Goal: Task Accomplishment & Management: Manage account settings

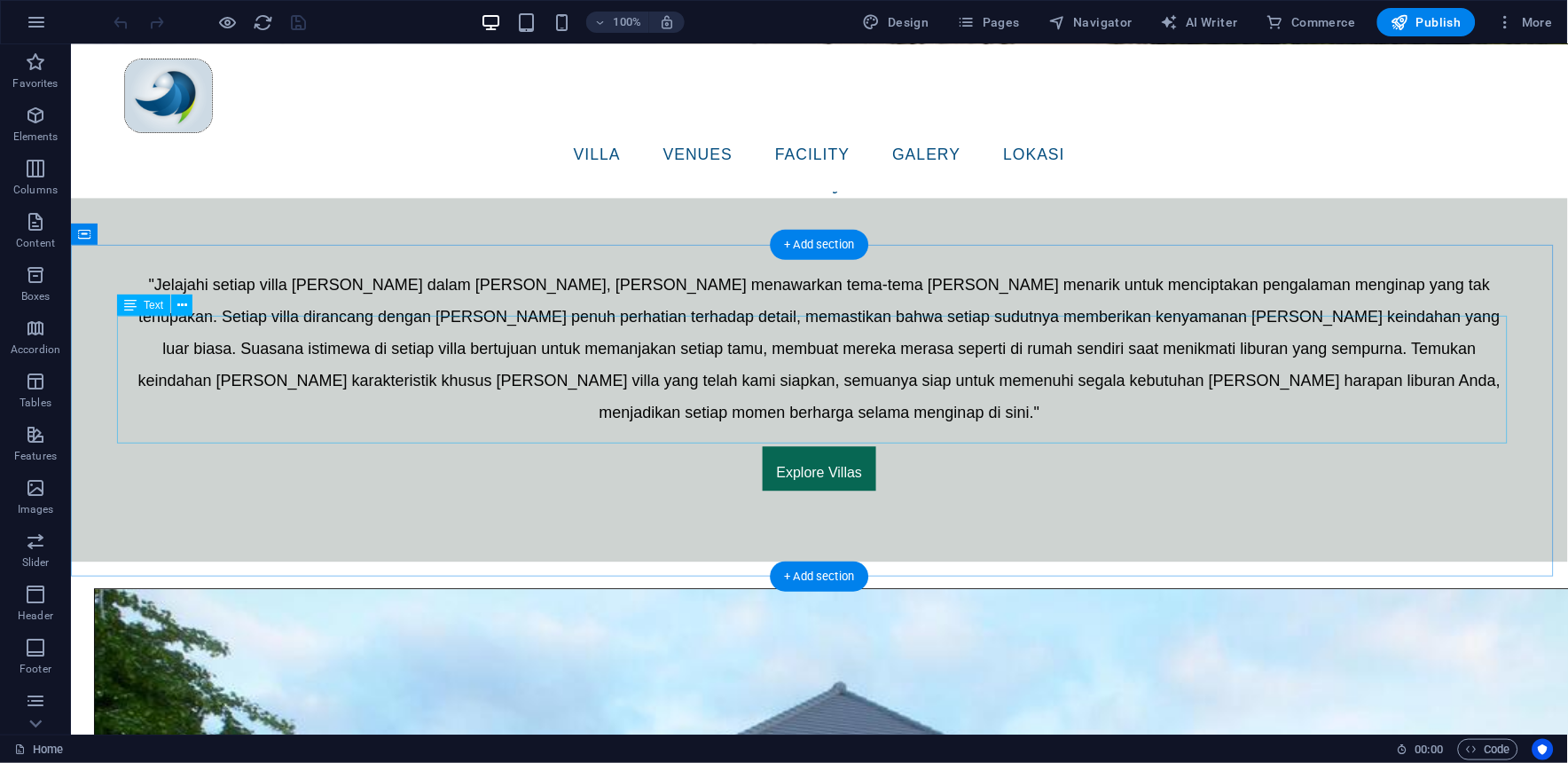
scroll to position [887, 0]
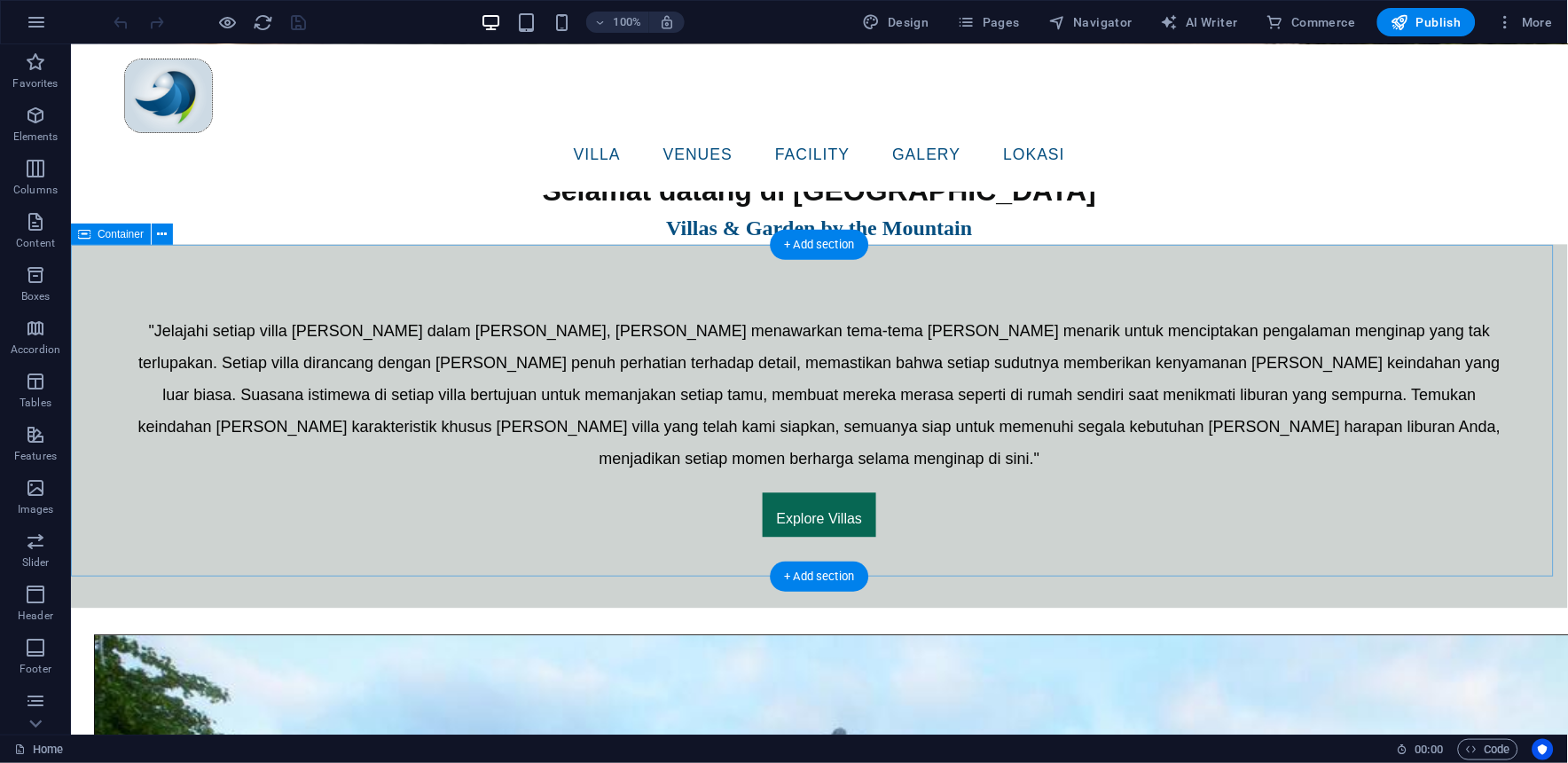
click at [488, 267] on div ""Jelajahi setiap villa [PERSON_NAME] dalam [PERSON_NAME], [PERSON_NAME] menawar…" at bounding box center [818, 425] width 1496 height 364
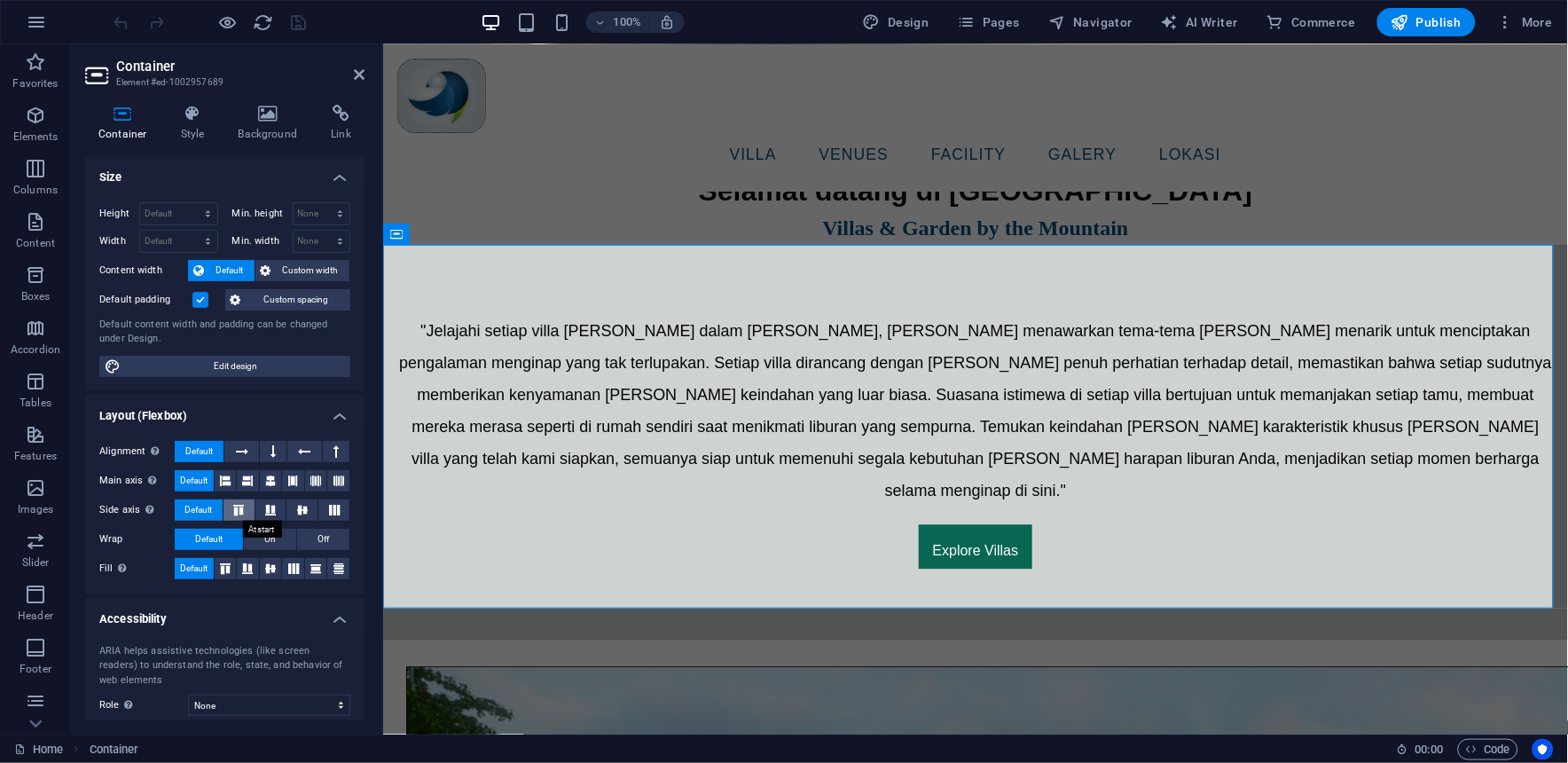
click at [243, 511] on icon at bounding box center [238, 509] width 22 height 10
click at [201, 510] on span "Default" at bounding box center [197, 510] width 27 height 22
click at [261, 483] on button at bounding box center [270, 481] width 22 height 22
click at [193, 483] on span "Default" at bounding box center [194, 481] width 27 height 22
click at [244, 456] on icon at bounding box center [242, 451] width 12 height 22
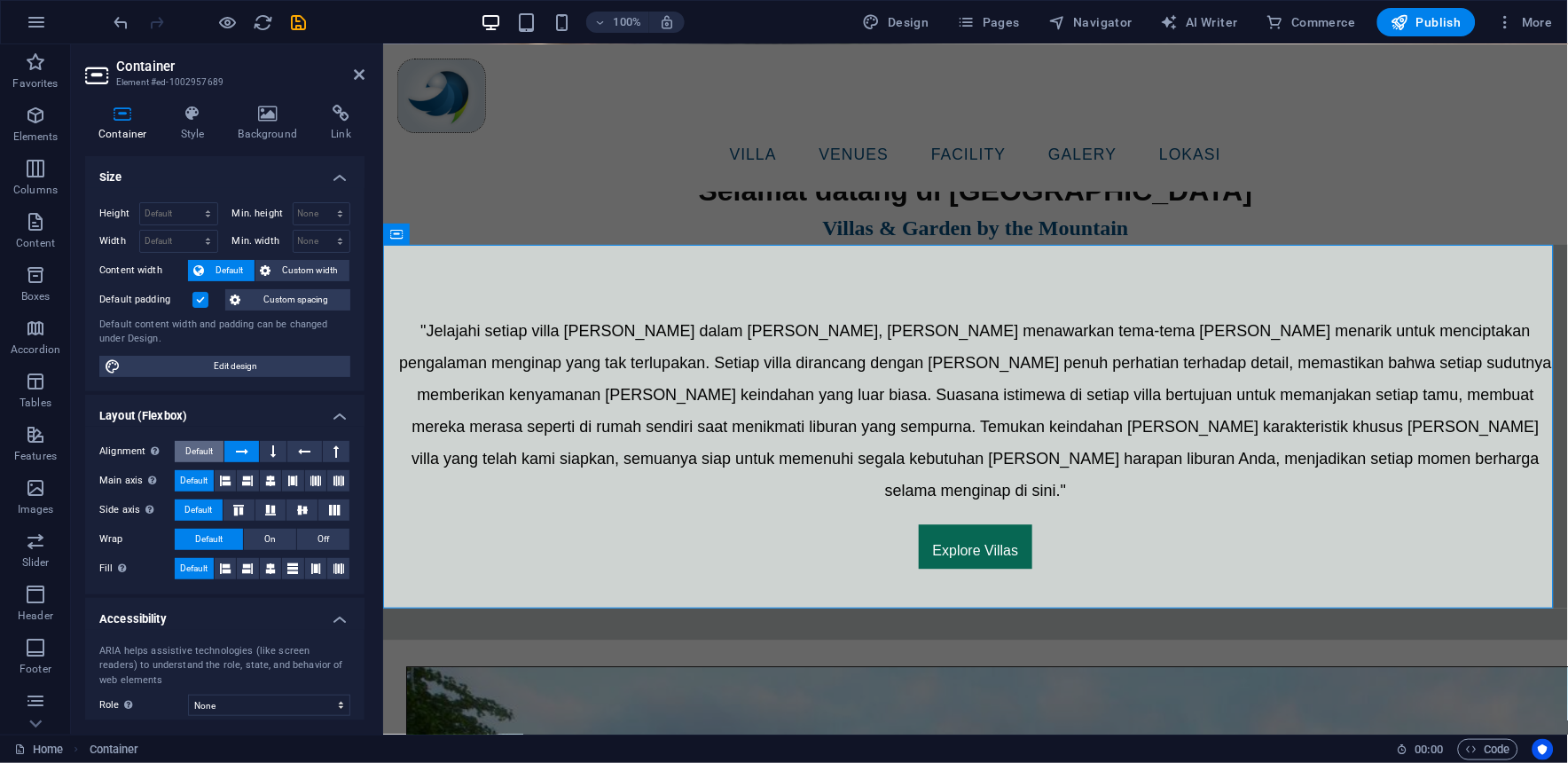
click at [213, 459] on button "Default" at bounding box center [199, 451] width 49 height 22
click at [271, 453] on icon at bounding box center [273, 451] width 6 height 22
click at [298, 455] on icon at bounding box center [304, 451] width 12 height 22
click at [329, 450] on button at bounding box center [336, 451] width 26 height 22
click at [293, 454] on button at bounding box center [304, 451] width 34 height 22
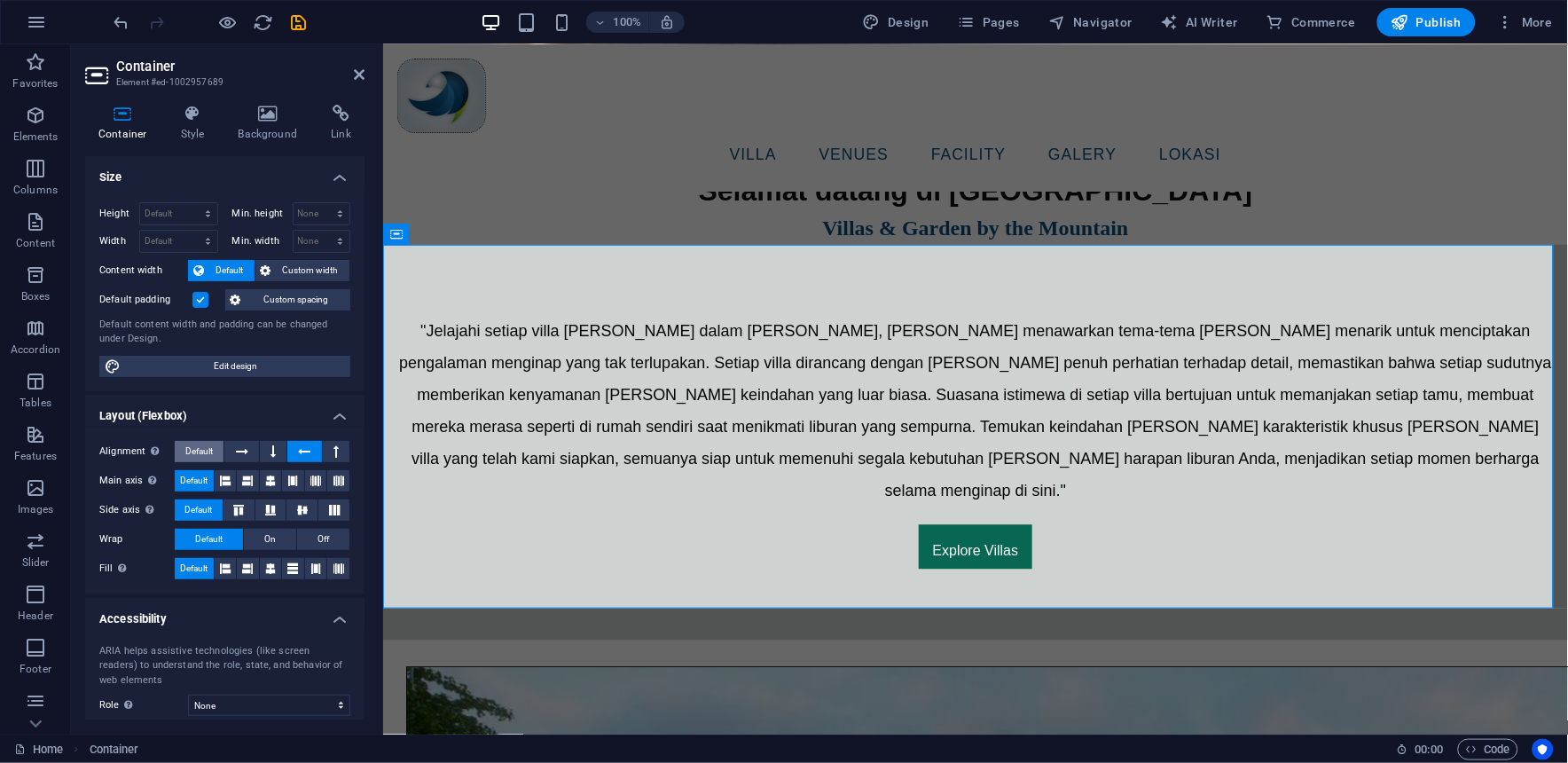
click at [195, 446] on span "Default" at bounding box center [198, 451] width 27 height 22
click at [242, 481] on icon at bounding box center [246, 481] width 10 height 22
click at [269, 483] on icon at bounding box center [270, 481] width 10 height 22
click at [288, 483] on icon at bounding box center [293, 481] width 10 height 22
click at [316, 483] on icon at bounding box center [315, 481] width 10 height 22
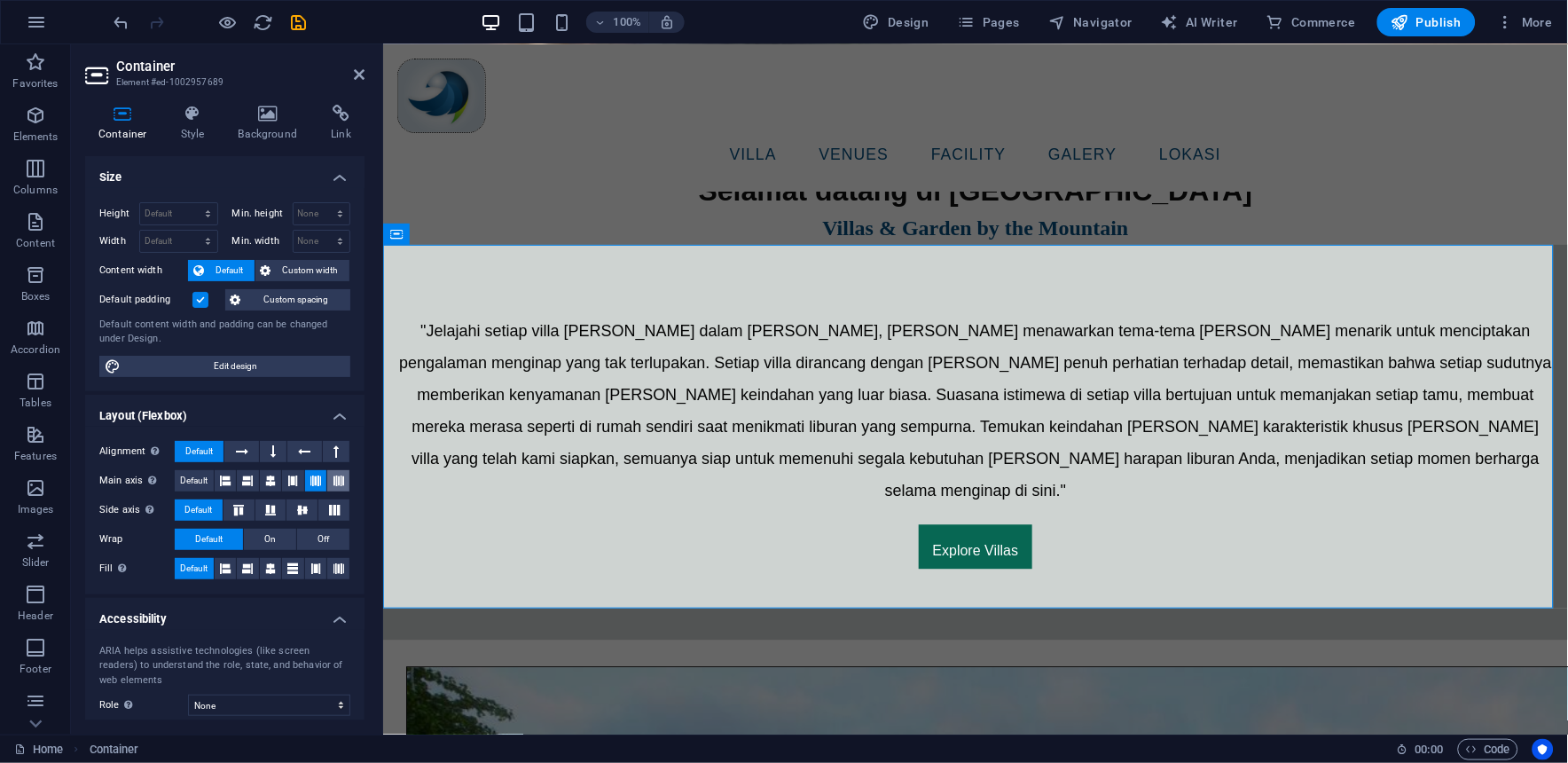
click at [343, 479] on button at bounding box center [338, 481] width 22 height 22
click at [227, 482] on icon at bounding box center [225, 481] width 10 height 22
click at [197, 481] on span "Default" at bounding box center [194, 481] width 27 height 22
click at [331, 510] on icon at bounding box center [334, 509] width 22 height 10
click at [293, 509] on icon at bounding box center [302, 509] width 22 height 10
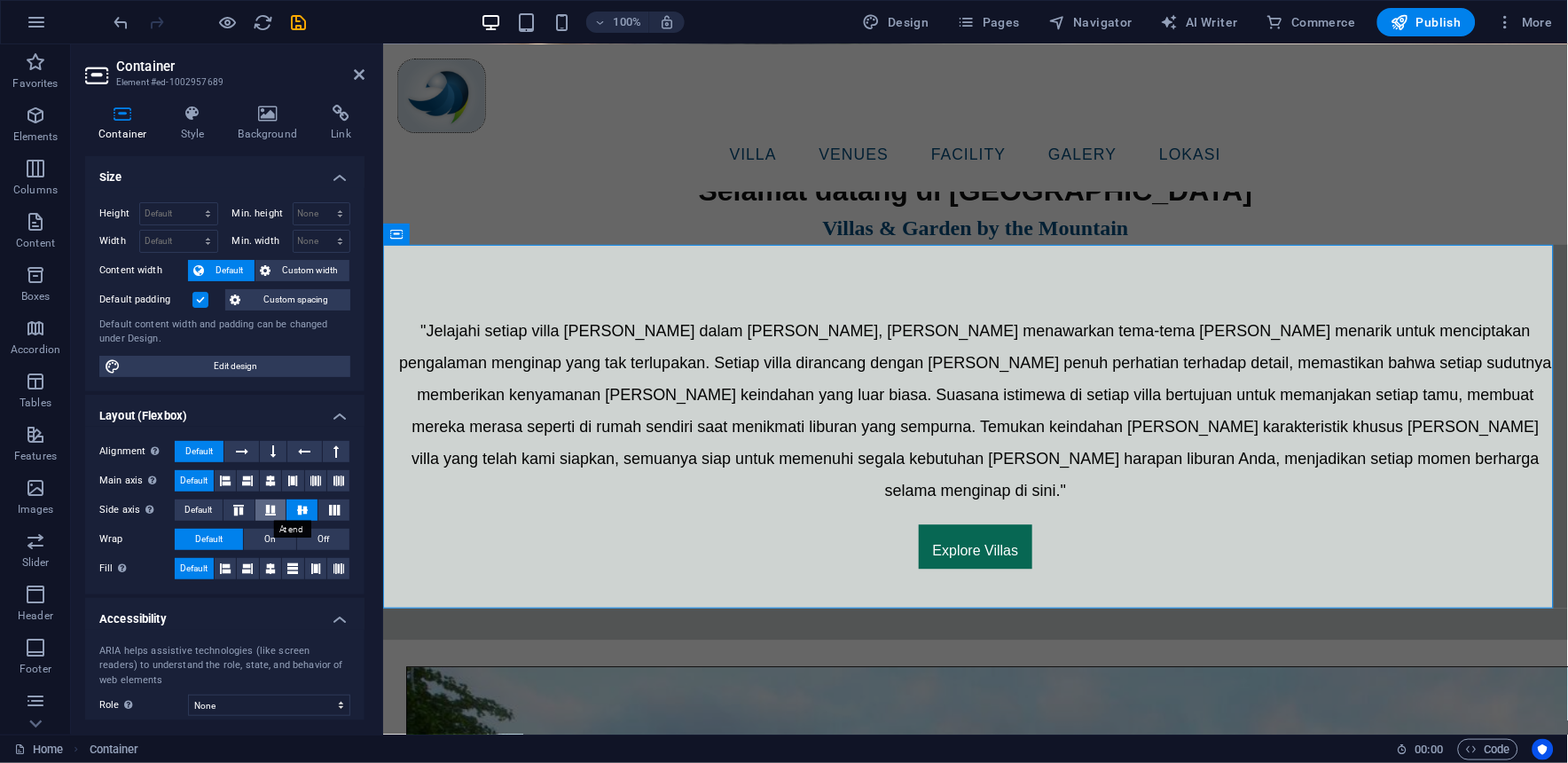
click at [276, 510] on icon at bounding box center [270, 509] width 22 height 10
click at [232, 510] on icon at bounding box center [238, 509] width 22 height 10
click at [206, 508] on span "Default" at bounding box center [197, 510] width 27 height 22
click at [255, 565] on button at bounding box center [247, 568] width 22 height 22
click at [227, 568] on icon at bounding box center [225, 568] width 10 height 22
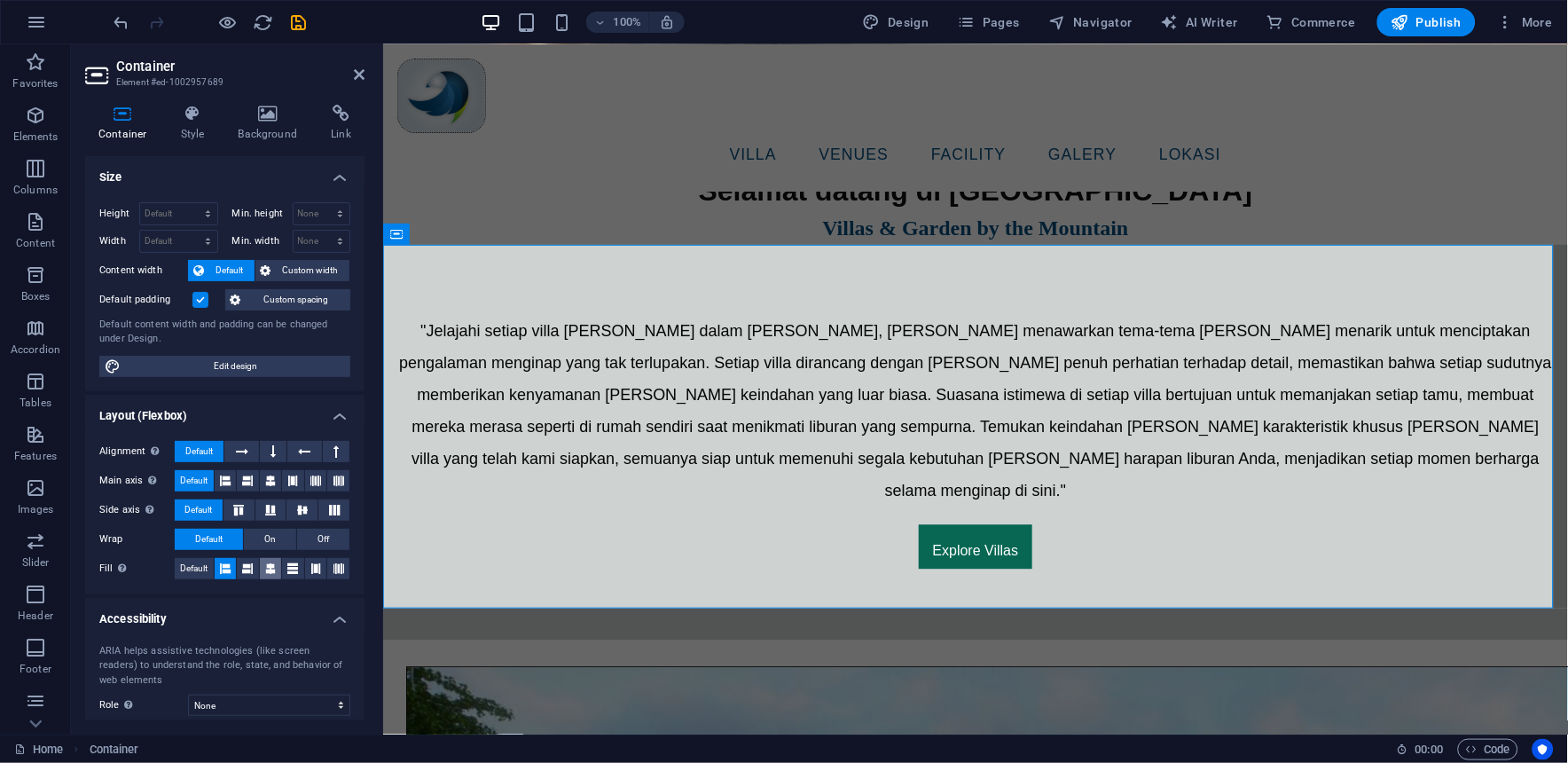
click at [266, 569] on button at bounding box center [270, 568] width 22 height 22
click at [299, 562] on button at bounding box center [293, 568] width 22 height 22
click at [314, 562] on icon at bounding box center [315, 568] width 10 height 22
click at [333, 562] on icon at bounding box center [338, 568] width 10 height 22
click at [201, 570] on span "Default" at bounding box center [194, 568] width 27 height 22
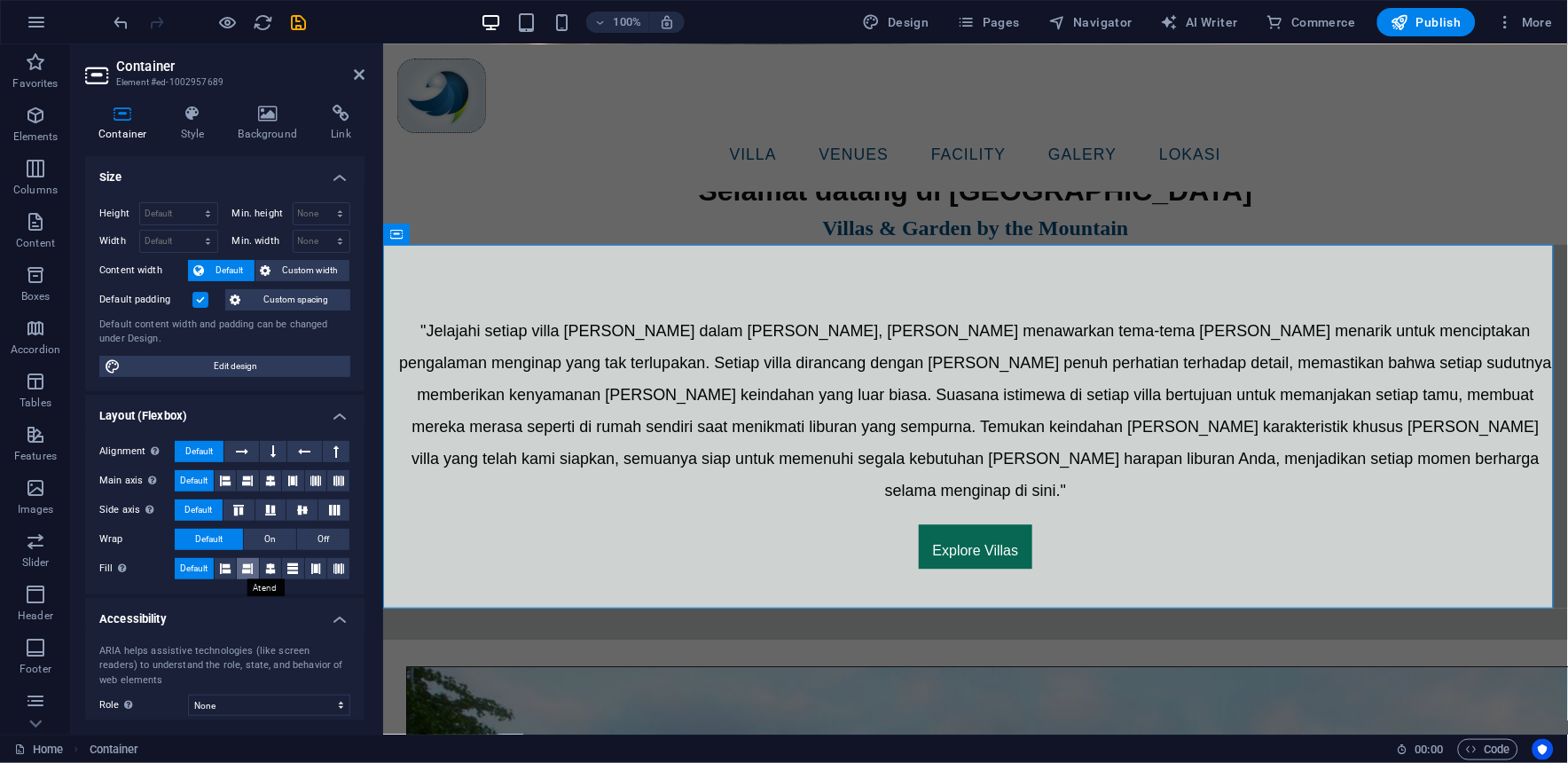
click at [246, 562] on icon at bounding box center [246, 568] width 10 height 22
click at [200, 563] on span "Default" at bounding box center [194, 568] width 27 height 22
click at [294, 263] on span "Custom width" at bounding box center [311, 270] width 68 height 22
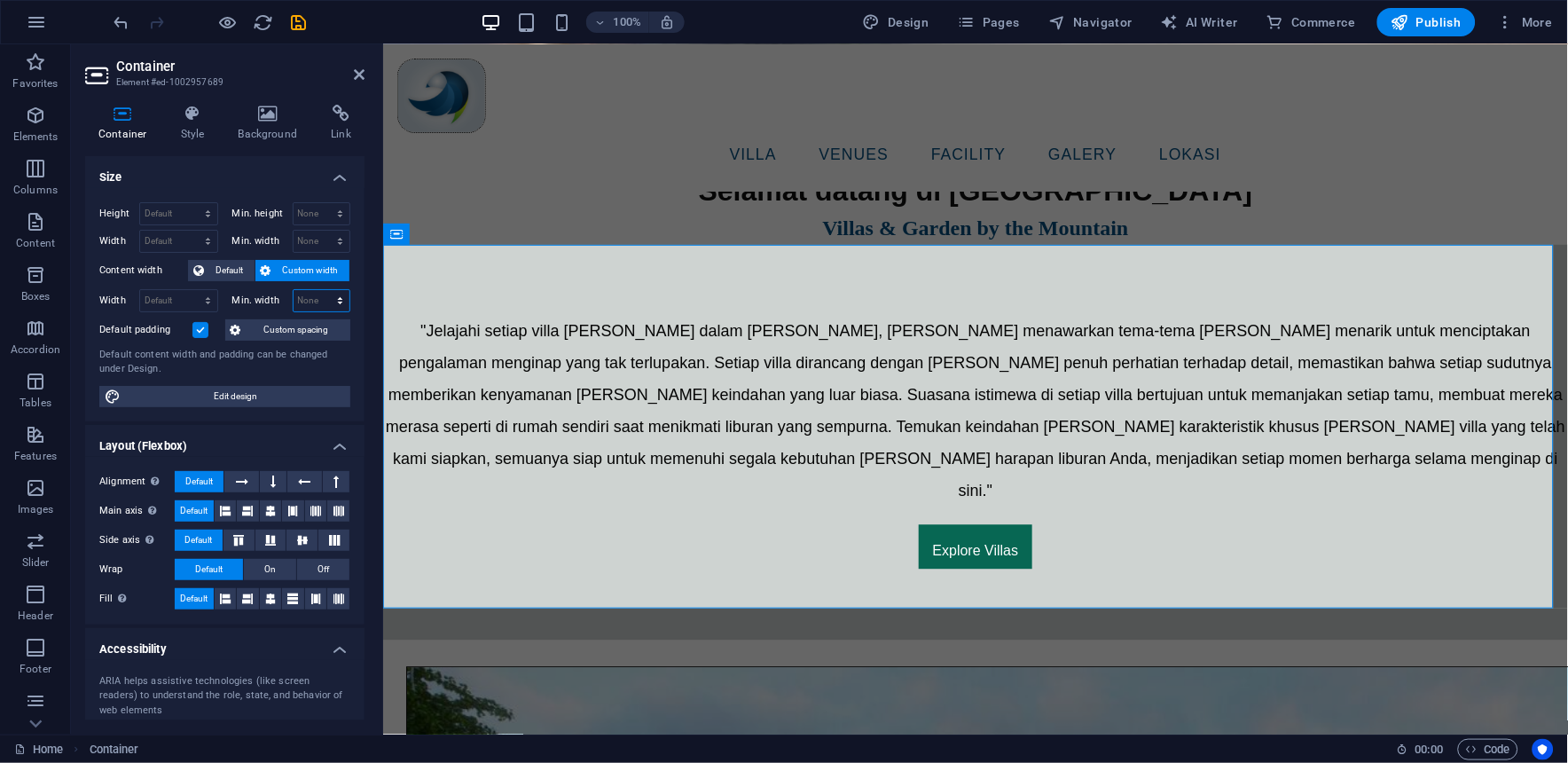
click at [305, 305] on select "None px rem % vh vw" at bounding box center [322, 300] width 57 height 22
select select "px"
click at [321, 290] on select "None px rem % vh vw" at bounding box center [322, 300] width 57 height 22
type input "1"
click at [212, 270] on span "Default" at bounding box center [229, 270] width 40 height 22
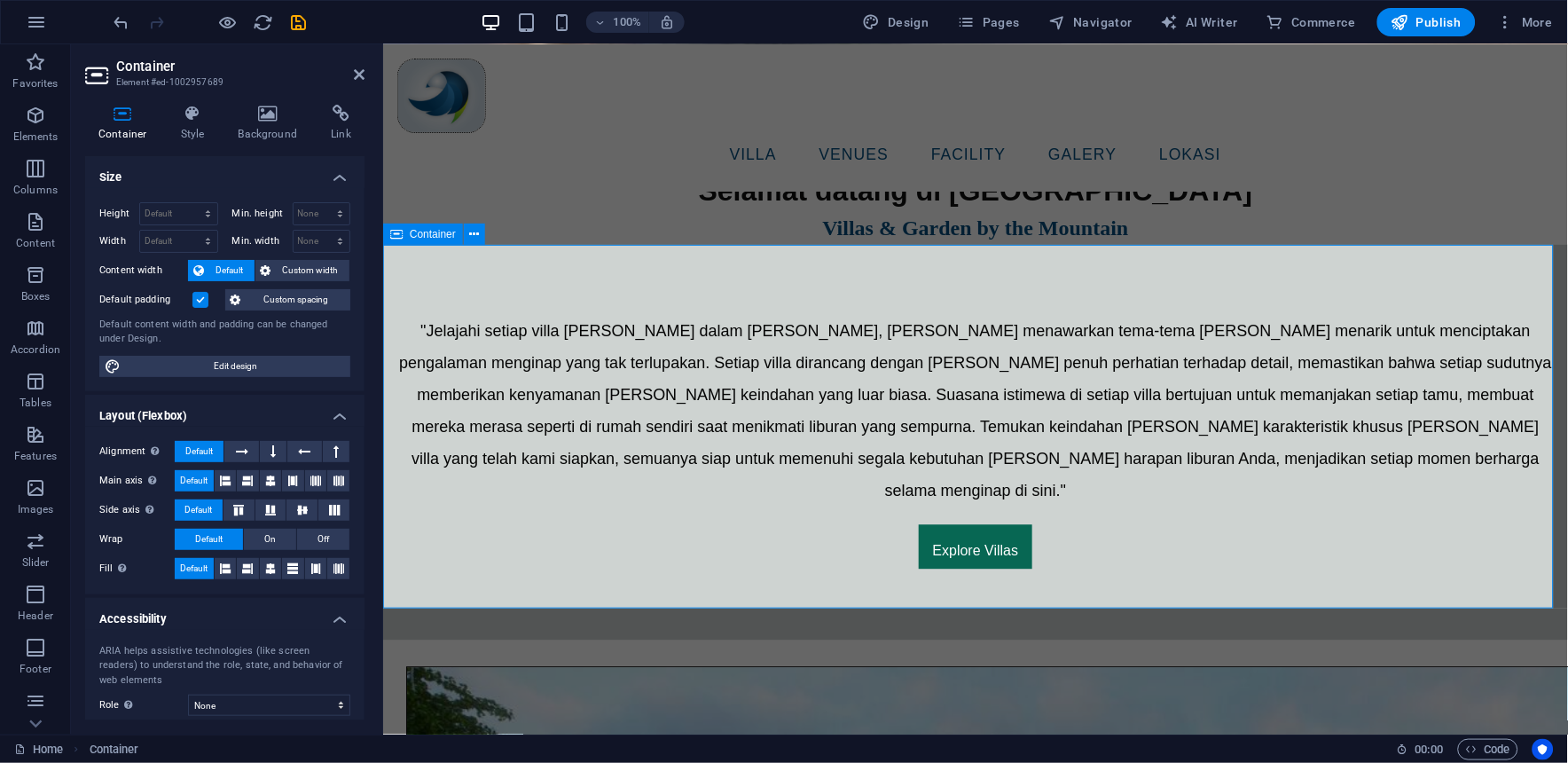
click at [697, 585] on div ""Jelajahi setiap villa [PERSON_NAME] dalam [PERSON_NAME], [PERSON_NAME] menawar…" at bounding box center [974, 441] width 1185 height 396
click at [299, 304] on span "Custom spacing" at bounding box center [295, 299] width 98 height 22
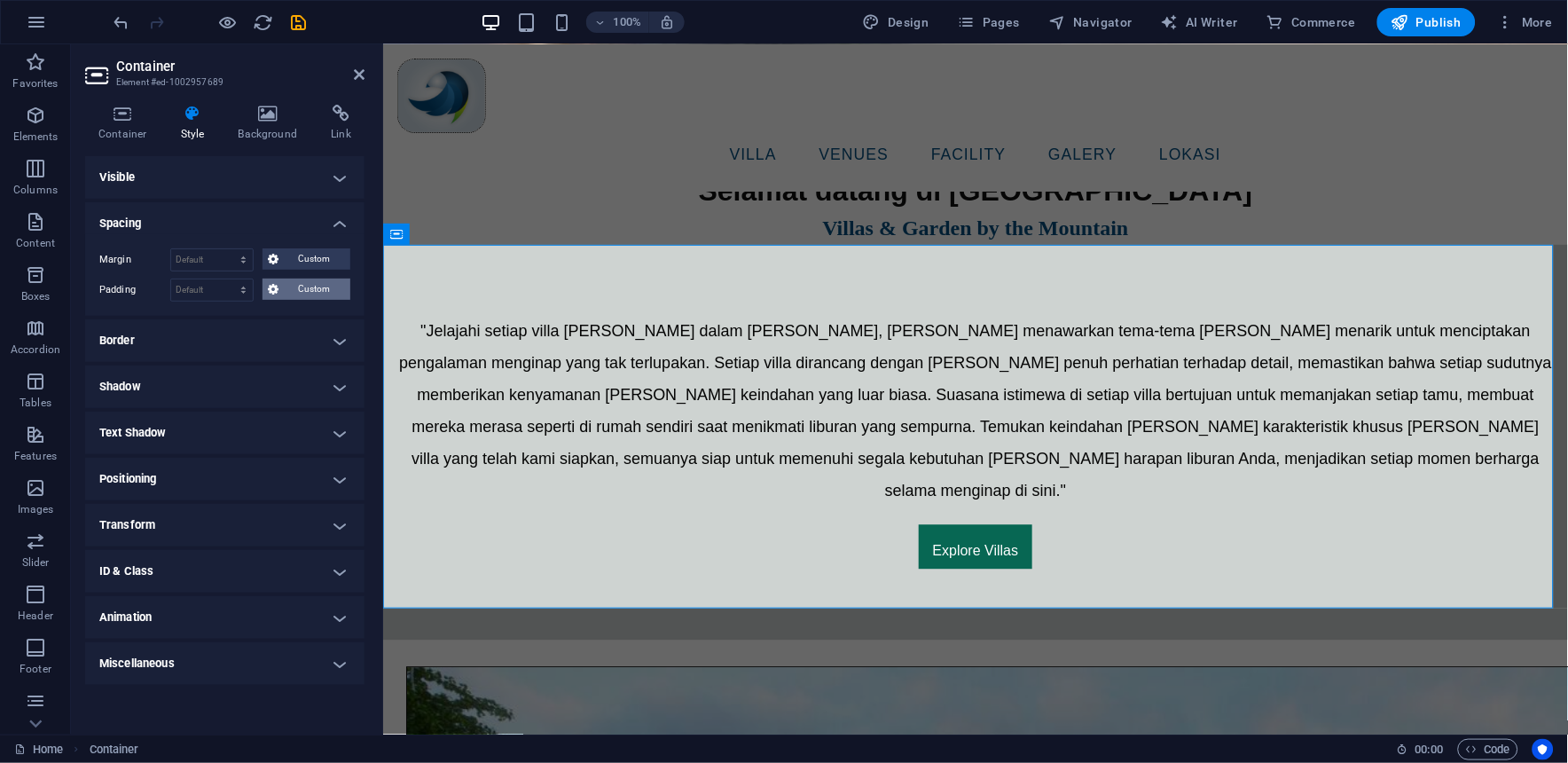
click at [296, 293] on span "Custom" at bounding box center [314, 289] width 61 height 22
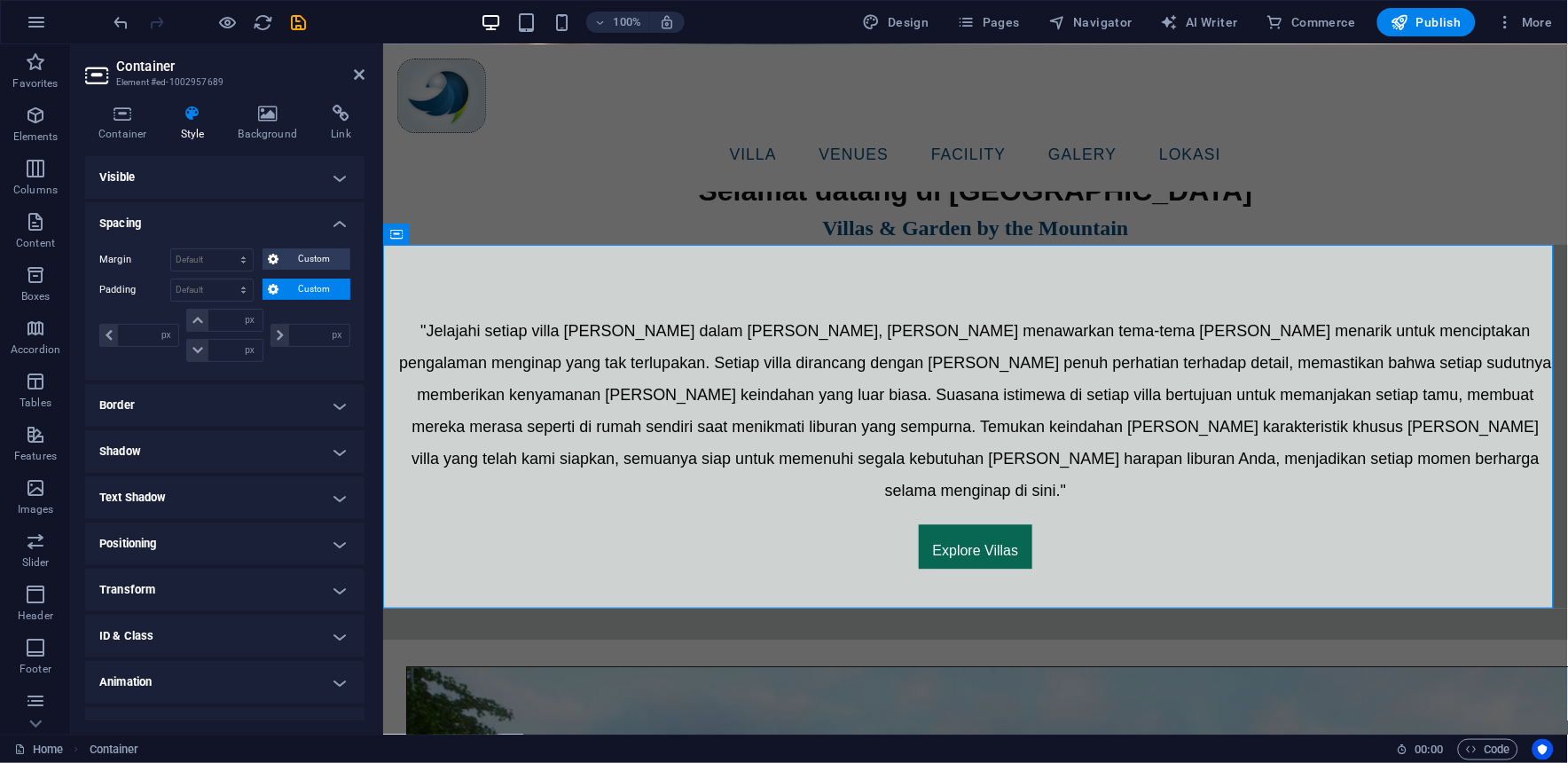
click at [296, 293] on span "Custom" at bounding box center [314, 289] width 61 height 22
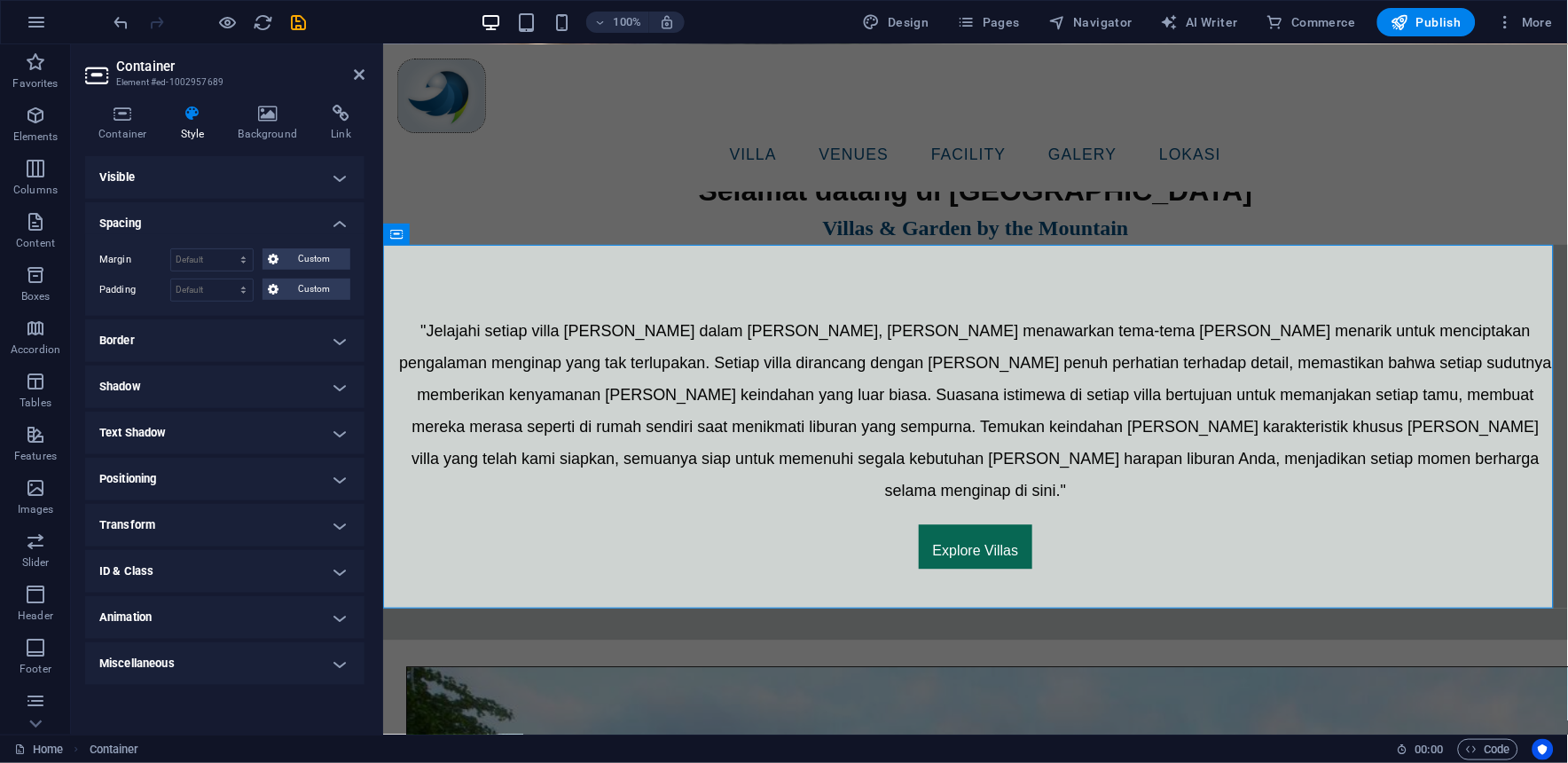
click at [332, 225] on h4 "Spacing" at bounding box center [225, 218] width 279 height 32
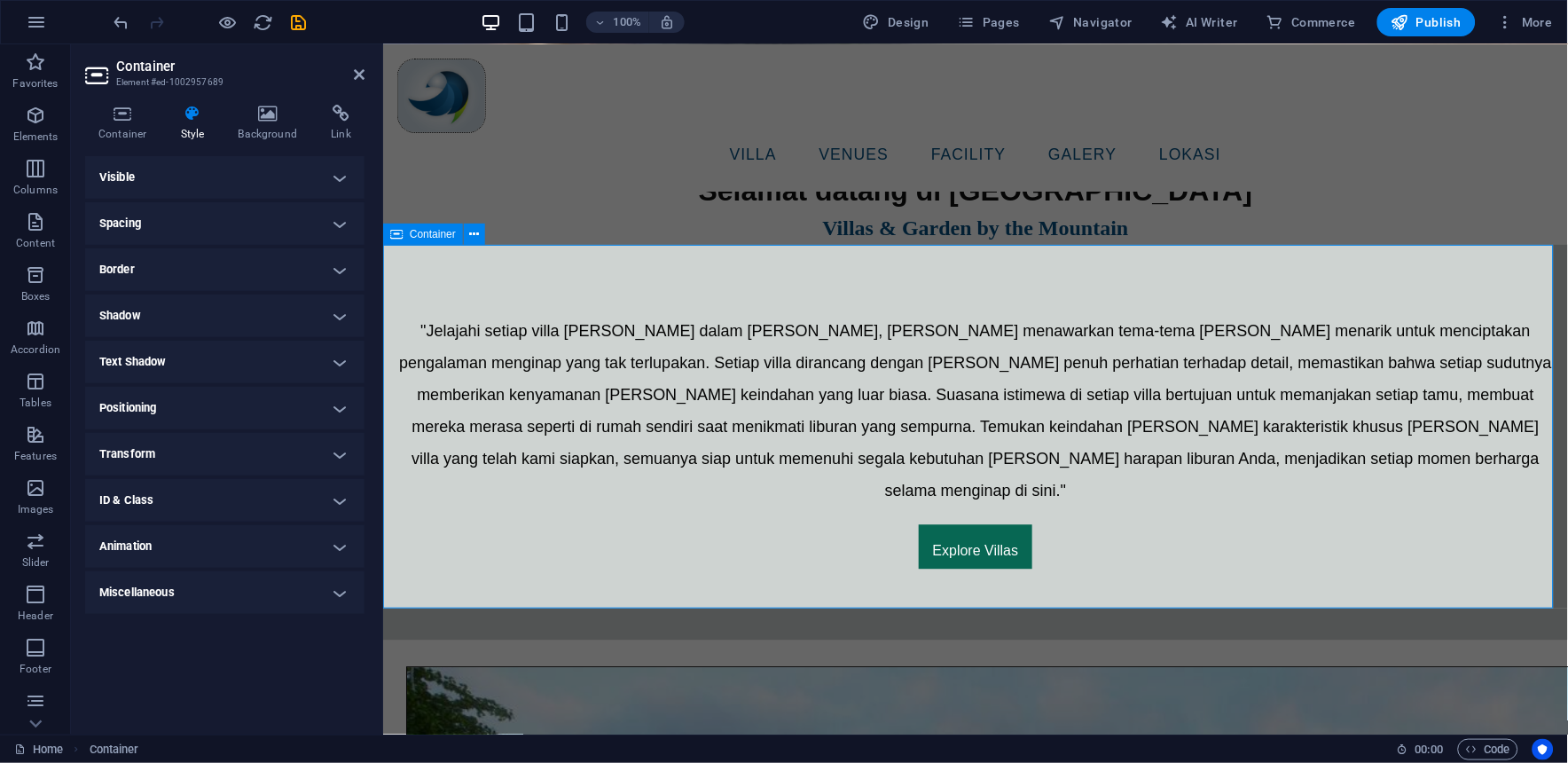
click at [710, 271] on div ""Jelajahi setiap villa [PERSON_NAME] dalam [PERSON_NAME], [PERSON_NAME] menawar…" at bounding box center [974, 441] width 1185 height 396
click at [712, 271] on div ""Jelajahi setiap villa [PERSON_NAME] dalam [PERSON_NAME], [PERSON_NAME] menawar…" at bounding box center [974, 441] width 1185 height 396
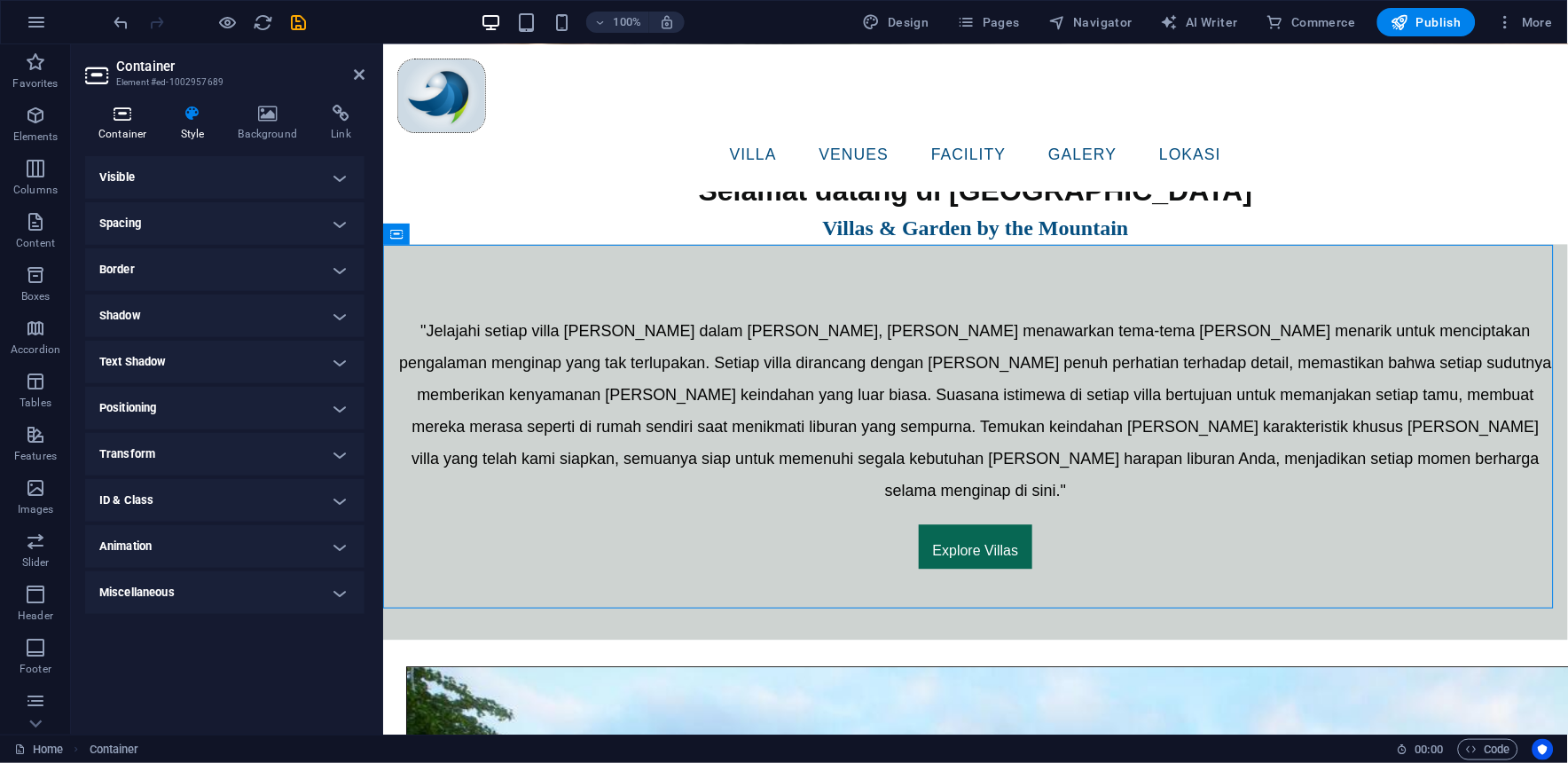
click at [115, 121] on icon at bounding box center [123, 113] width 76 height 18
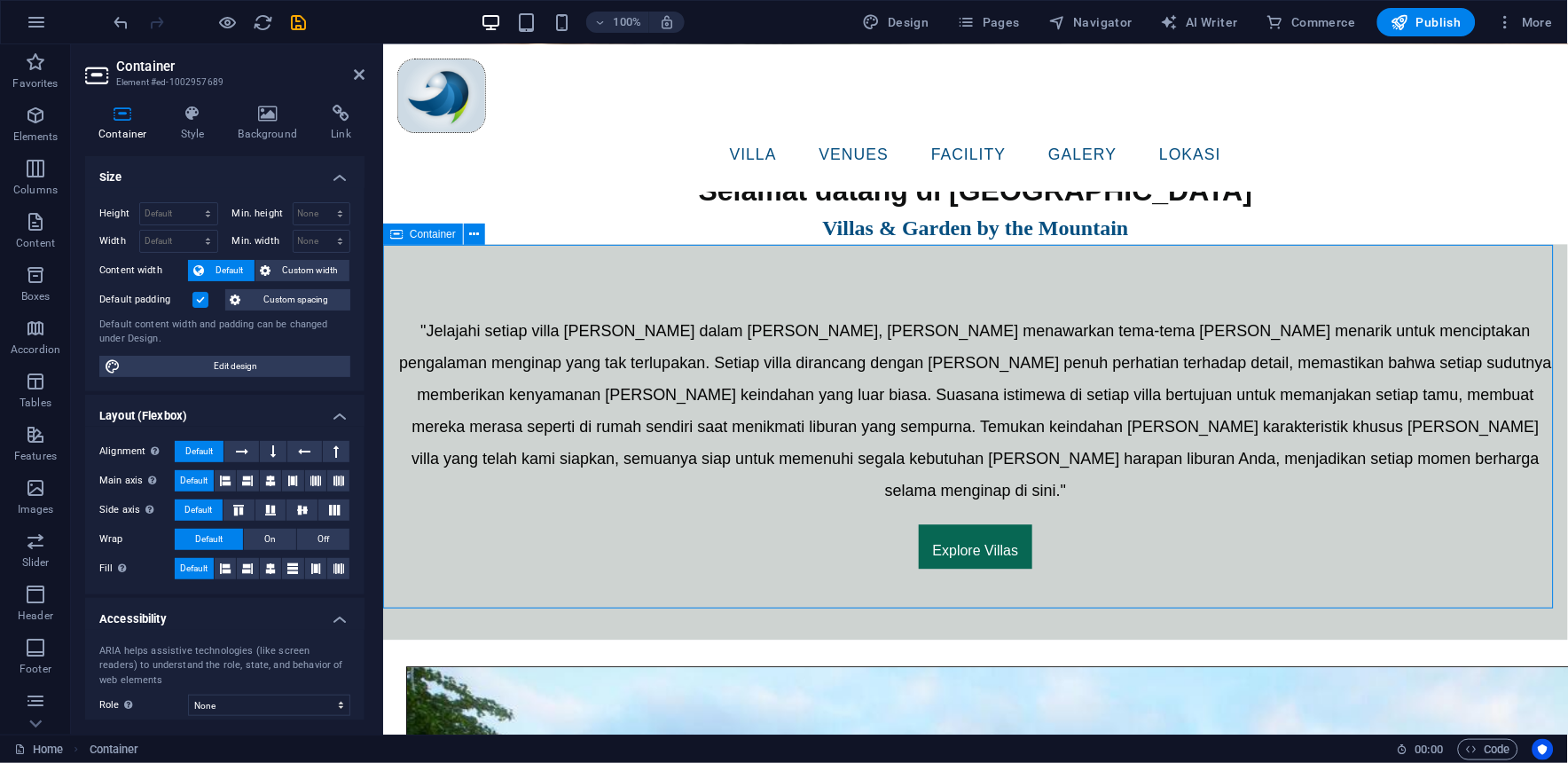
click at [680, 579] on div ""Jelajahi setiap villa [PERSON_NAME] dalam [PERSON_NAME], [PERSON_NAME] menawar…" at bounding box center [974, 441] width 1185 height 396
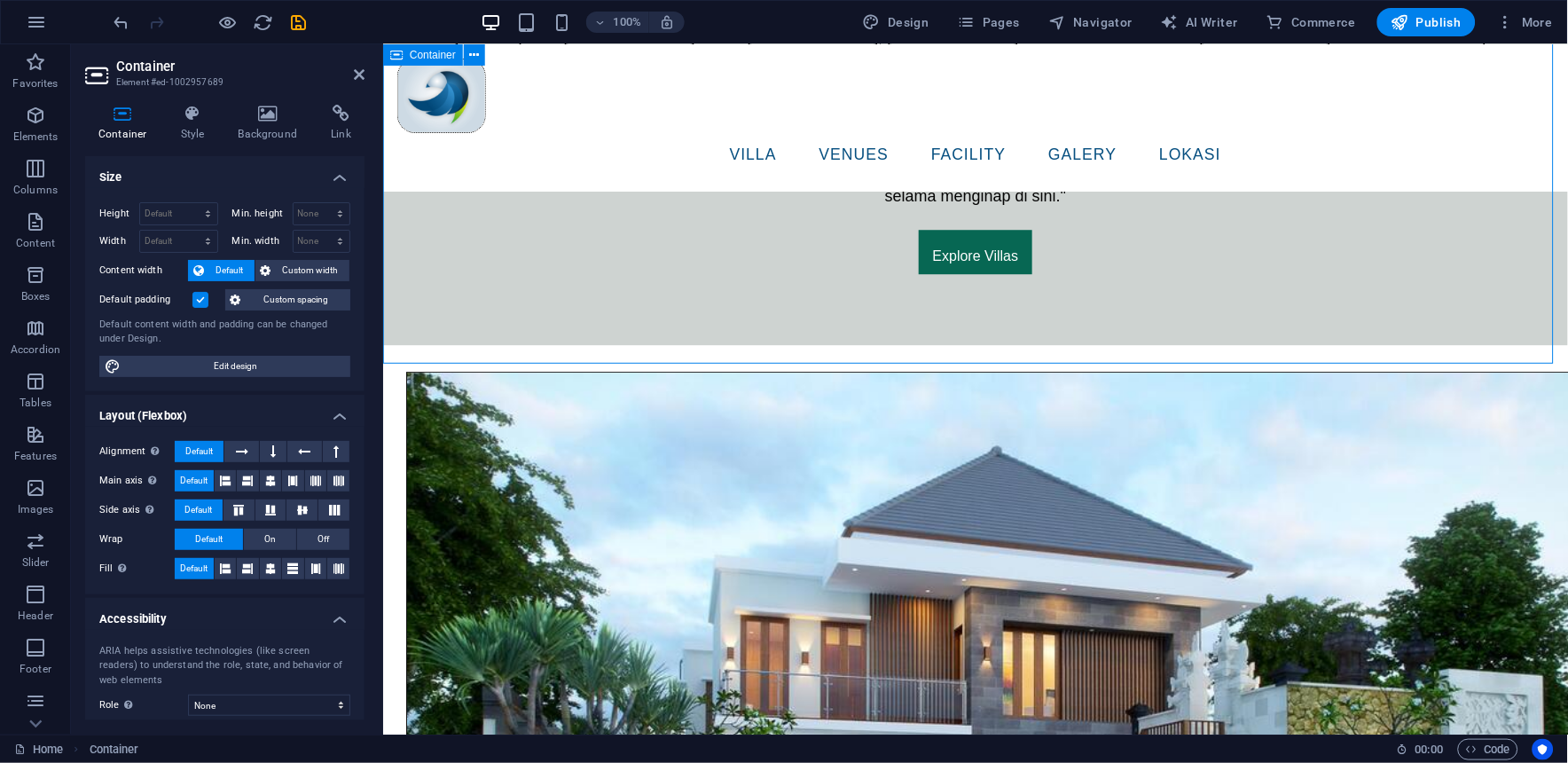
scroll to position [985, 0]
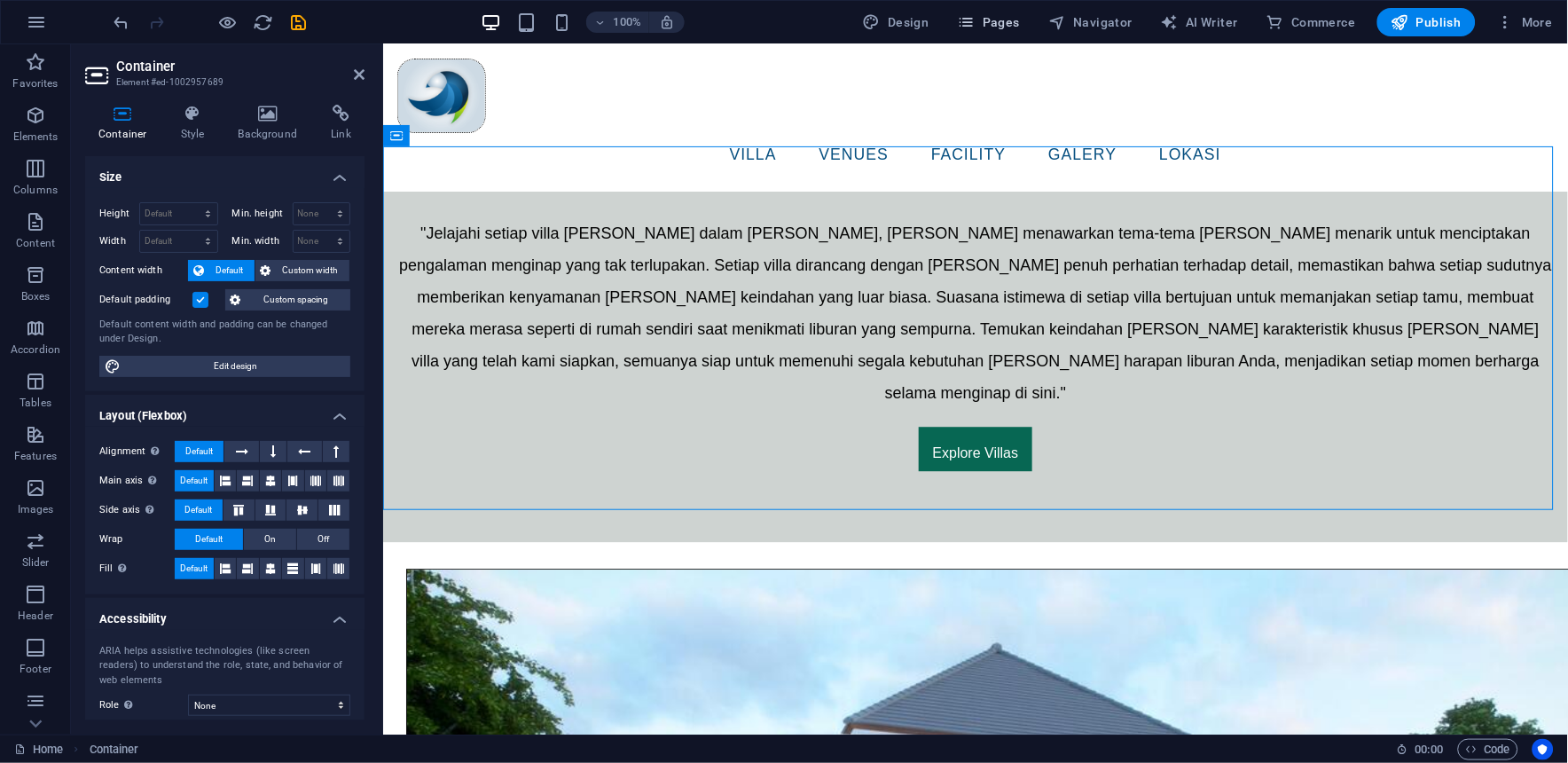
click at [986, 15] on span "Pages" at bounding box center [988, 22] width 62 height 18
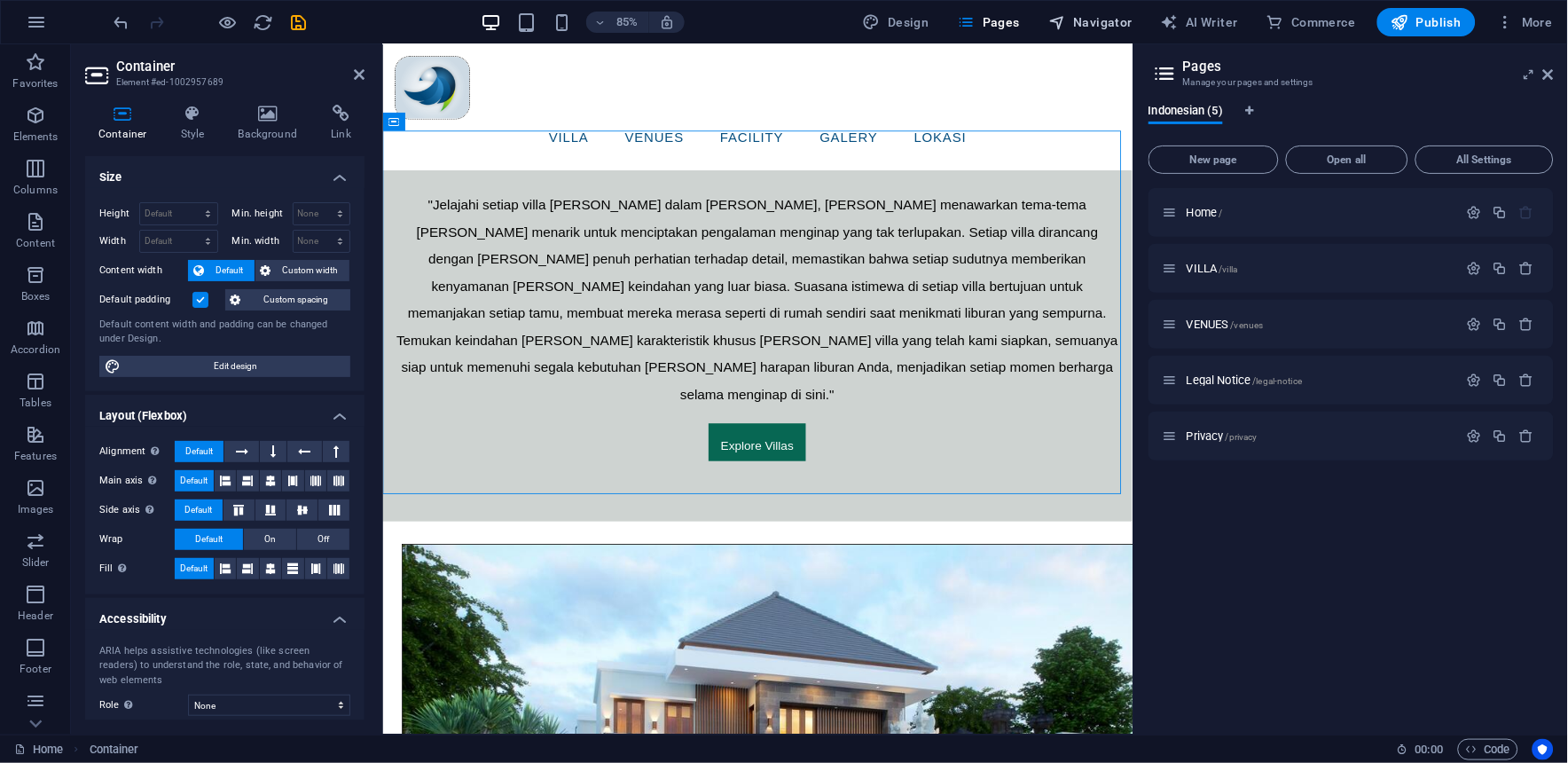
drag, startPoint x: 1076, startPoint y: 21, endPoint x: 1087, endPoint y: 26, distance: 12.1
click at [1077, 21] on span "Navigator" at bounding box center [1089, 22] width 84 height 18
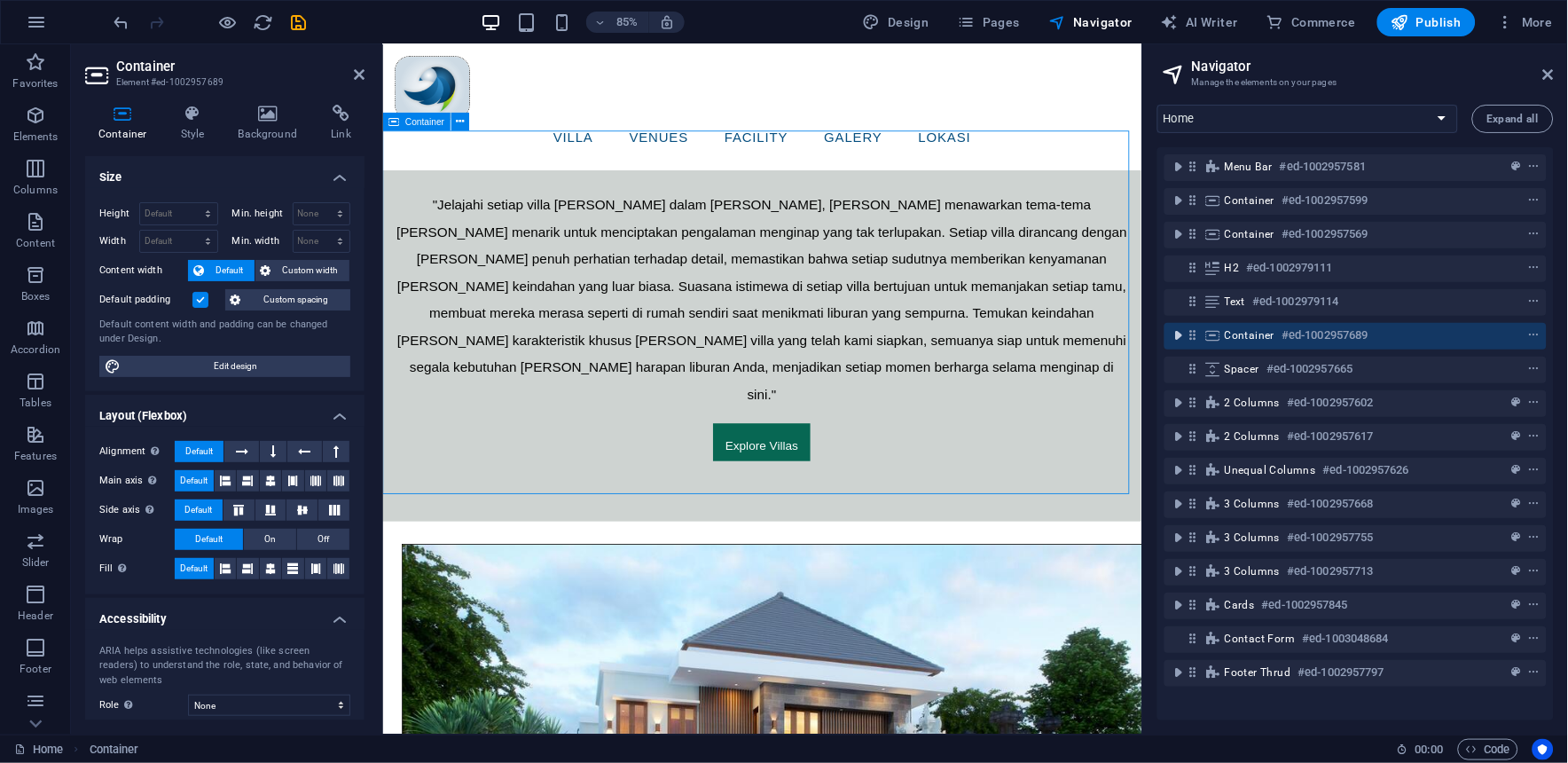
click at [1186, 335] on icon "toggle-expand" at bounding box center [1178, 335] width 18 height 18
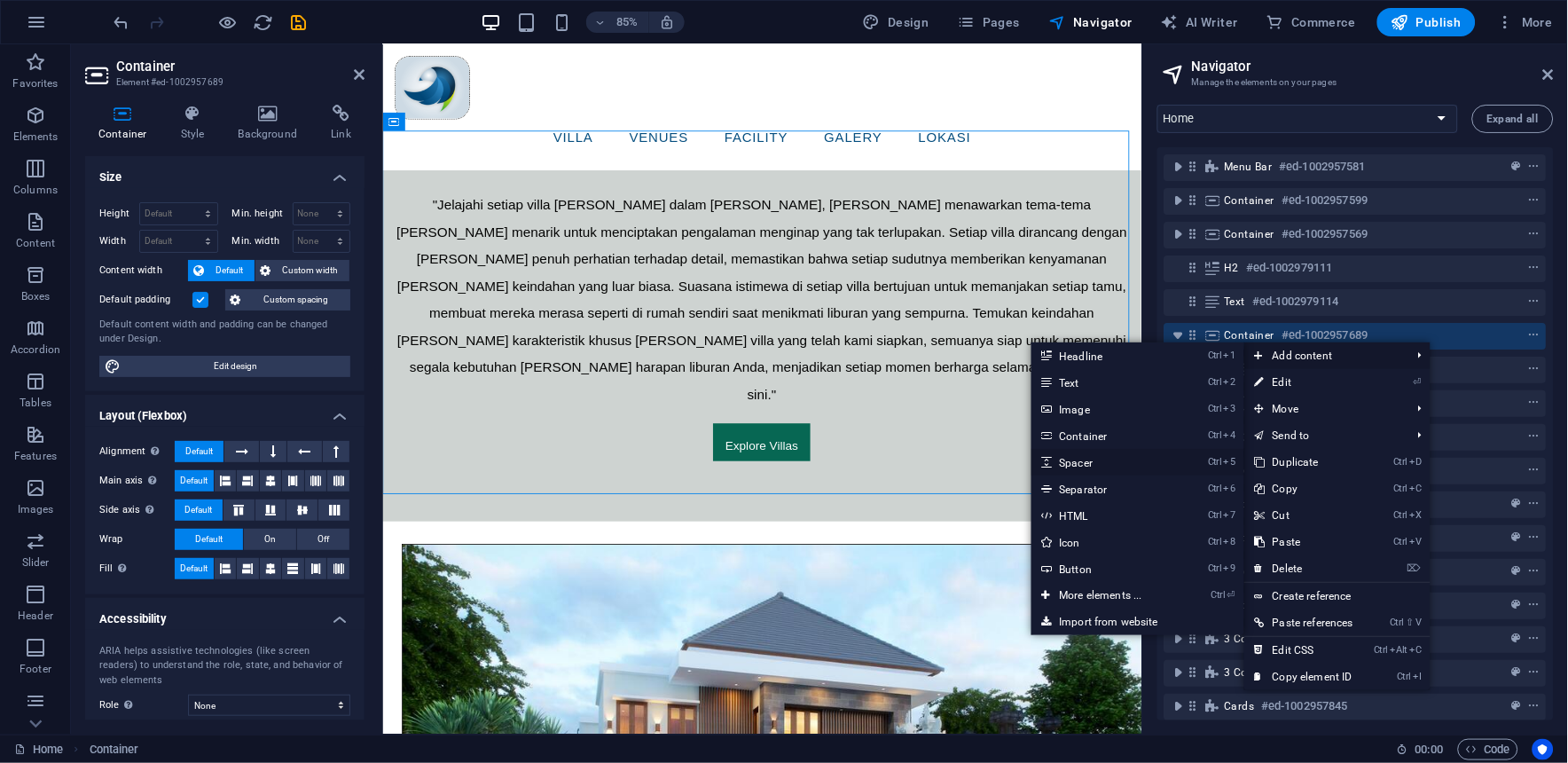
click at [1091, 462] on link "Ctrl 5 Spacer" at bounding box center [1104, 462] width 146 height 26
select select "px"
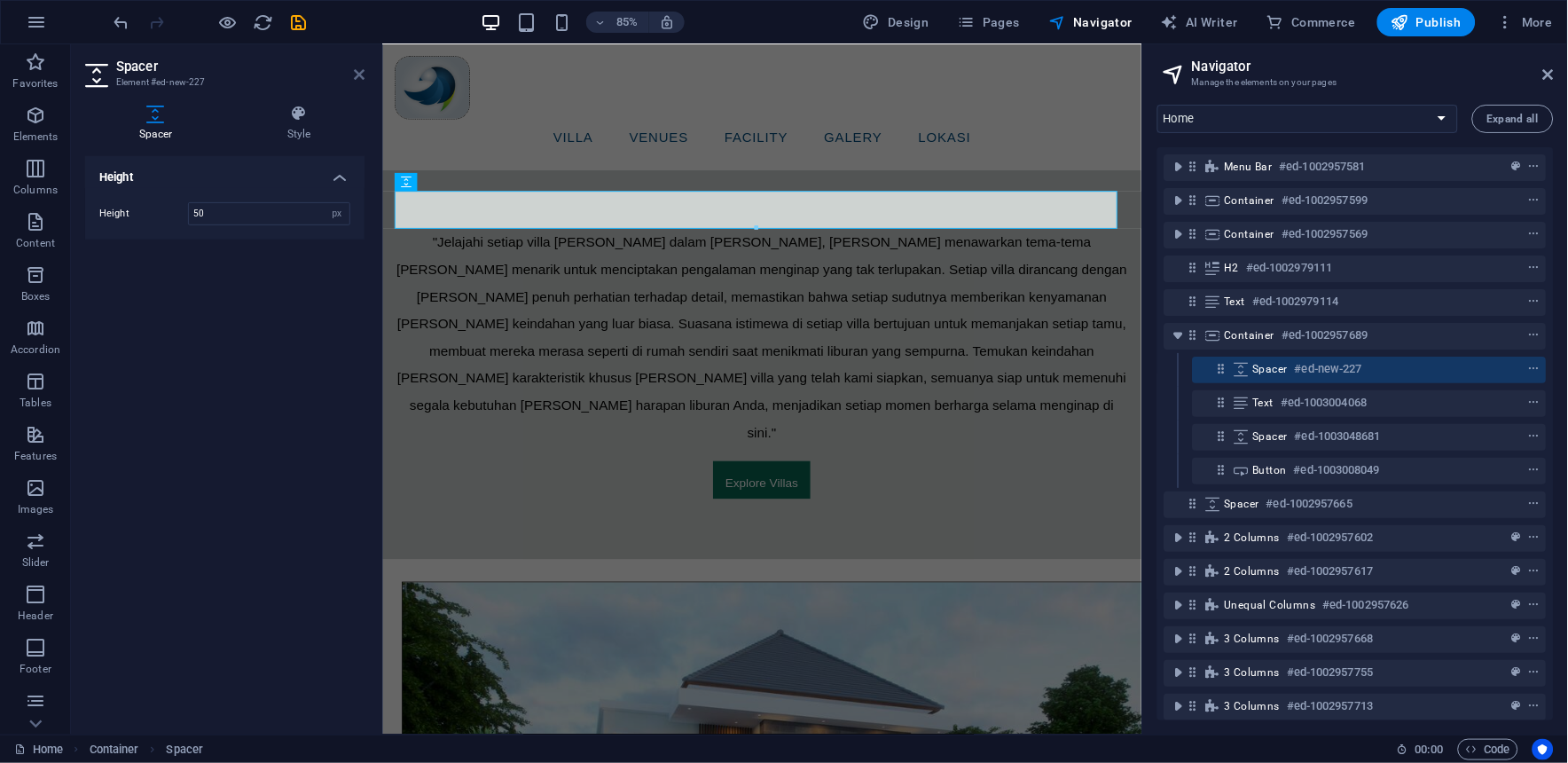
click at [359, 67] on icon at bounding box center [359, 74] width 10 height 14
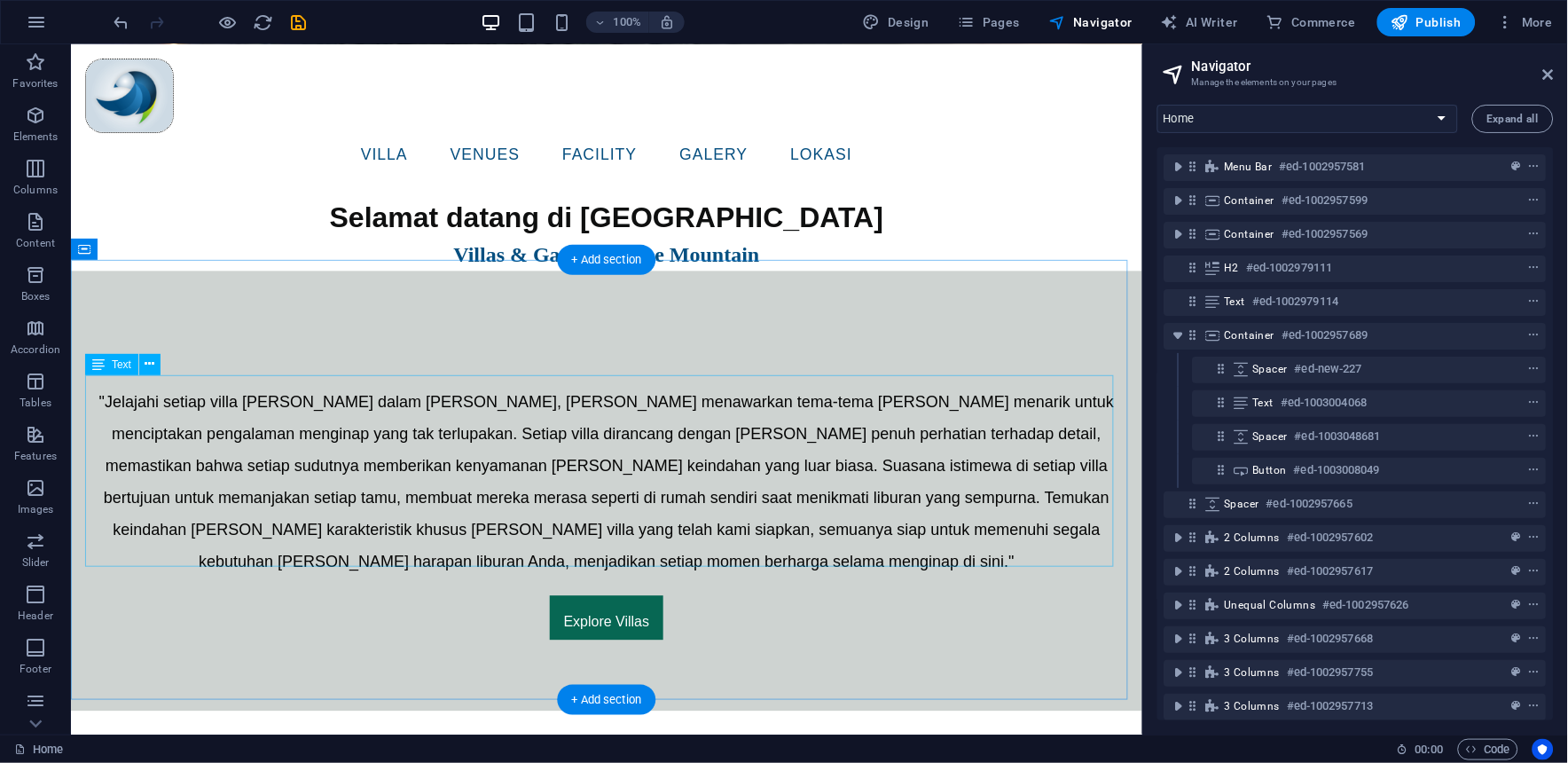
scroll to position [887, 0]
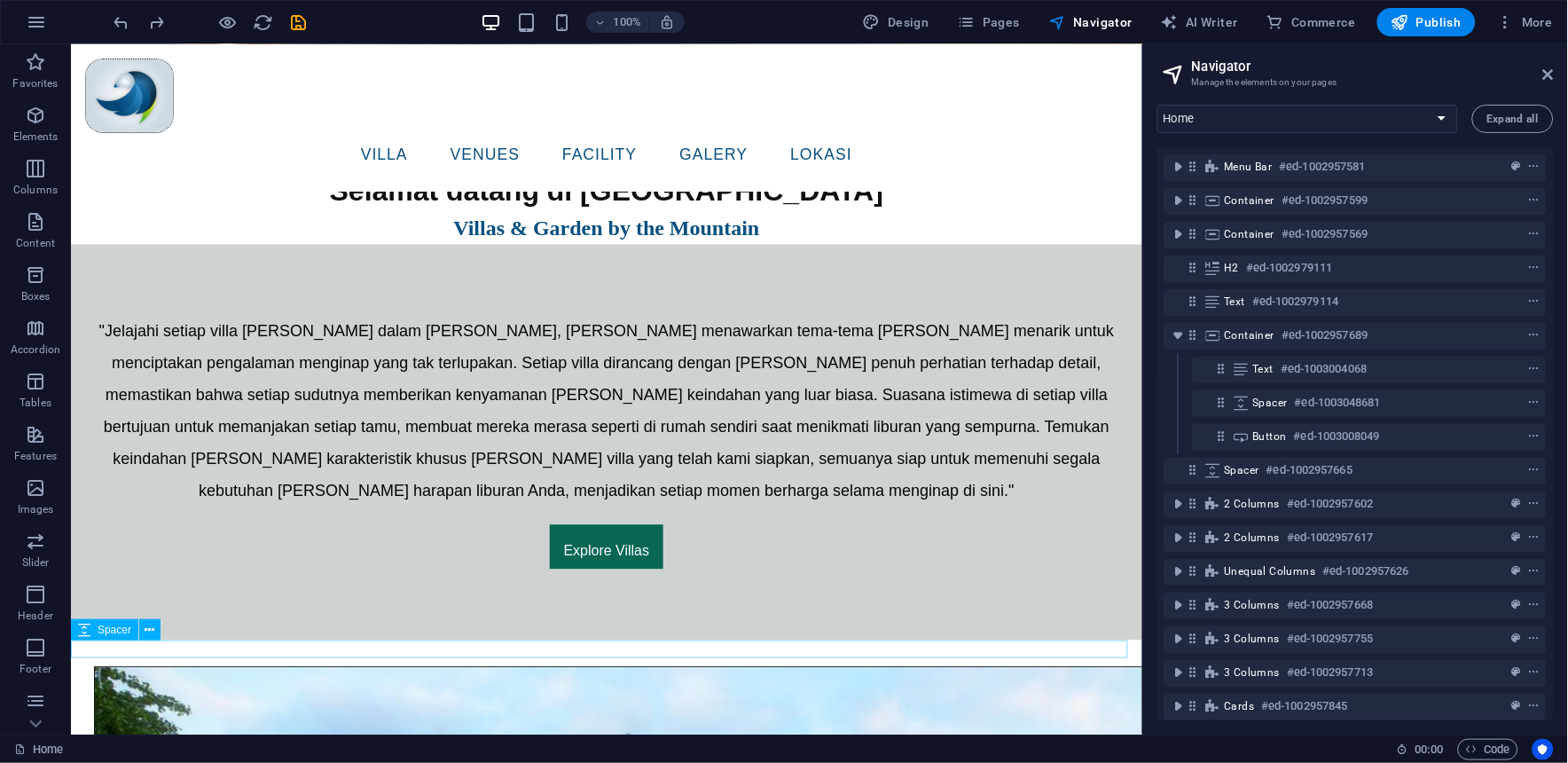
click at [428, 642] on div at bounding box center [605, 648] width 1071 height 18
select select "px"
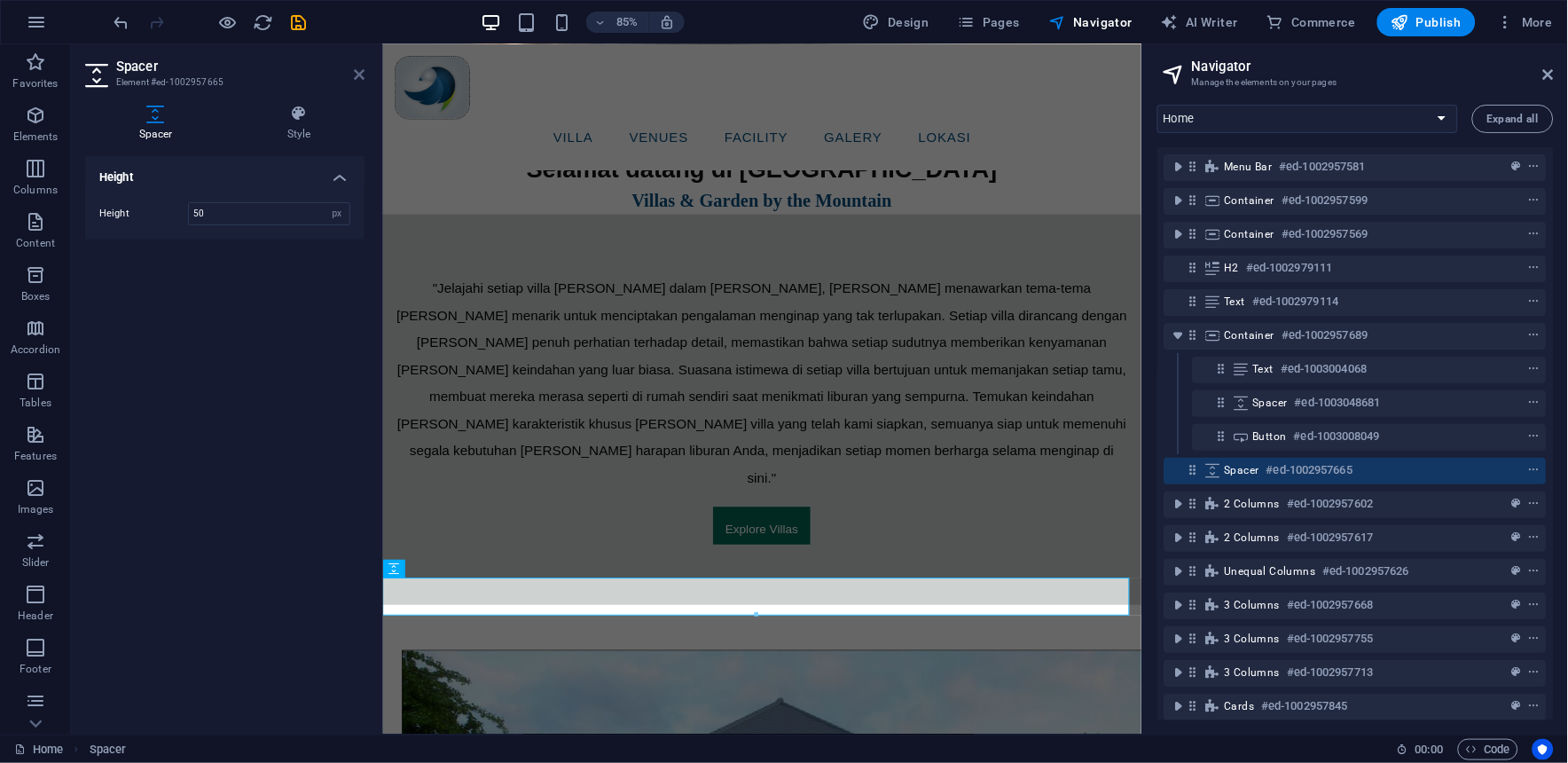
type input "50"
click at [360, 75] on icon at bounding box center [359, 74] width 10 height 14
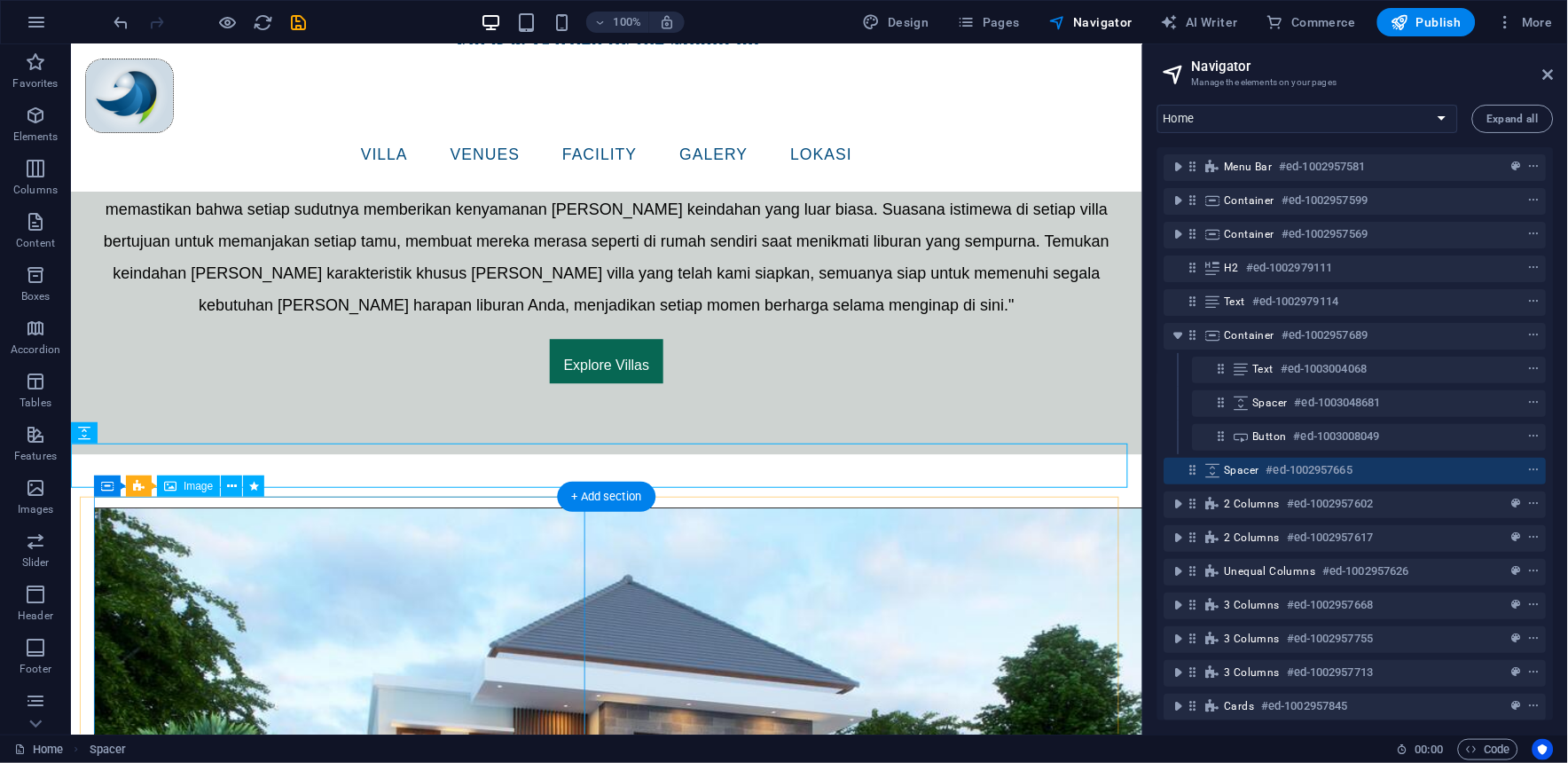
scroll to position [1084, 0]
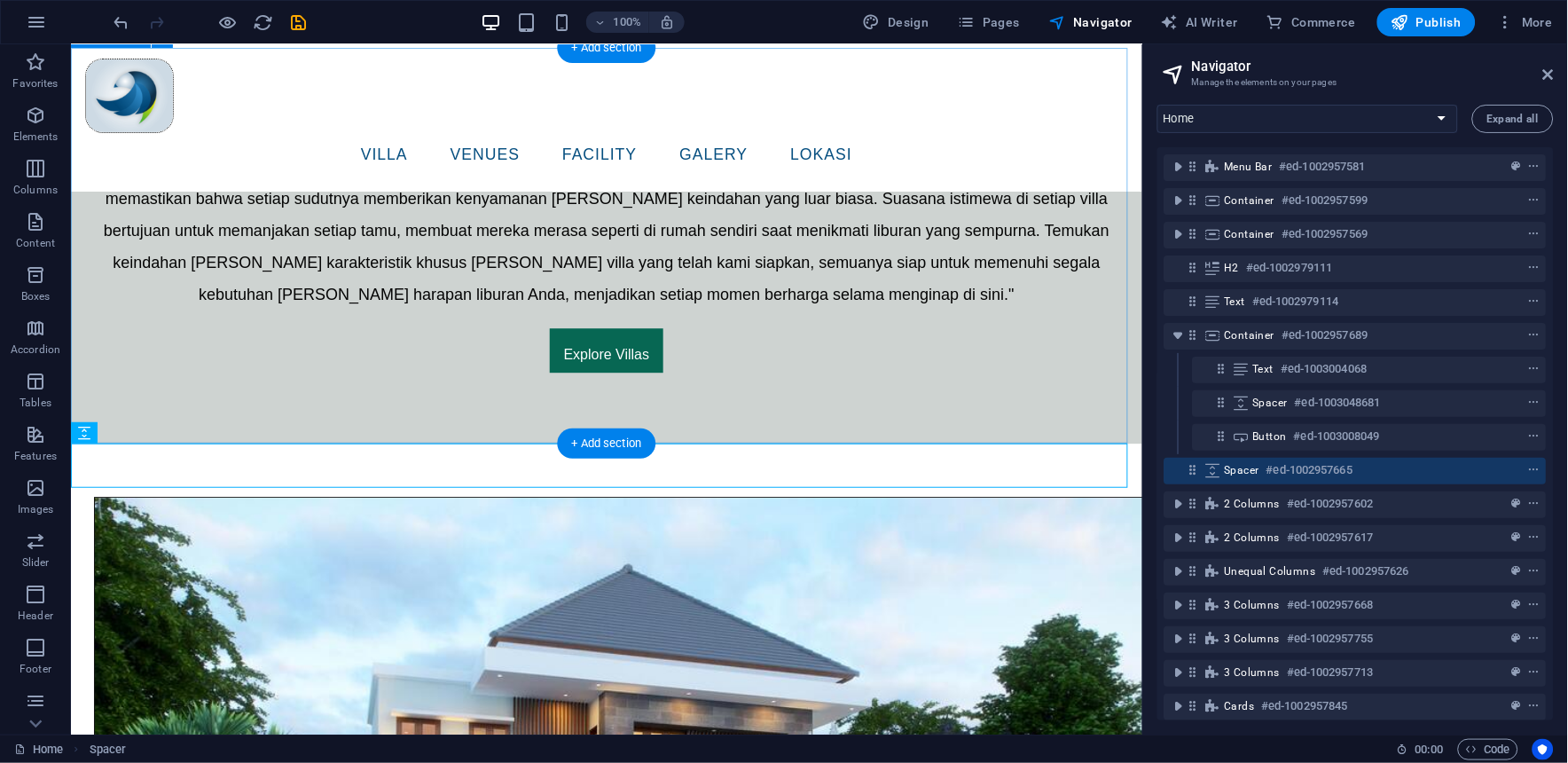
click at [452, 382] on div ""Jelajahi setiap villa [PERSON_NAME] dalam [PERSON_NAME], [PERSON_NAME] menawar…" at bounding box center [605, 245] width 1071 height 396
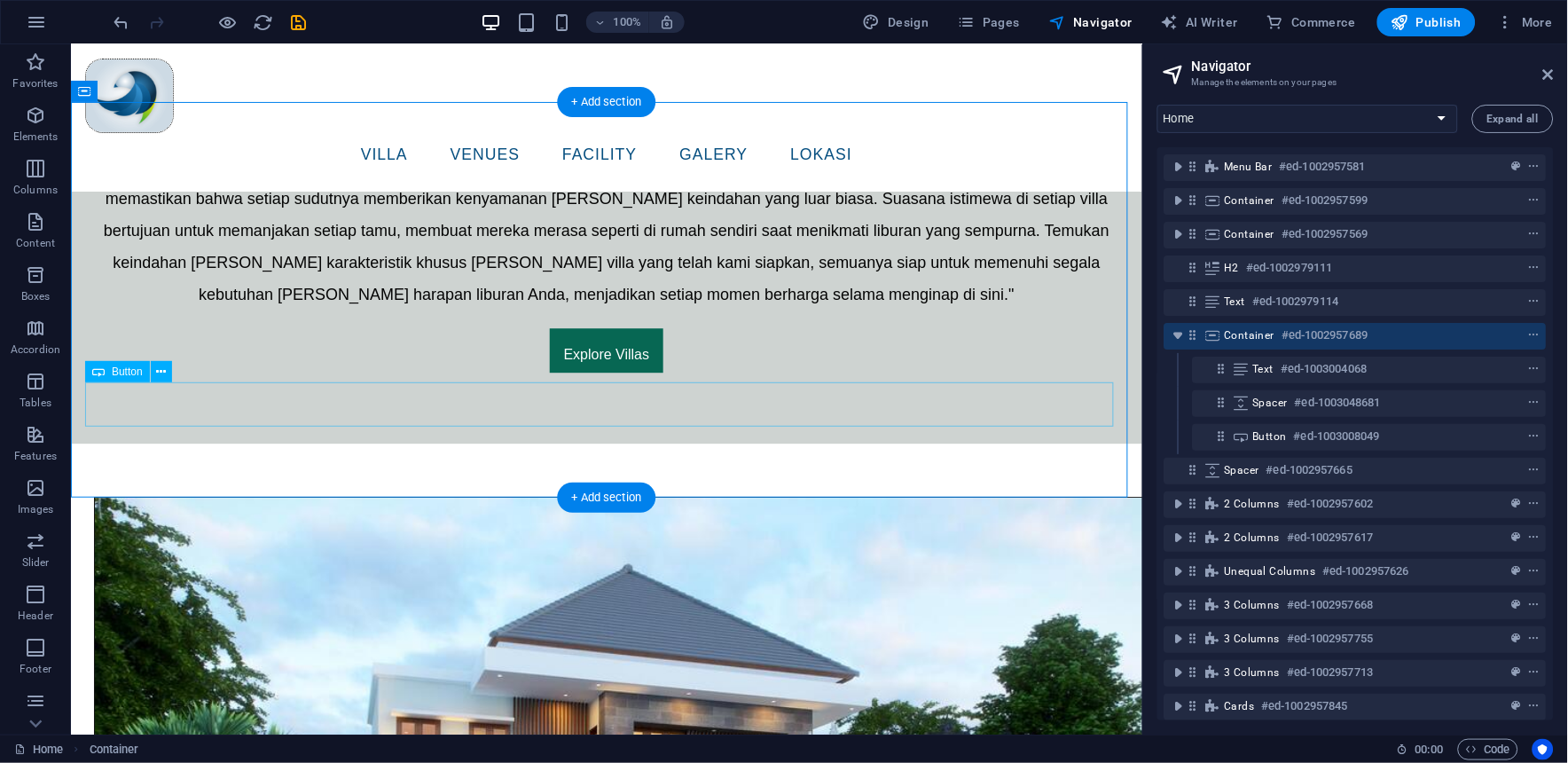
scroll to position [887, 0]
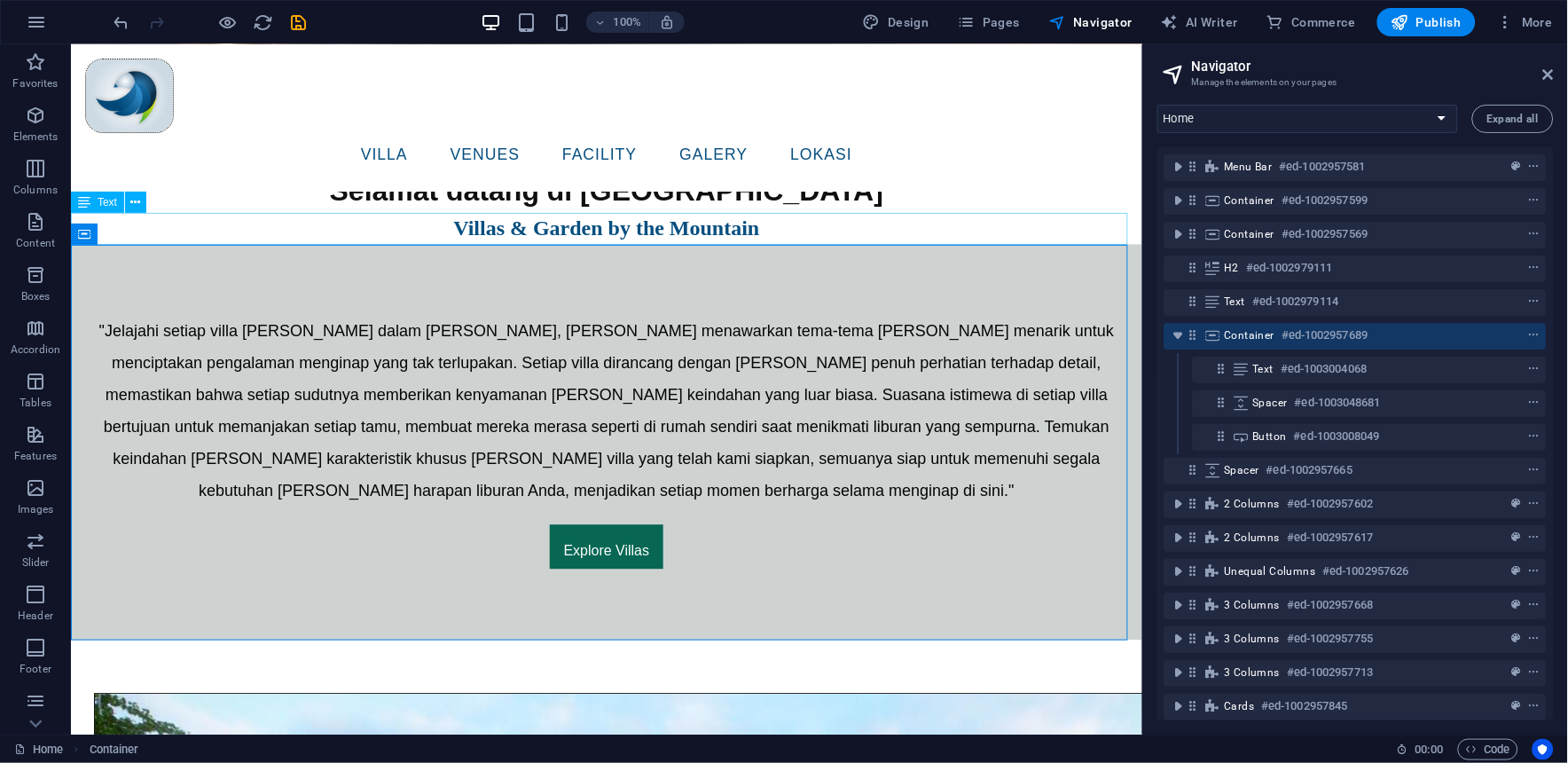
click at [706, 224] on div "Villas & Garden by the Mountain" at bounding box center [605, 228] width 1071 height 32
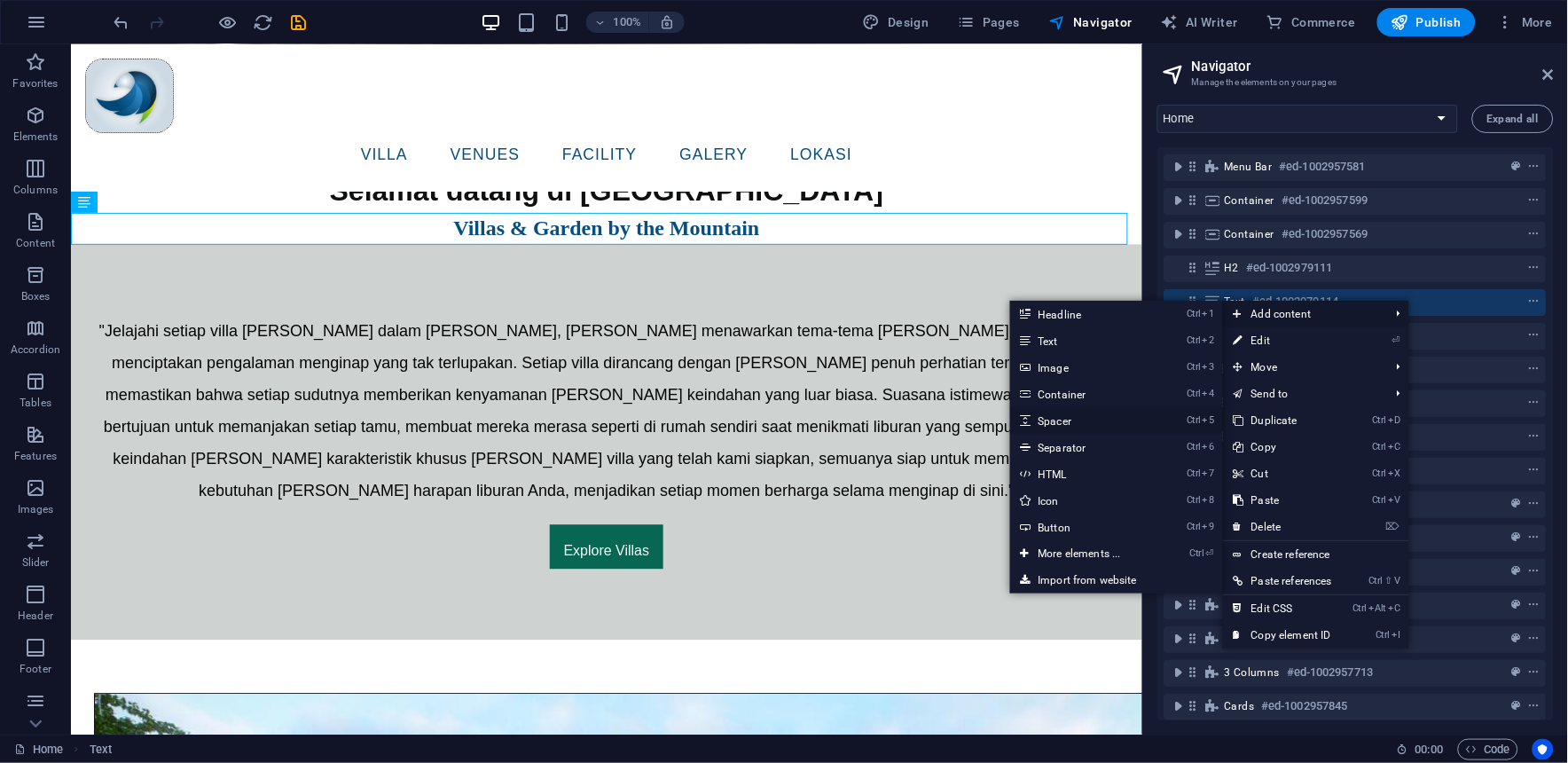
click at [1056, 420] on link "Ctrl 5 Spacer" at bounding box center [1083, 420] width 146 height 26
select select "px"
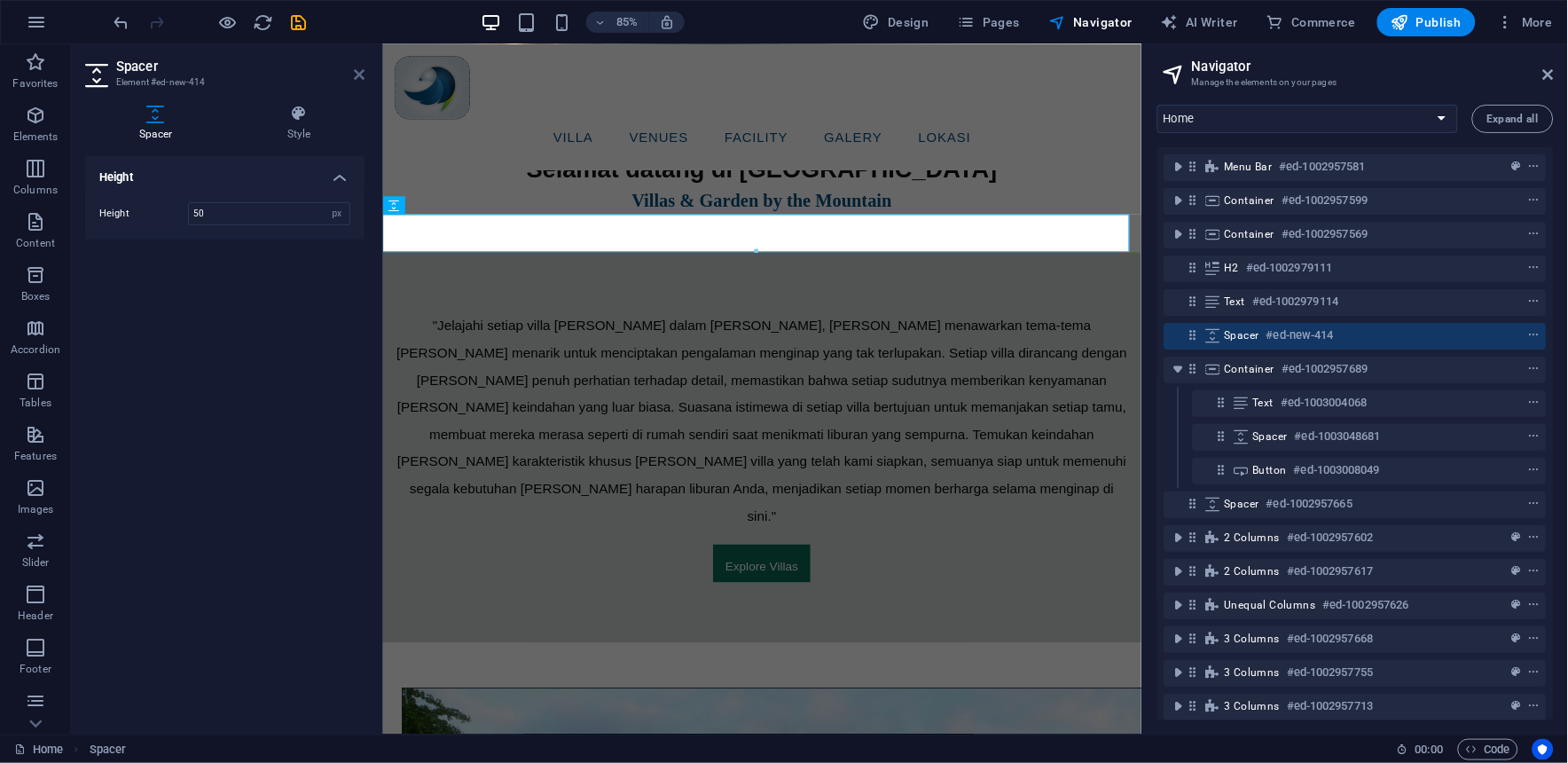
click at [355, 74] on icon at bounding box center [359, 74] width 10 height 14
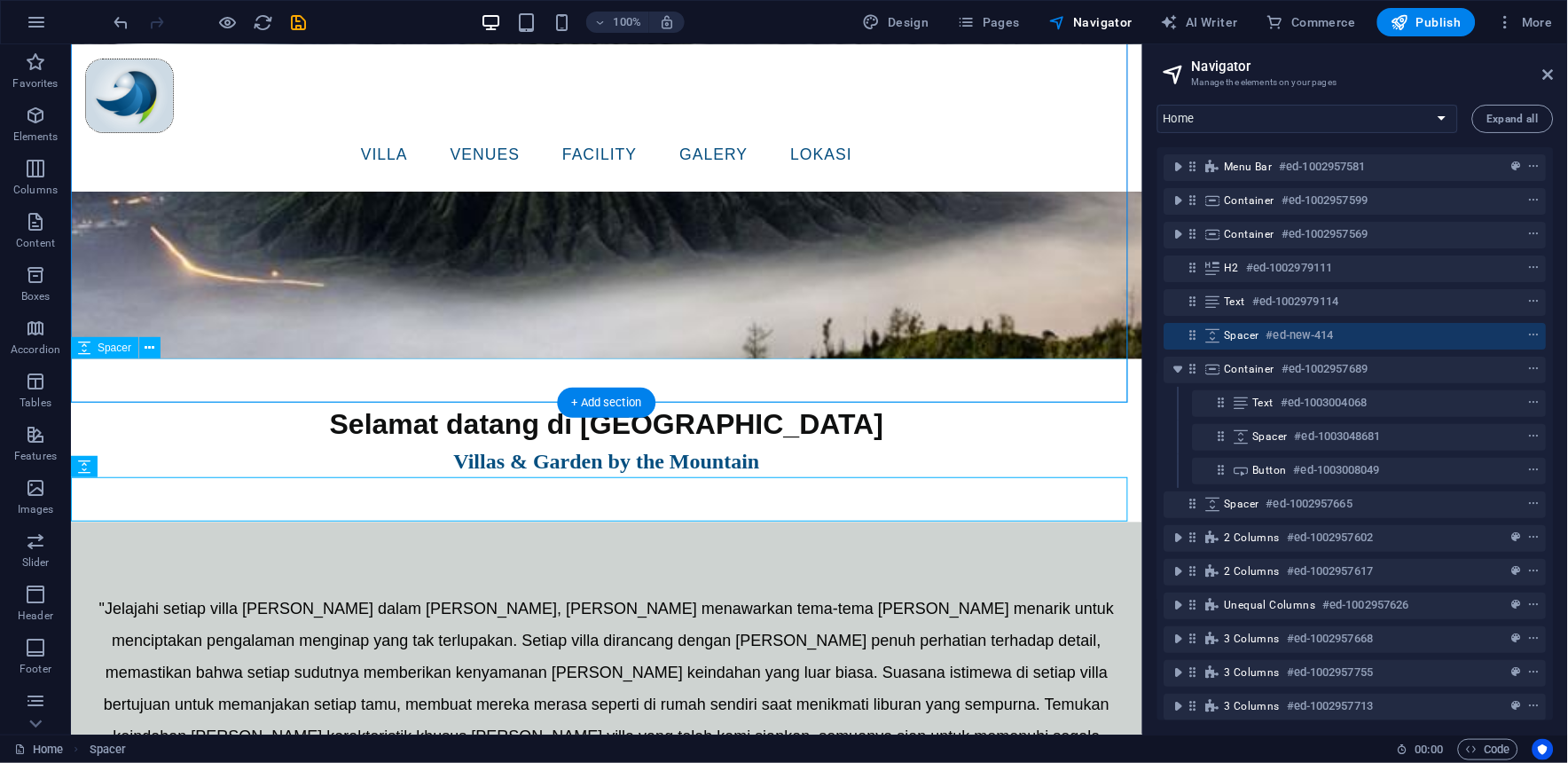
scroll to position [492, 0]
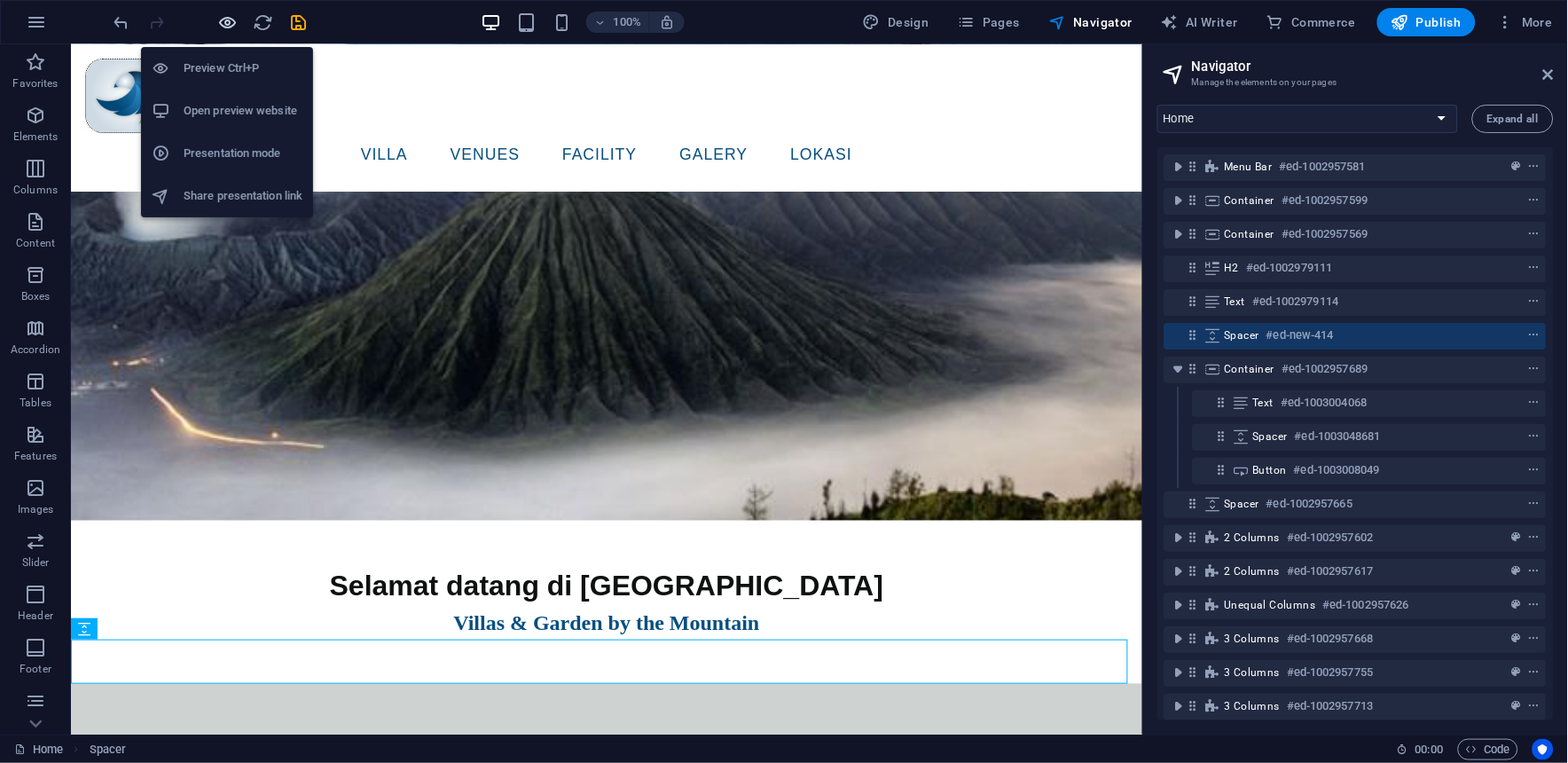
click at [233, 20] on icon "button" at bounding box center [228, 23] width 21 height 21
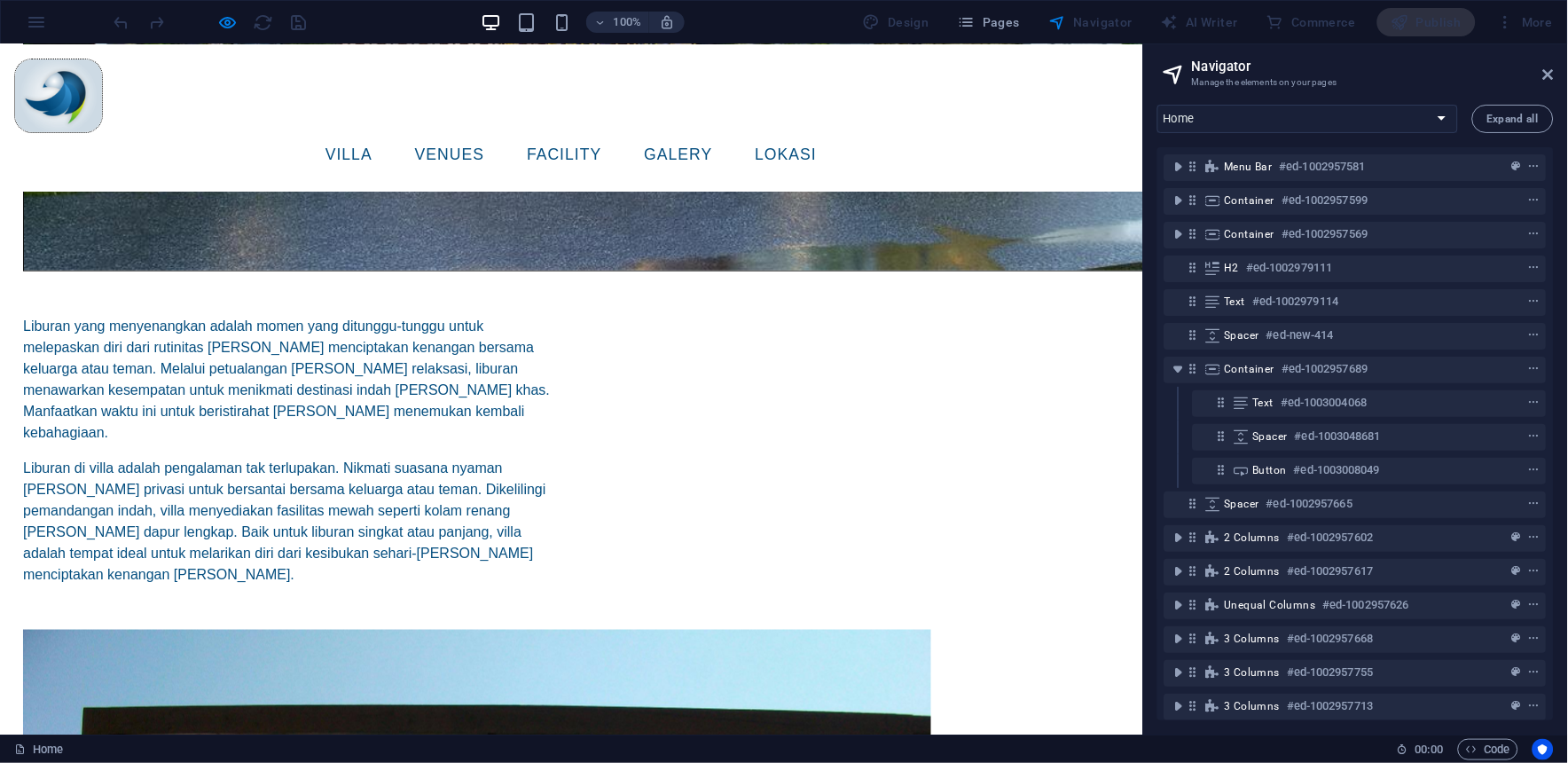
scroll to position [2266, 0]
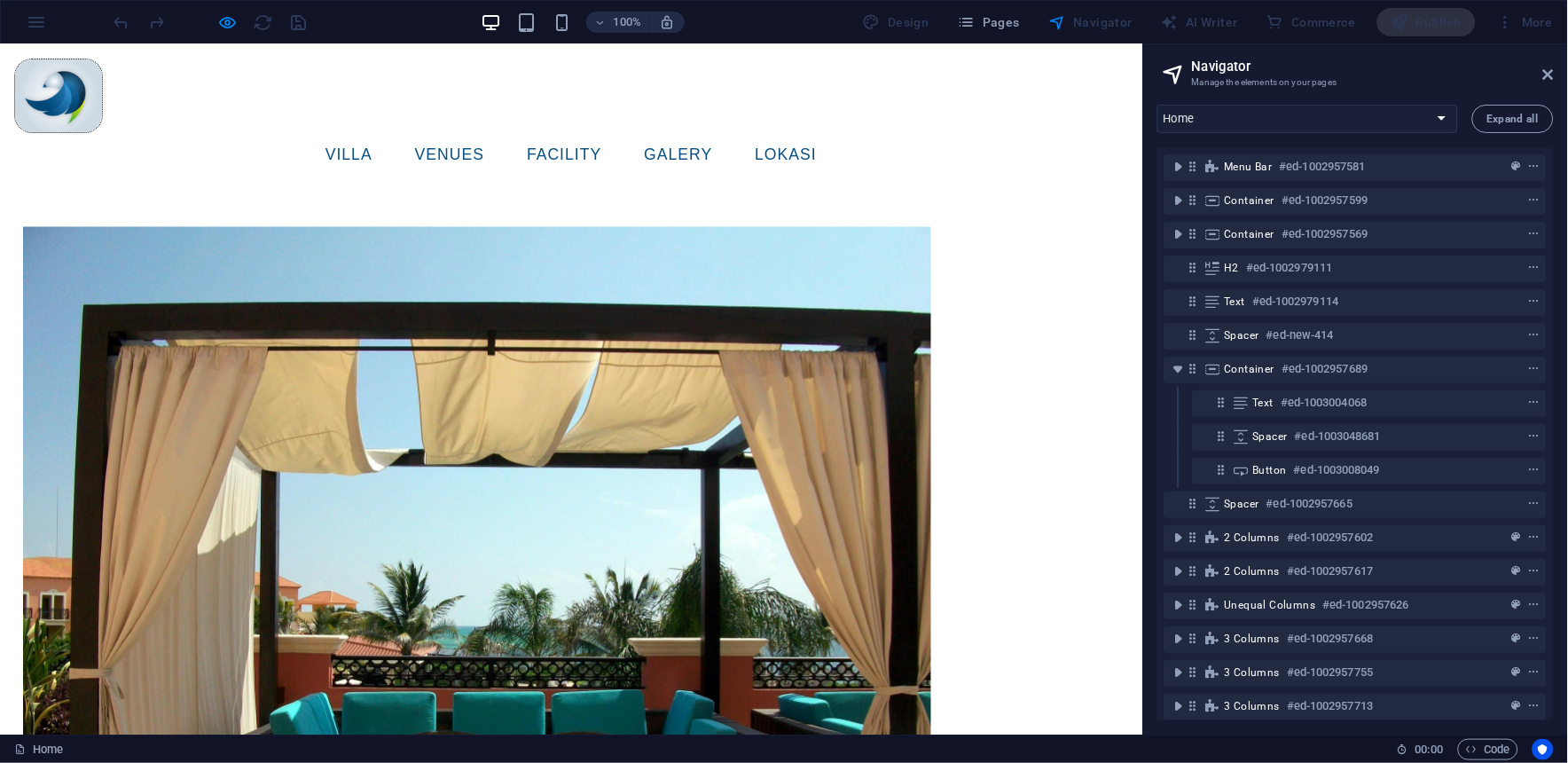
scroll to position [2463, 0]
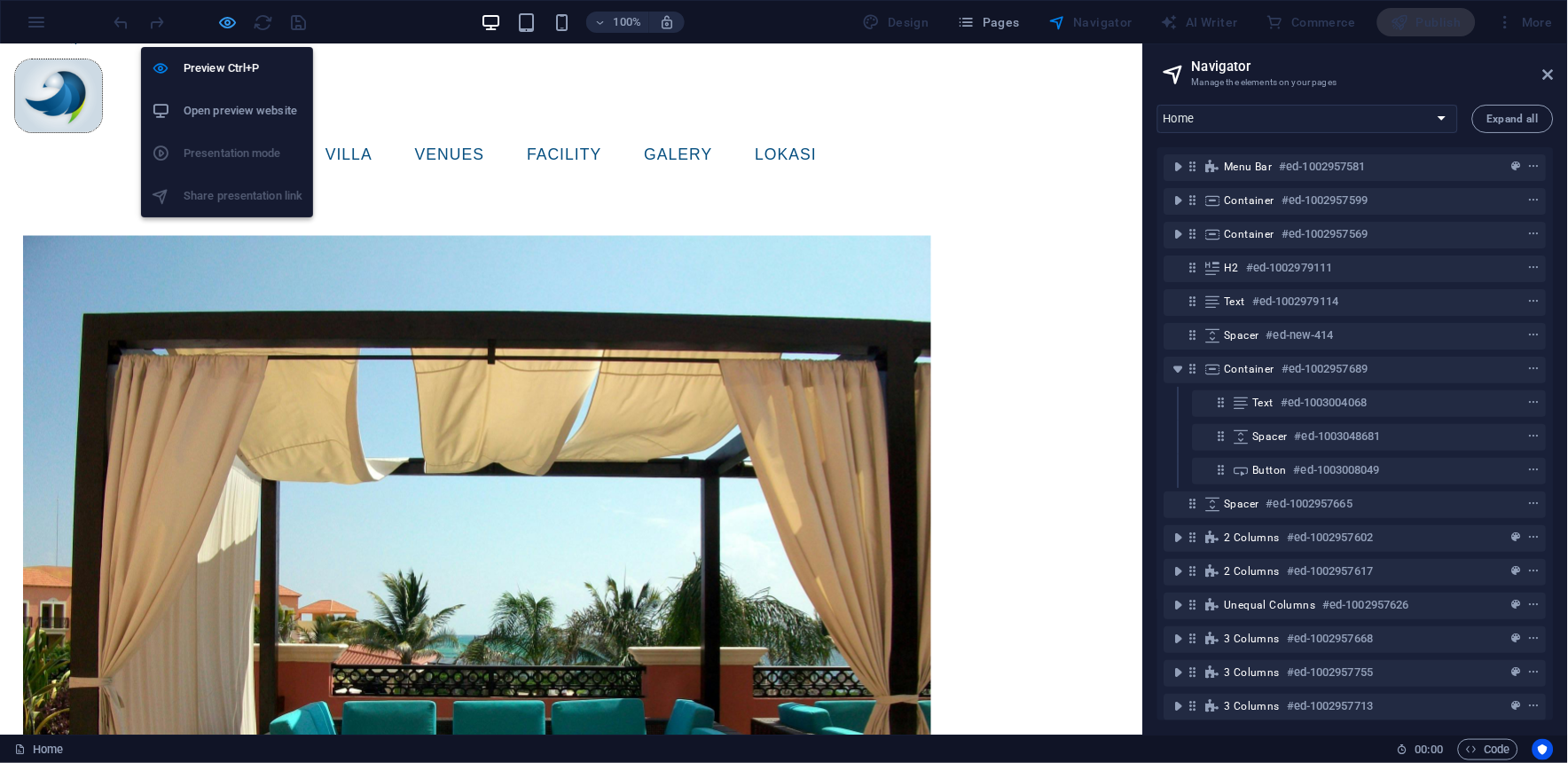
click at [233, 13] on icon "button" at bounding box center [228, 23] width 21 height 21
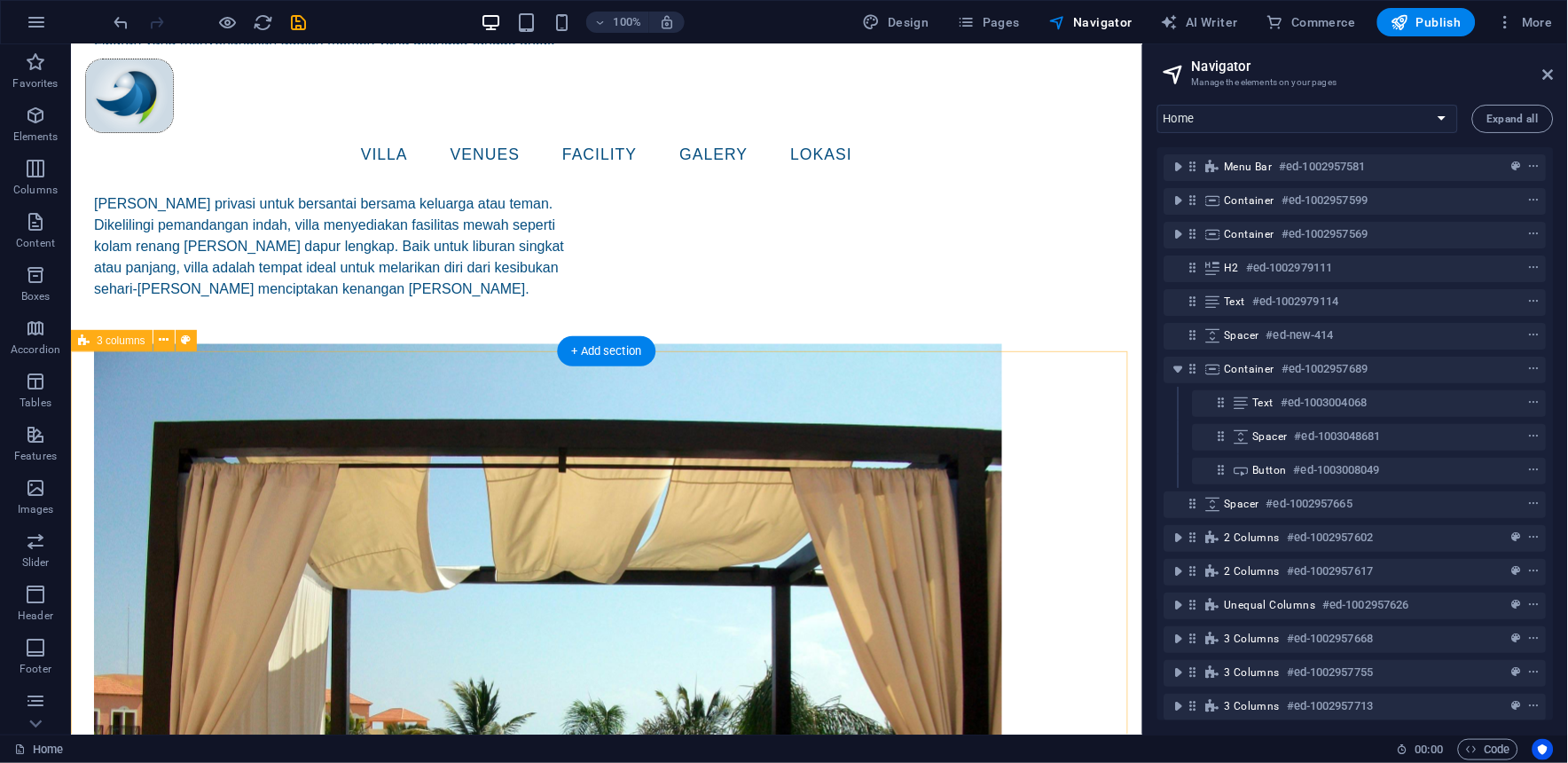
scroll to position [2293, 0]
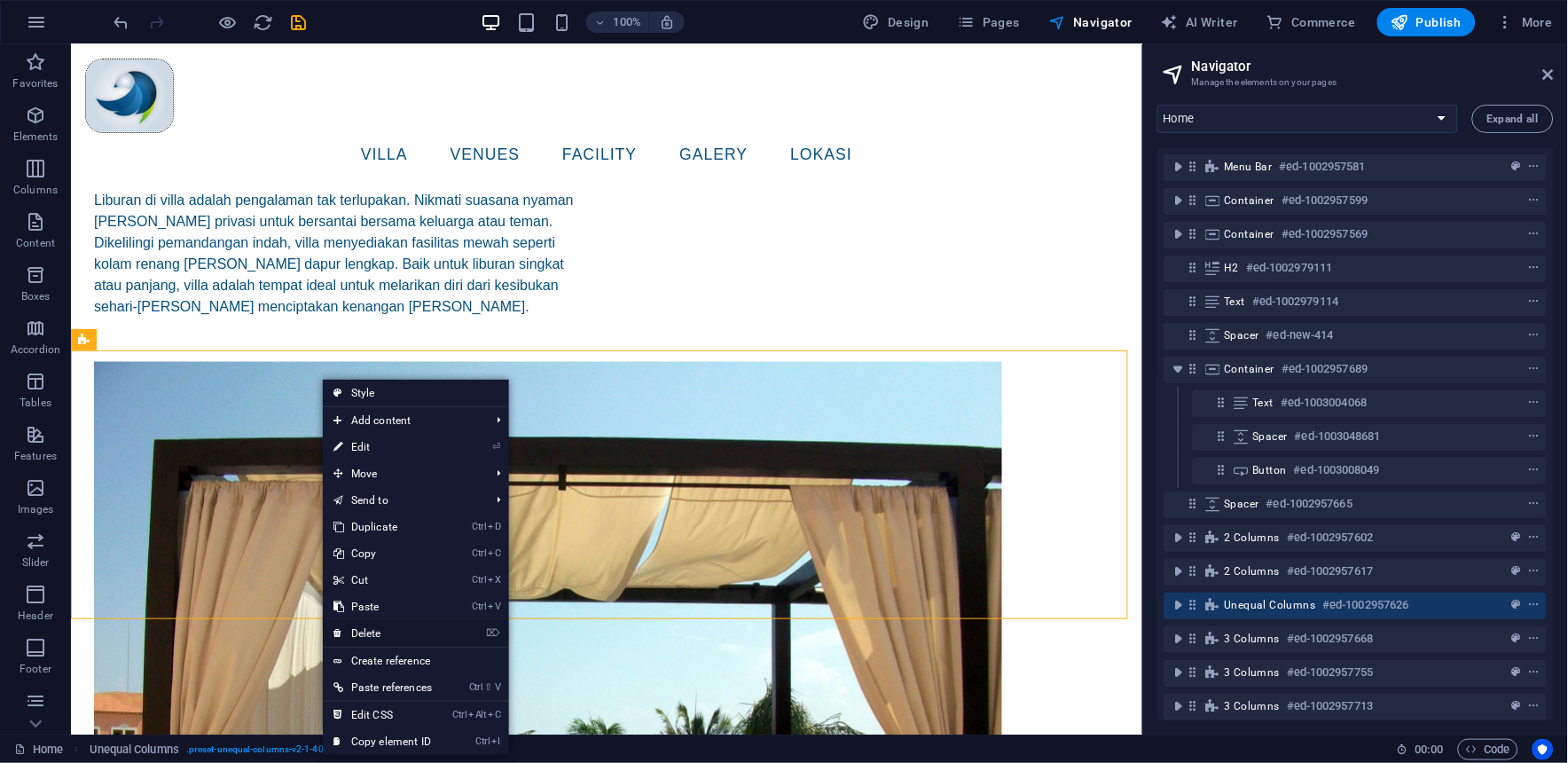
click at [379, 634] on link "⌦ Delete" at bounding box center [382, 634] width 120 height 26
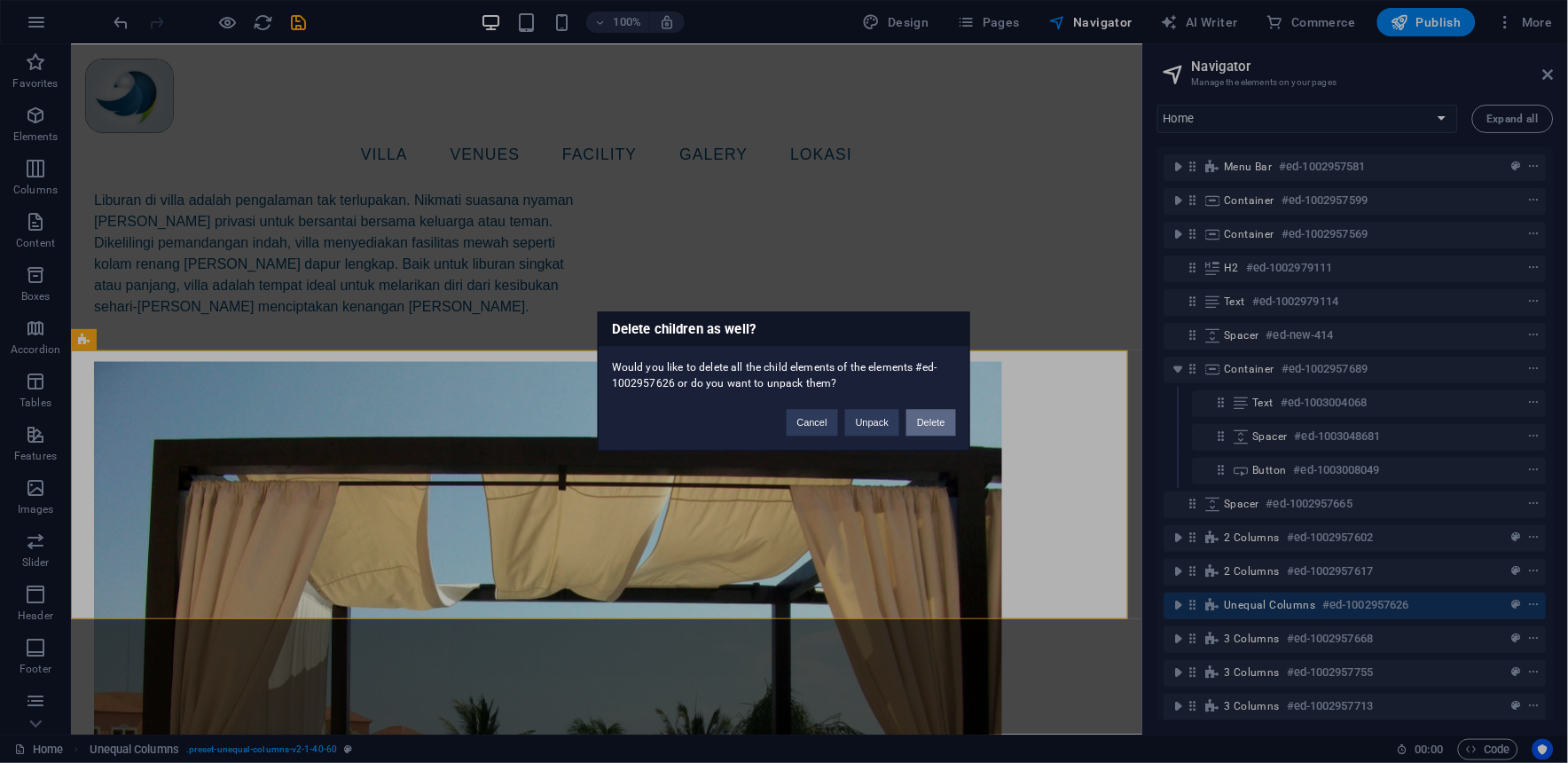
click at [914, 426] on button "Delete" at bounding box center [931, 423] width 50 height 26
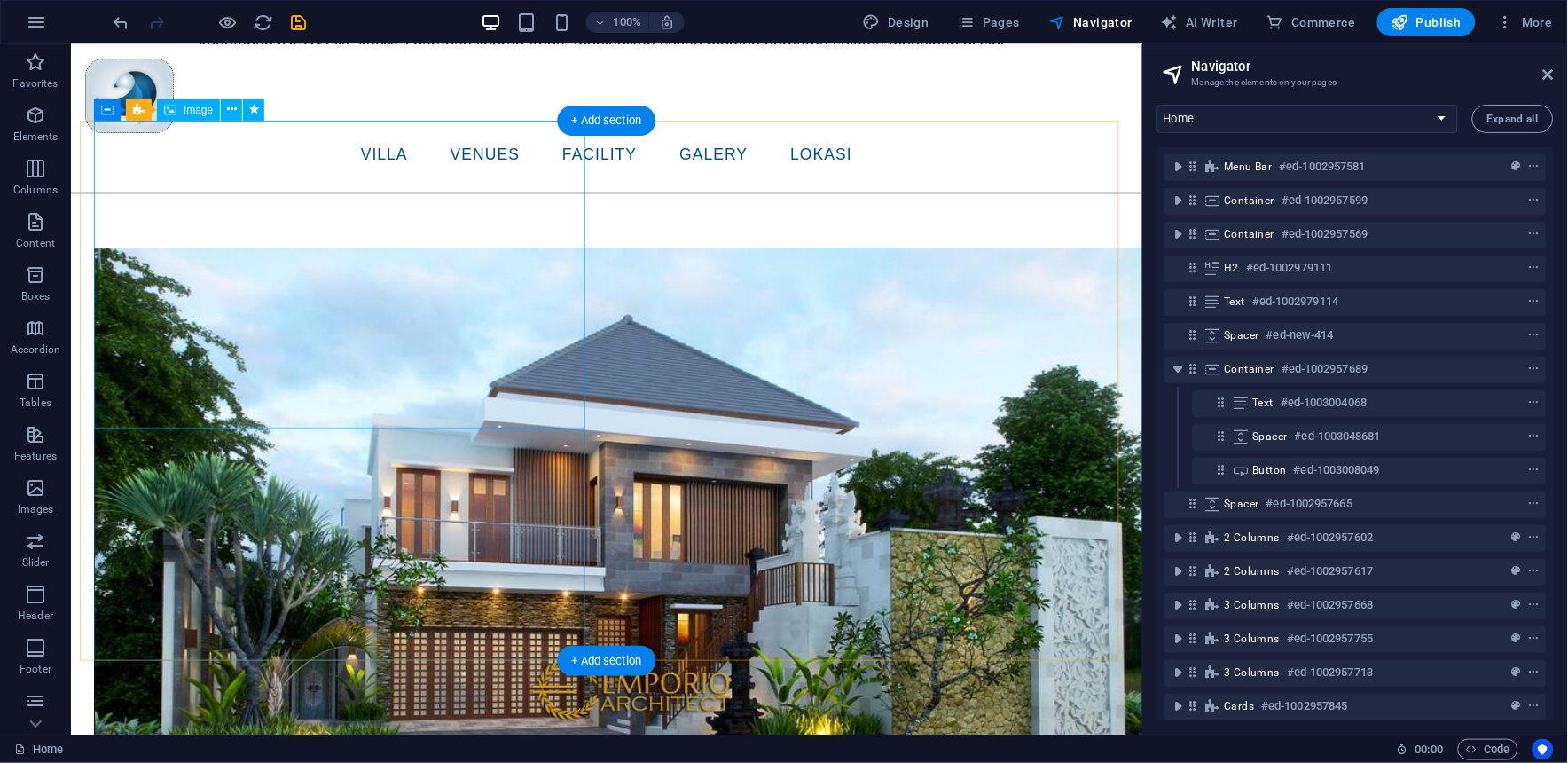
scroll to position [1209, 0]
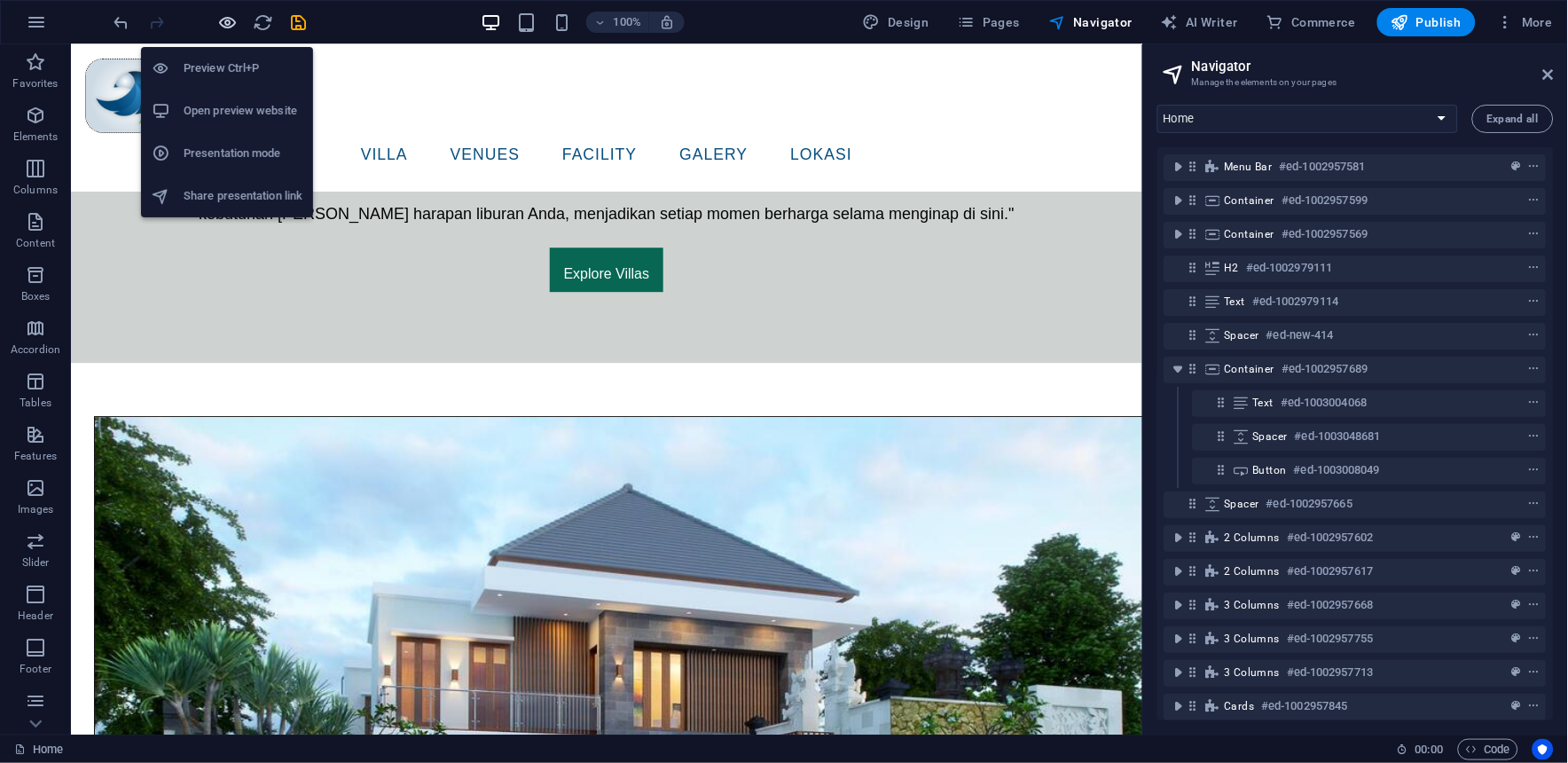
click at [232, 13] on icon "button" at bounding box center [228, 23] width 21 height 21
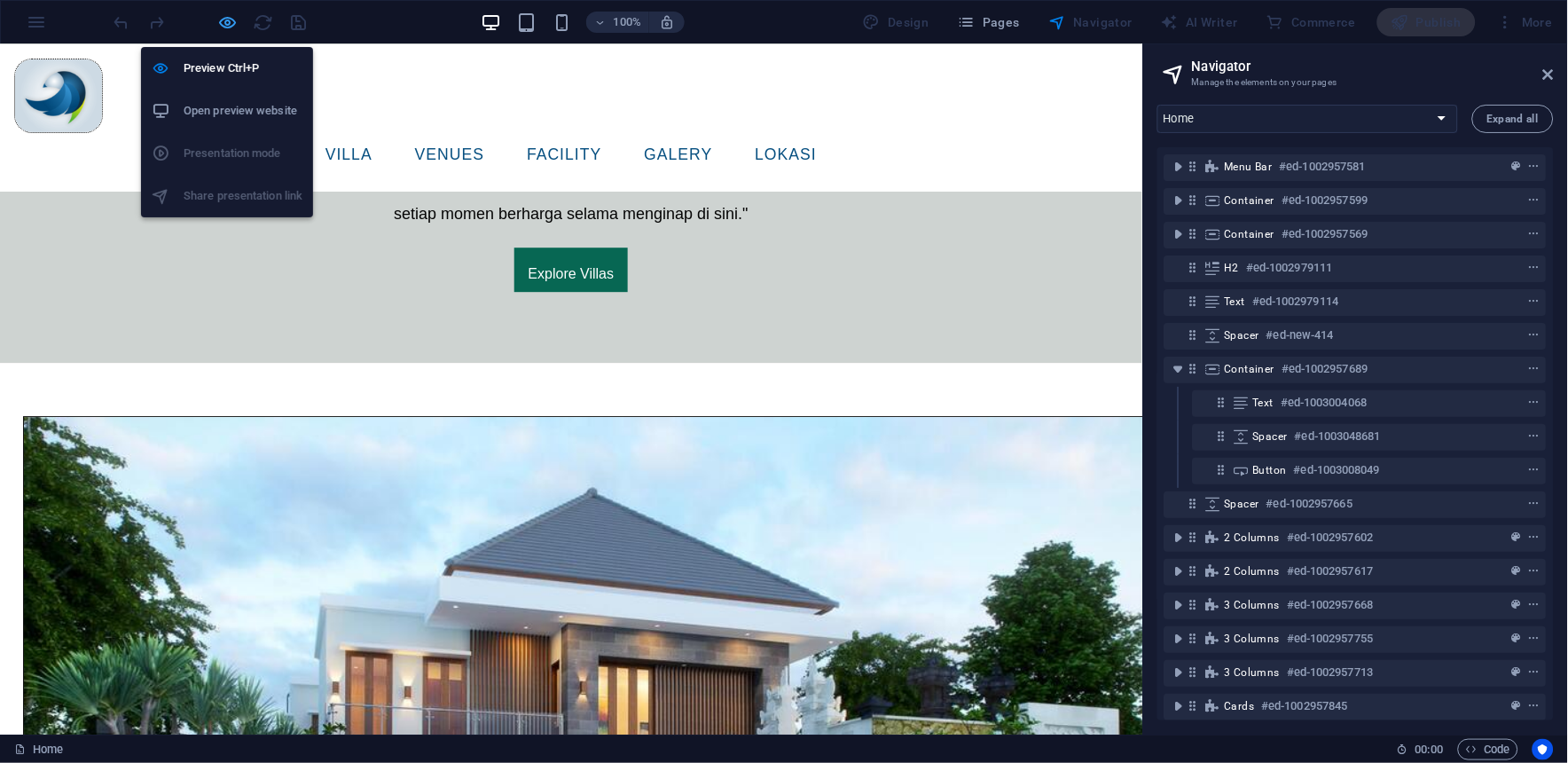
click at [230, 24] on icon "button" at bounding box center [228, 23] width 21 height 21
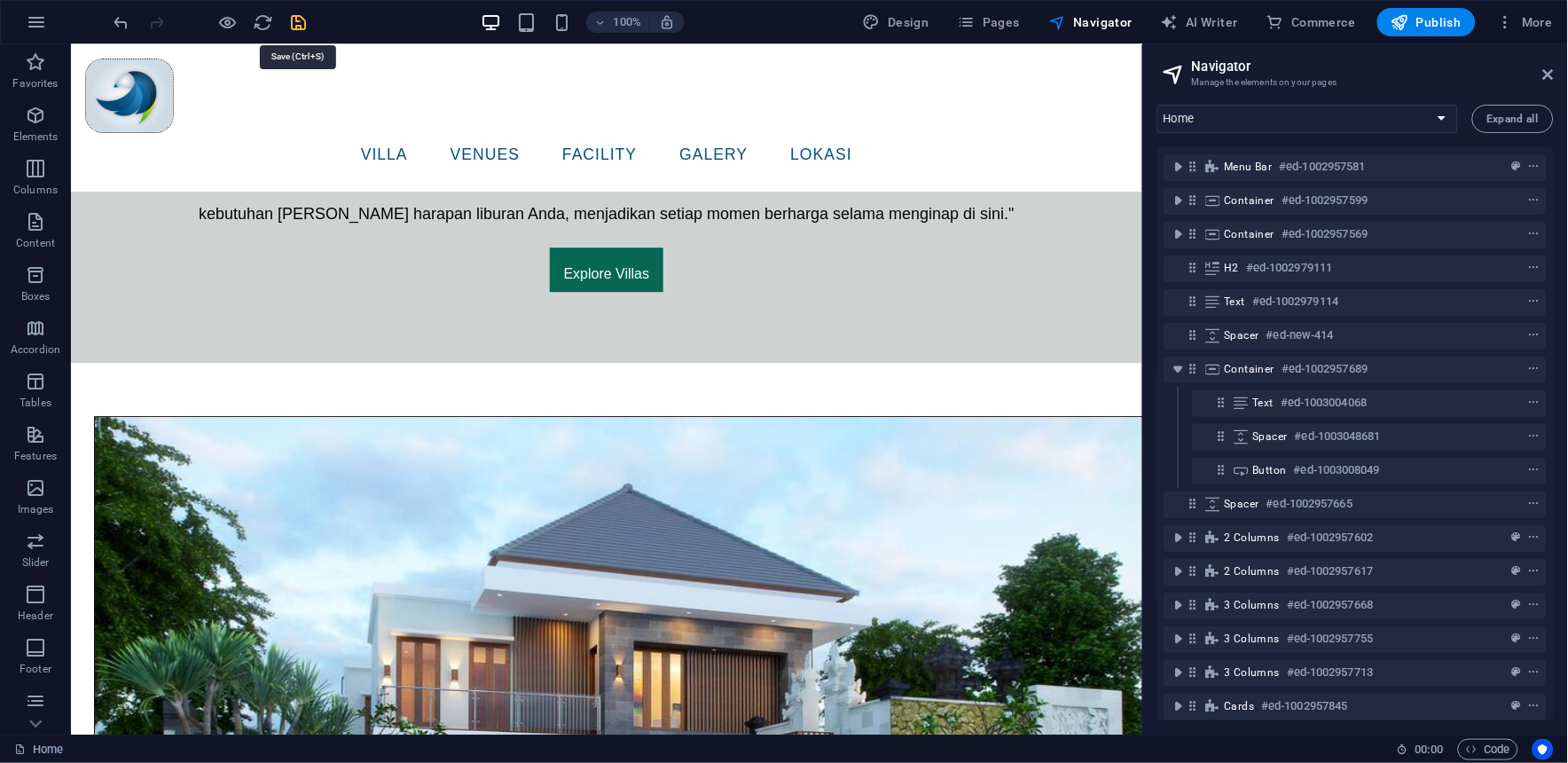
click at [293, 13] on icon "save" at bounding box center [299, 23] width 21 height 21
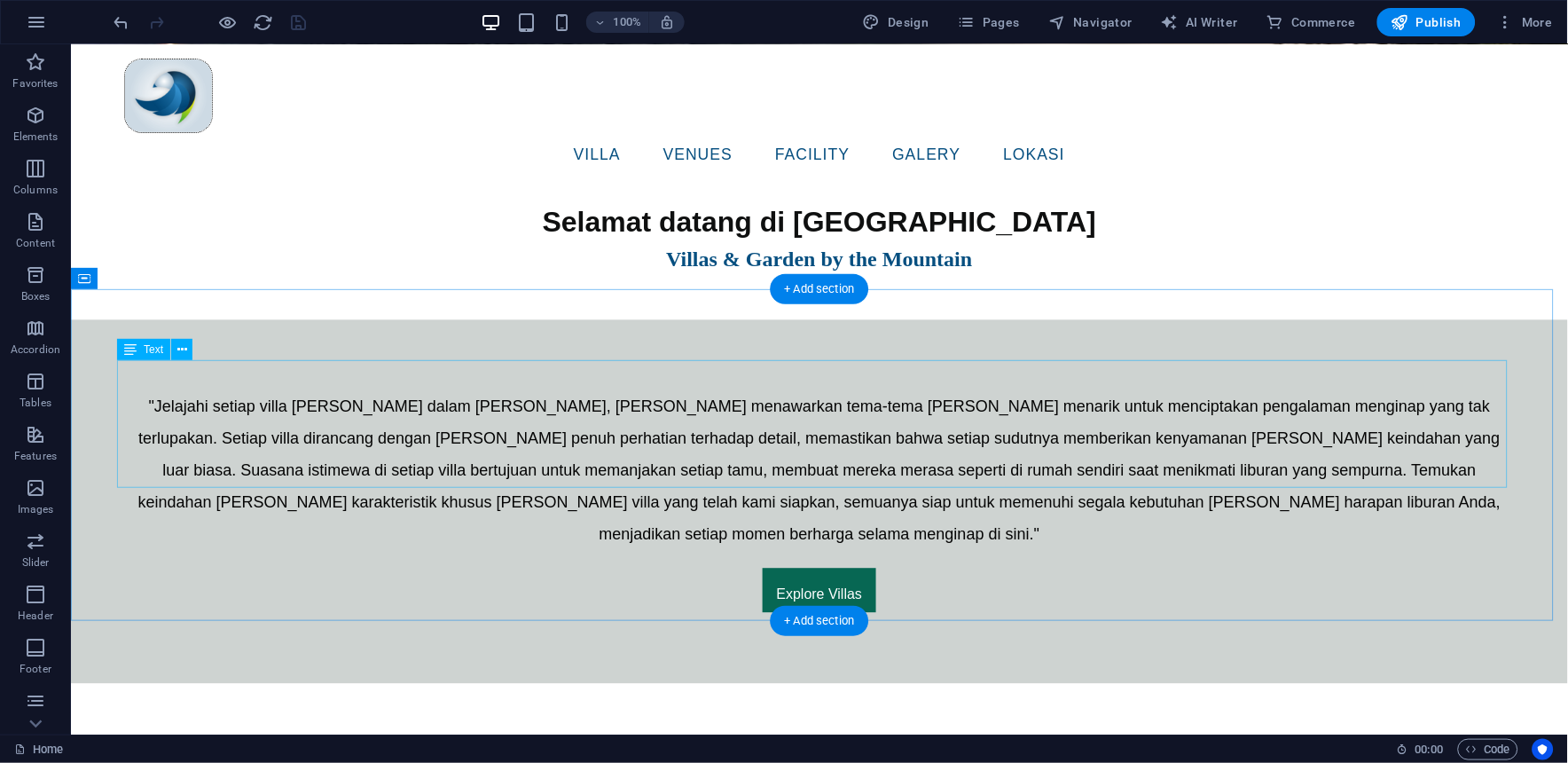
scroll to position [887, 0]
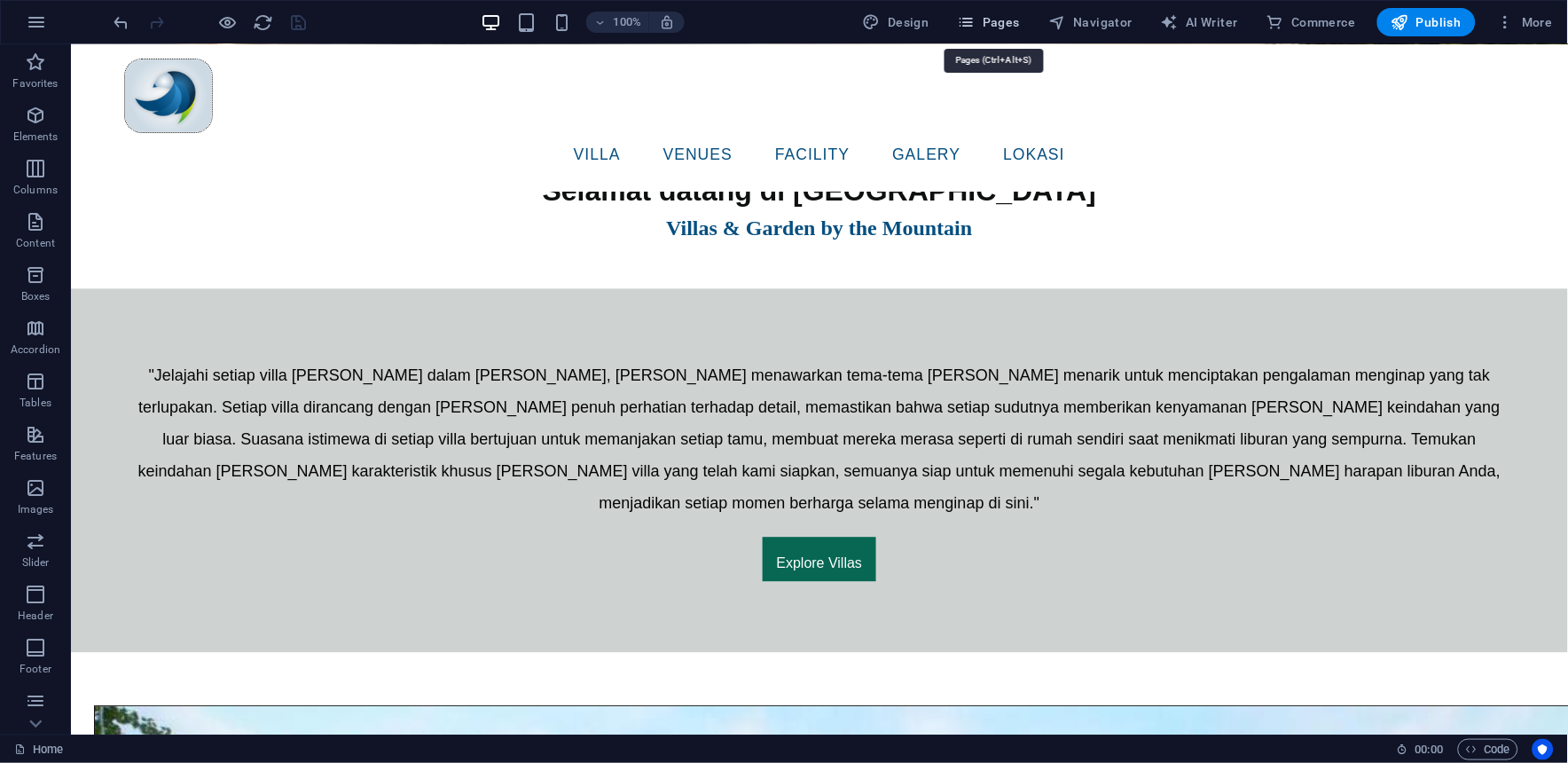
click at [1000, 19] on span "Pages" at bounding box center [988, 22] width 62 height 18
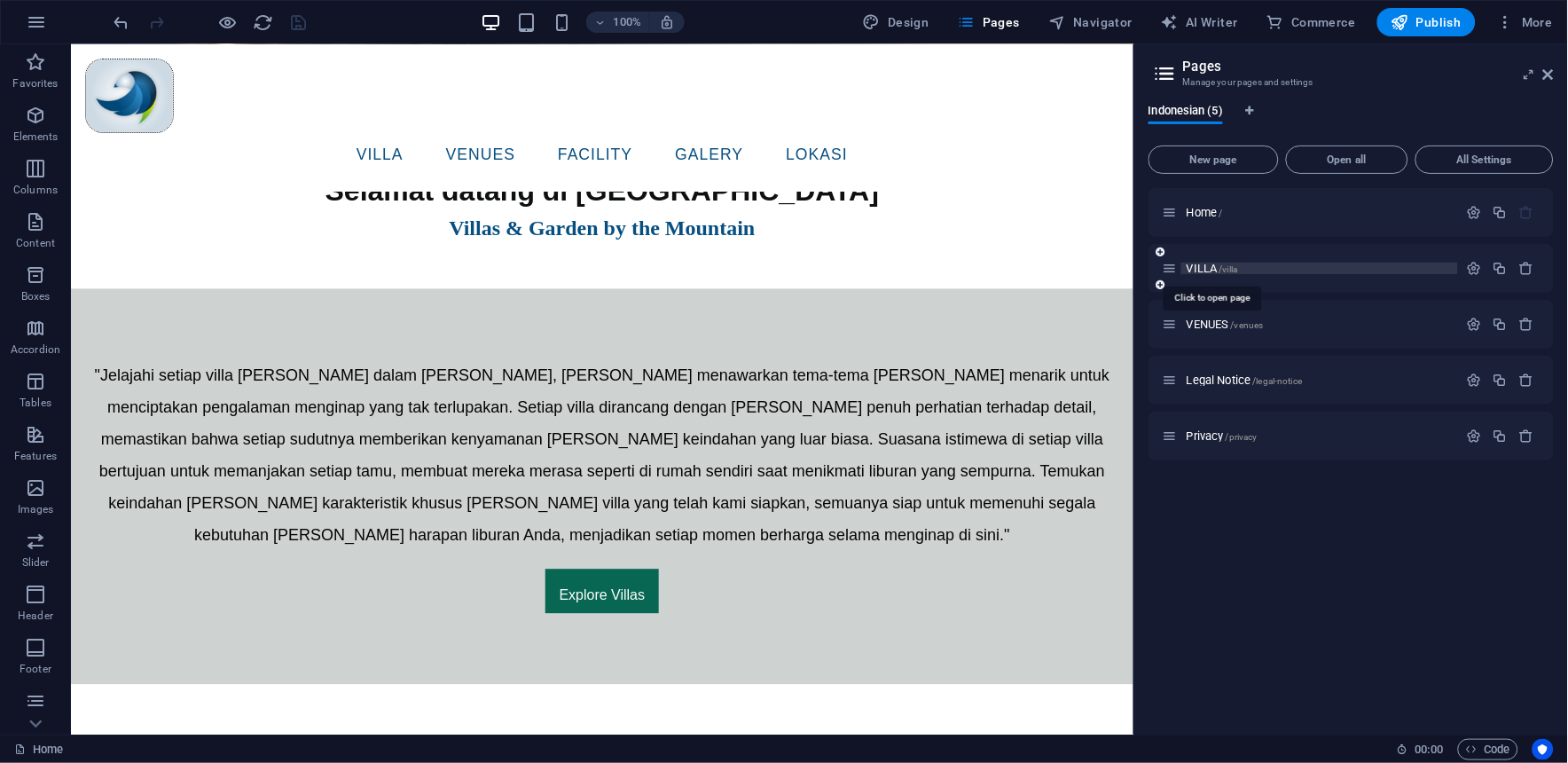
click at [1206, 268] on span "VILLA /villa" at bounding box center [1212, 268] width 51 height 13
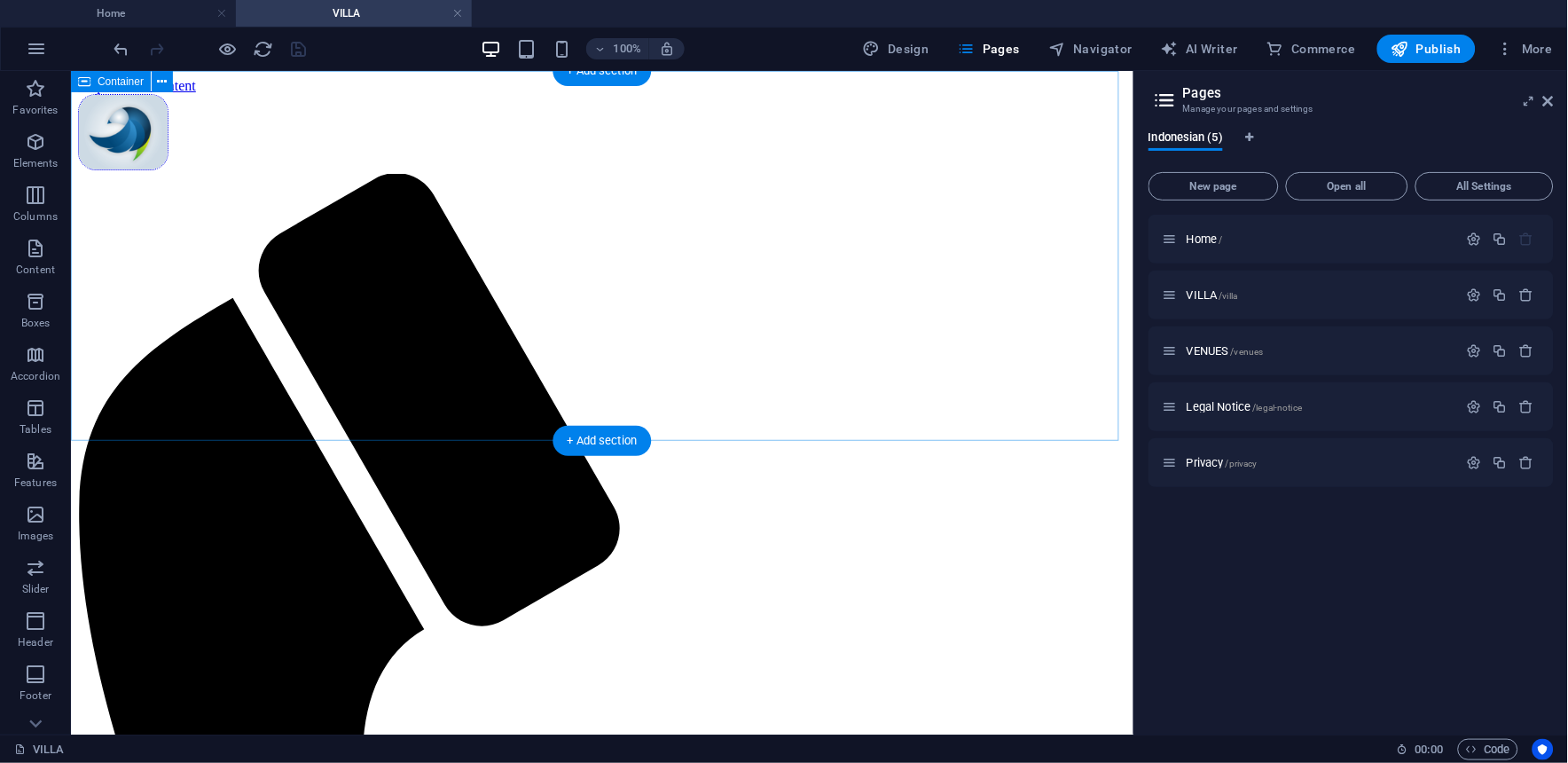
scroll to position [0, 0]
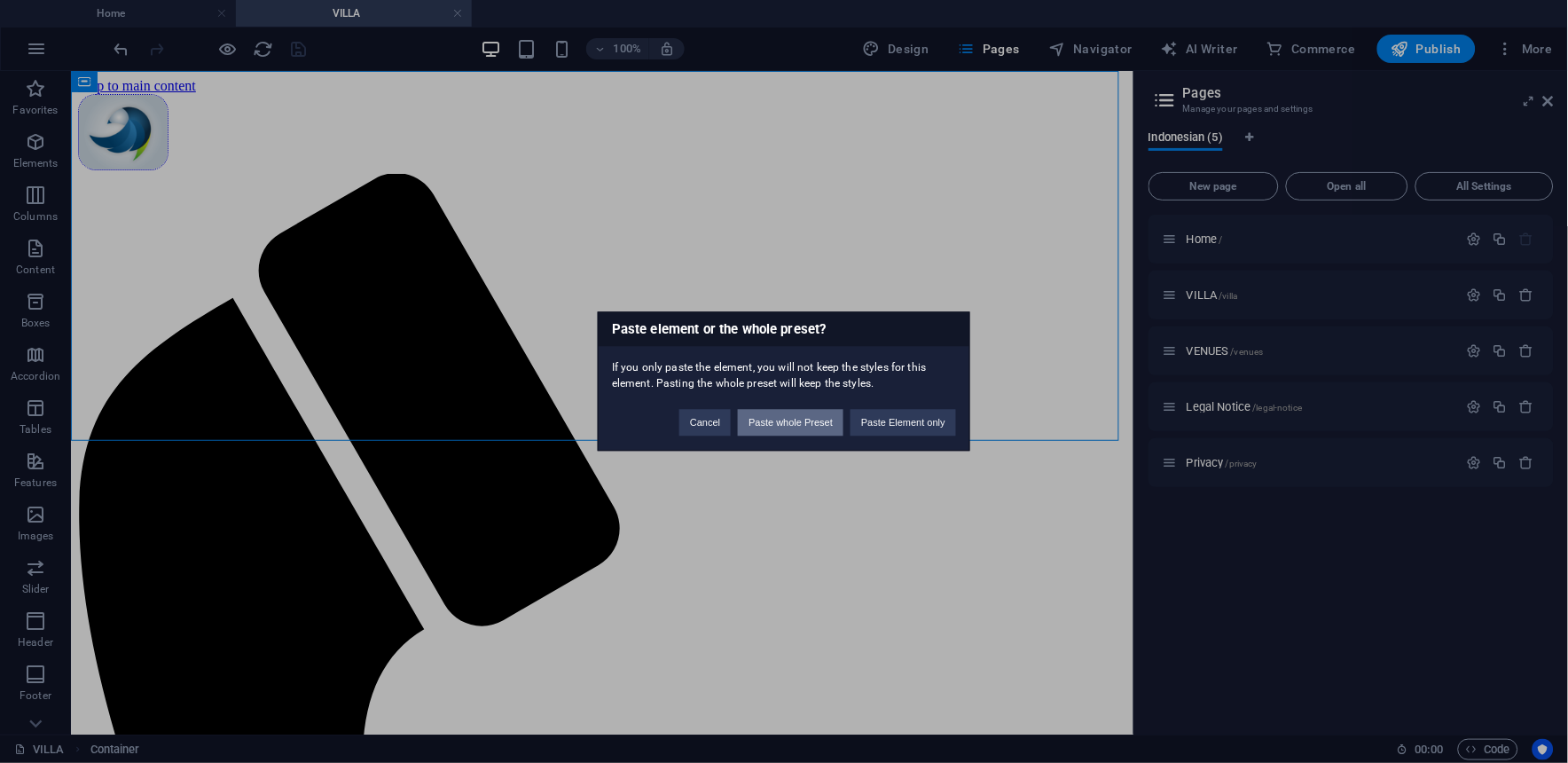
click at [809, 430] on button "Paste whole Preset" at bounding box center [790, 423] width 106 height 26
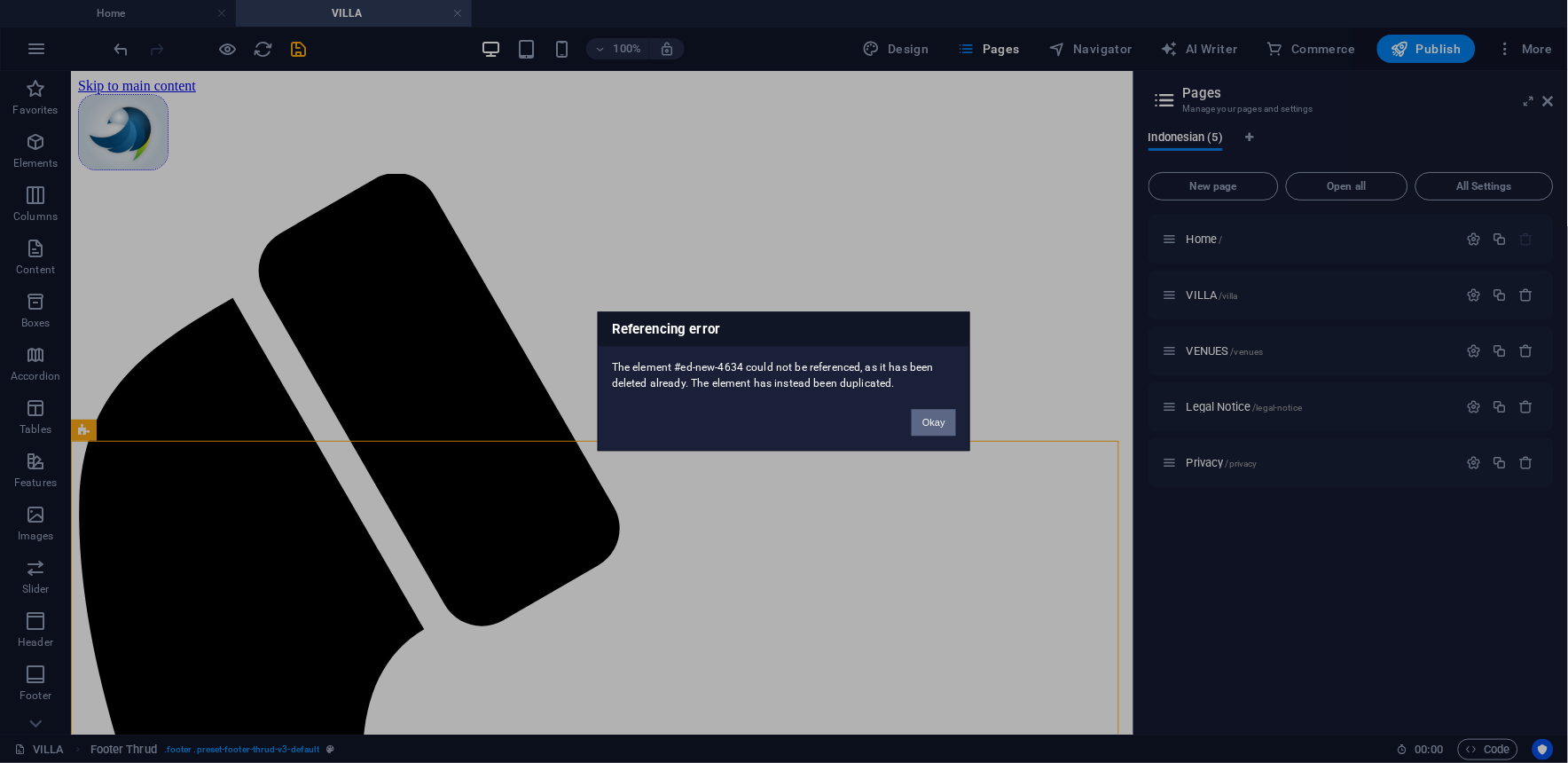
click at [928, 419] on button "Okay" at bounding box center [934, 423] width 44 height 26
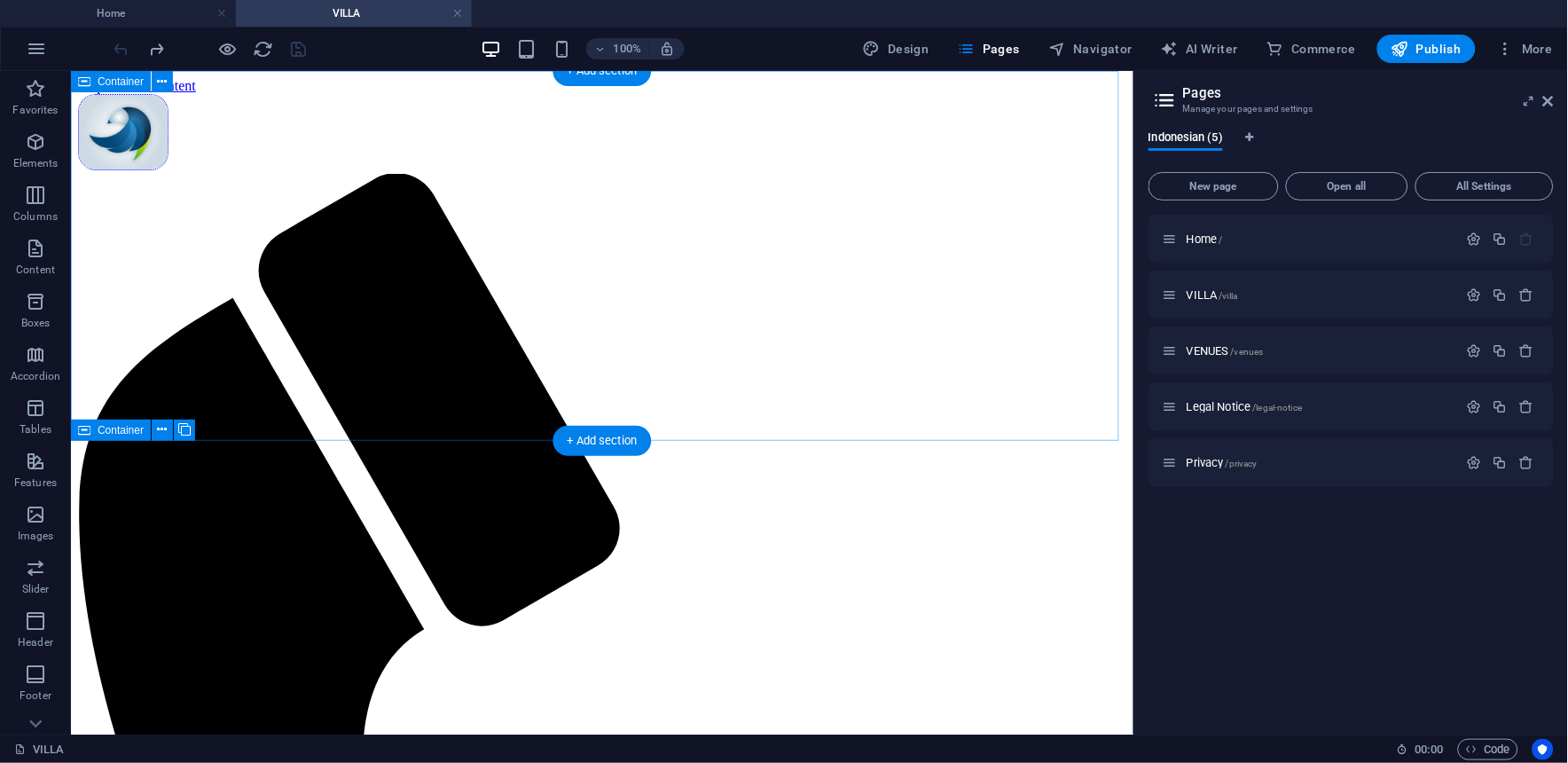
drag, startPoint x: 357, startPoint y: 271, endPoint x: 109, endPoint y: 322, distance: 253.2
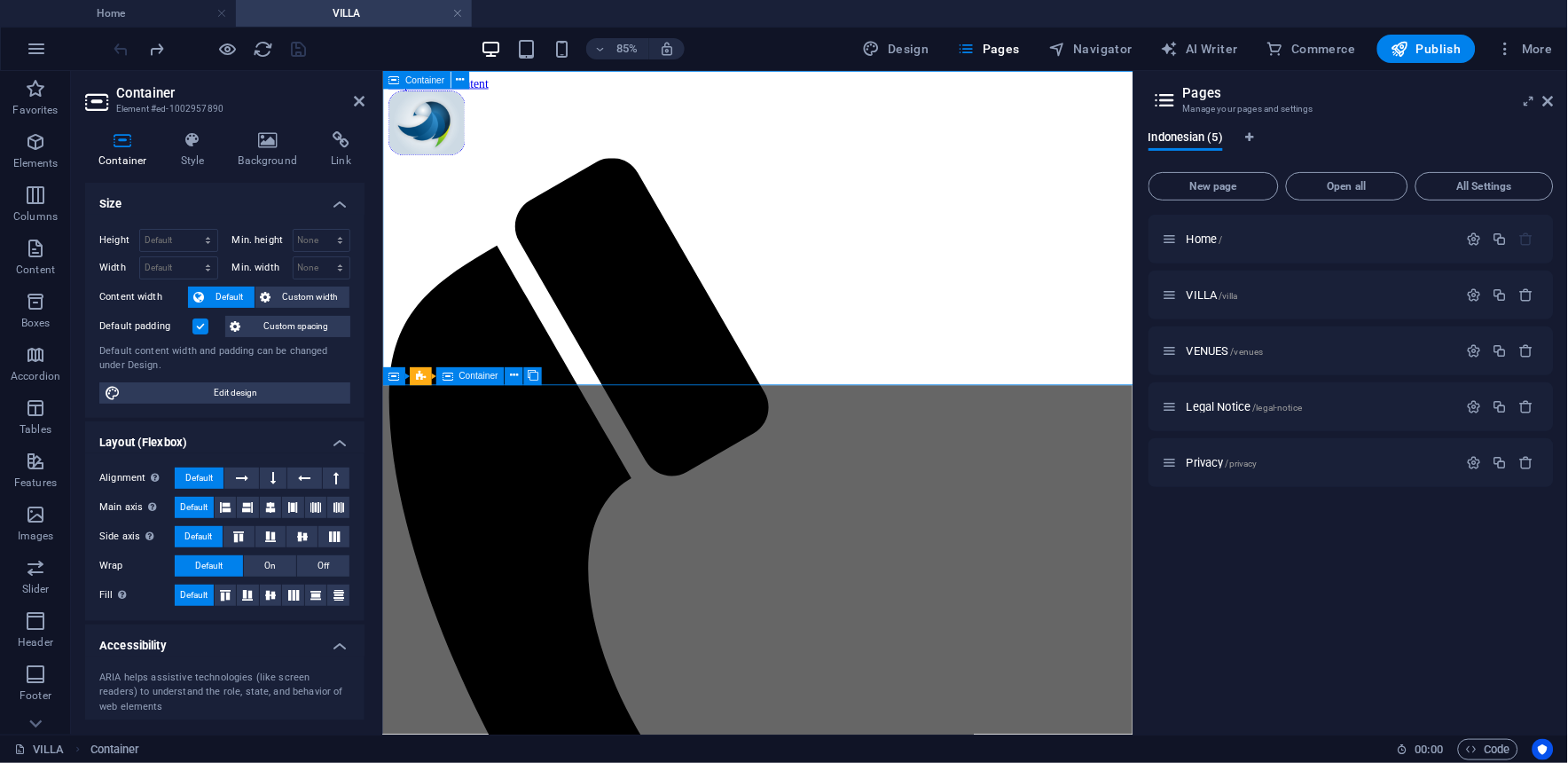
click at [360, 94] on icon at bounding box center [359, 101] width 10 height 14
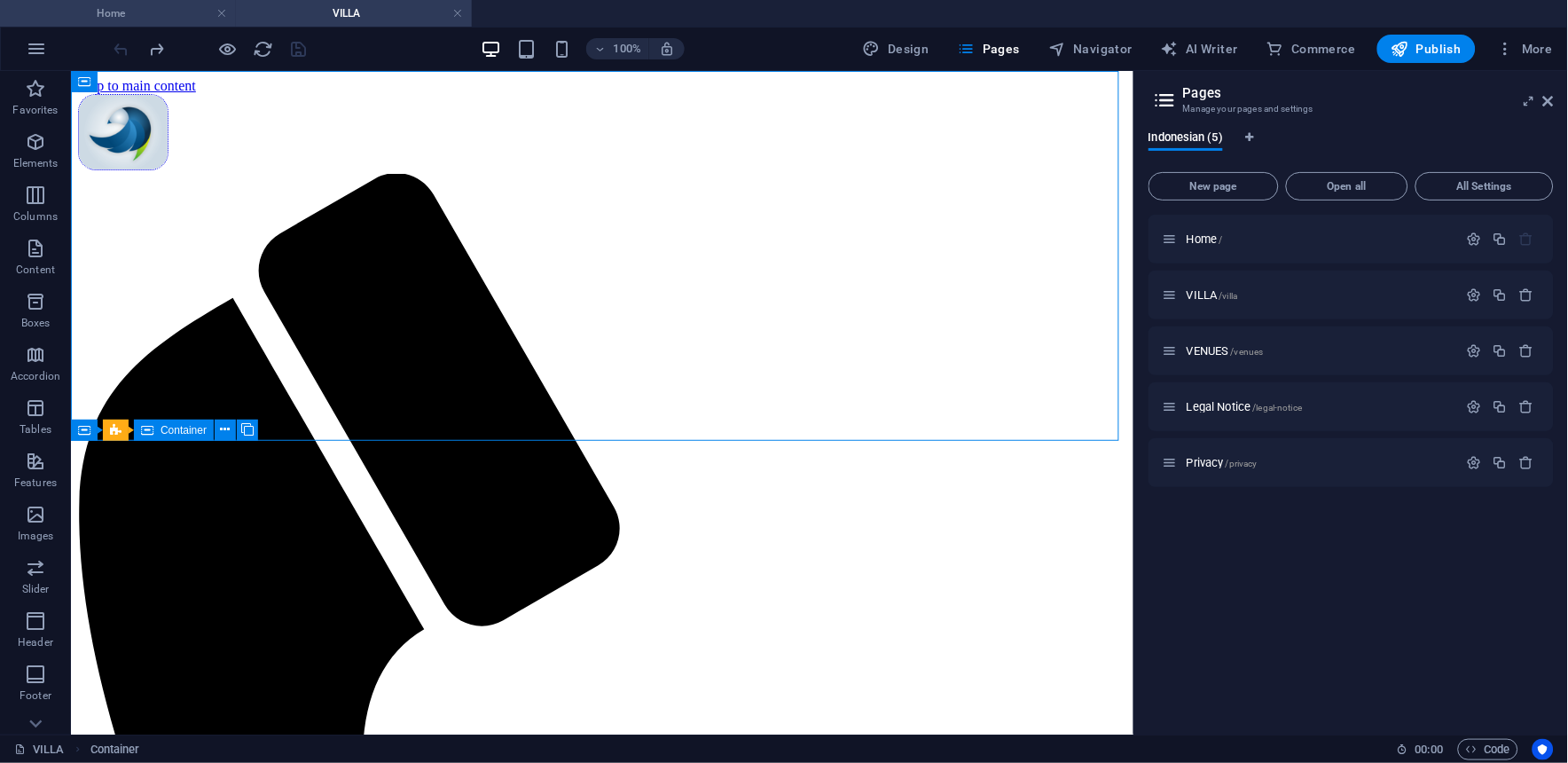
click at [135, 8] on h4 "Home" at bounding box center [118, 13] width 236 height 20
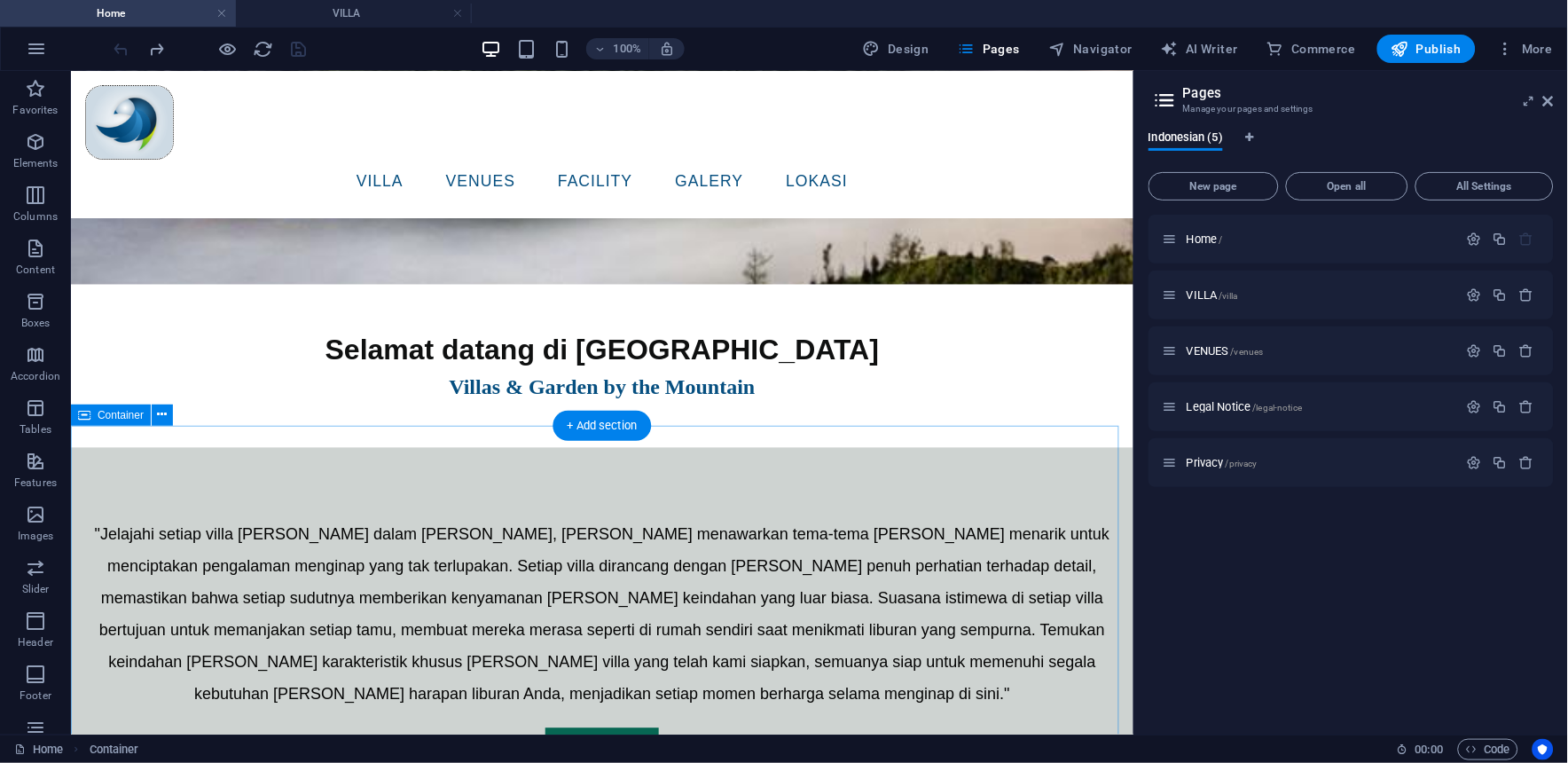
scroll to position [788, 0]
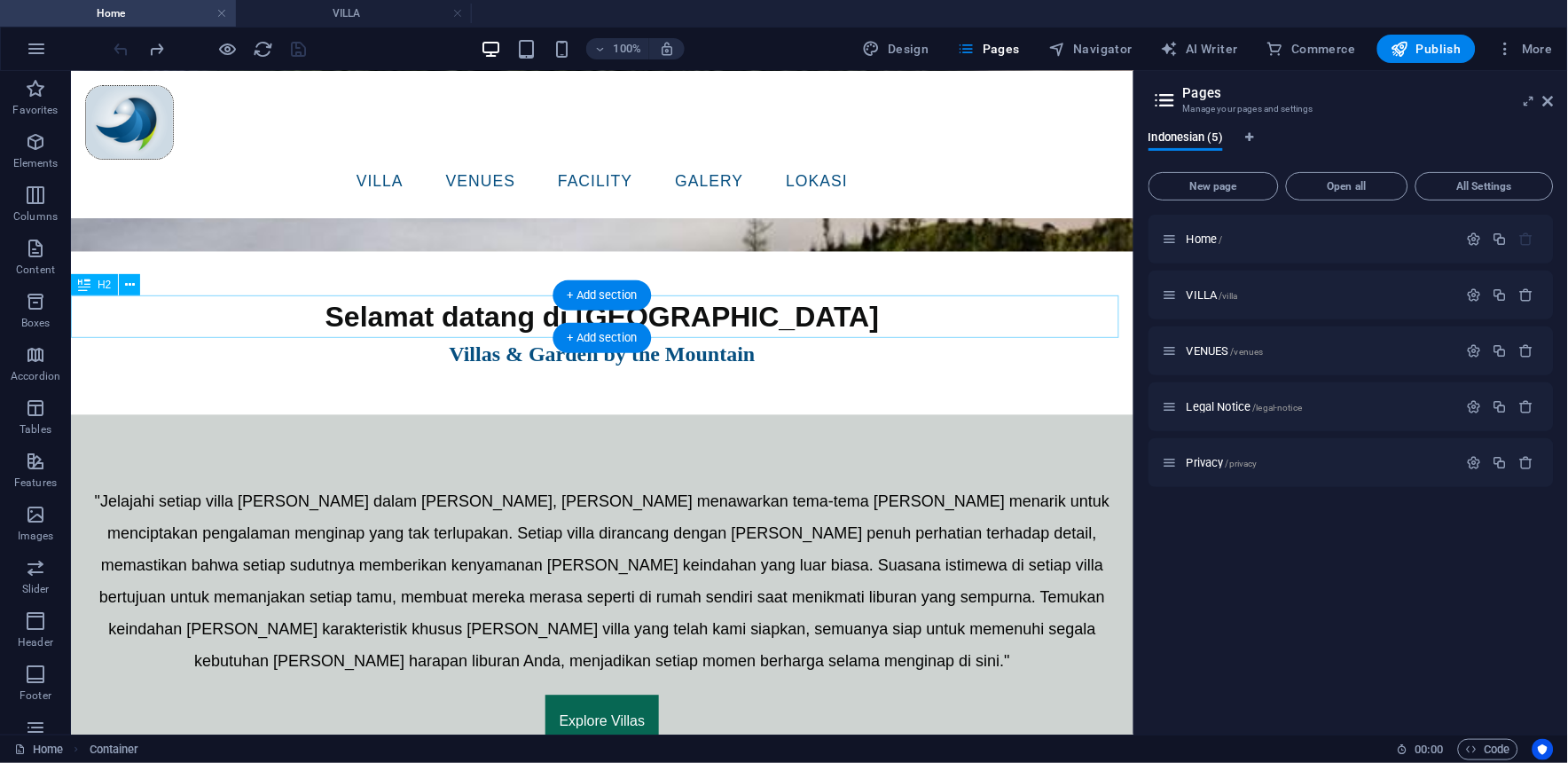
click at [277, 311] on div "Selamat datang di [GEOGRAPHIC_DATA]" at bounding box center [600, 316] width 1062 height 42
click at [278, 365] on div "Villas & Garden by the Mountain" at bounding box center [600, 354] width 1062 height 32
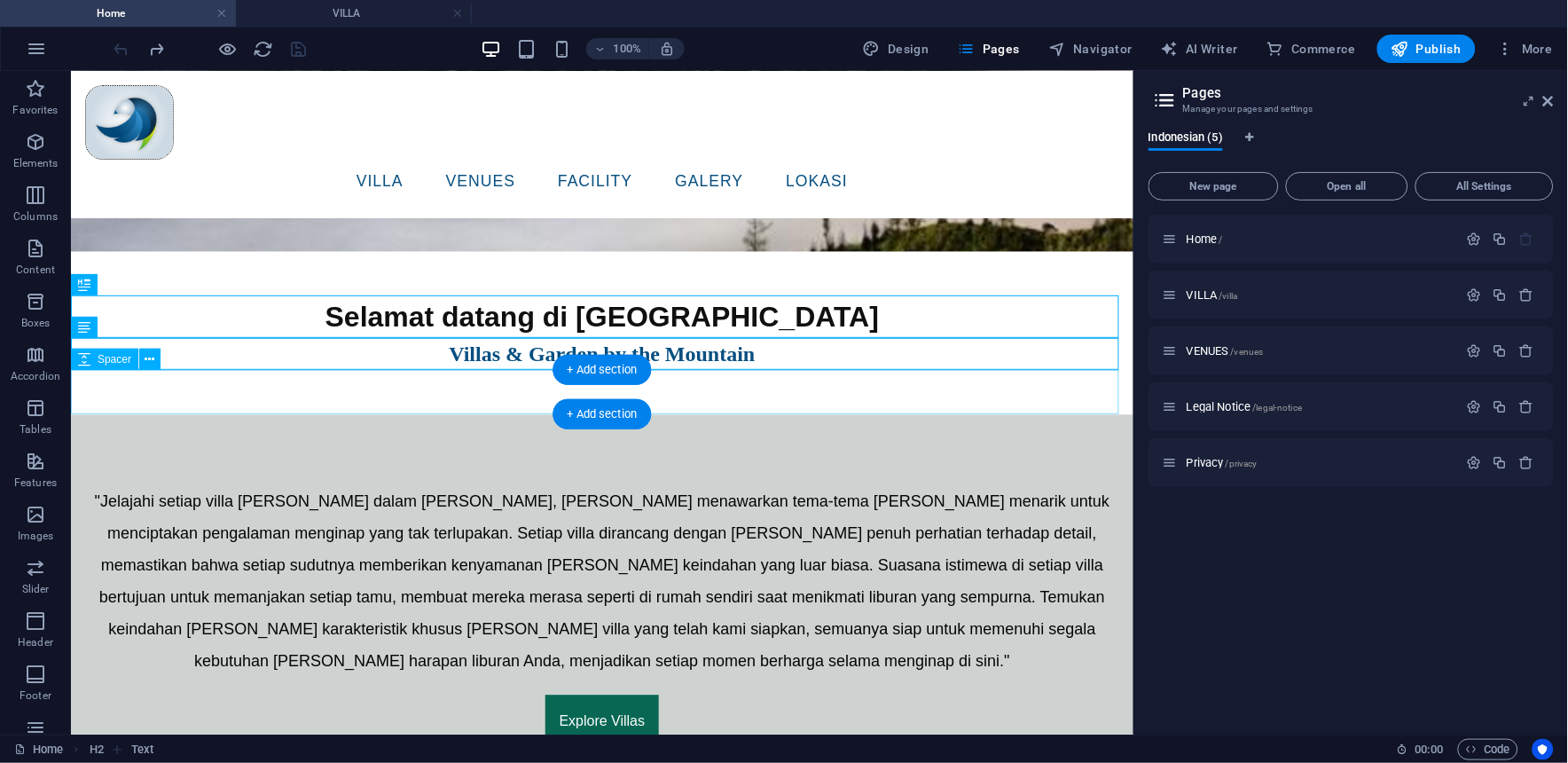
click at [266, 405] on div at bounding box center [600, 392] width 1062 height 44
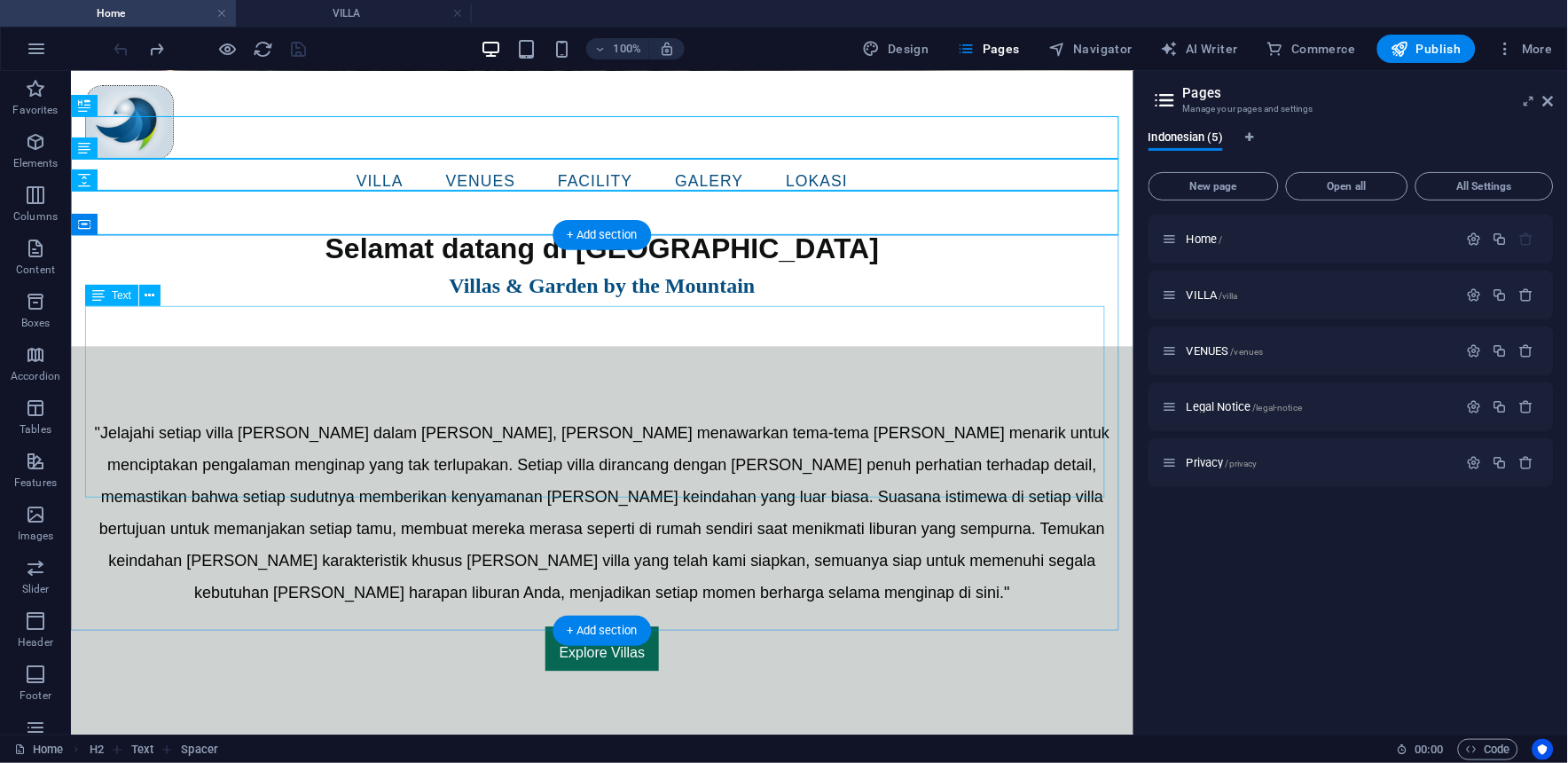
scroll to position [985, 0]
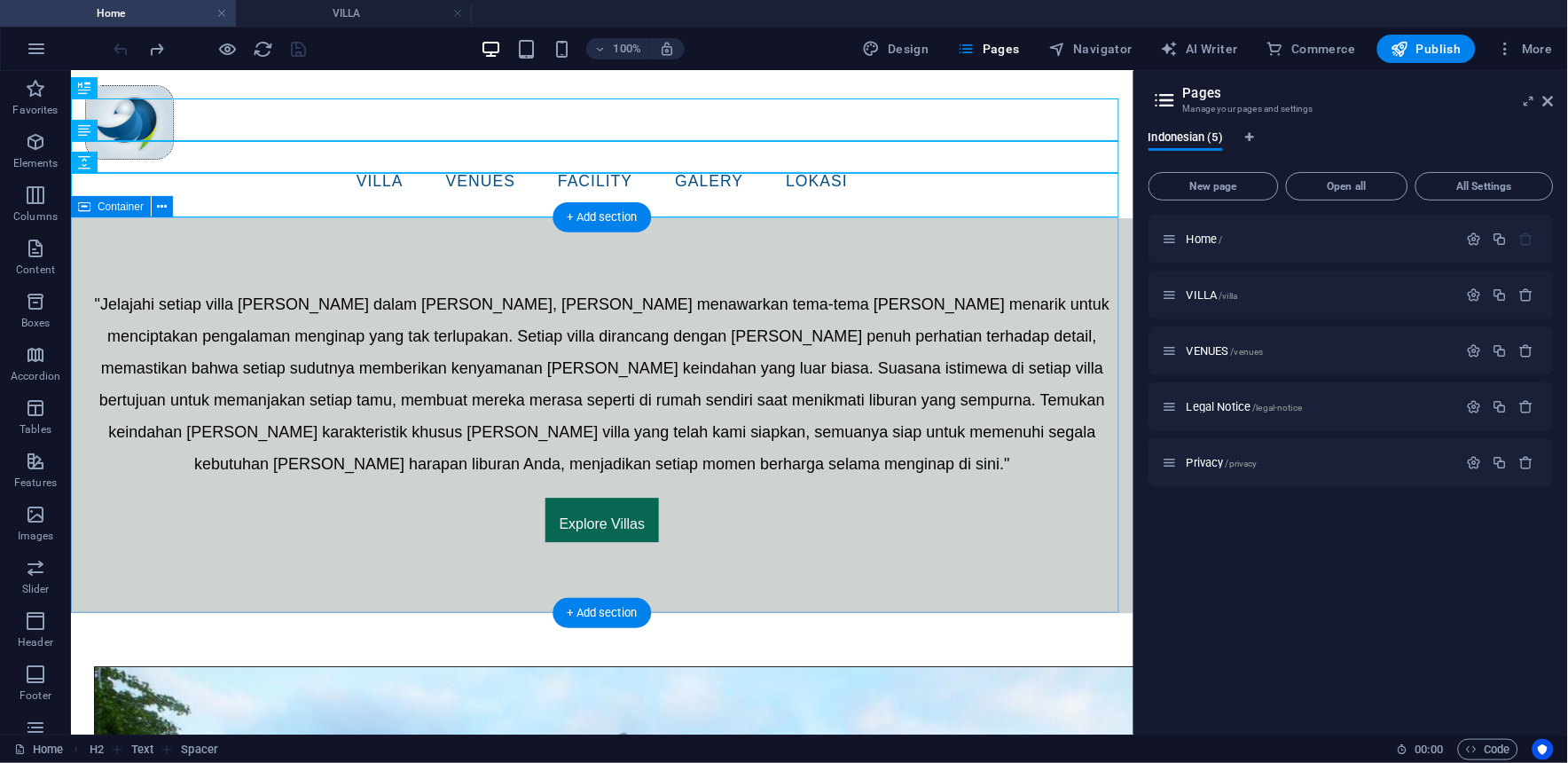
click at [312, 590] on div ""Jelajahi setiap villa [PERSON_NAME] dalam [PERSON_NAME], [PERSON_NAME] menawar…" at bounding box center [600, 414] width 1062 height 396
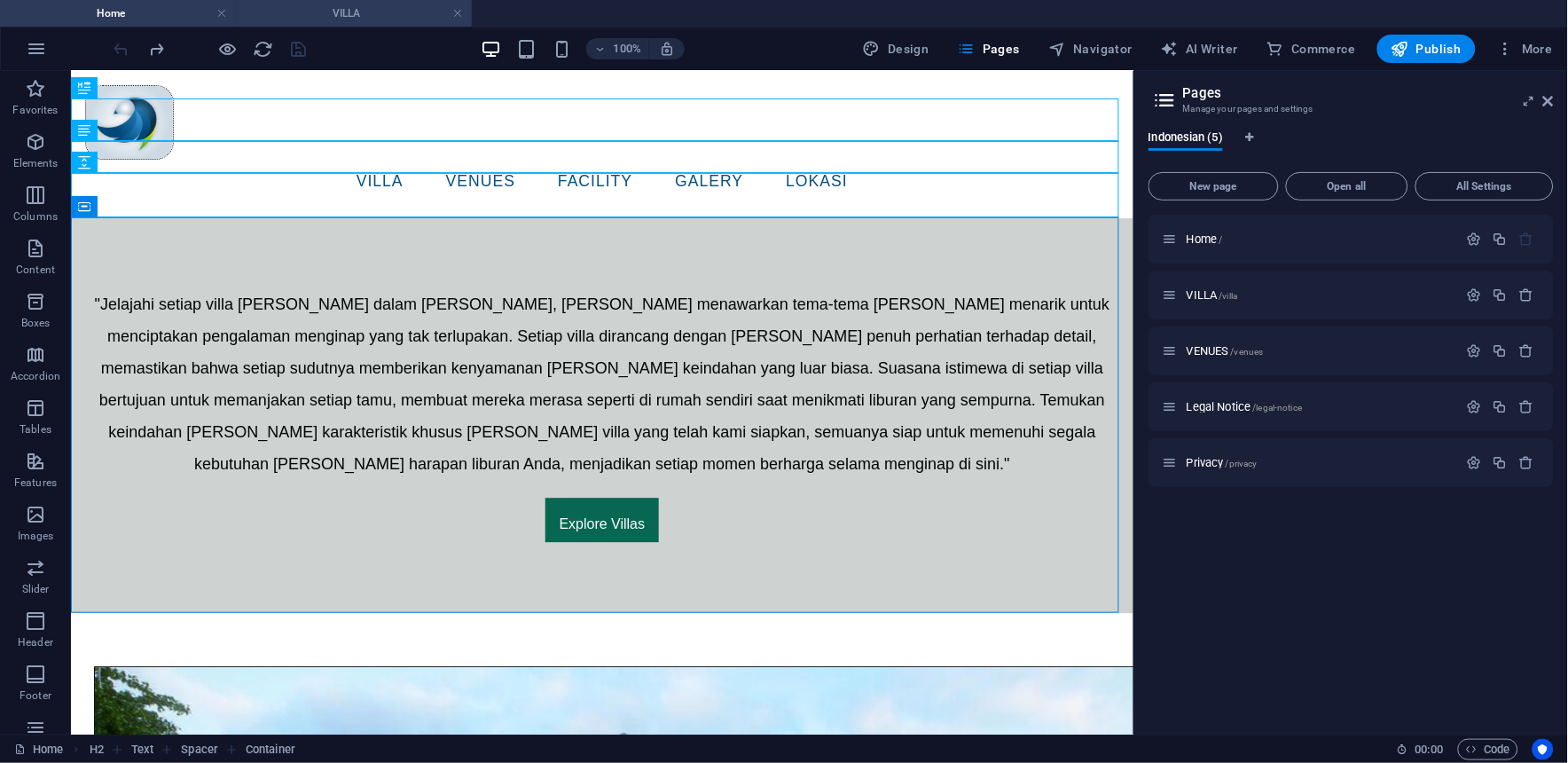
click at [352, 16] on h4 "VILLA" at bounding box center [354, 13] width 236 height 20
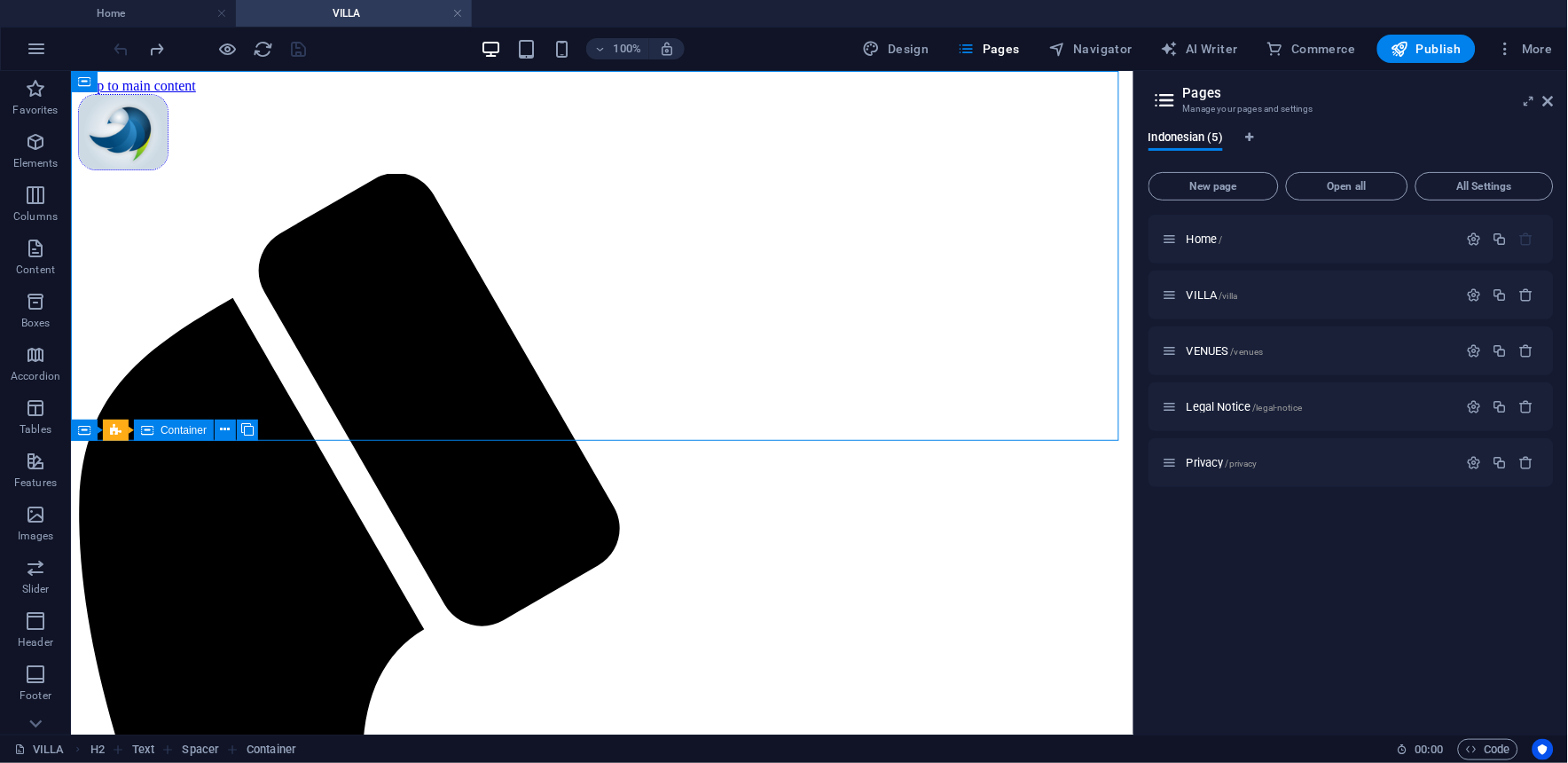
scroll to position [0, 0]
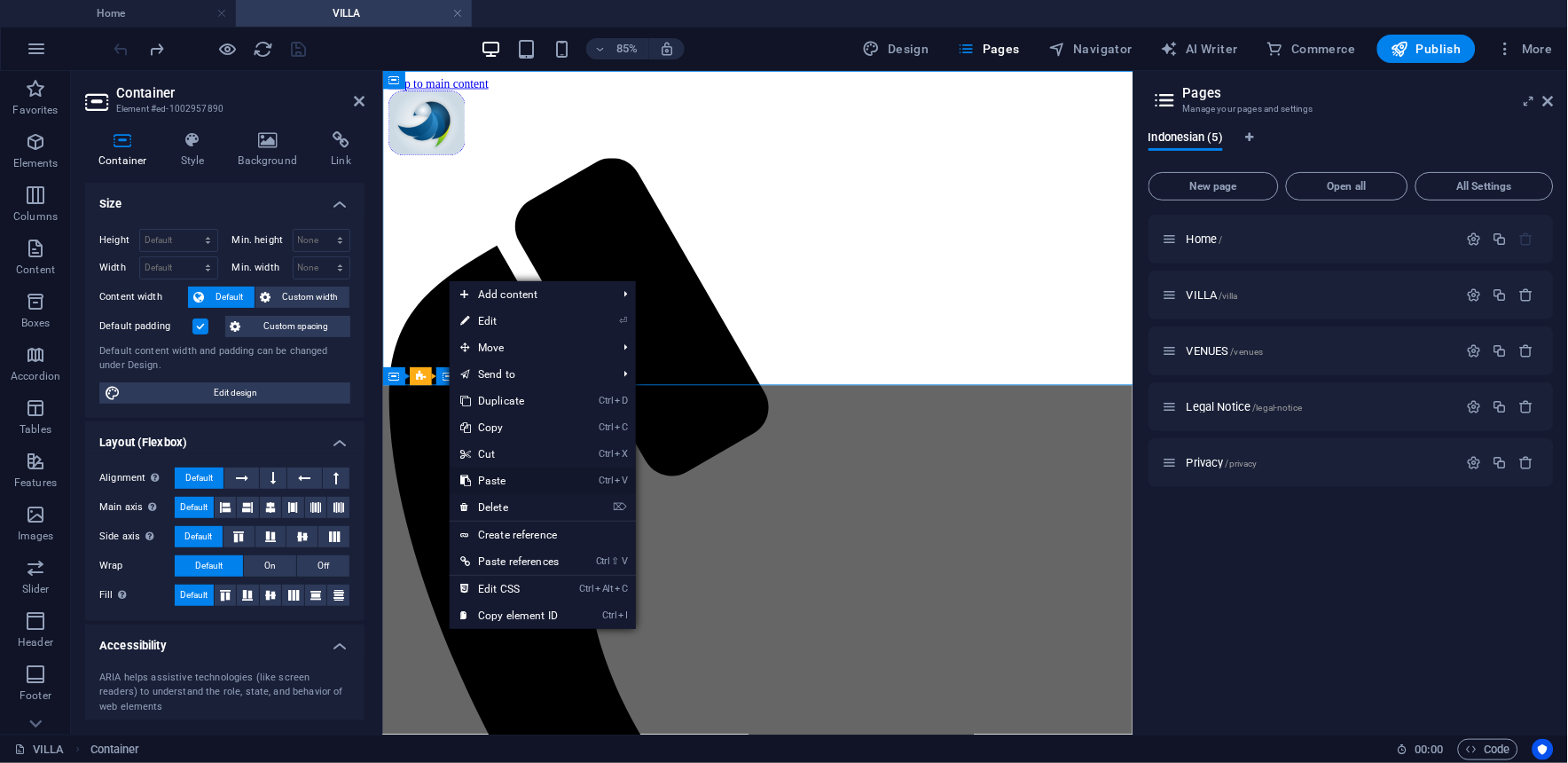
click at [495, 477] on link "Ctrl V Paste" at bounding box center [509, 481] width 120 height 26
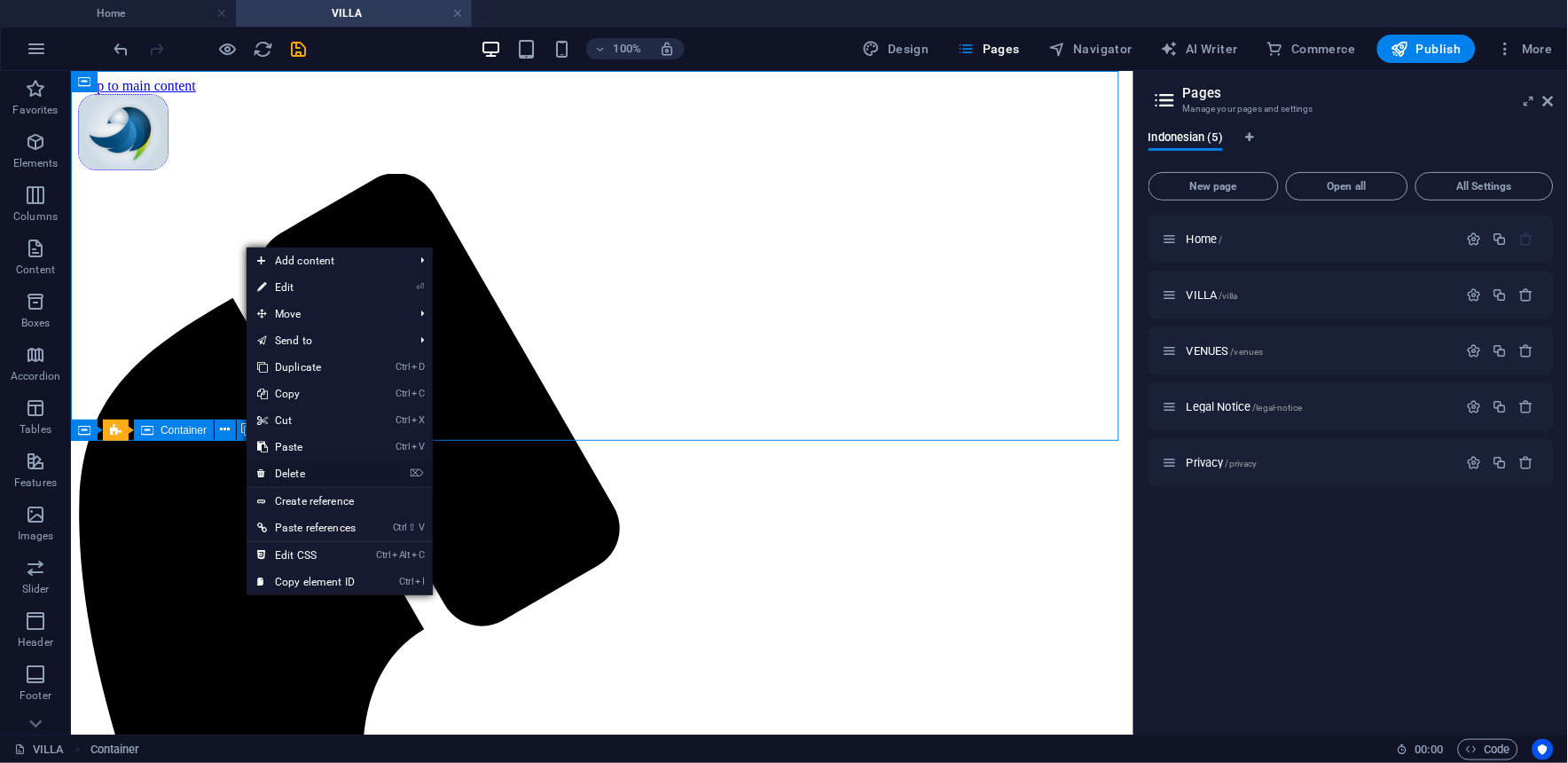
click at [305, 466] on link "⌦ Delete" at bounding box center [306, 473] width 120 height 26
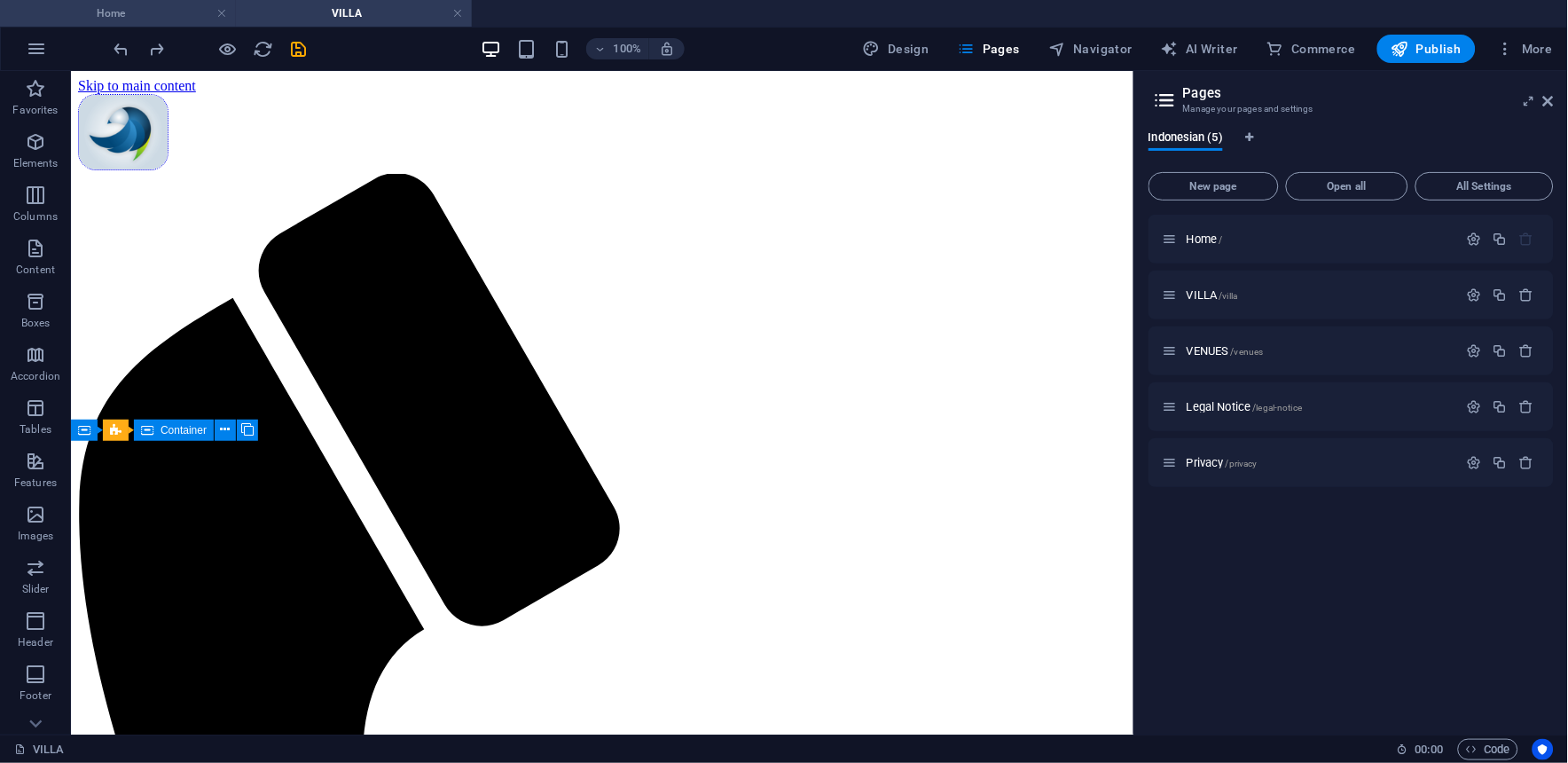
click at [135, 5] on h4 "Home" at bounding box center [118, 13] width 236 height 20
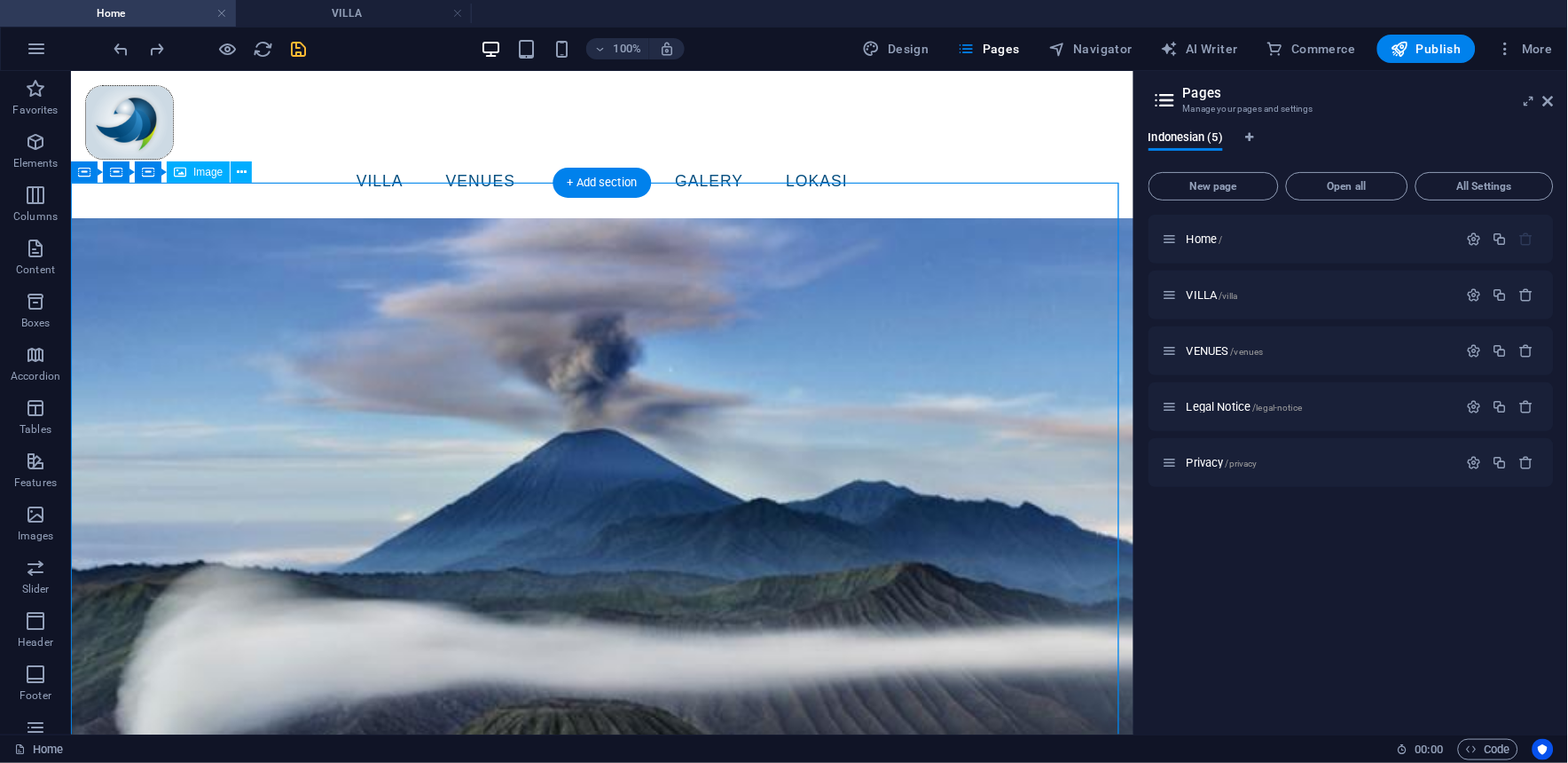
click at [456, 348] on figure at bounding box center [600, 610] width 1062 height 856
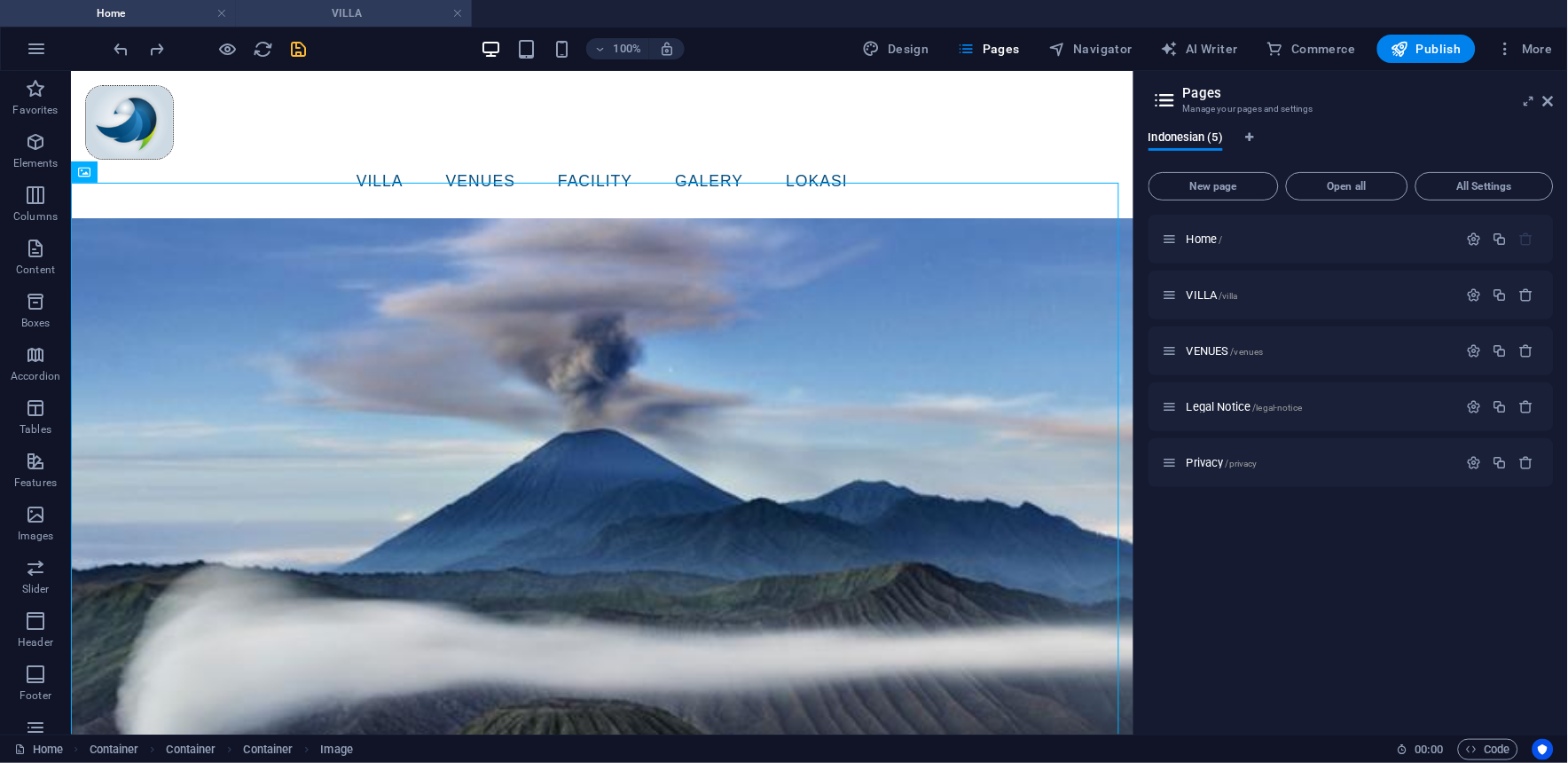
click at [327, 11] on h4 "VILLA" at bounding box center [354, 13] width 236 height 20
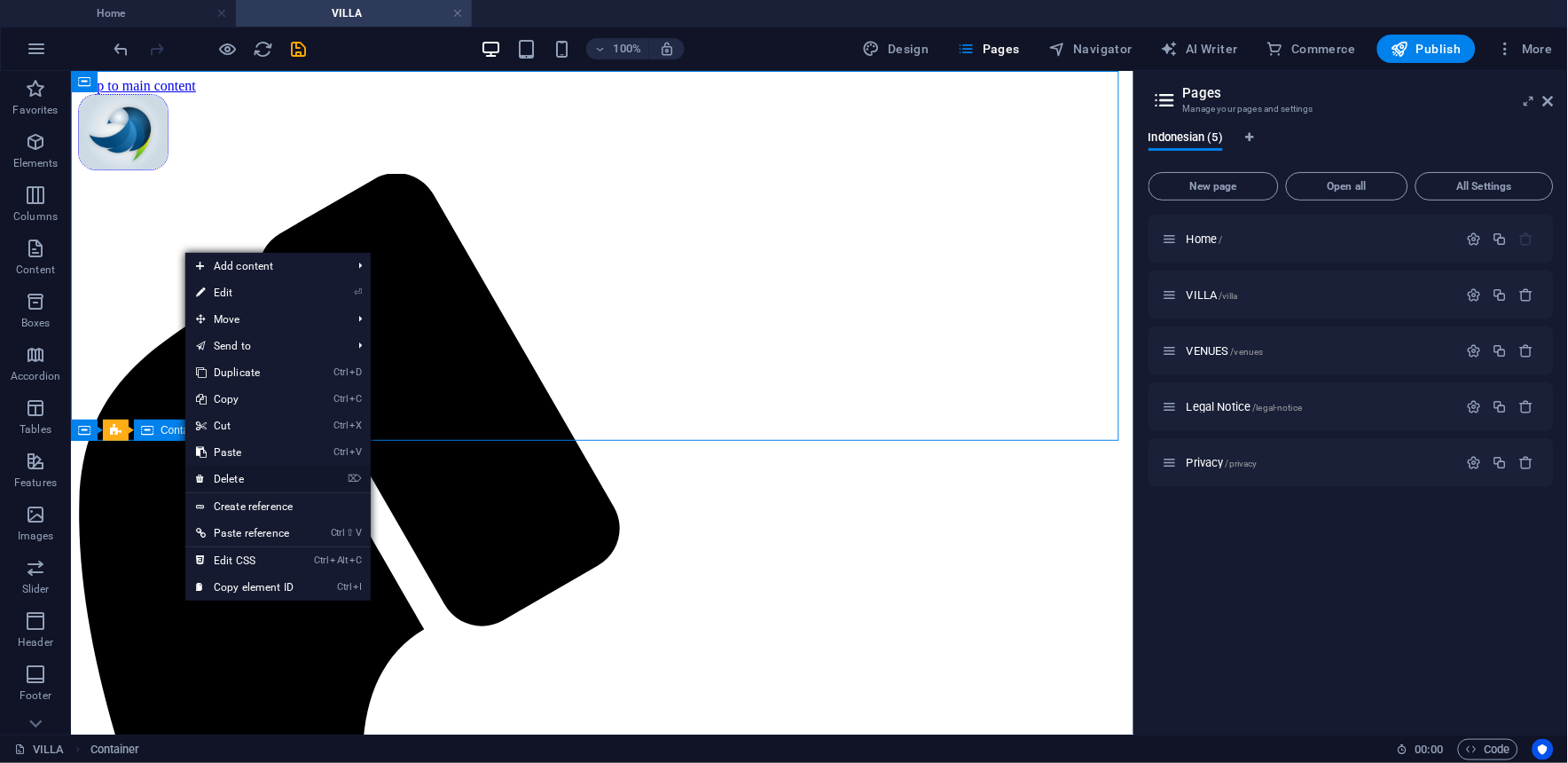
click at [244, 472] on link "⌦ Delete" at bounding box center [244, 479] width 119 height 26
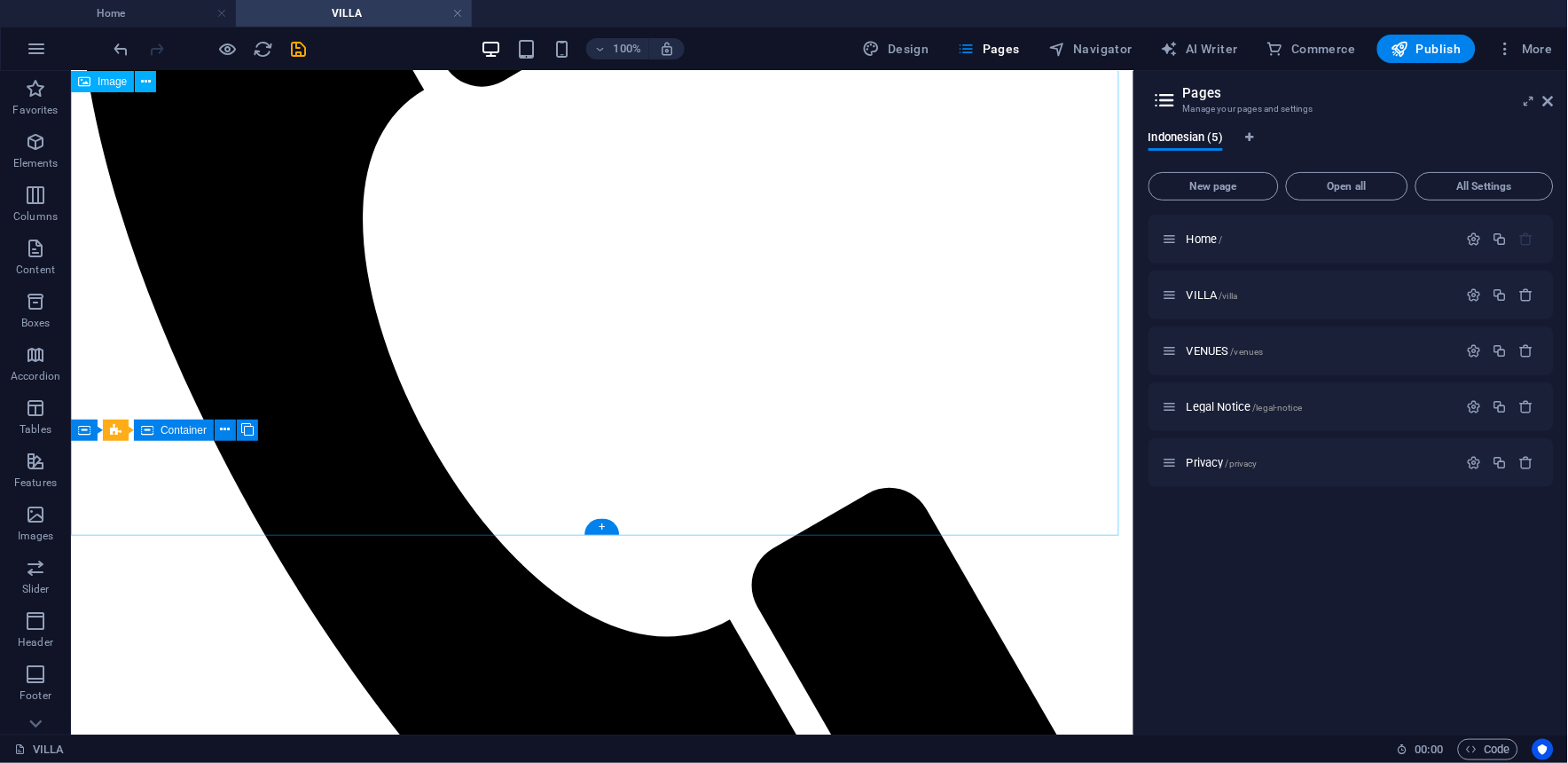
scroll to position [689, 0]
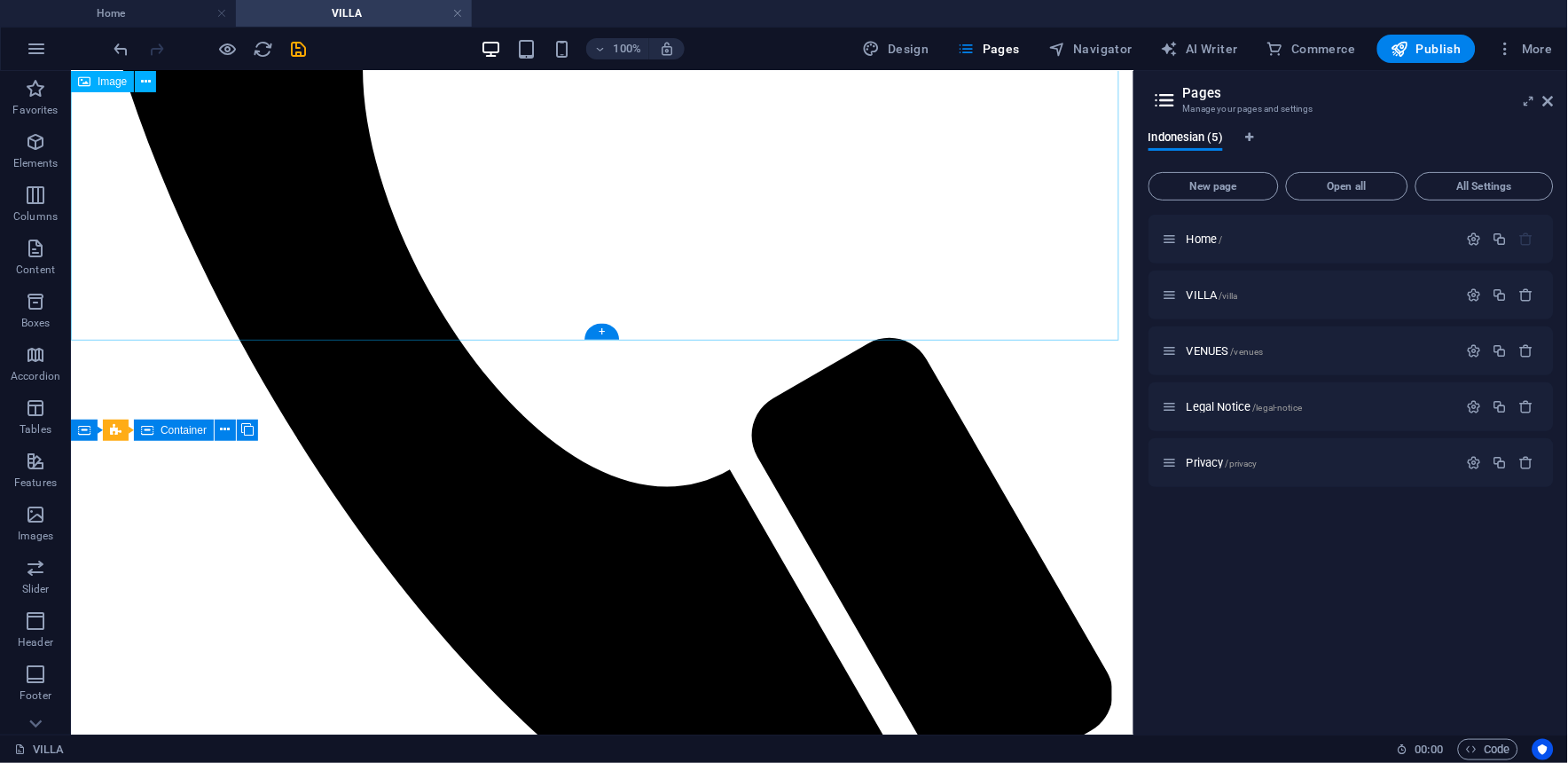
click at [1083, 46] on span "Navigator" at bounding box center [1089, 48] width 84 height 18
select select "18107960-id"
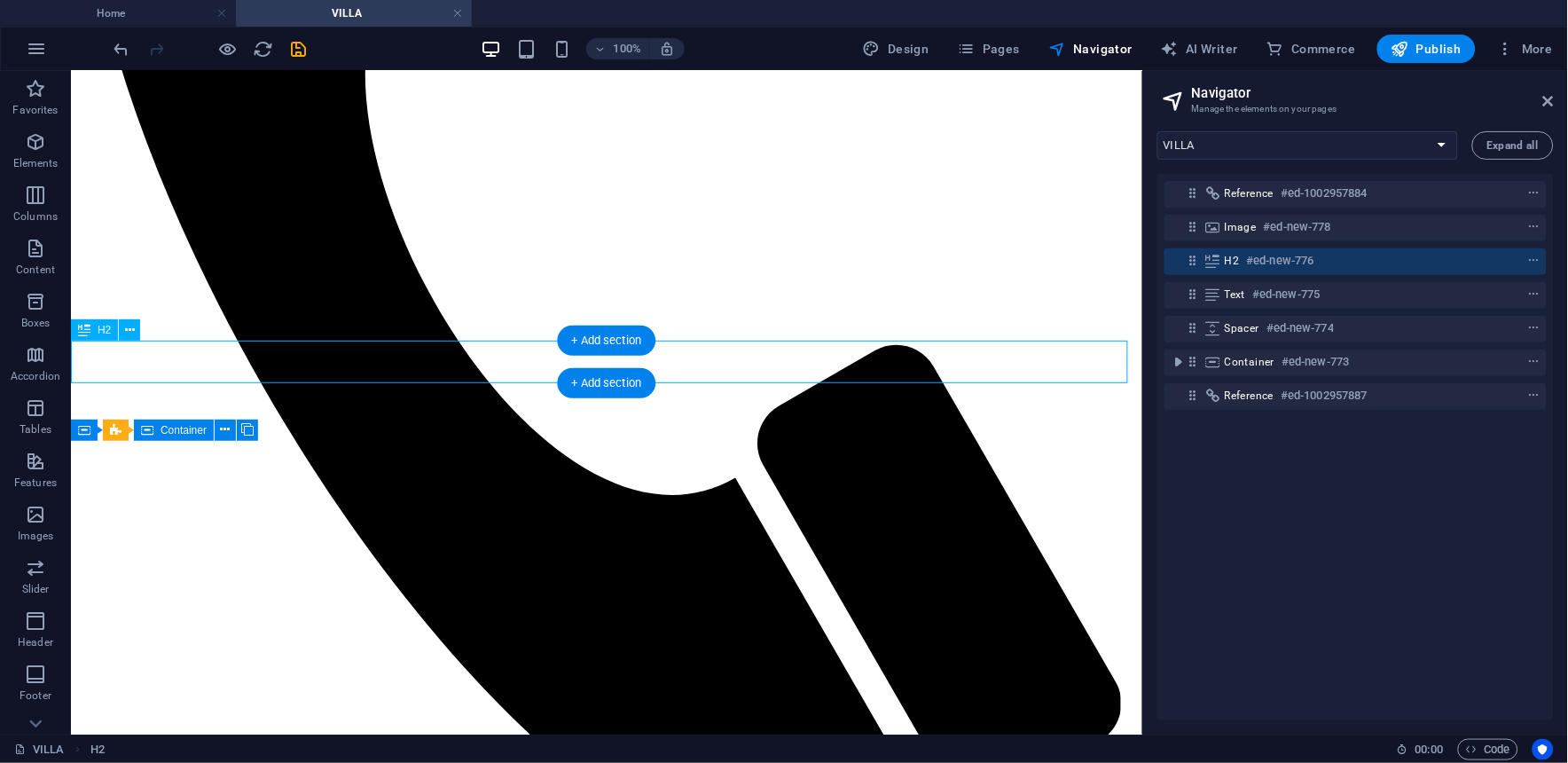
click at [1189, 263] on icon at bounding box center [1193, 261] width 15 height 15
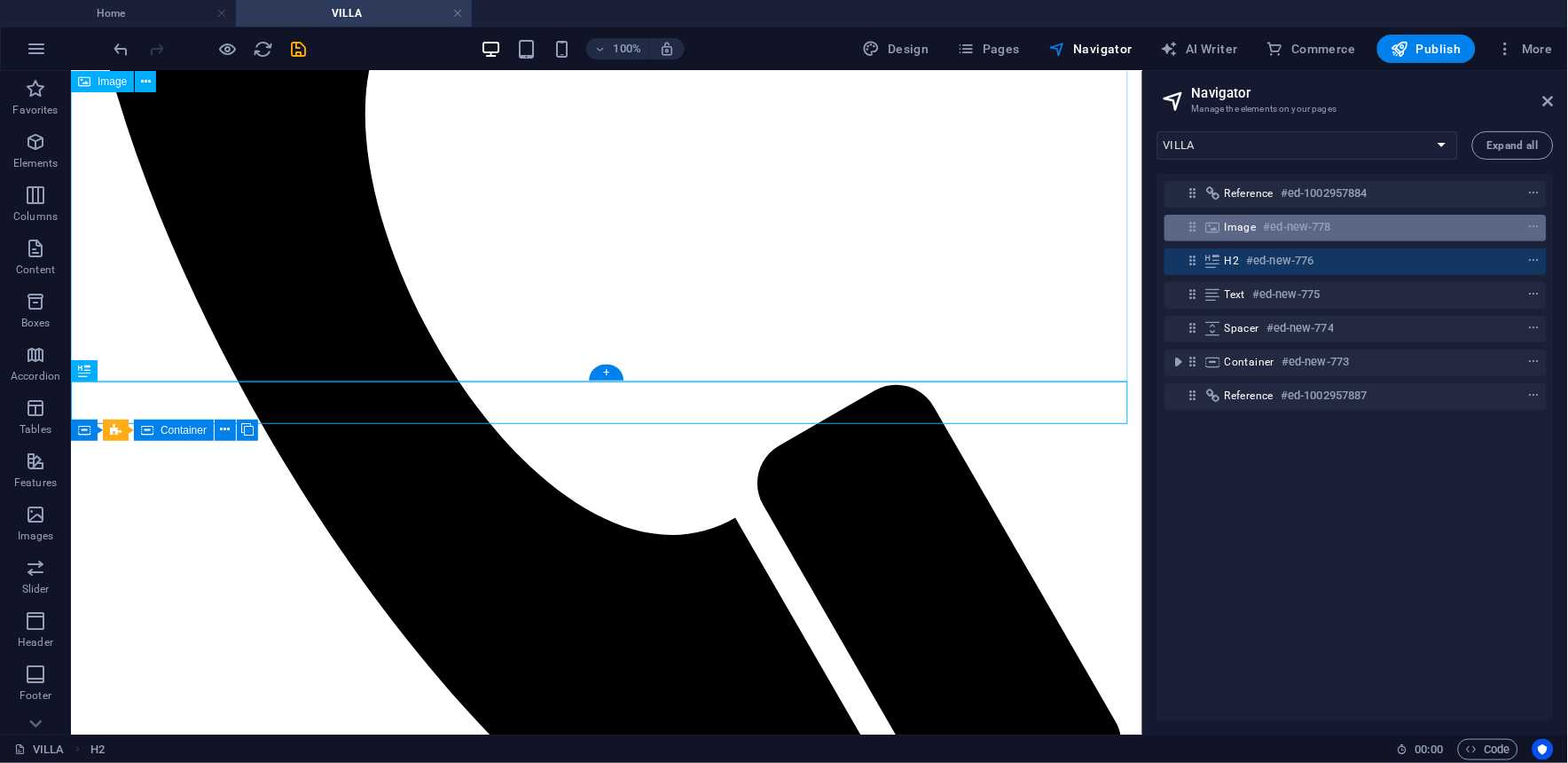
click at [1218, 235] on div "Image #ed-new-778" at bounding box center [1355, 228] width 382 height 26
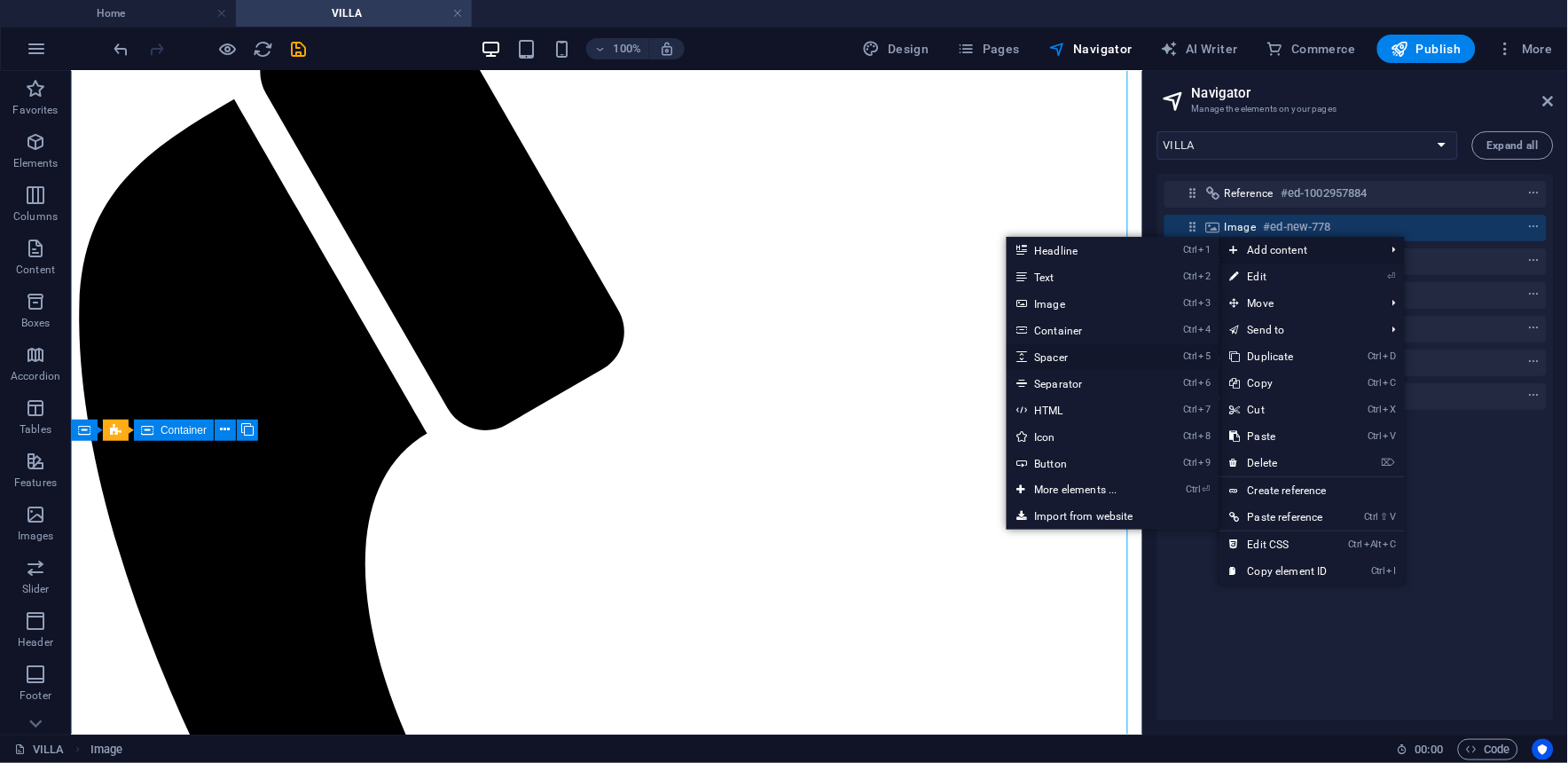
click at [1047, 358] on link "Ctrl 5 Spacer" at bounding box center [1079, 356] width 146 height 26
select select "px"
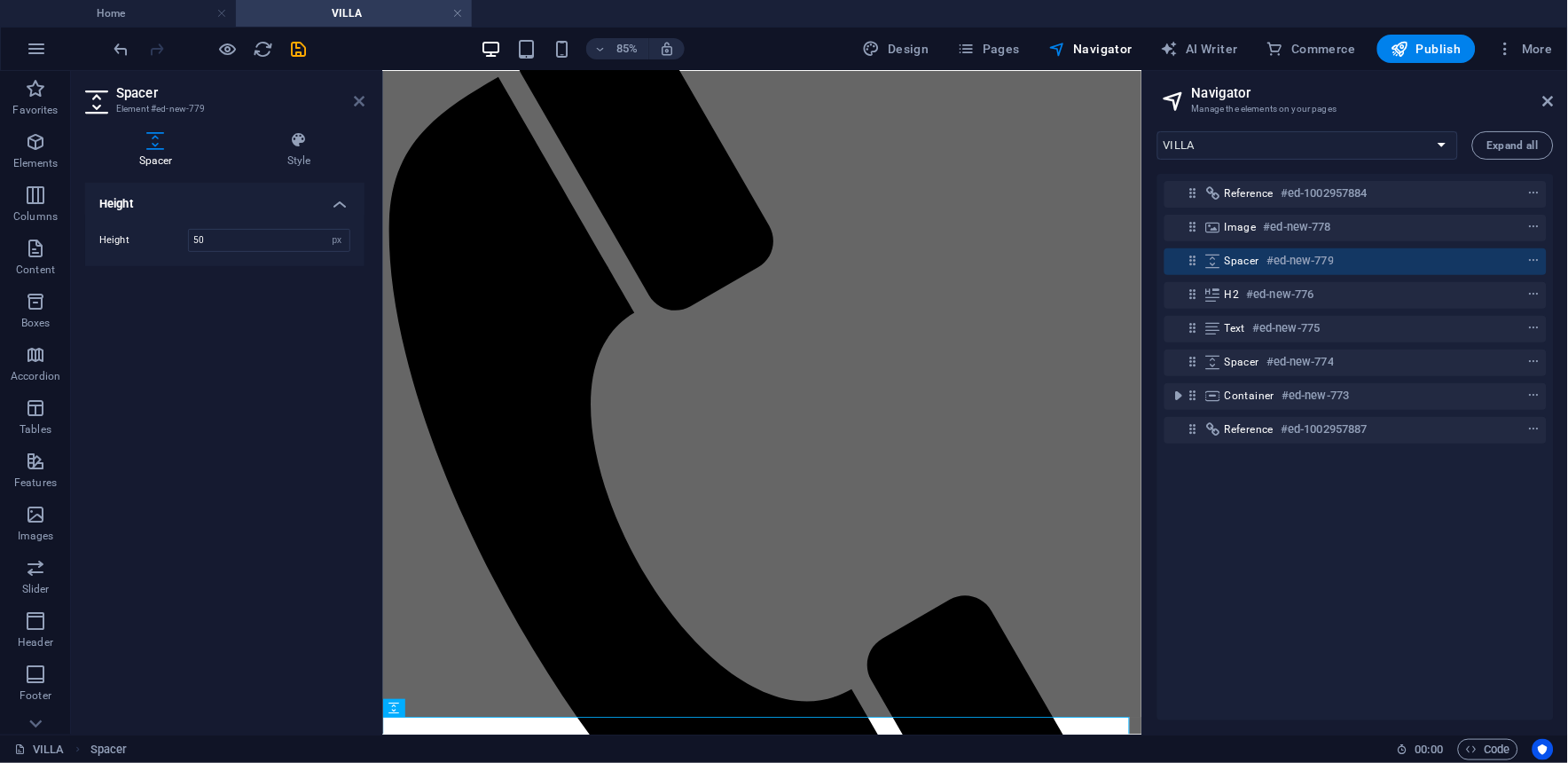
click at [354, 102] on icon at bounding box center [359, 101] width 10 height 14
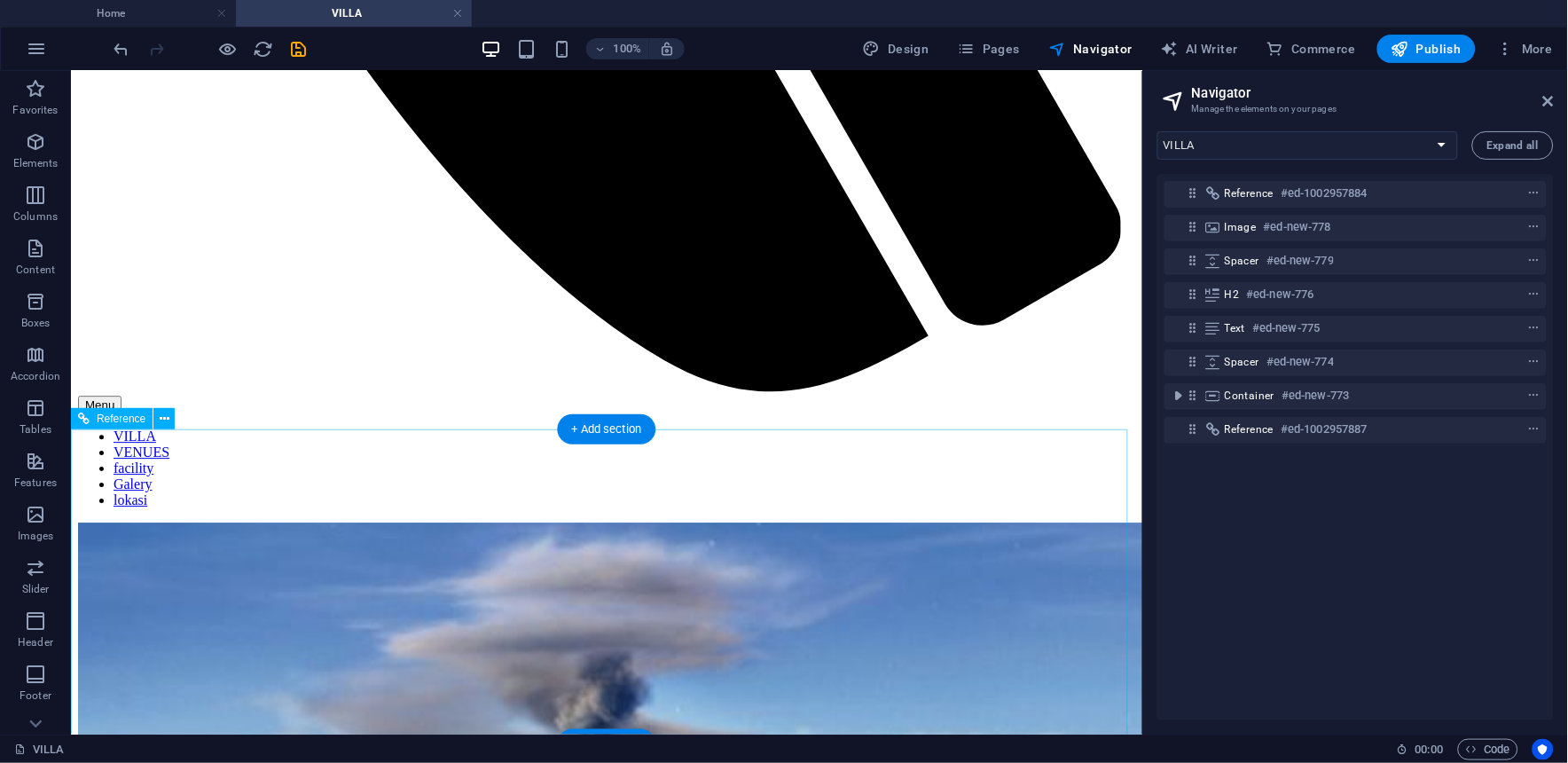
scroll to position [1169, 0]
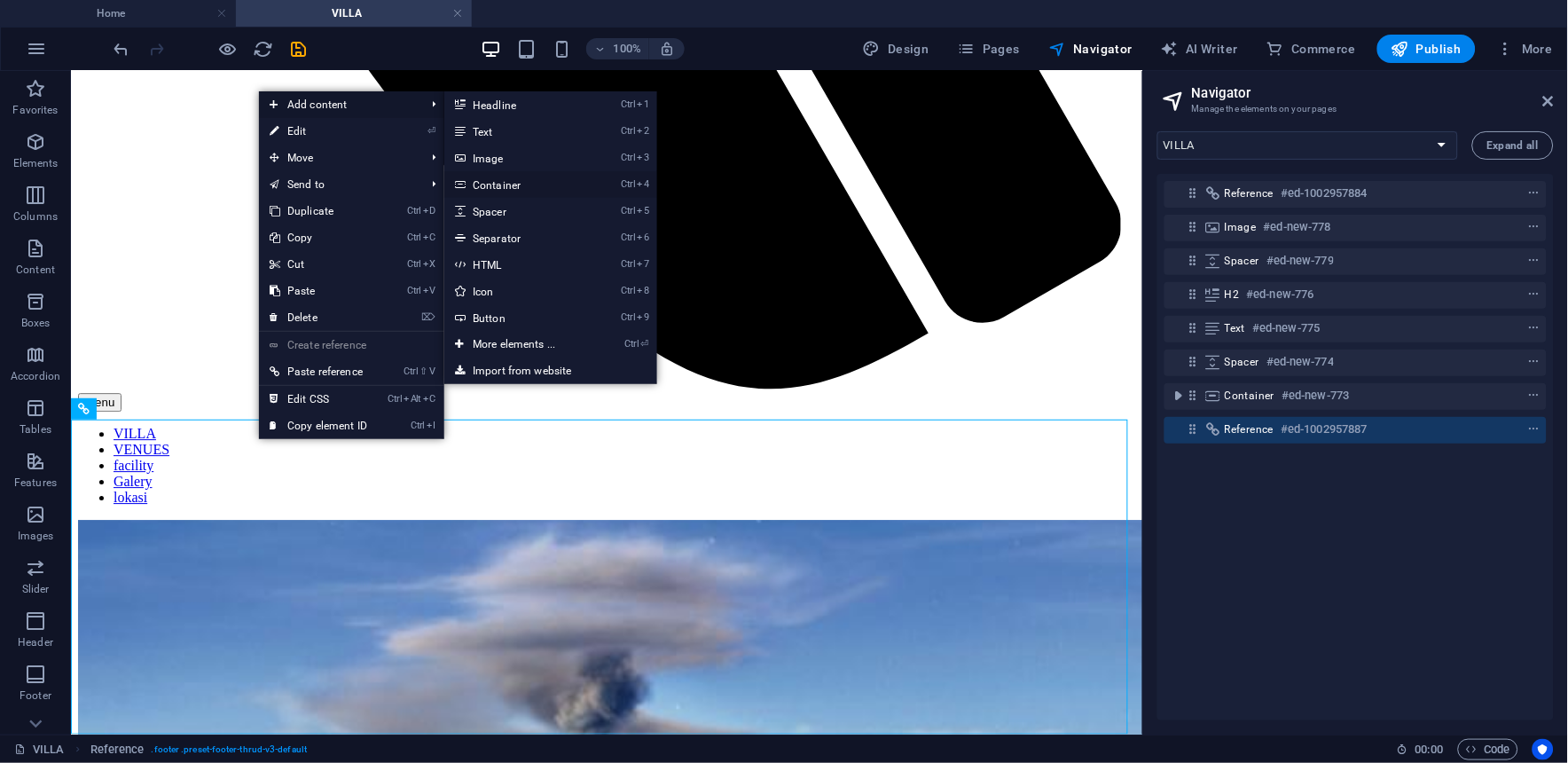
click at [520, 182] on link "Ctrl 4 Container" at bounding box center [517, 184] width 146 height 26
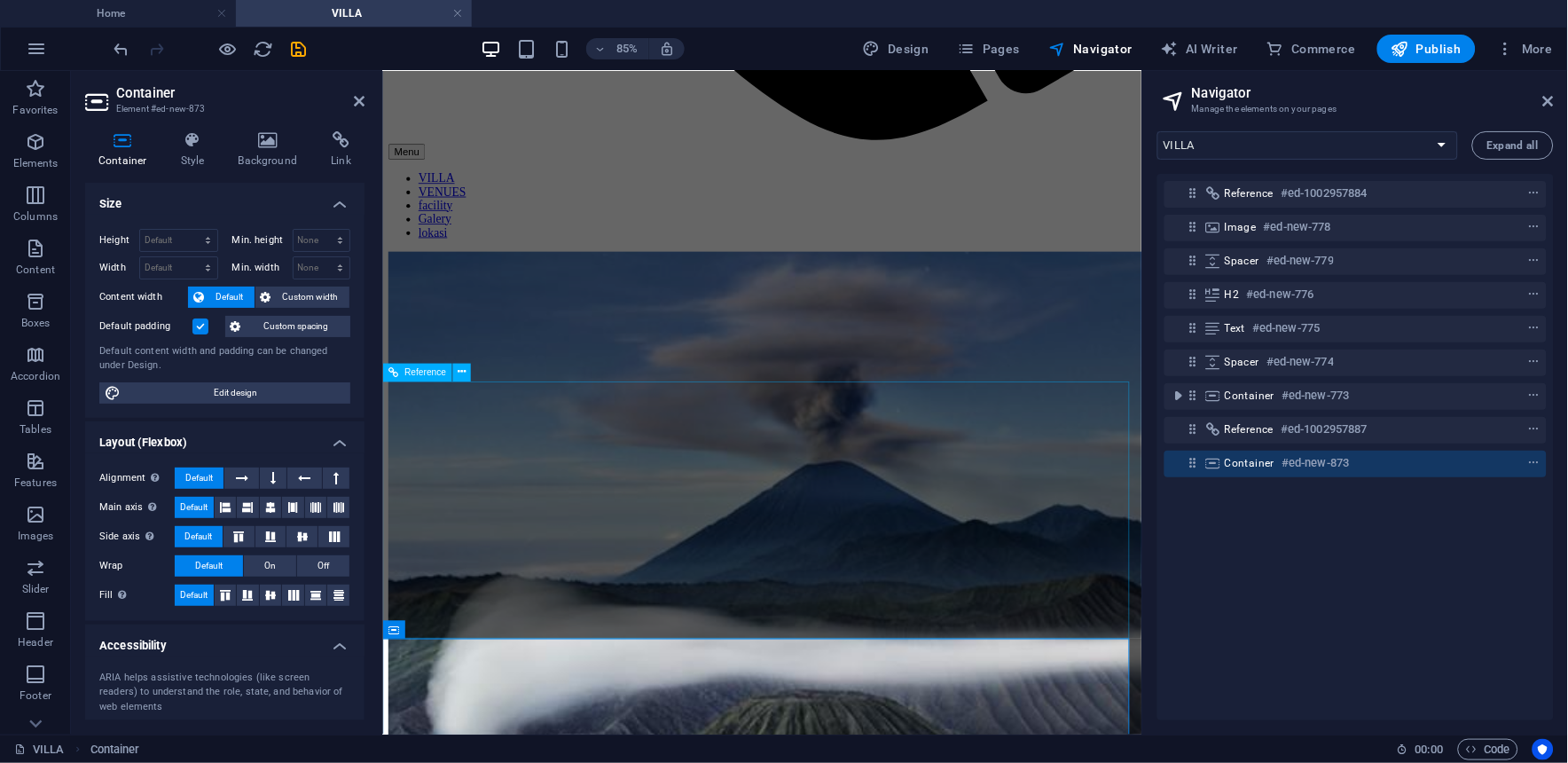
scroll to position [1339, 0]
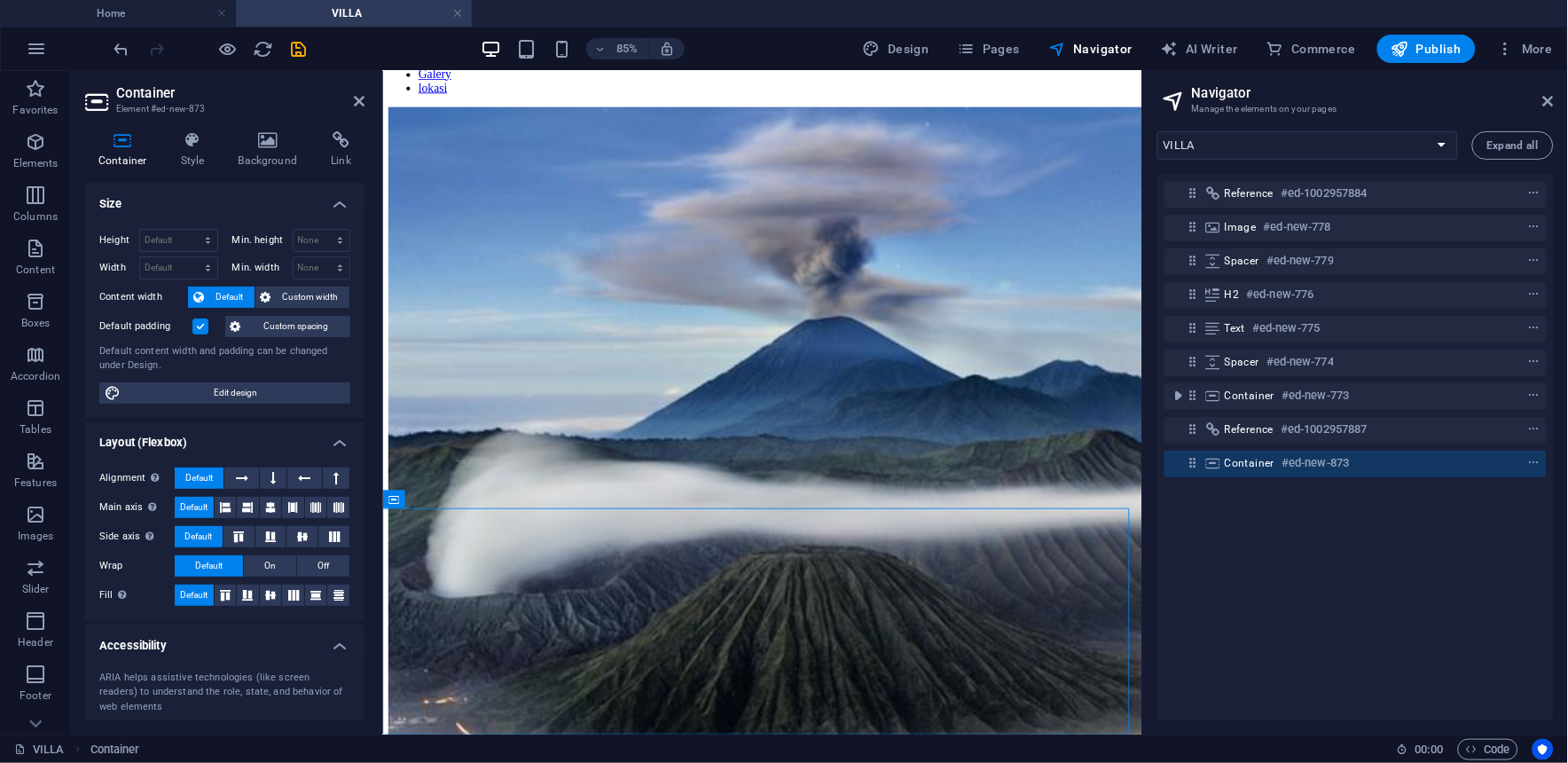
drag, startPoint x: 647, startPoint y: 655, endPoint x: 681, endPoint y: 306, distance: 350.7
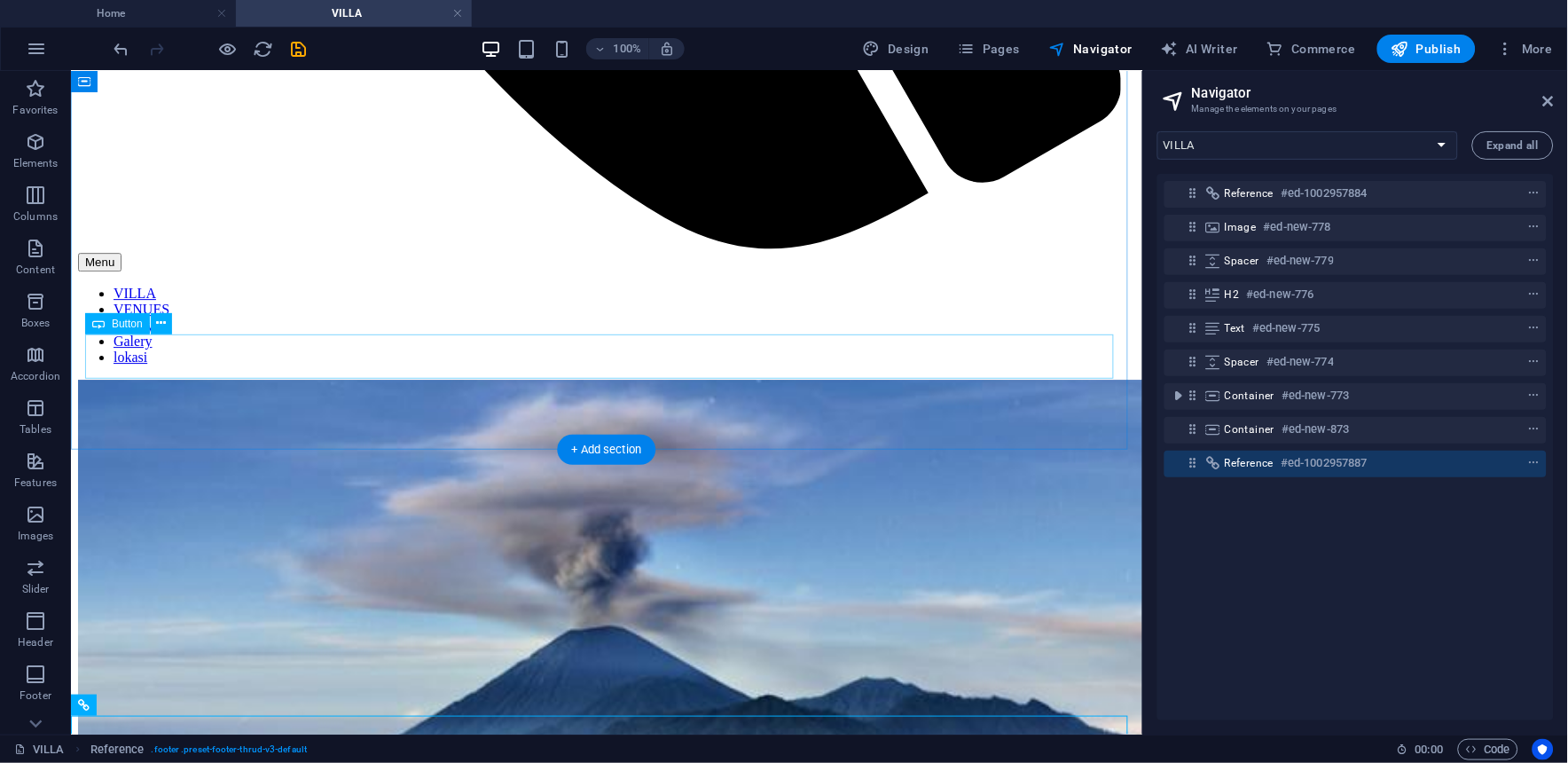
scroll to position [1435, 0]
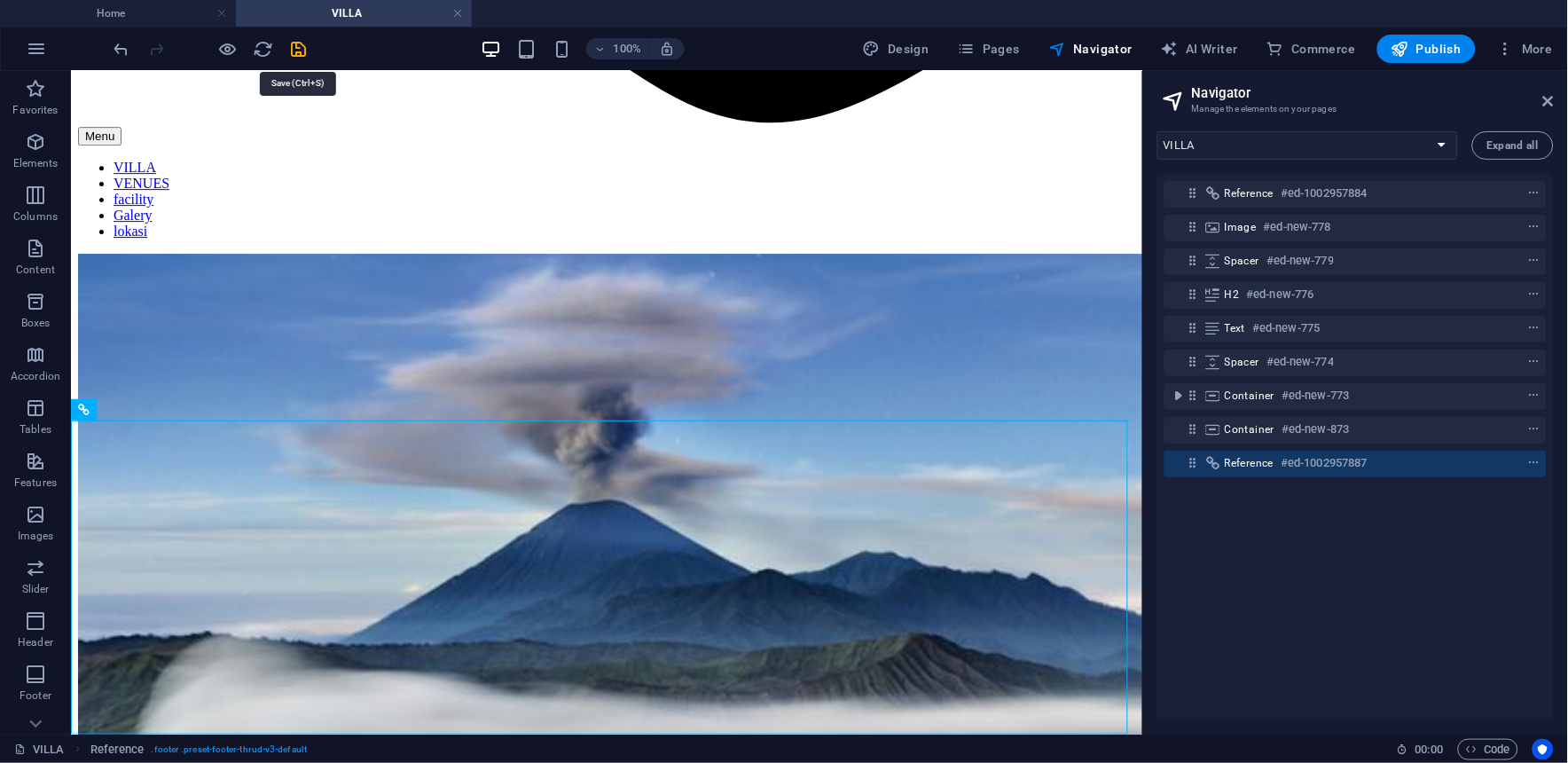
drag, startPoint x: 294, startPoint y: 47, endPoint x: 304, endPoint y: 58, distance: 14.9
click at [294, 47] on icon "save" at bounding box center [299, 49] width 21 height 21
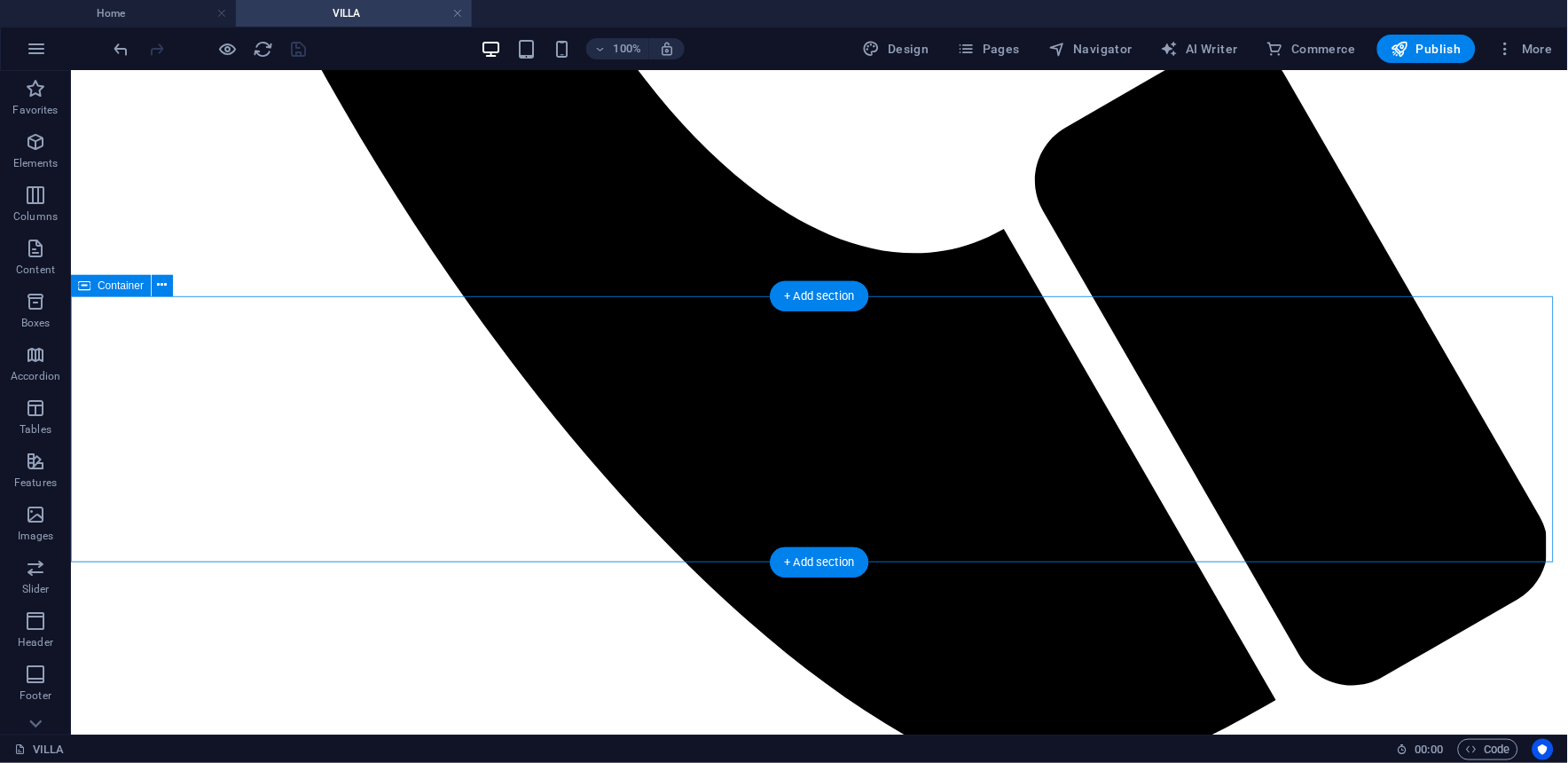
scroll to position [1395, 0]
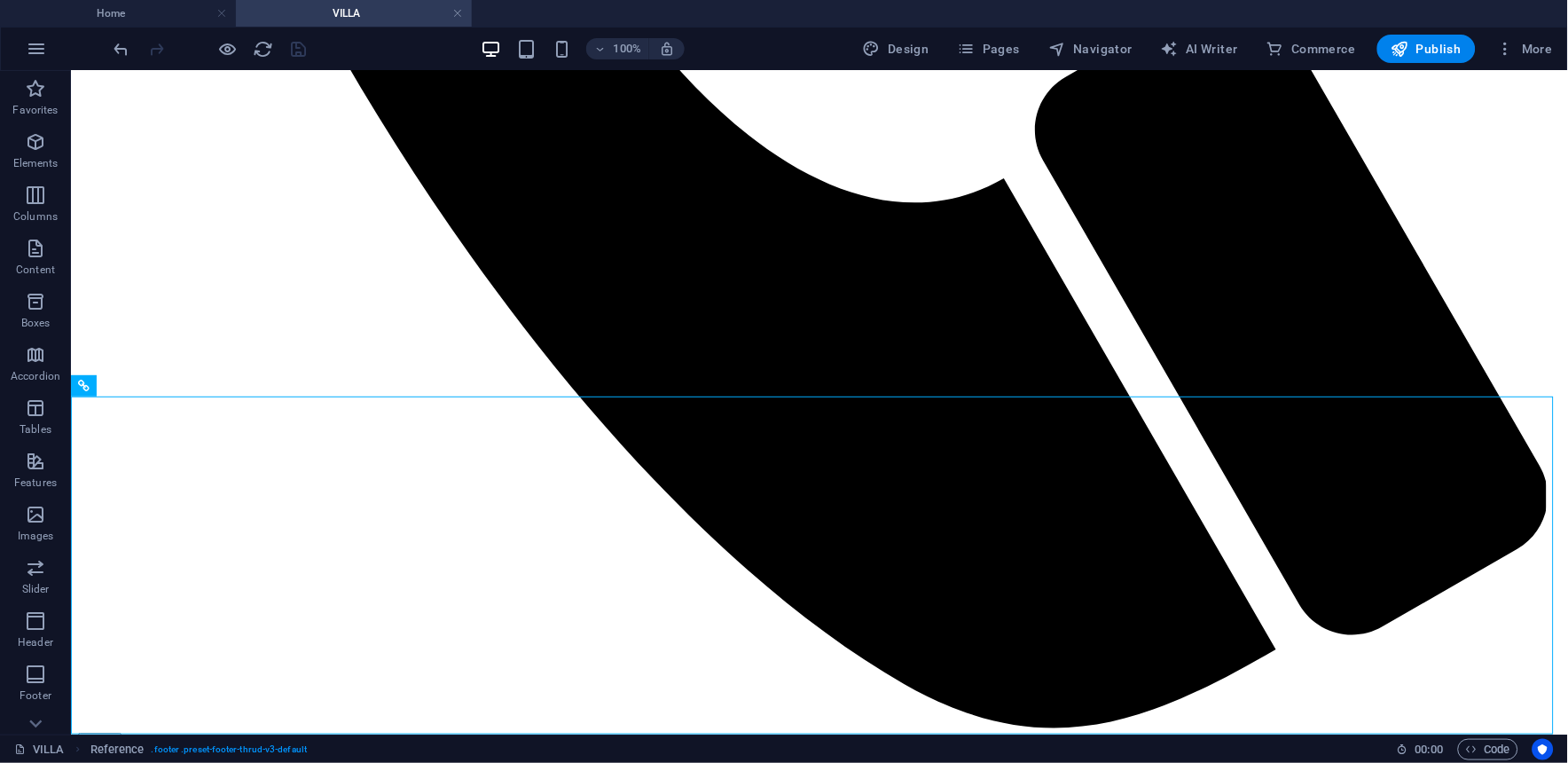
drag, startPoint x: 458, startPoint y: 15, endPoint x: 448, endPoint y: 18, distance: 10.4
click at [458, 15] on link at bounding box center [457, 14] width 10 height 17
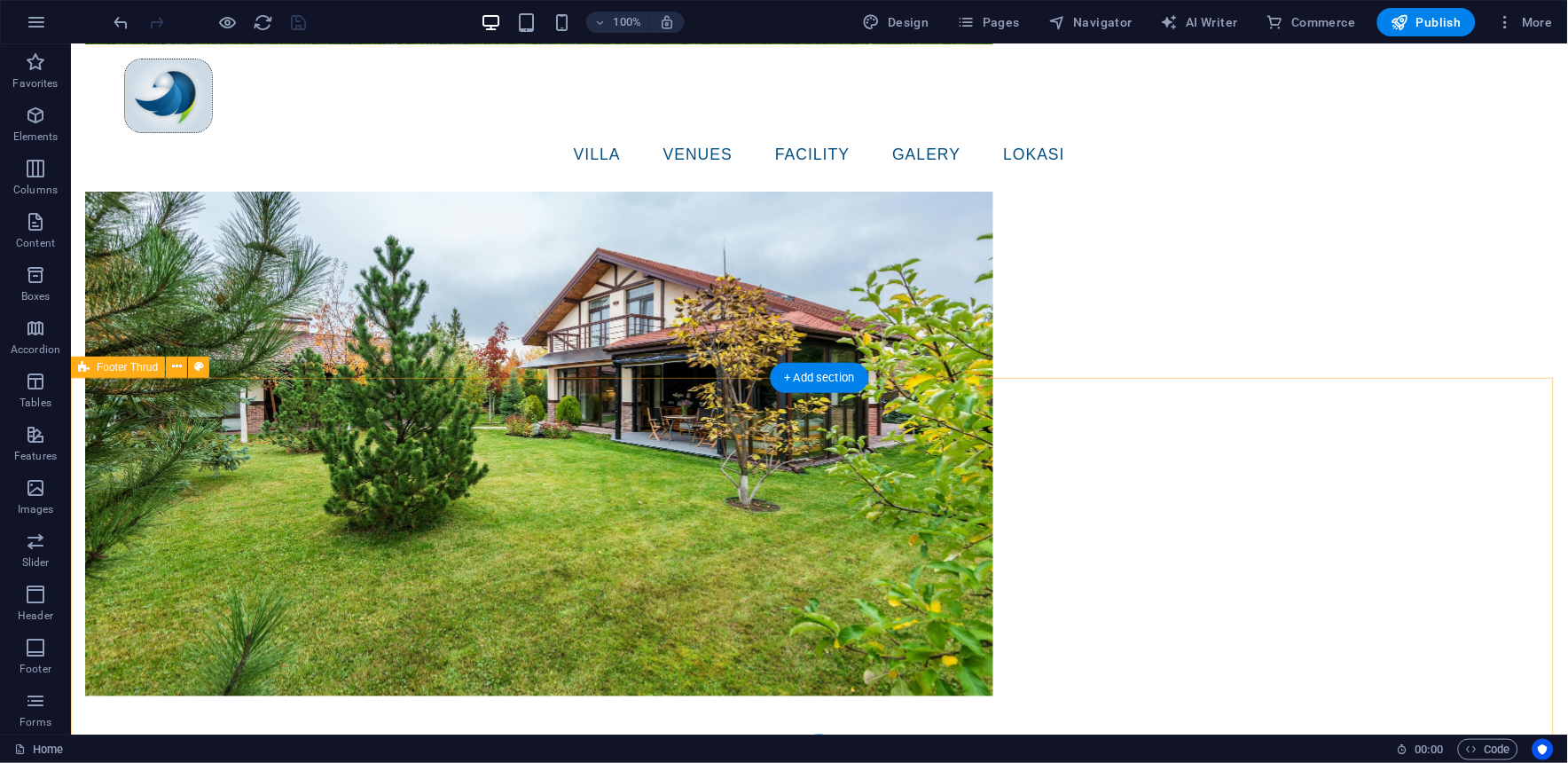
scroll to position [5830, 0]
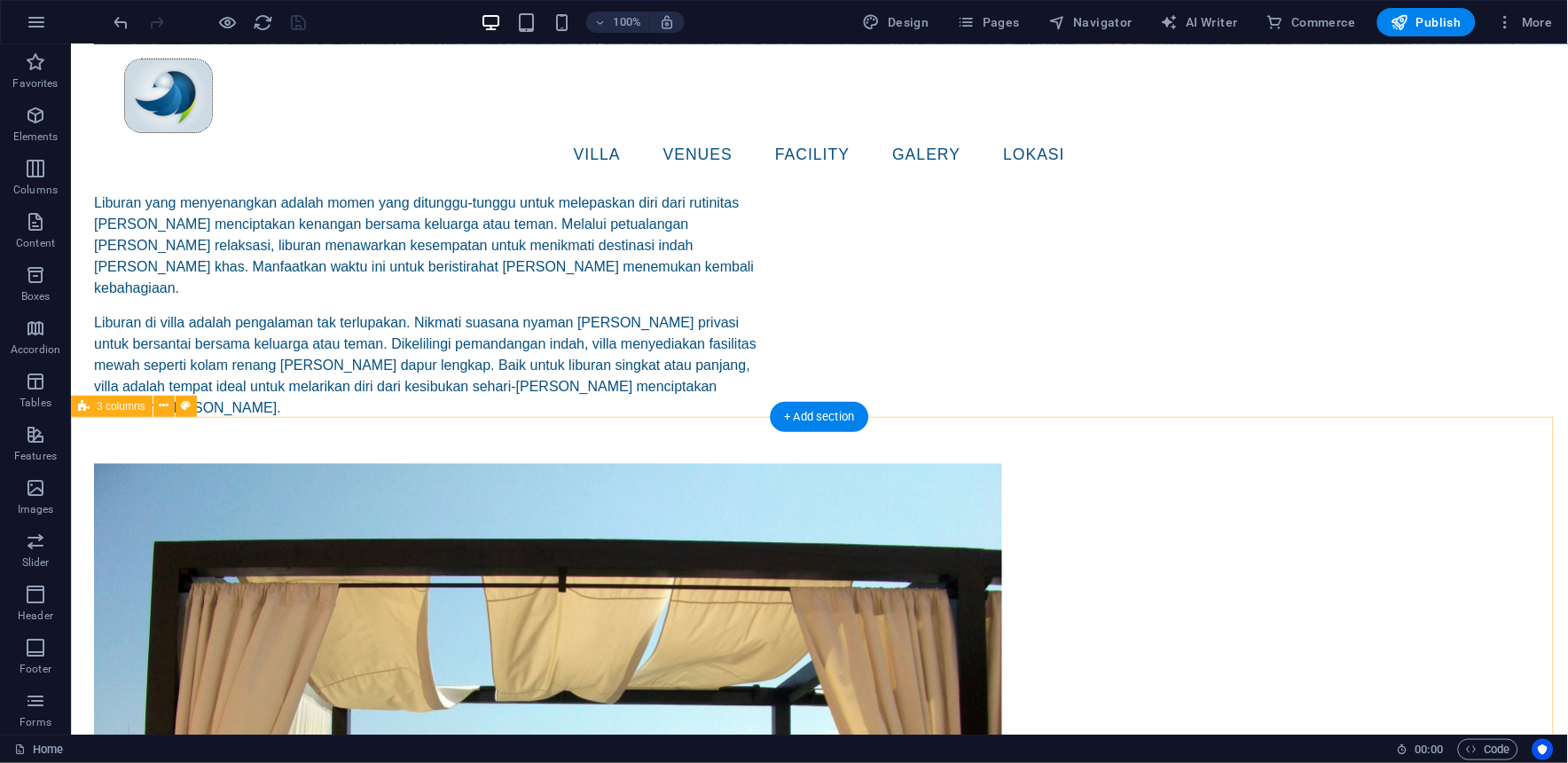
scroll to position [2577, 0]
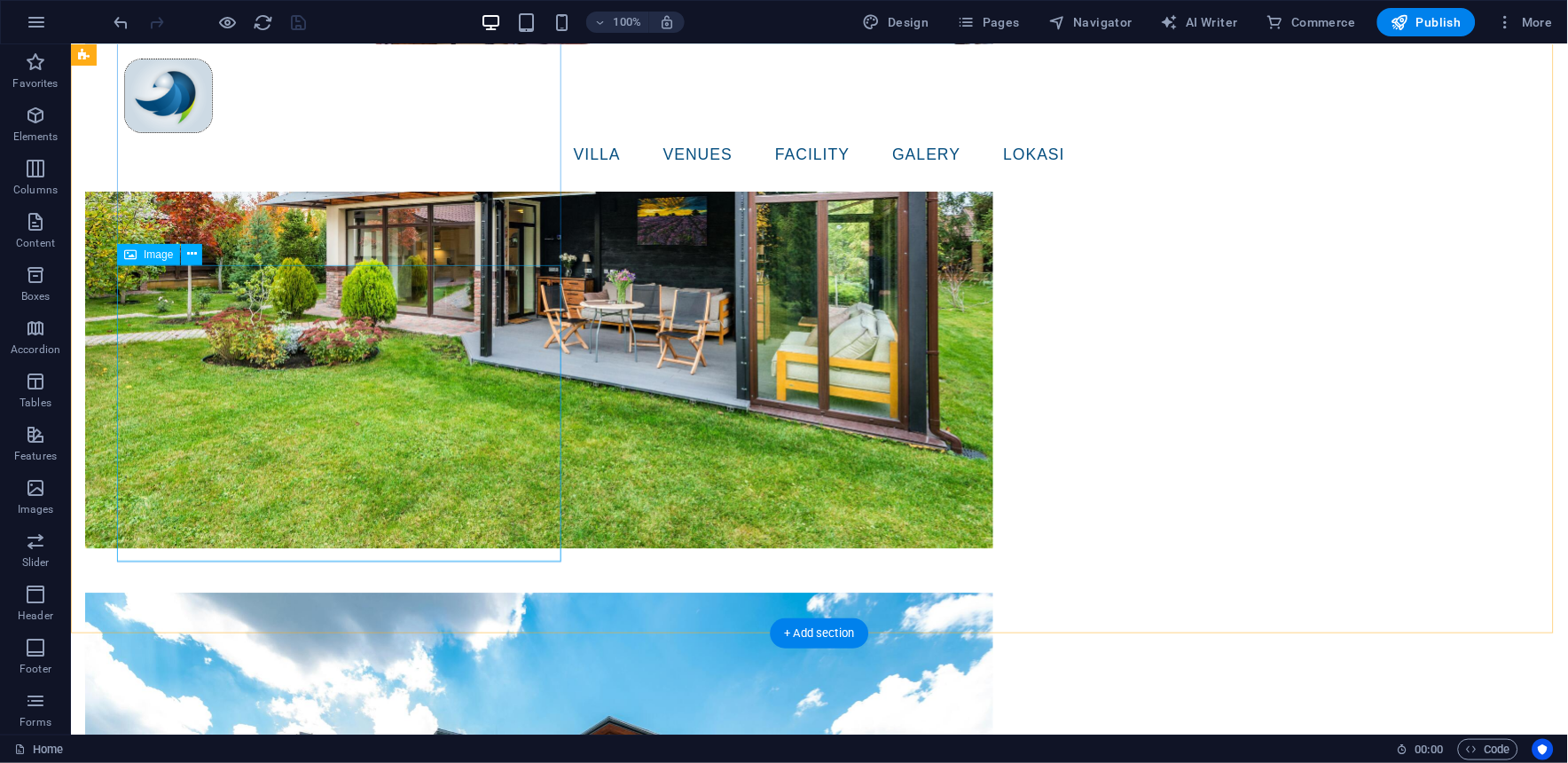
scroll to position [4351, 0]
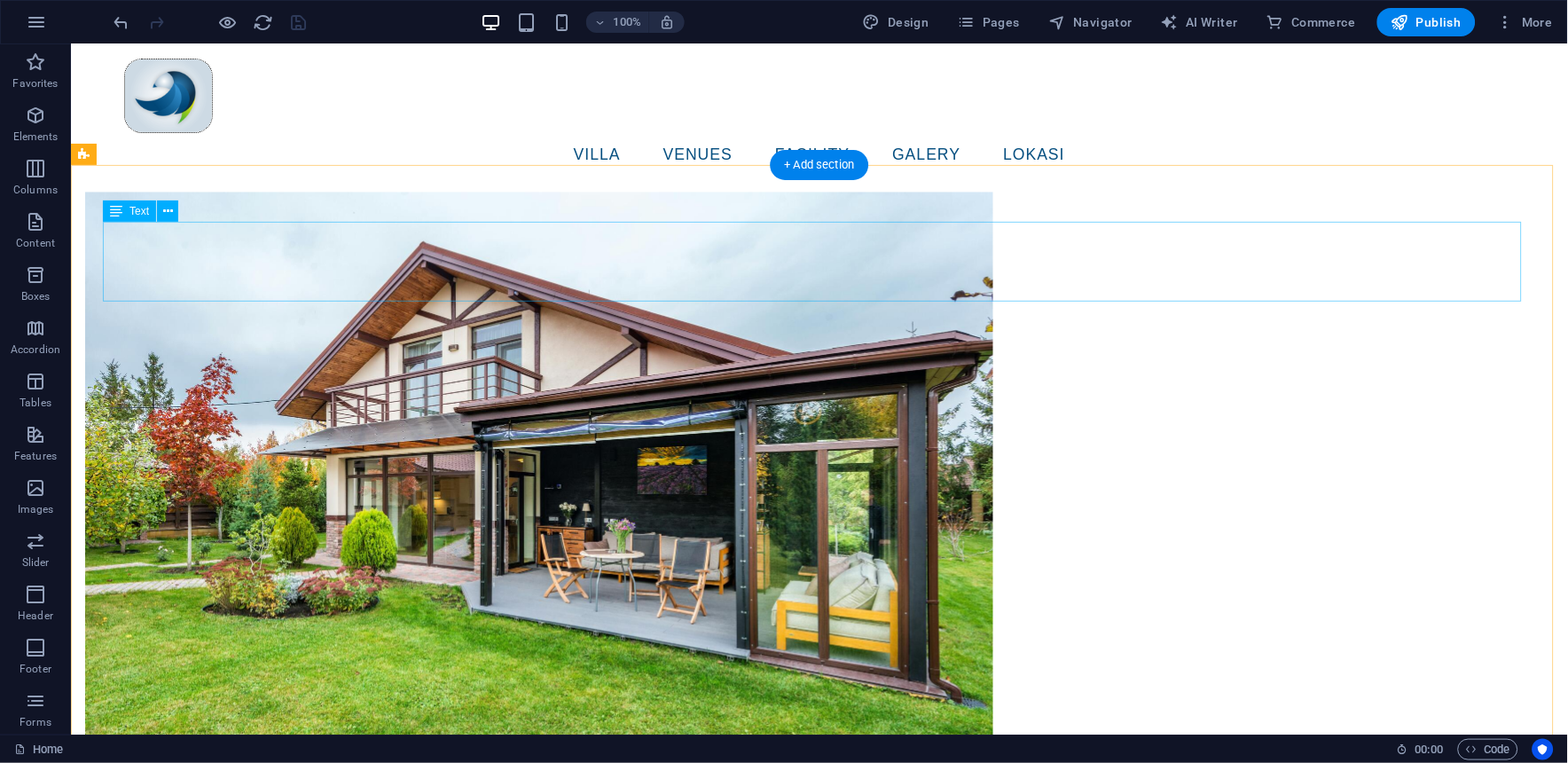
drag, startPoint x: 112, startPoint y: 252, endPoint x: 188, endPoint y: 298, distance: 88.8
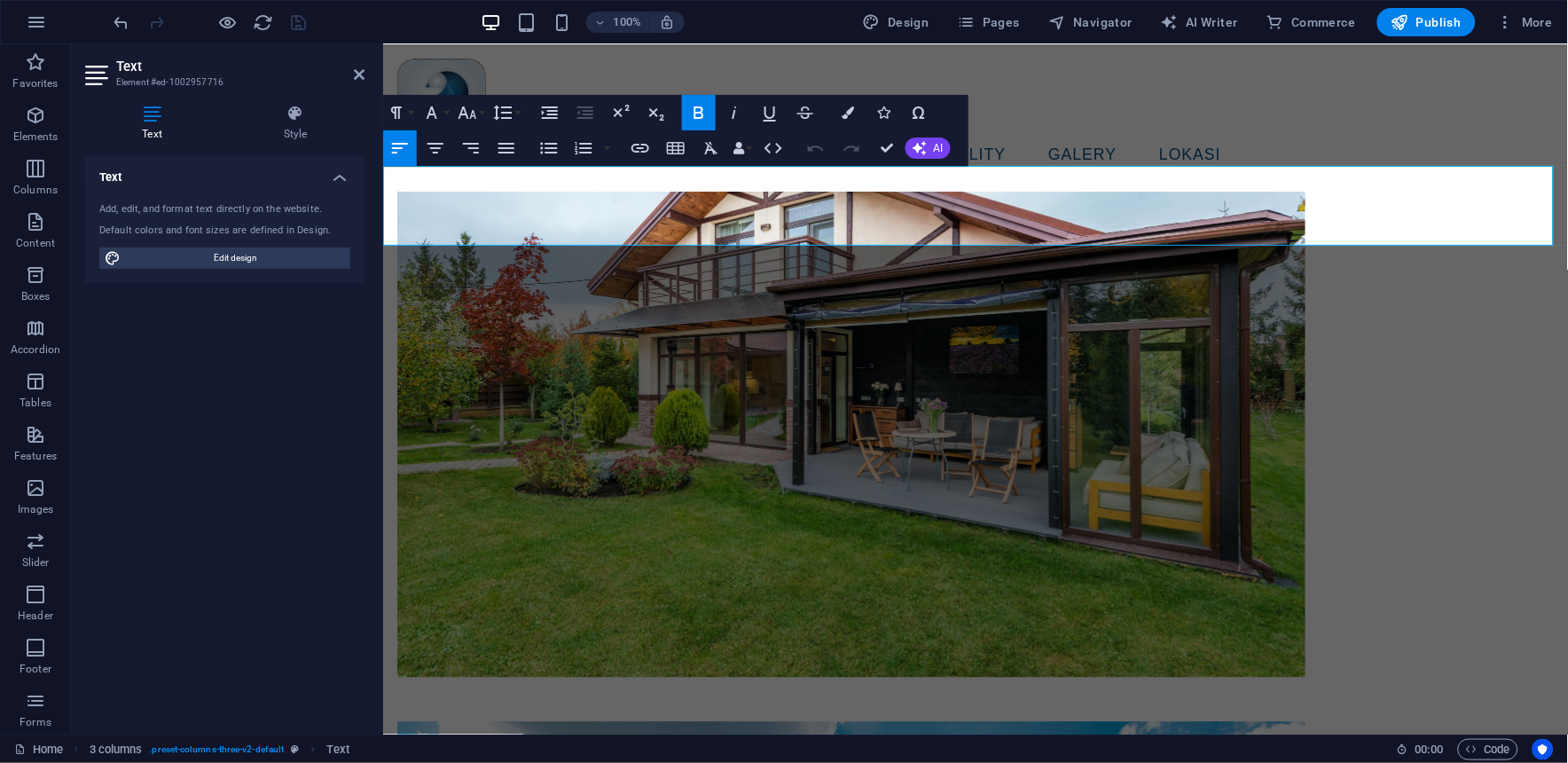
scroll to position [4059, 0]
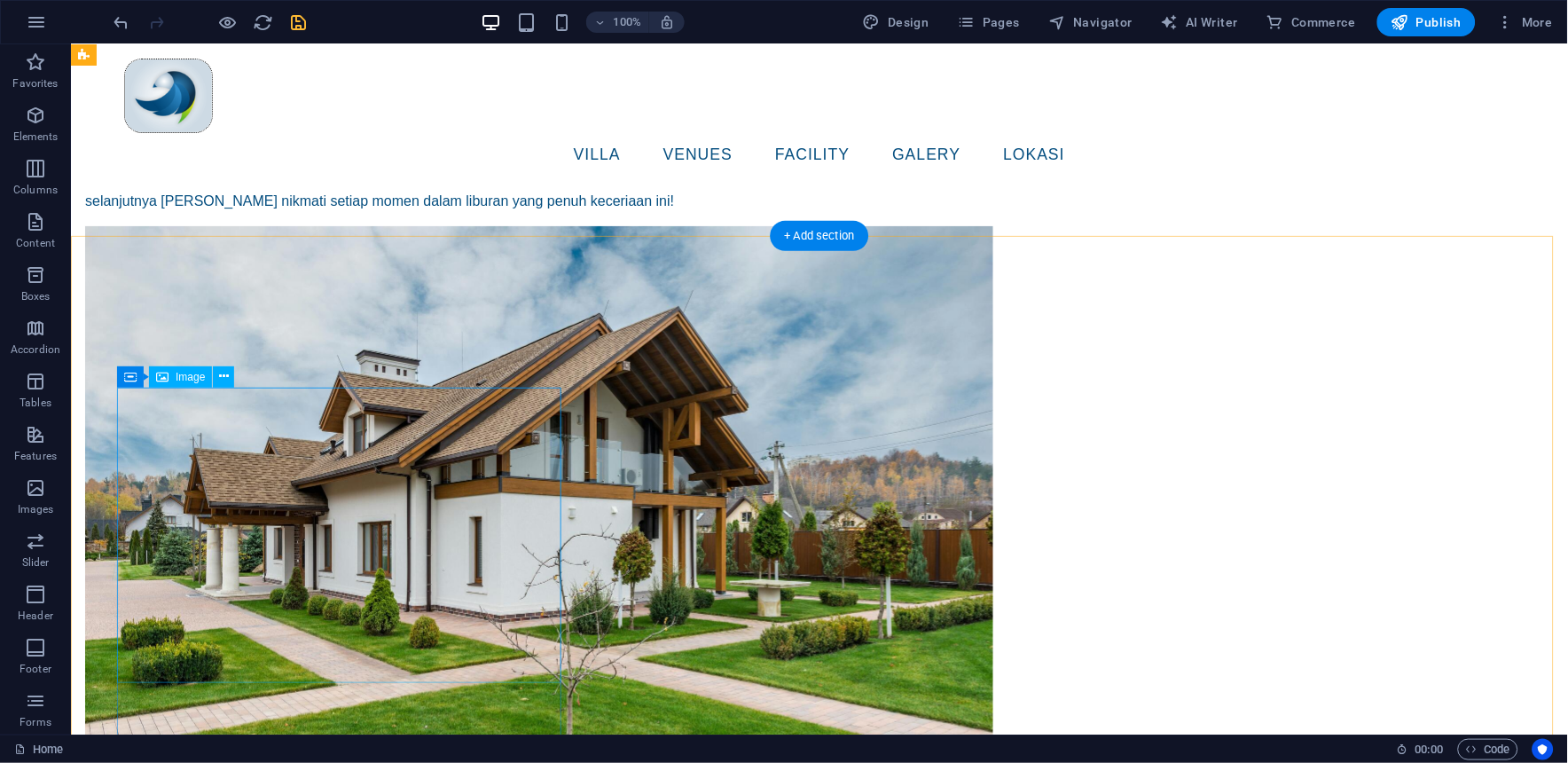
scroll to position [3421, 0]
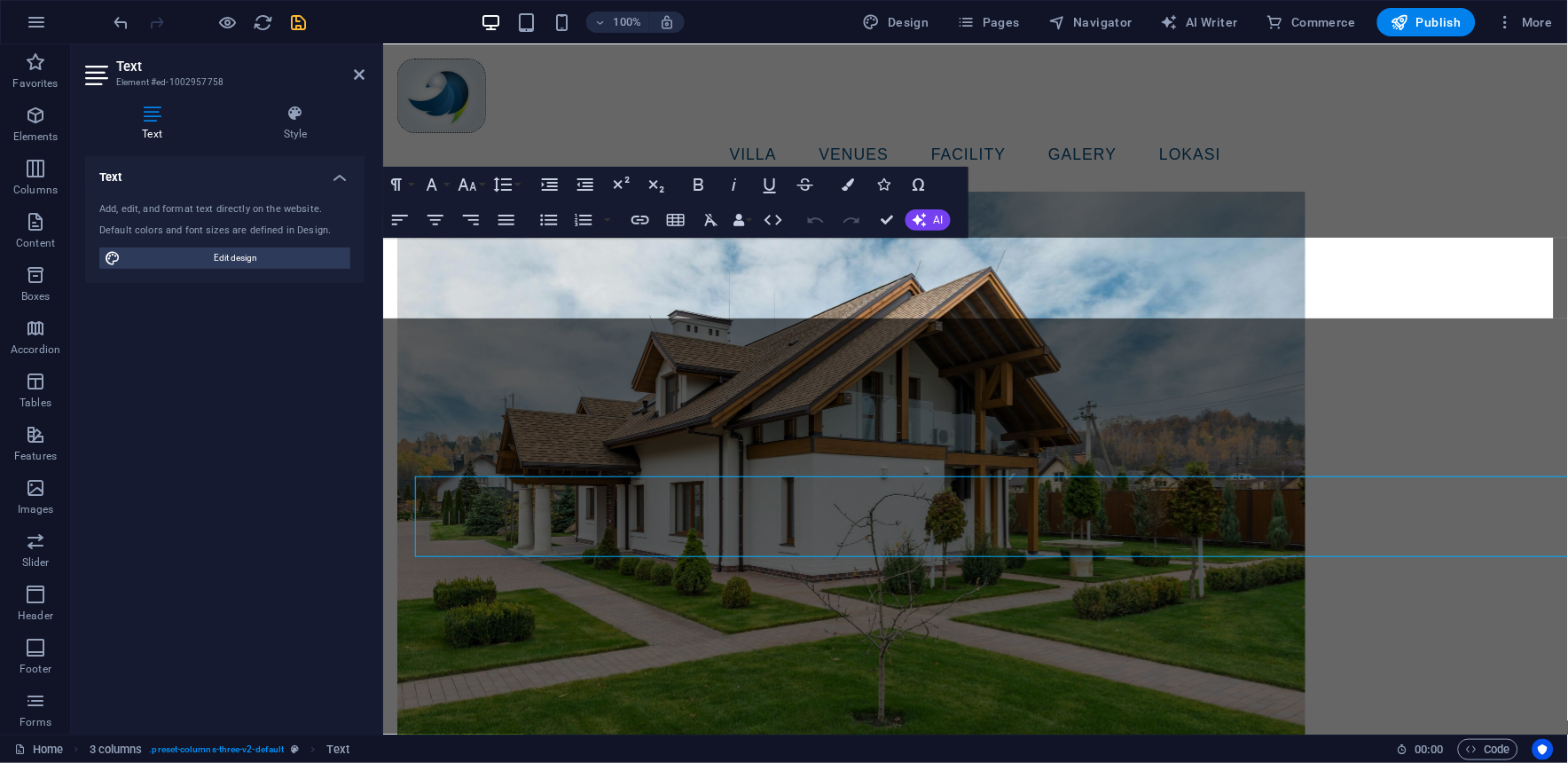
scroll to position [3238, 0]
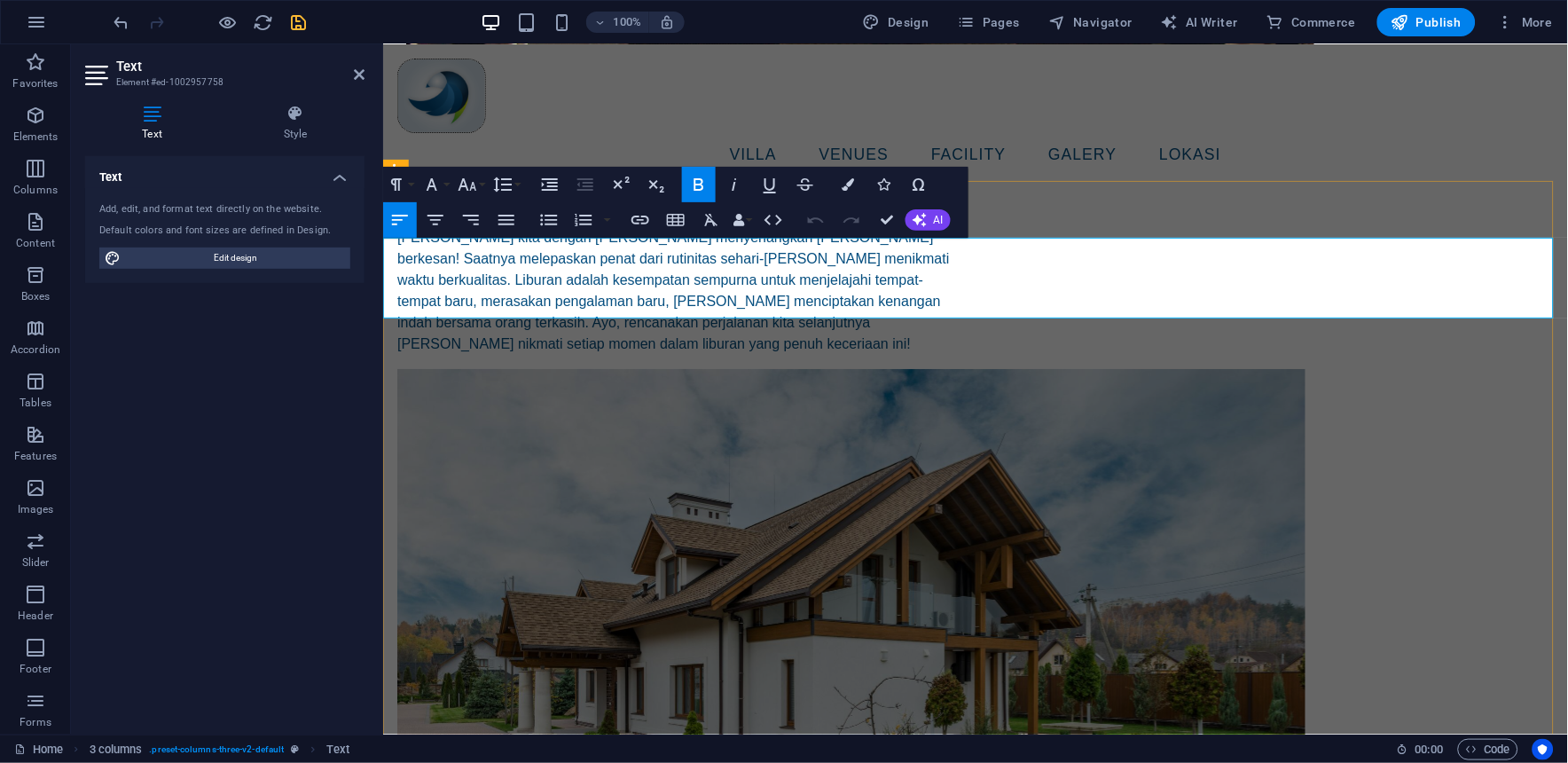
drag, startPoint x: 893, startPoint y: 215, endPoint x: 563, endPoint y: 358, distance: 359.7
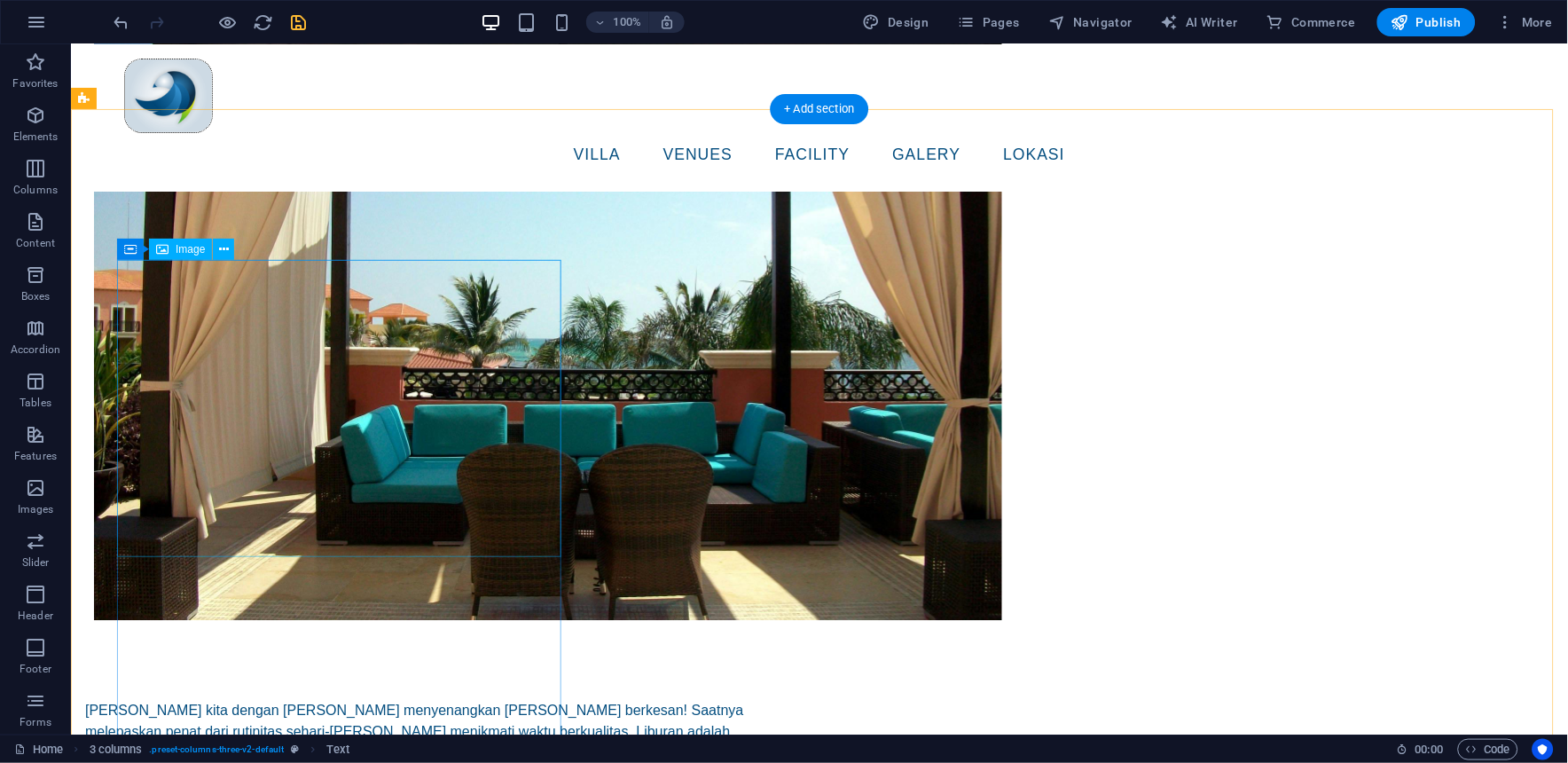
scroll to position [2688, 0]
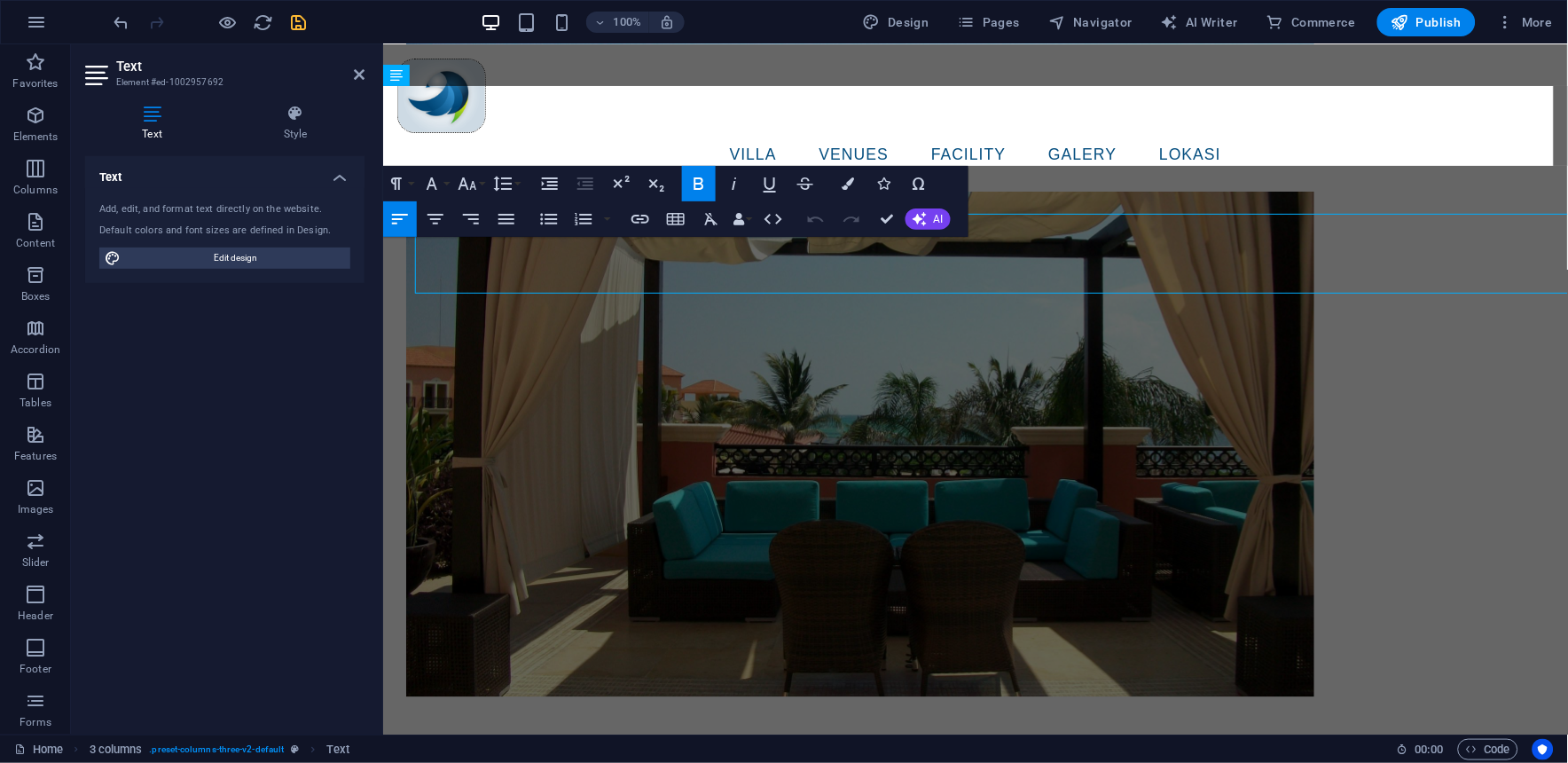
click at [242, 205] on div "Add, edit, and format text directly on the website." at bounding box center [225, 210] width 251 height 15
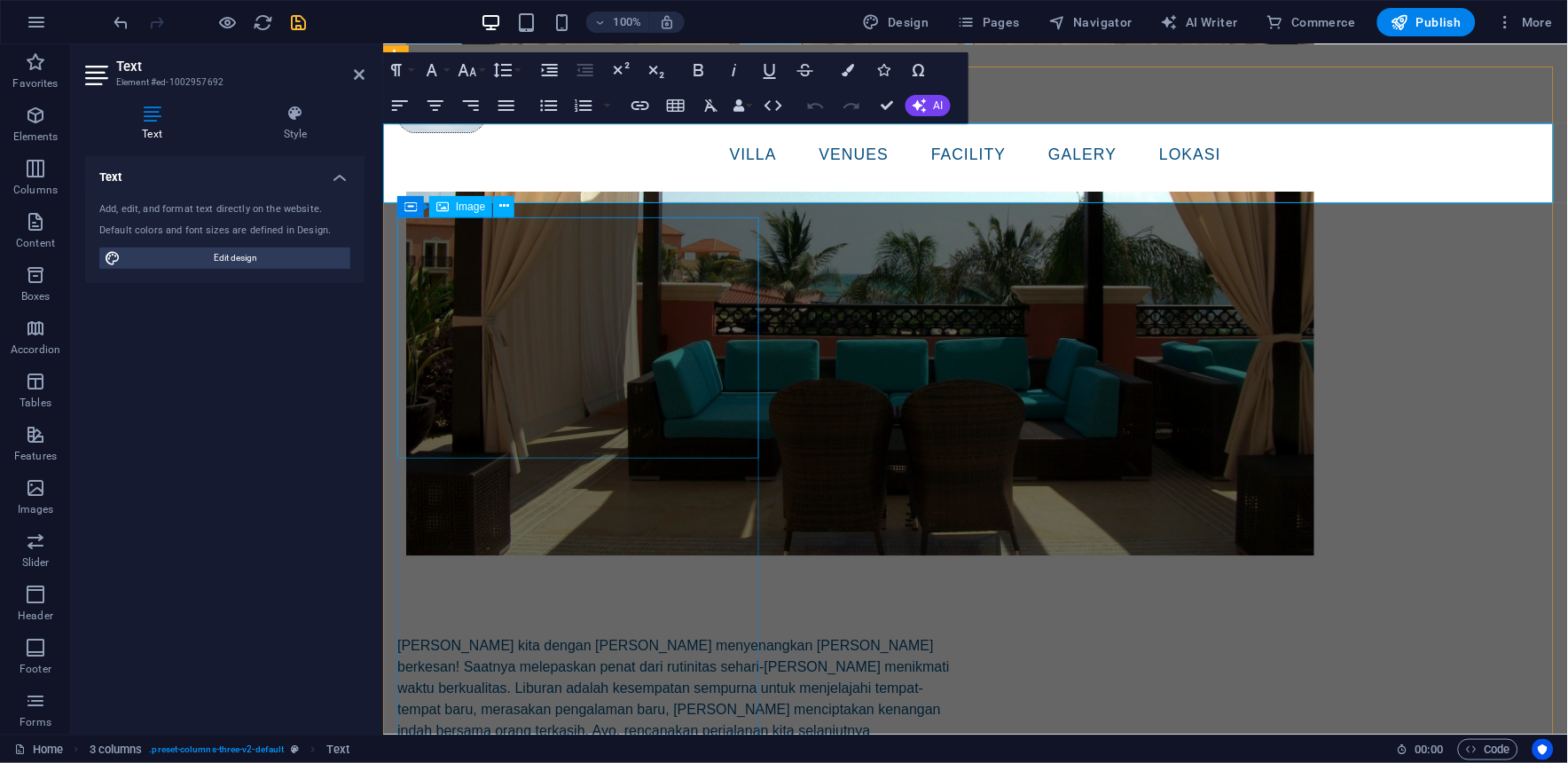
scroll to position [2542, 0]
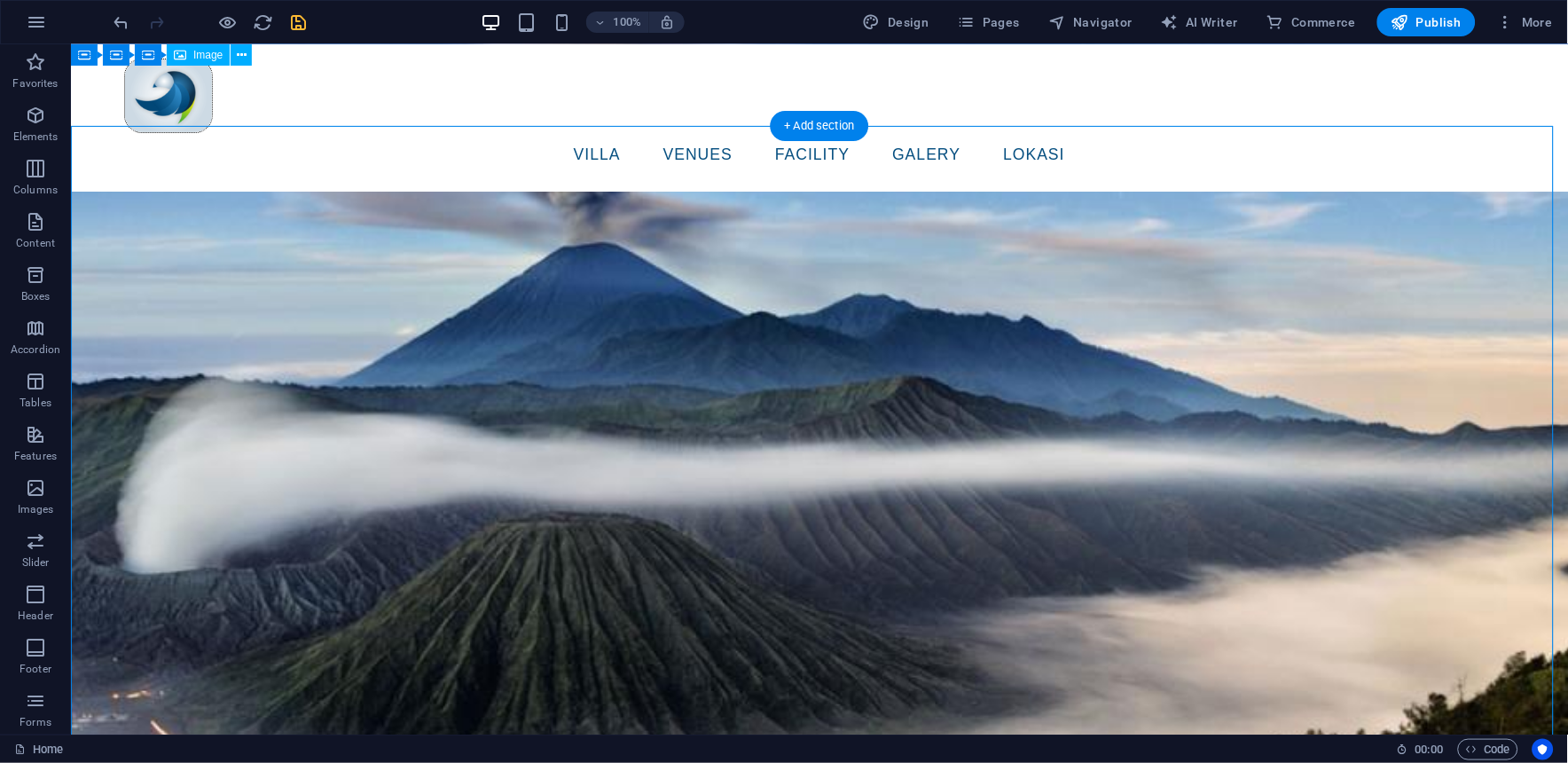
scroll to position [0, 0]
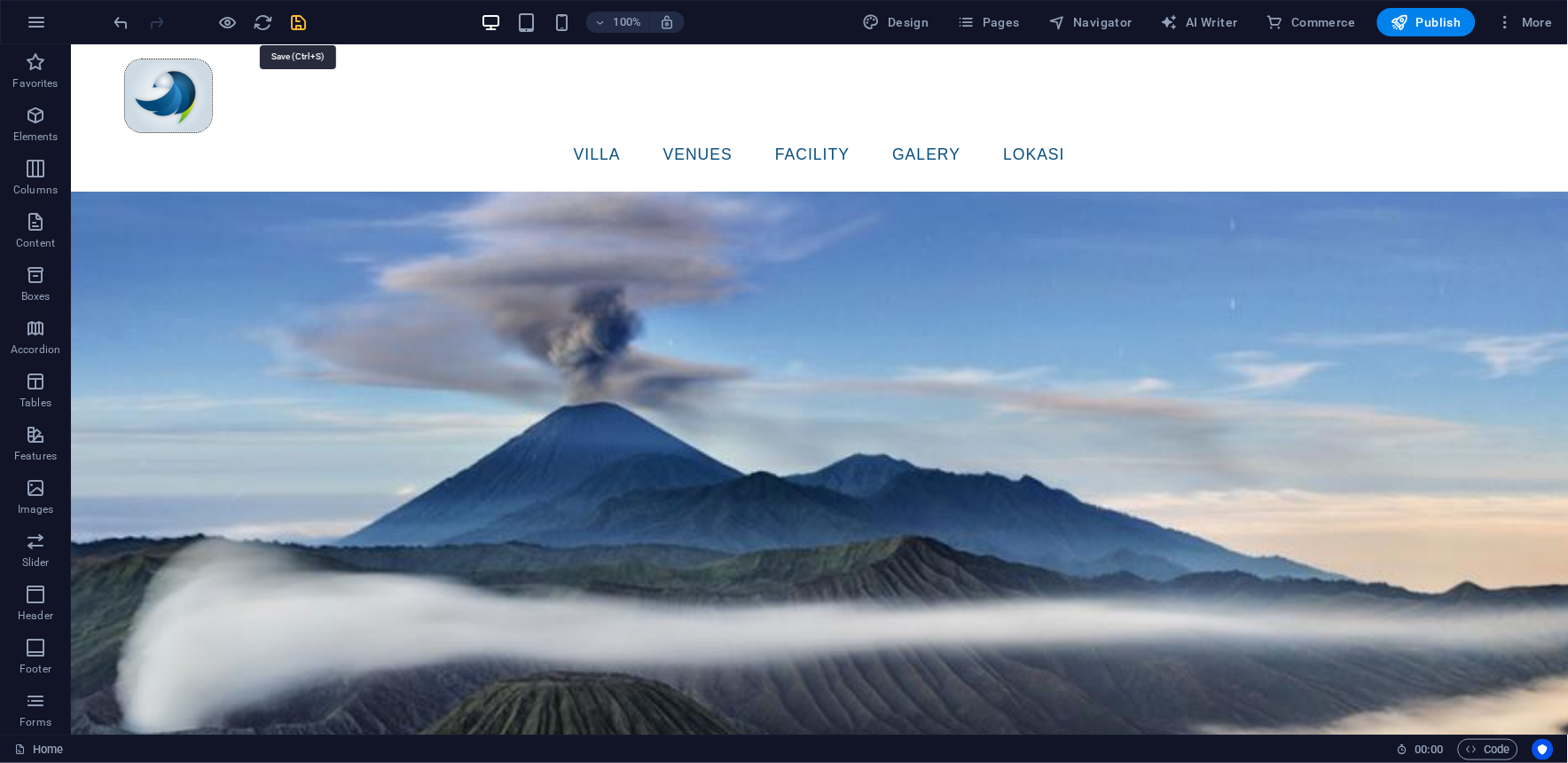
click at [297, 24] on icon "save" at bounding box center [299, 23] width 21 height 21
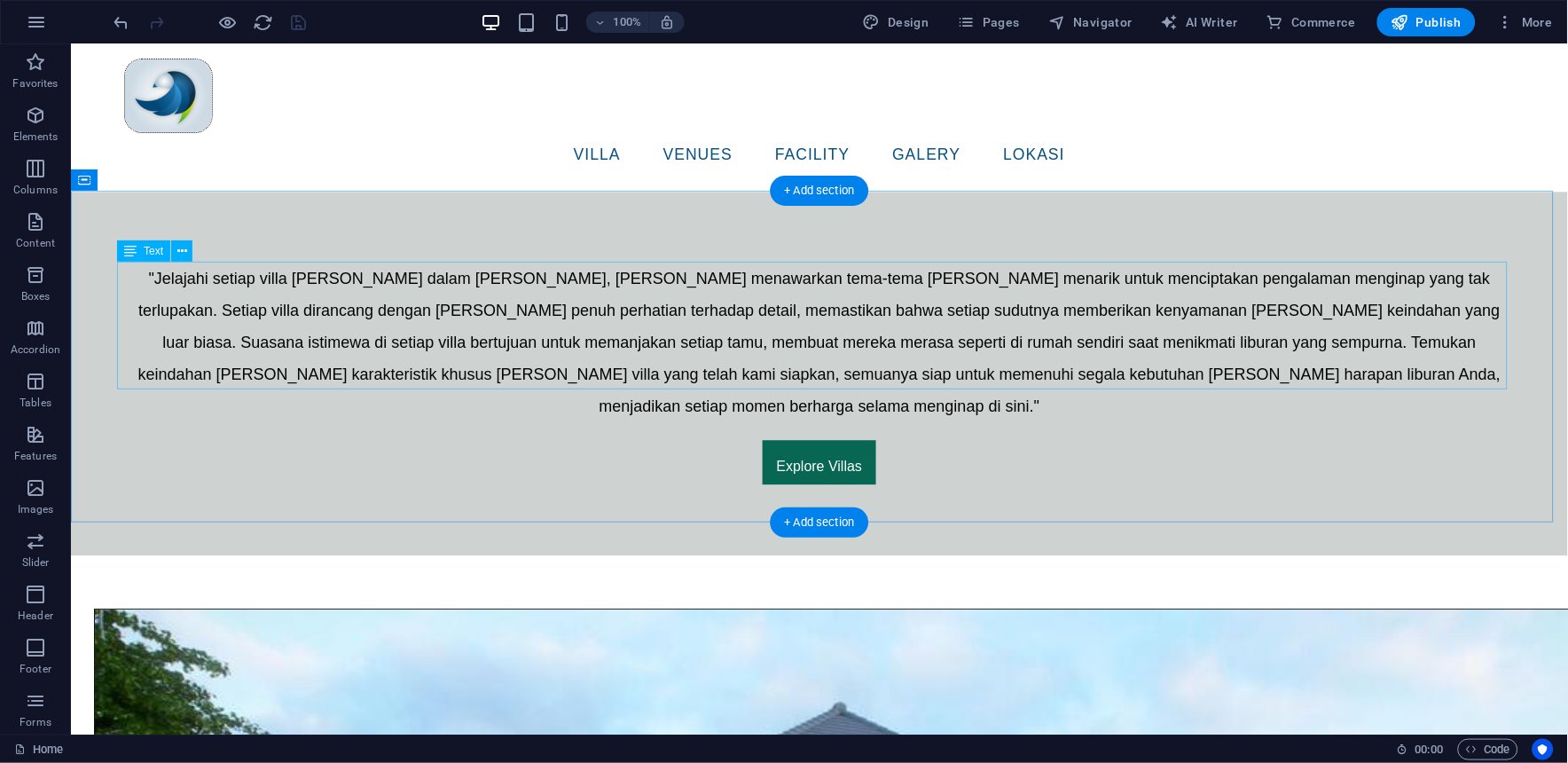
scroll to position [985, 0]
click at [339, 280] on div ""Jelajahi setiap villa [PERSON_NAME] dalam [PERSON_NAME], [PERSON_NAME] menawar…" at bounding box center [818, 340] width 1391 height 160
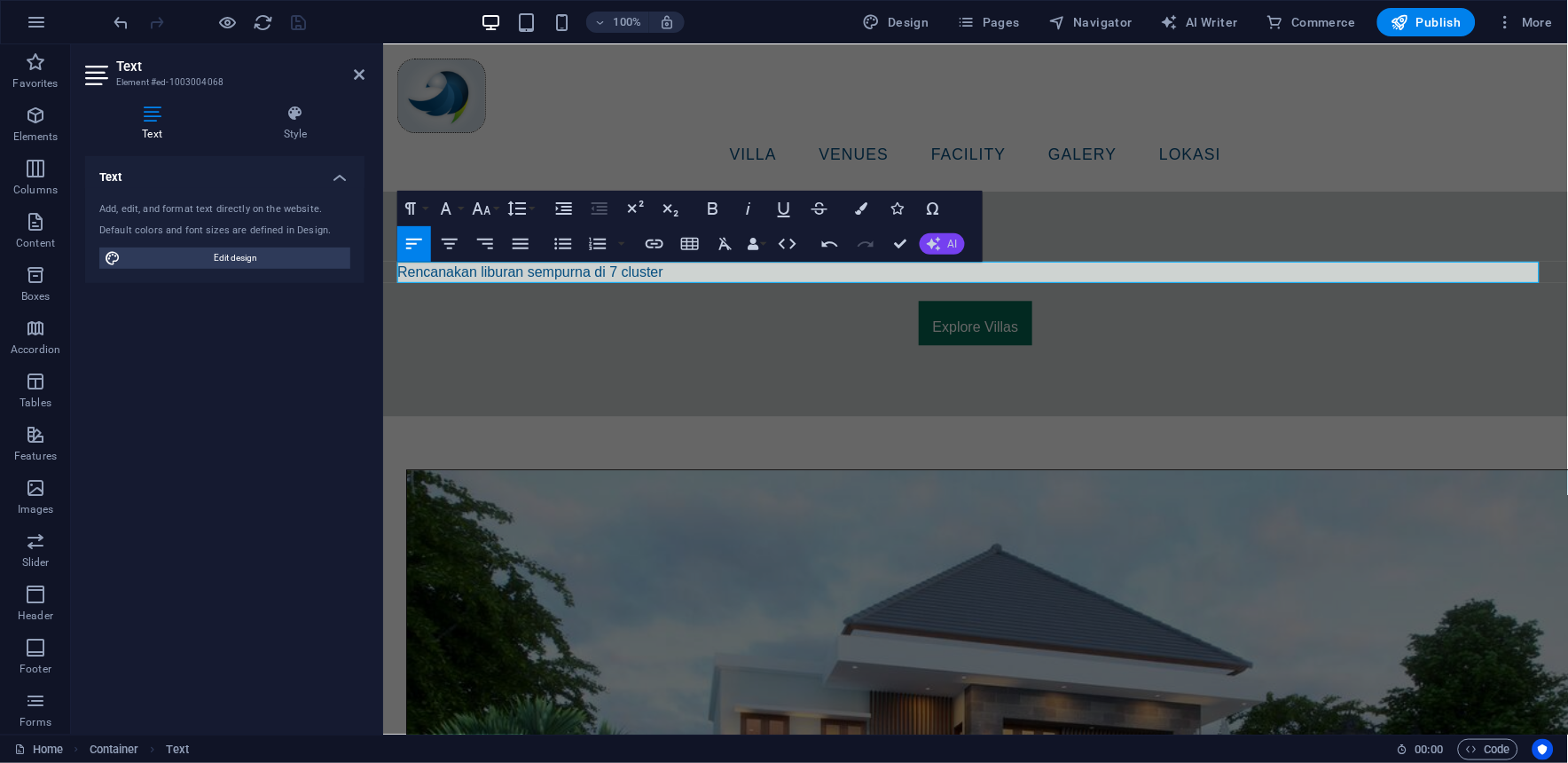
click at [948, 249] on span "AI" at bounding box center [953, 244] width 9 height 10
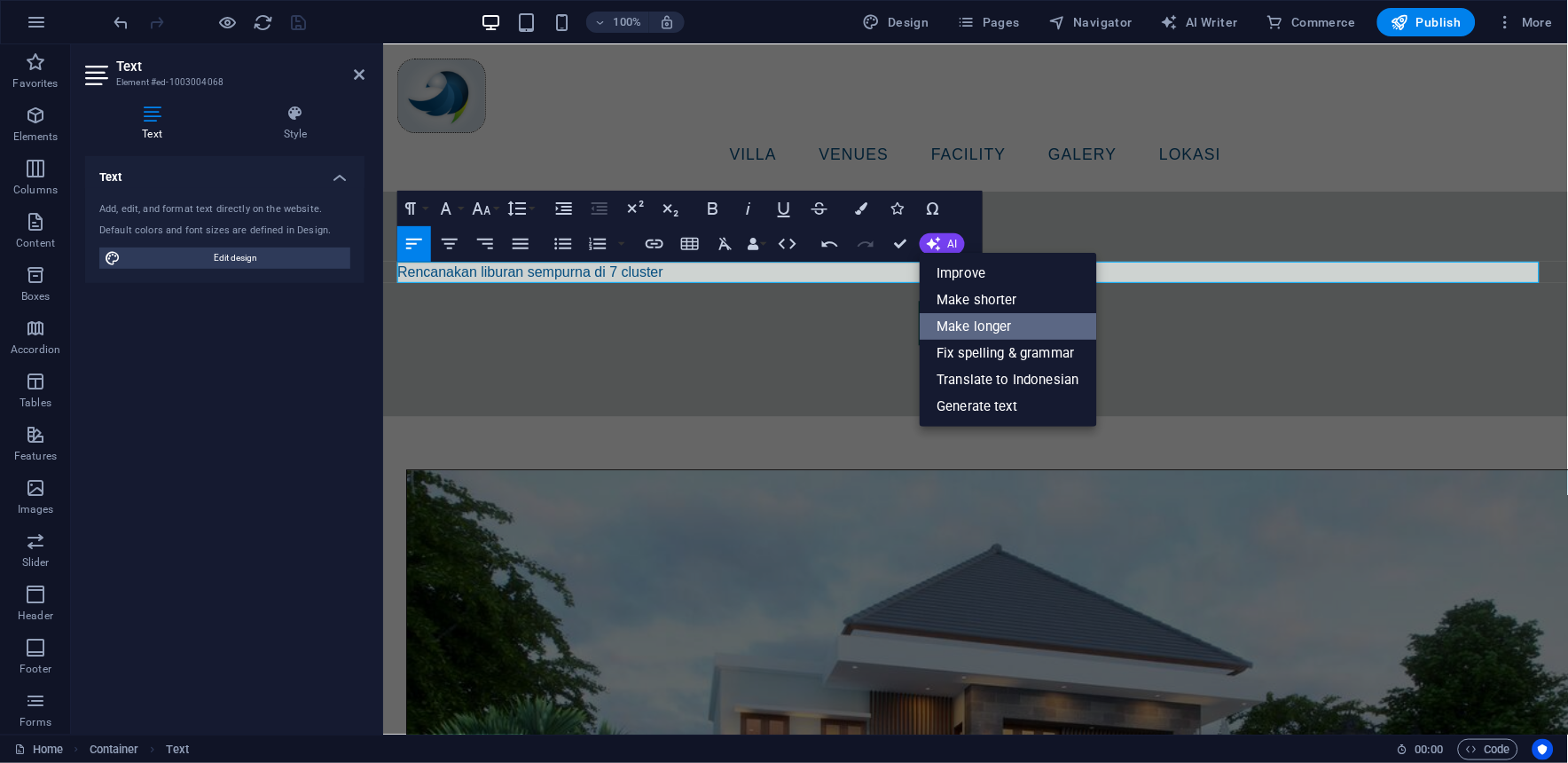
click at [1008, 335] on link "Make longer" at bounding box center [1008, 327] width 177 height 26
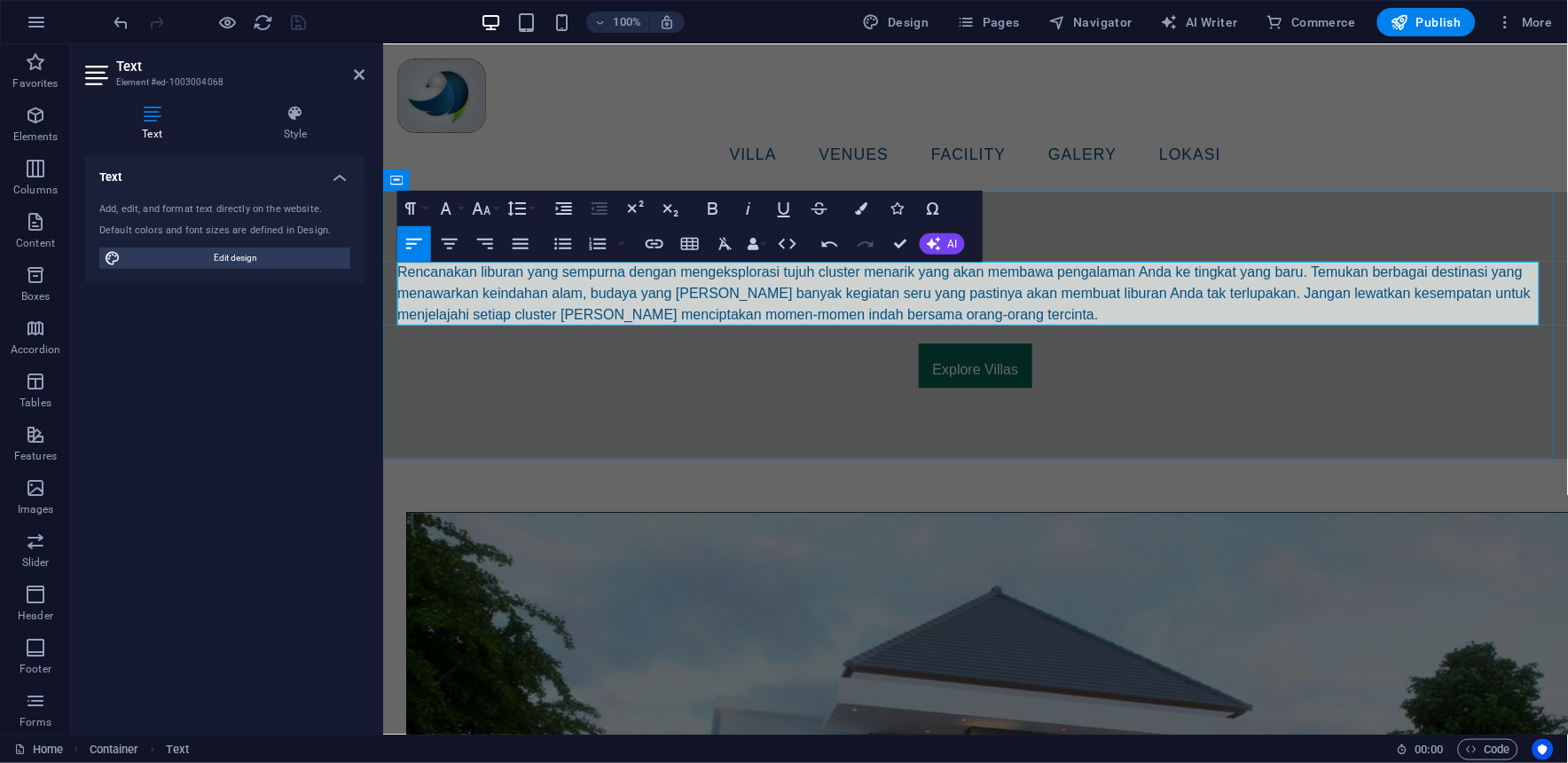
click at [638, 297] on p "Rencanakan liburan yang sempurna dengan mengeksplorasi tujuh cluster menarik ya…" at bounding box center [974, 293] width 1156 height 64
click at [1007, 312] on p ""Rencanakan liburan yang sempurna dengan mengeksplorasi tujuh cluster menarik y…" at bounding box center [974, 293] width 1156 height 64
click at [461, 246] on button "Align Center" at bounding box center [449, 245] width 34 height 36
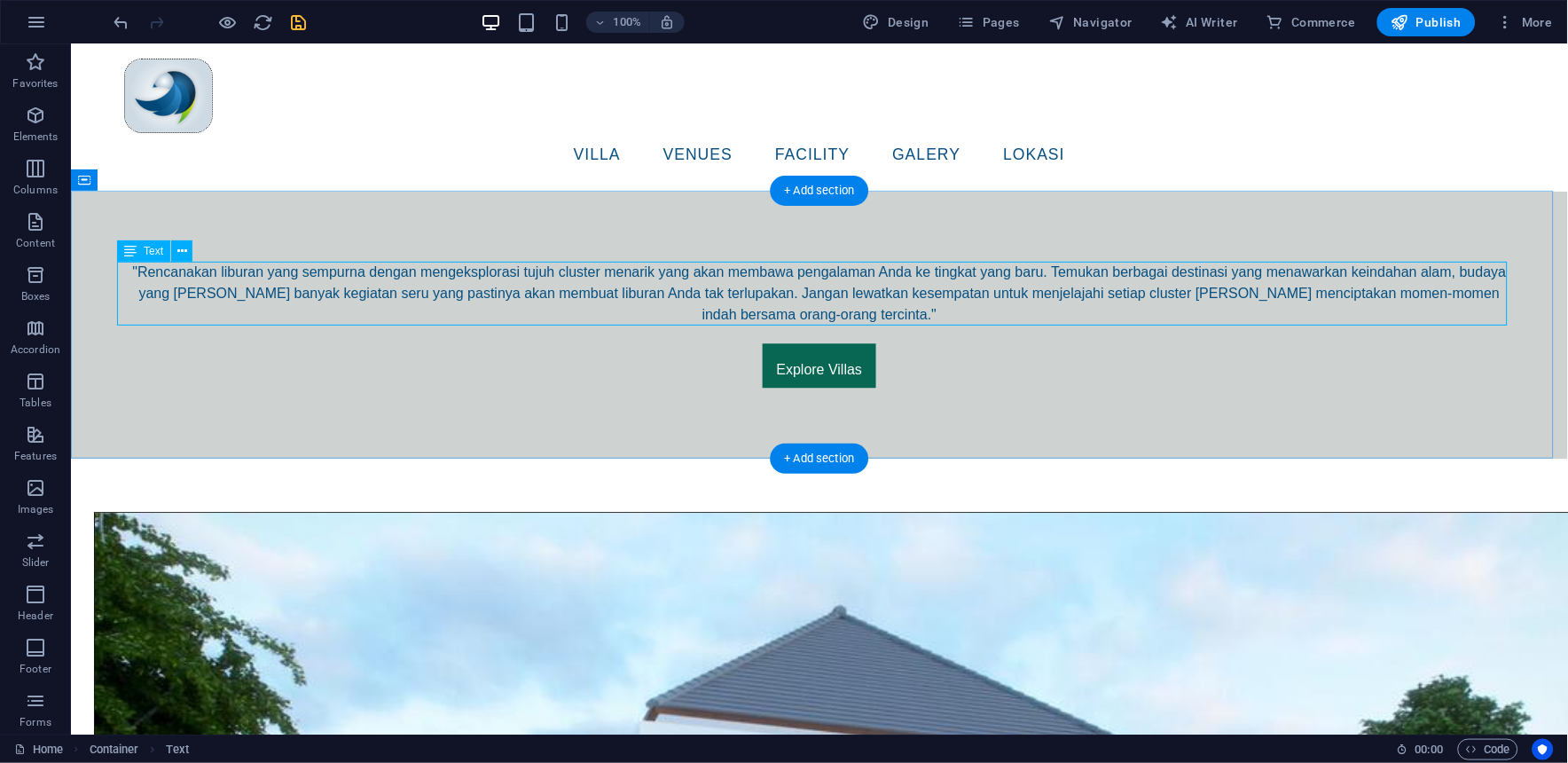
click at [536, 281] on div ""Rencanakan liburan yang sempurna dengan mengeksplorasi tujuh cluster menarik y…" at bounding box center [818, 293] width 1391 height 64
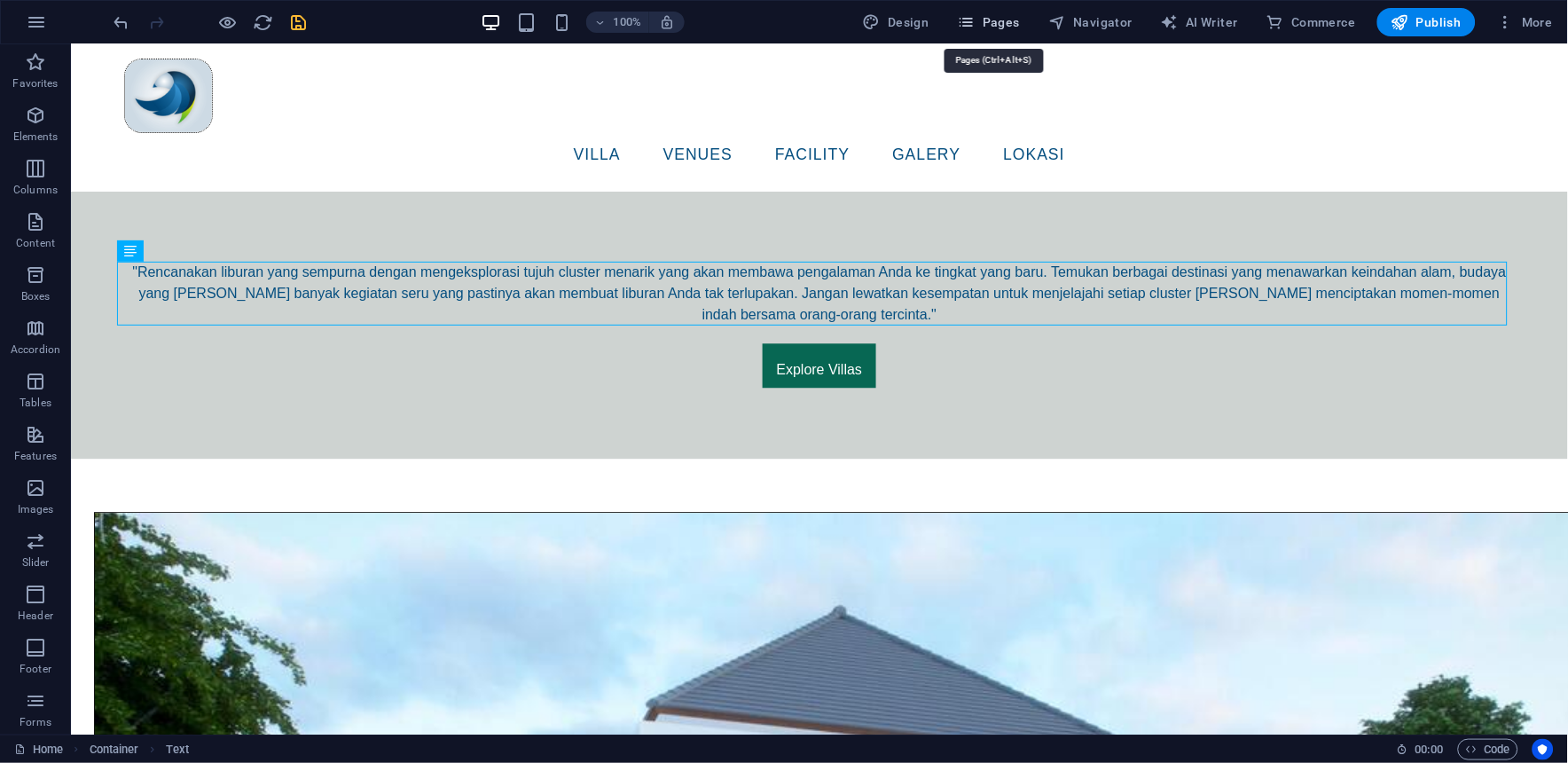
click at [975, 23] on icon "button" at bounding box center [966, 22] width 18 height 18
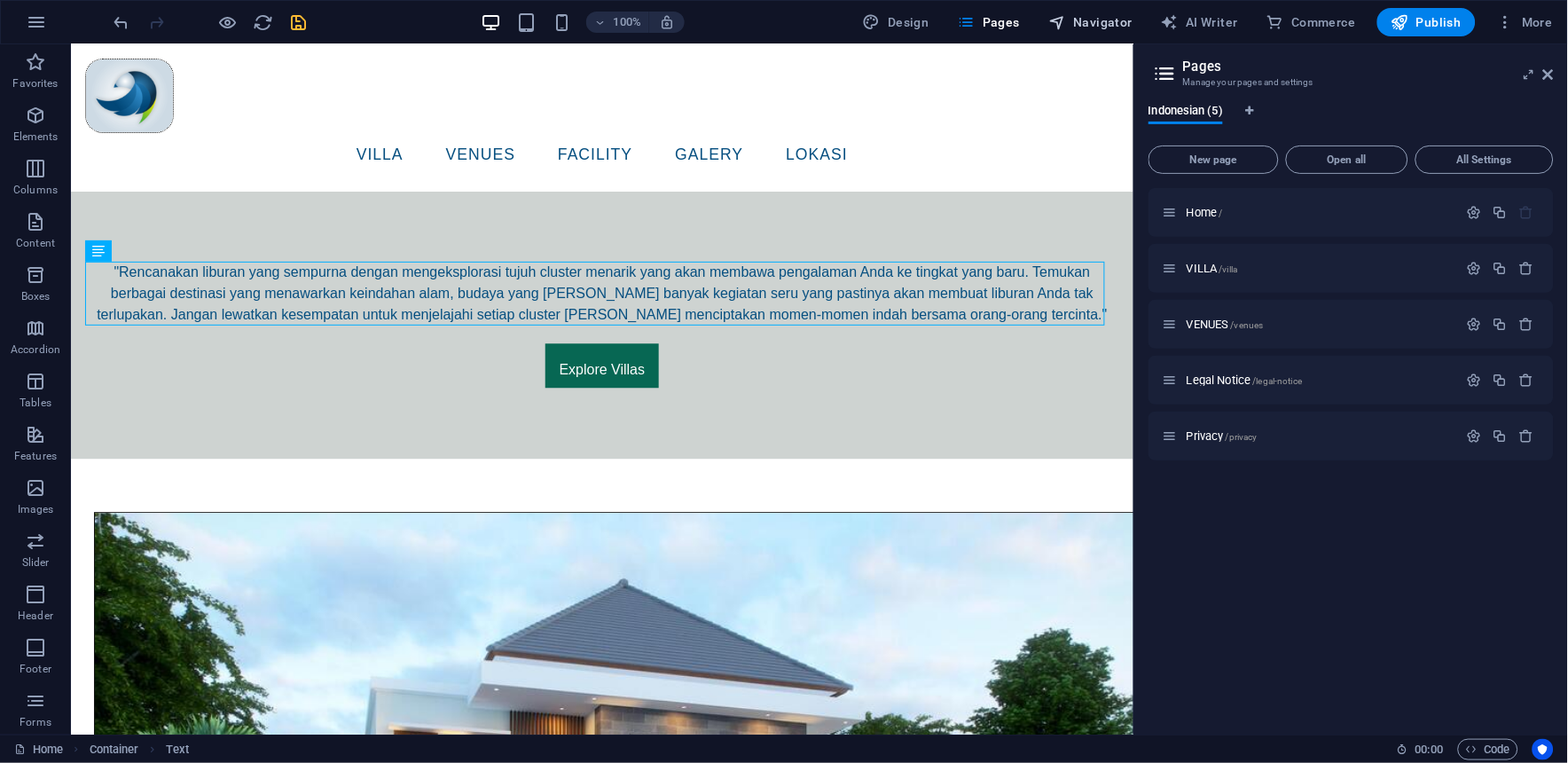
click at [1079, 18] on span "Navigator" at bounding box center [1089, 22] width 84 height 18
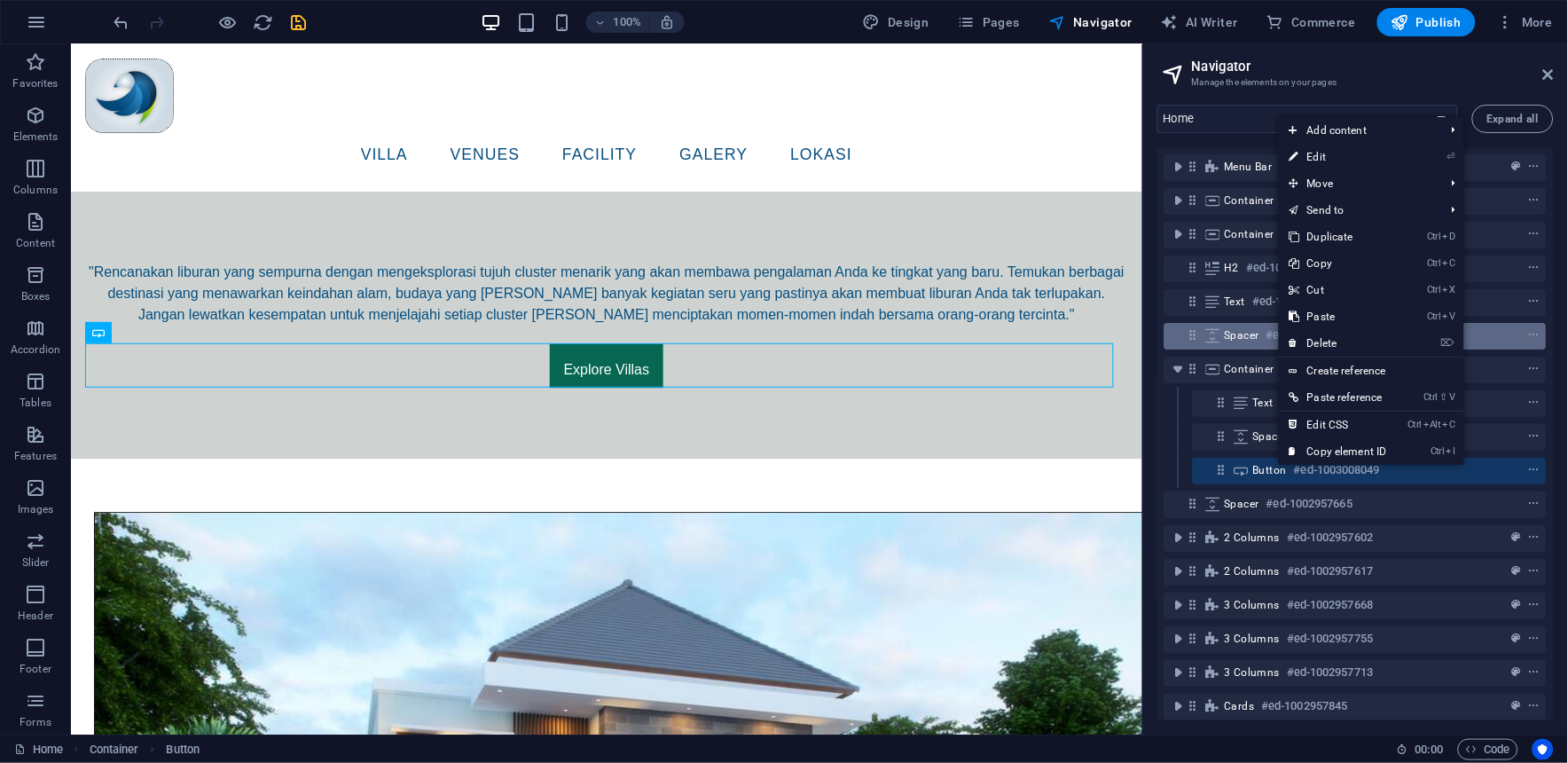
click at [1327, 347] on link "⌦ Delete" at bounding box center [1338, 343] width 119 height 26
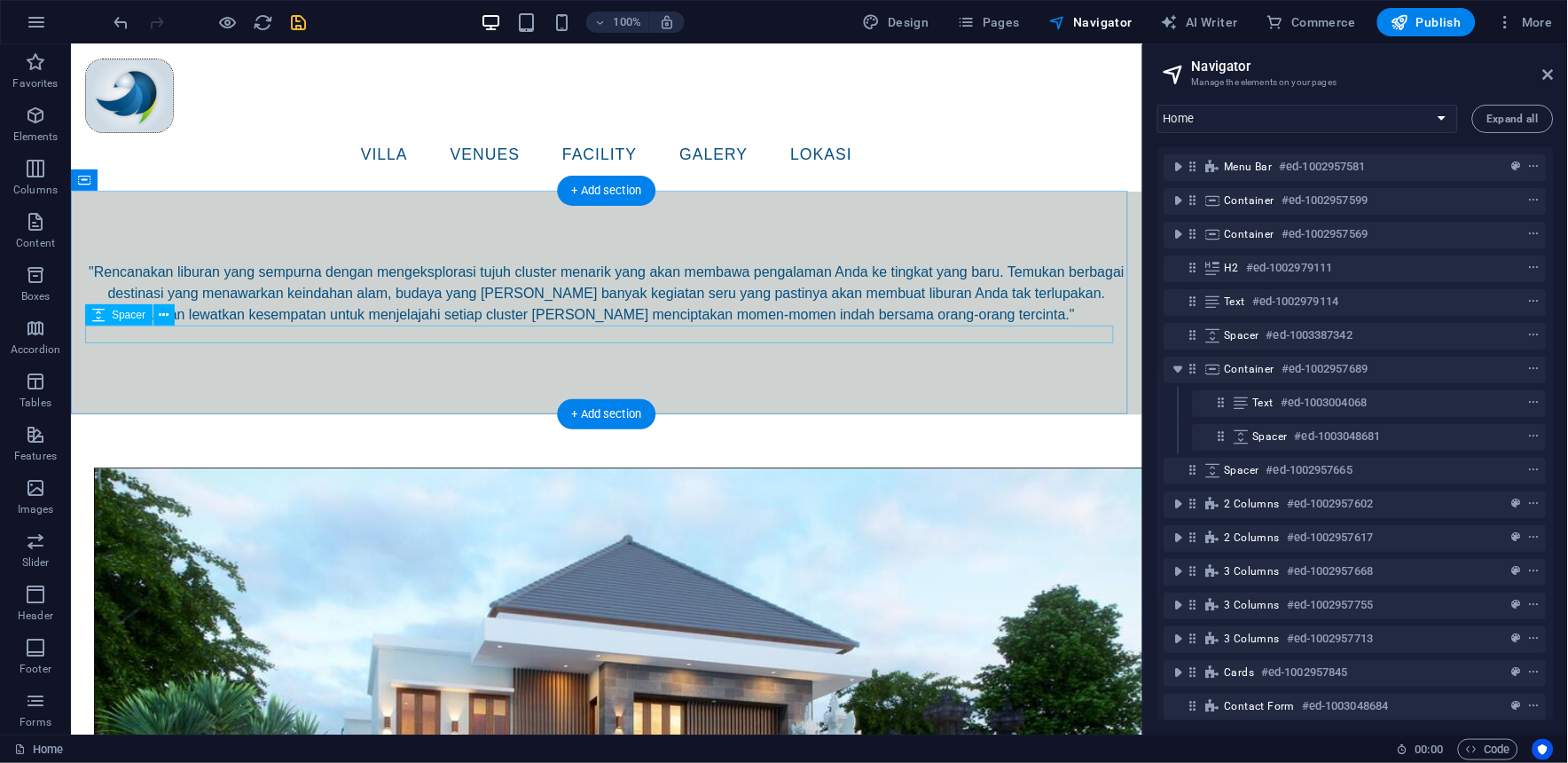
click at [609, 338] on div at bounding box center [605, 333] width 1043 height 18
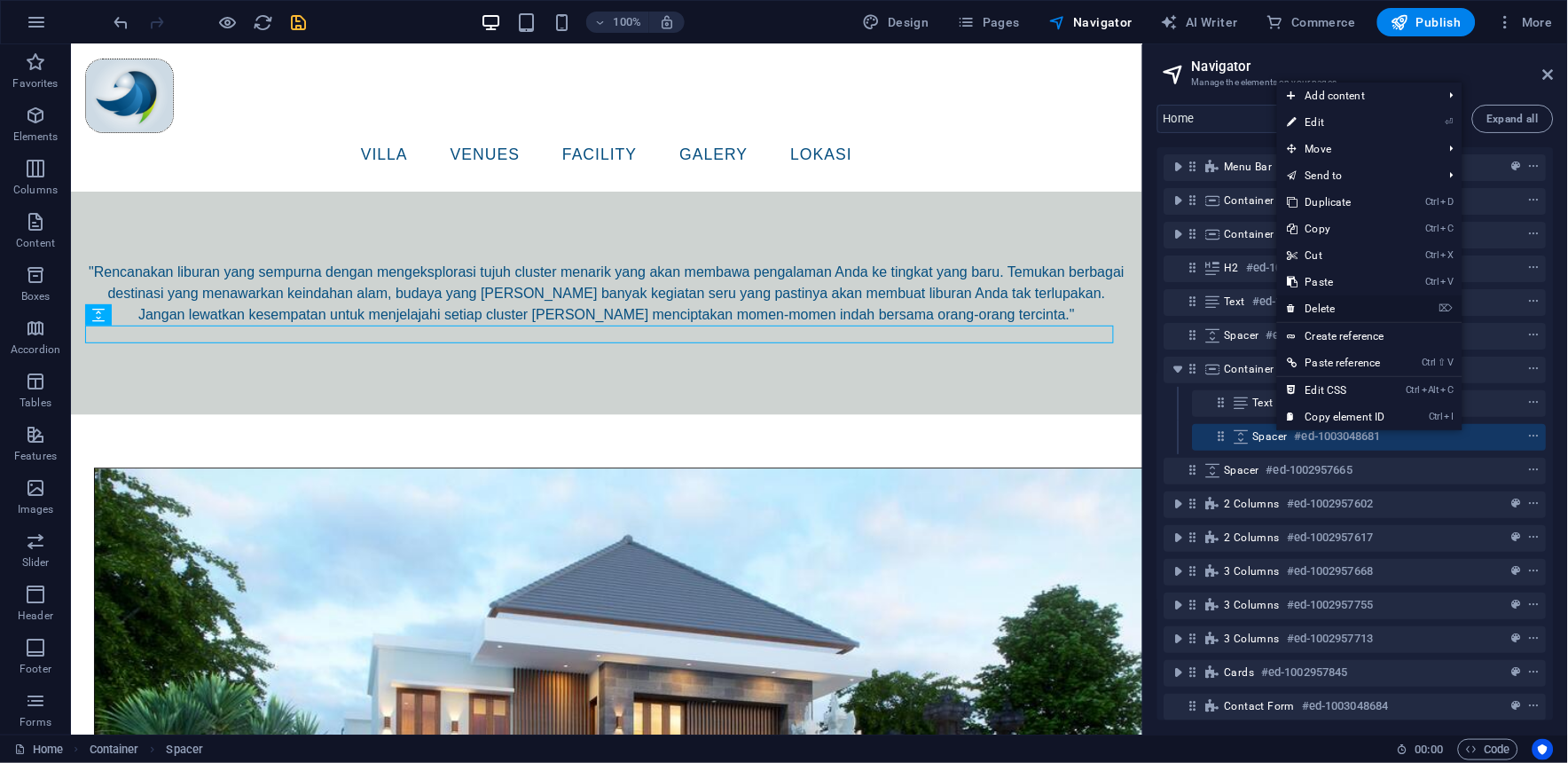
click at [1320, 299] on link "⌦ Delete" at bounding box center [1336, 309] width 119 height 26
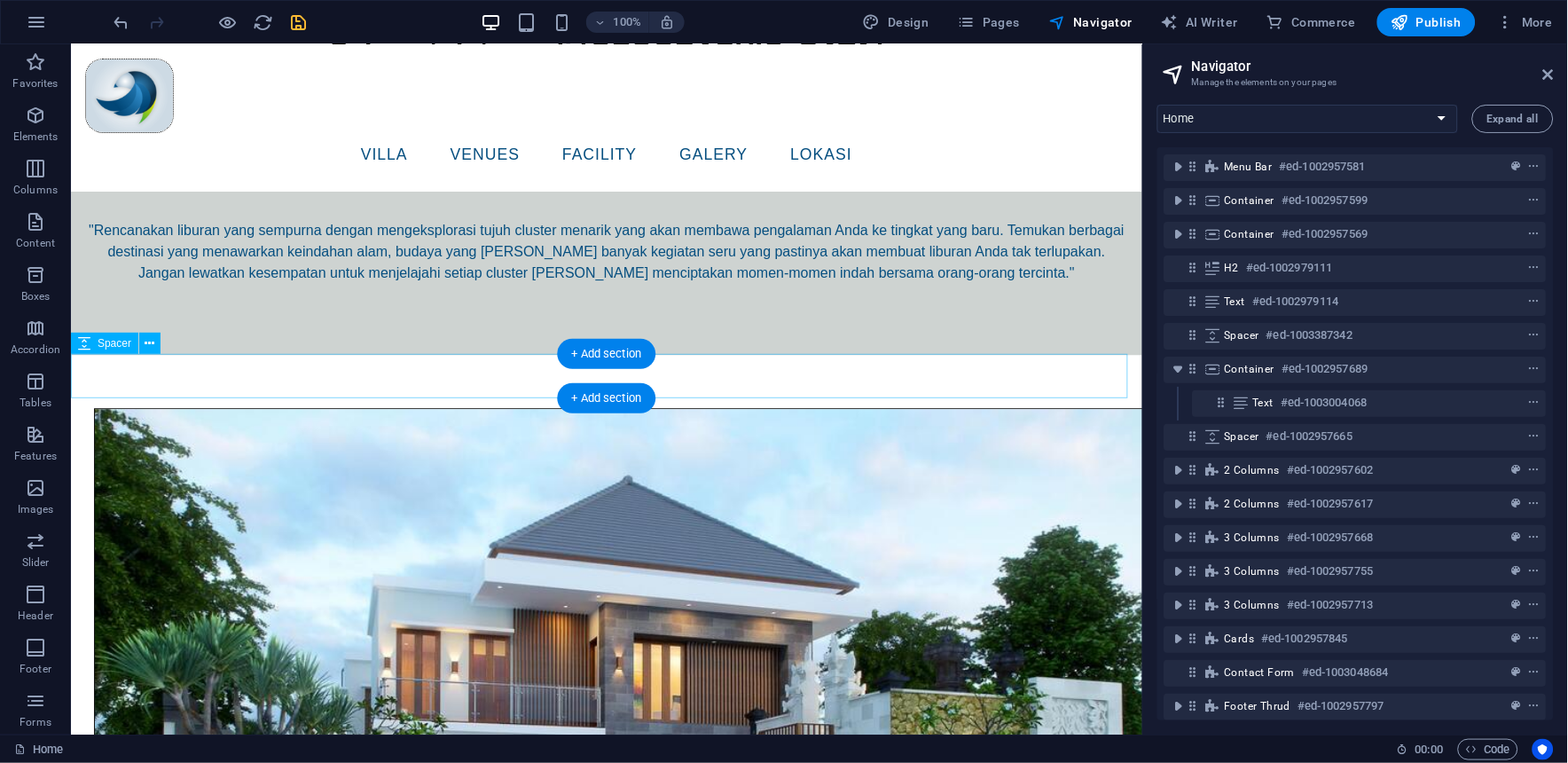
scroll to position [788, 0]
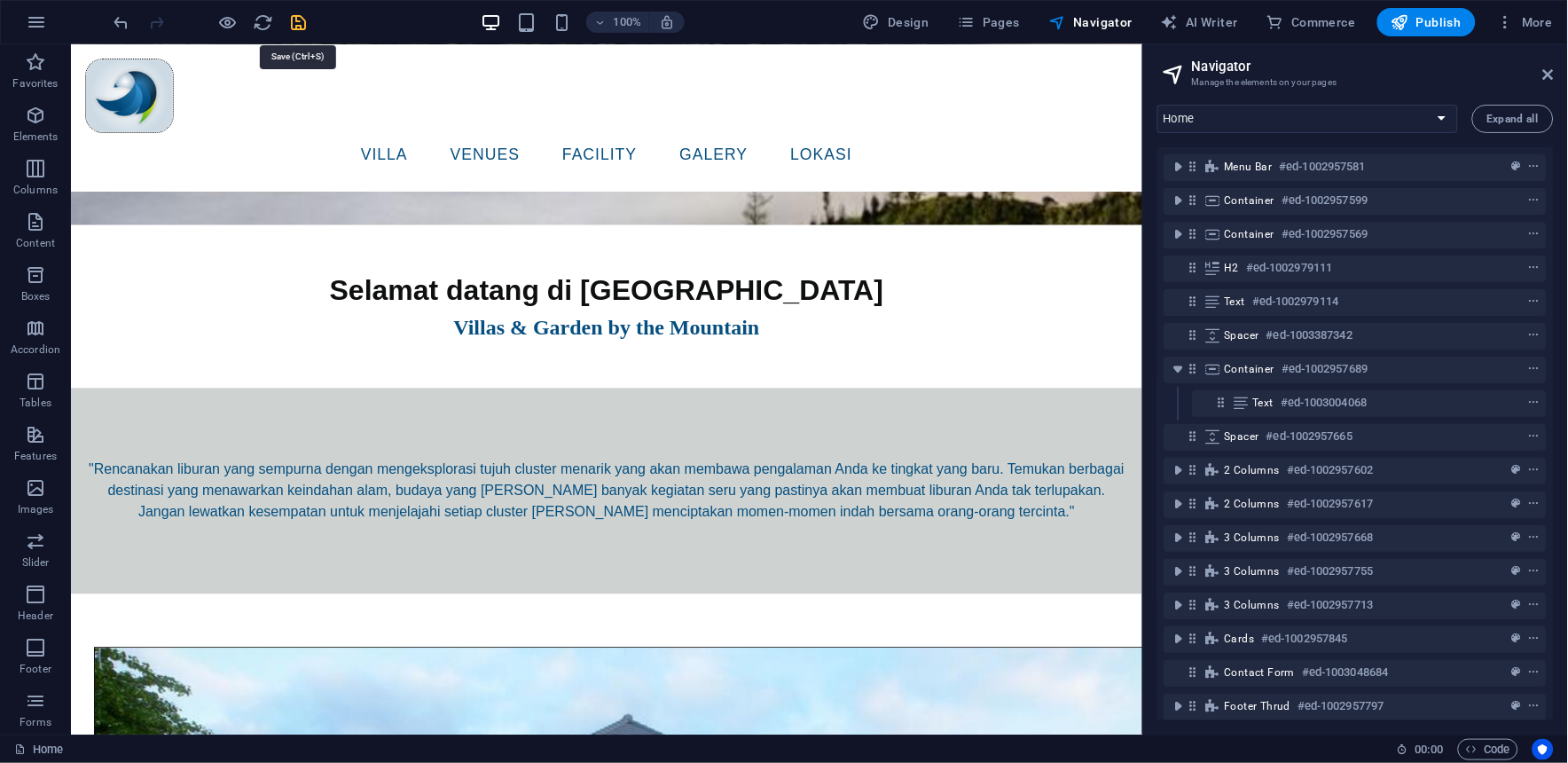
click at [294, 21] on icon "save" at bounding box center [299, 23] width 21 height 21
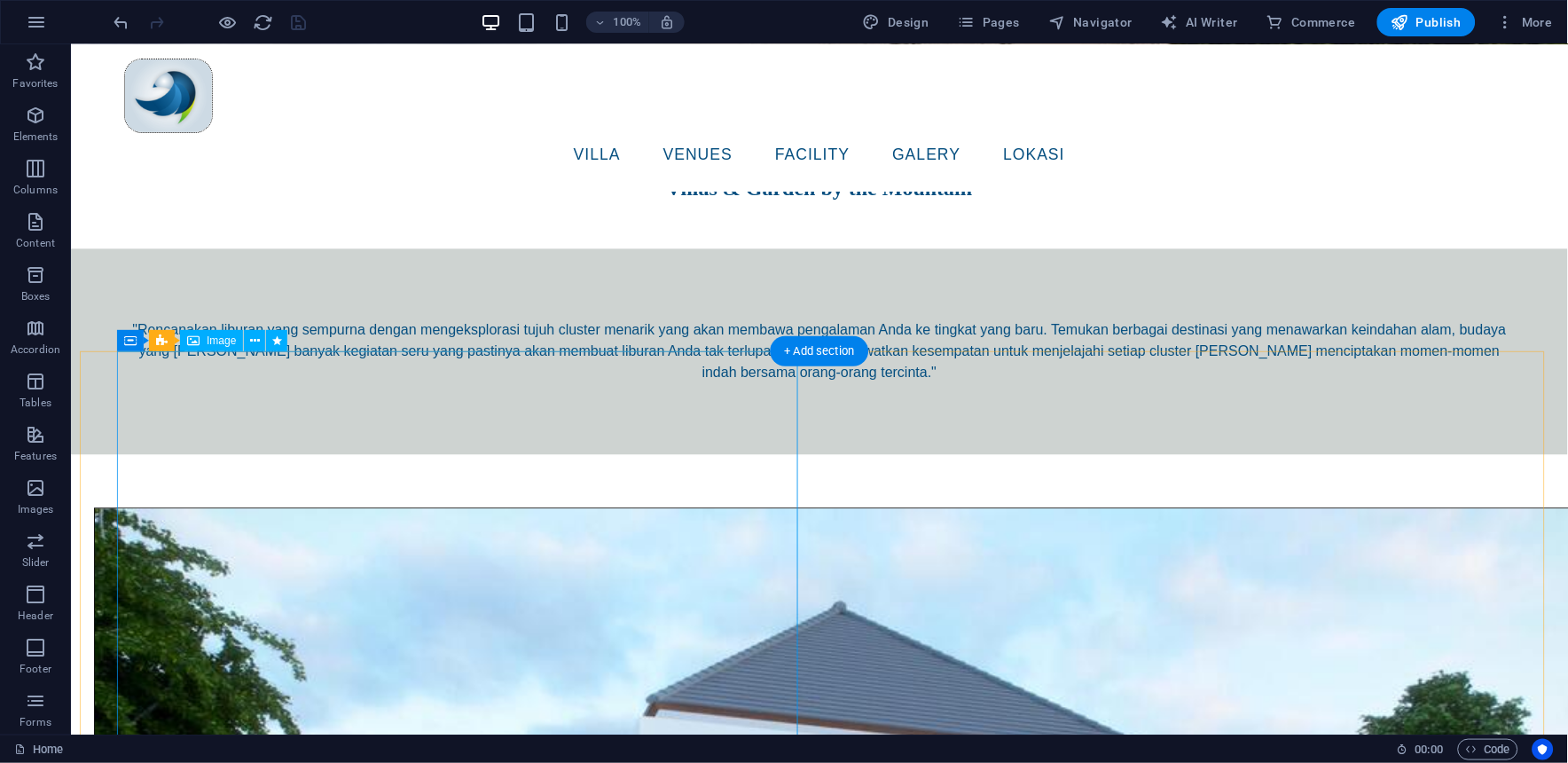
scroll to position [689, 0]
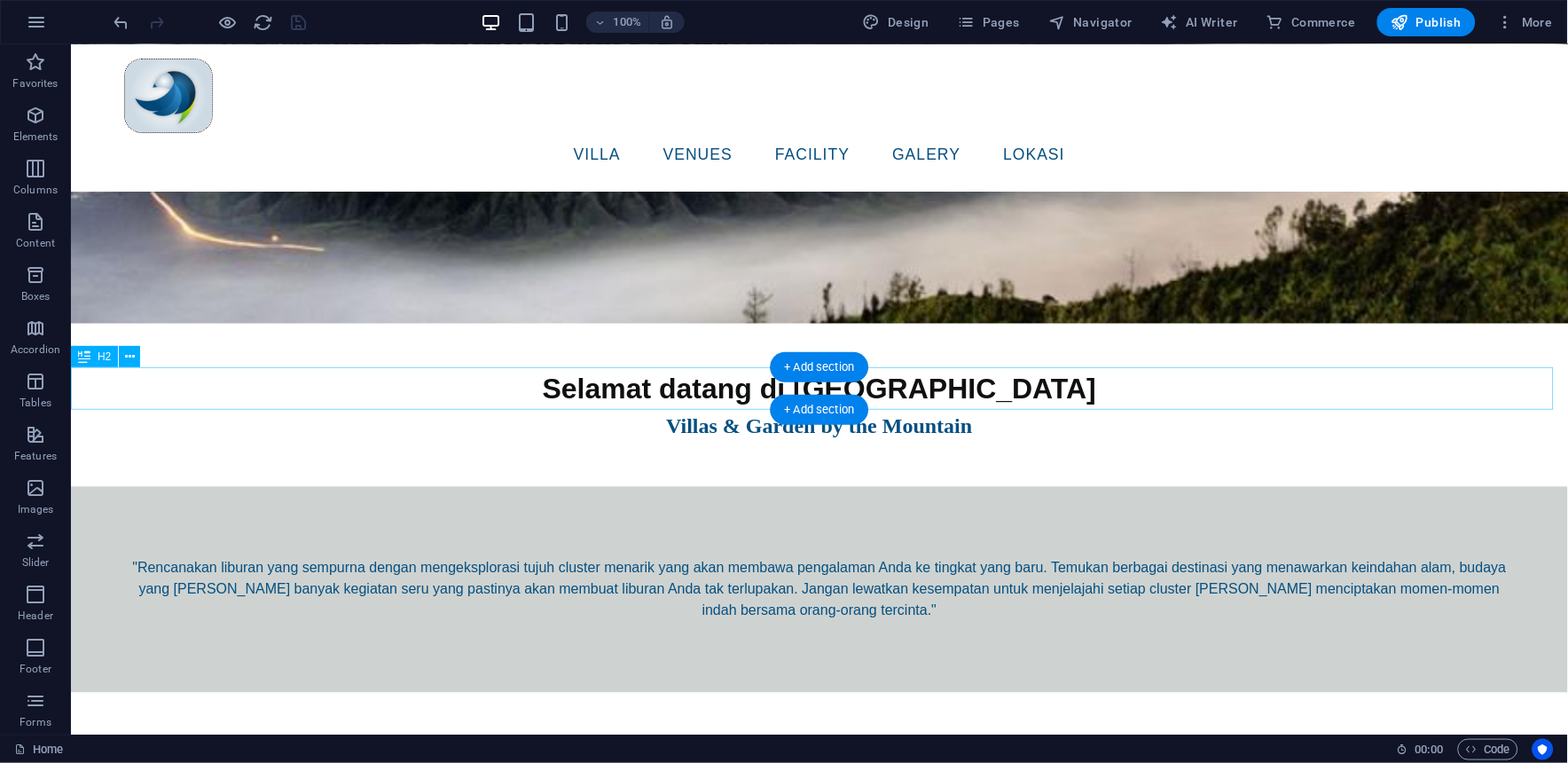
click at [612, 387] on div "Selamat datang di [GEOGRAPHIC_DATA]" at bounding box center [818, 388] width 1496 height 42
click at [621, 391] on div "Selamat datang di [GEOGRAPHIC_DATA]" at bounding box center [818, 388] width 1496 height 42
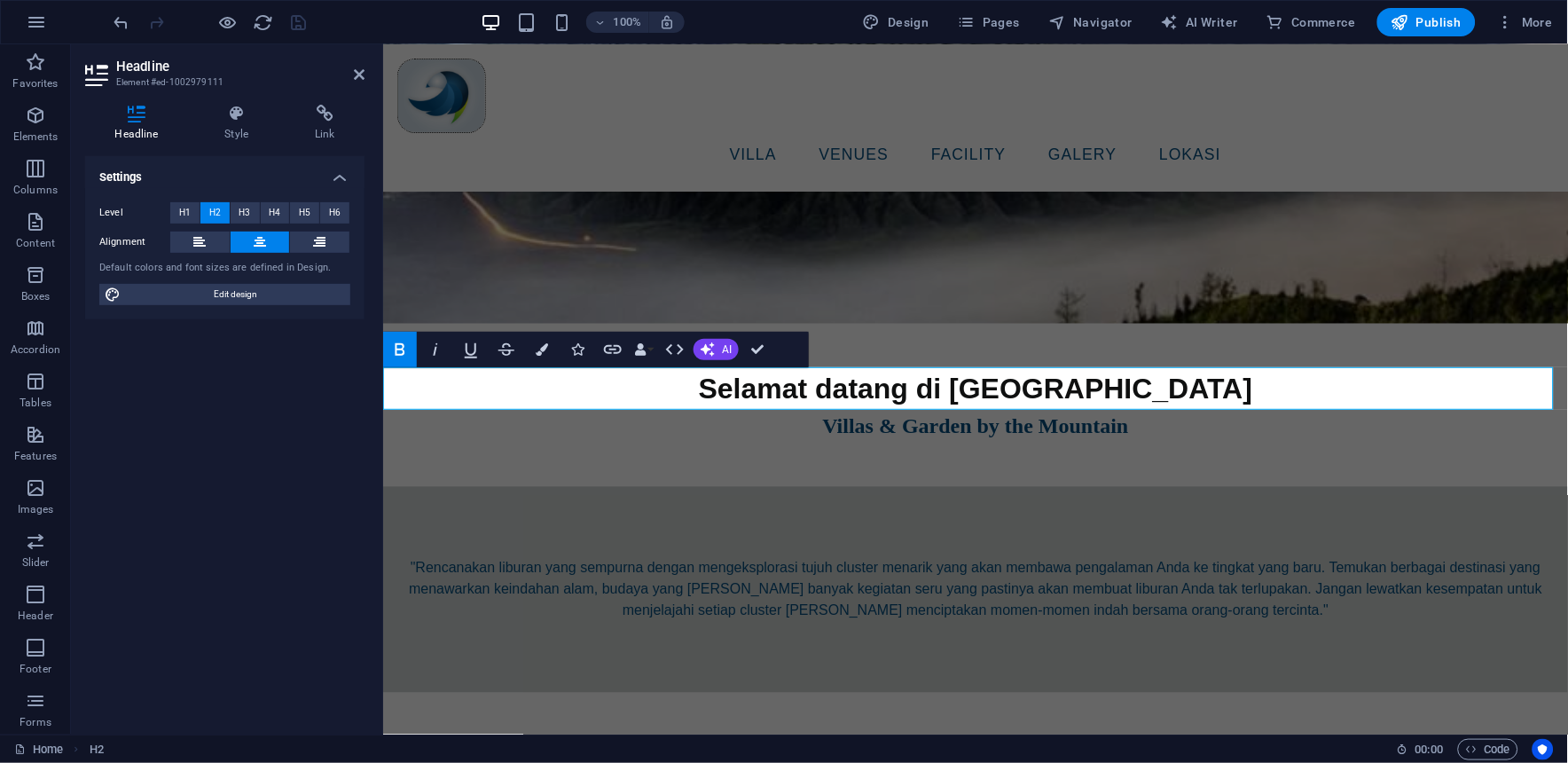
click at [396, 358] on icon "button" at bounding box center [399, 349] width 22 height 22
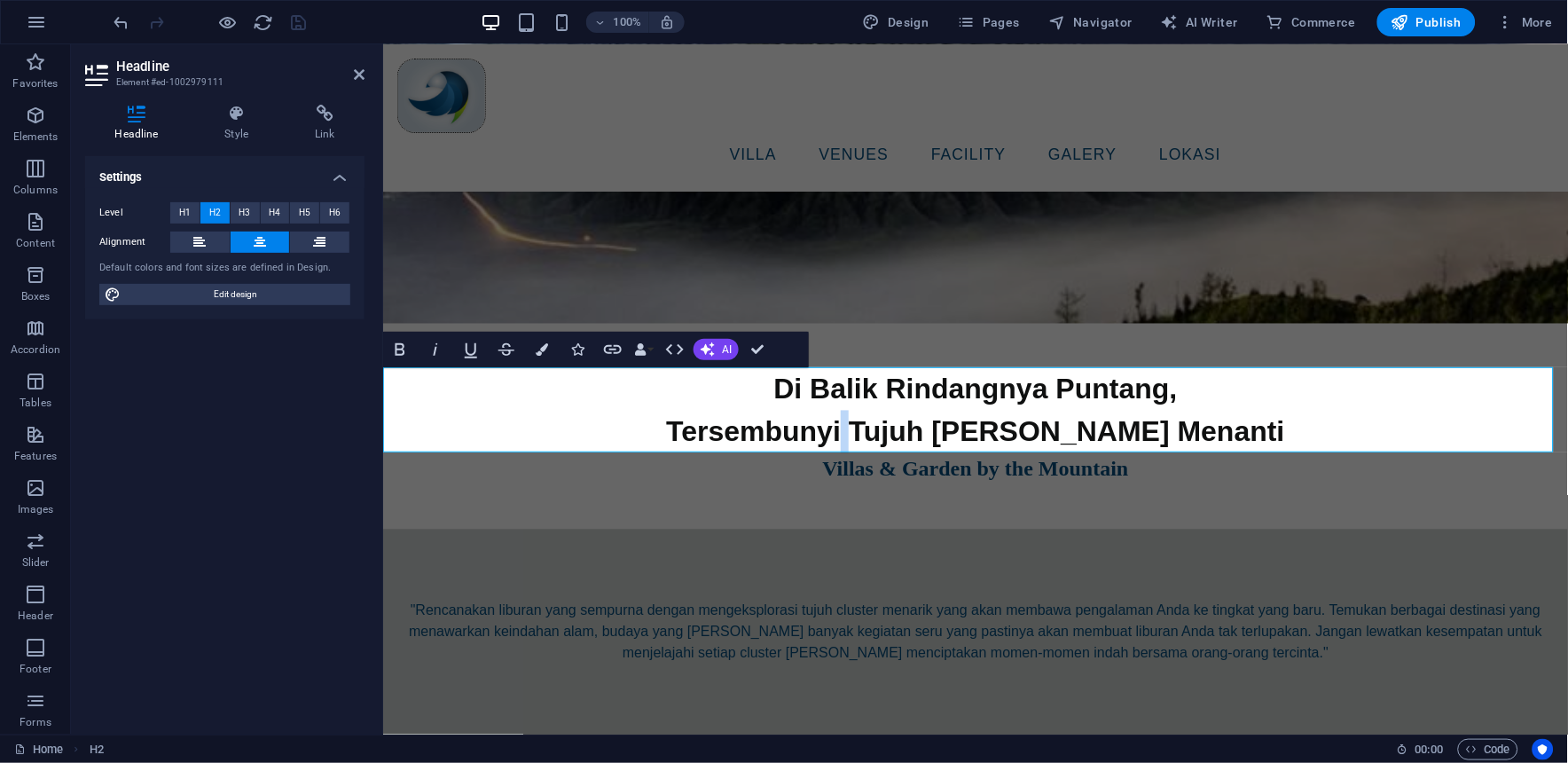
click at [883, 410] on h2 "Di Balik Rindangnya Puntang, ‌Tersembunyi Tujuh [PERSON_NAME] Menanti" at bounding box center [974, 410] width 1185 height 85
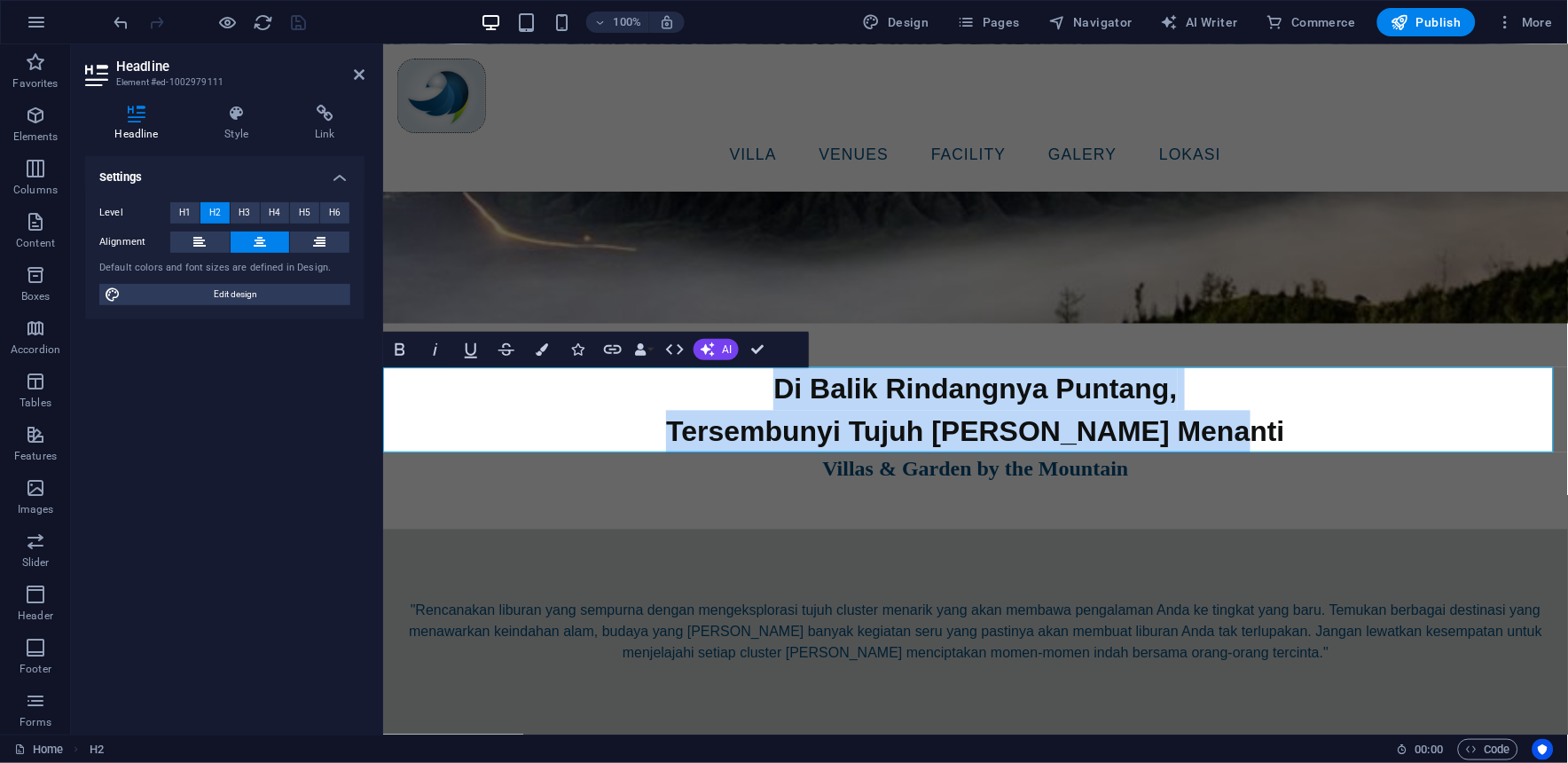
drag, startPoint x: 1224, startPoint y: 430, endPoint x: 712, endPoint y: 394, distance: 513.3
click at [712, 394] on h2 "Di Balik Rindangnya Puntang, ‌Tersembunyi Tujuh [PERSON_NAME] Menanti" at bounding box center [974, 410] width 1185 height 85
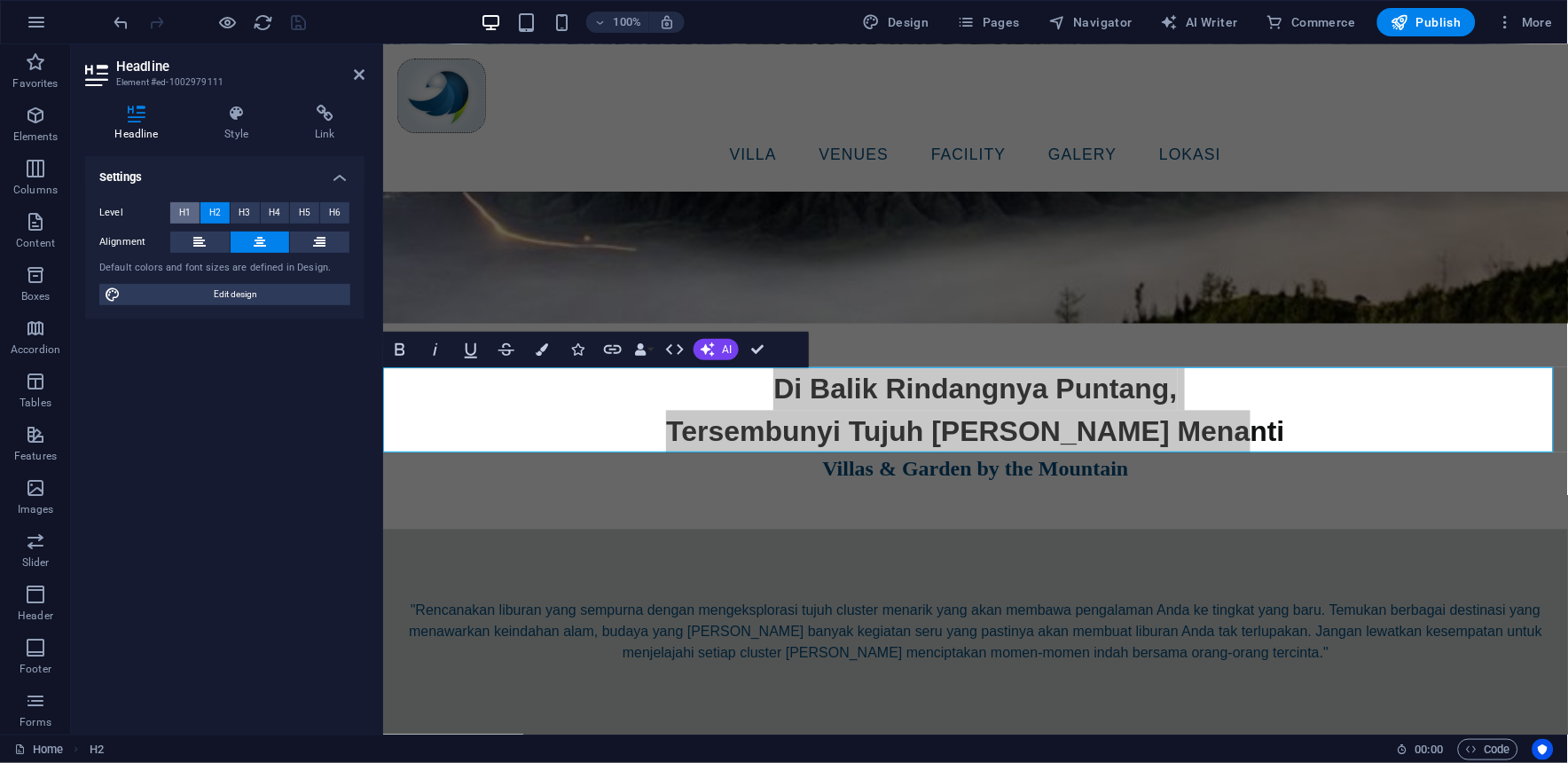
click at [184, 216] on span "H1" at bounding box center [185, 212] width 11 height 22
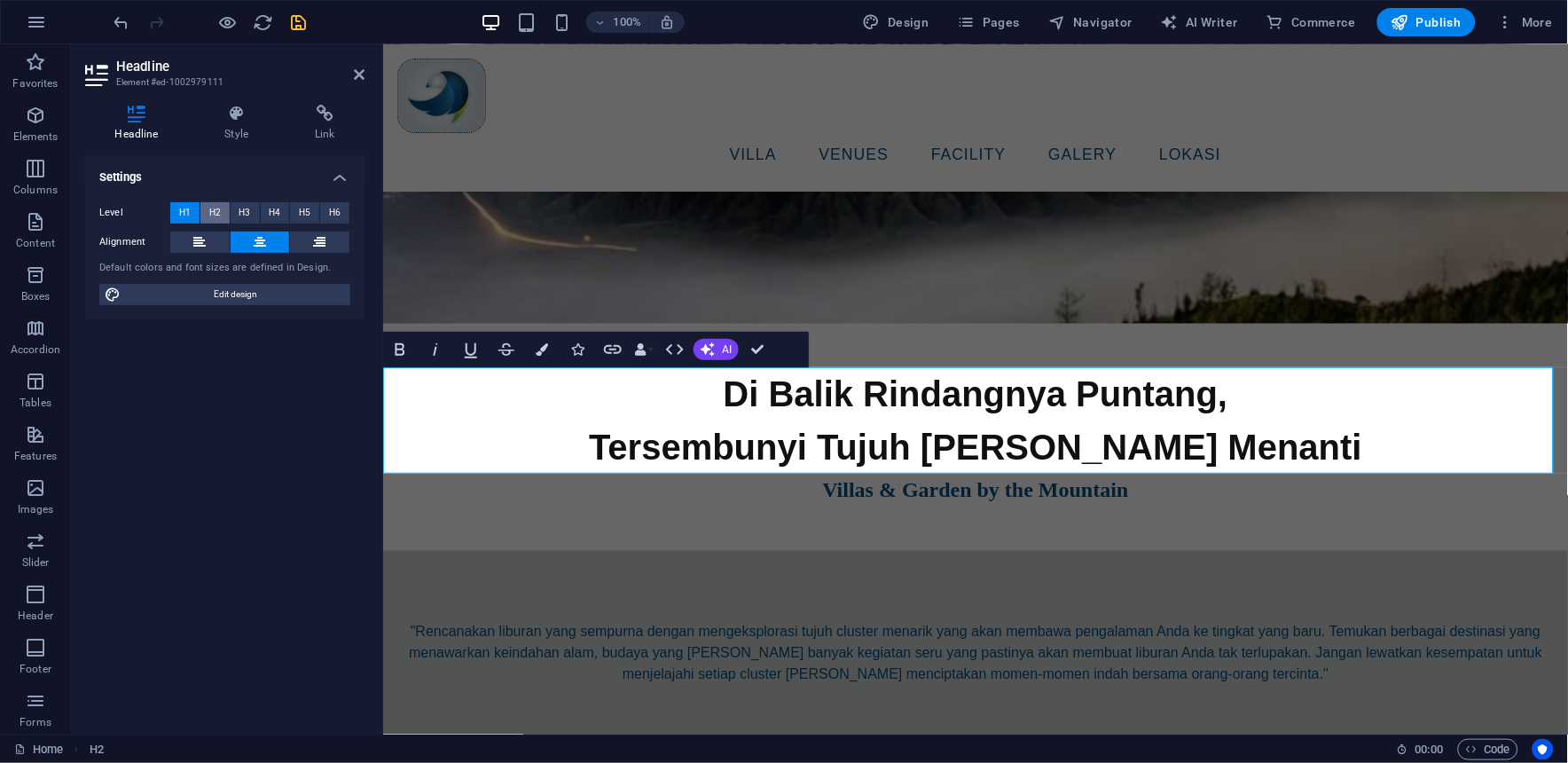
click at [220, 215] on button "H2" at bounding box center [214, 212] width 29 height 22
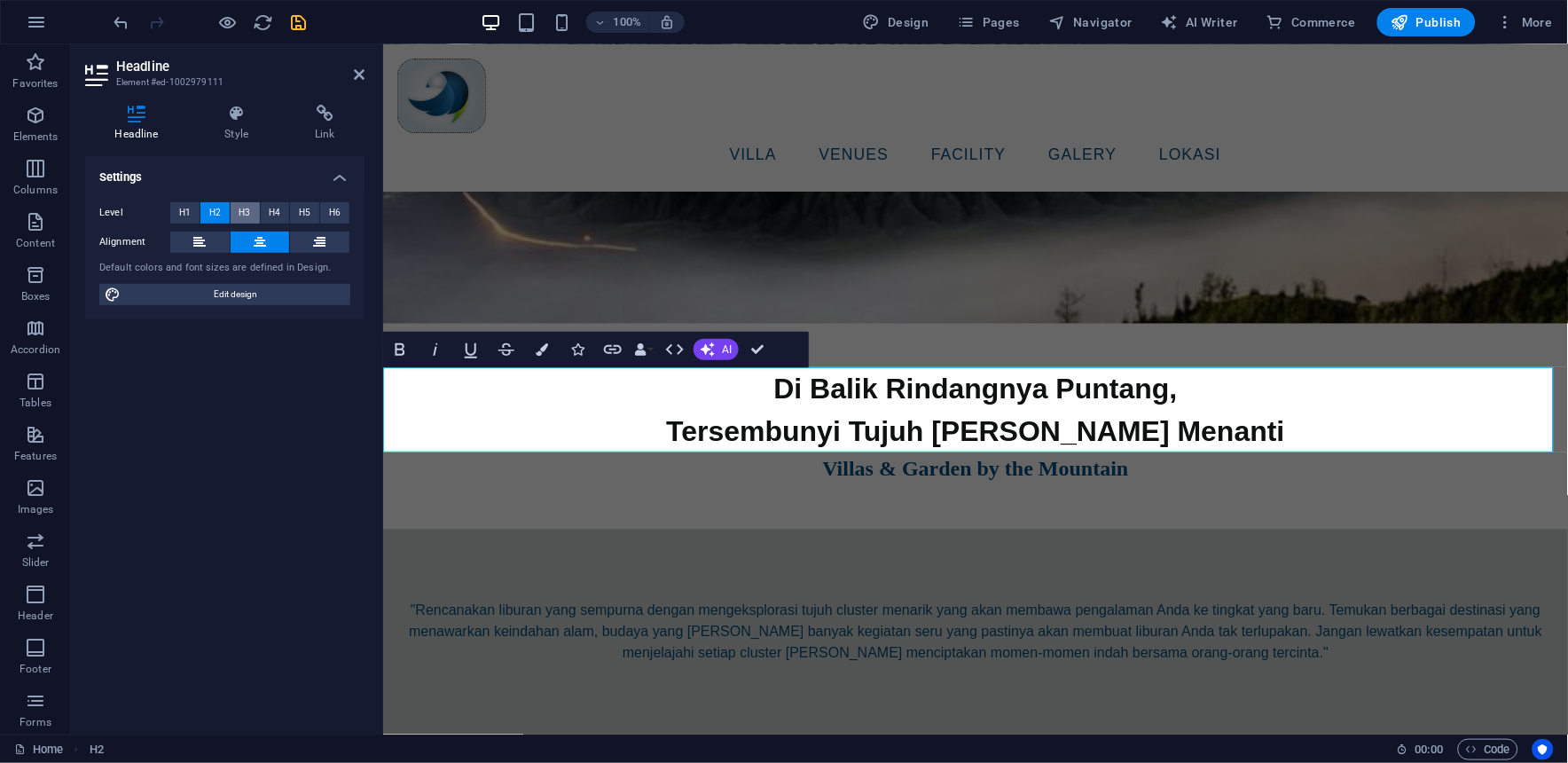
click at [230, 214] on button "H3" at bounding box center [244, 212] width 29 height 22
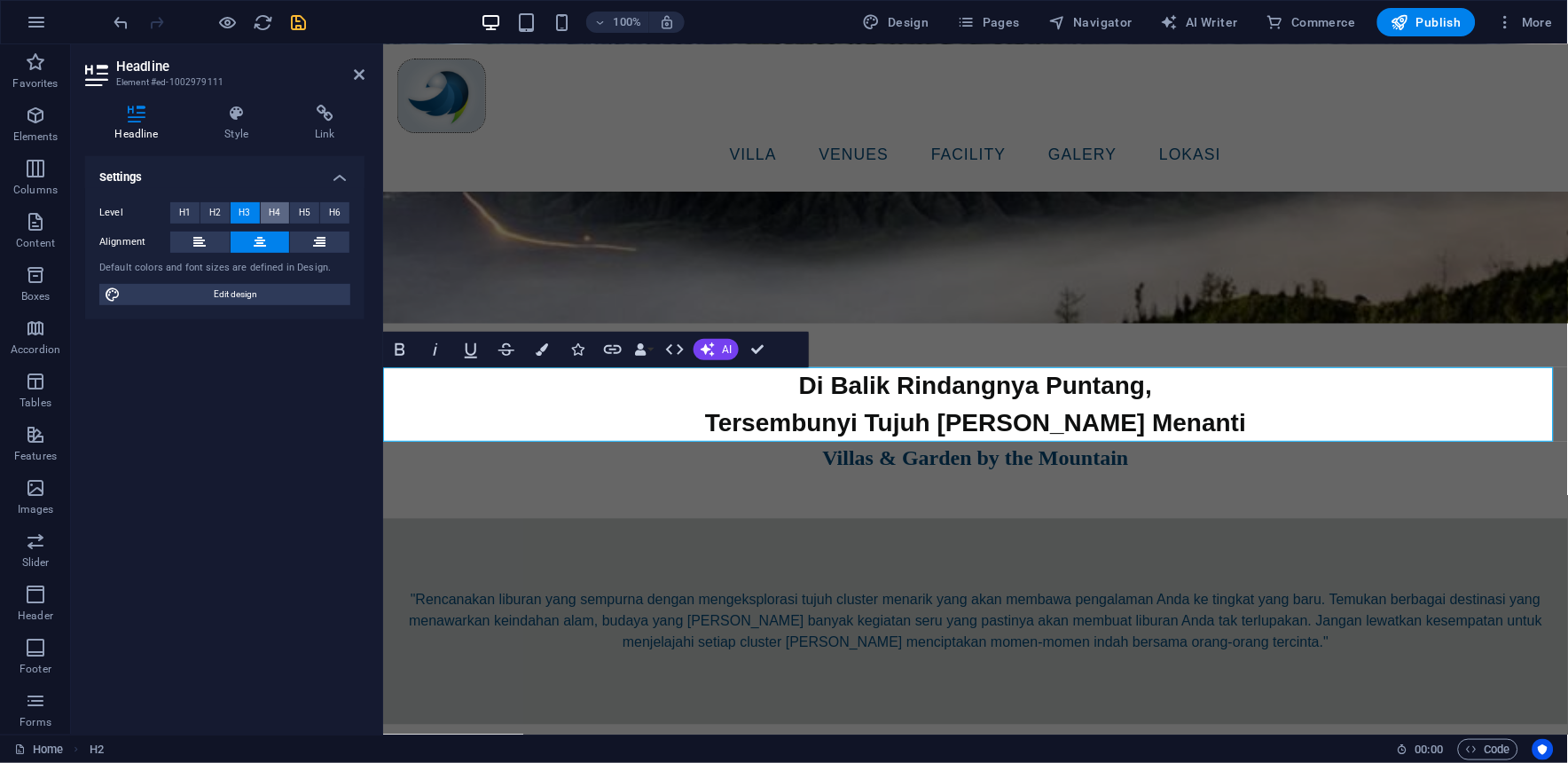
click at [270, 214] on span "H4" at bounding box center [275, 212] width 11 height 22
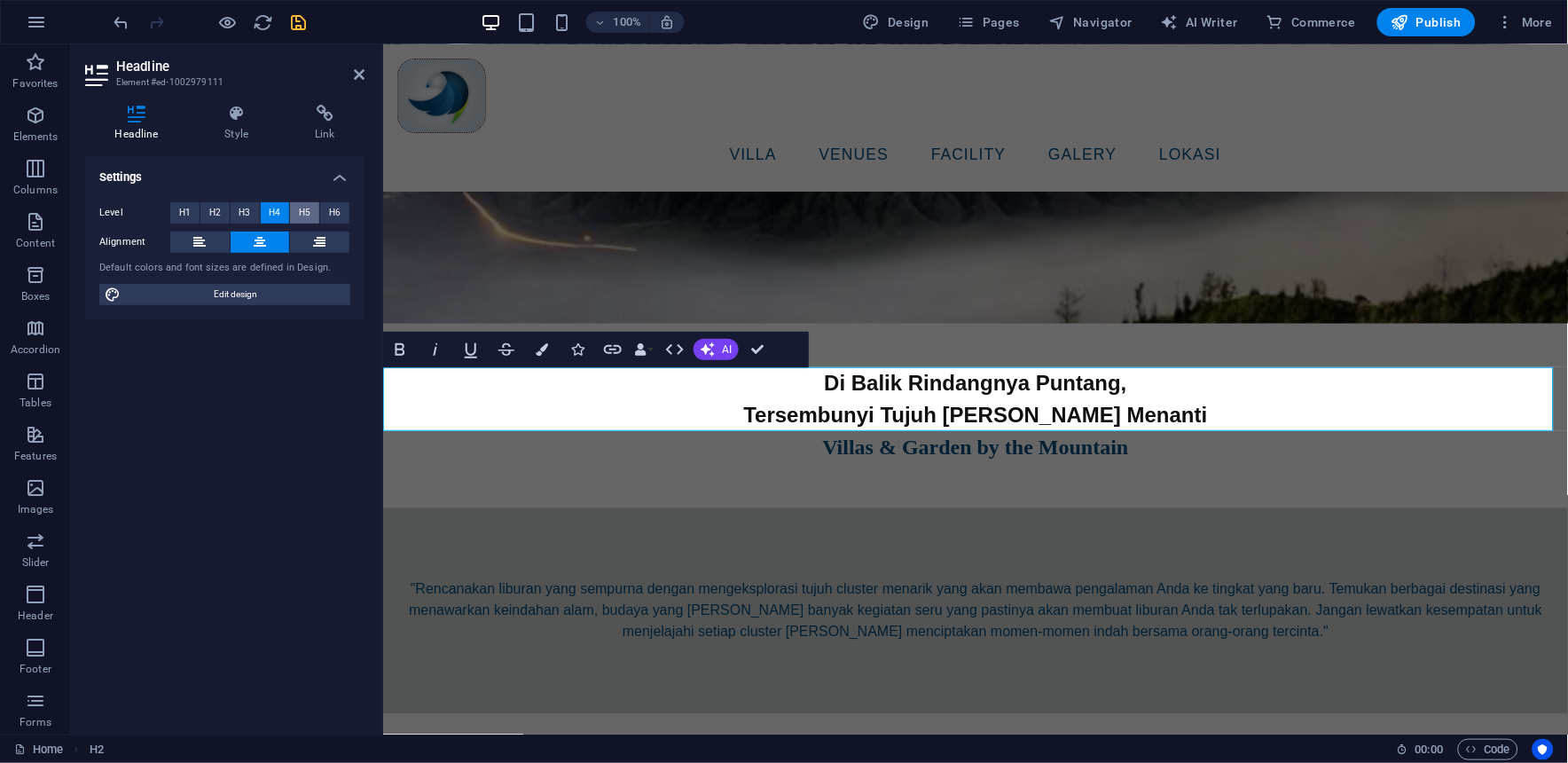
click at [301, 212] on span "H5" at bounding box center [305, 212] width 11 height 22
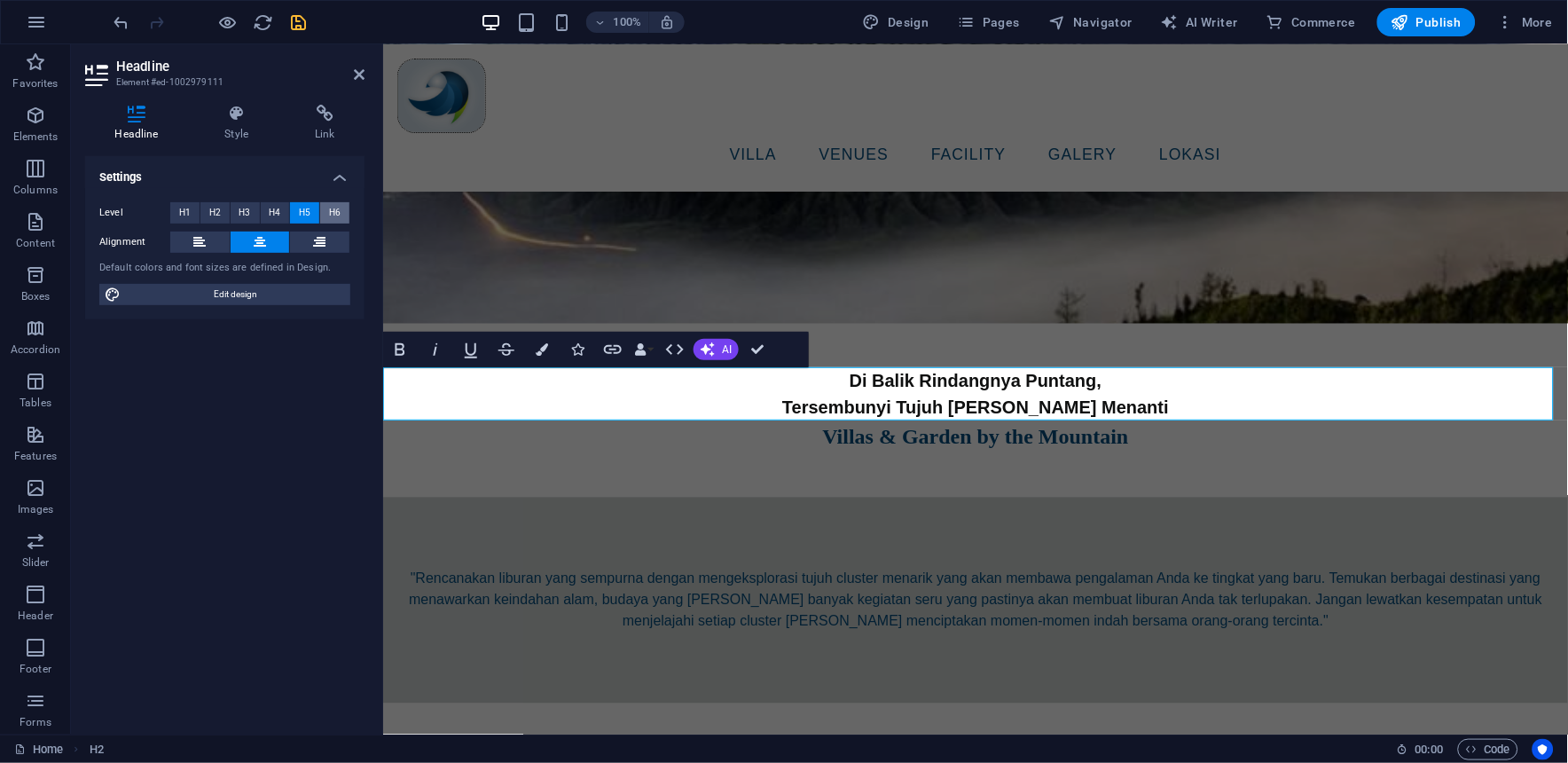
click at [330, 212] on span "H6" at bounding box center [334, 212] width 11 height 22
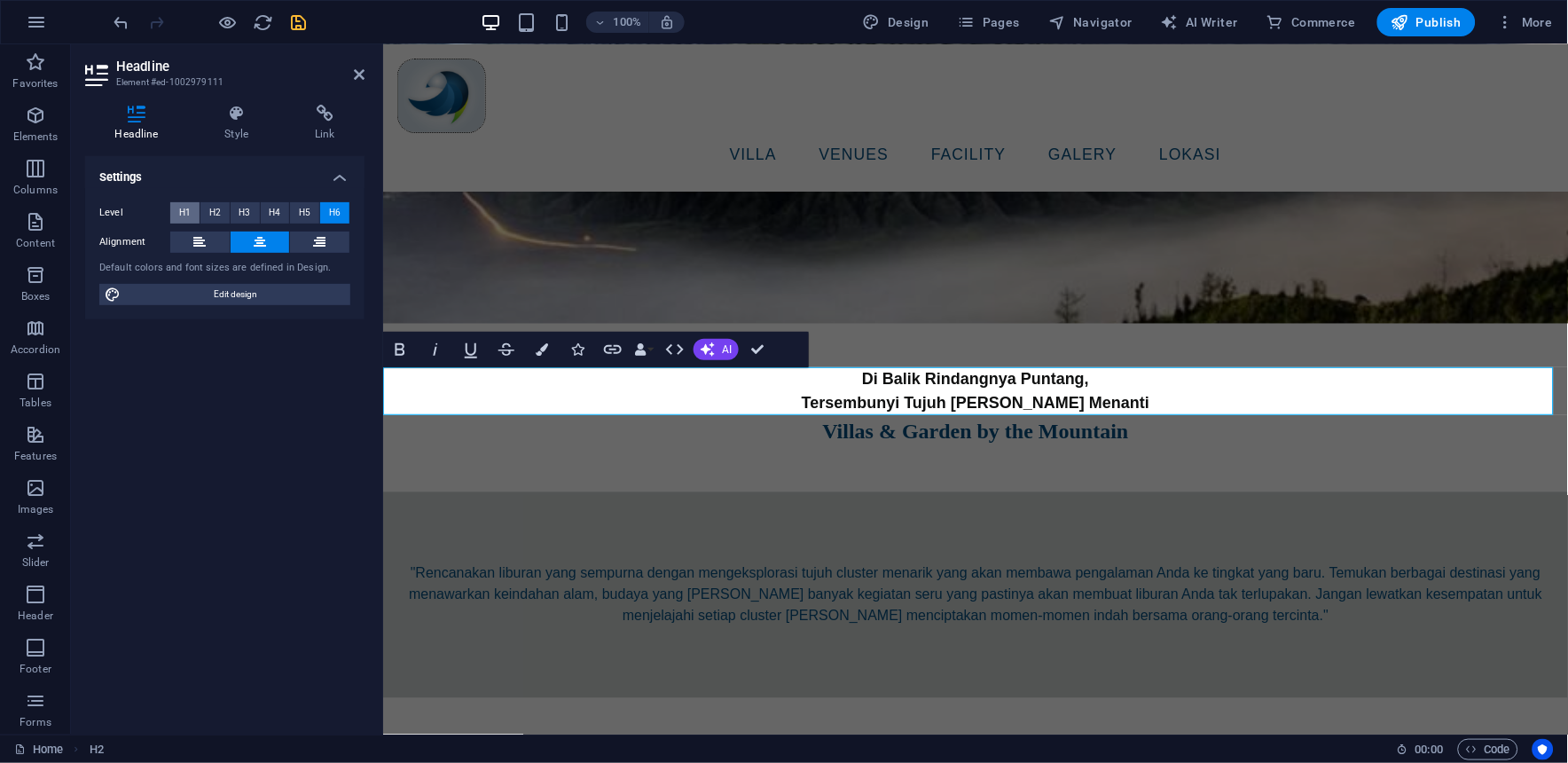
click at [198, 212] on button "H1" at bounding box center [184, 212] width 29 height 22
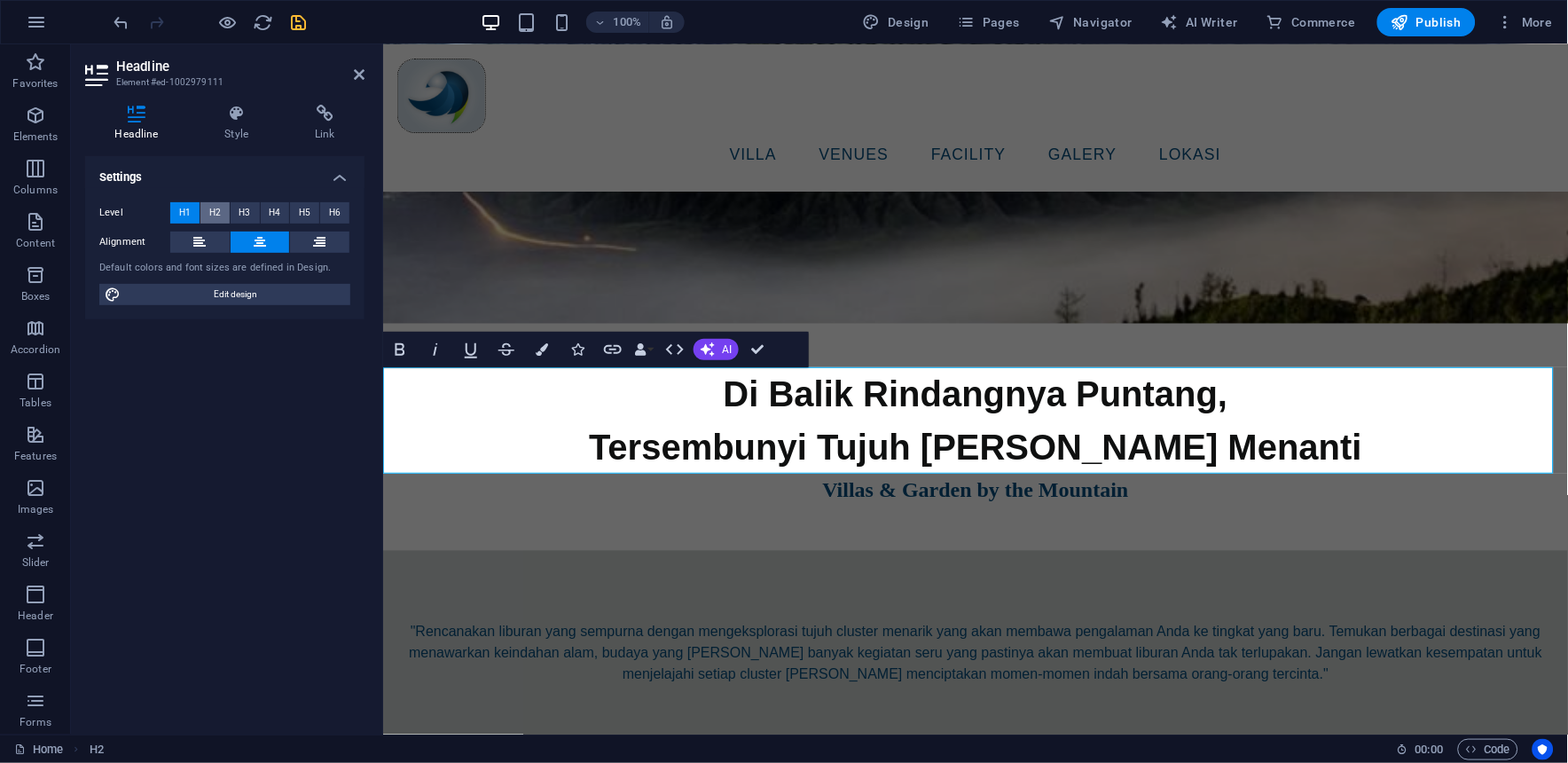
click at [212, 217] on span "H2" at bounding box center [215, 212] width 11 height 22
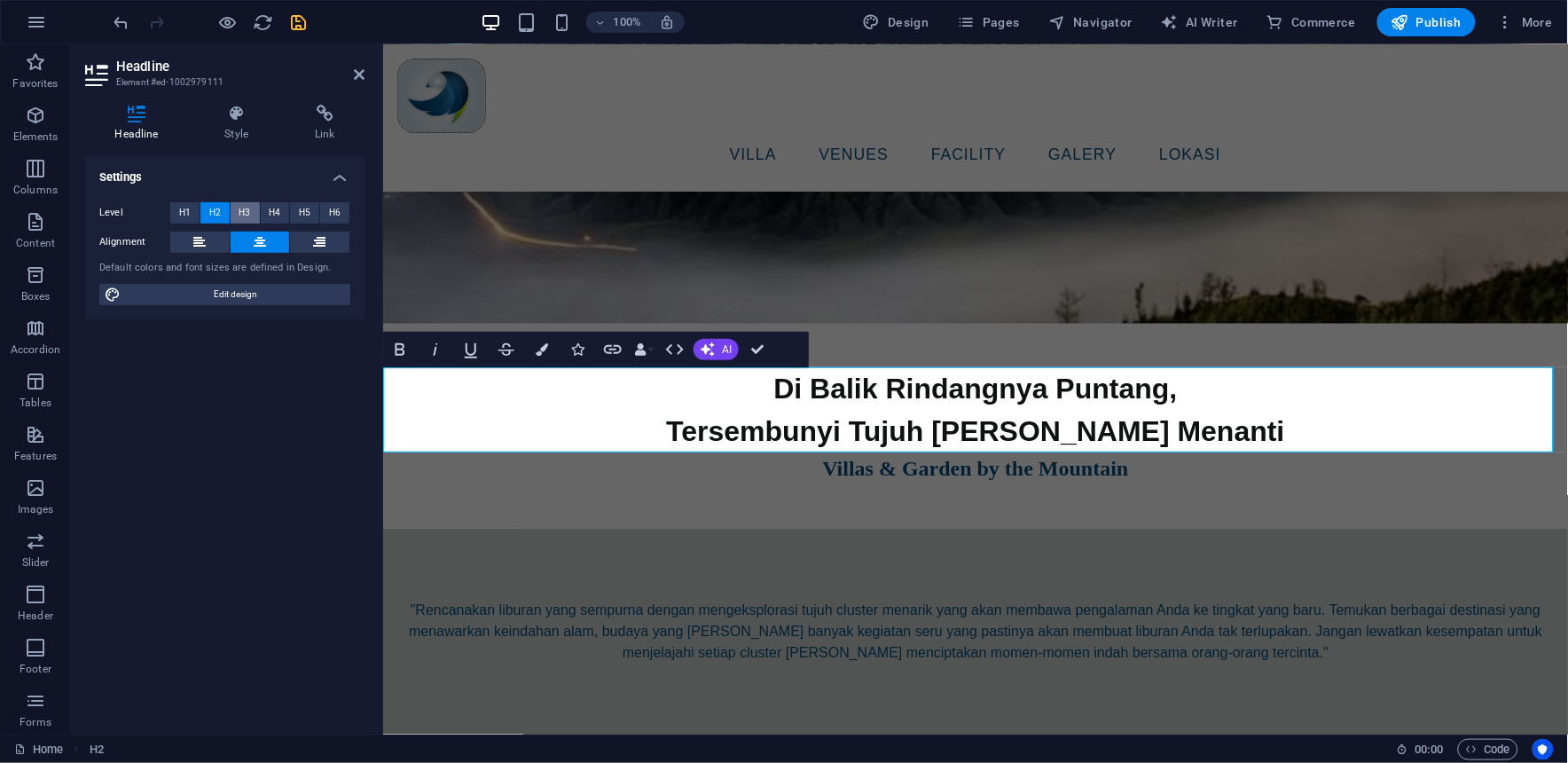
click at [244, 215] on span "H3" at bounding box center [245, 212] width 11 height 22
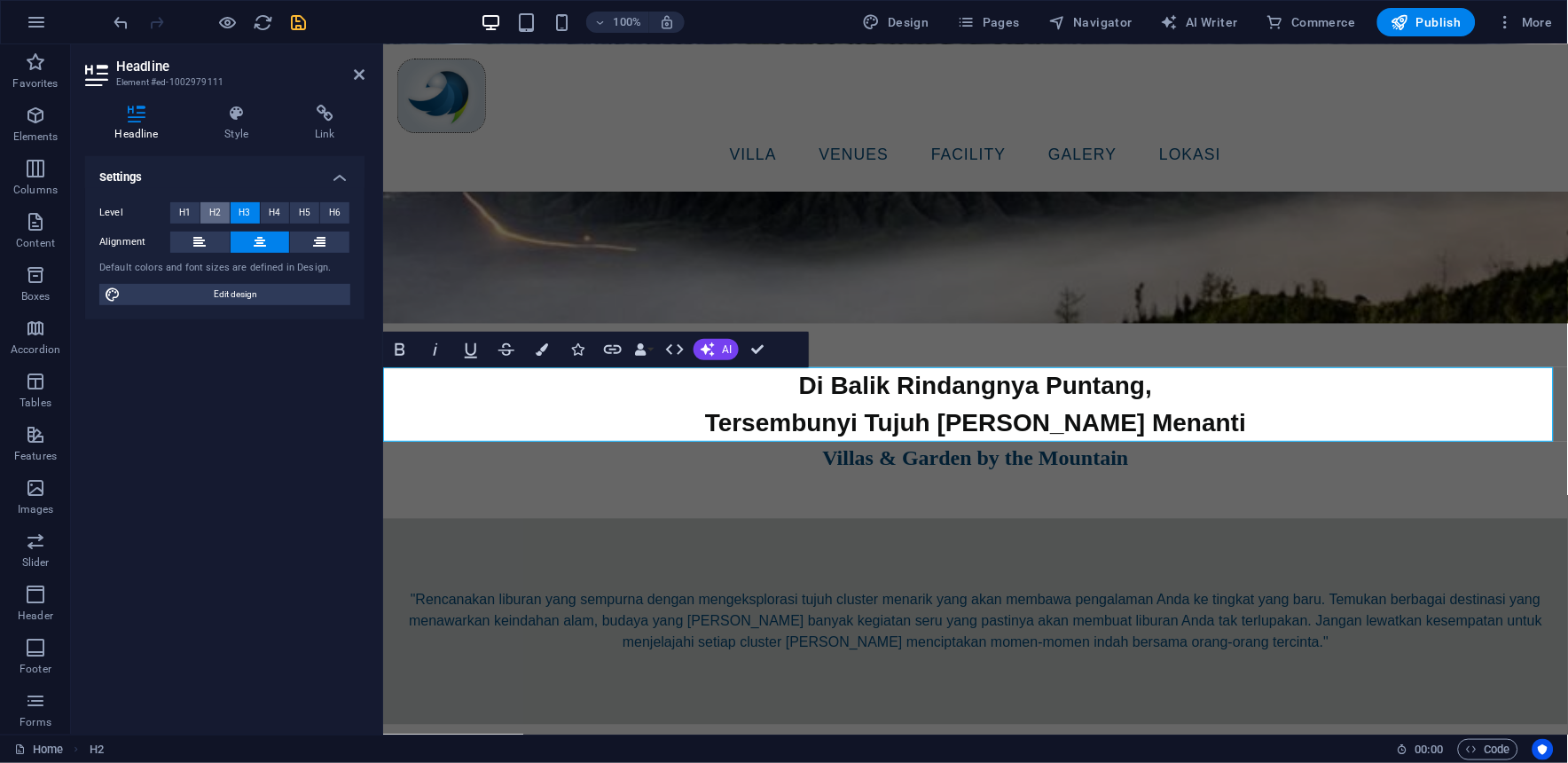
click at [211, 214] on span "H2" at bounding box center [215, 212] width 11 height 22
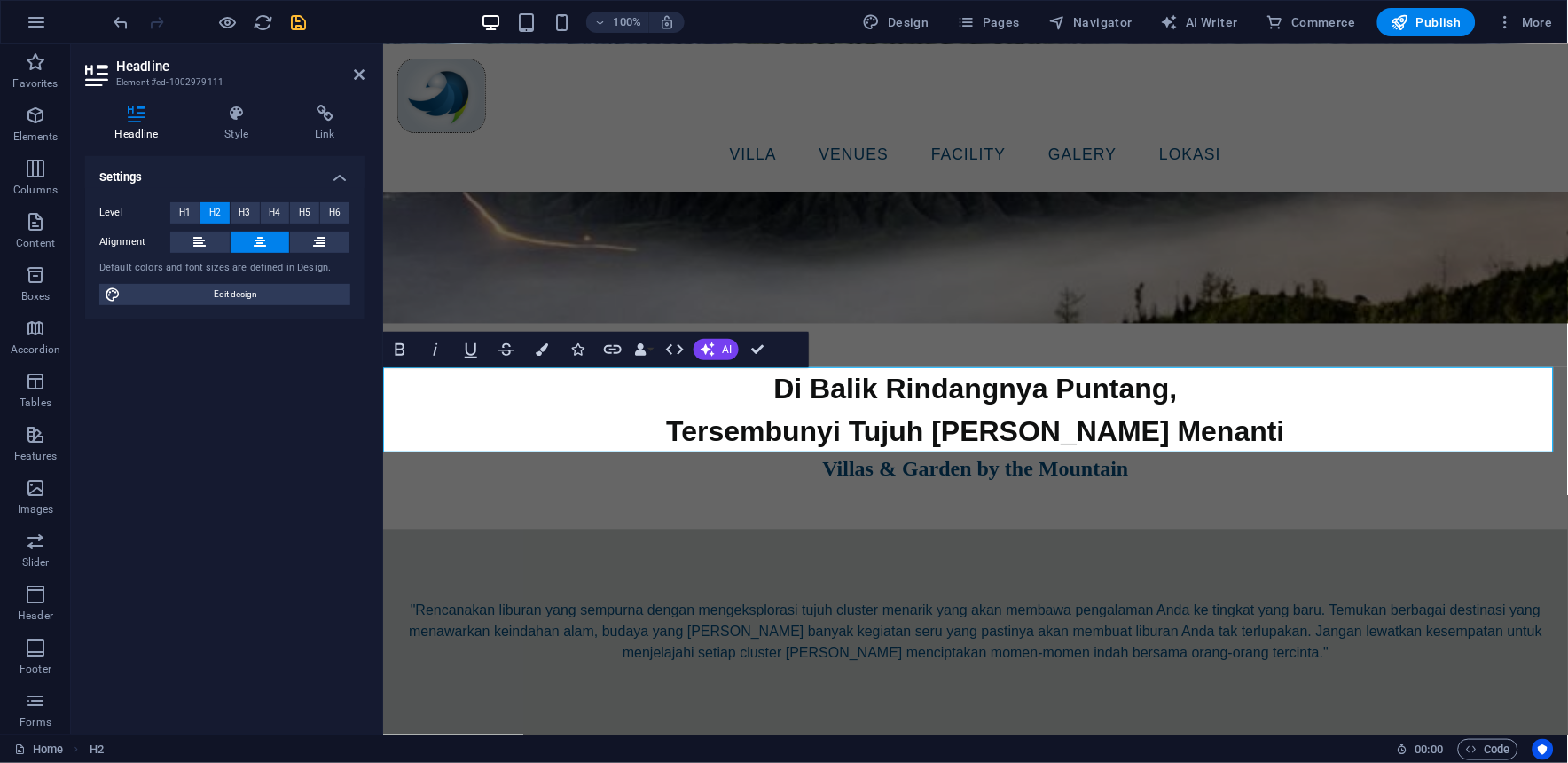
click at [112, 210] on label "Level" at bounding box center [134, 212] width 71 height 22
click at [124, 170] on h4 "Settings" at bounding box center [225, 172] width 279 height 32
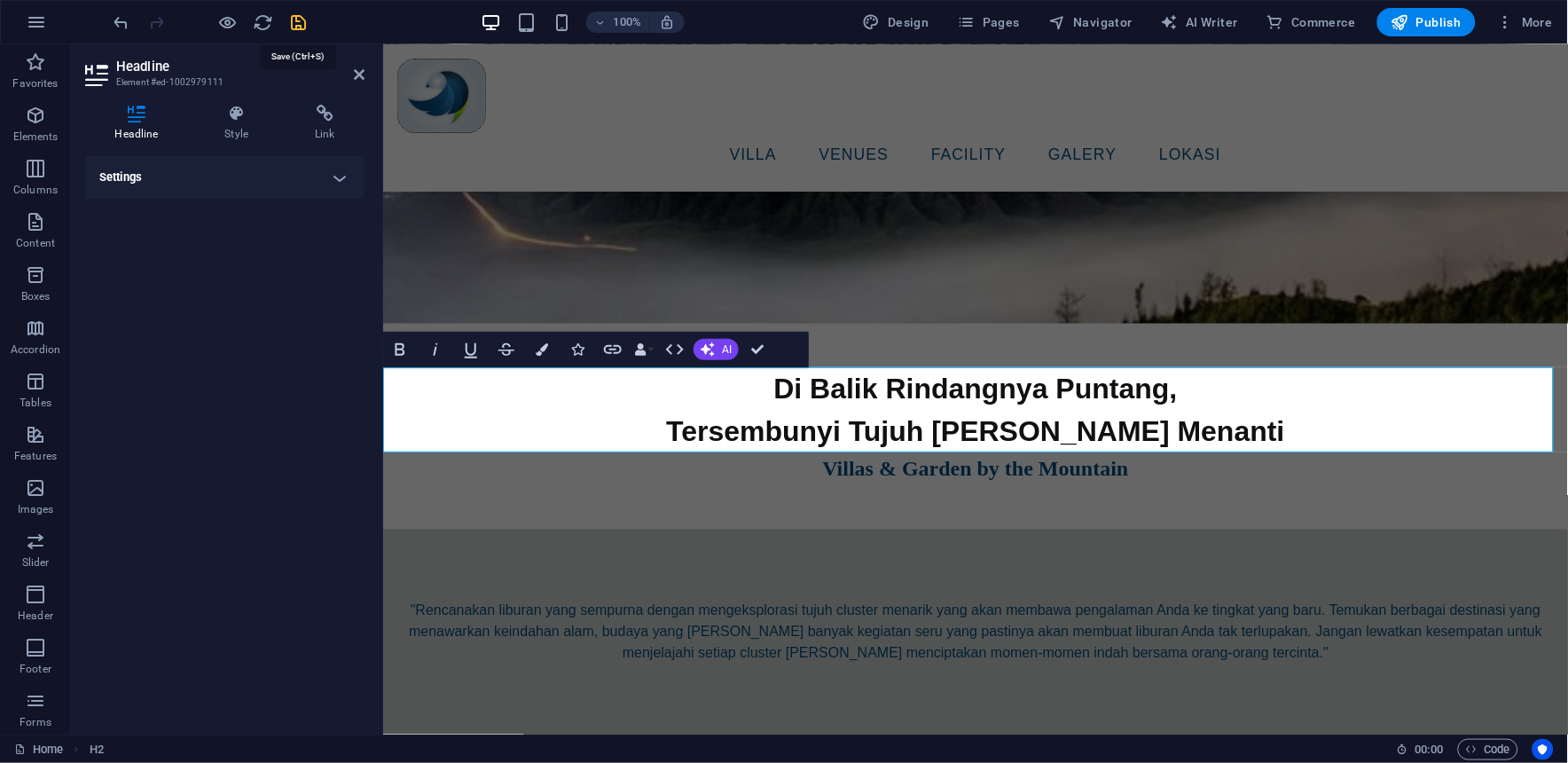
click at [296, 27] on icon "save" at bounding box center [299, 23] width 21 height 21
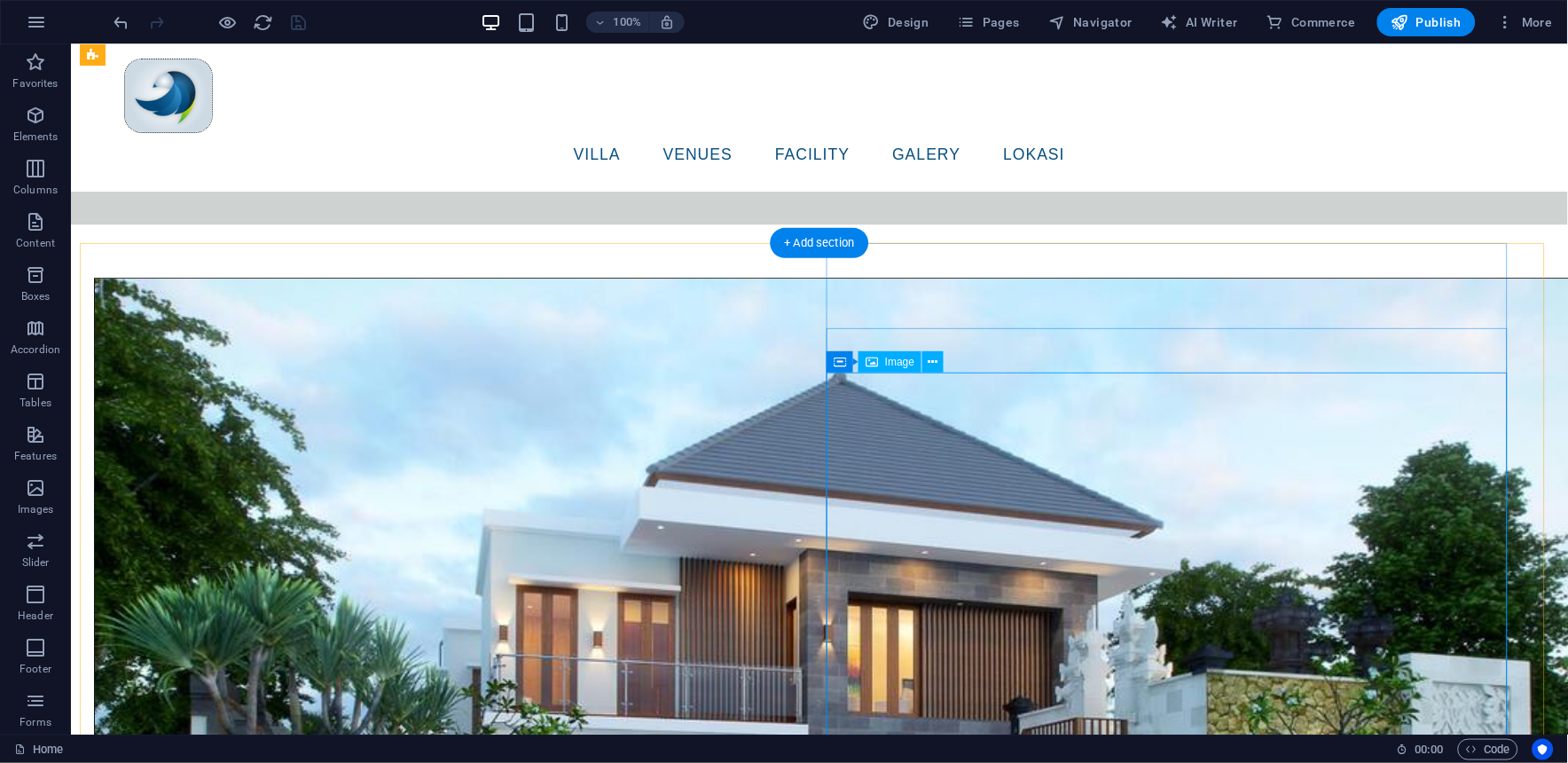
scroll to position [1182, 0]
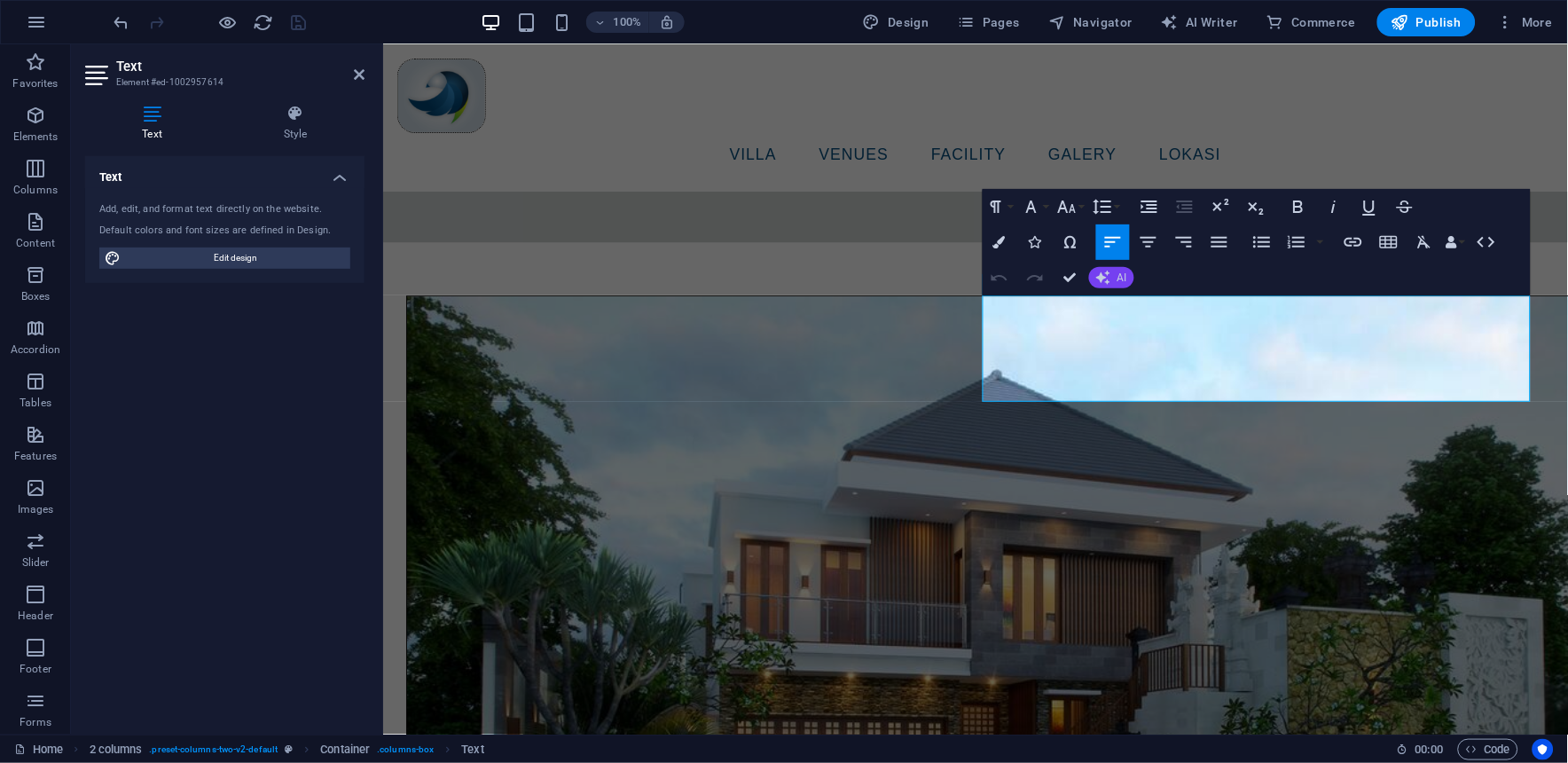
click at [1096, 279] on icon "button" at bounding box center [1103, 277] width 14 height 14
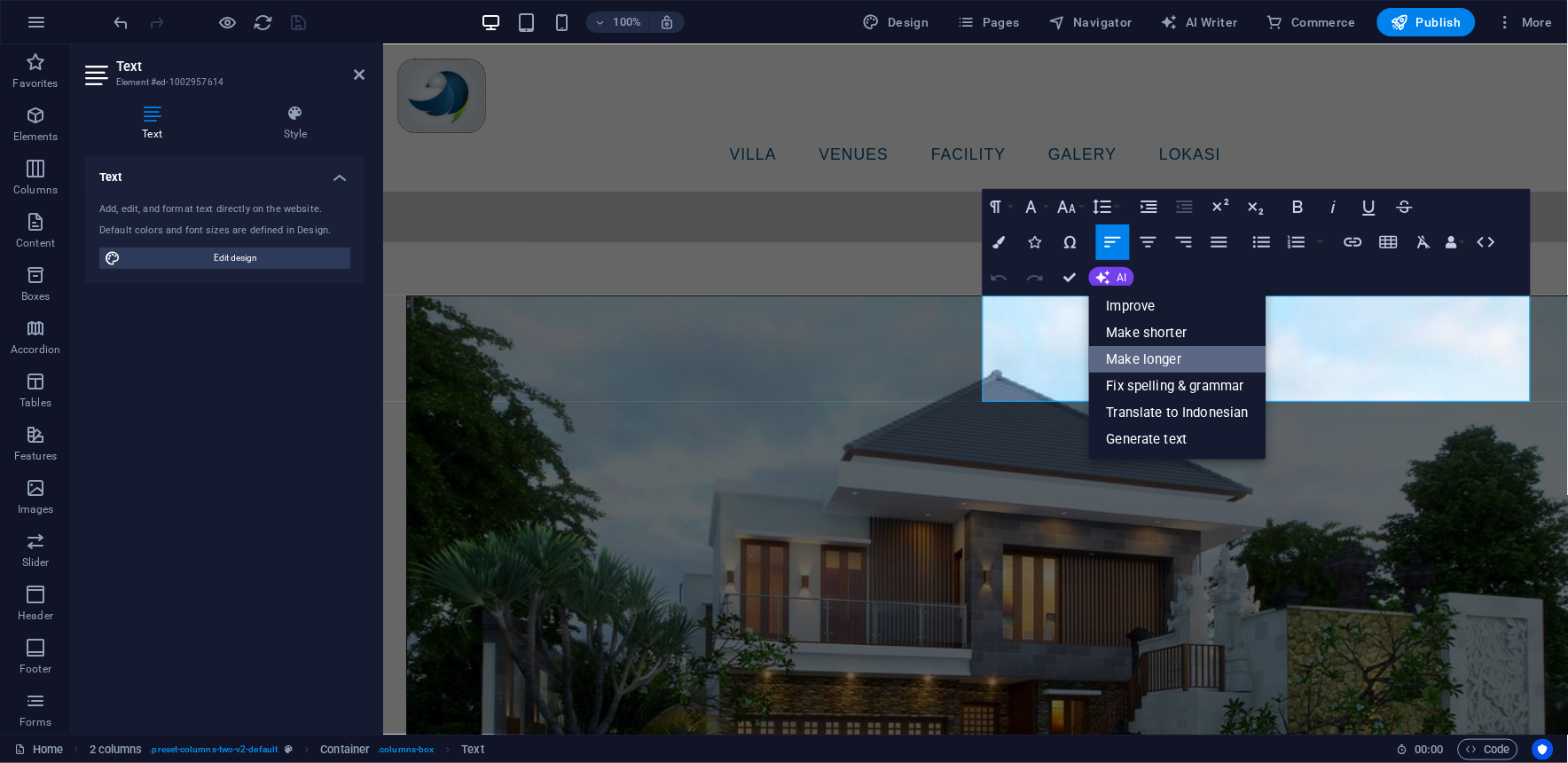
click at [1181, 362] on link "Make longer" at bounding box center [1177, 359] width 177 height 26
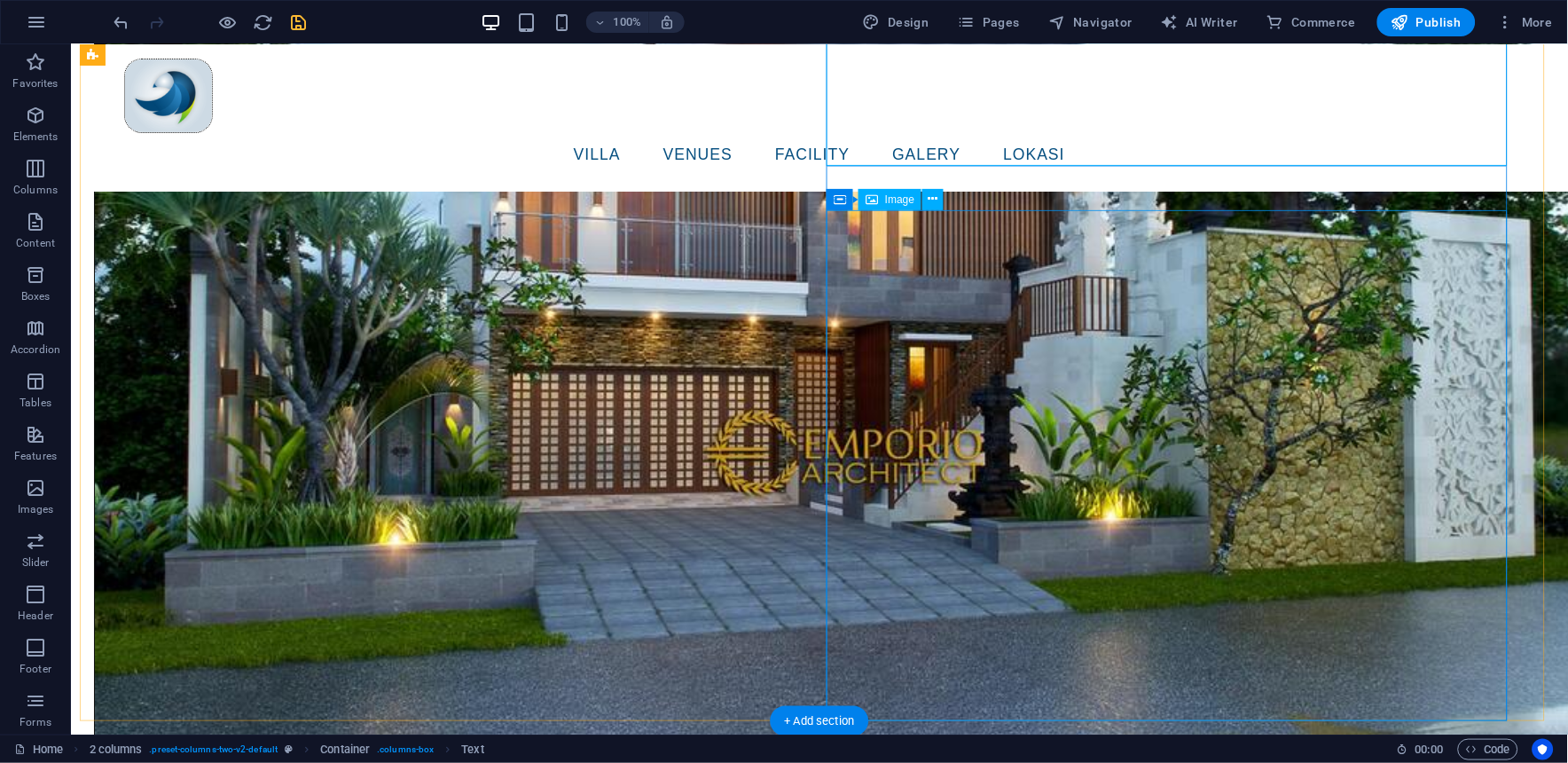
scroll to position [1674, 0]
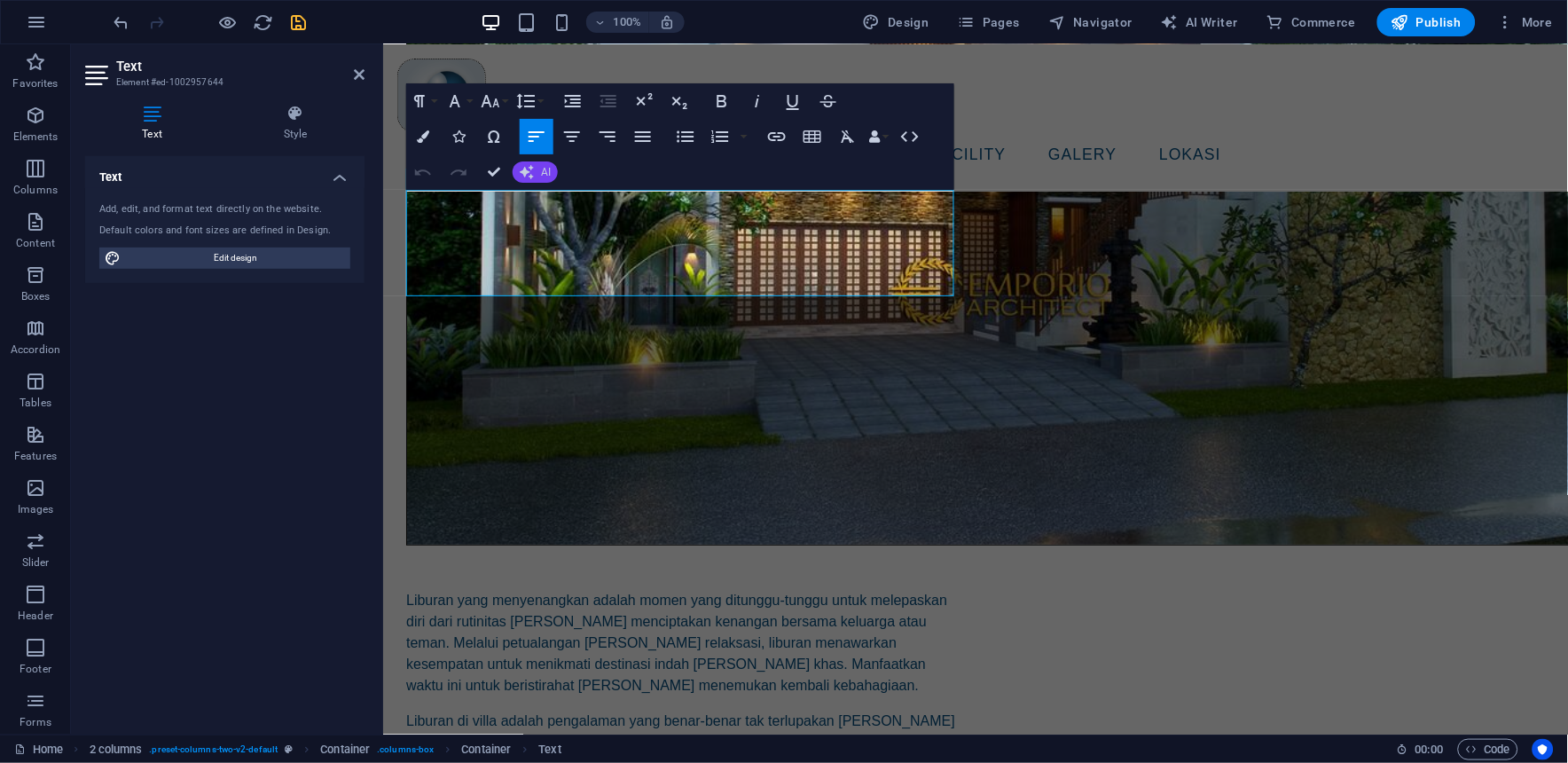
click at [536, 178] on button "AI" at bounding box center [535, 172] width 45 height 22
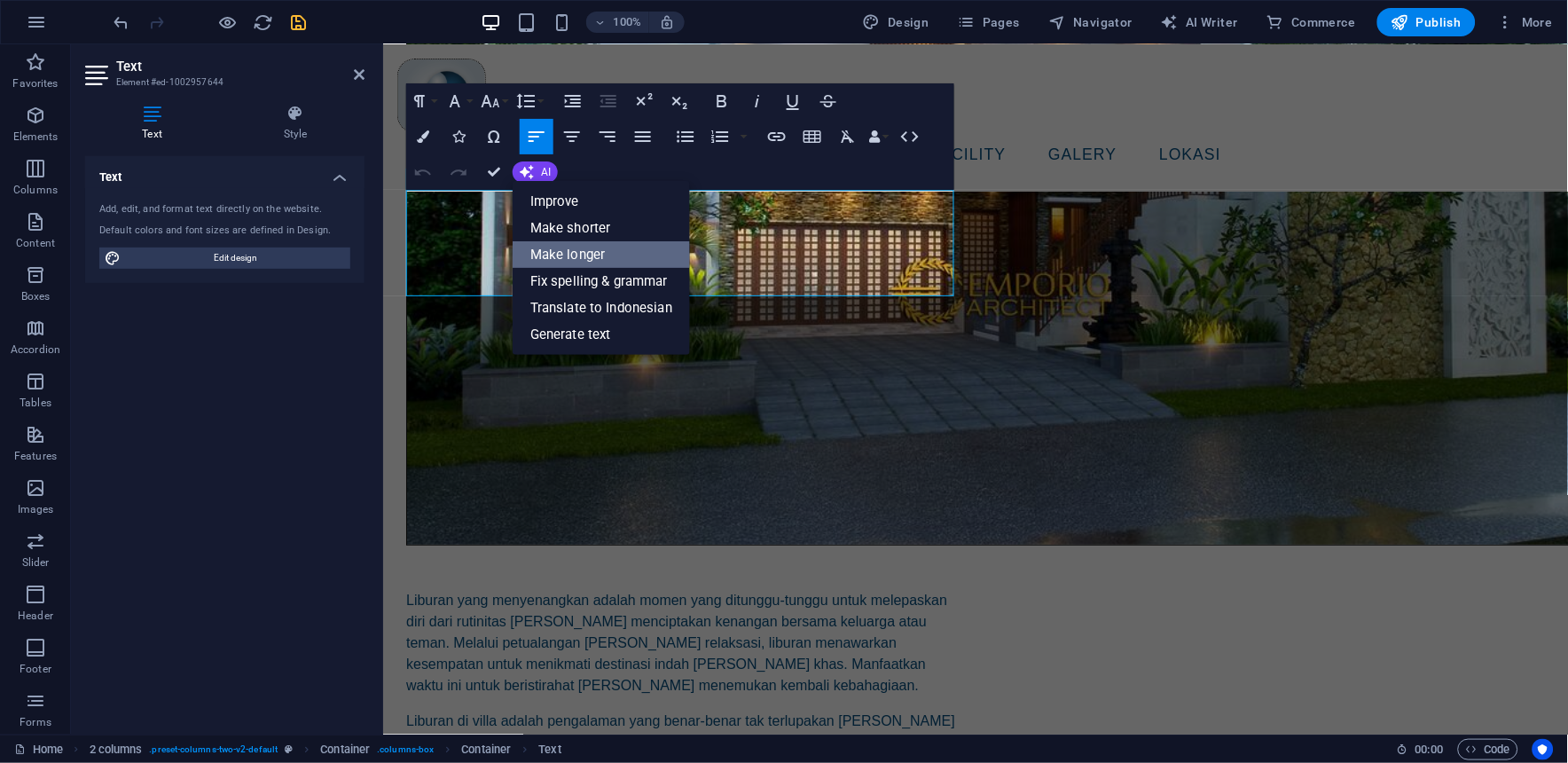
click at [588, 244] on link "Make longer" at bounding box center [601, 254] width 177 height 26
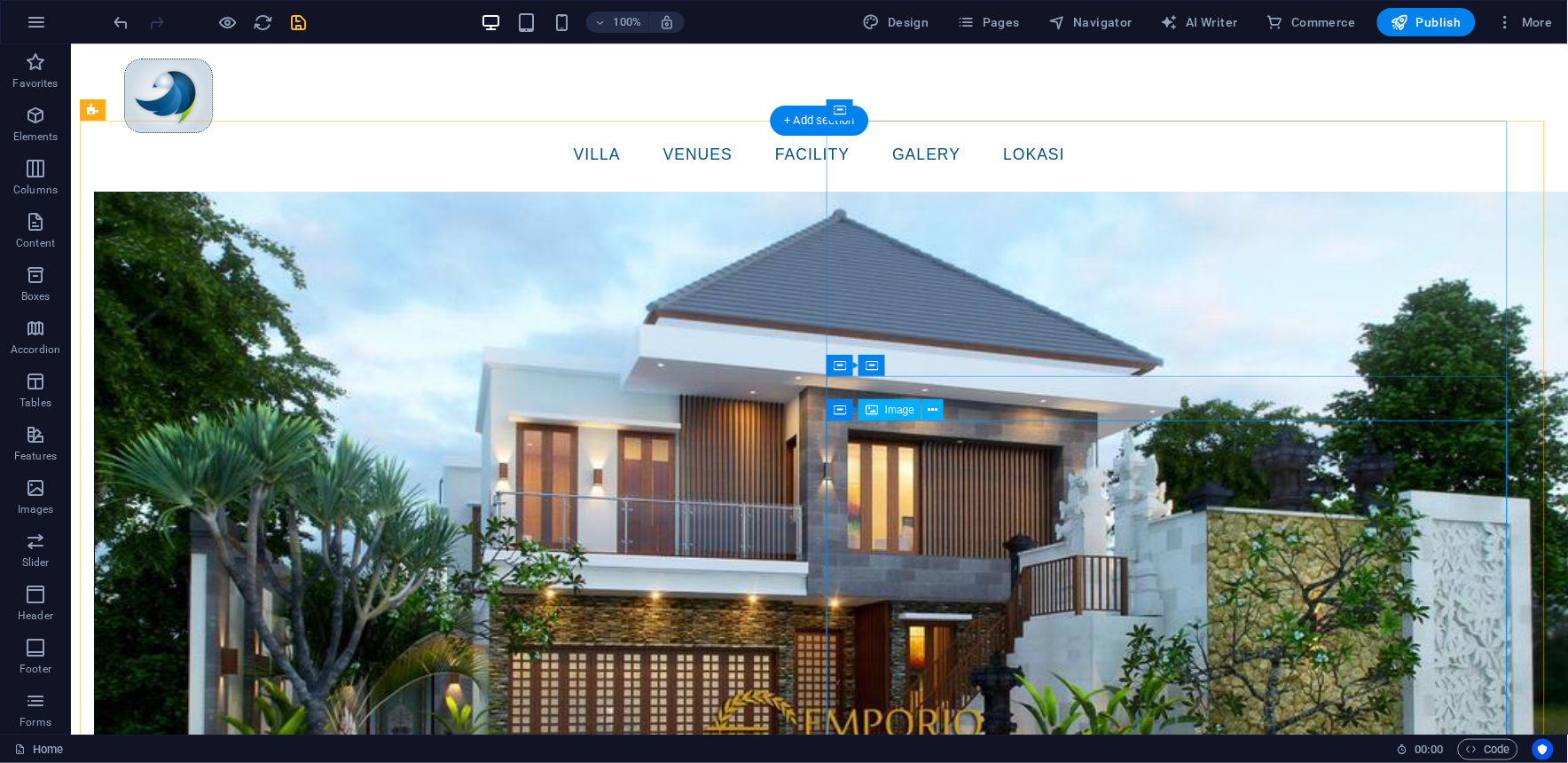
scroll to position [1364, 0]
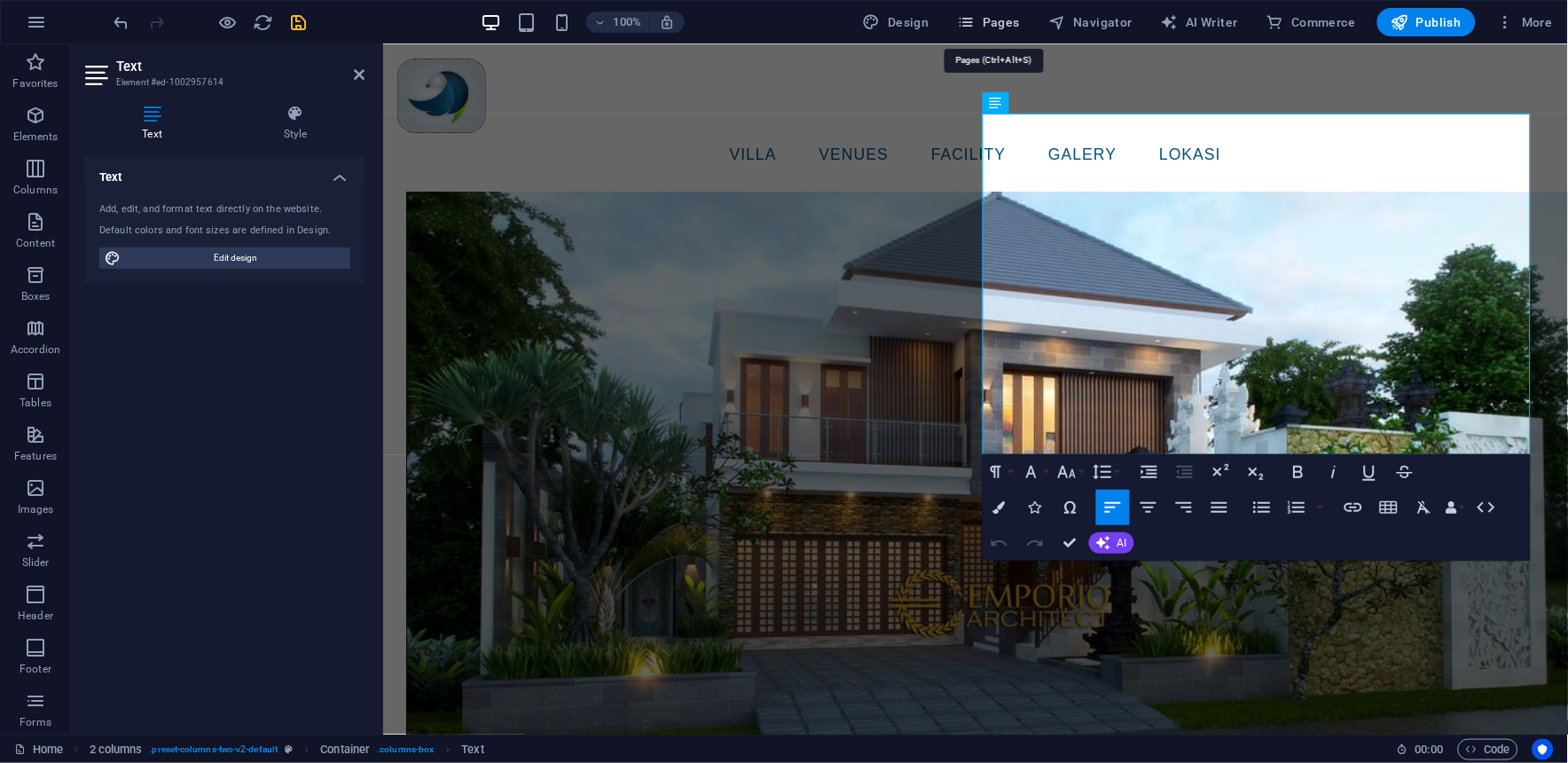
click at [1011, 15] on span "Pages" at bounding box center [988, 22] width 62 height 18
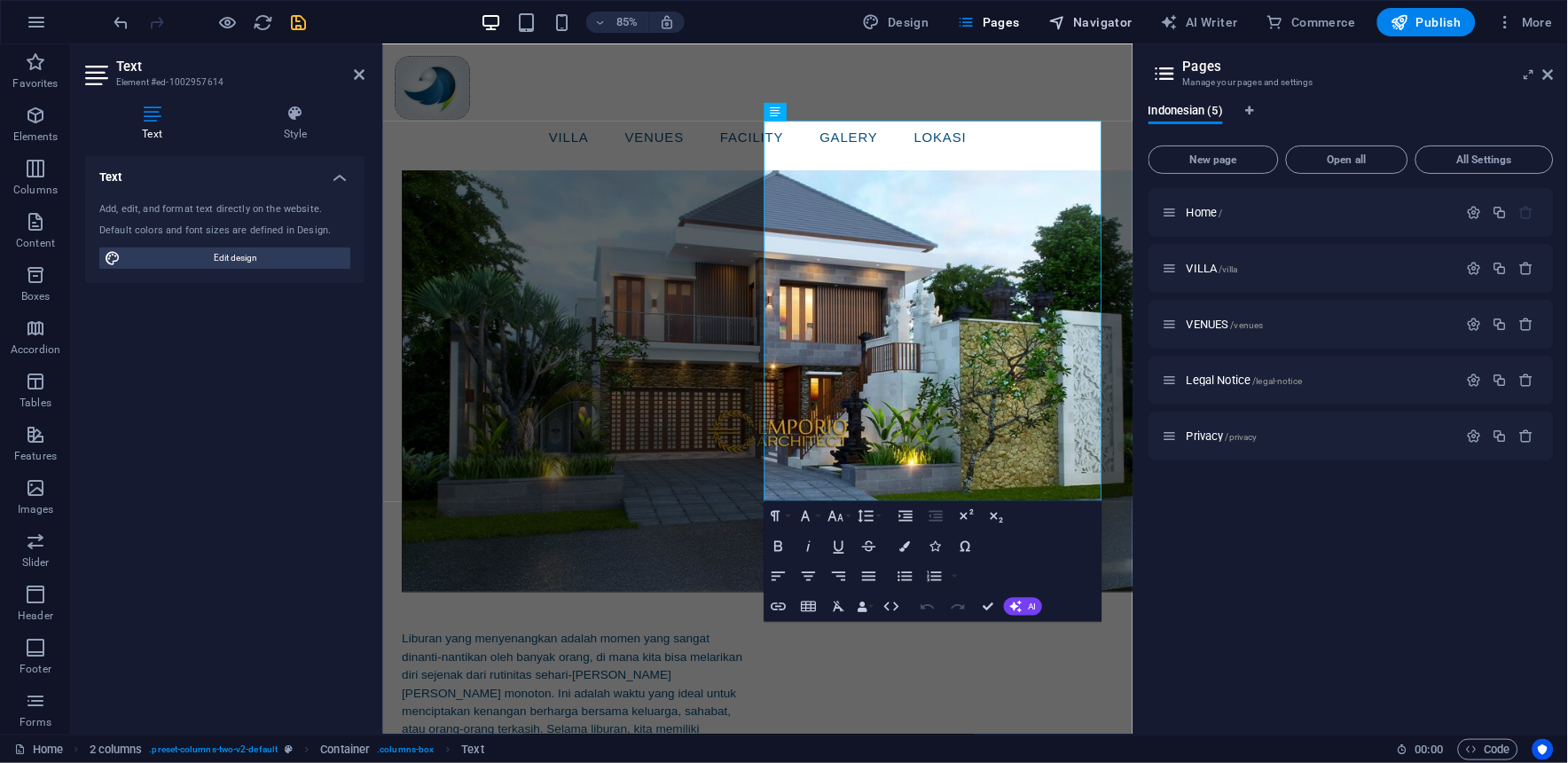
click at [1078, 28] on span "Navigator" at bounding box center [1089, 22] width 84 height 18
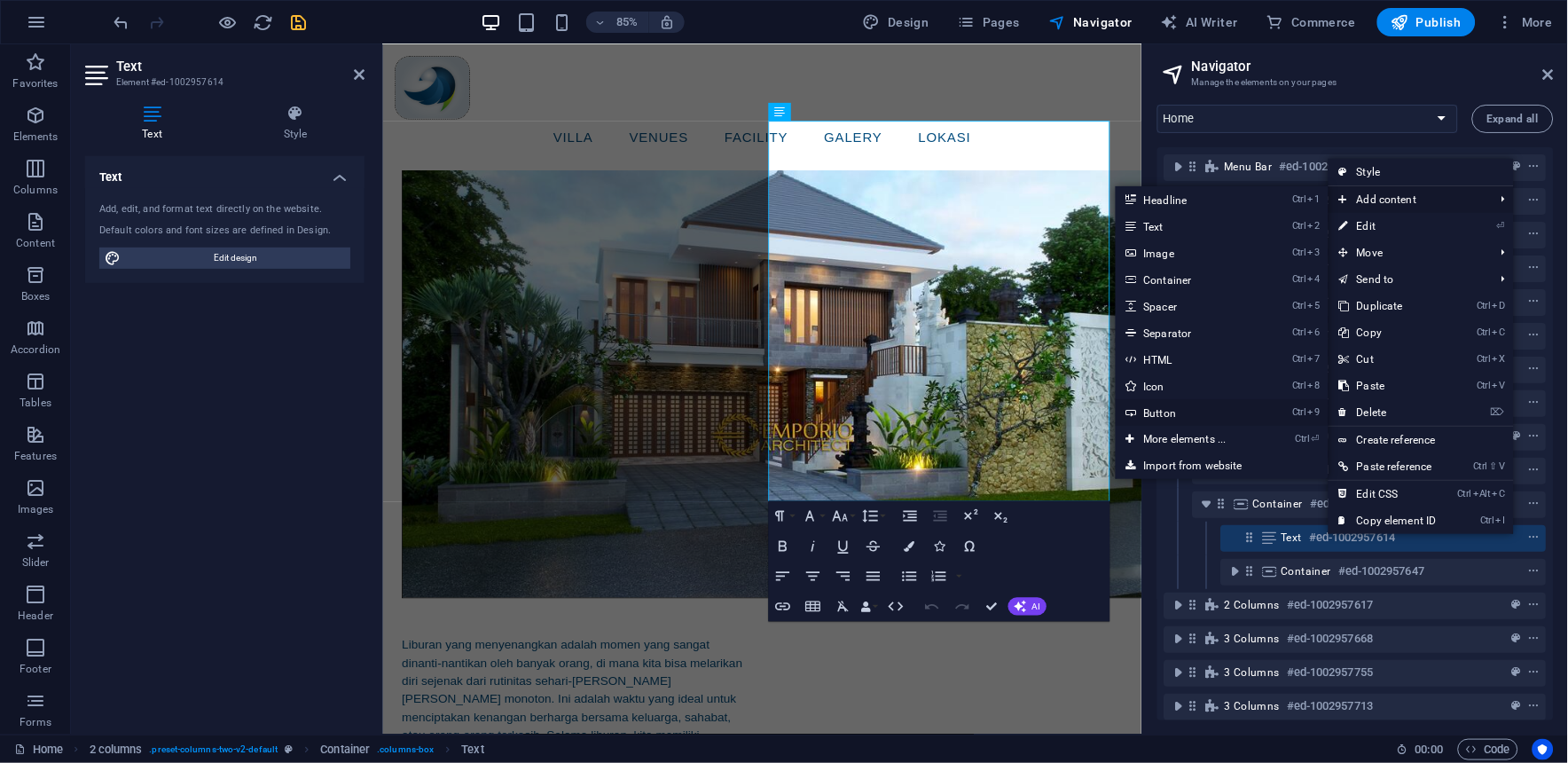
click at [1153, 415] on link "Ctrl 9 Button" at bounding box center [1189, 413] width 146 height 26
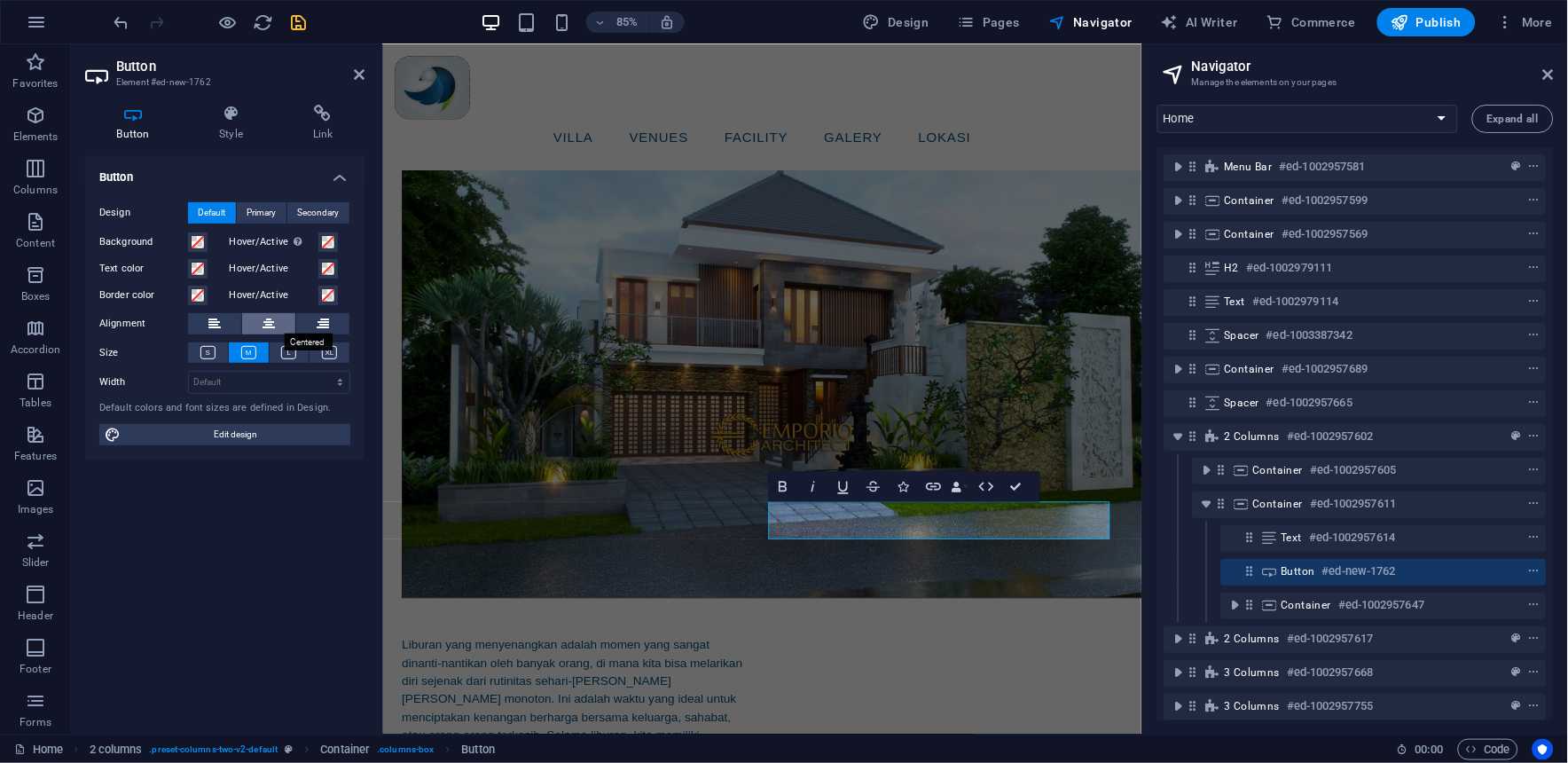
click at [267, 314] on icon at bounding box center [268, 324] width 12 height 22
click at [198, 237] on span at bounding box center [197, 242] width 14 height 14
click at [196, 243] on span at bounding box center [197, 242] width 14 height 14
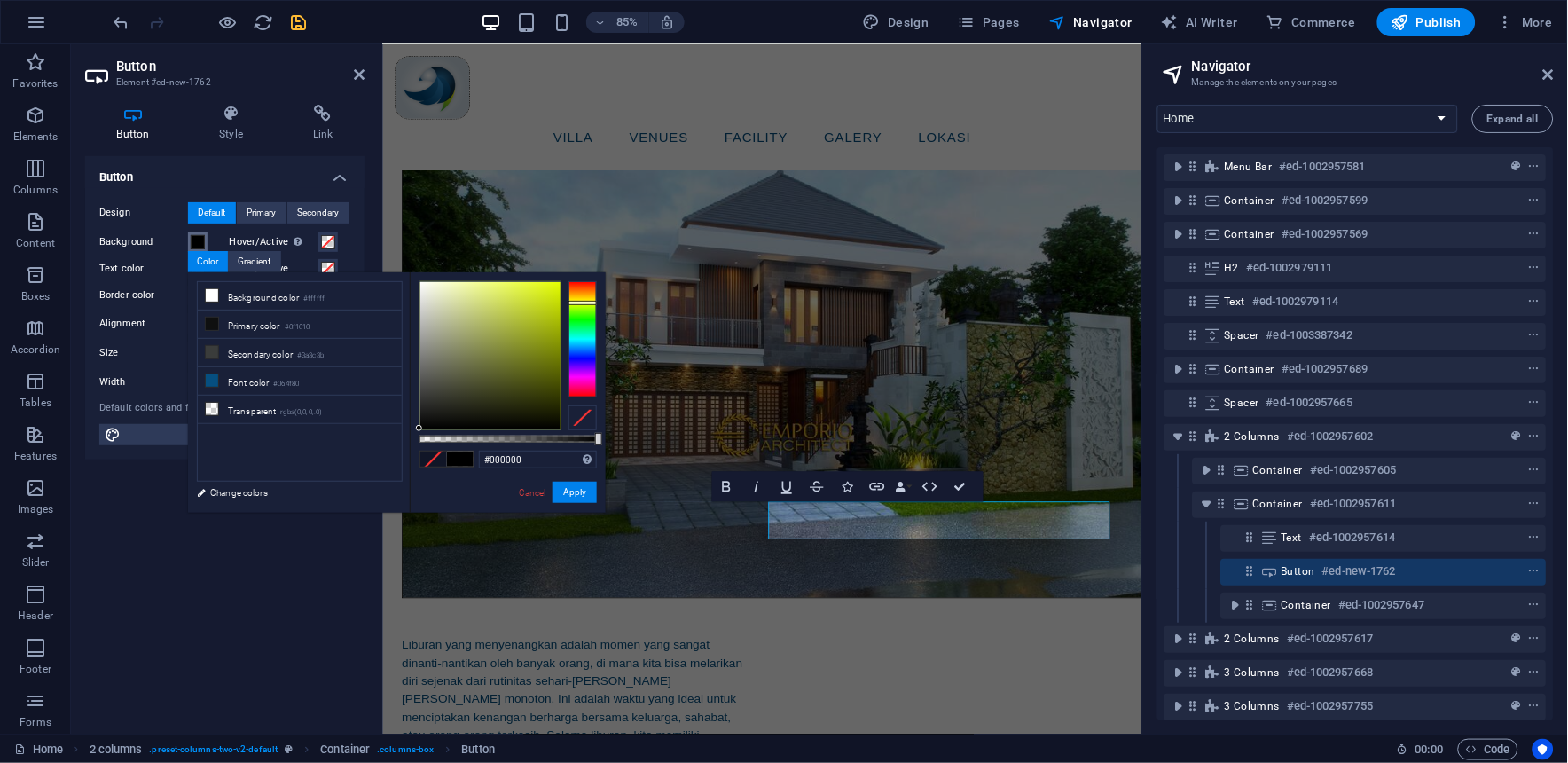
click at [575, 302] on div at bounding box center [582, 339] width 28 height 115
type input "#98a80c"
click at [549, 331] on div at bounding box center [490, 356] width 140 height 147
click at [572, 491] on button "Apply" at bounding box center [574, 492] width 44 height 22
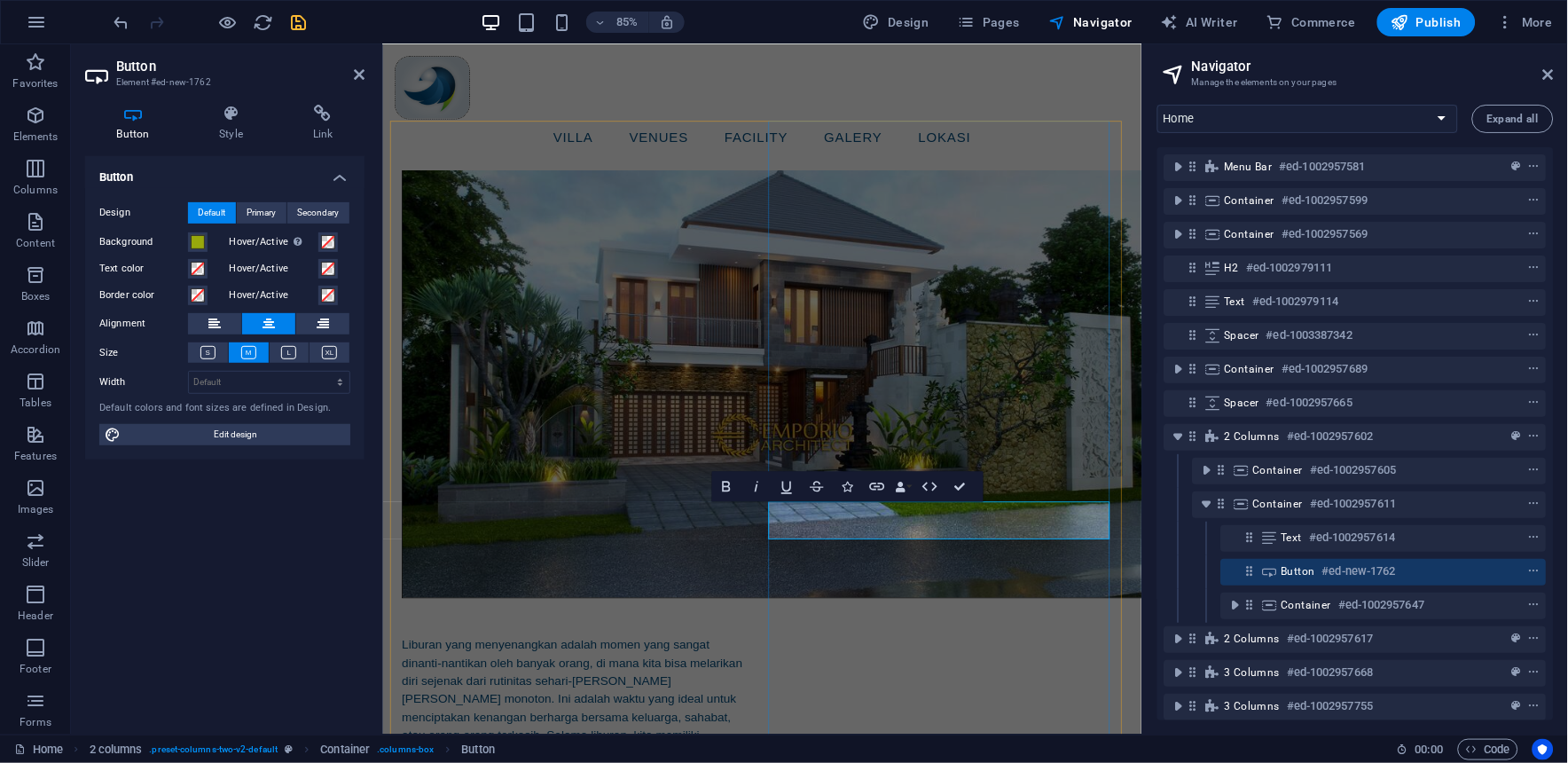
click at [290, 349] on icon at bounding box center [289, 352] width 15 height 13
click at [249, 349] on icon at bounding box center [248, 352] width 15 height 13
click at [261, 208] on span "Primary" at bounding box center [261, 212] width 29 height 22
click at [230, 207] on button "Default" at bounding box center [211, 212] width 48 height 22
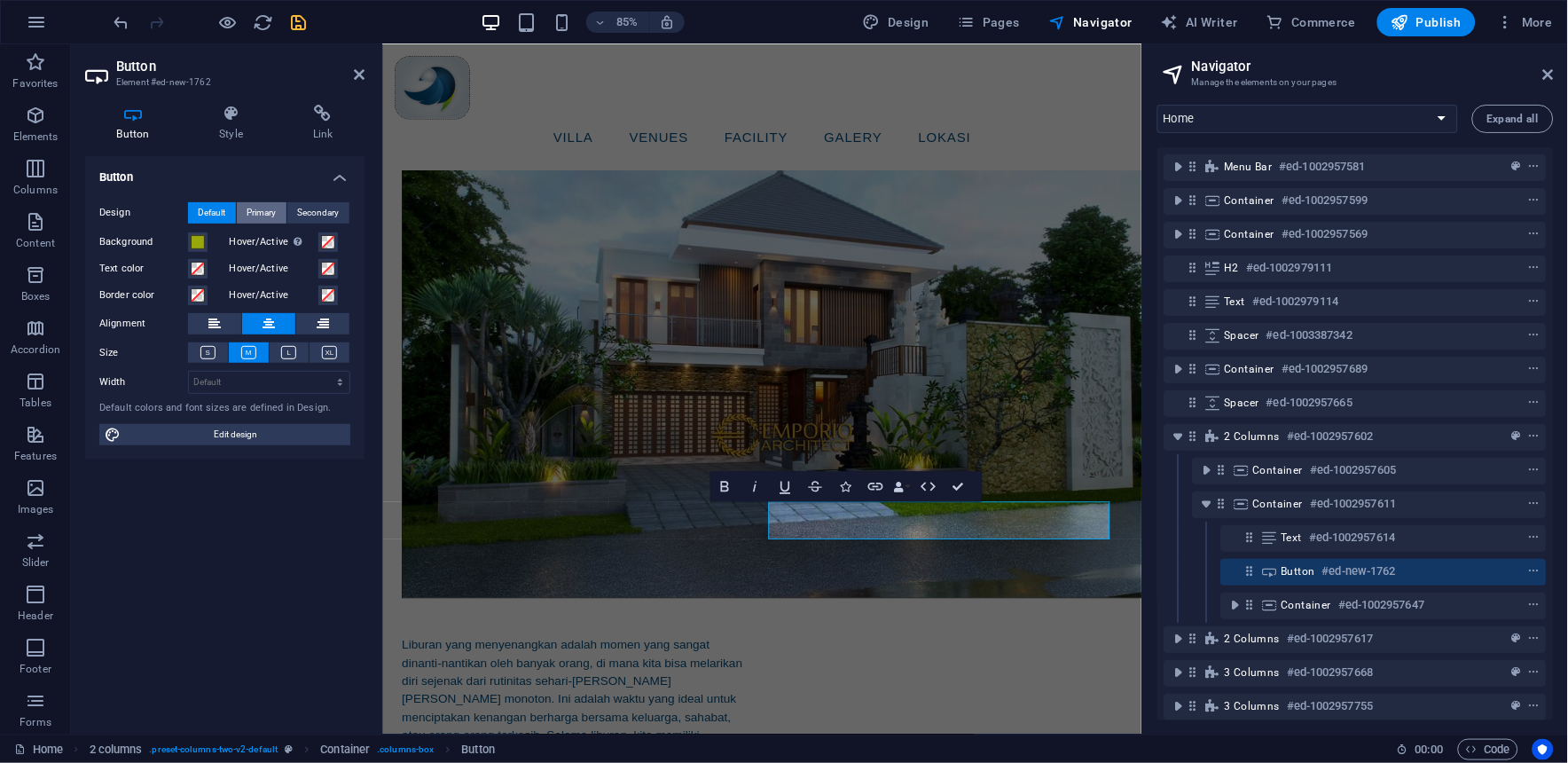
click at [263, 211] on span "Primary" at bounding box center [261, 212] width 29 height 22
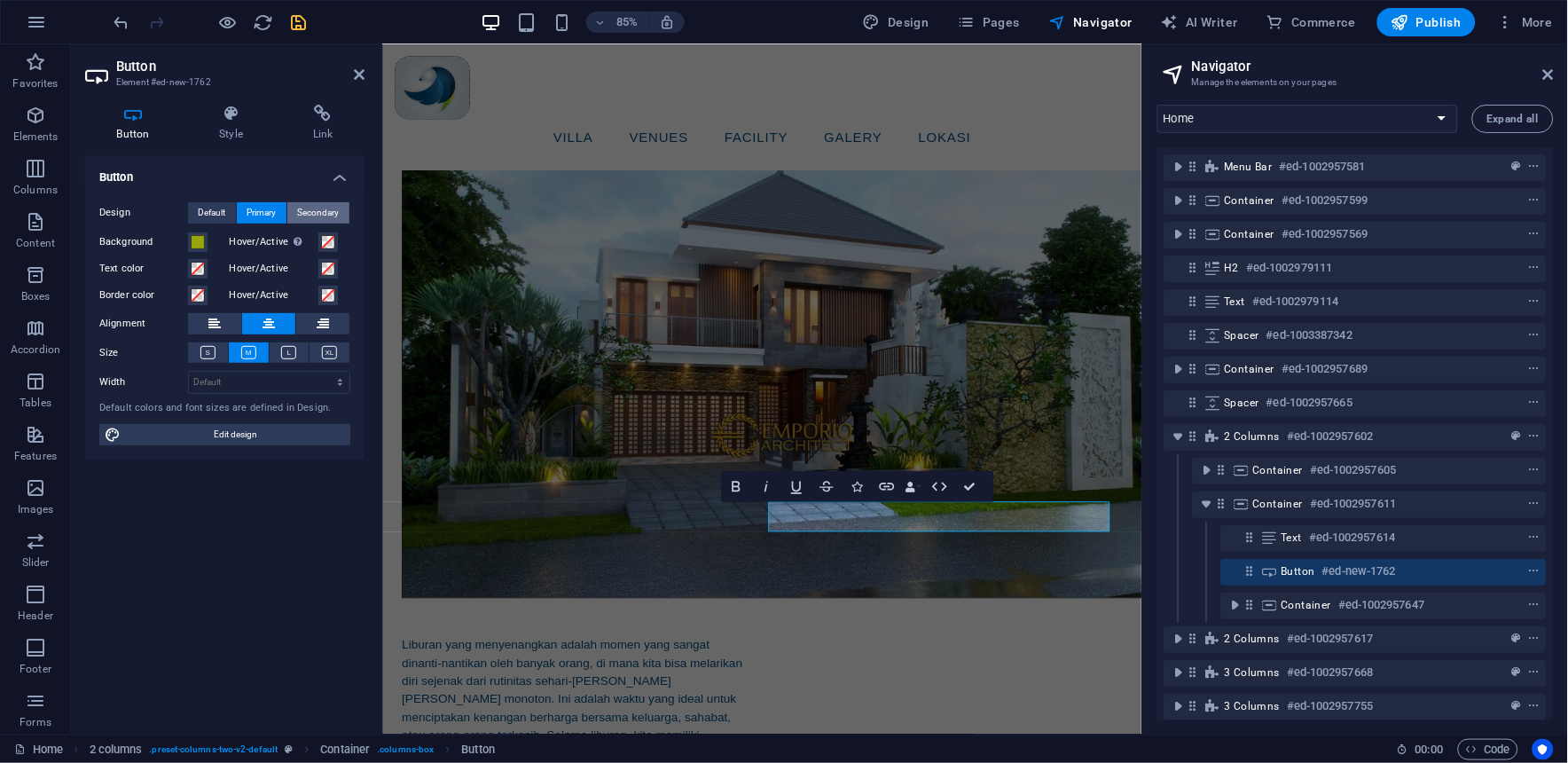
click at [326, 209] on span "Secondary" at bounding box center [319, 212] width 42 height 22
click at [273, 212] on span "Primary" at bounding box center [261, 212] width 29 height 22
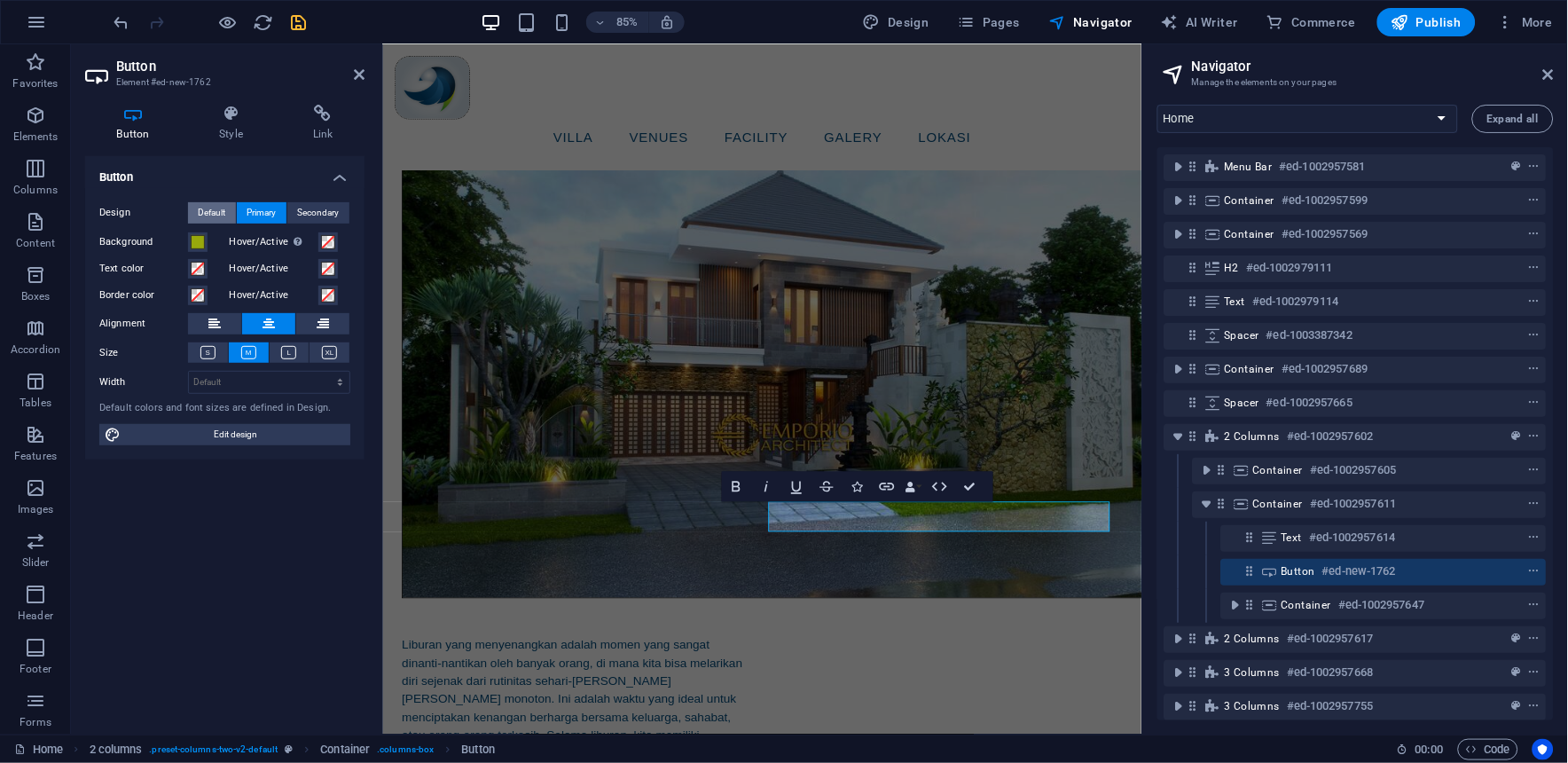
click at [215, 211] on span "Default" at bounding box center [211, 212] width 27 height 22
click at [722, 488] on icon "button" at bounding box center [725, 485] width 18 height 18
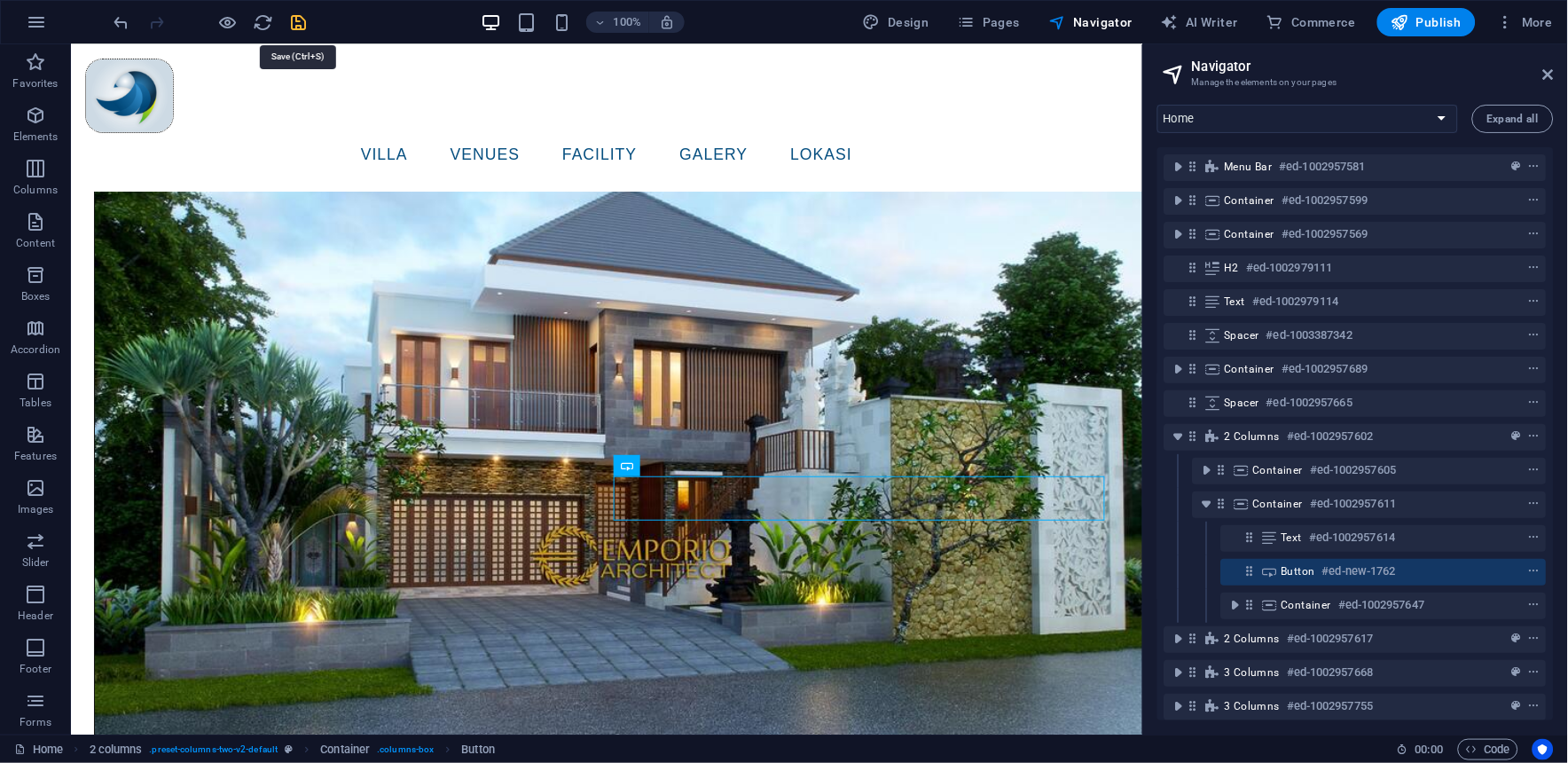
click at [298, 22] on icon "save" at bounding box center [299, 23] width 21 height 21
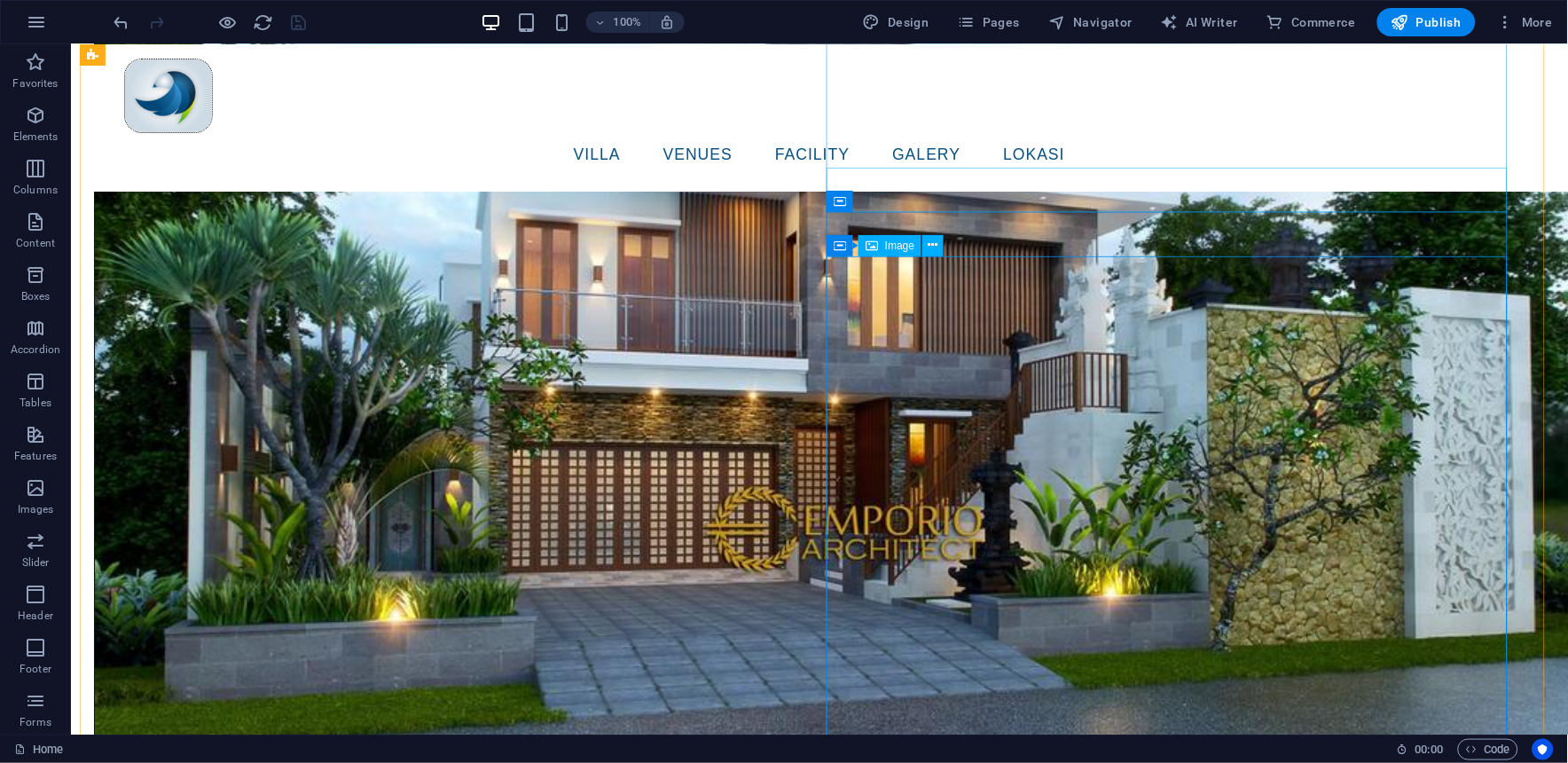
scroll to position [1462, 0]
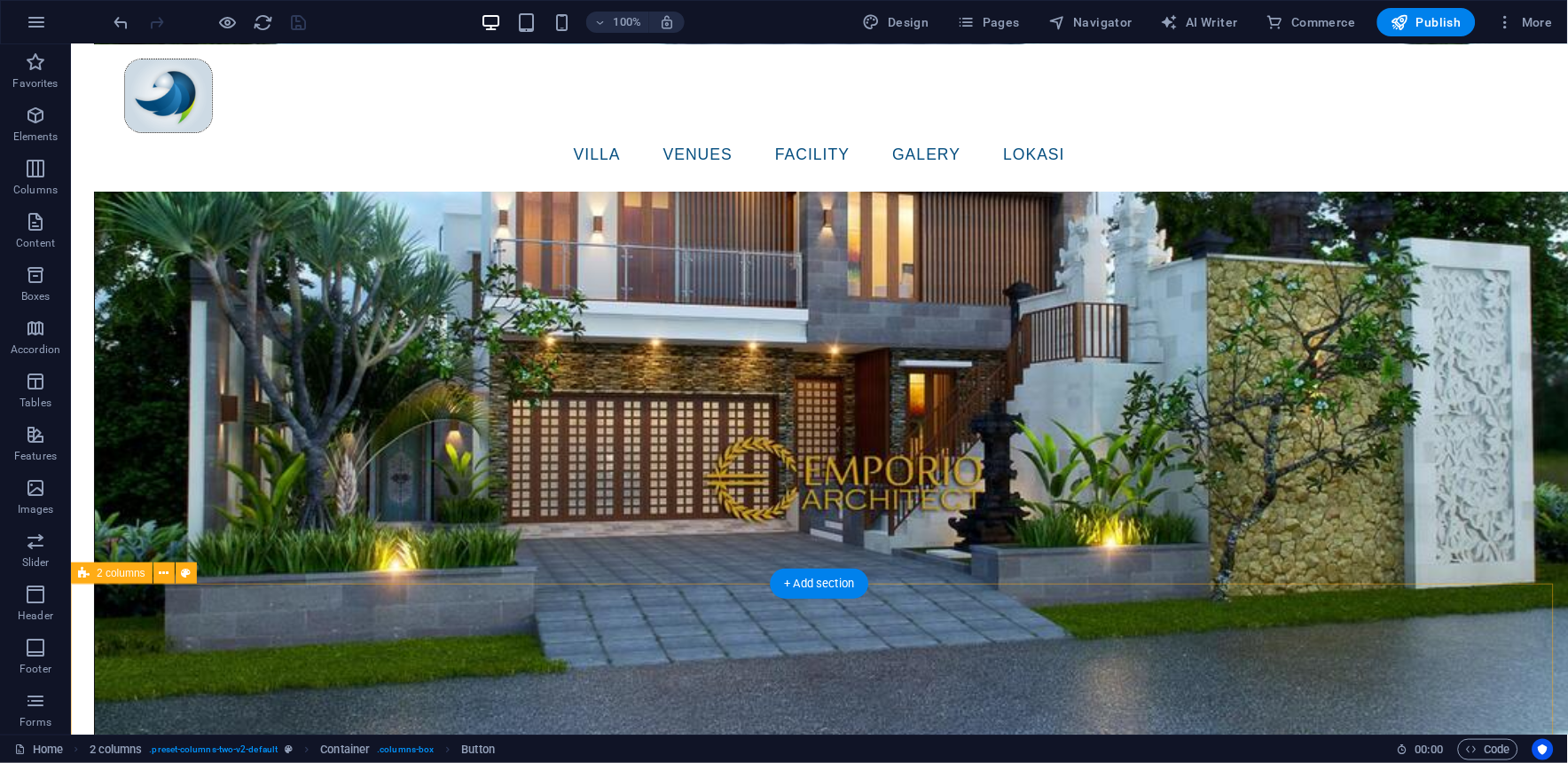
scroll to position [1758, 0]
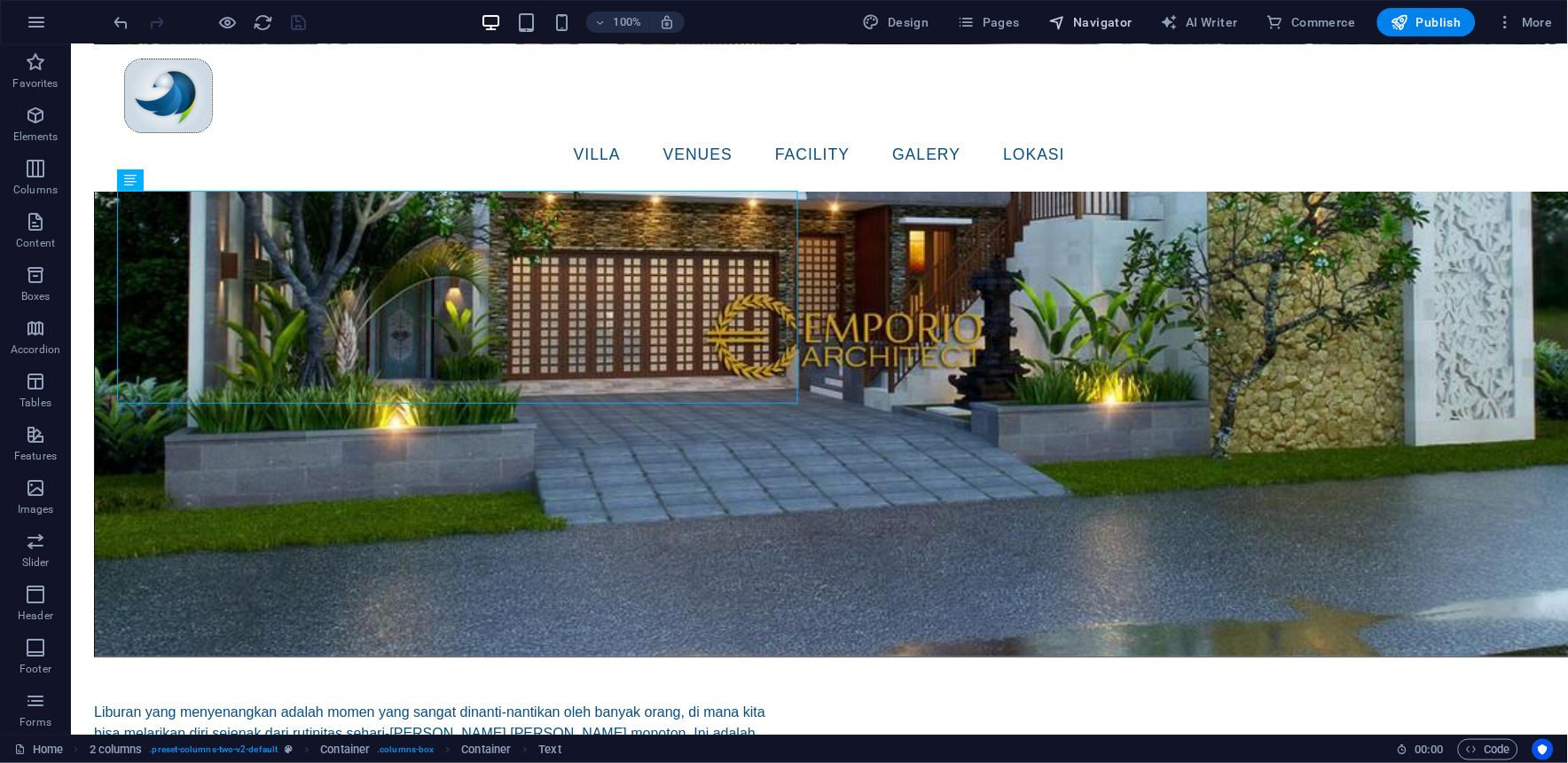
click at [1087, 20] on span "Navigator" at bounding box center [1089, 22] width 84 height 18
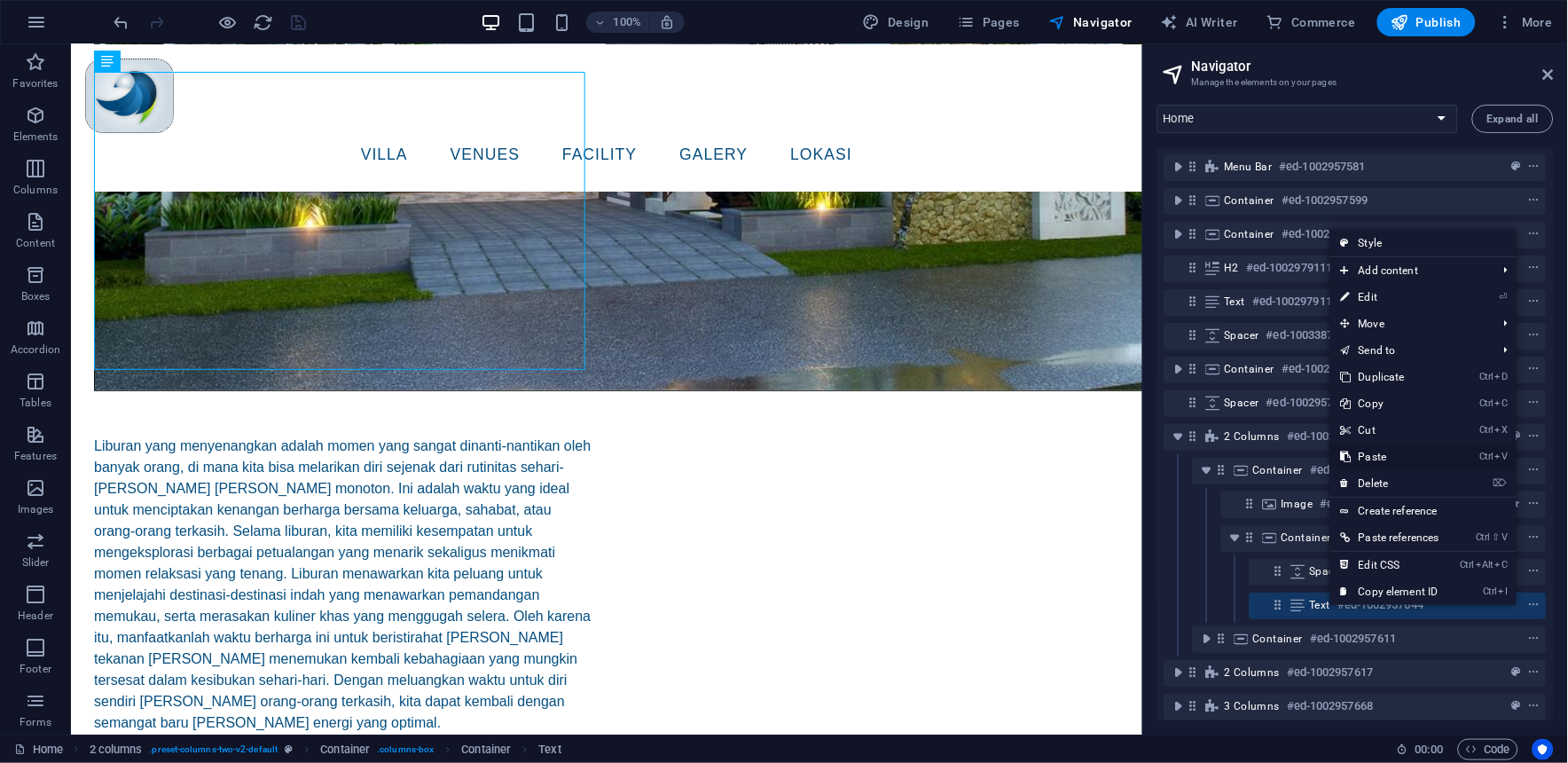
click at [1375, 452] on link "Ctrl V Paste" at bounding box center [1390, 457] width 120 height 26
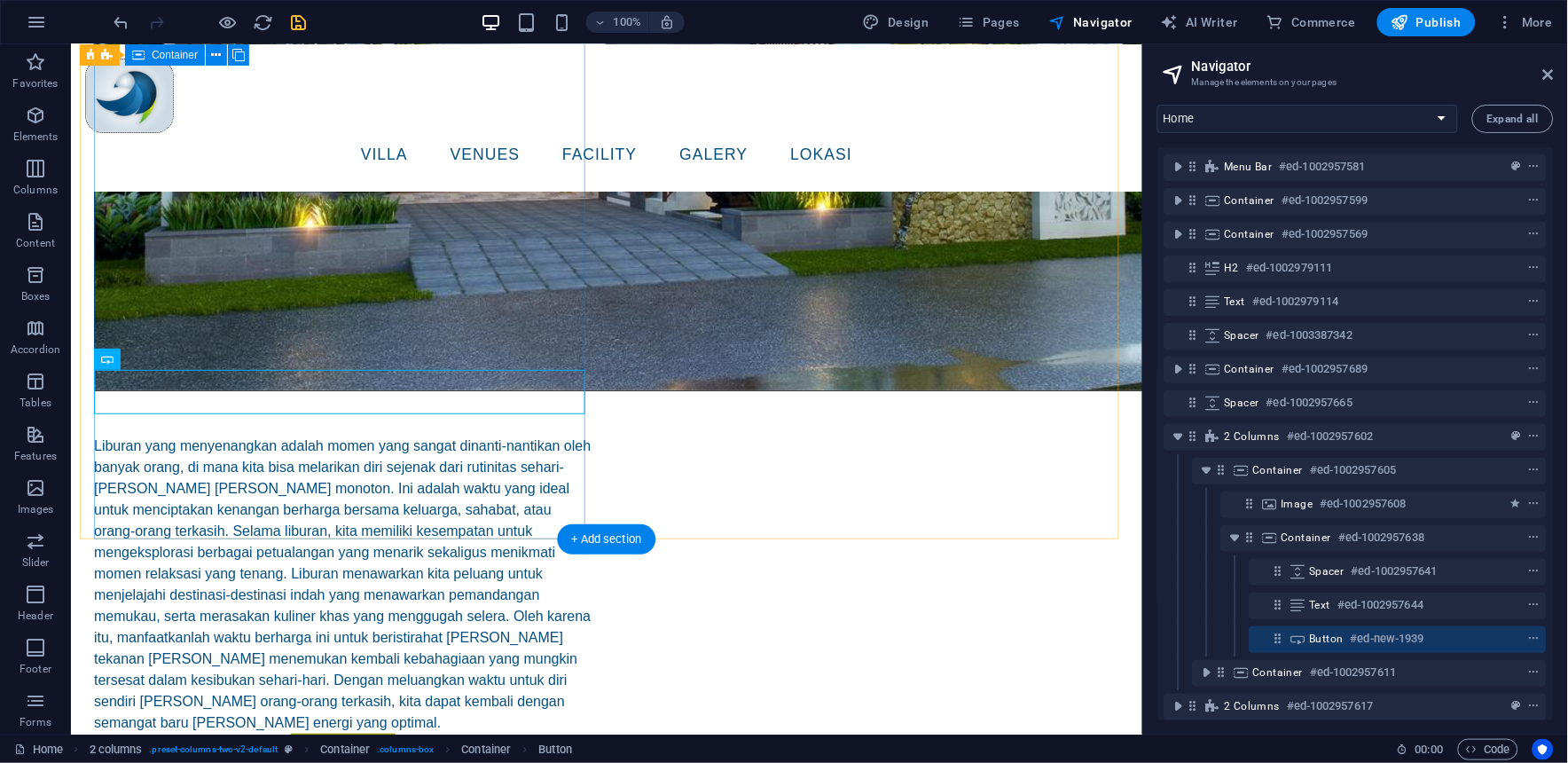
click at [363, 500] on div "Liburan yang menyenangkan adalah momen yang sangat dinanti-nantikan oleh banyak…" at bounding box center [343, 247] width 498 height 1058
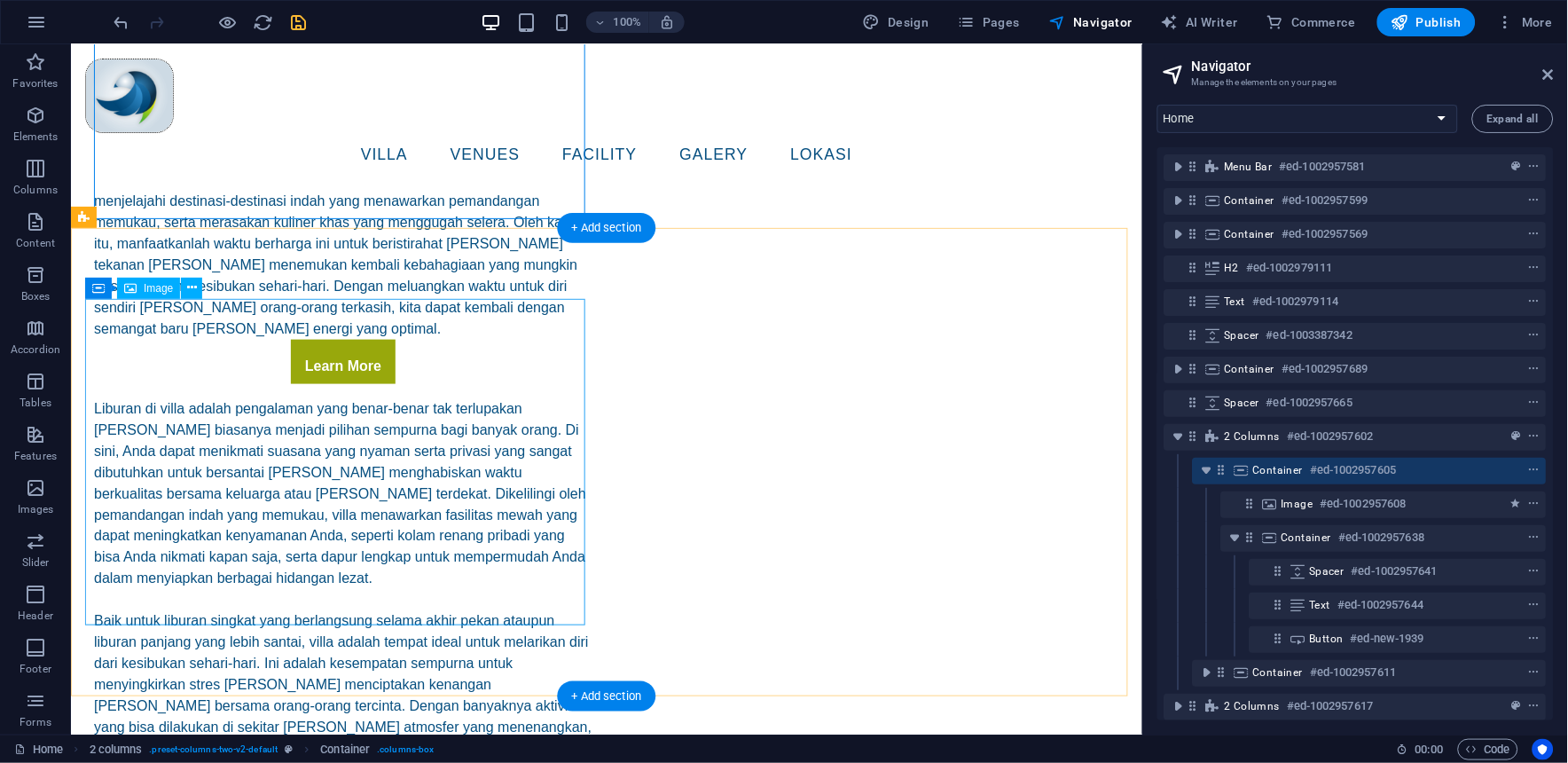
scroll to position [1955, 0]
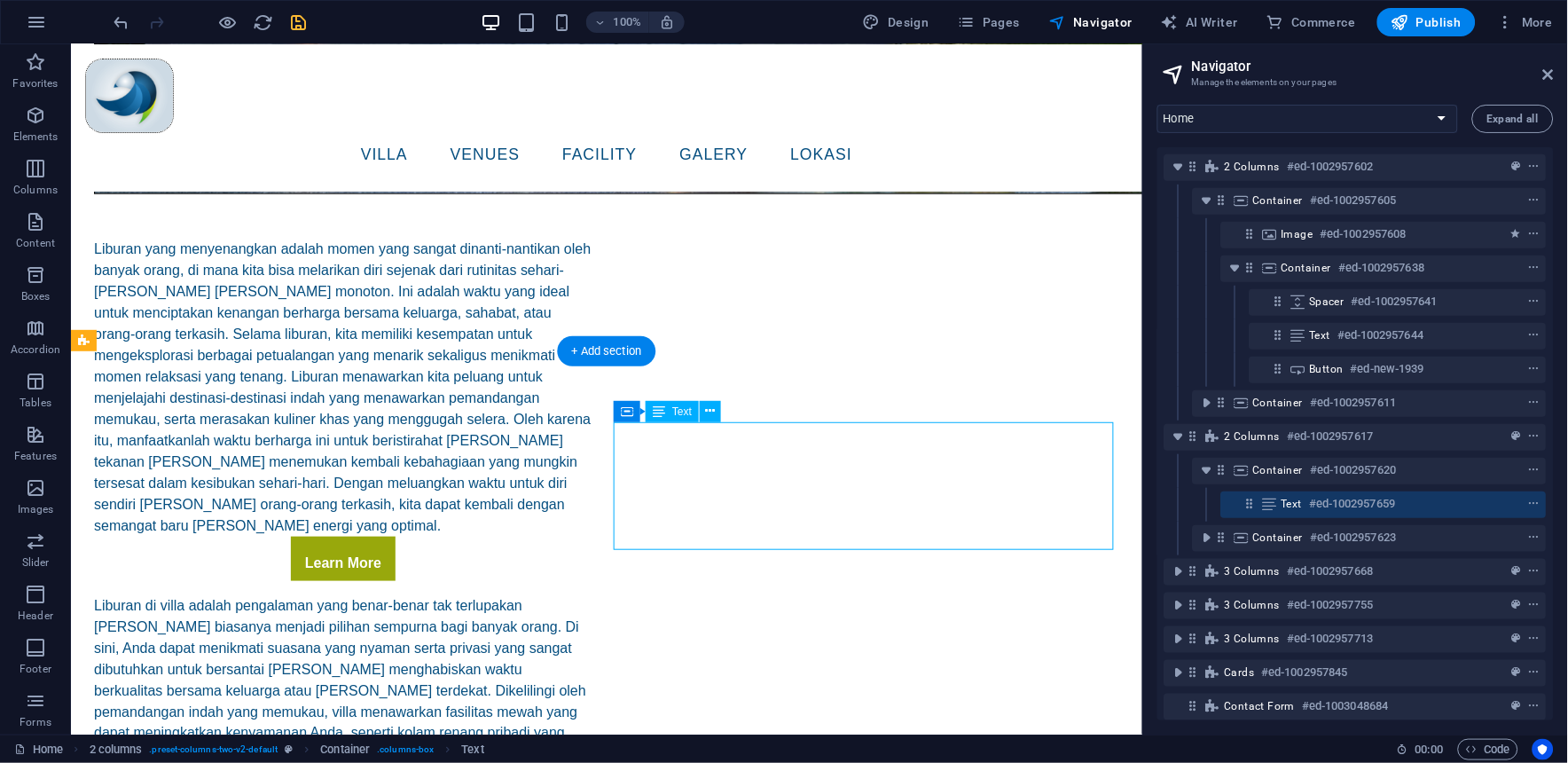
scroll to position [324, 0]
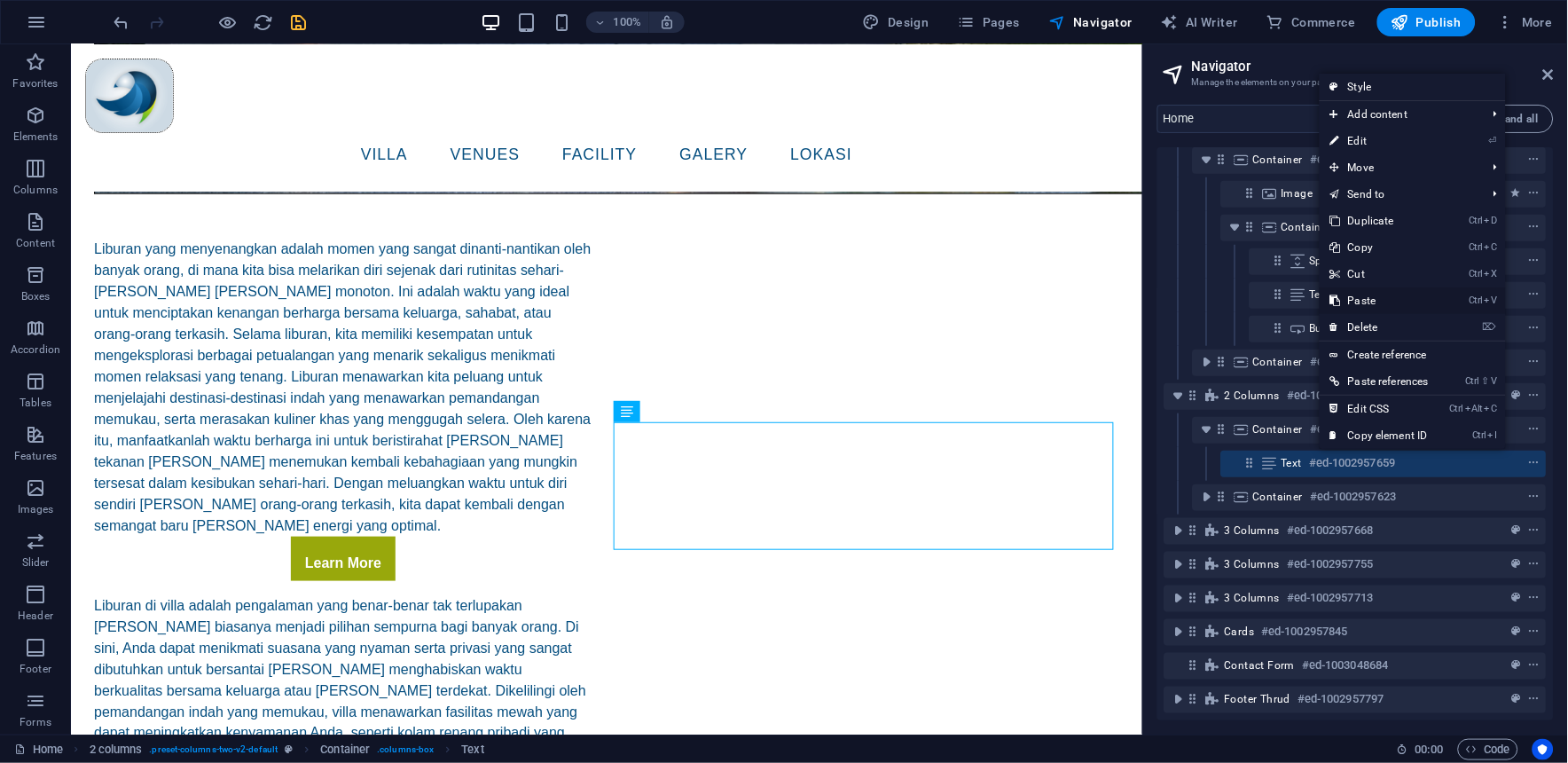
click at [1360, 291] on link "Ctrl V Paste" at bounding box center [1379, 300] width 120 height 26
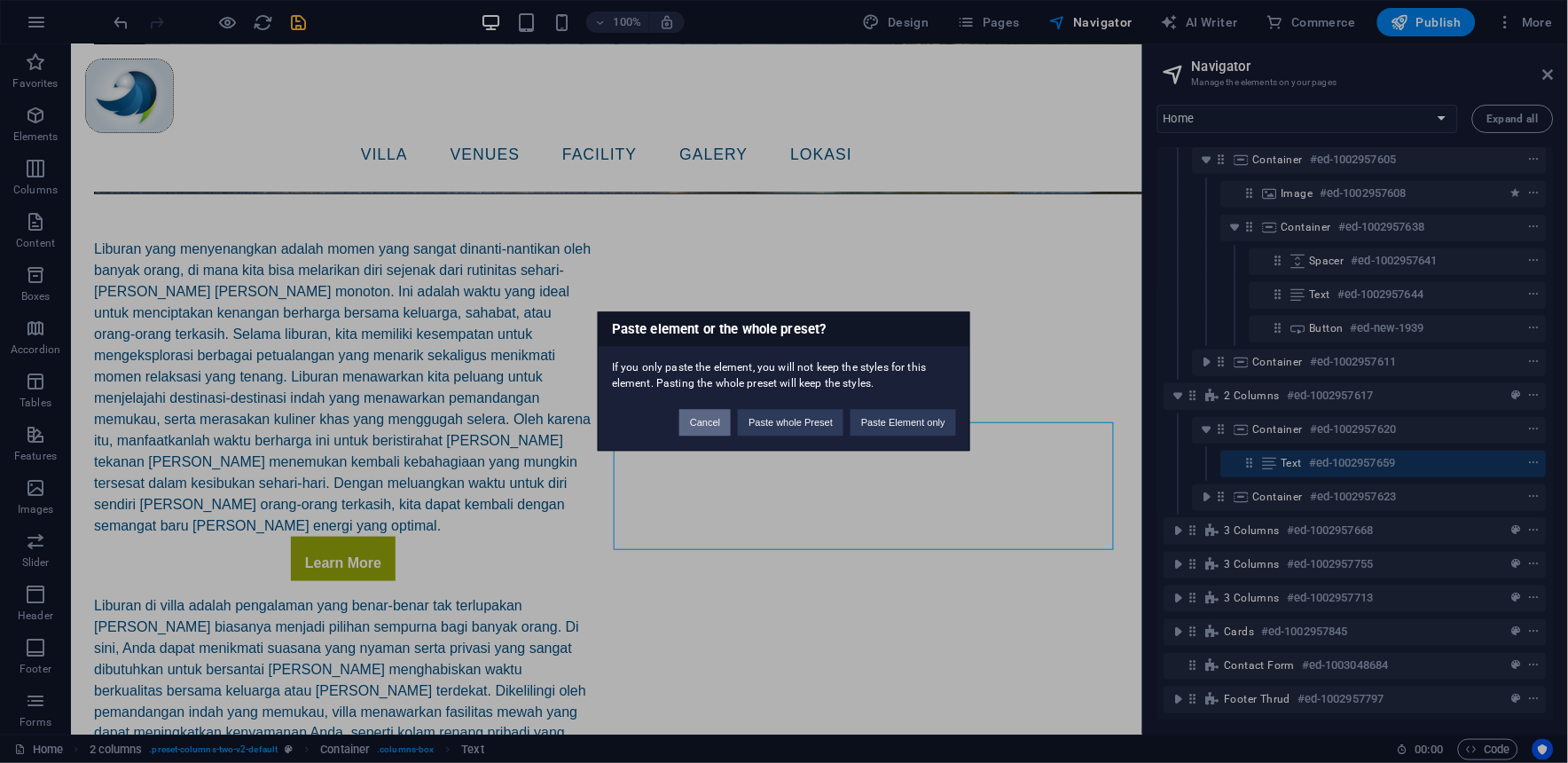
click at [704, 426] on button "Cancel" at bounding box center [704, 423] width 51 height 26
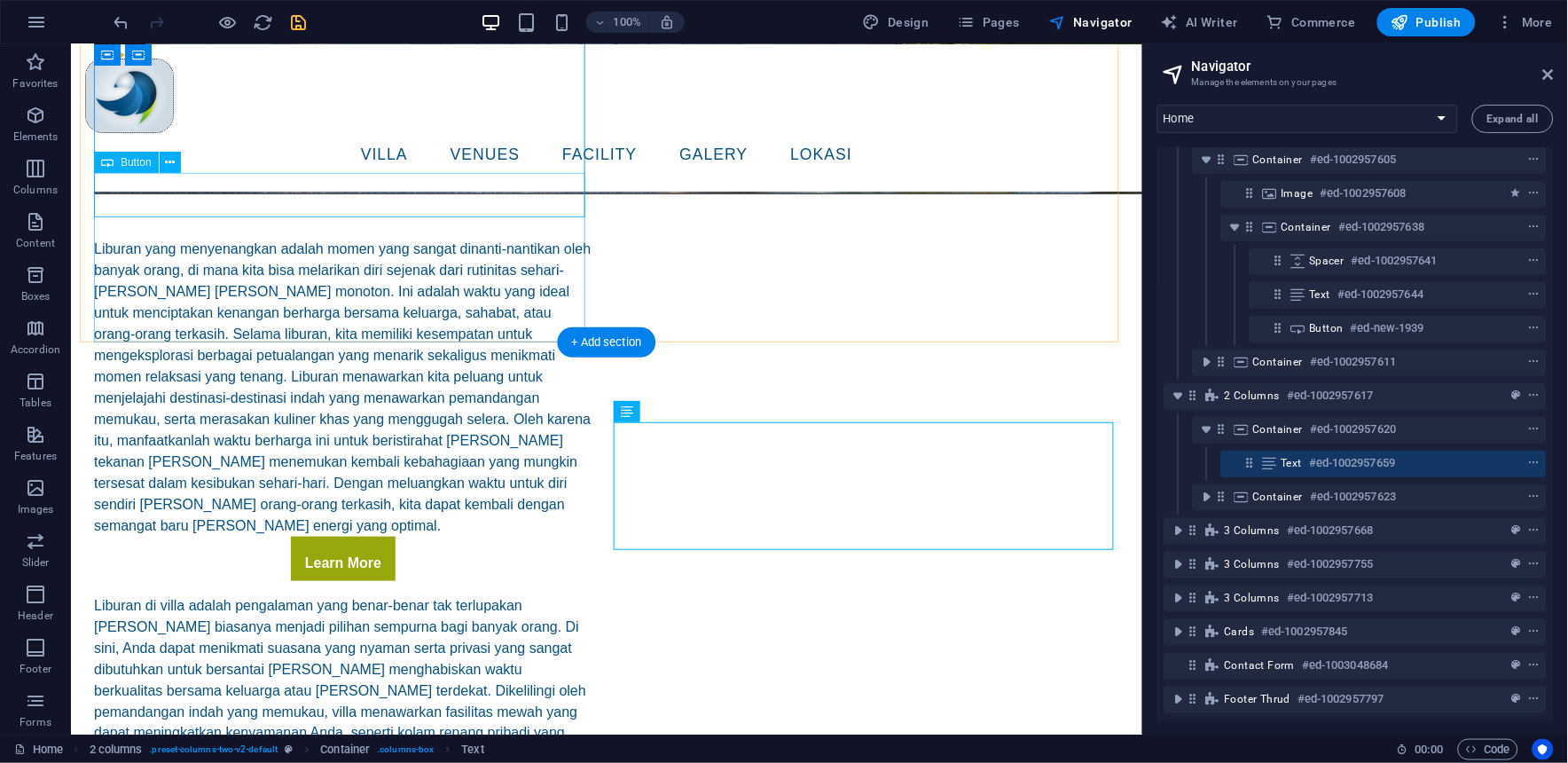
click at [348, 535] on div "Learn More" at bounding box center [343, 557] width 498 height 44
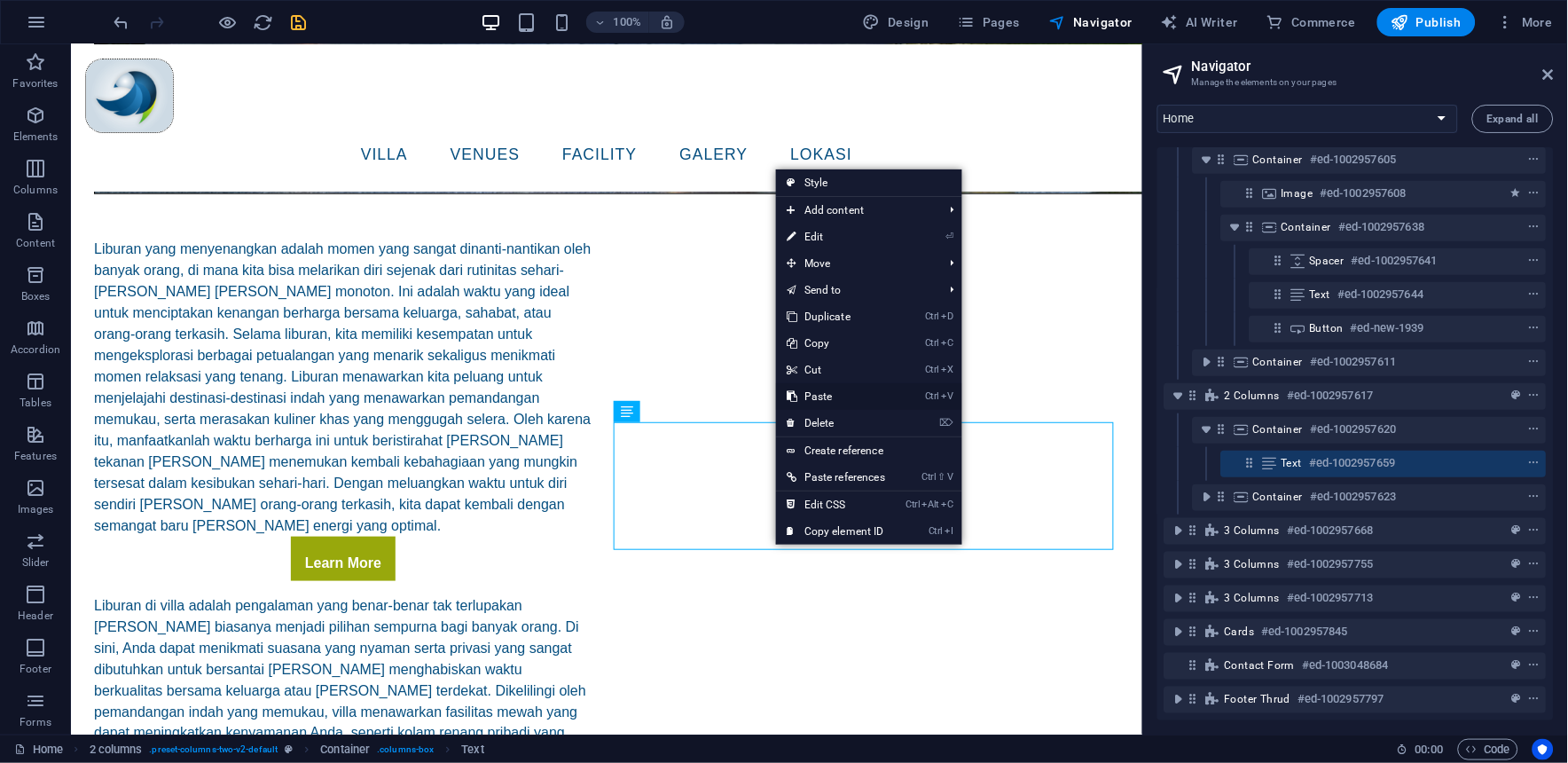
click at [822, 394] on link "Ctrl V Paste" at bounding box center [835, 397] width 120 height 26
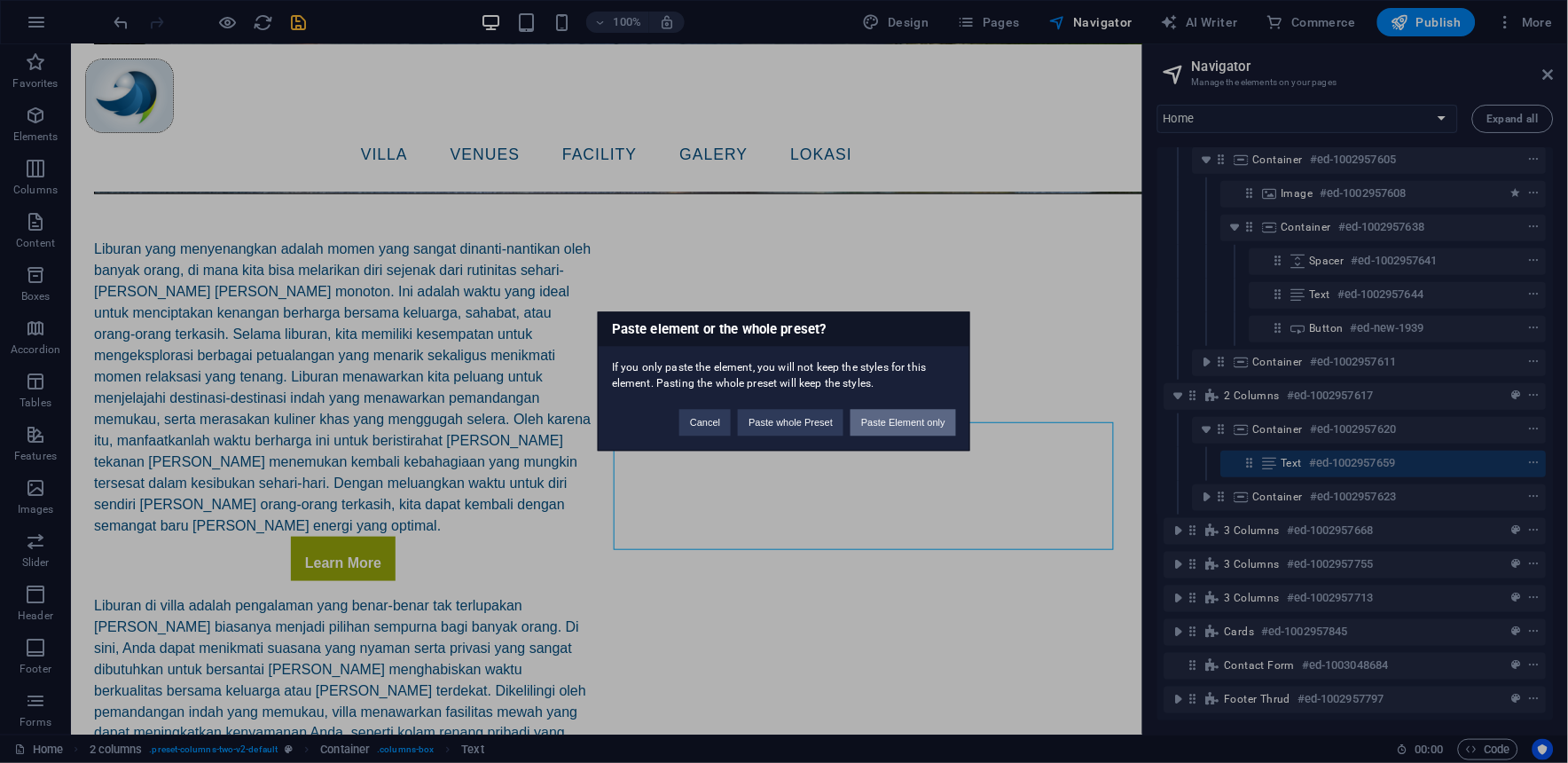
click at [879, 418] on button "Paste Element only" at bounding box center [903, 423] width 106 height 26
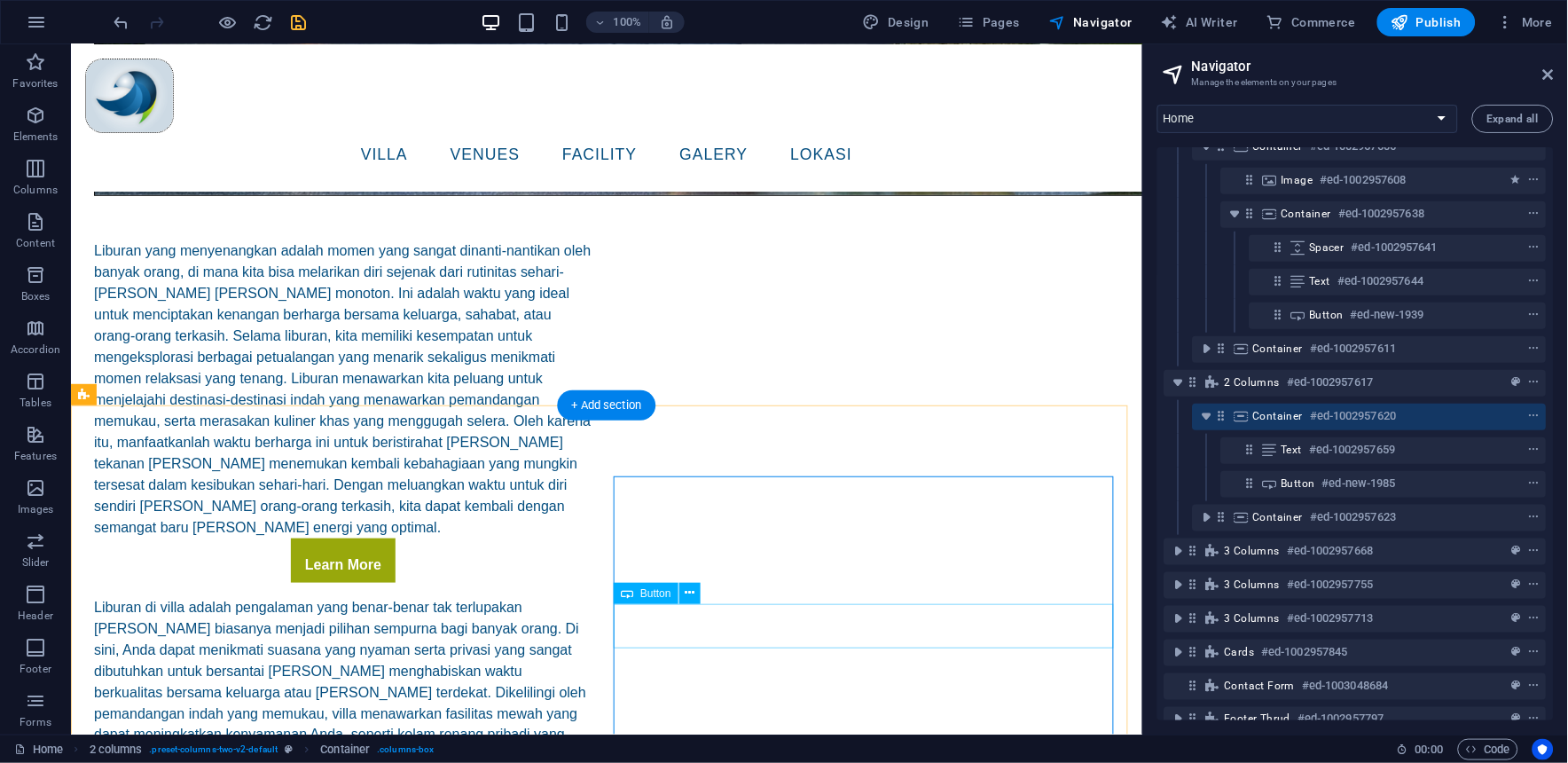
scroll to position [1955, 0]
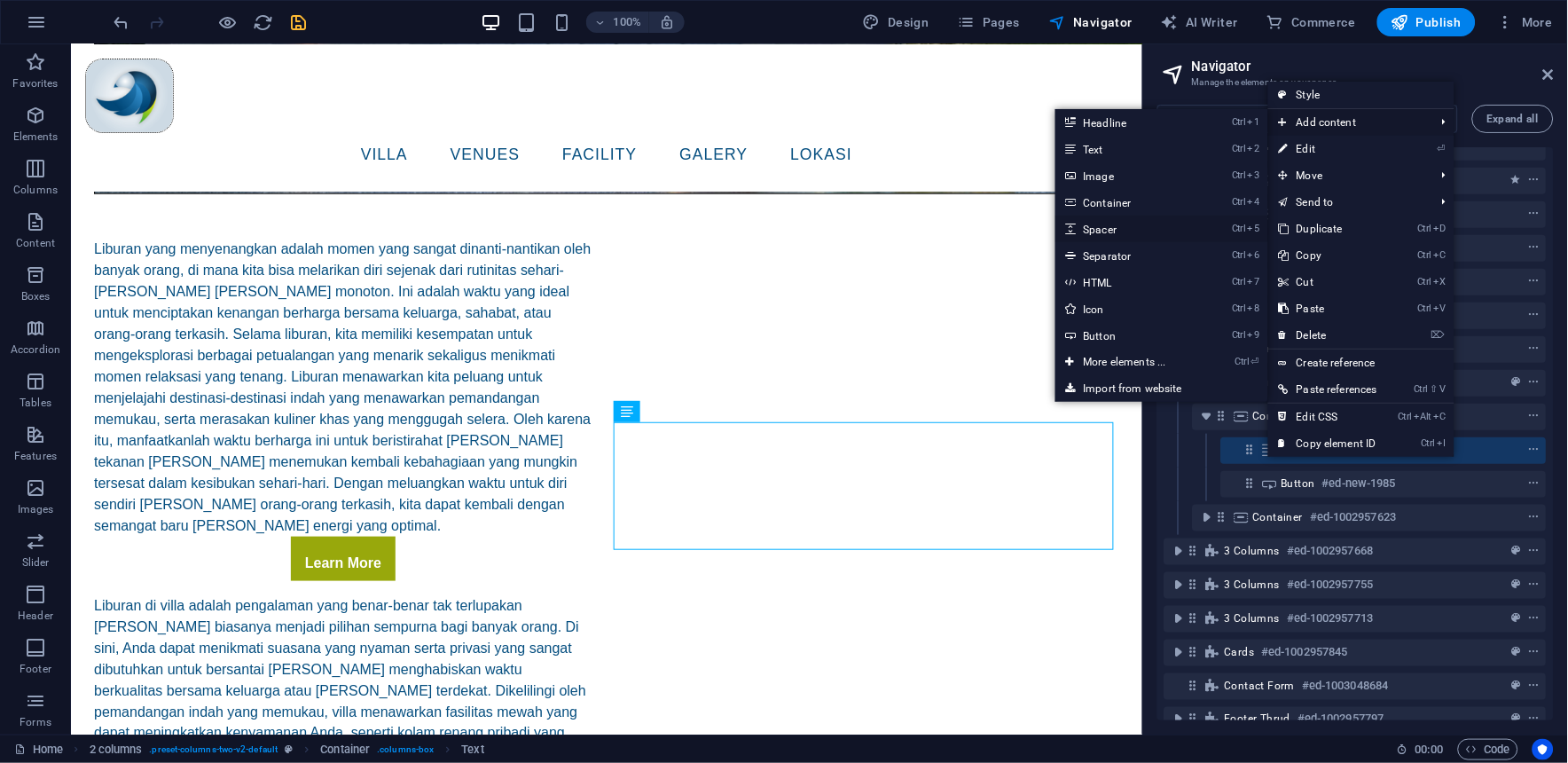
click at [1118, 226] on link "Ctrl 5 Spacer" at bounding box center [1128, 229] width 146 height 26
select select "px"
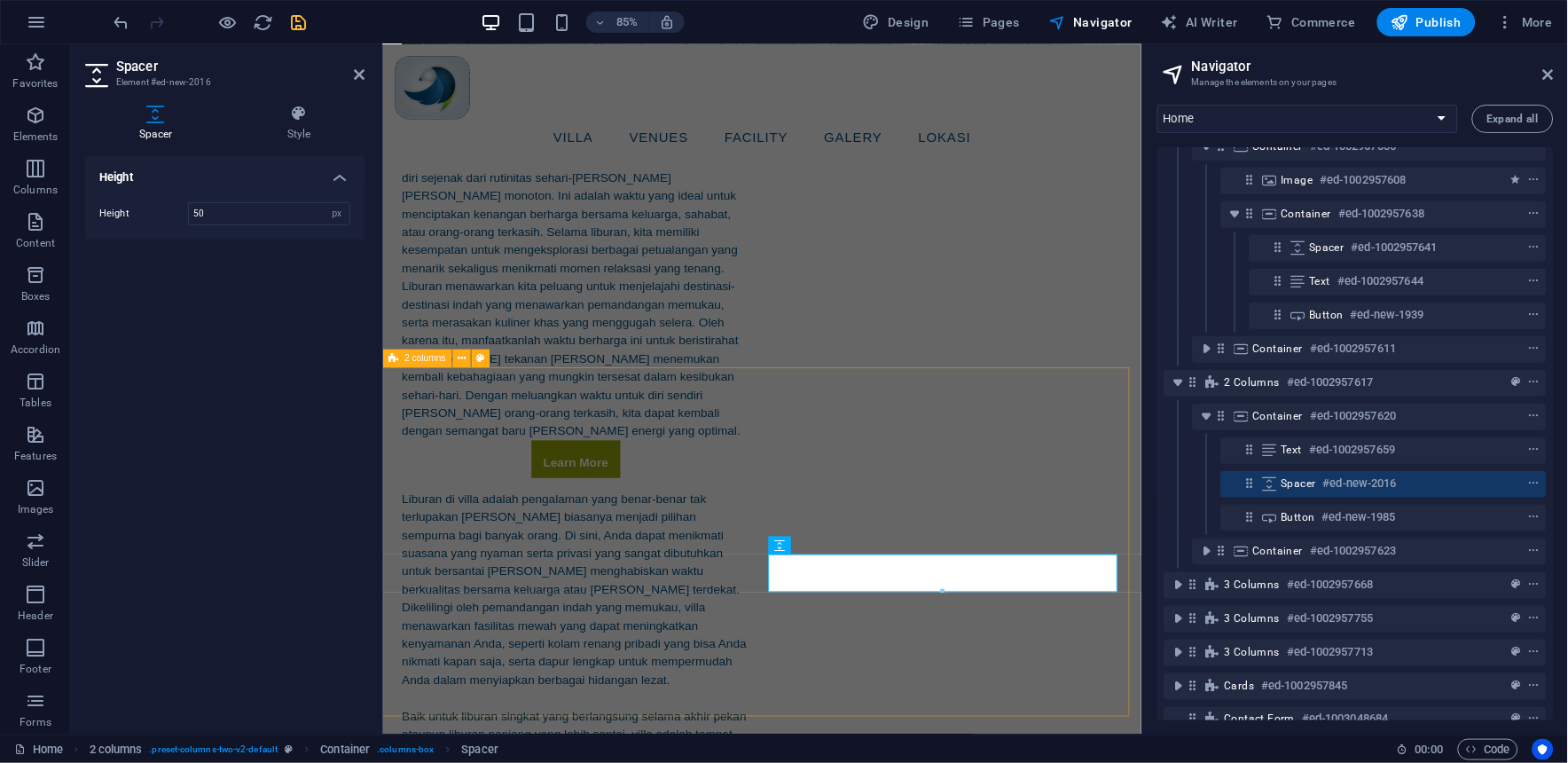
scroll to position [1920, 0]
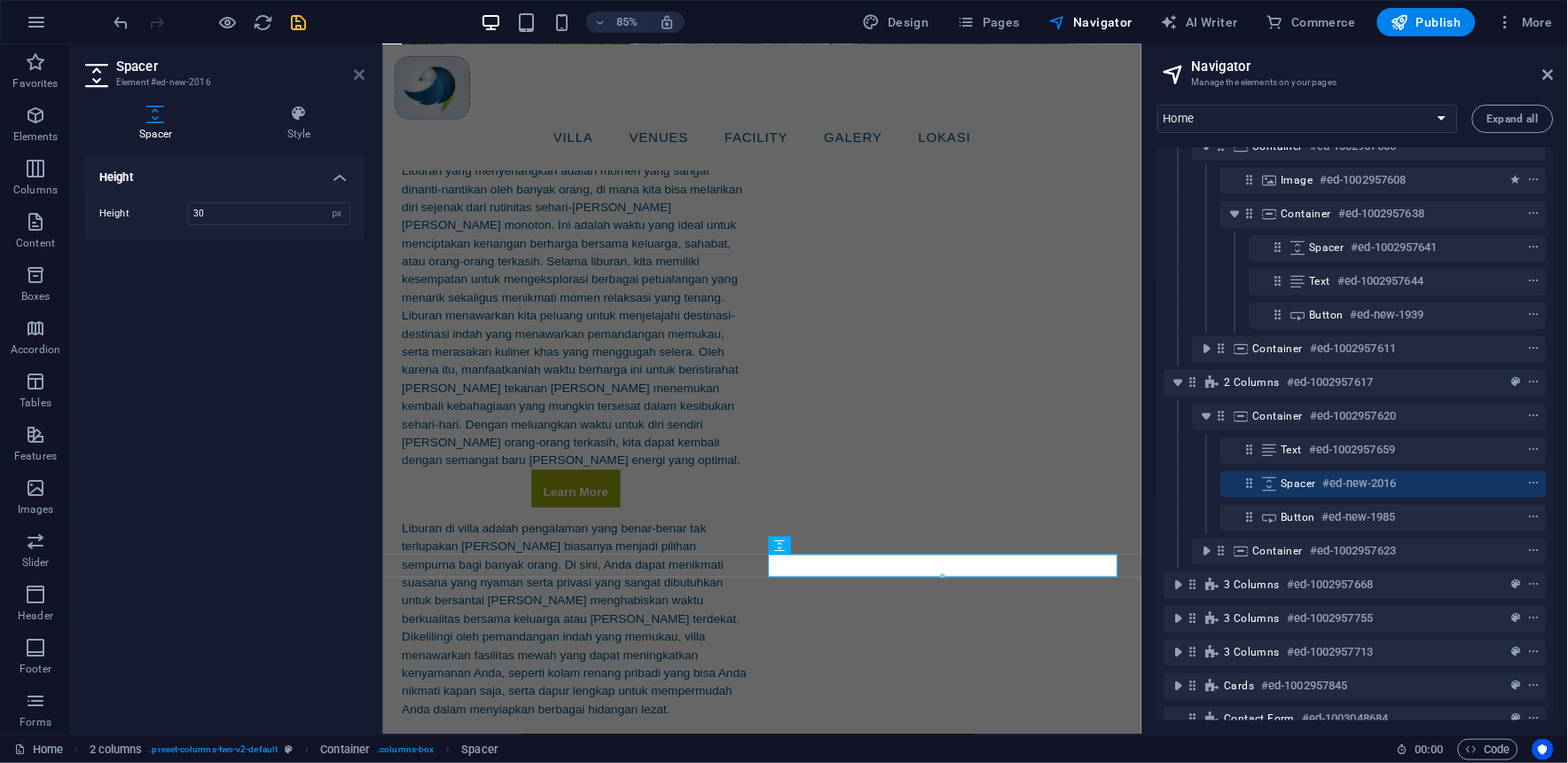
type input "30"
drag, startPoint x: 353, startPoint y: 69, endPoint x: 301, endPoint y: 162, distance: 106.6
click at [354, 69] on icon at bounding box center [359, 74] width 10 height 14
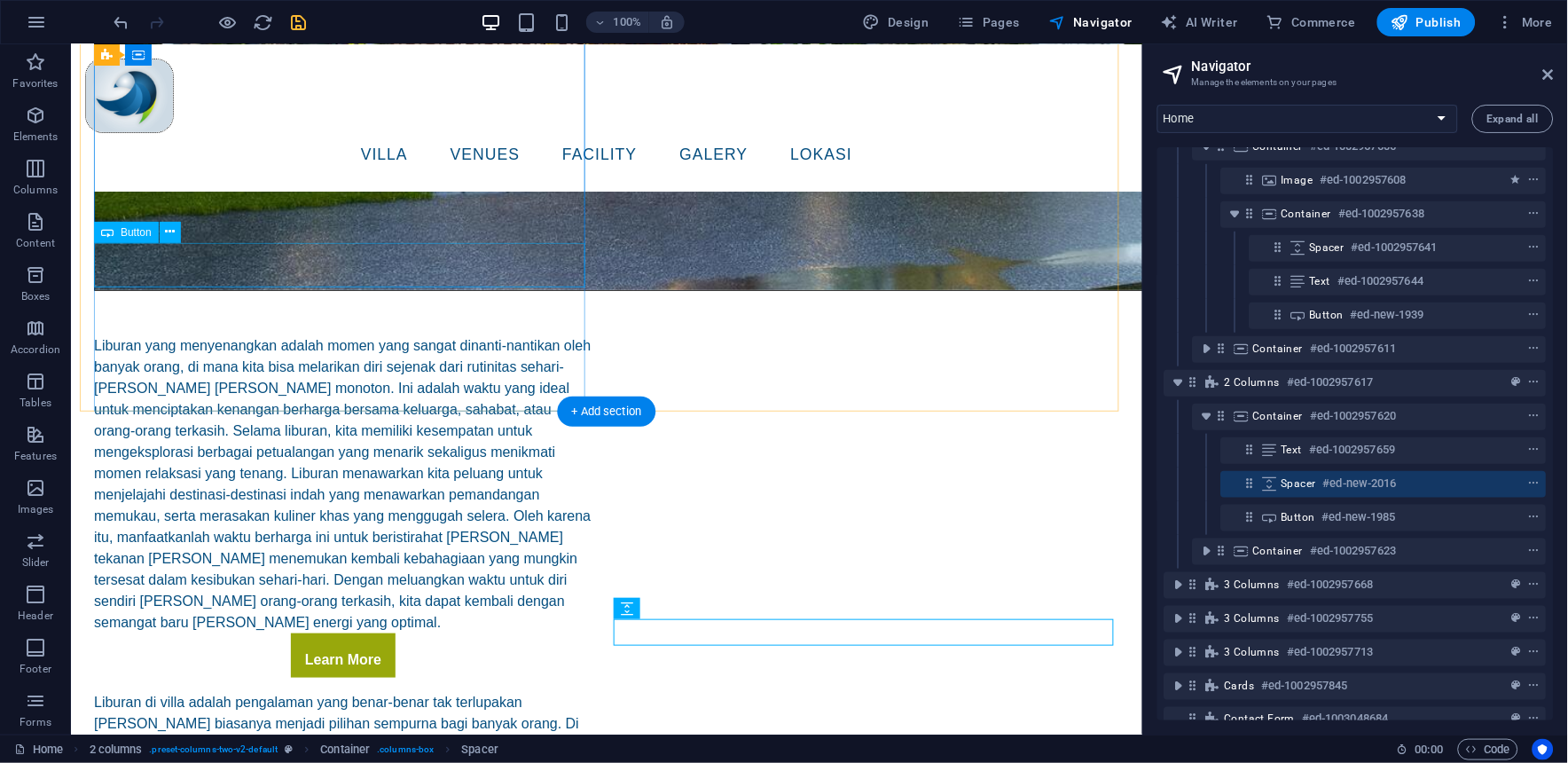
scroll to position [1758, 0]
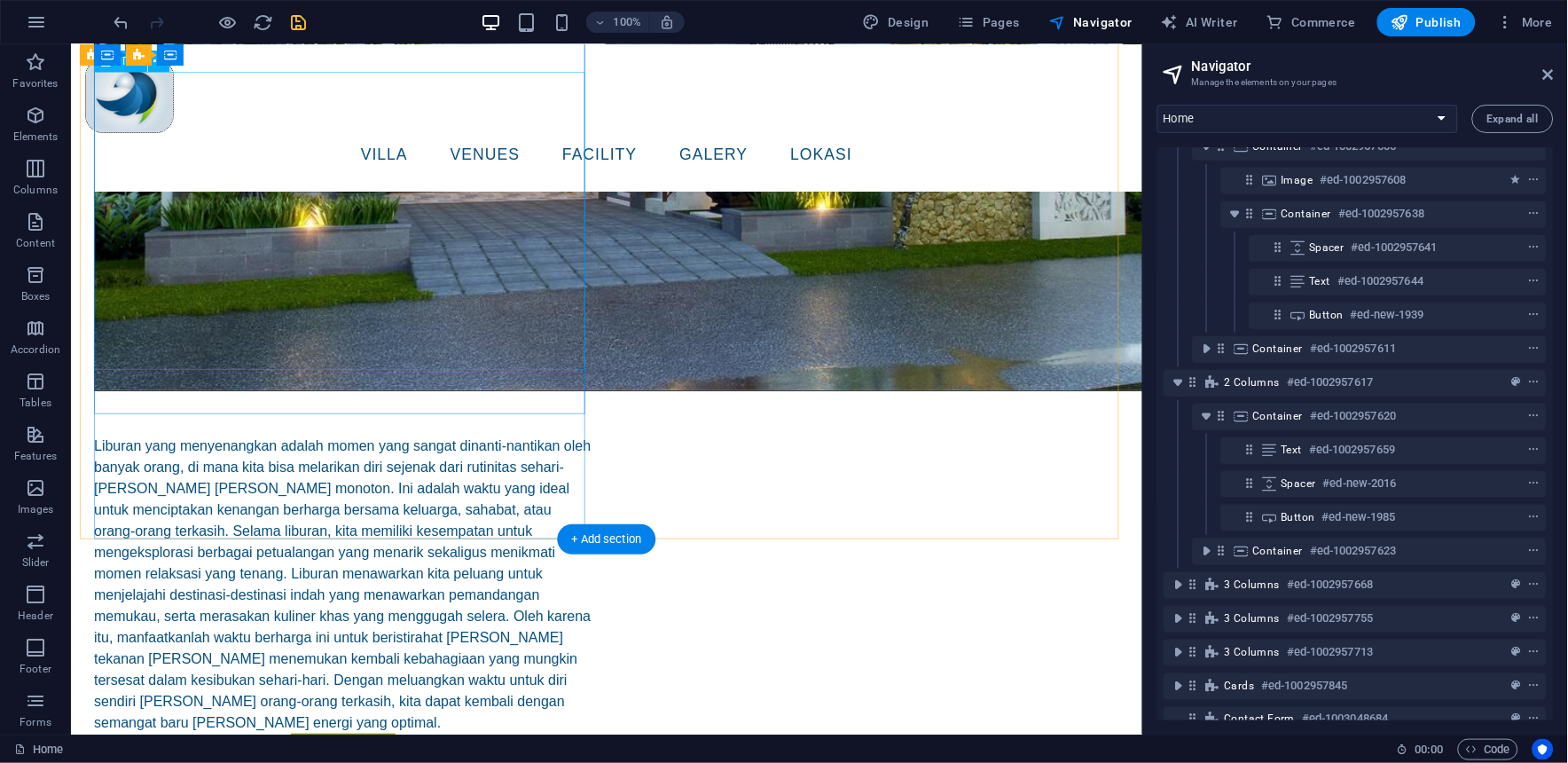
click at [358, 434] on div "Liburan yang menyenangkan adalah momen yang sangat dinanti-nantikan oleh banyak…" at bounding box center [343, 584] width 498 height 298
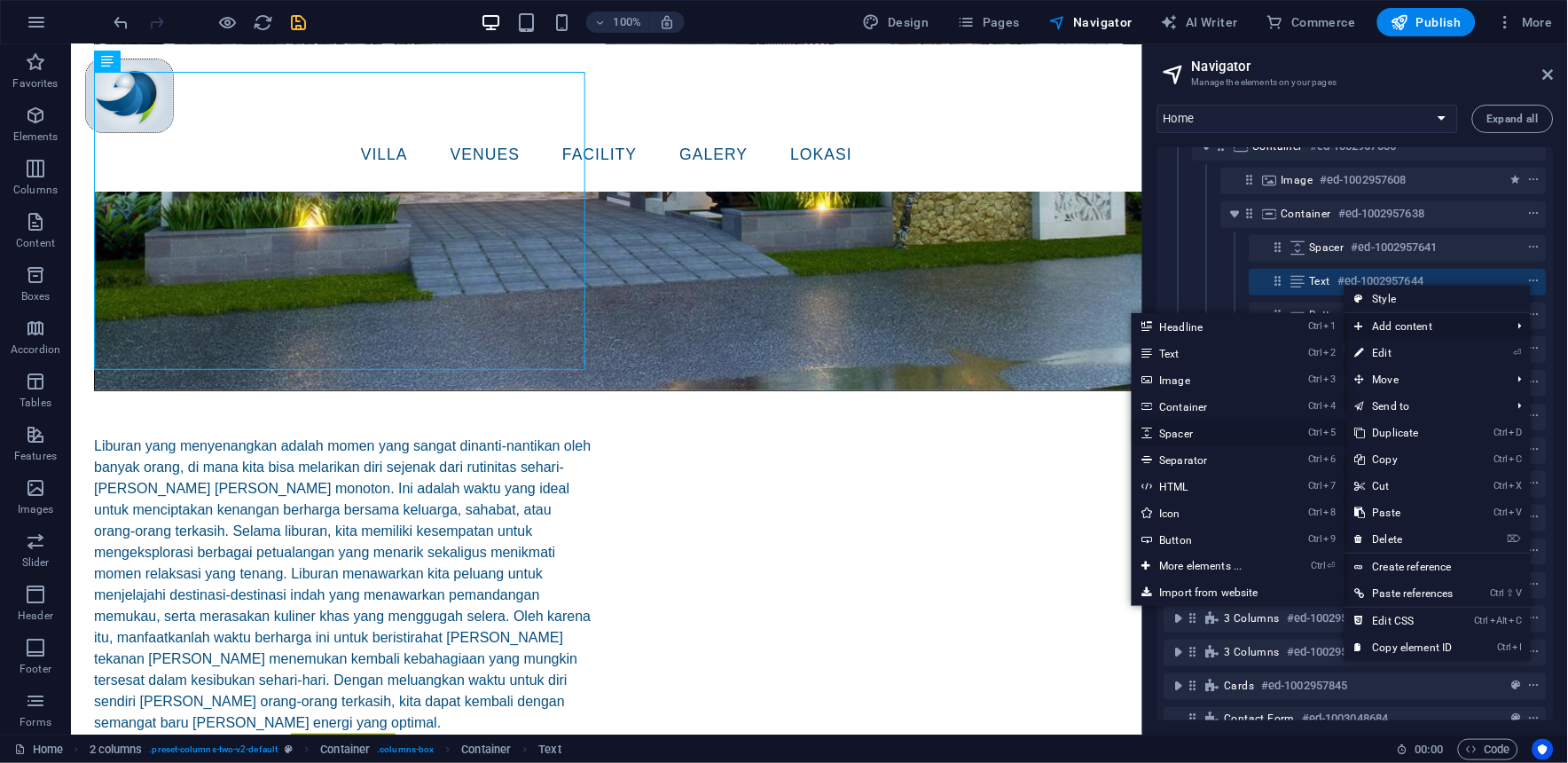
click at [1172, 434] on link "Ctrl 5 Spacer" at bounding box center [1204, 432] width 146 height 26
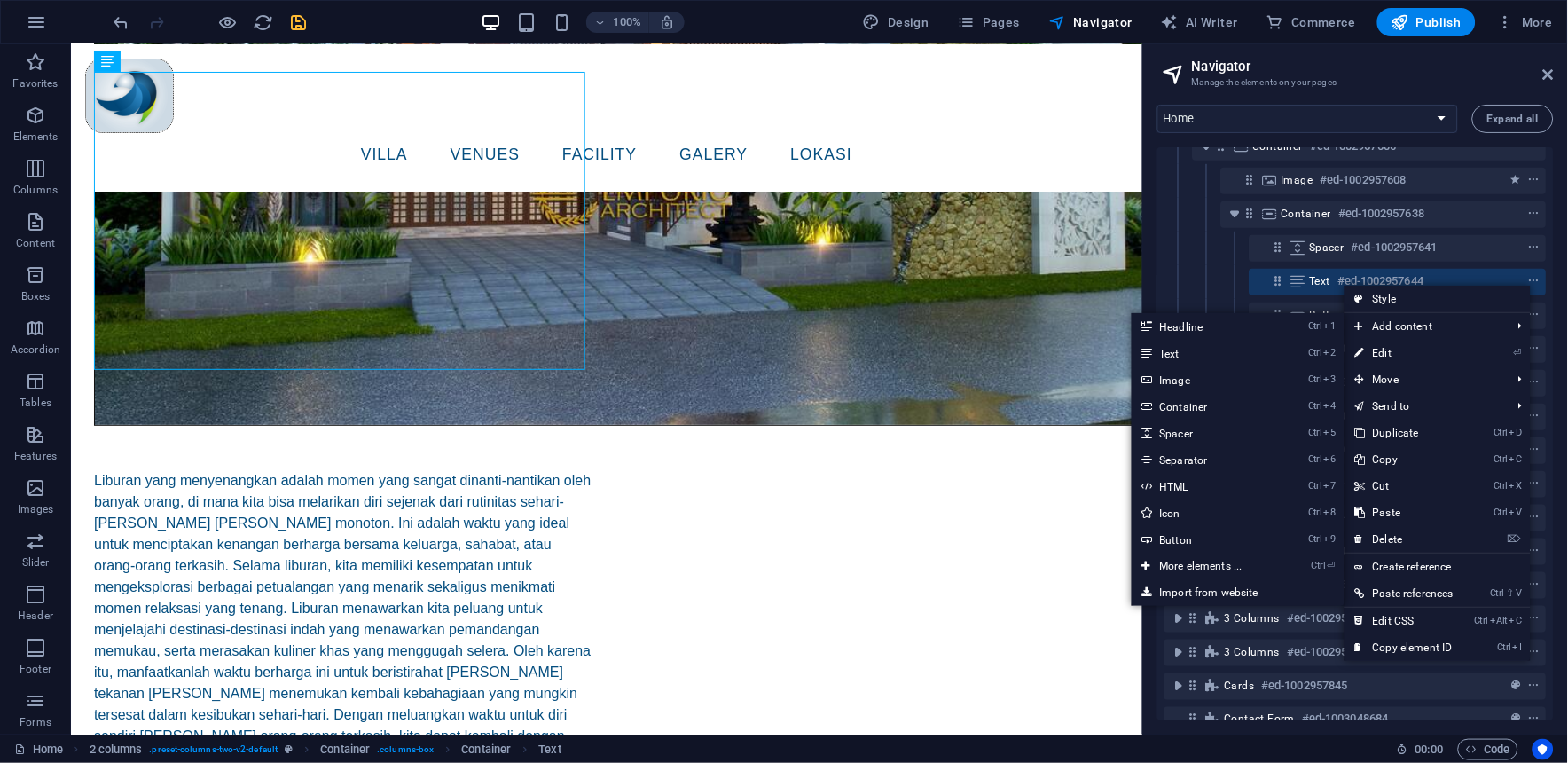
select select "px"
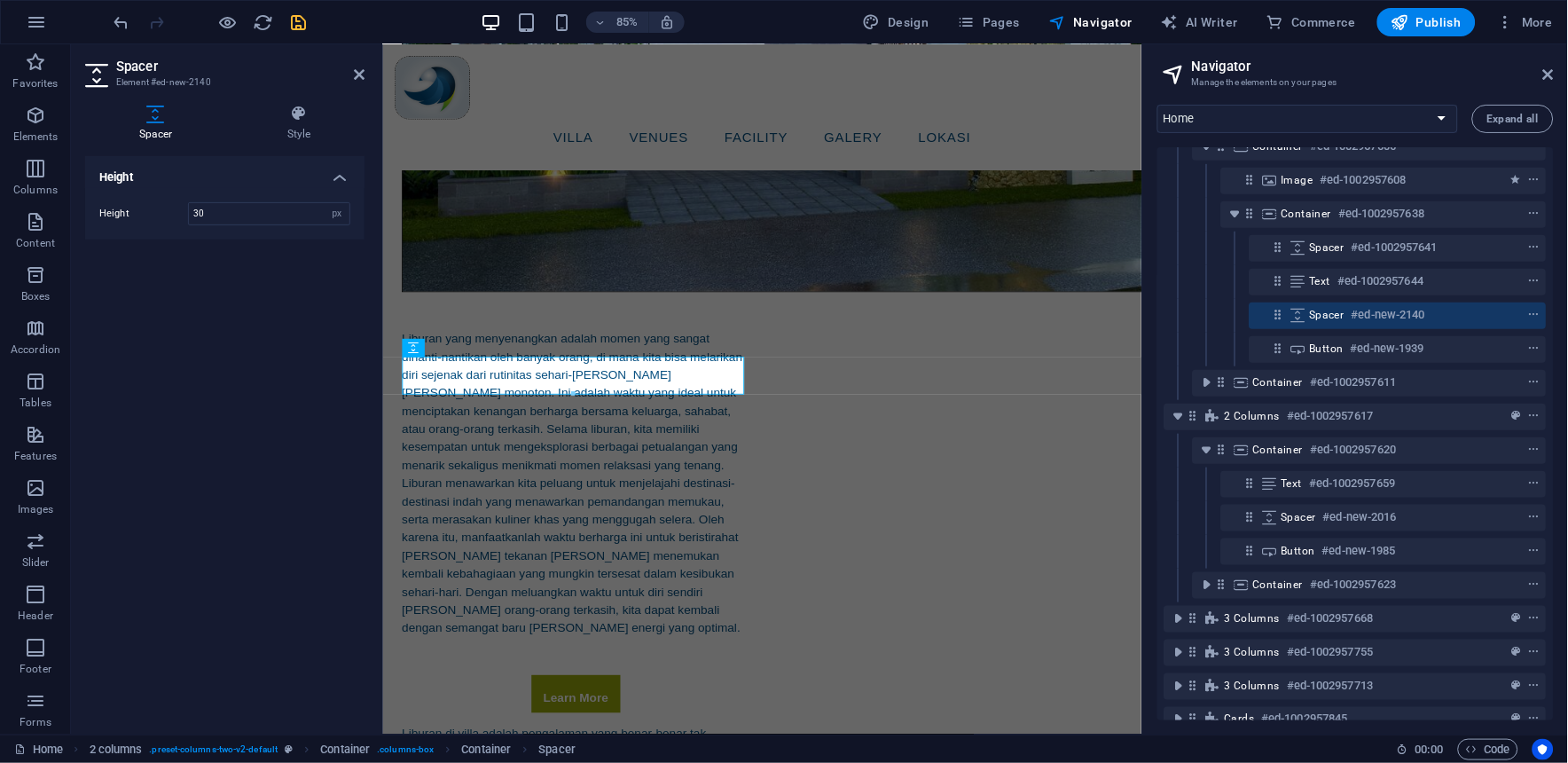
type input "30"
click at [350, 72] on h2 "Spacer" at bounding box center [240, 66] width 248 height 16
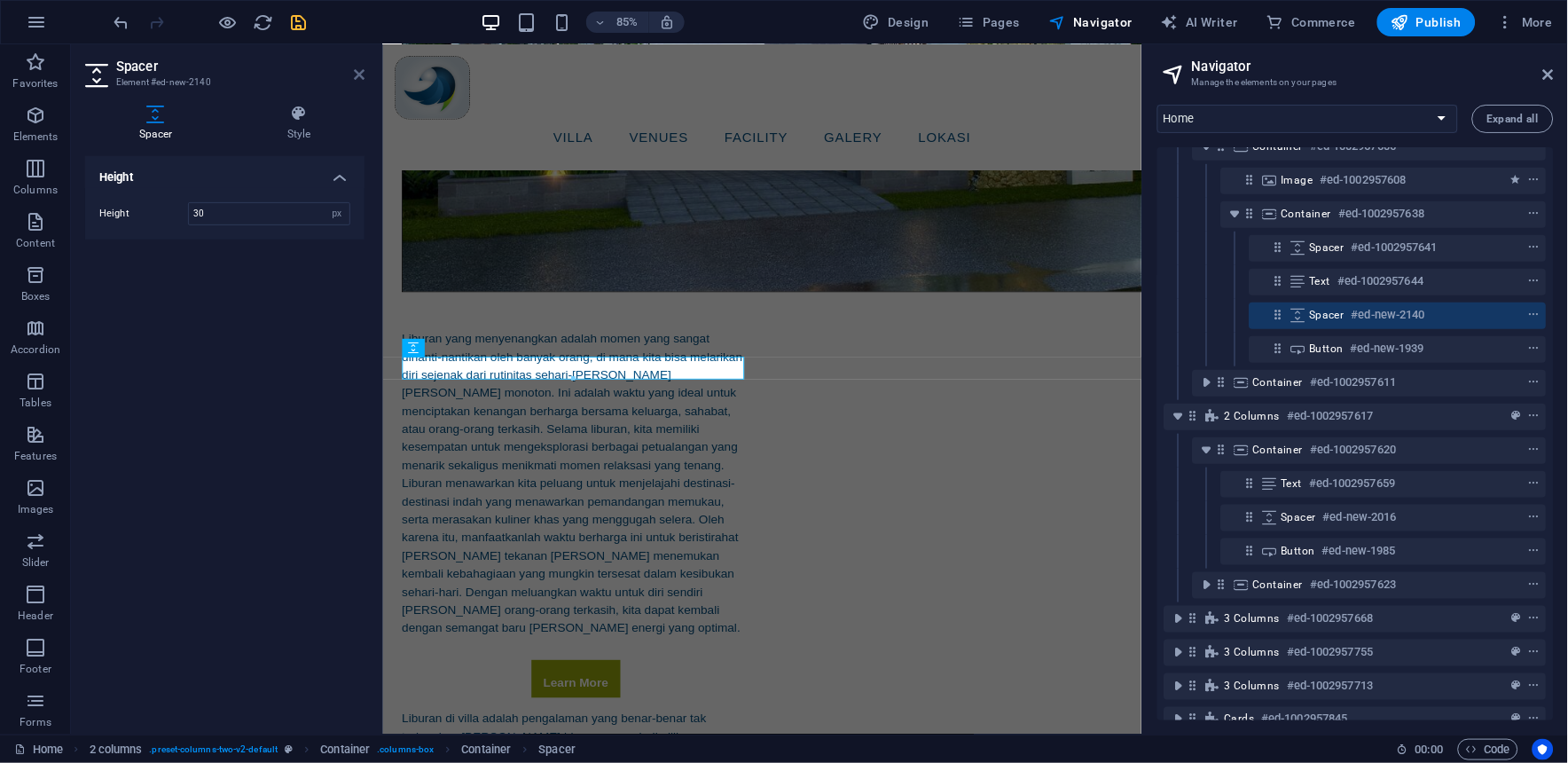
click at [358, 76] on icon at bounding box center [359, 74] width 10 height 14
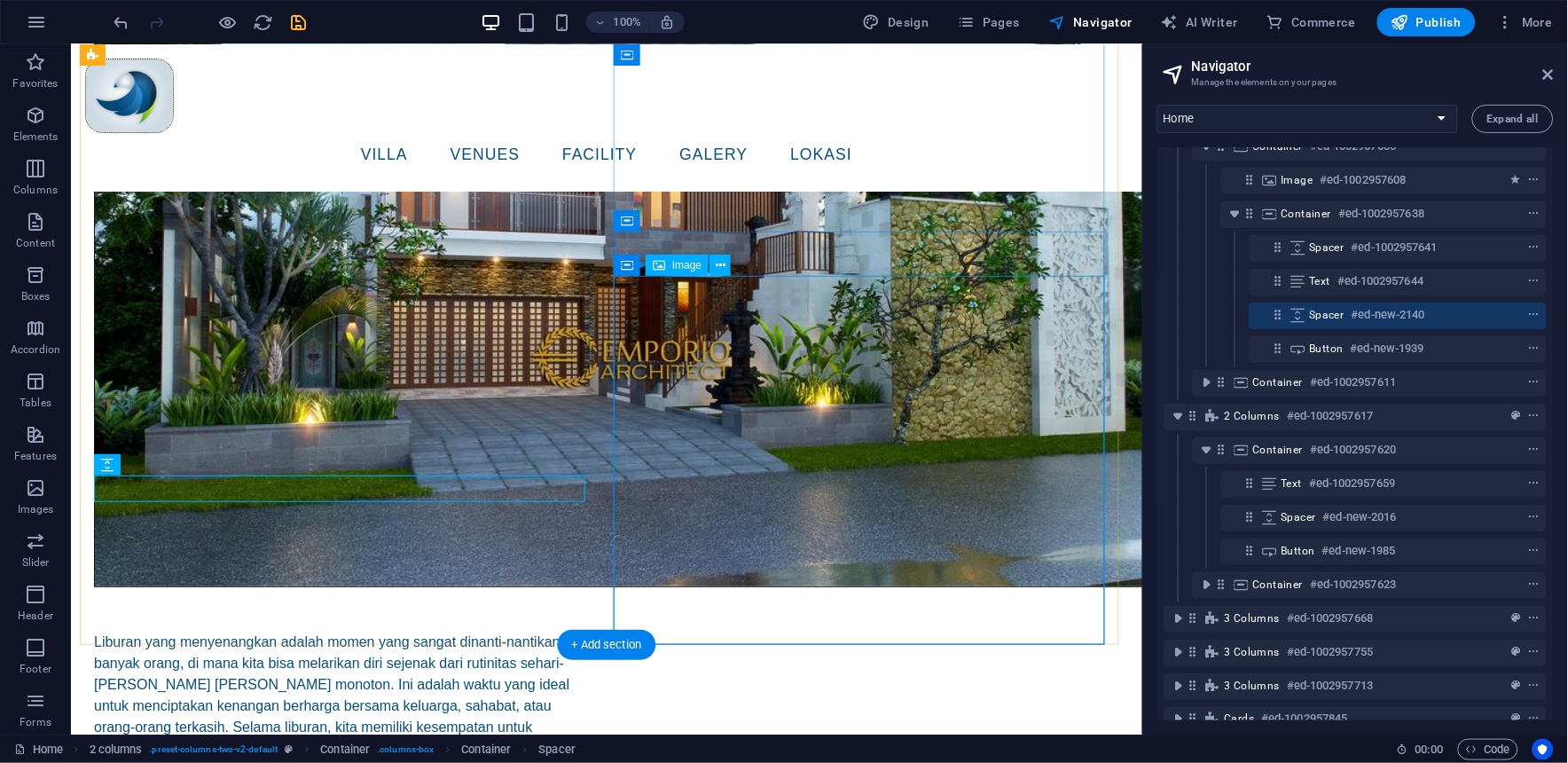
scroll to position [1561, 0]
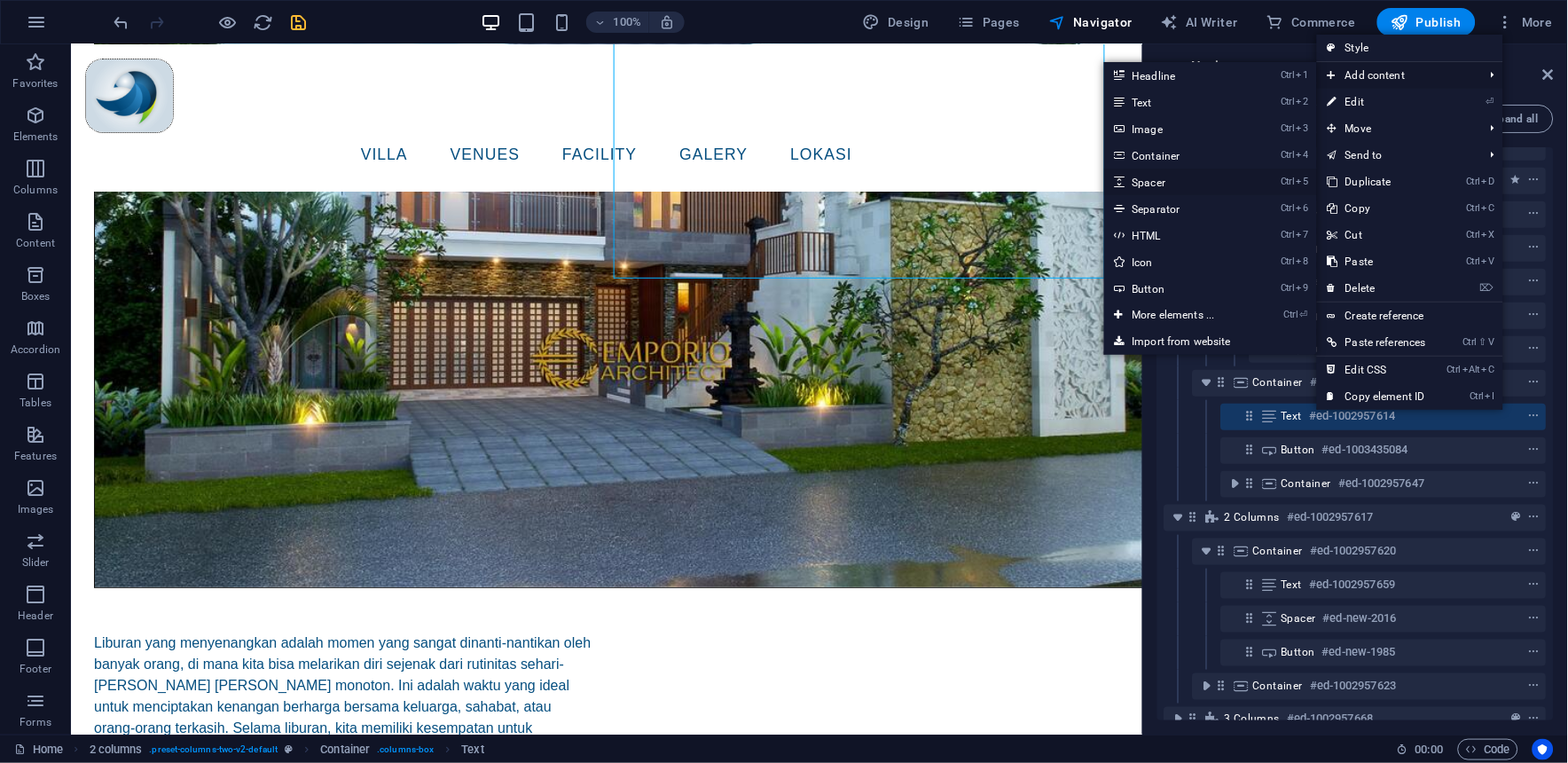
click at [1148, 182] on link "Ctrl 5 Spacer" at bounding box center [1176, 181] width 146 height 26
select select "px"
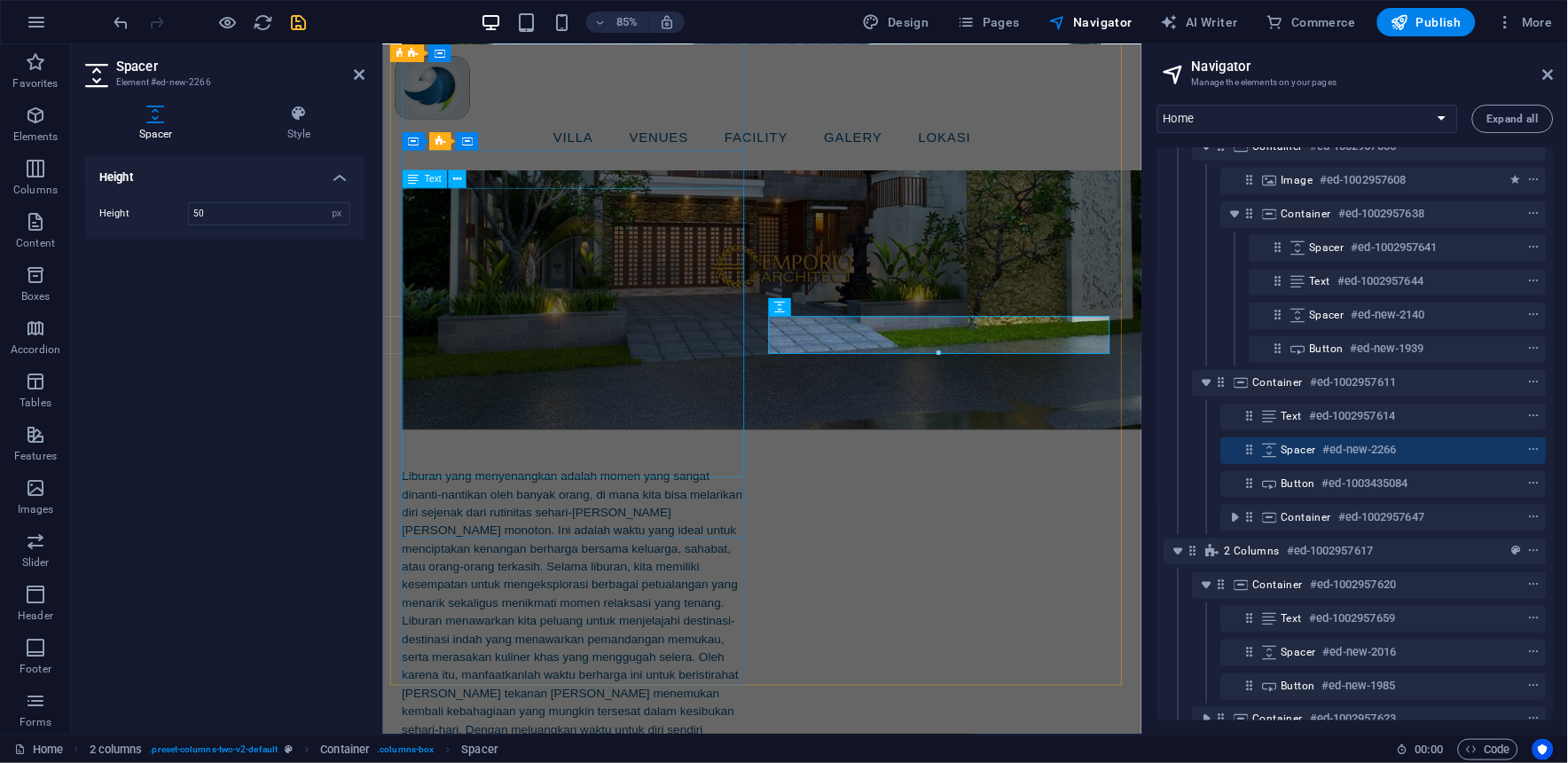
scroll to position [1582, 0]
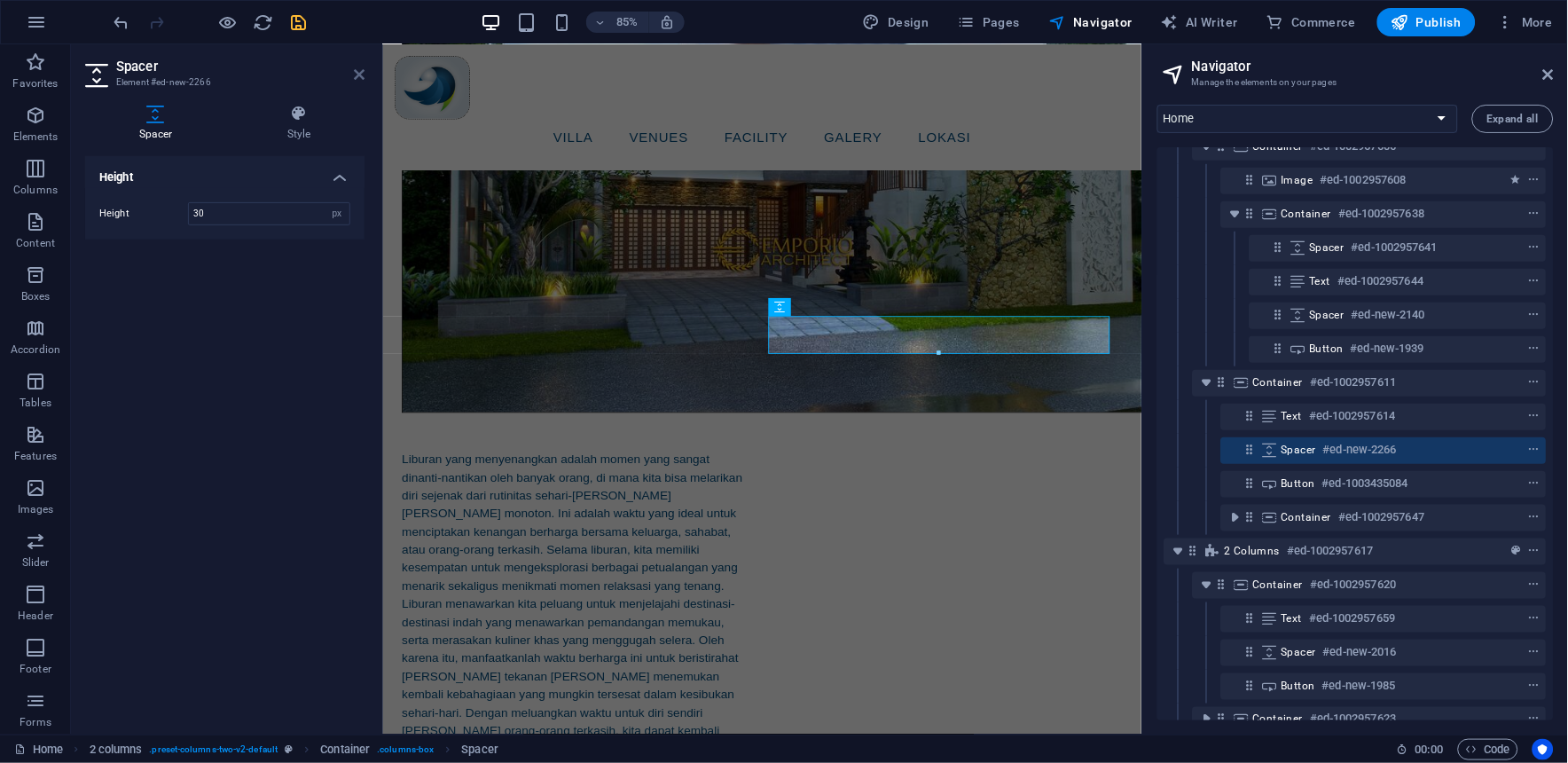
type input "30"
click at [354, 73] on icon at bounding box center [359, 74] width 10 height 14
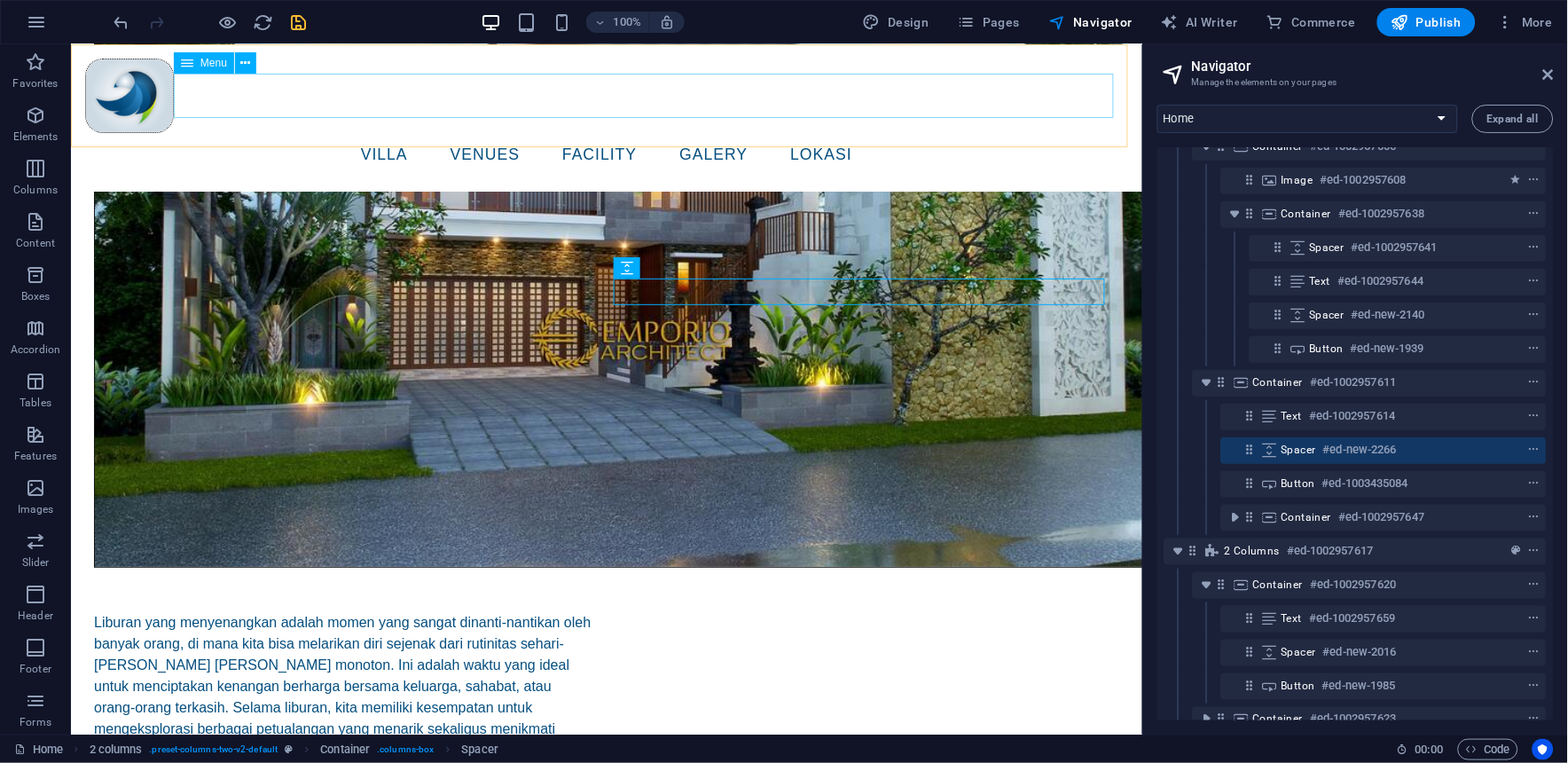
scroll to position [1561, 0]
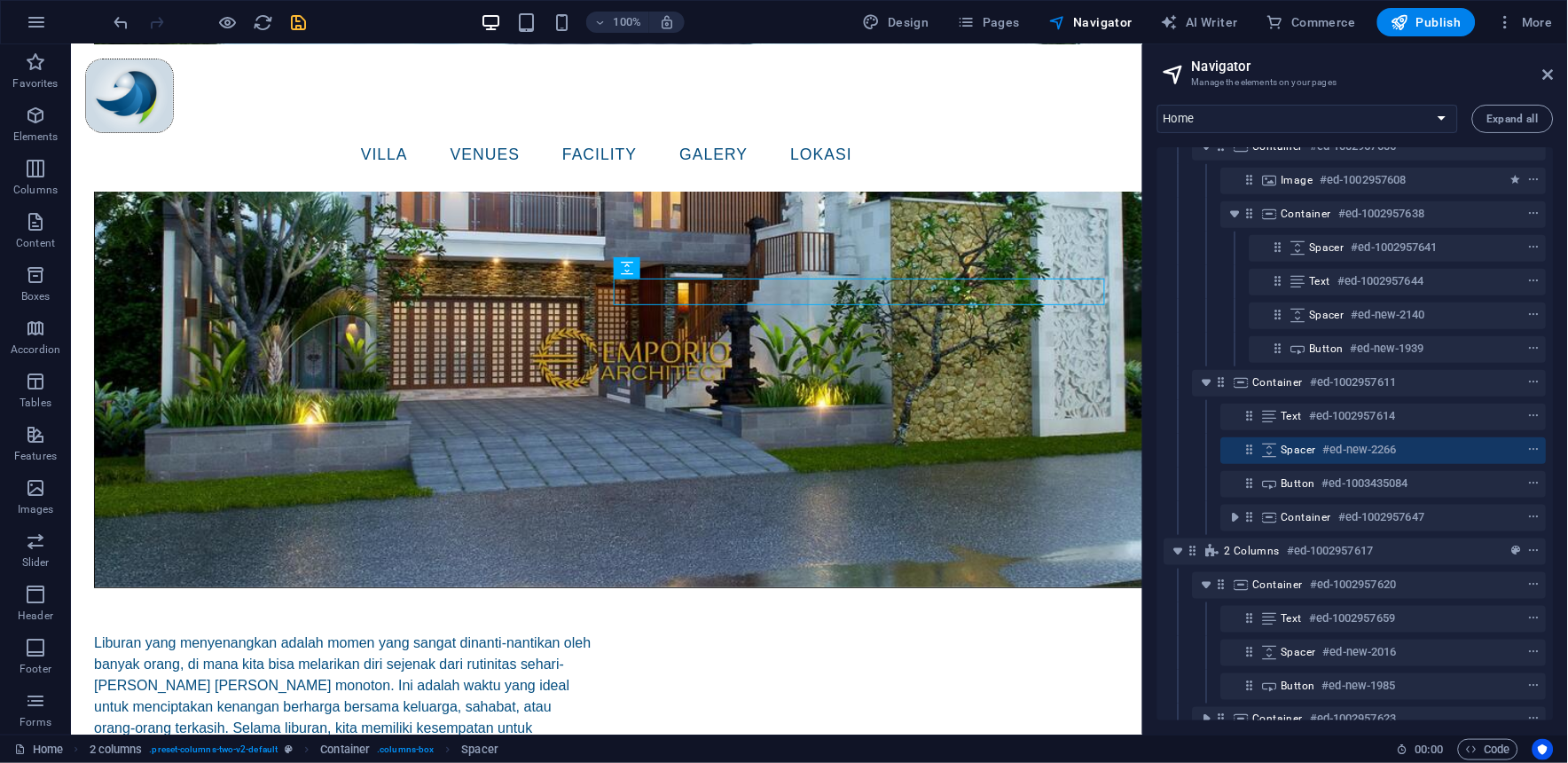
click at [282, 19] on div at bounding box center [210, 22] width 198 height 28
click at [294, 22] on icon "save" at bounding box center [299, 23] width 21 height 21
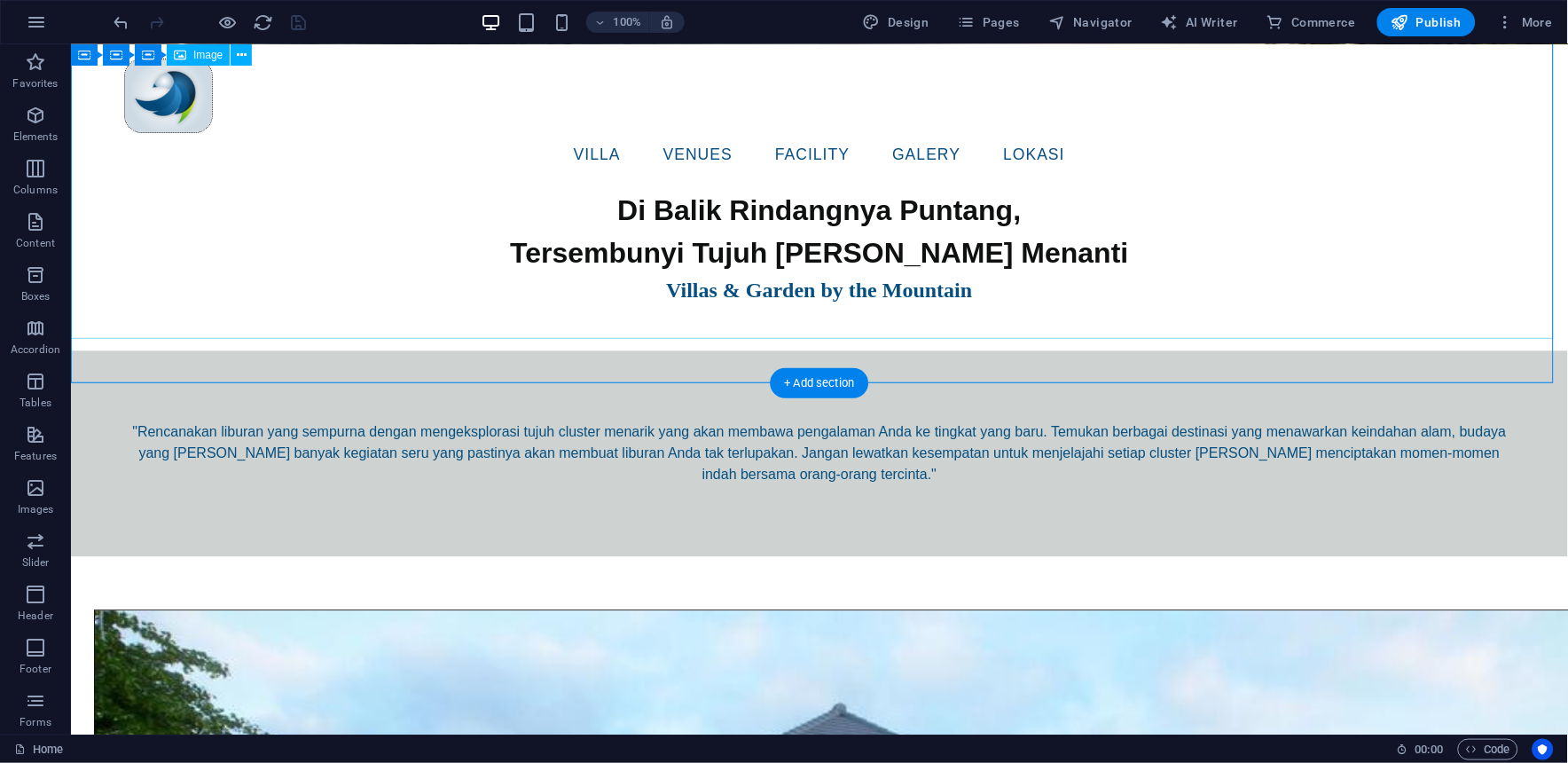
scroll to position [667, 0]
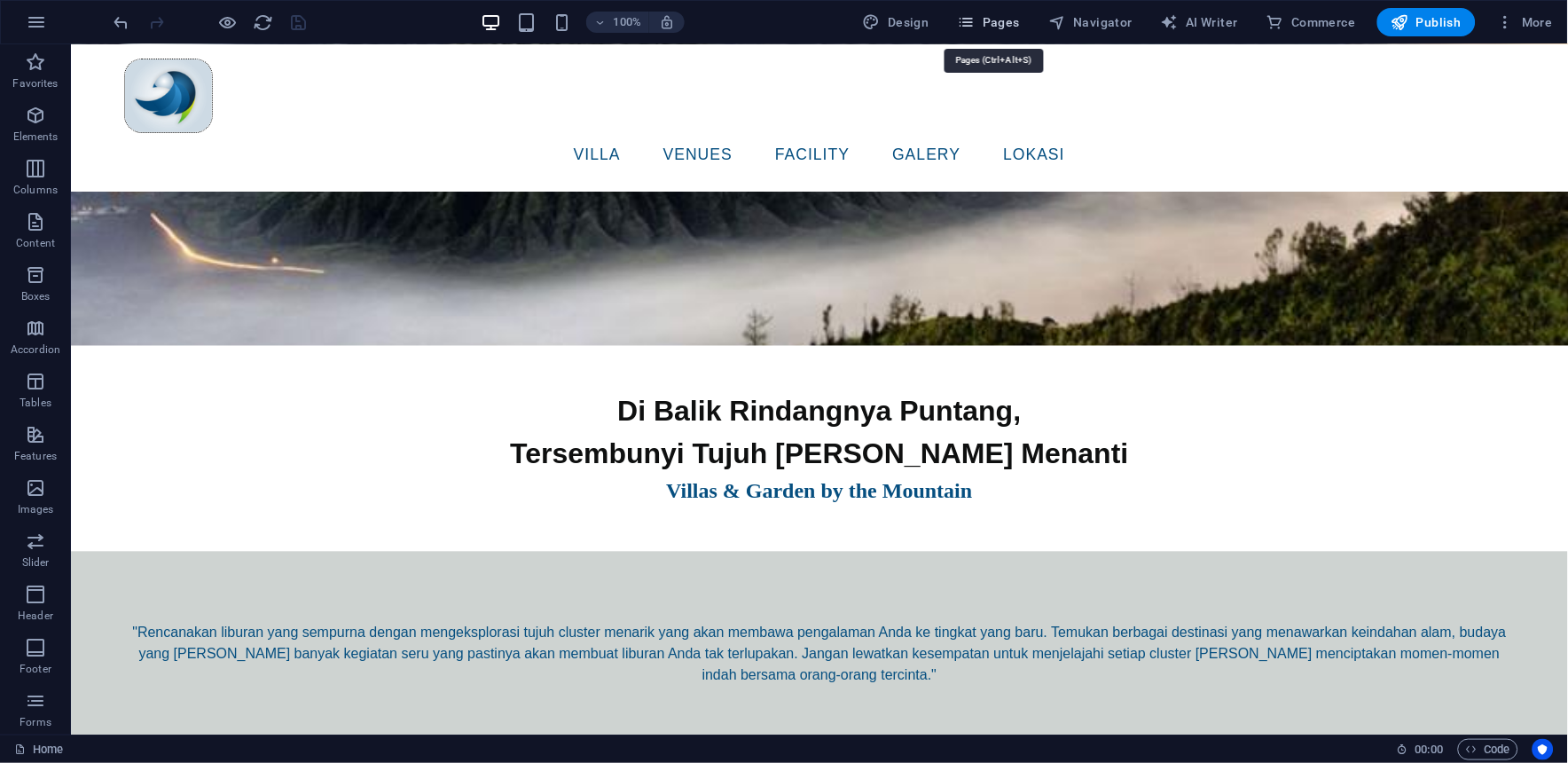
drag, startPoint x: 997, startPoint y: 15, endPoint x: 947, endPoint y: 30, distance: 52.2
click at [997, 15] on span "Pages" at bounding box center [988, 22] width 62 height 18
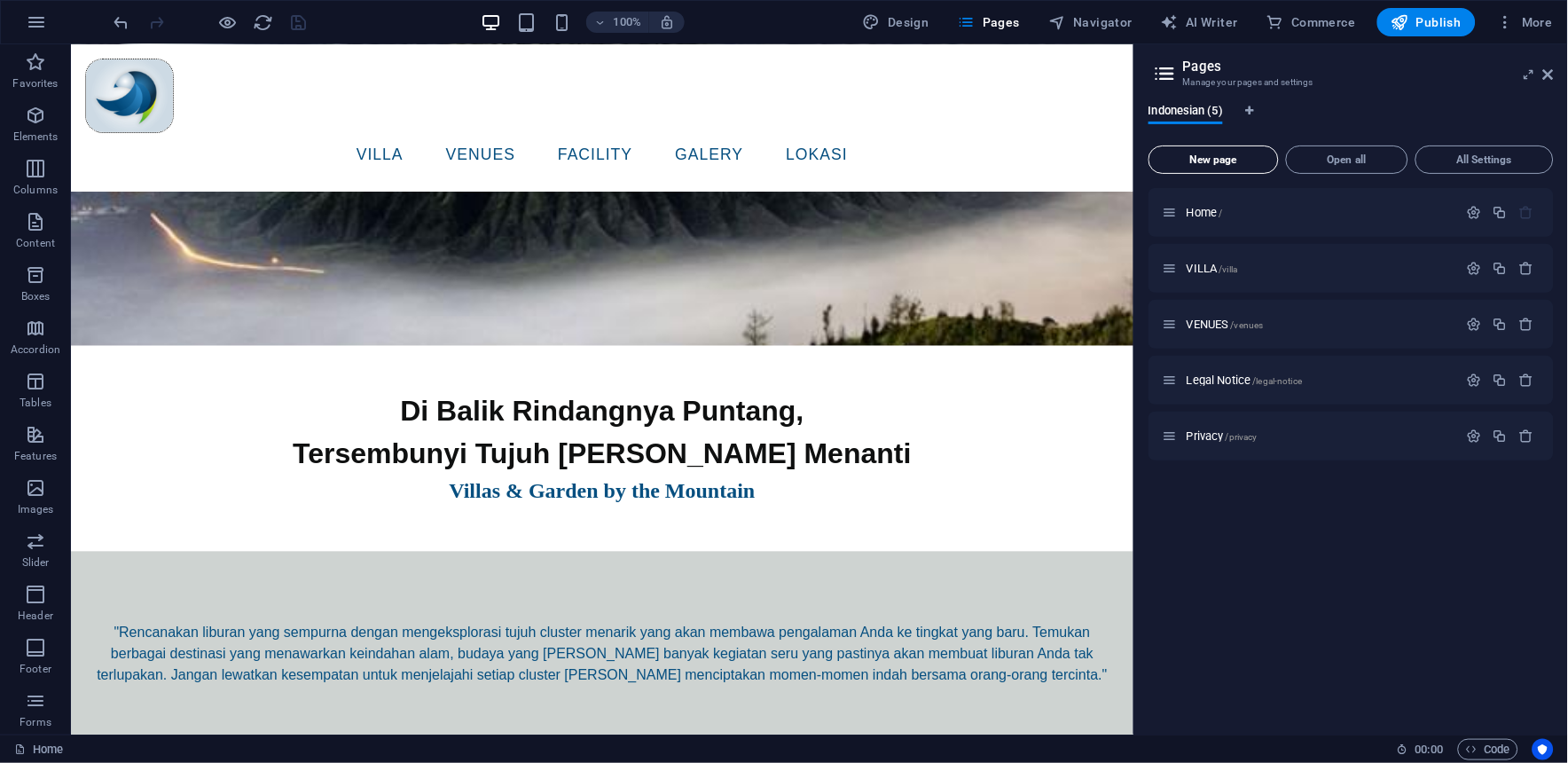
click at [1218, 168] on button "New page" at bounding box center [1213, 160] width 130 height 28
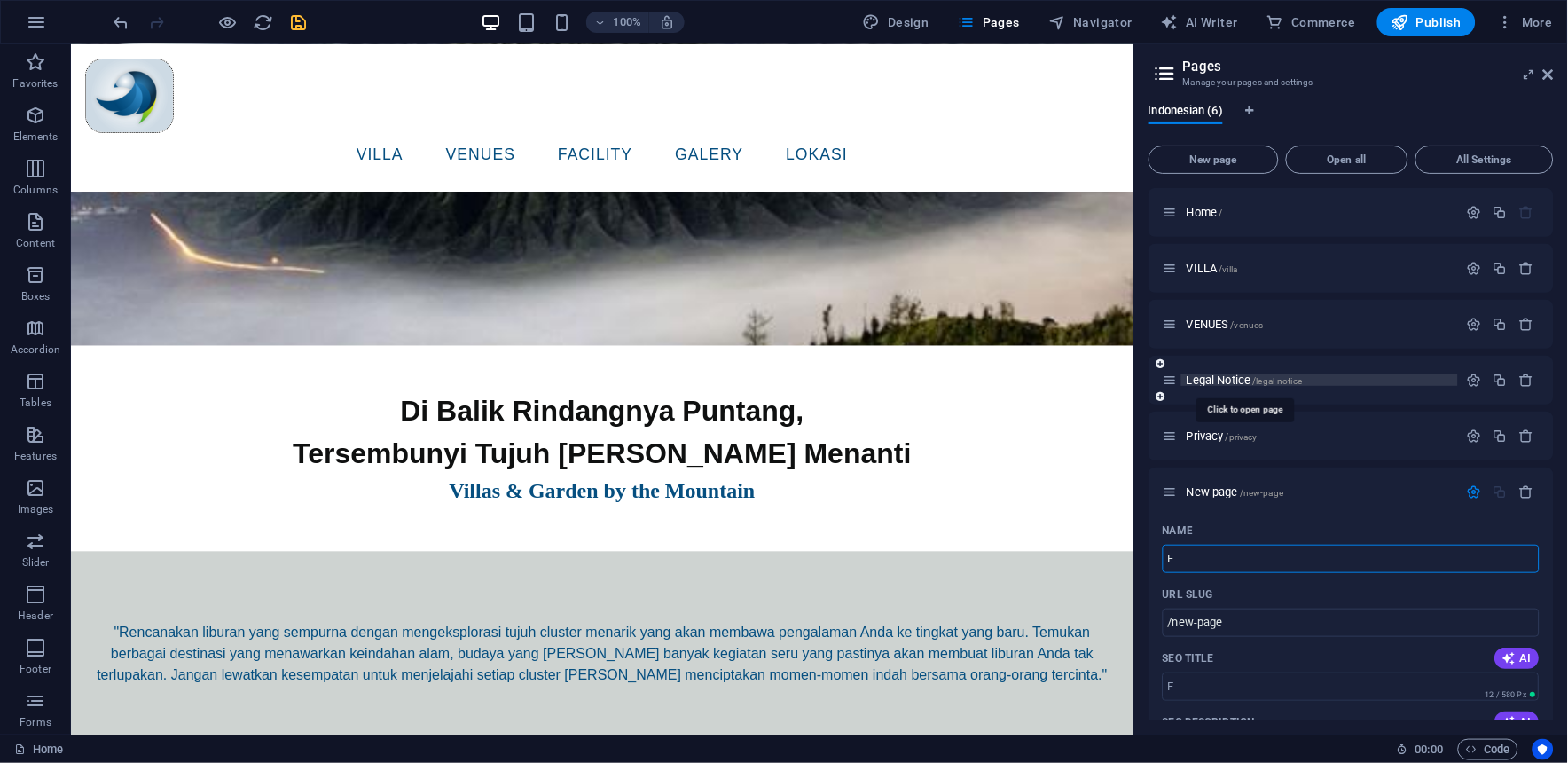
type input "F"
type input "/f"
type input "Facility"
type input "/facility"
type input "Facility"
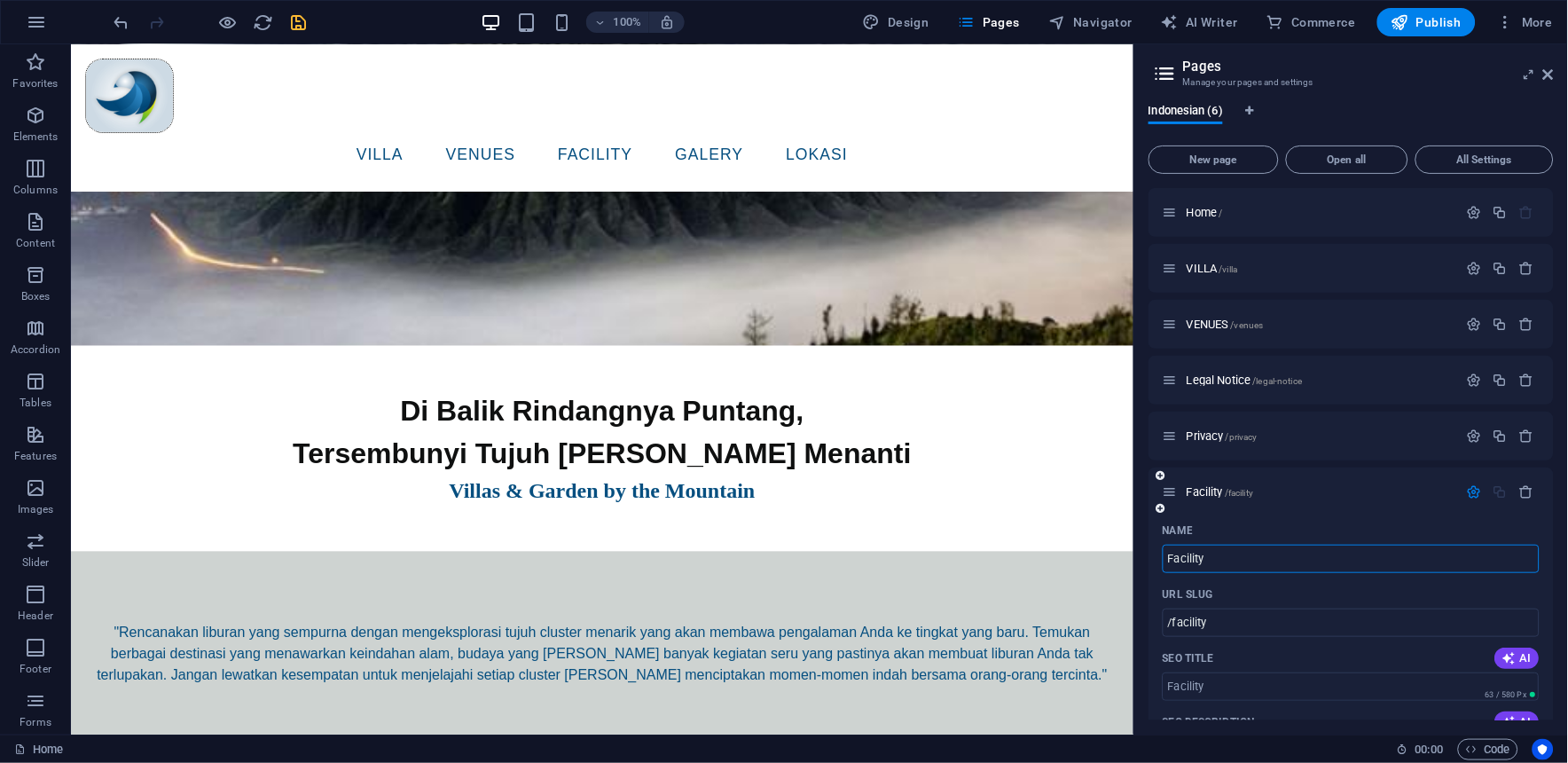
click at [1481, 490] on button "button" at bounding box center [1474, 492] width 25 height 15
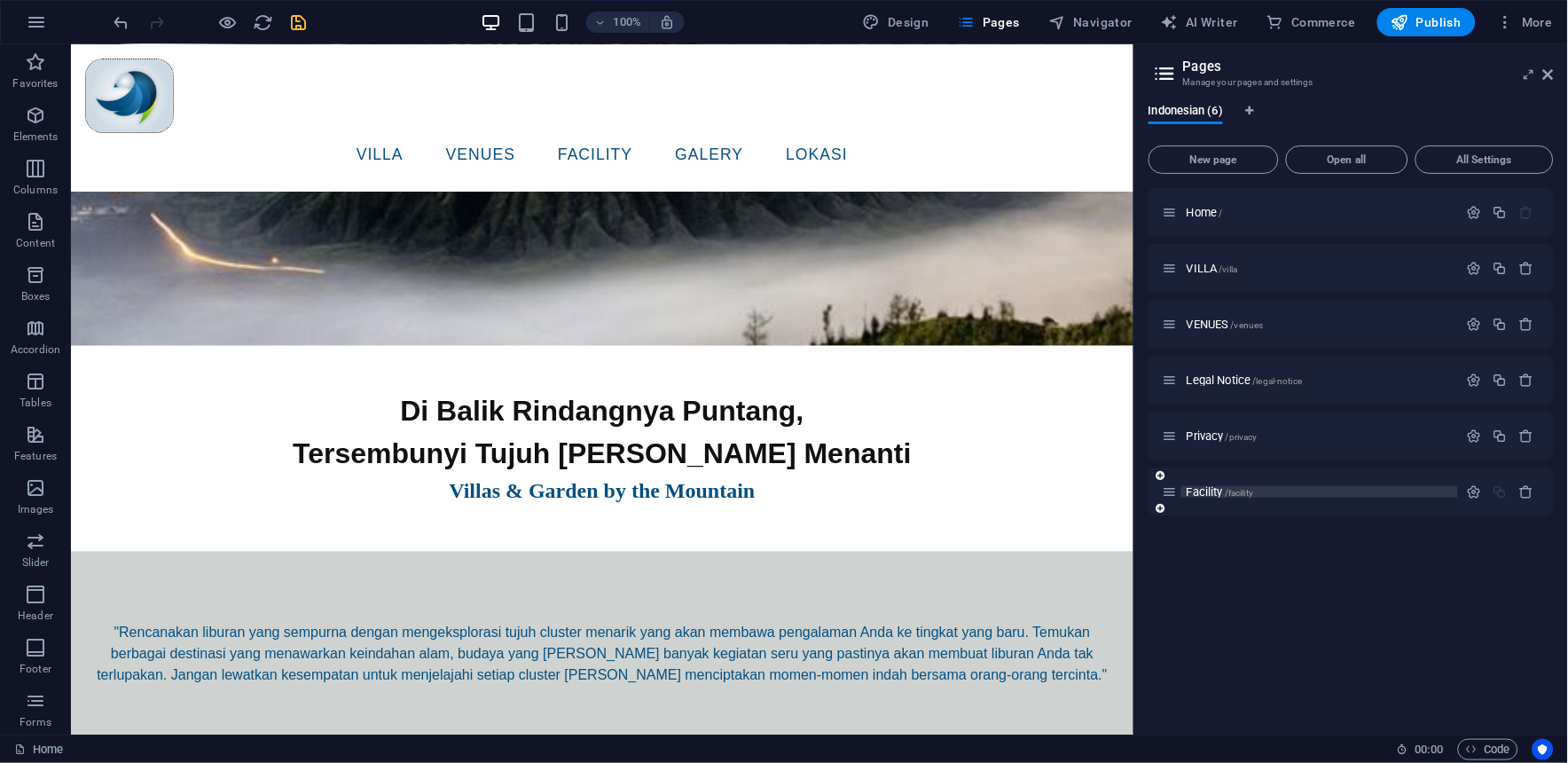
drag, startPoint x: 1194, startPoint y: 477, endPoint x: 1197, endPoint y: 493, distance: 16.3
click at [1197, 493] on div "Facility /facility" at bounding box center [1350, 492] width 405 height 49
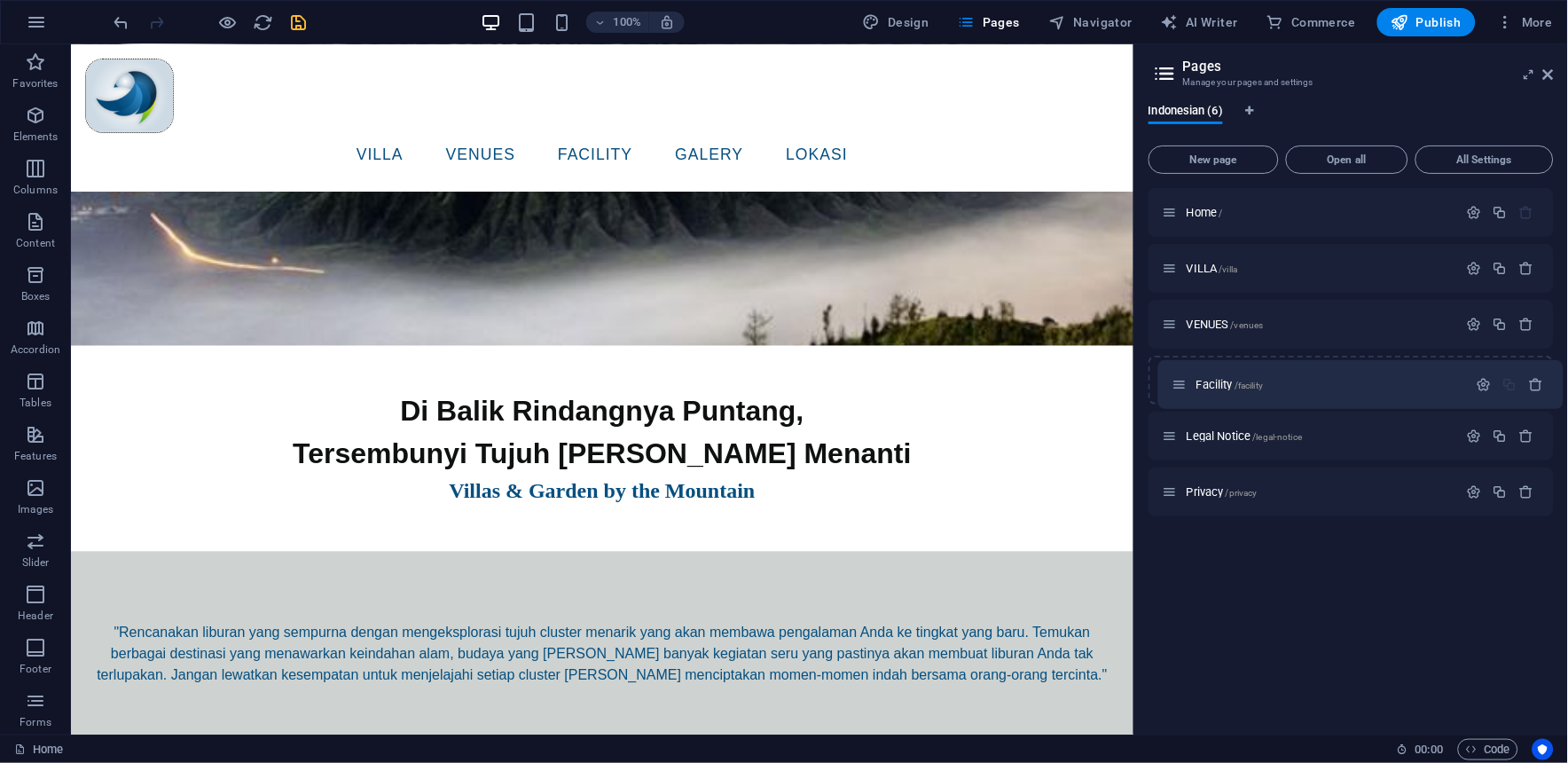
drag, startPoint x: 1173, startPoint y: 494, endPoint x: 1189, endPoint y: 378, distance: 117.1
click at [1189, 378] on div "Home / VILLA /villa VENUES /venues Legal Notice /legal-notice Privacy /privacy …" at bounding box center [1350, 352] width 405 height 329
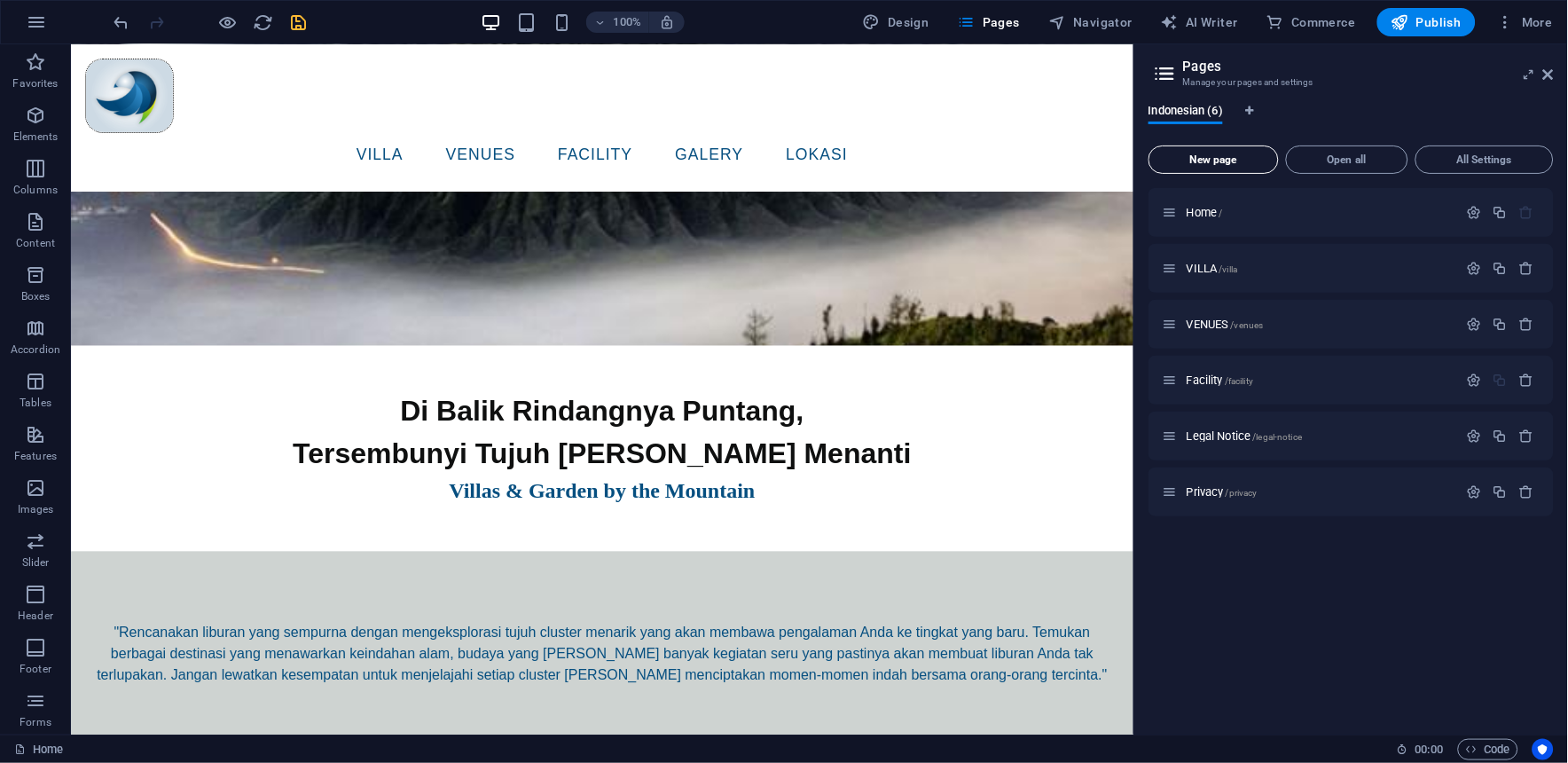
click at [1198, 155] on span "New page" at bounding box center [1213, 159] width 114 height 10
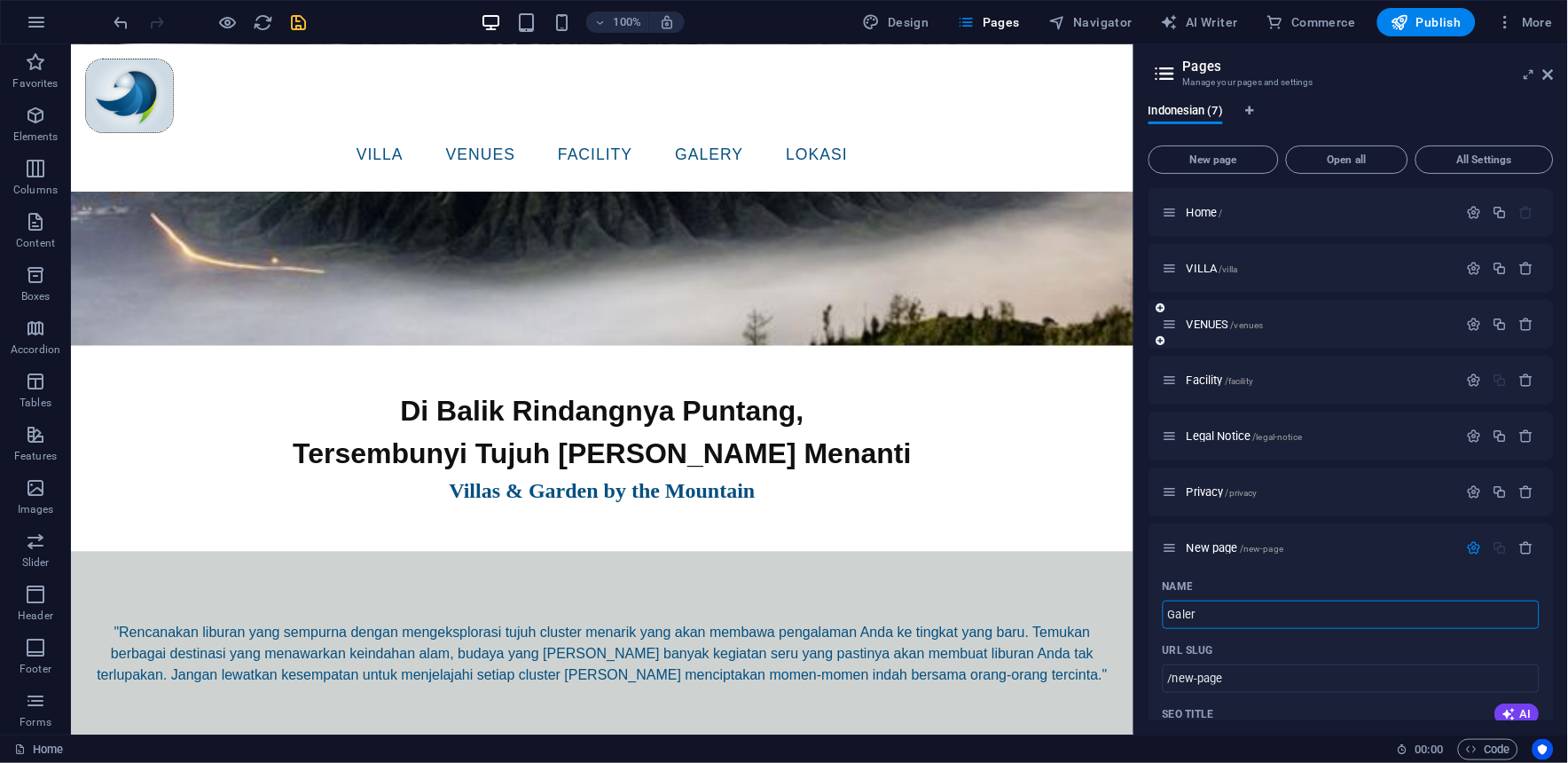
type input "Galery"
type input "/[PERSON_NAME]"
type input "Galery"
type input "/galery"
type input "Galery"
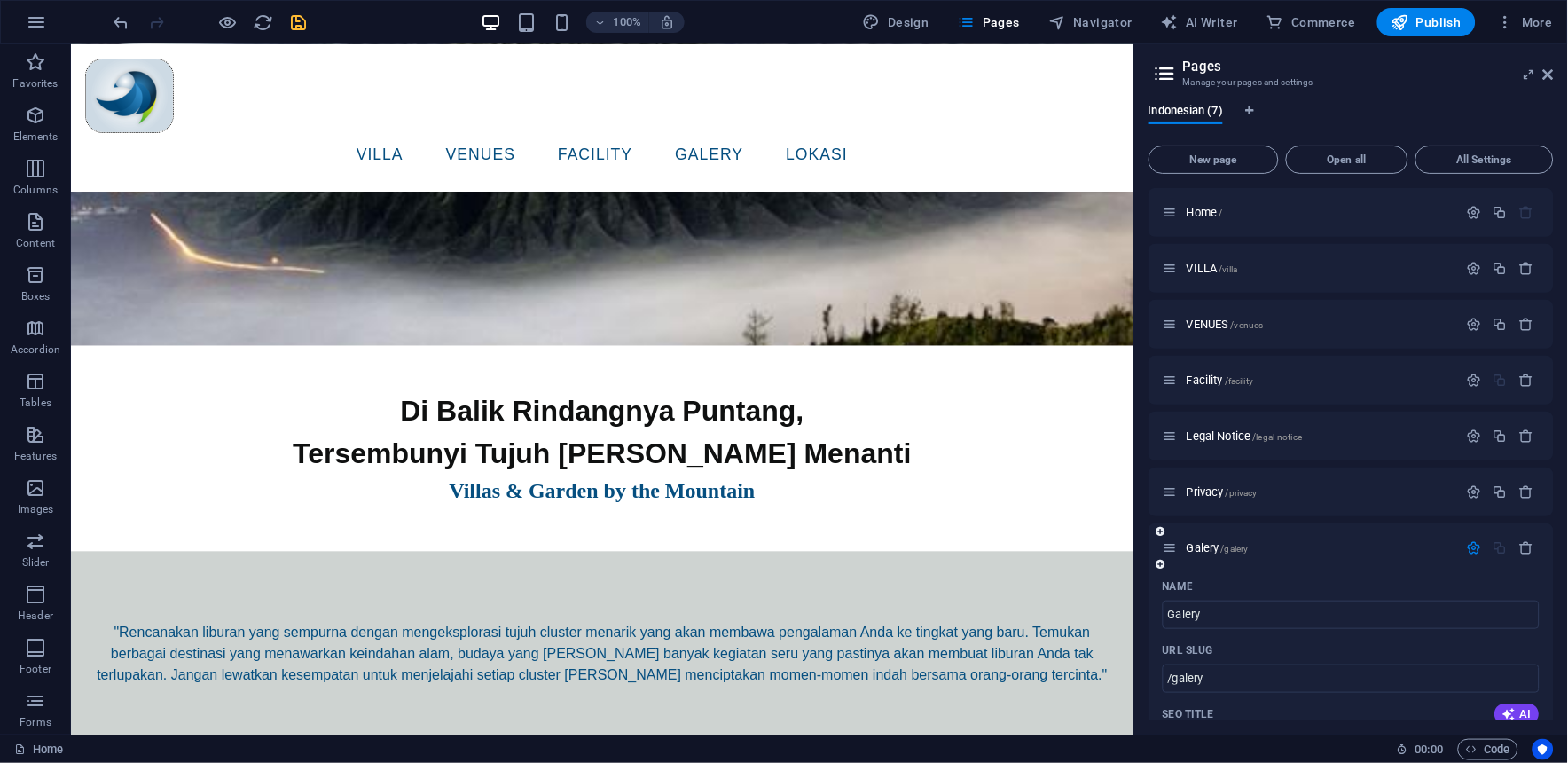
click at [1468, 542] on icon "button" at bounding box center [1474, 548] width 15 height 15
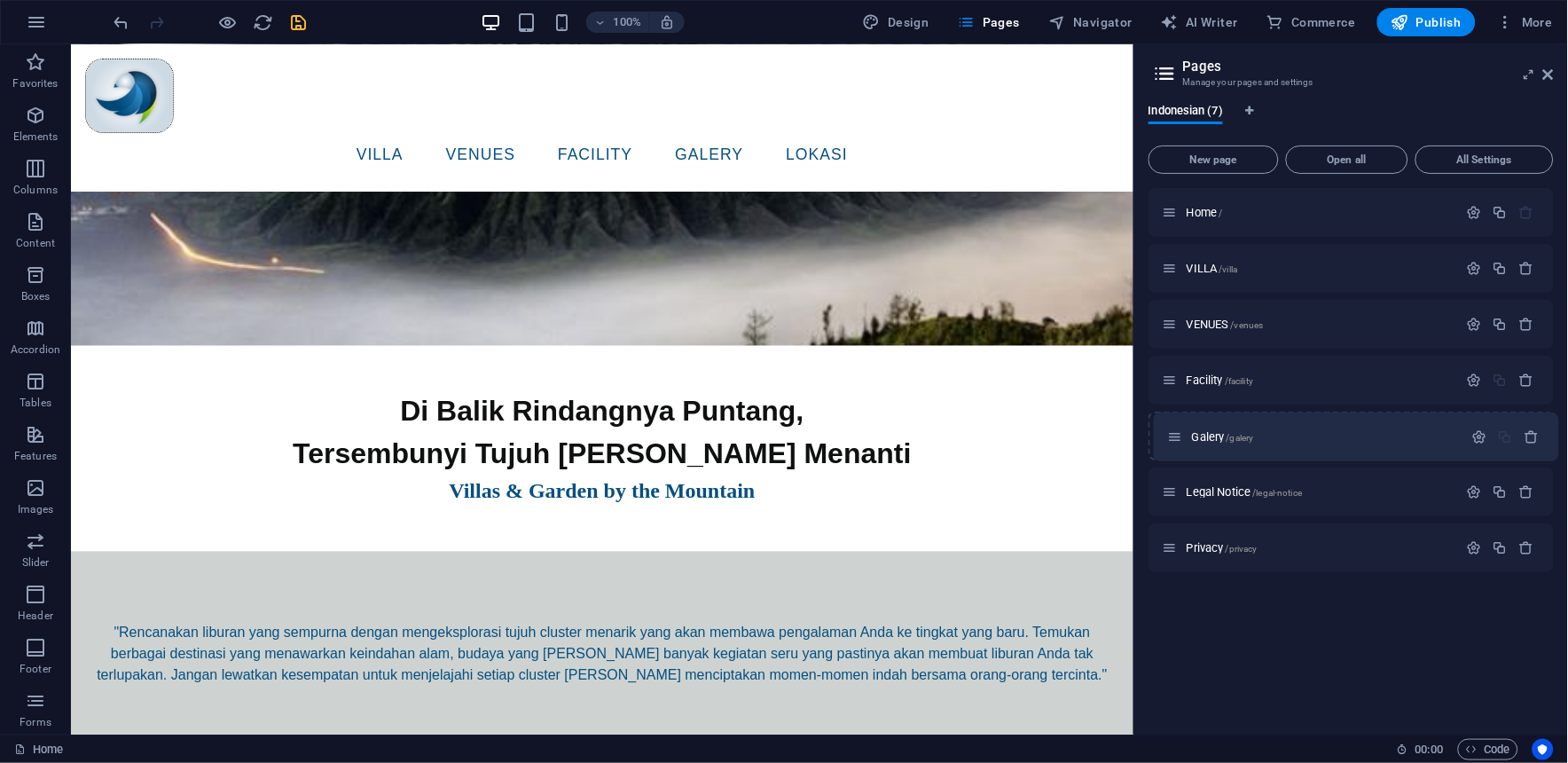
drag, startPoint x: 1174, startPoint y: 548, endPoint x: 1182, endPoint y: 431, distance: 117.3
click at [1182, 431] on div "Home / VILLA /villa VENUES /venues Facility /facility Legal Notice /legal-notic…" at bounding box center [1350, 380] width 405 height 384
click at [1204, 161] on span "New page" at bounding box center [1213, 159] width 114 height 10
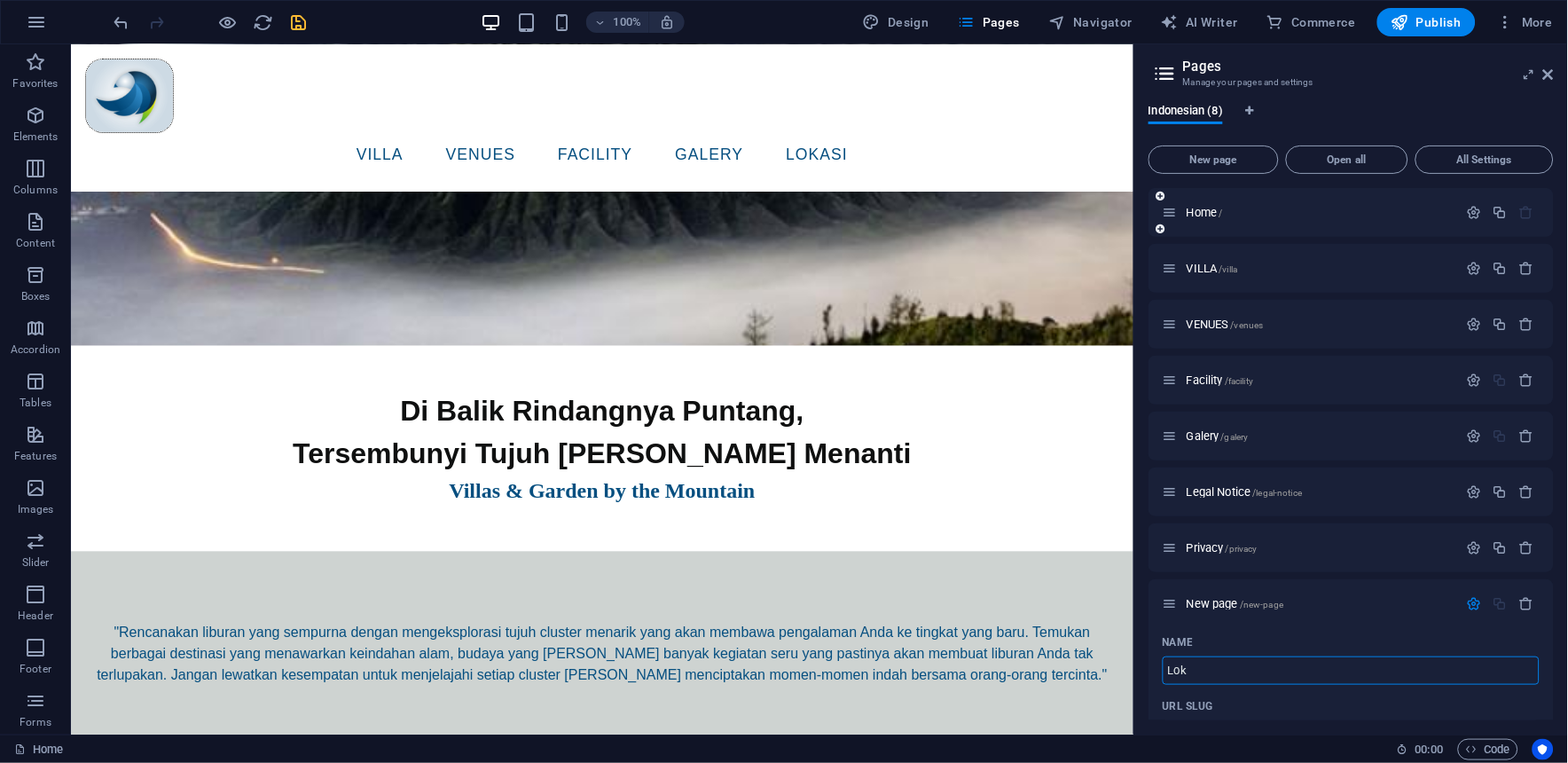
type input "Loka"
type input "/lo"
type input "Lokasi"
type input "/lokasi"
type input "Lokasi"
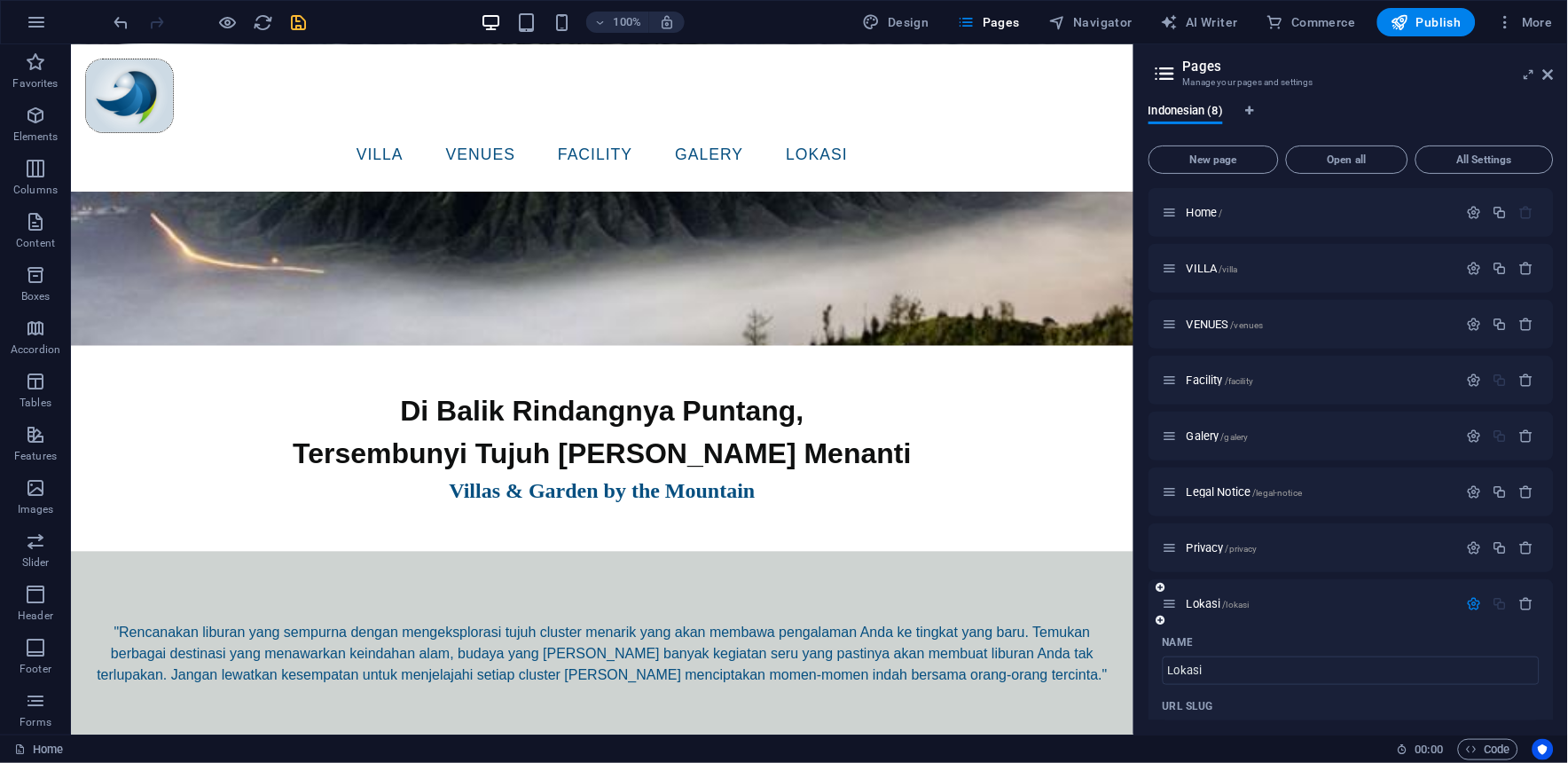
click at [1467, 607] on icon "button" at bounding box center [1474, 603] width 15 height 15
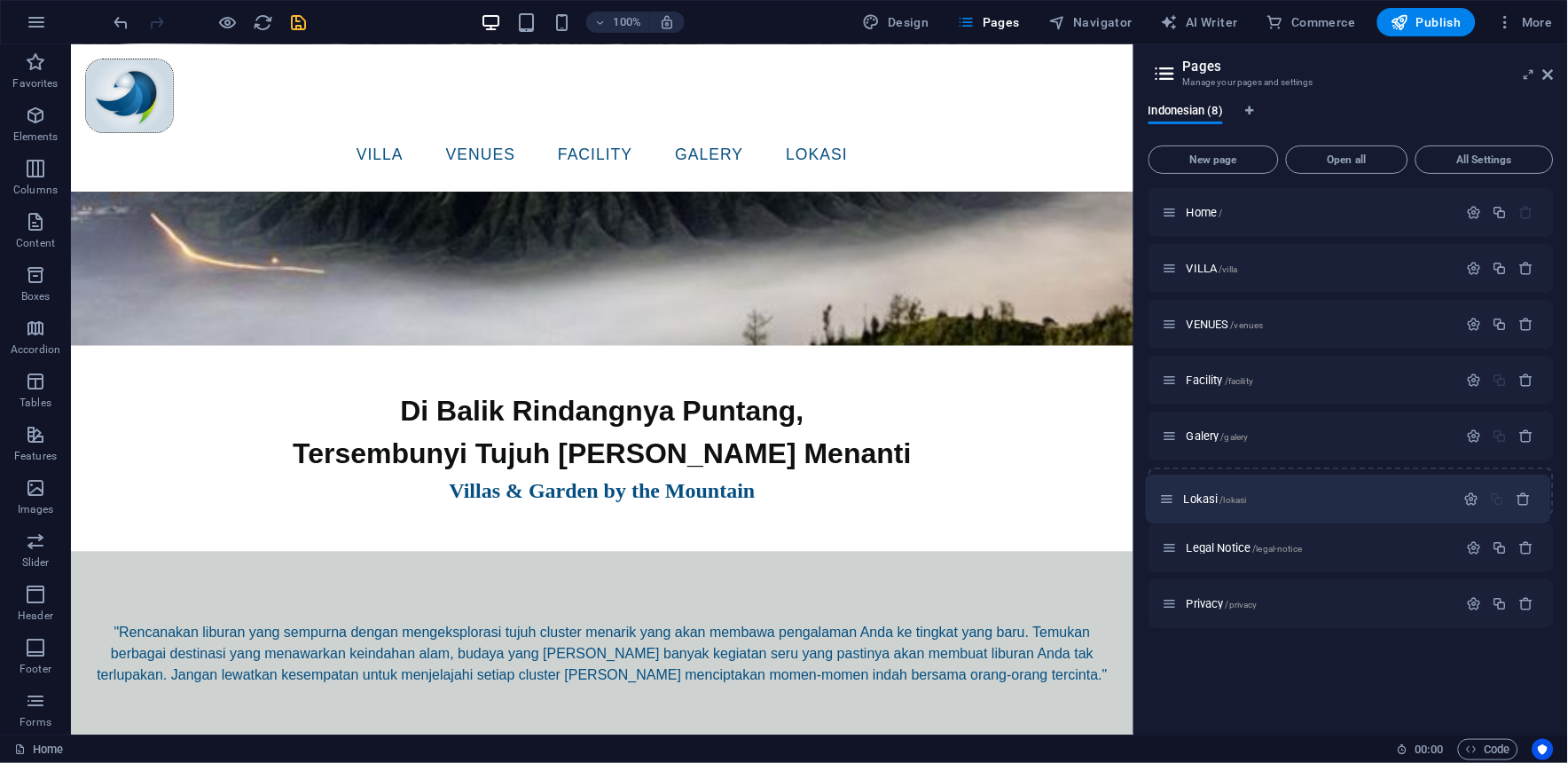
drag, startPoint x: 1171, startPoint y: 605, endPoint x: 1165, endPoint y: 497, distance: 108.2
click at [1165, 497] on div "Home / VILLA /villa VENUES /venues Facility /facility [GEOGRAPHIC_DATA] /galery…" at bounding box center [1350, 408] width 405 height 440
click at [289, 16] on icon "save" at bounding box center [299, 23] width 21 height 21
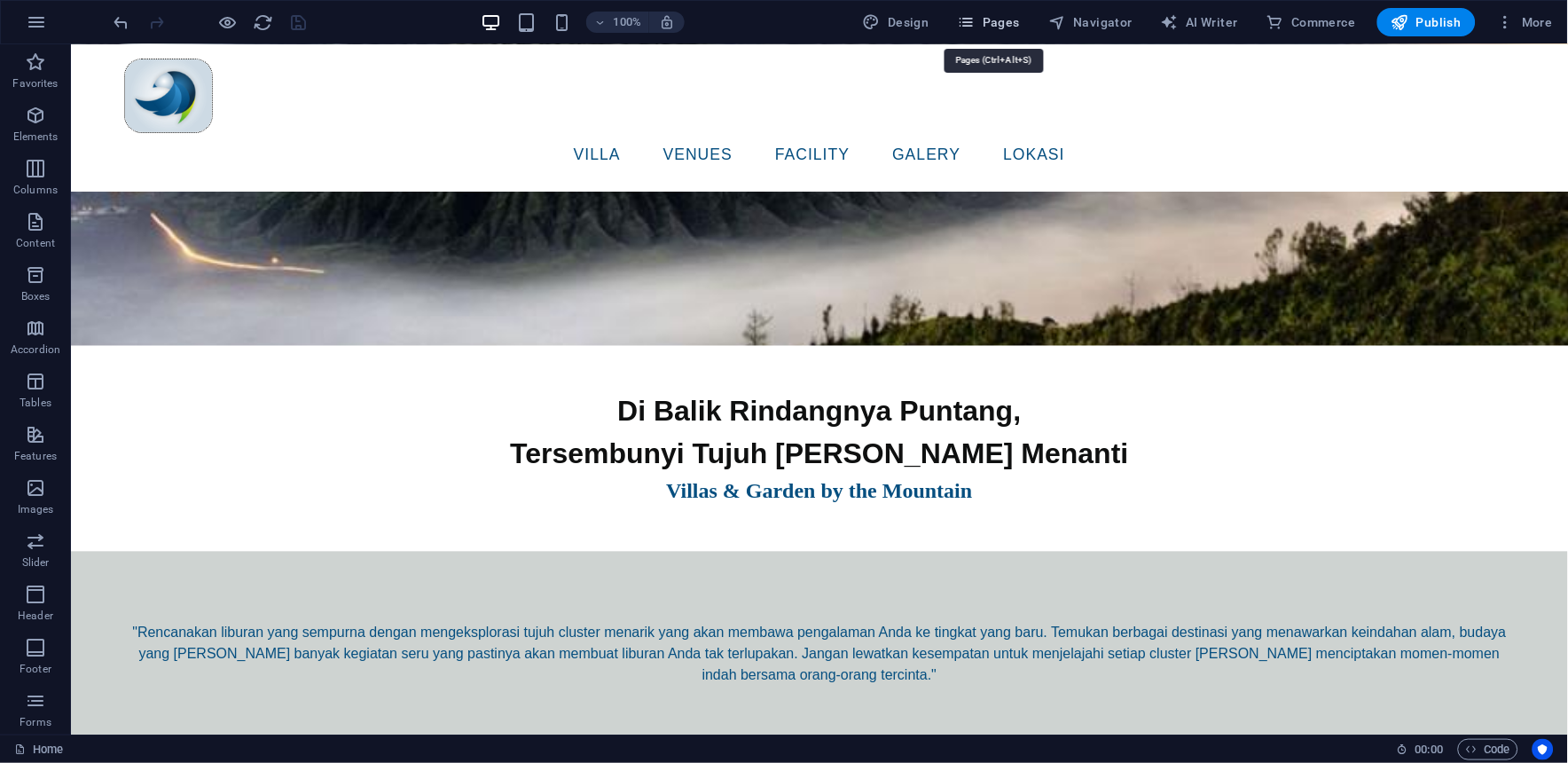
click at [998, 23] on span "Pages" at bounding box center [988, 22] width 62 height 18
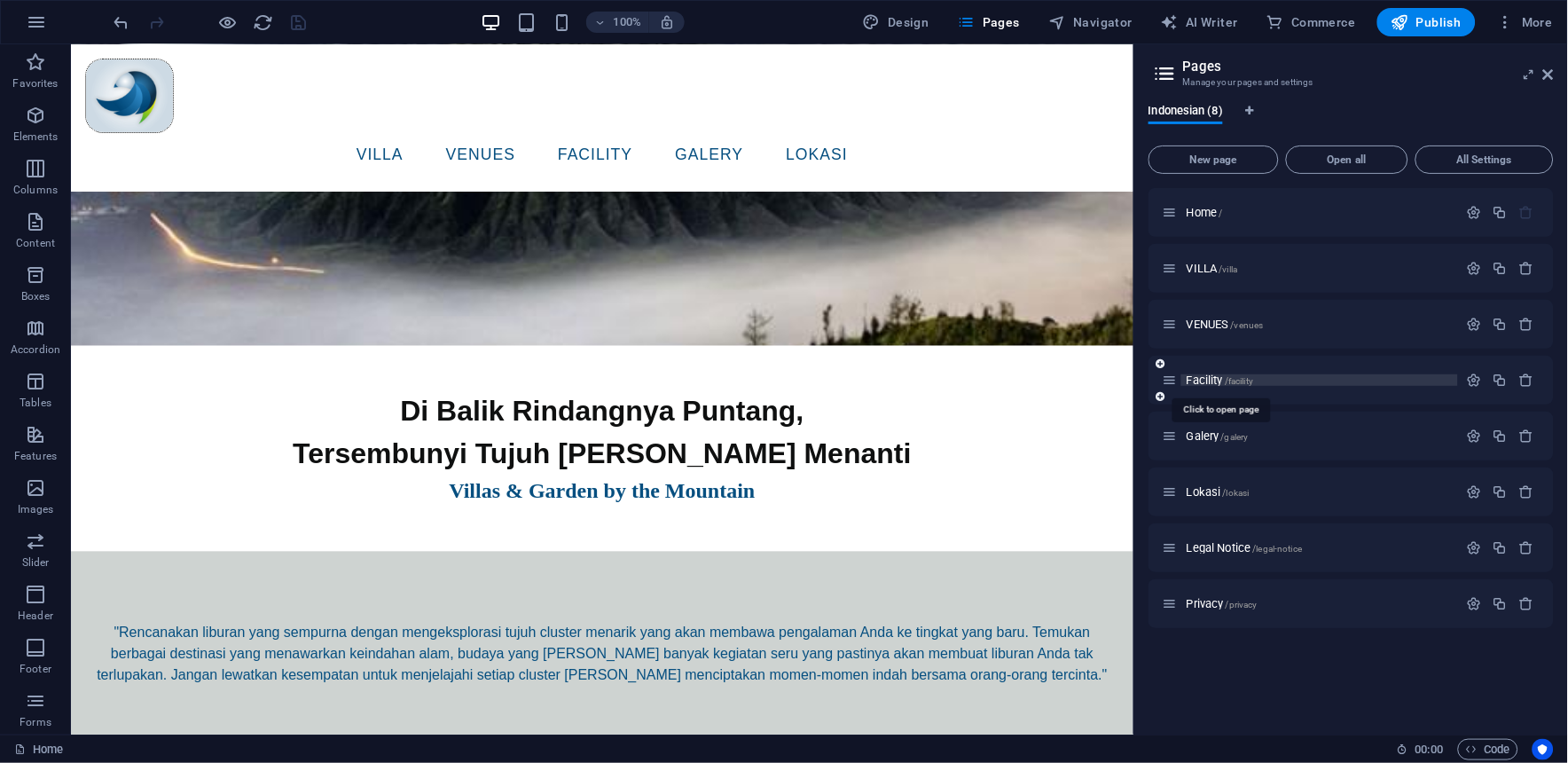
click at [1208, 382] on span "Facility /facility" at bounding box center [1220, 380] width 66 height 13
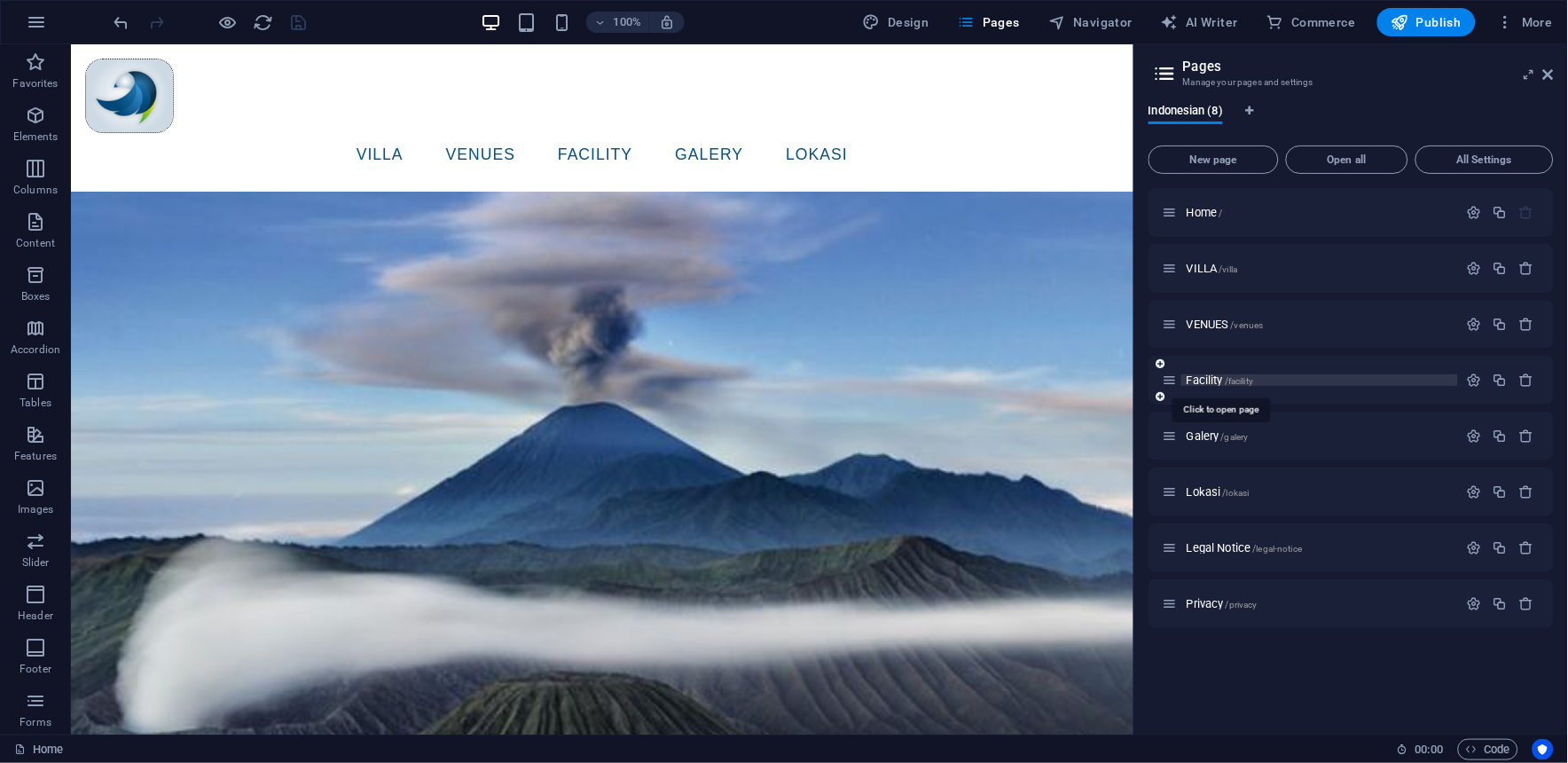
click at [1208, 382] on div "Facility /facility" at bounding box center [1350, 381] width 405 height 49
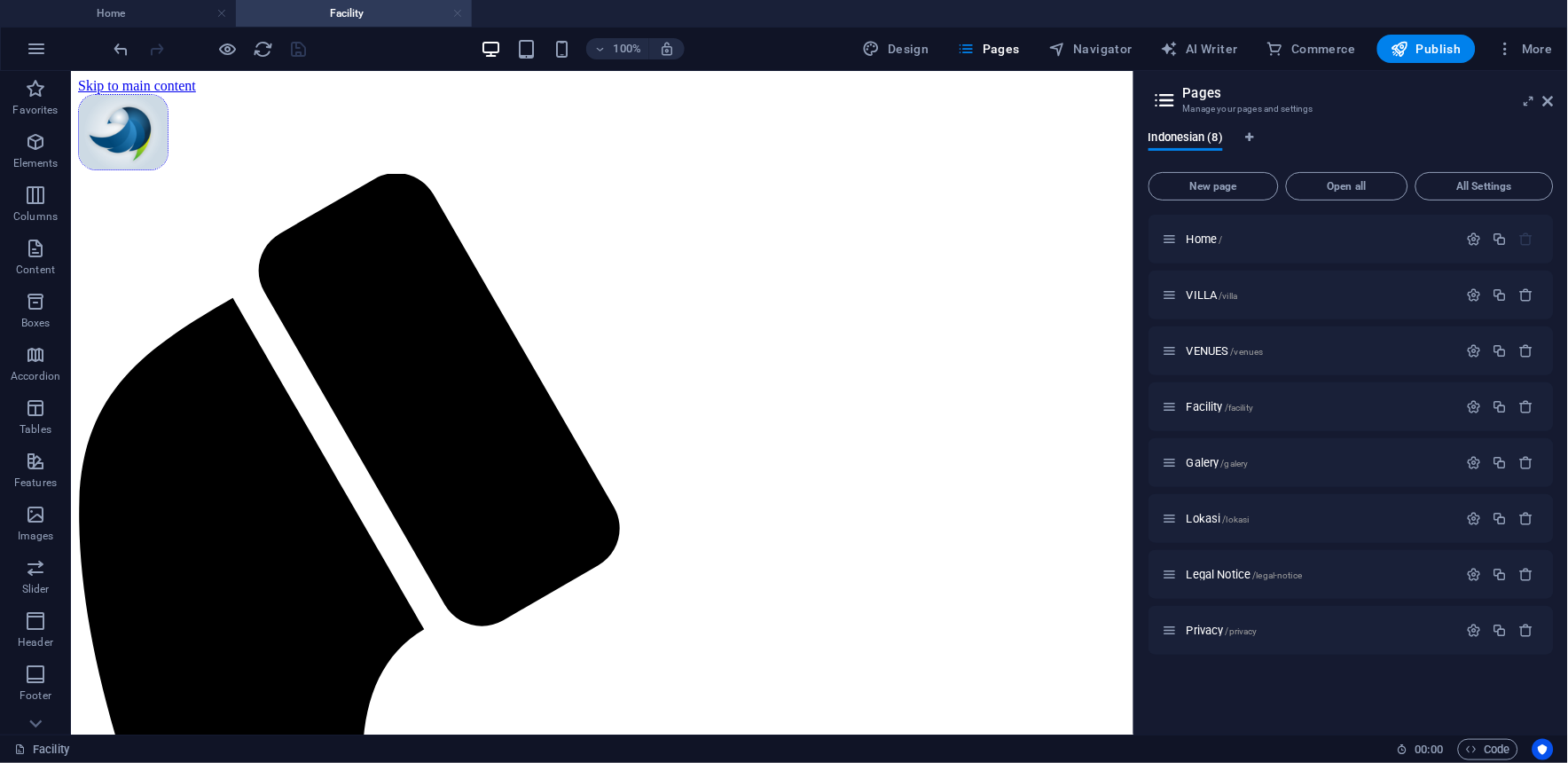
click at [458, 15] on link at bounding box center [457, 14] width 10 height 17
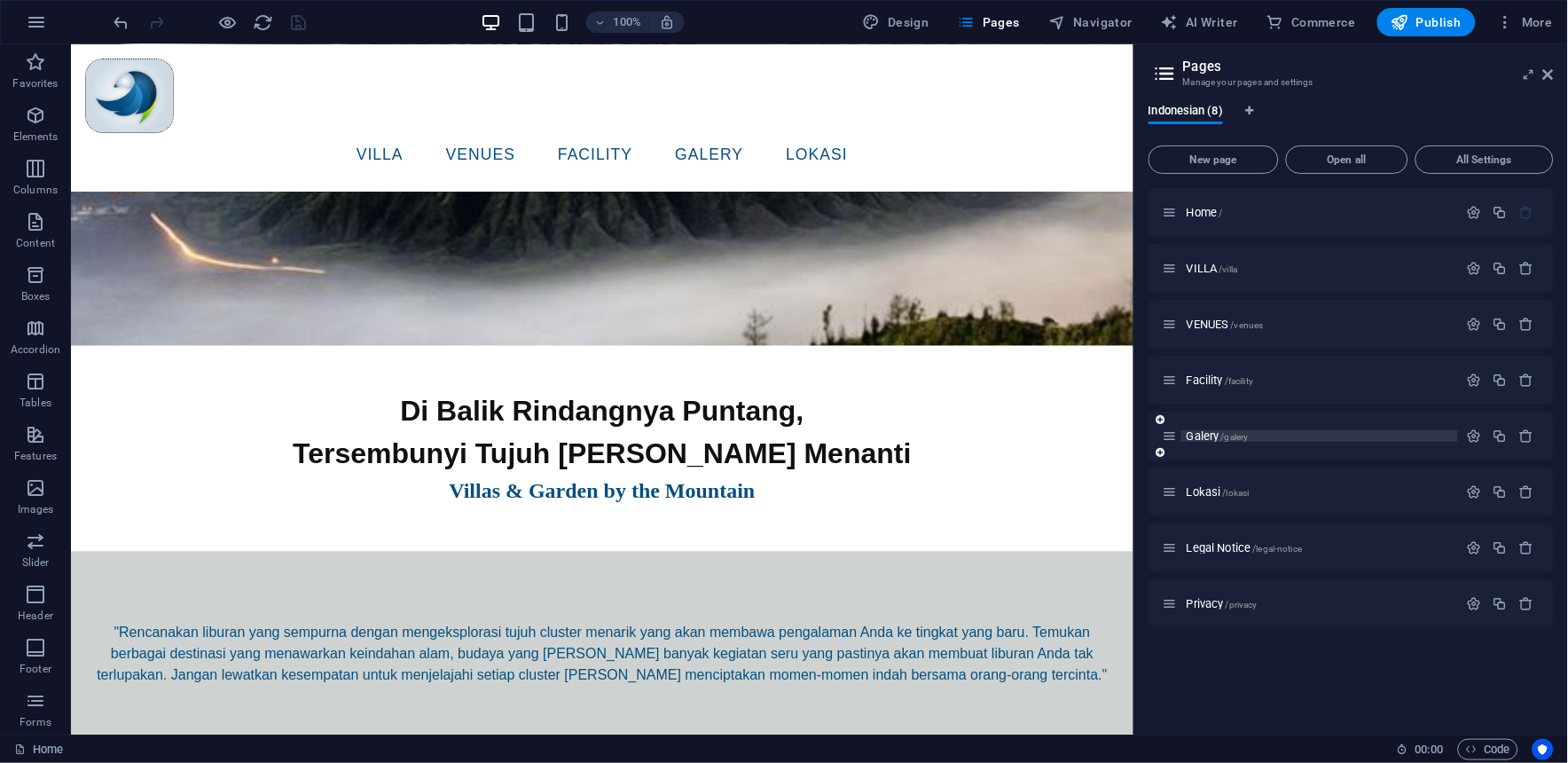
click at [1211, 430] on span "Galery /galery" at bounding box center [1218, 436] width 62 height 13
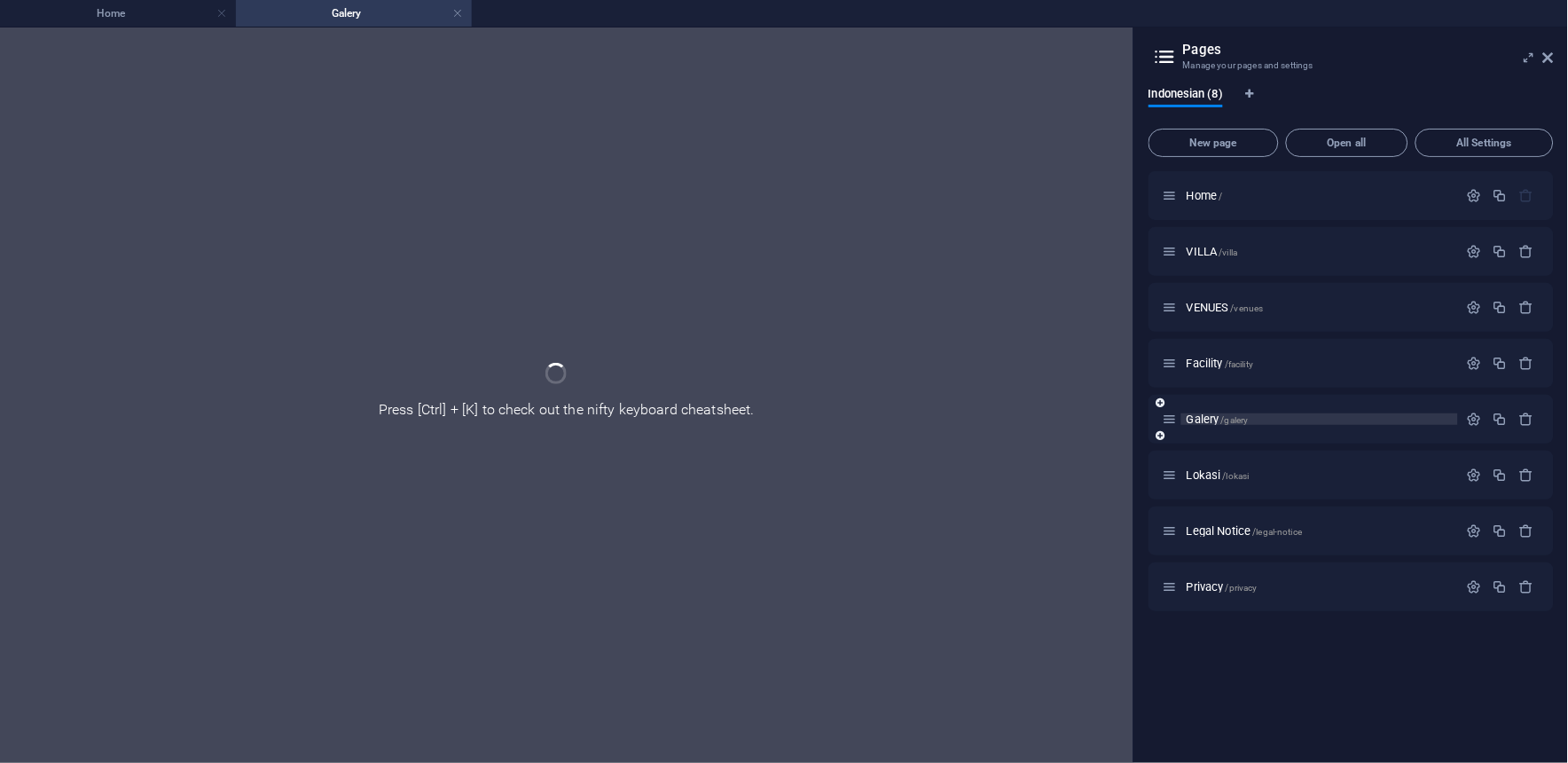
scroll to position [0, 0]
click at [1211, 430] on div "Galery /galery" at bounding box center [1350, 419] width 405 height 49
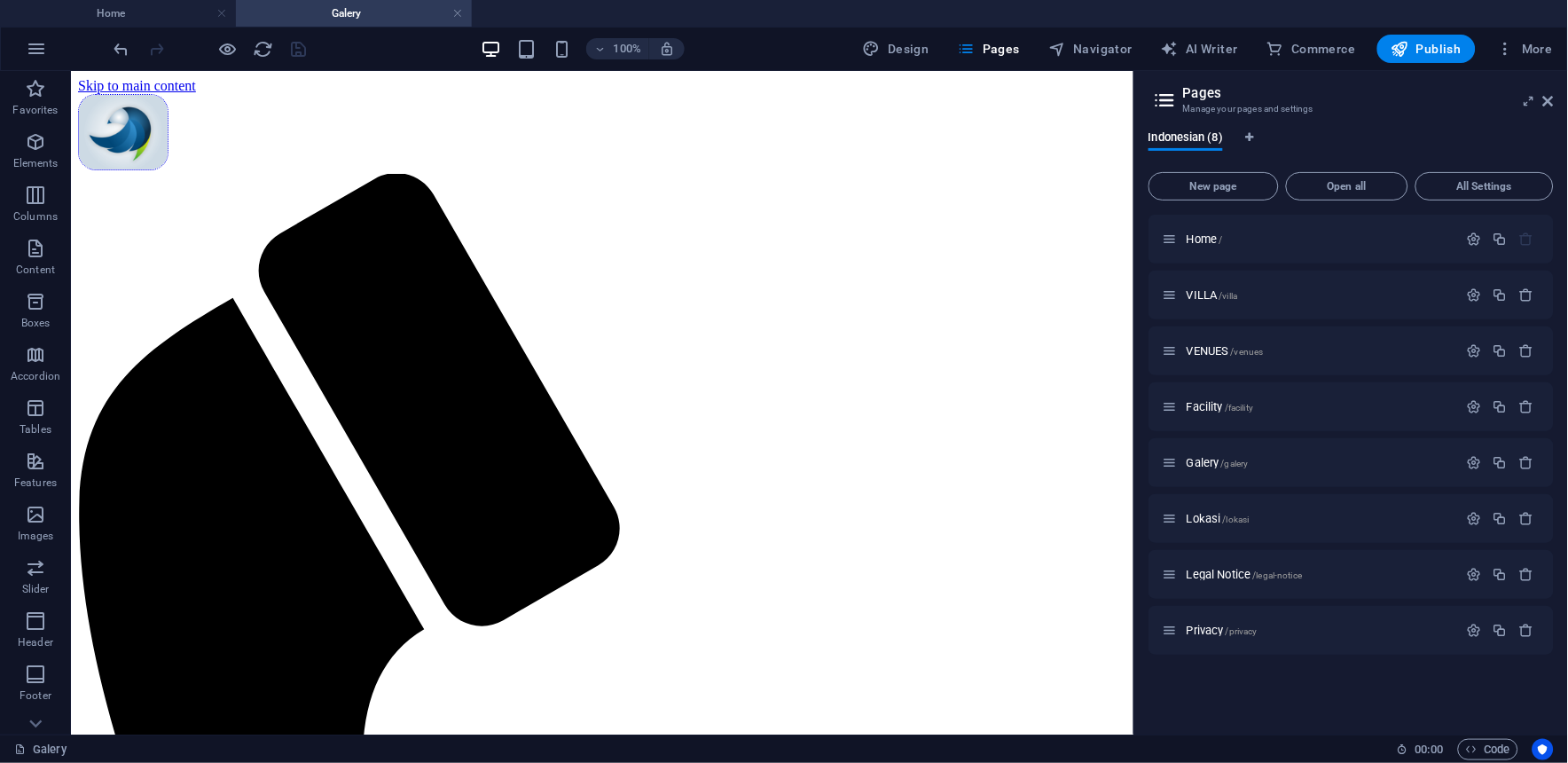
click at [467, 10] on h4 "Galery" at bounding box center [354, 13] width 236 height 20
click at [1174, 518] on icon at bounding box center [1170, 518] width 15 height 15
click at [1175, 519] on icon at bounding box center [1170, 518] width 15 height 15
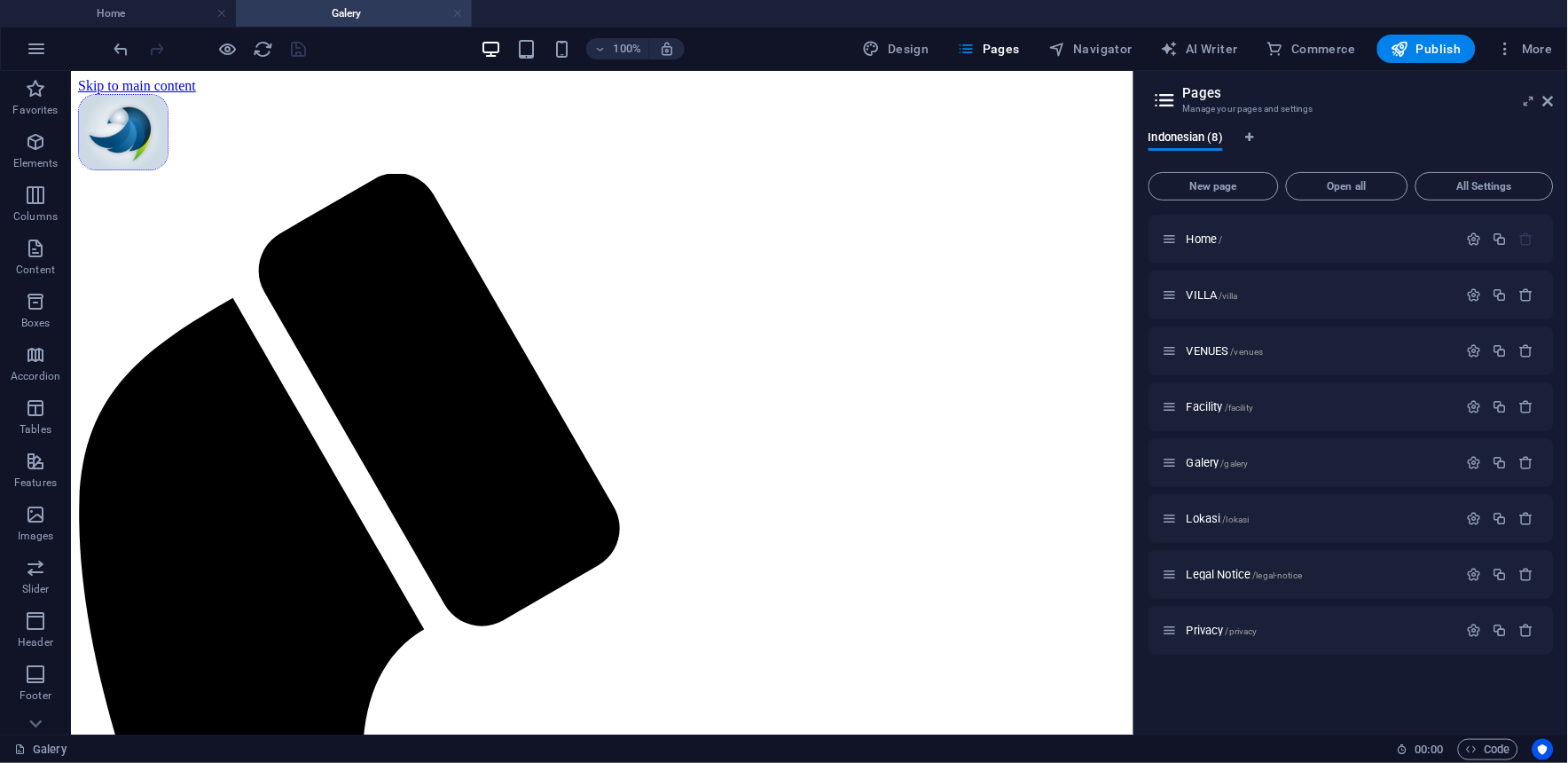
drag, startPoint x: 456, startPoint y: 12, endPoint x: 436, endPoint y: 127, distance: 116.7
click at [456, 12] on link at bounding box center [457, 14] width 10 height 17
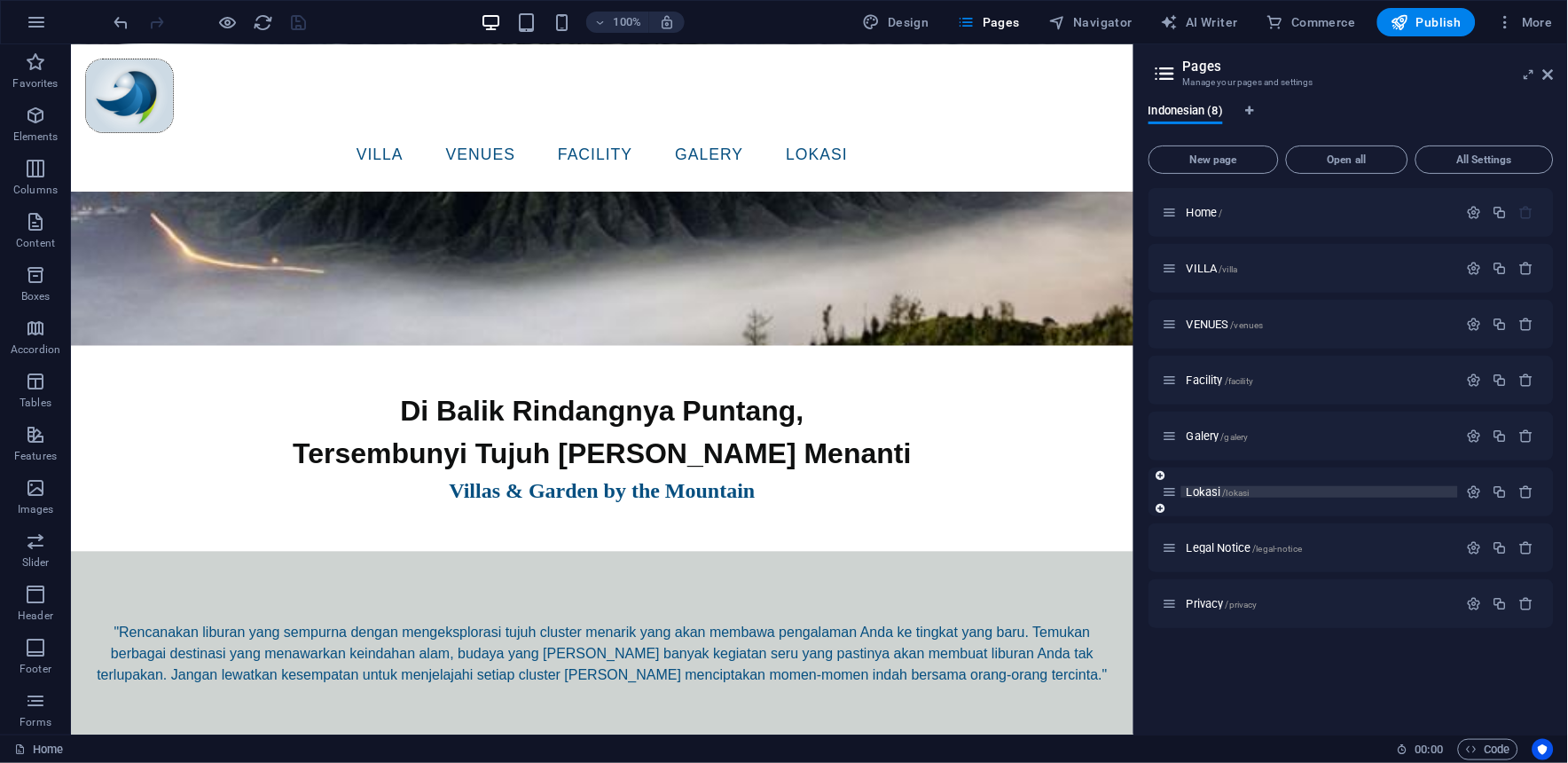
click at [1216, 485] on span "Lokasi /lokasi" at bounding box center [1218, 492] width 63 height 13
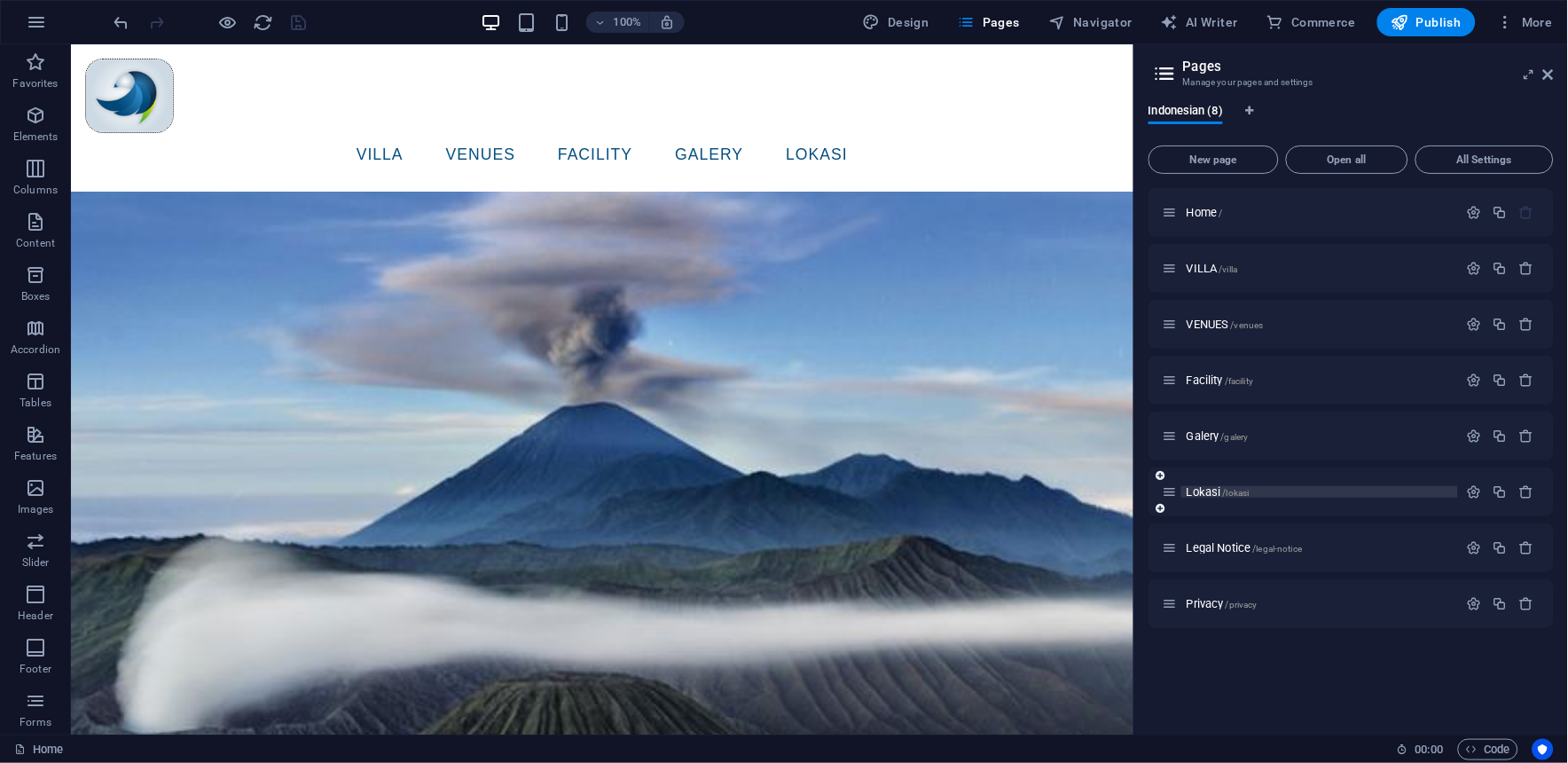
click at [1216, 485] on div "Lokasi /lokasi" at bounding box center [1350, 492] width 405 height 49
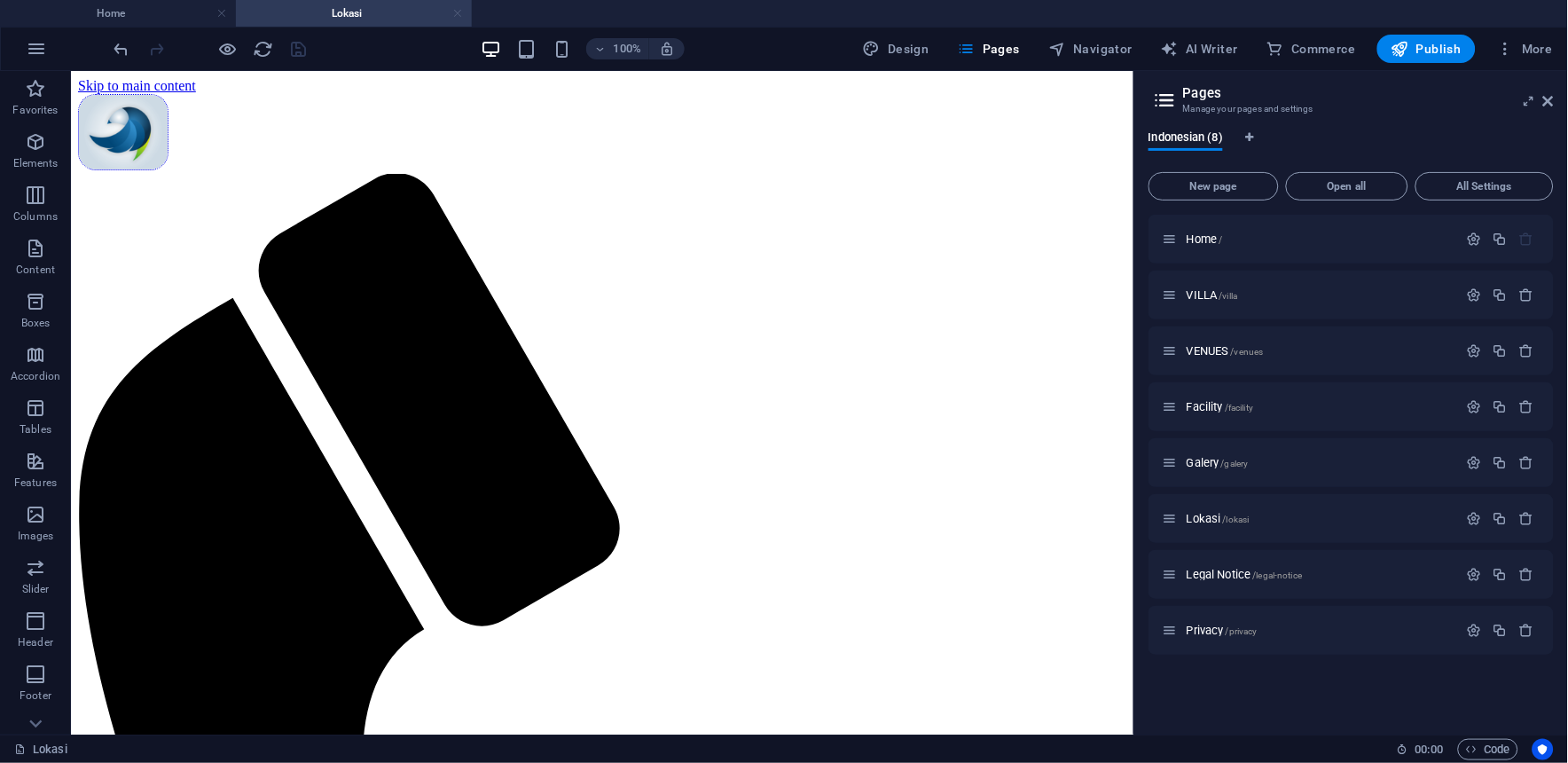
click at [459, 18] on link at bounding box center [457, 14] width 10 height 17
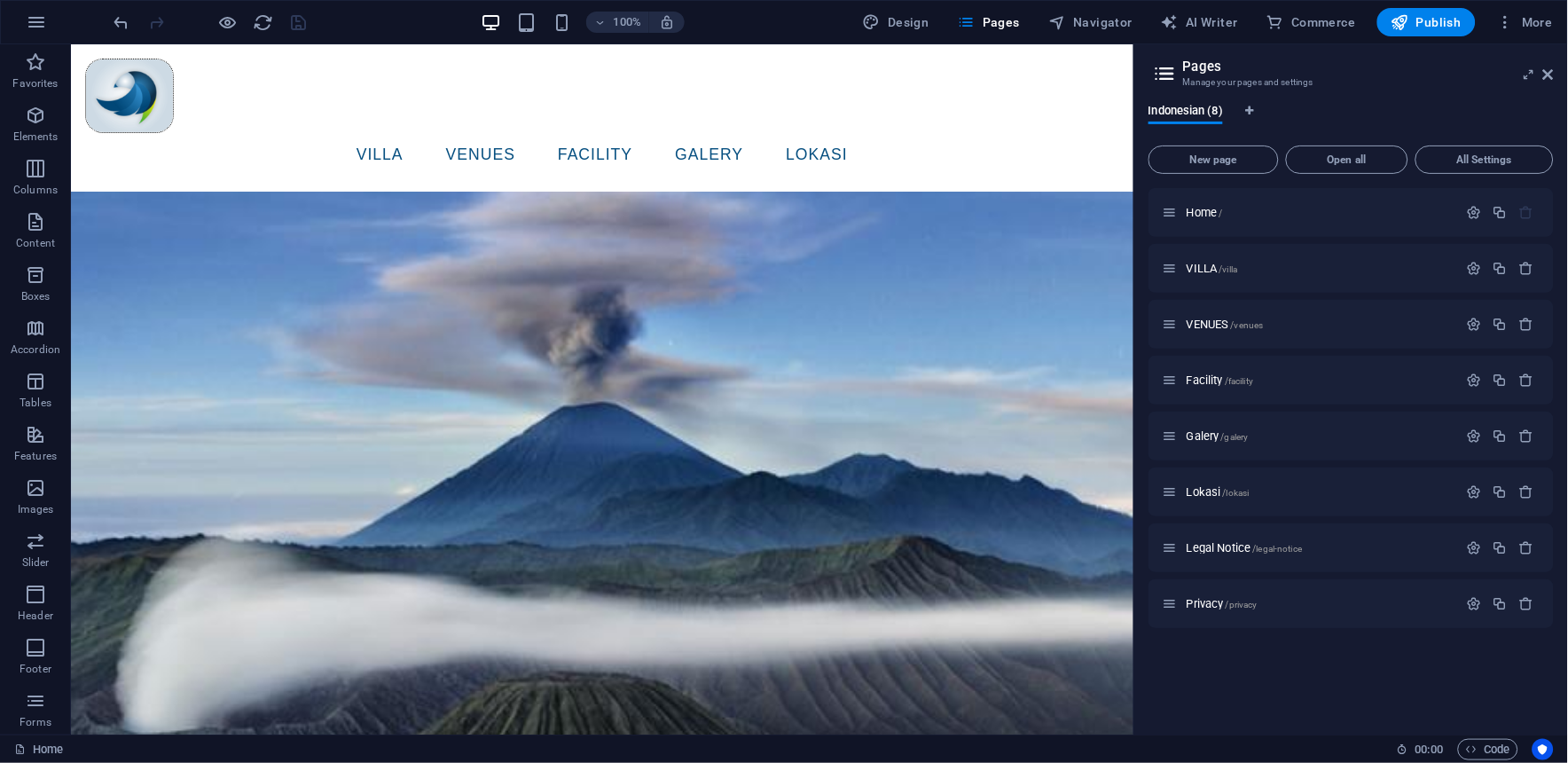
scroll to position [667, 0]
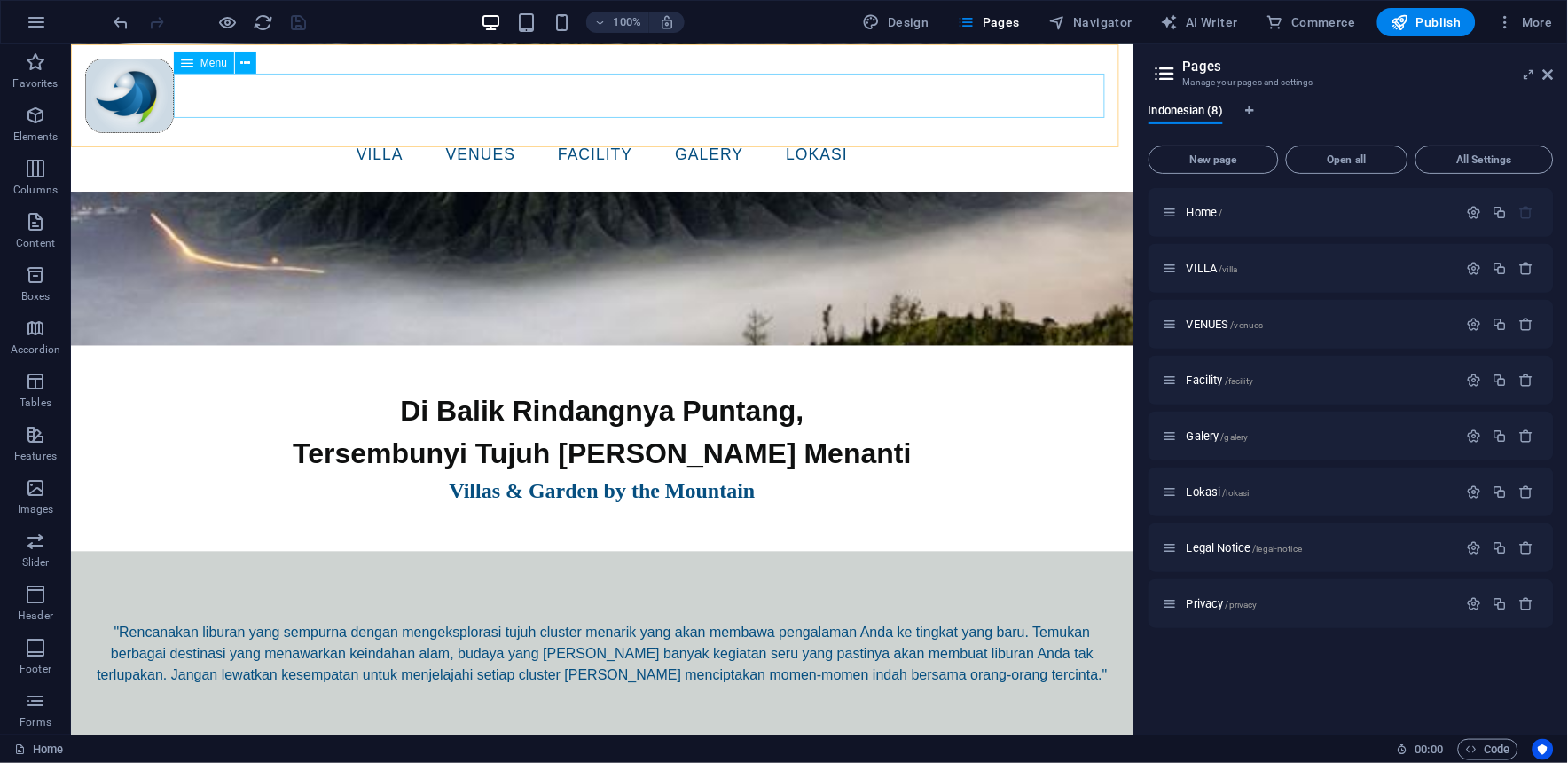
click at [489, 132] on nav "VILLA VENUES facility Galery lokasi" at bounding box center [600, 154] width 1034 height 44
select select "1"
select select
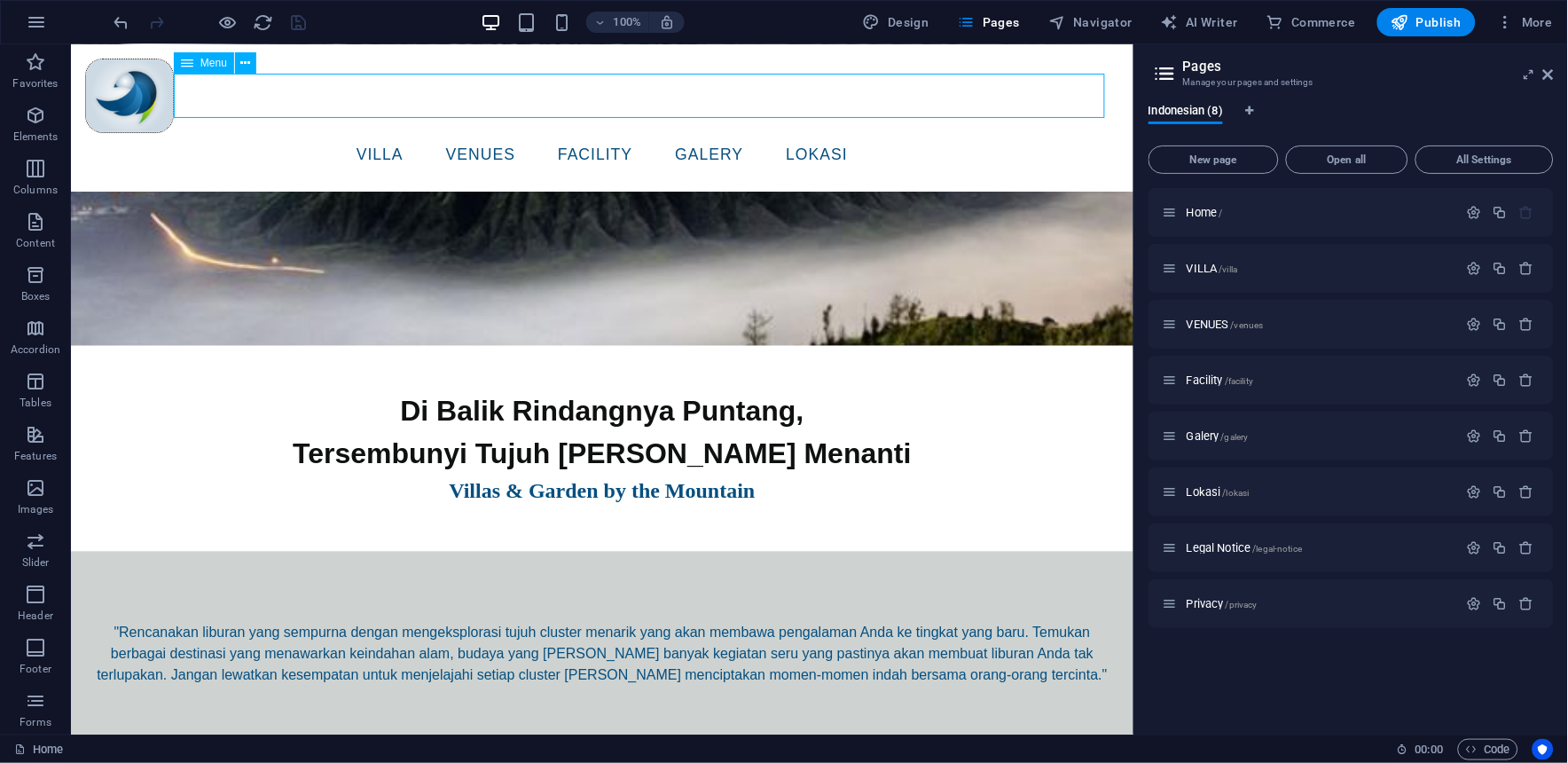
select select
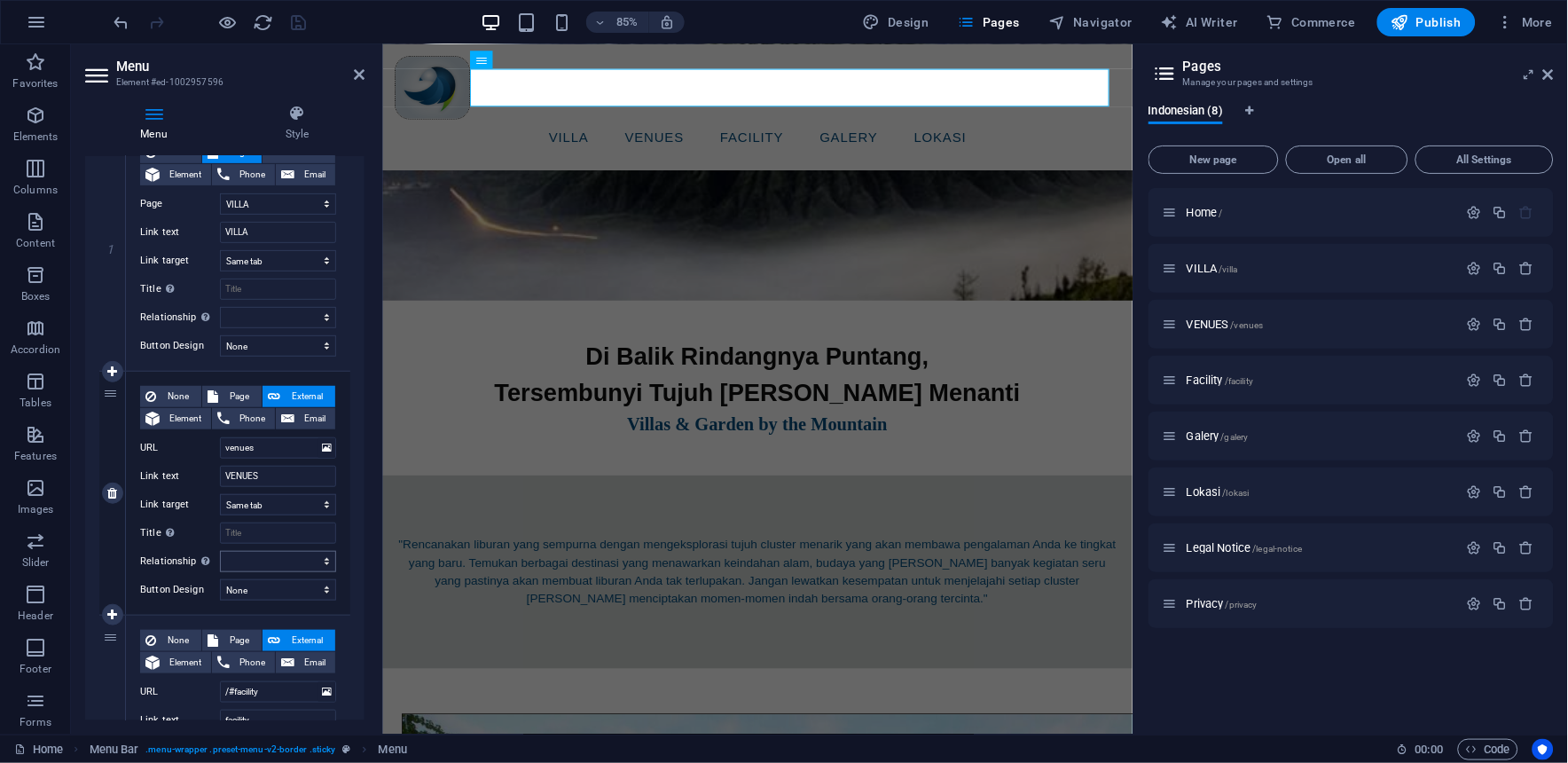
scroll to position [296, 0]
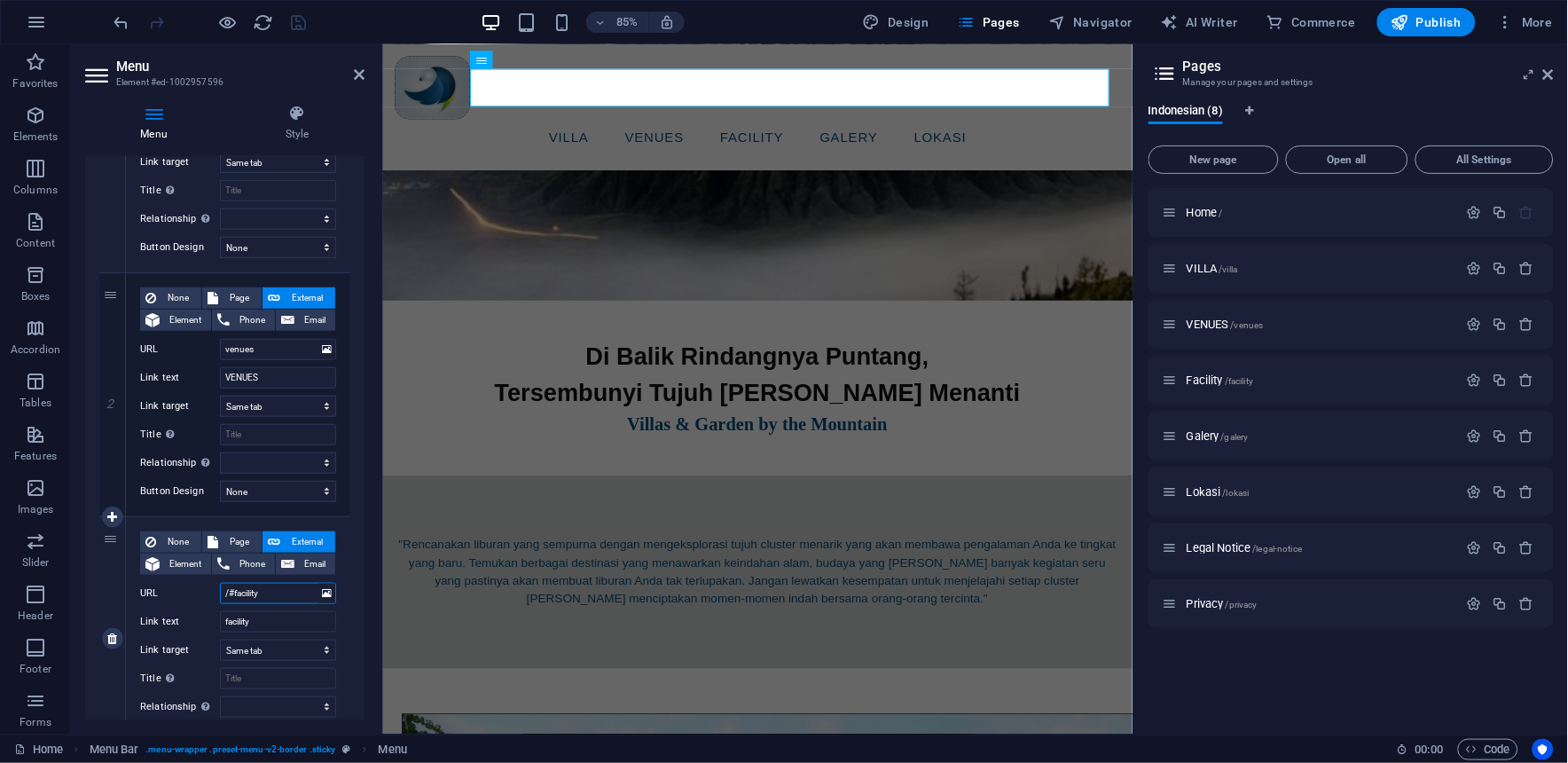
click at [233, 591] on input "/#facility" at bounding box center [278, 593] width 116 height 22
type input "facility"
select select
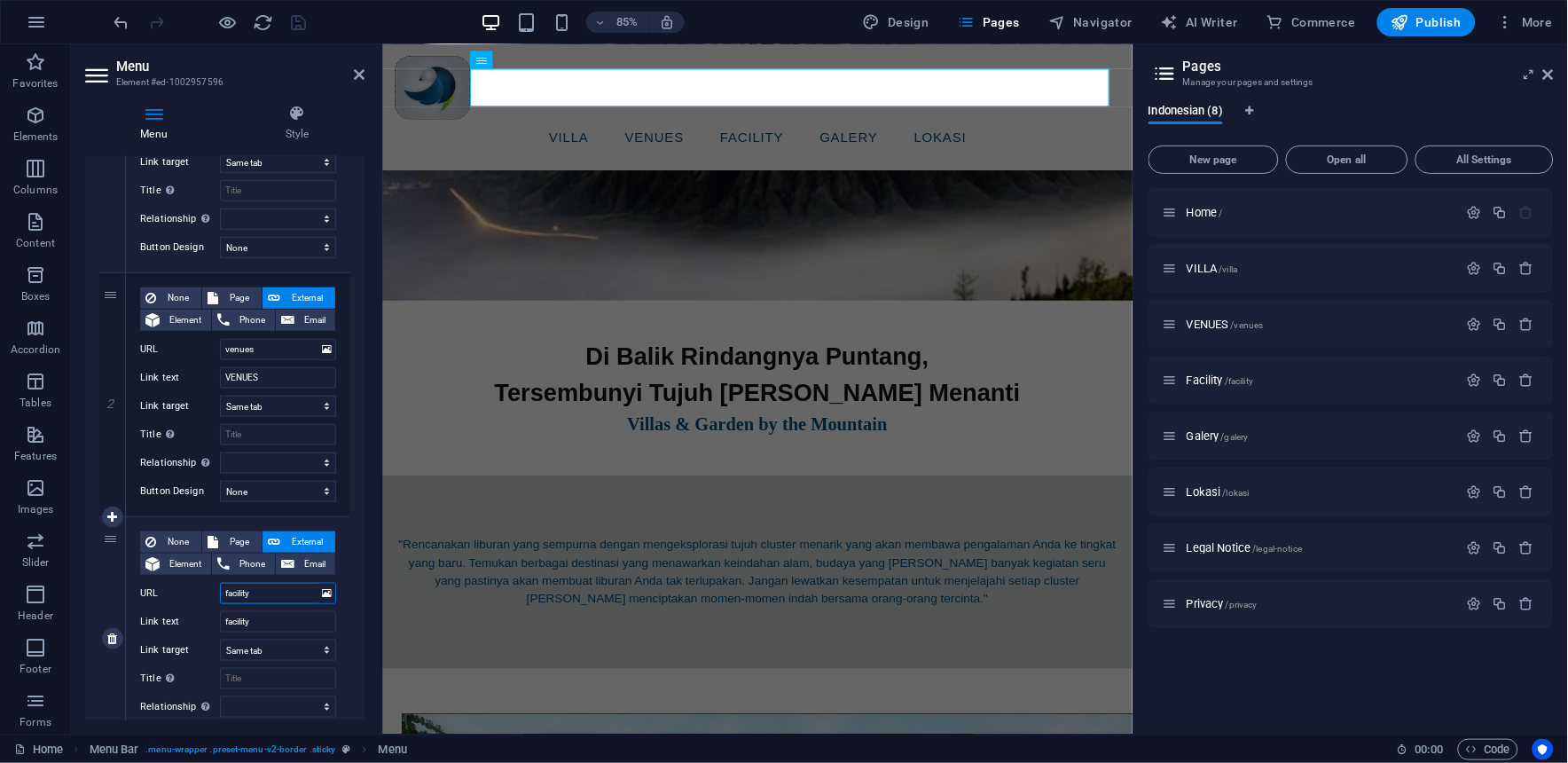
select select
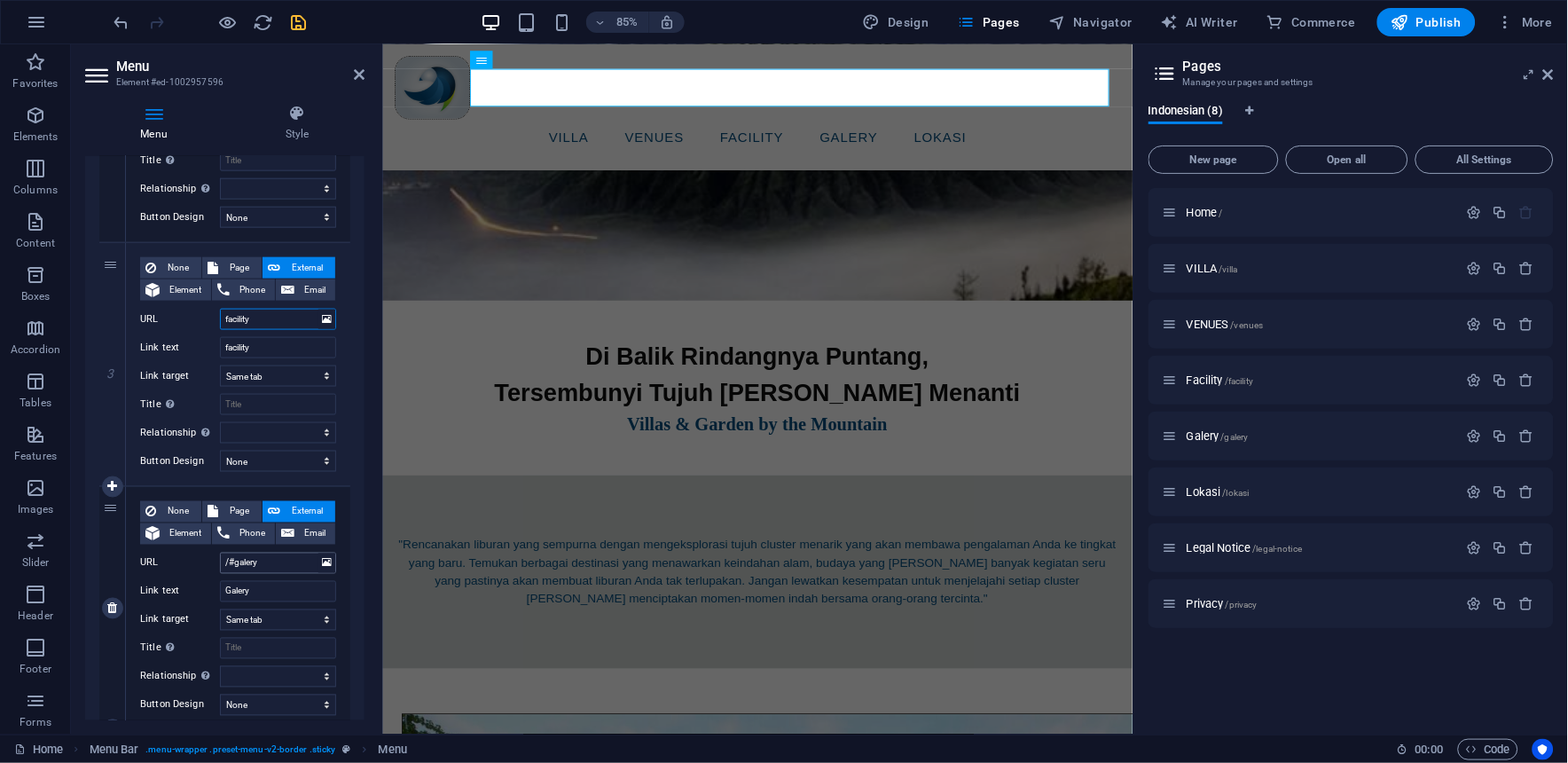
scroll to position [591, 0]
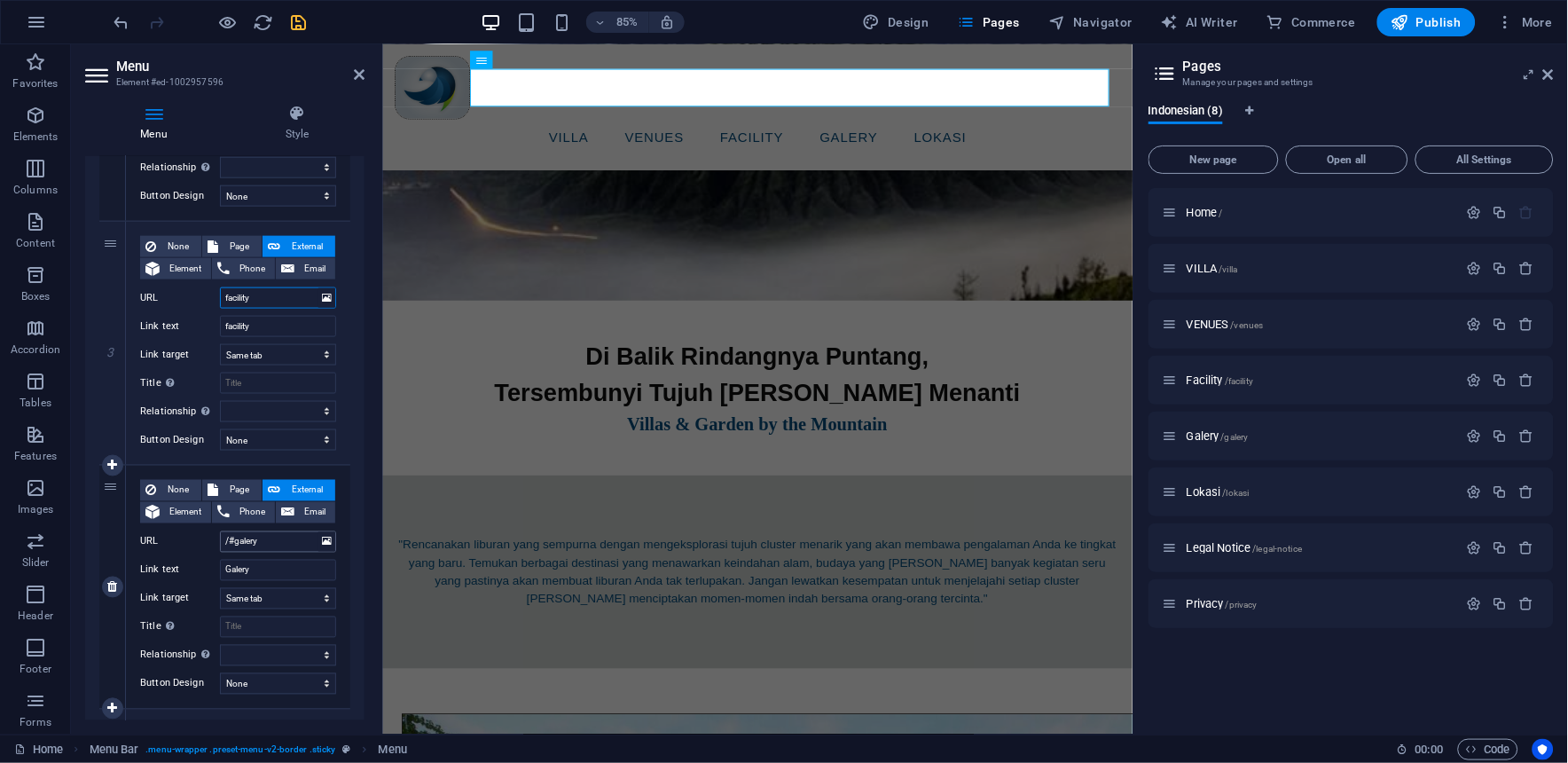
type input "facility"
click at [234, 538] on input "/#galery" at bounding box center [278, 542] width 116 height 22
type input "galery"
select select
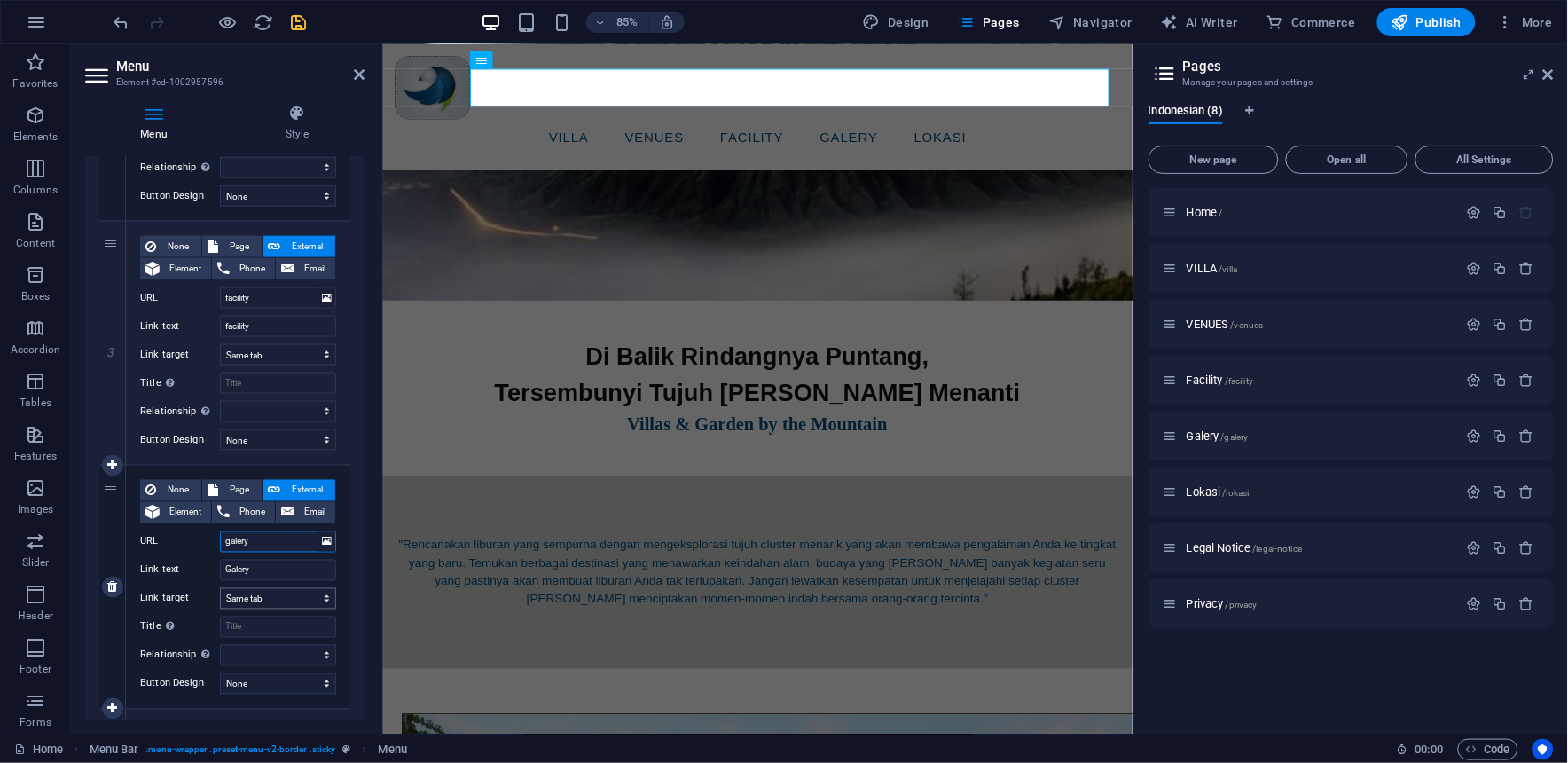
select select
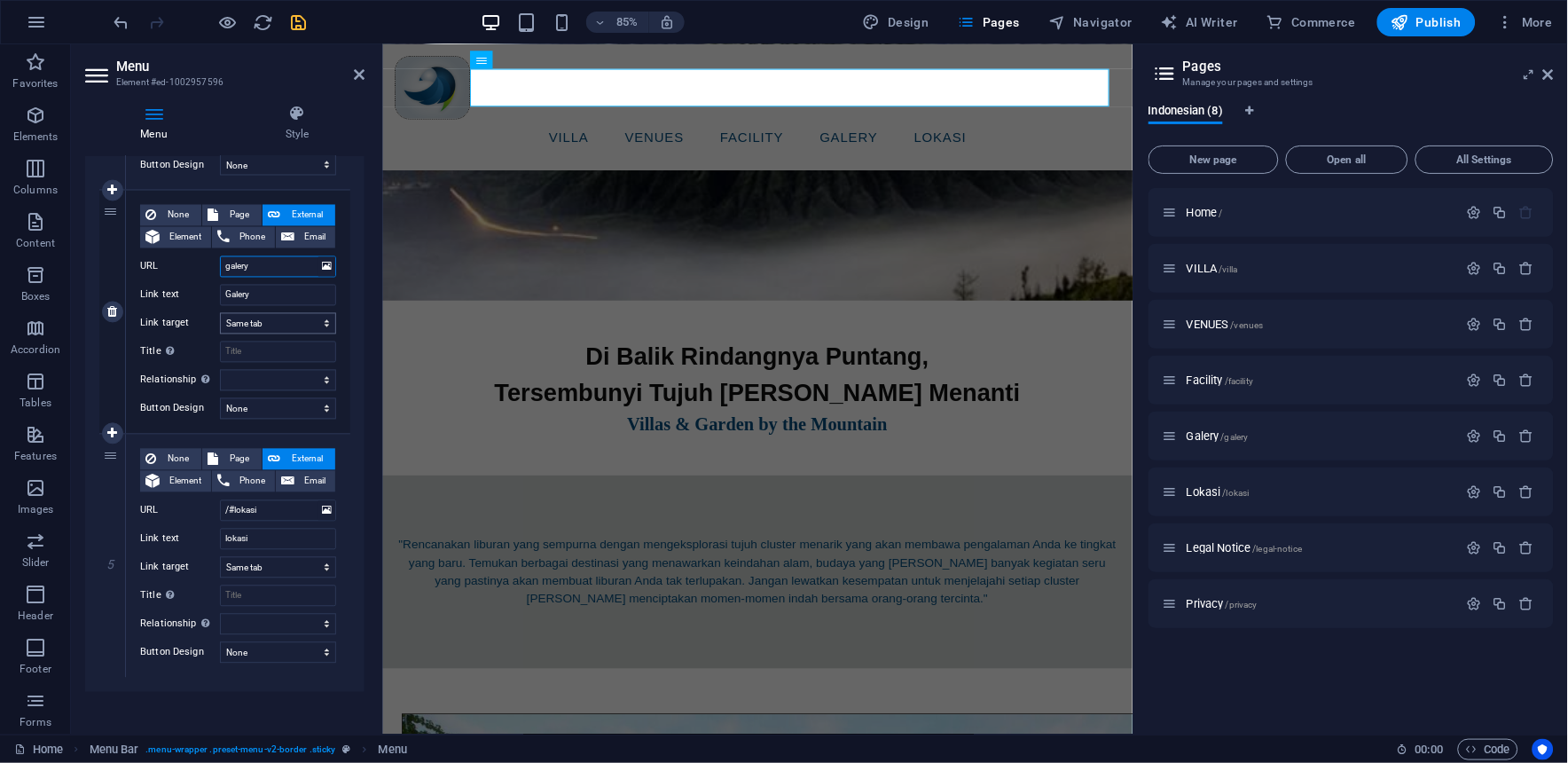
scroll to position [872, 0]
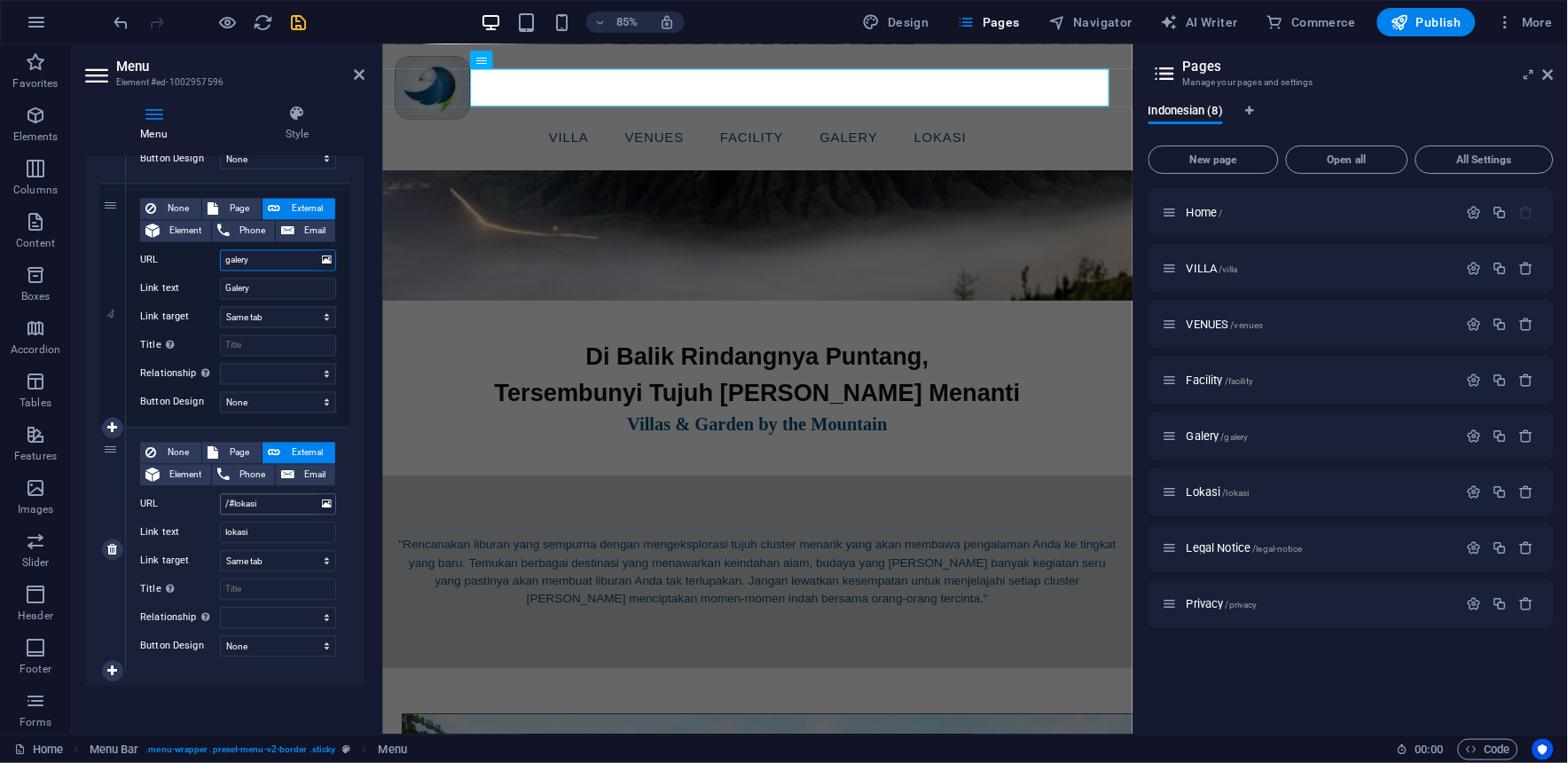
type input "galery"
click at [236, 501] on input "/#lokasi" at bounding box center [278, 504] width 116 height 22
type input "lokasi"
select select
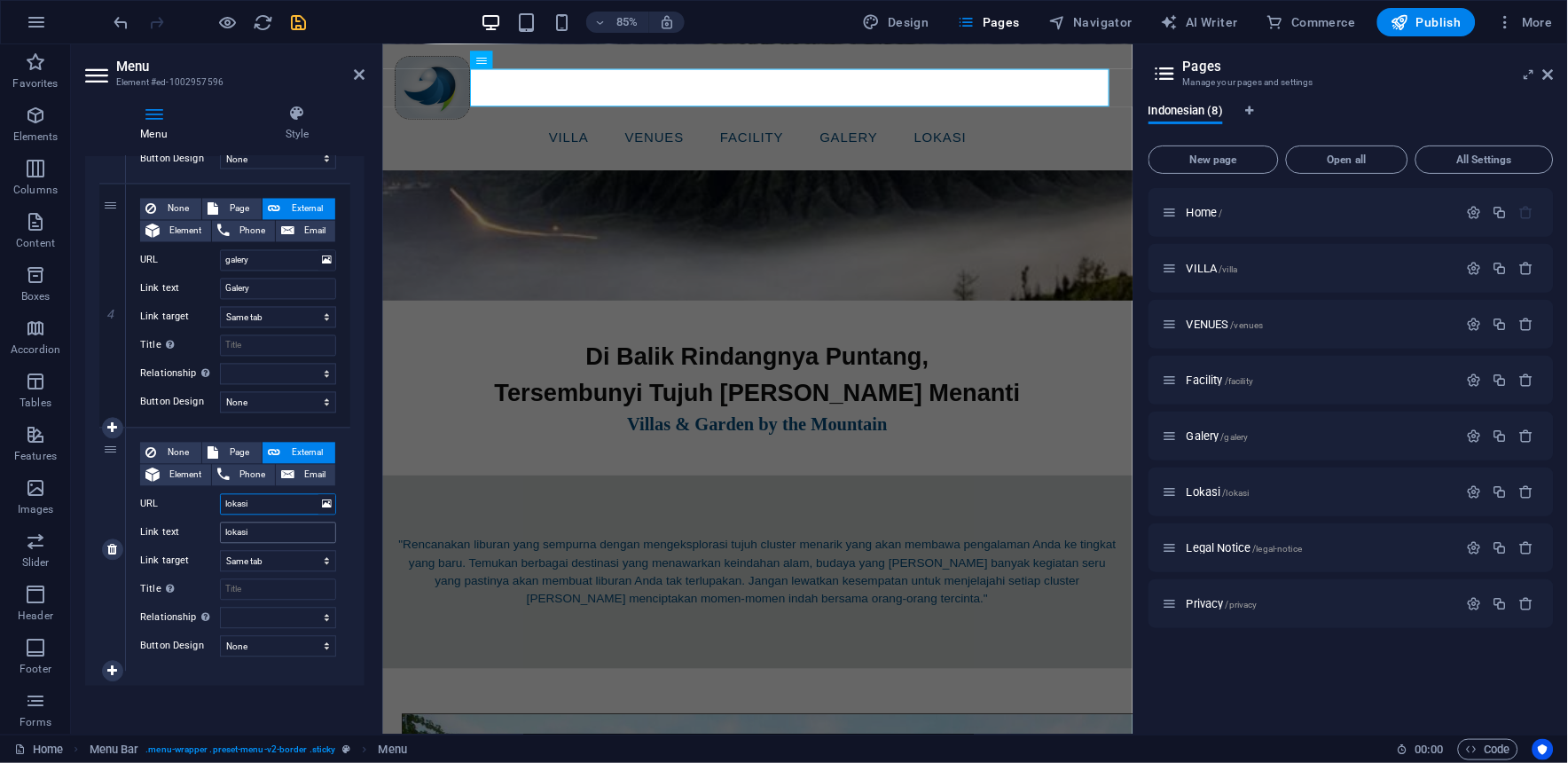
select select
type input "lokasi"
click at [306, 19] on icon "save" at bounding box center [299, 23] width 21 height 21
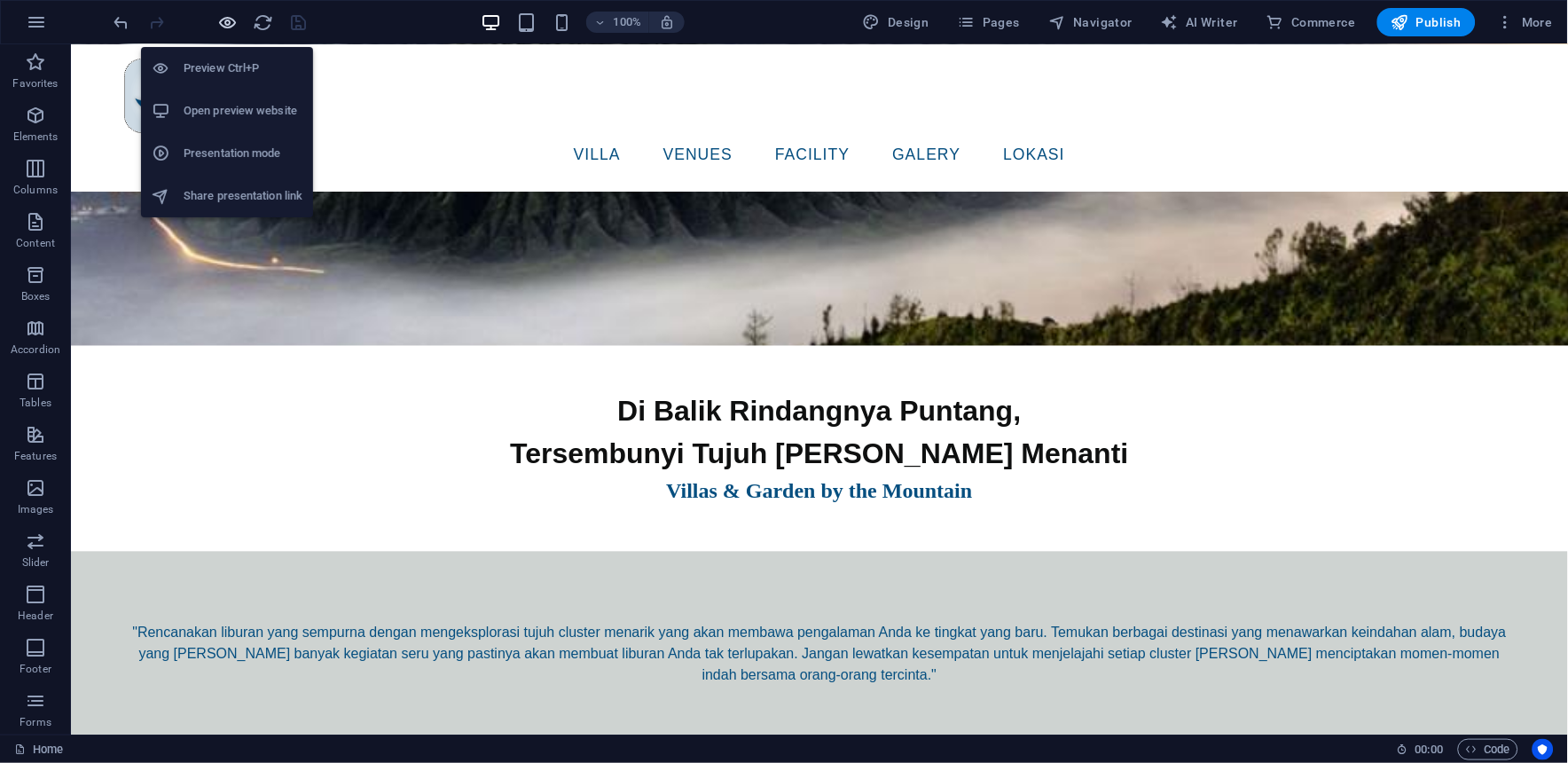
click at [228, 28] on icon "button" at bounding box center [228, 23] width 21 height 21
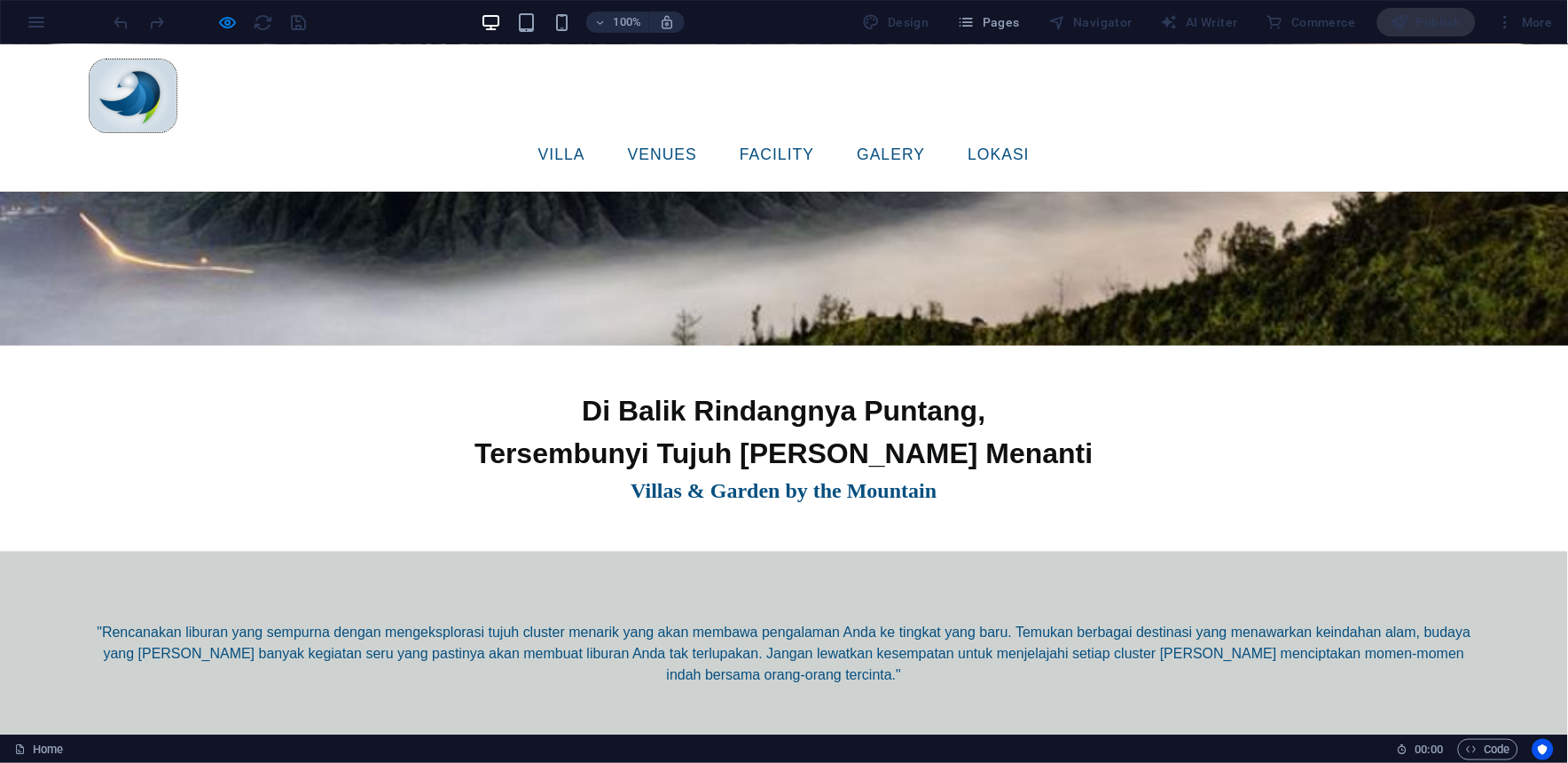
click at [599, 132] on link "VILLA" at bounding box center [562, 154] width 76 height 44
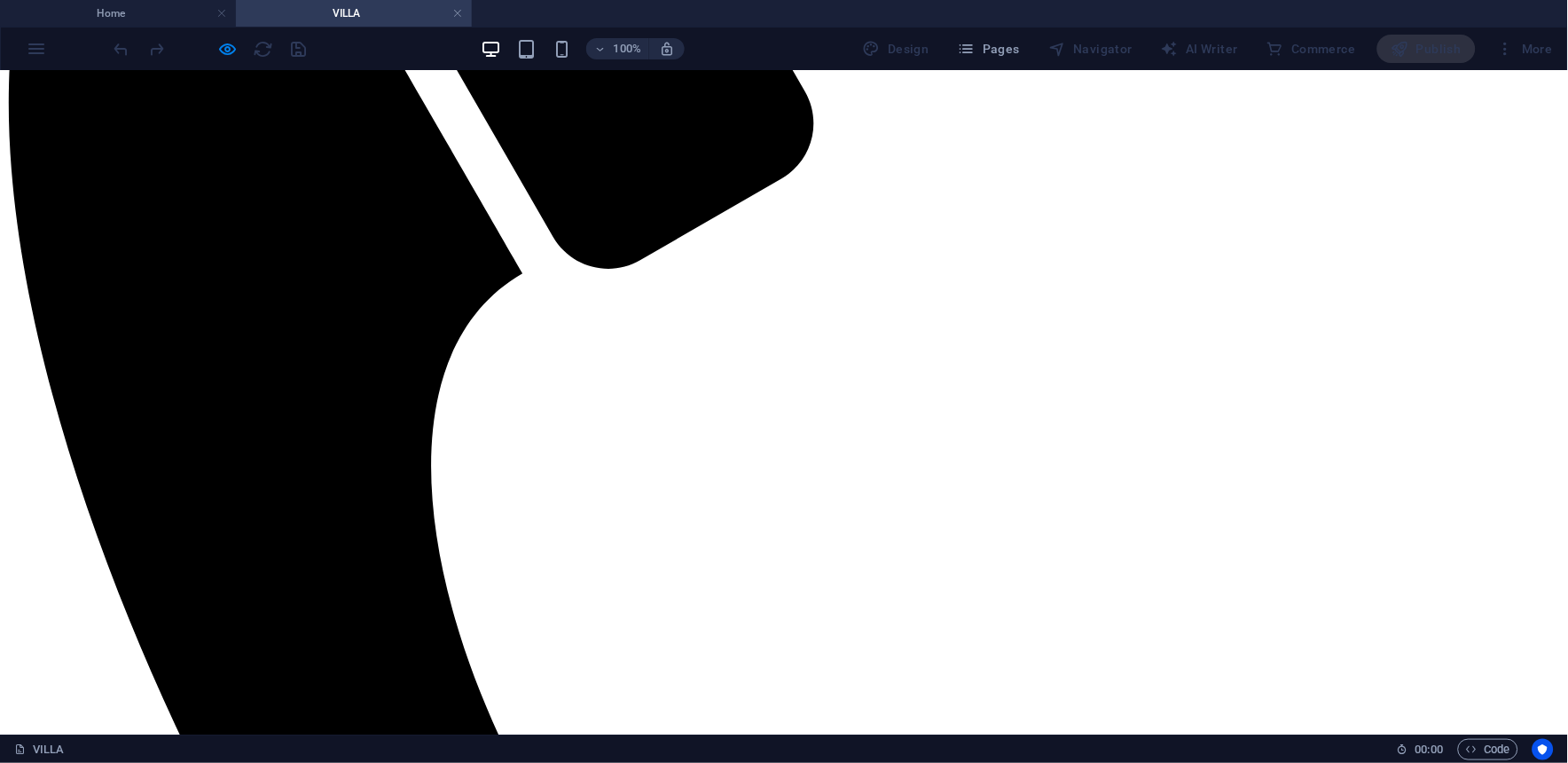
scroll to position [284, 0]
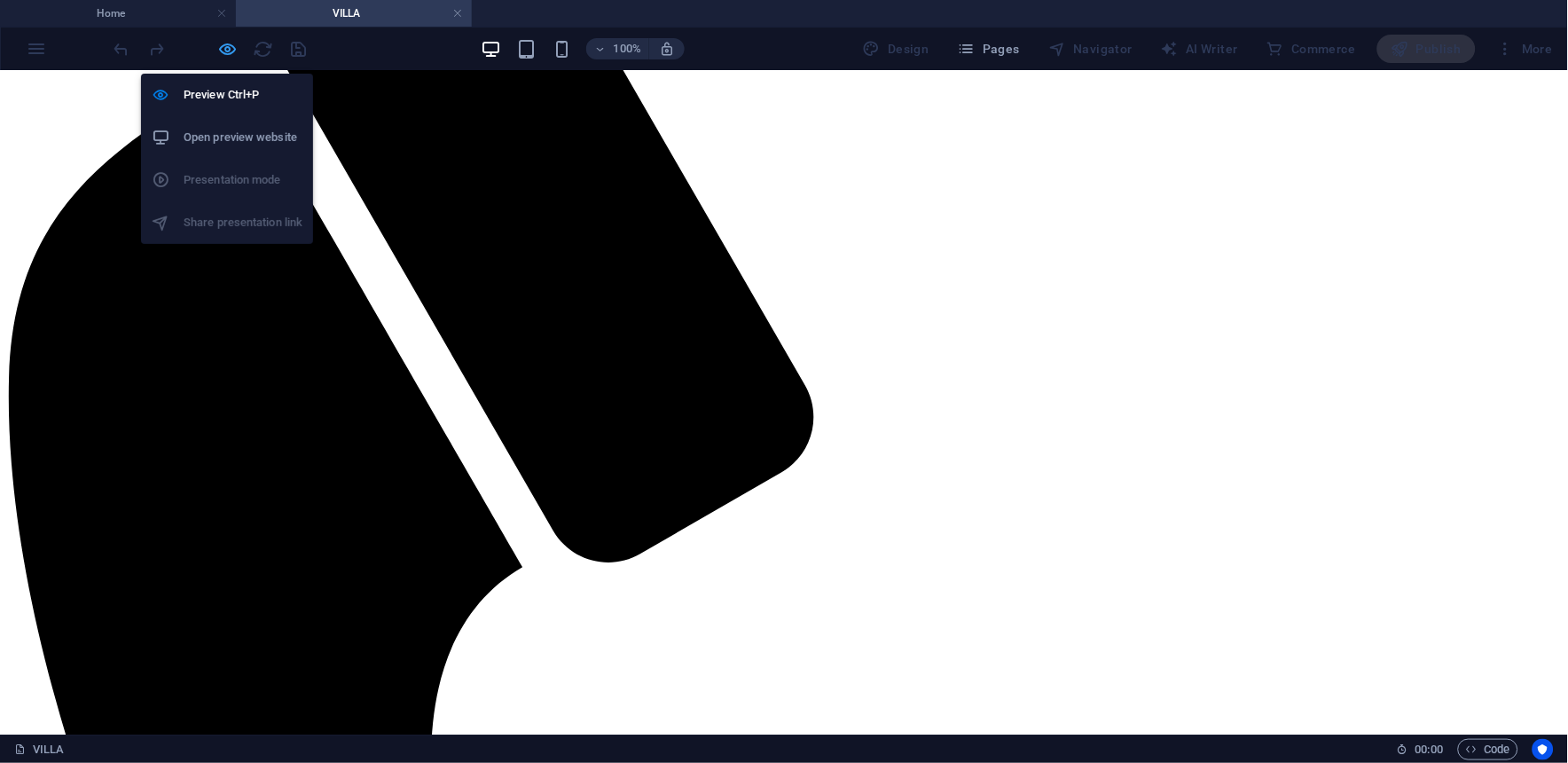
click at [228, 42] on icon "button" at bounding box center [228, 49] width 21 height 21
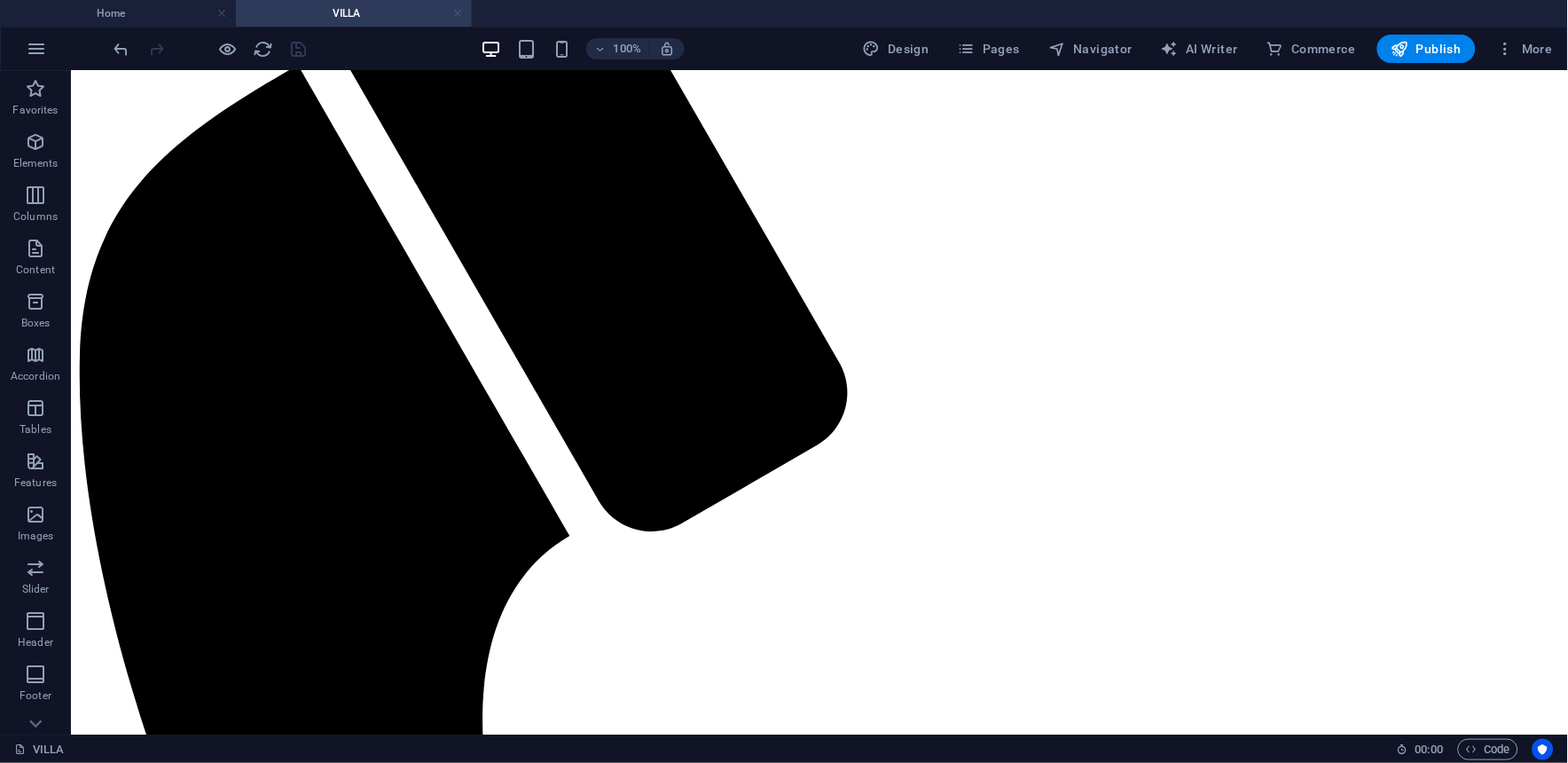
drag, startPoint x: 460, startPoint y: 12, endPoint x: 393, endPoint y: 99, distance: 109.8
click at [460, 12] on link at bounding box center [457, 14] width 10 height 17
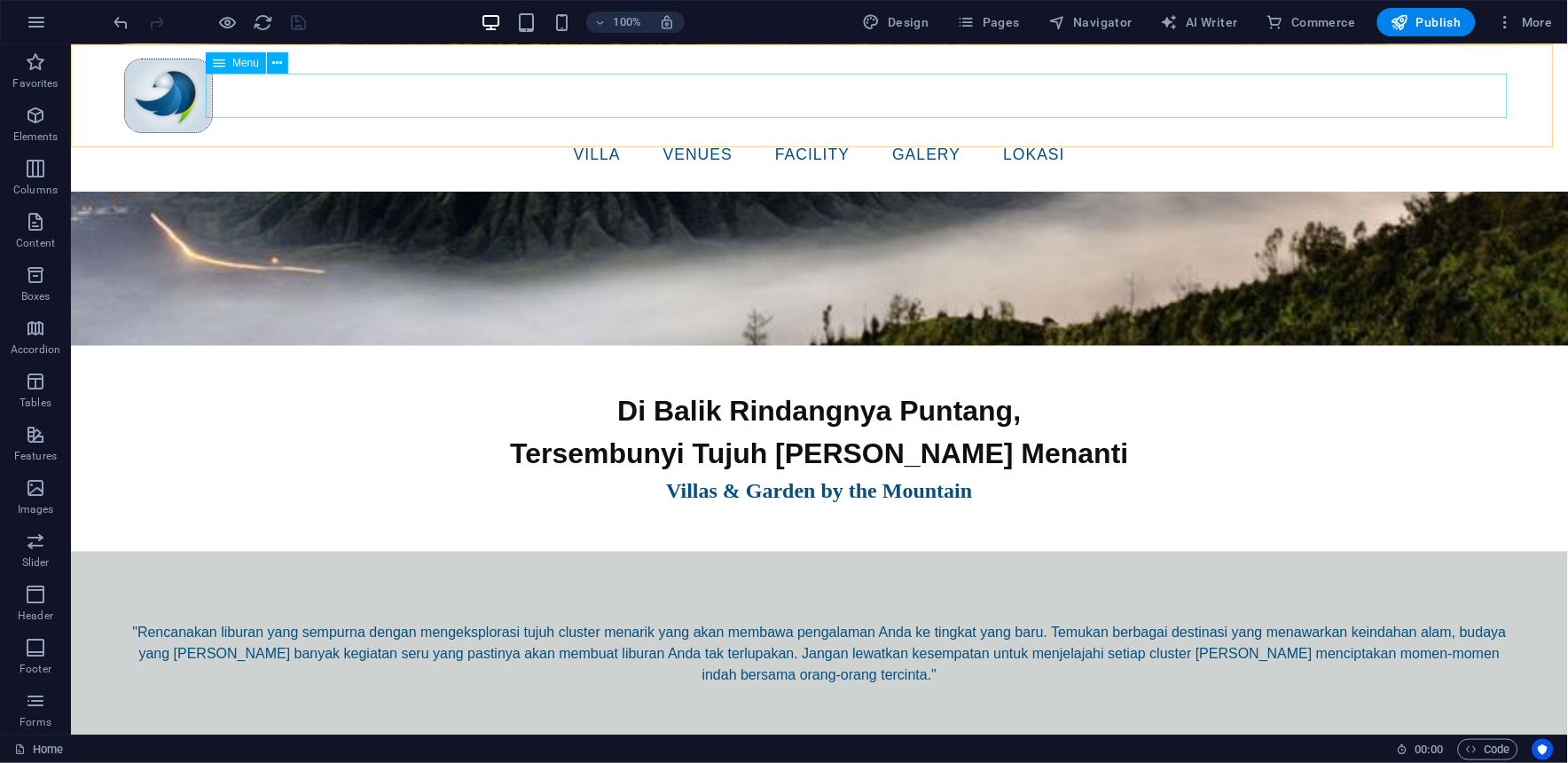
click at [727, 132] on nav "VILLA VENUES facility Galery lokasi" at bounding box center [818, 154] width 1391 height 44
select select "1"
select select
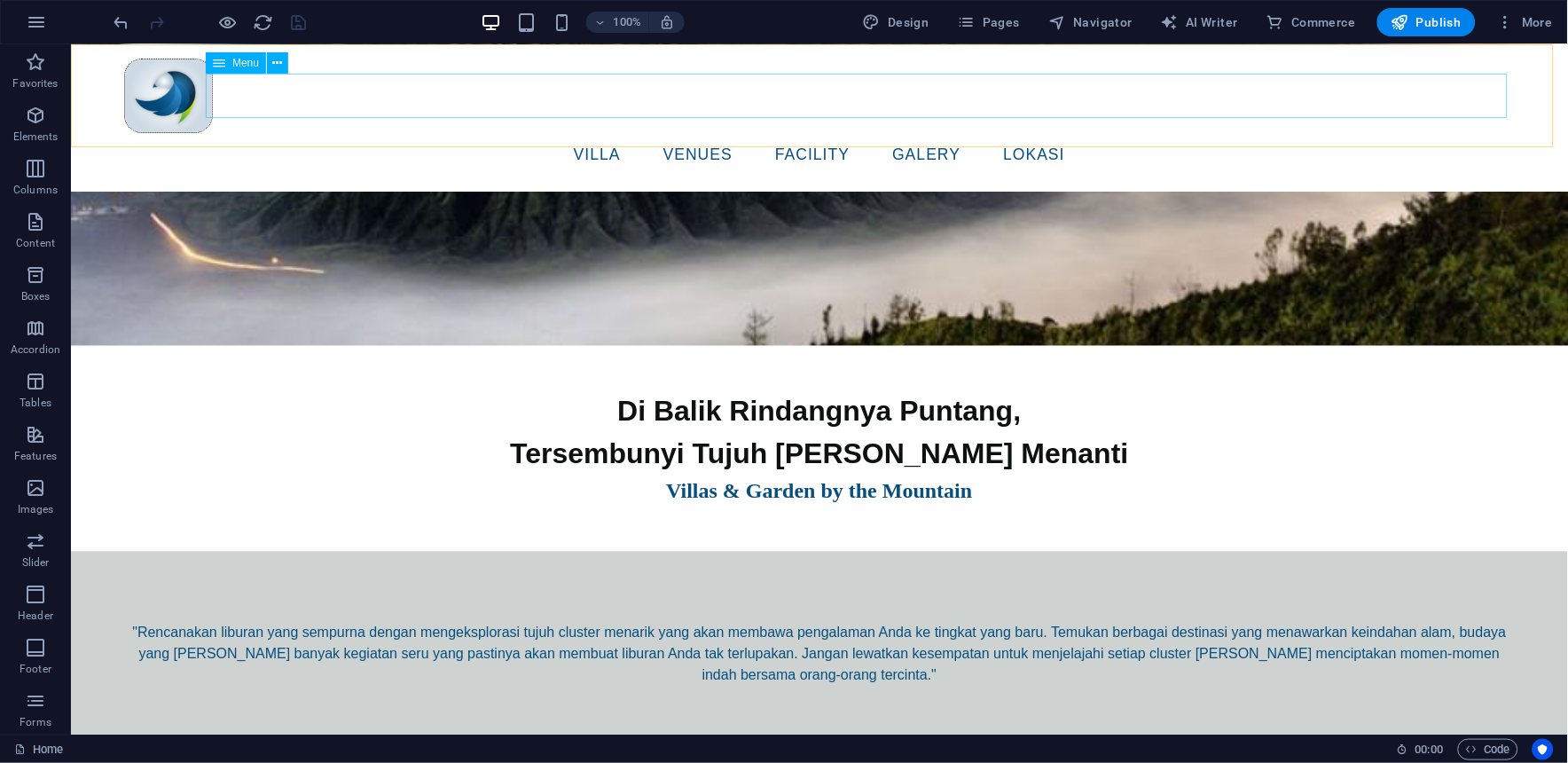
select select
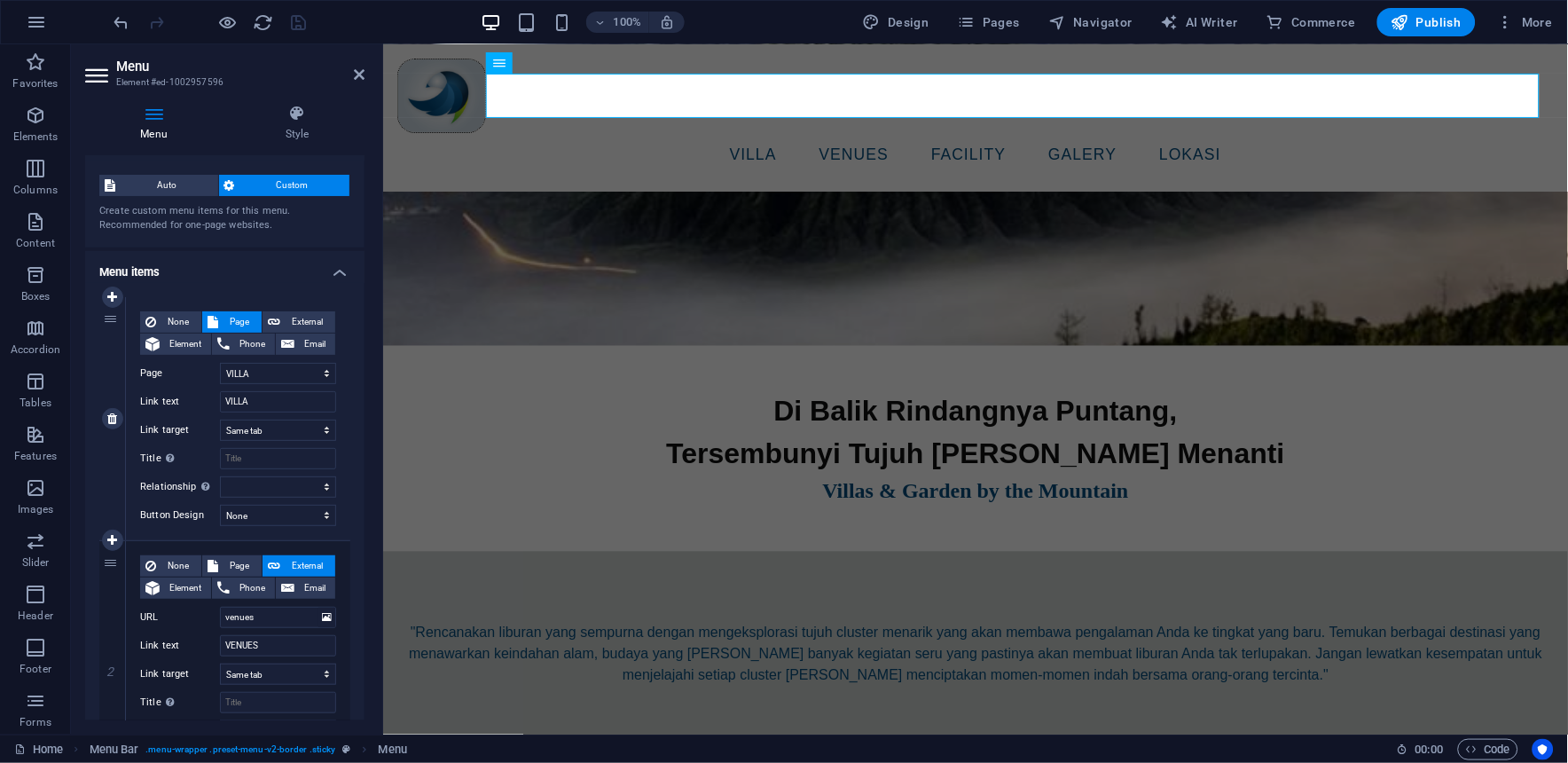
scroll to position [0, 0]
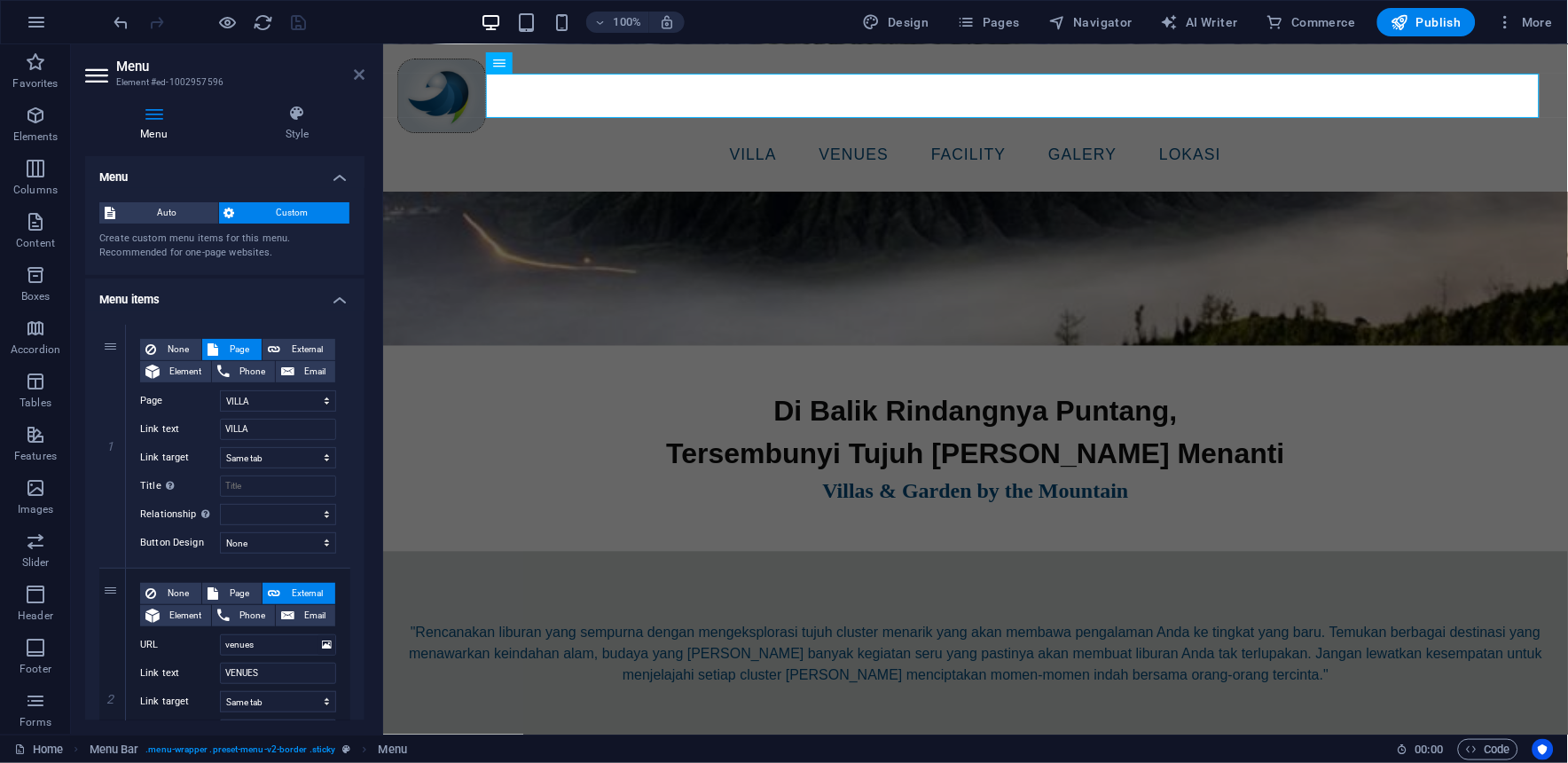
click at [356, 71] on icon at bounding box center [359, 74] width 10 height 14
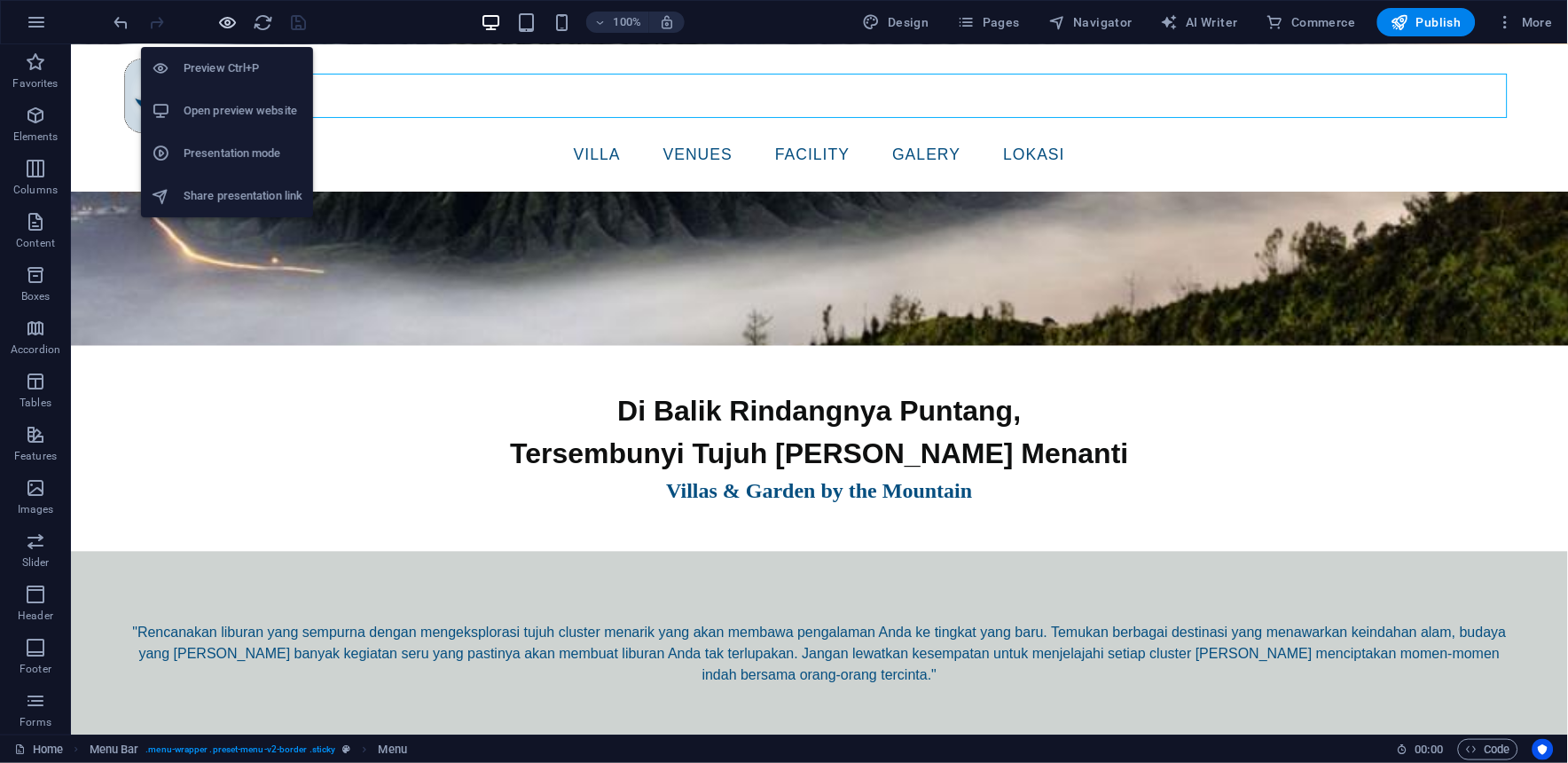
click at [220, 24] on icon "button" at bounding box center [228, 23] width 21 height 21
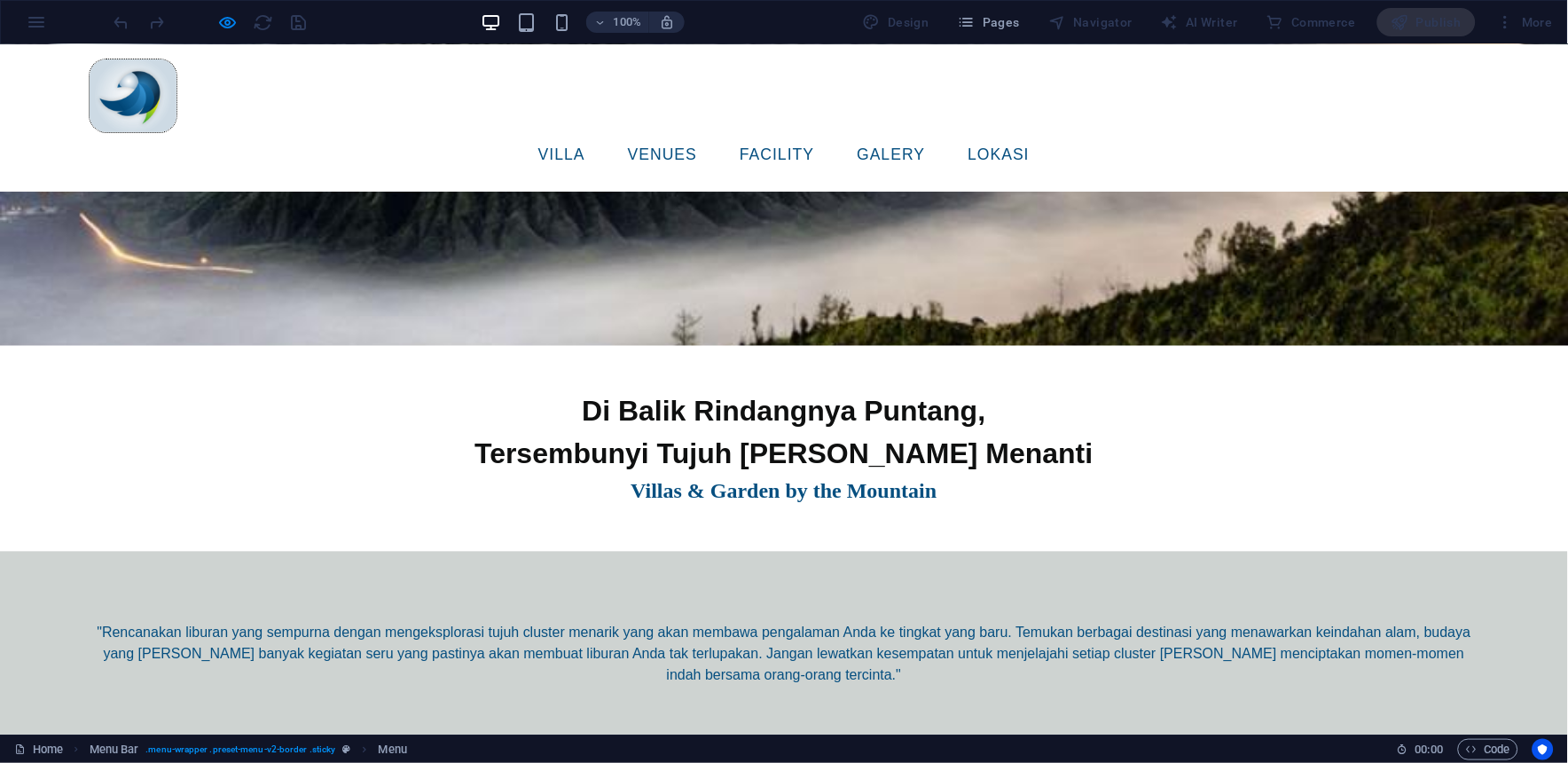
click at [599, 132] on link "VILLA" at bounding box center [562, 154] width 76 height 44
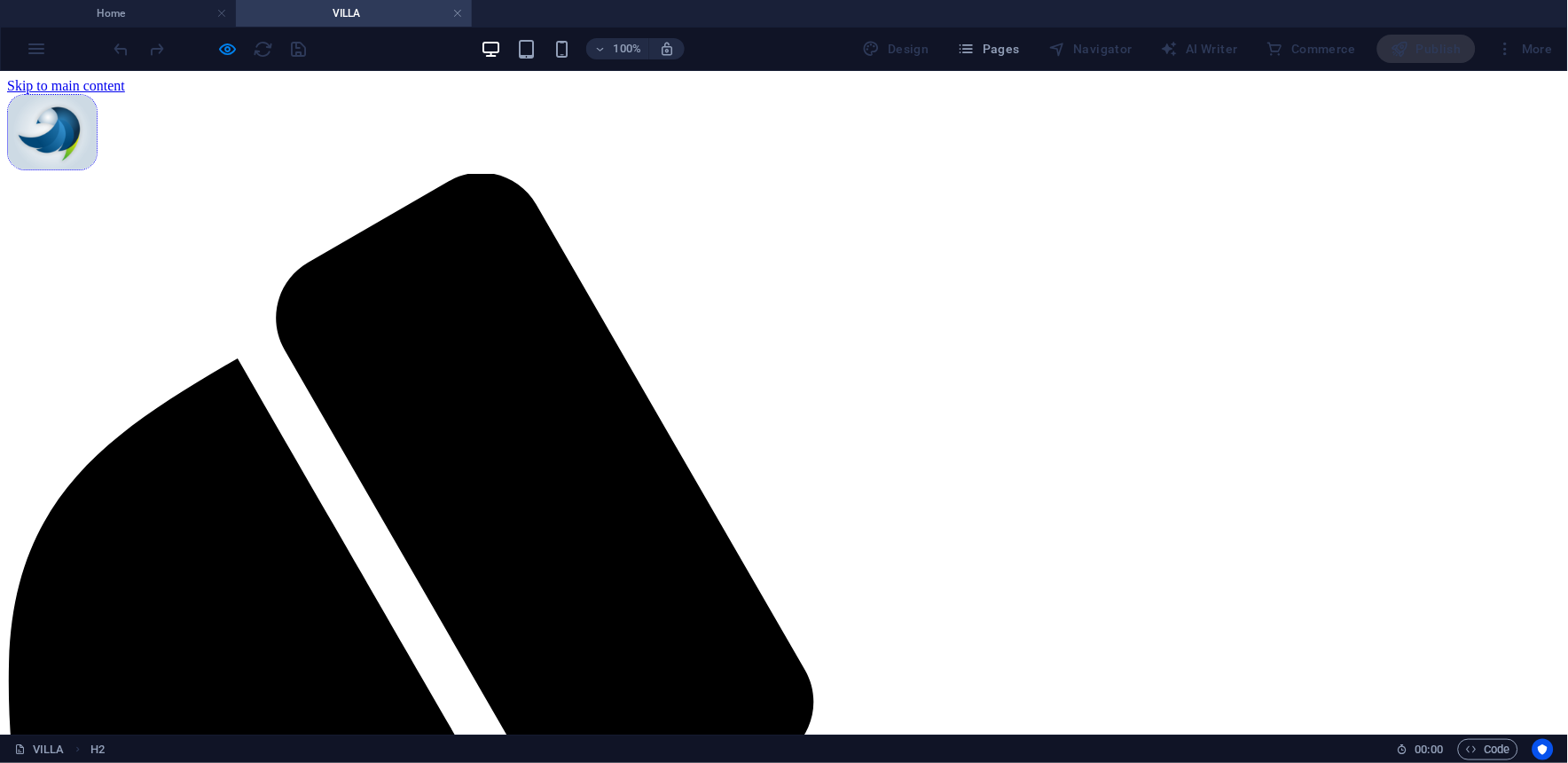
scroll to position [693, 0]
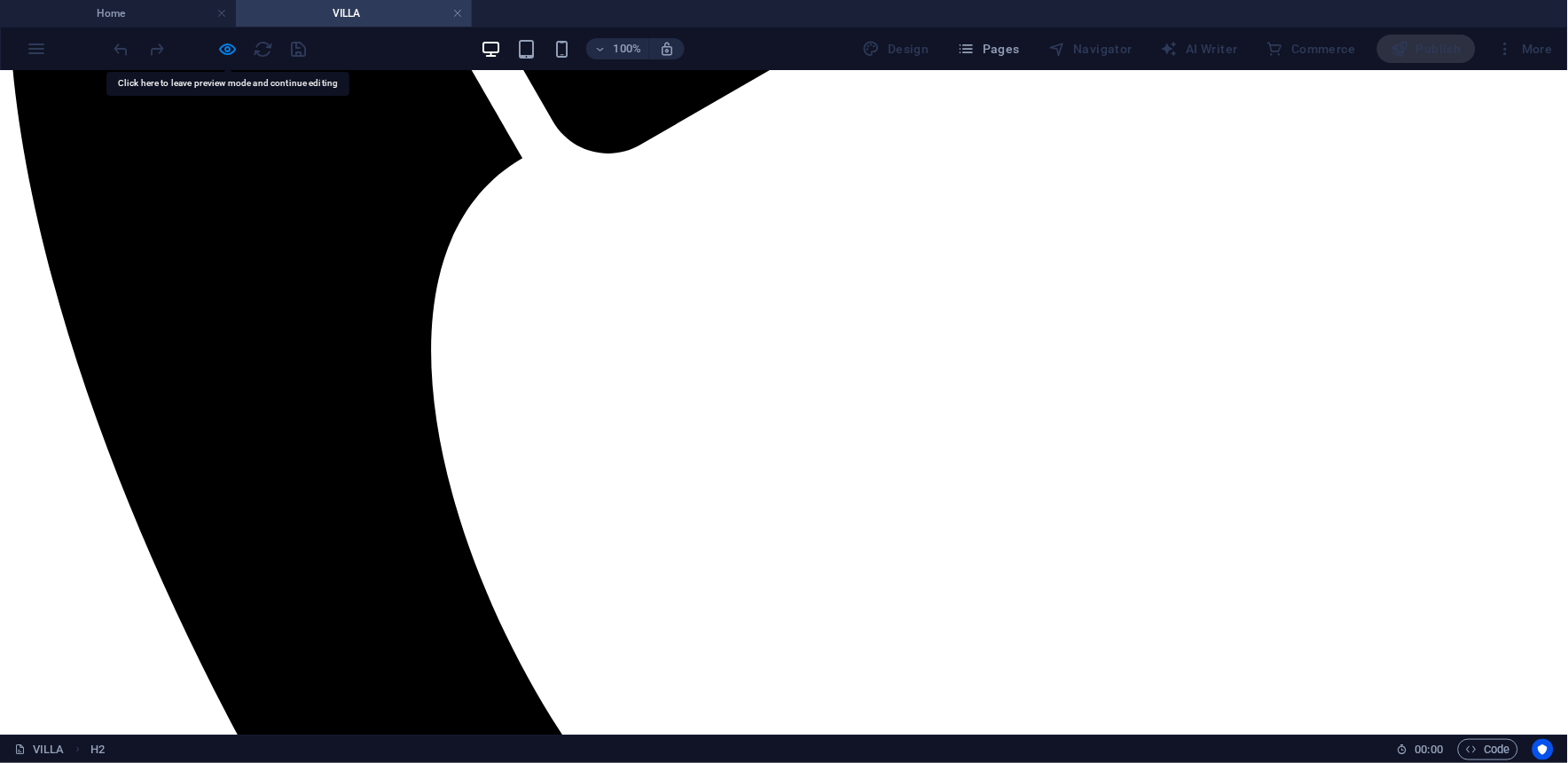
click at [107, 19] on h4 "Home" at bounding box center [118, 13] width 236 height 20
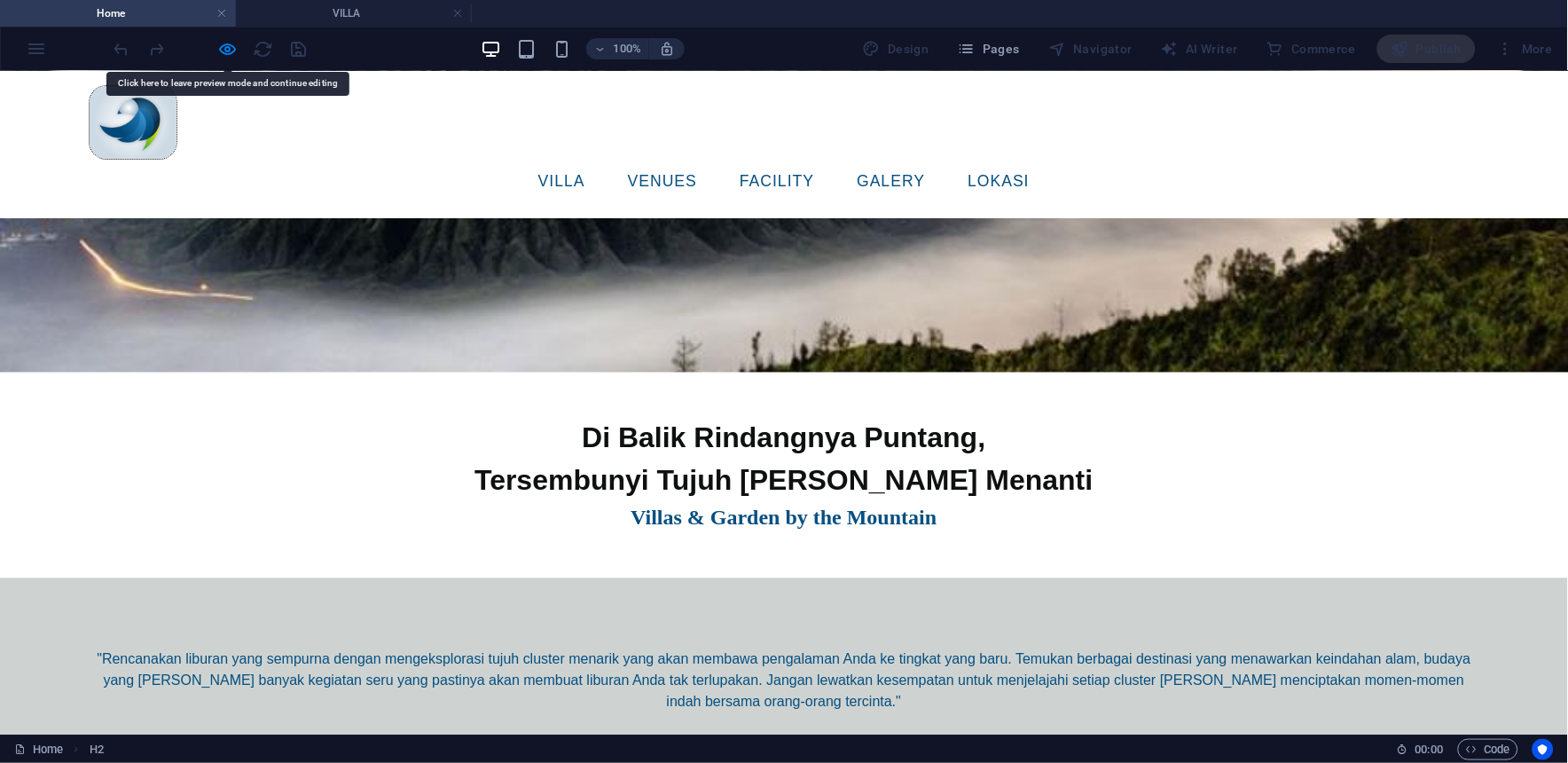
scroll to position [0, 0]
click at [810, 159] on link "facility" at bounding box center [776, 180] width 103 height 44
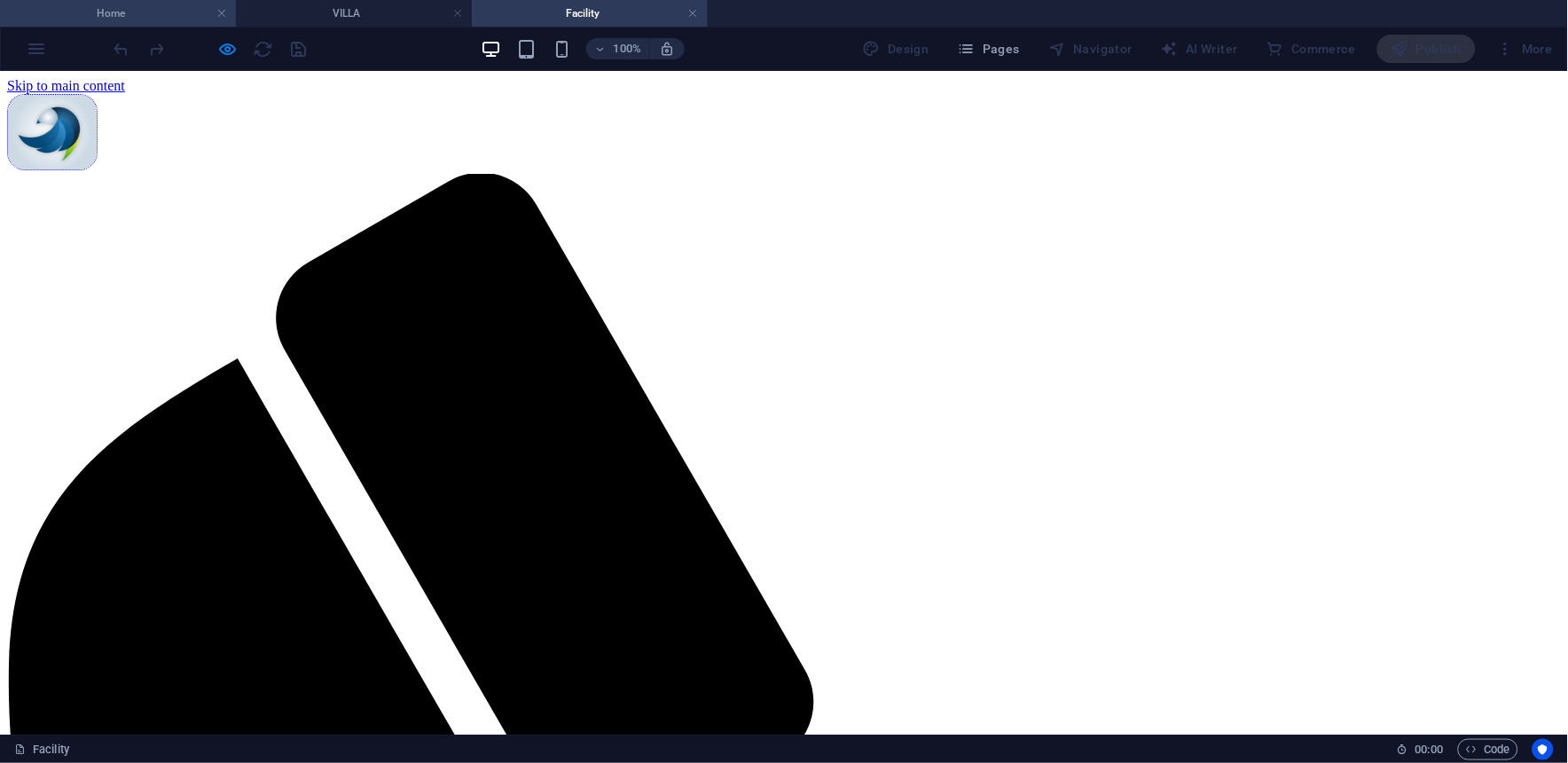
click at [126, 15] on h4 "Home" at bounding box center [118, 13] width 236 height 20
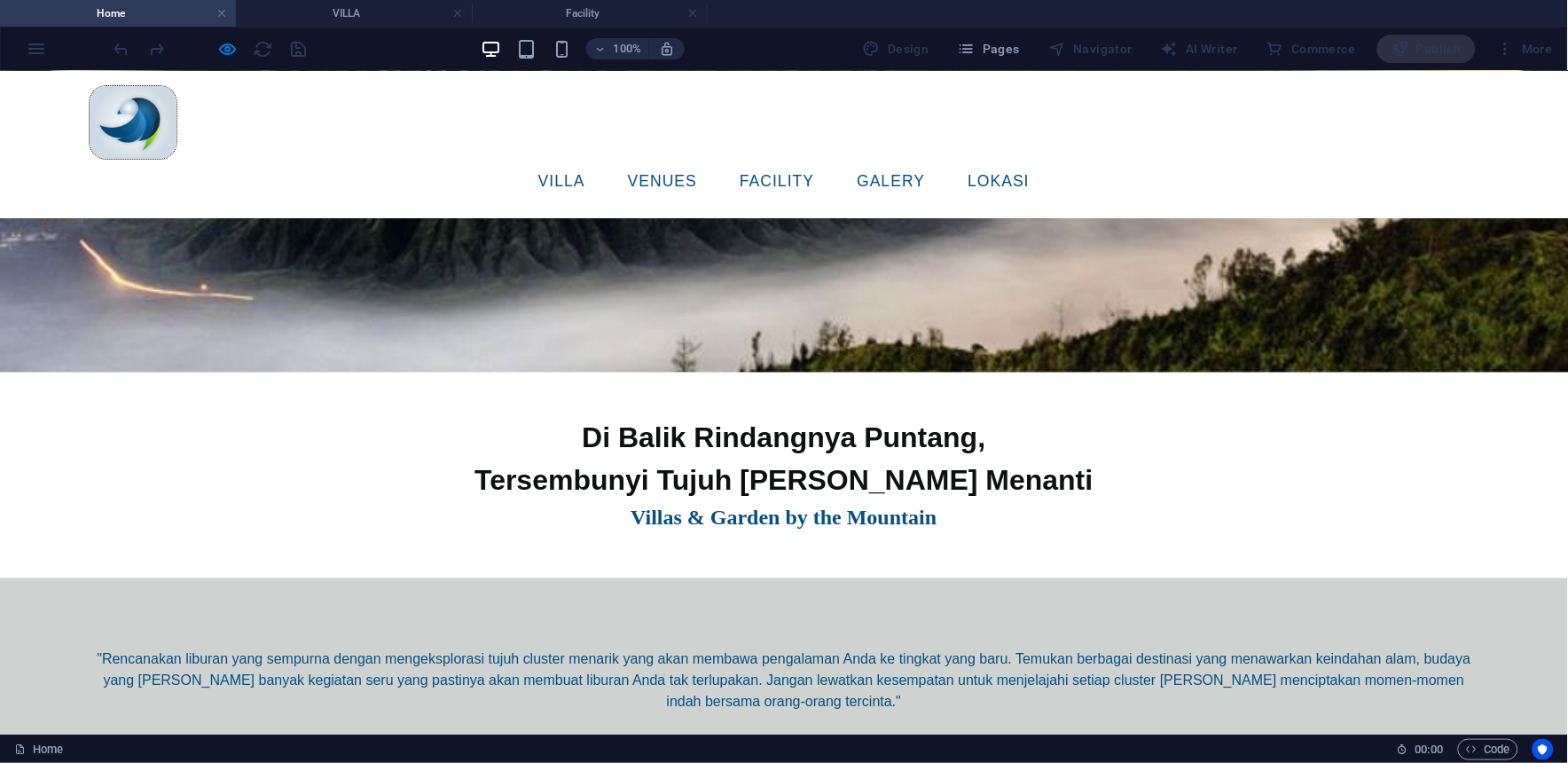
click at [711, 159] on link "VENUES" at bounding box center [662, 180] width 97 height 44
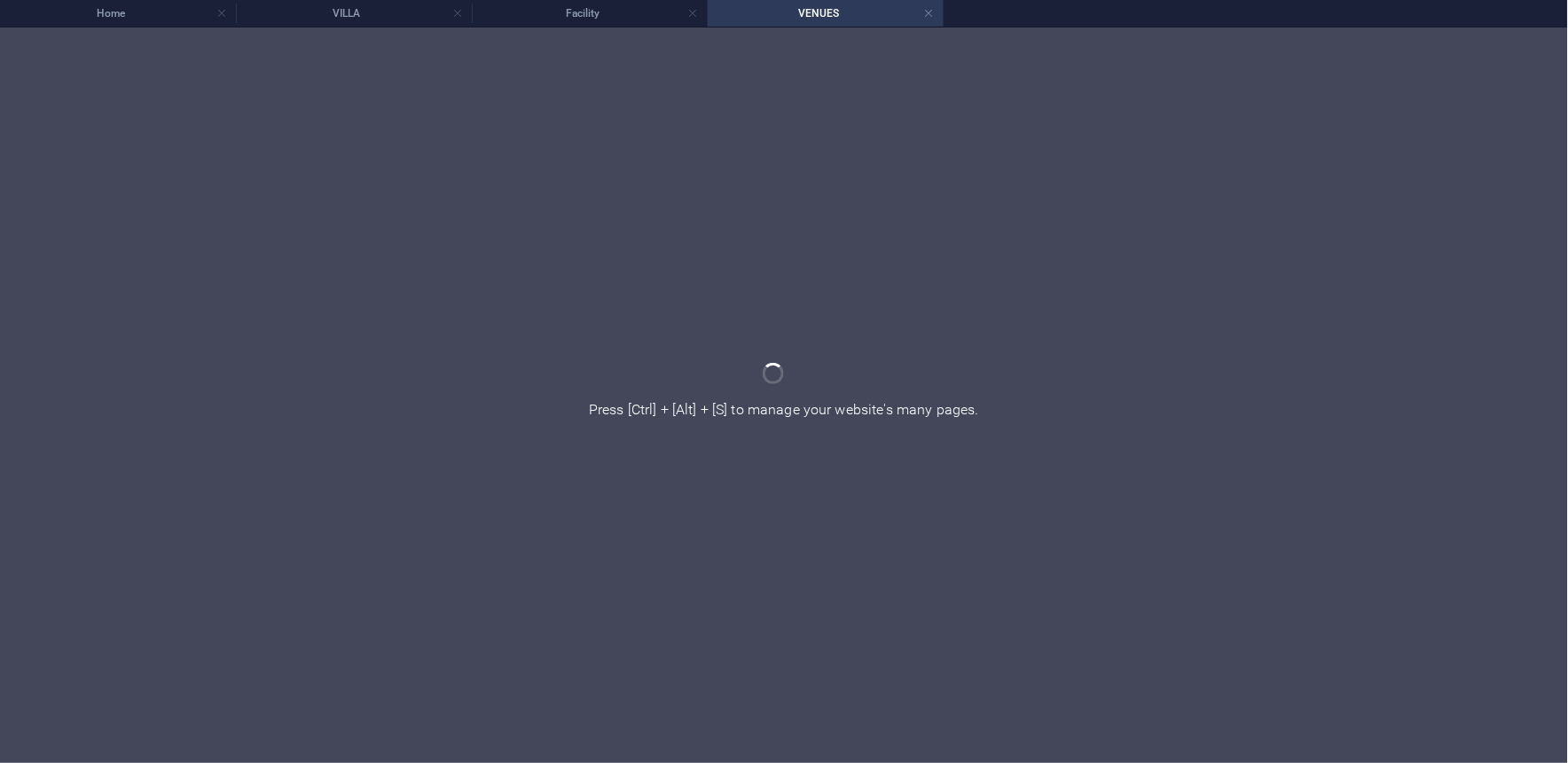
scroll to position [0, 0]
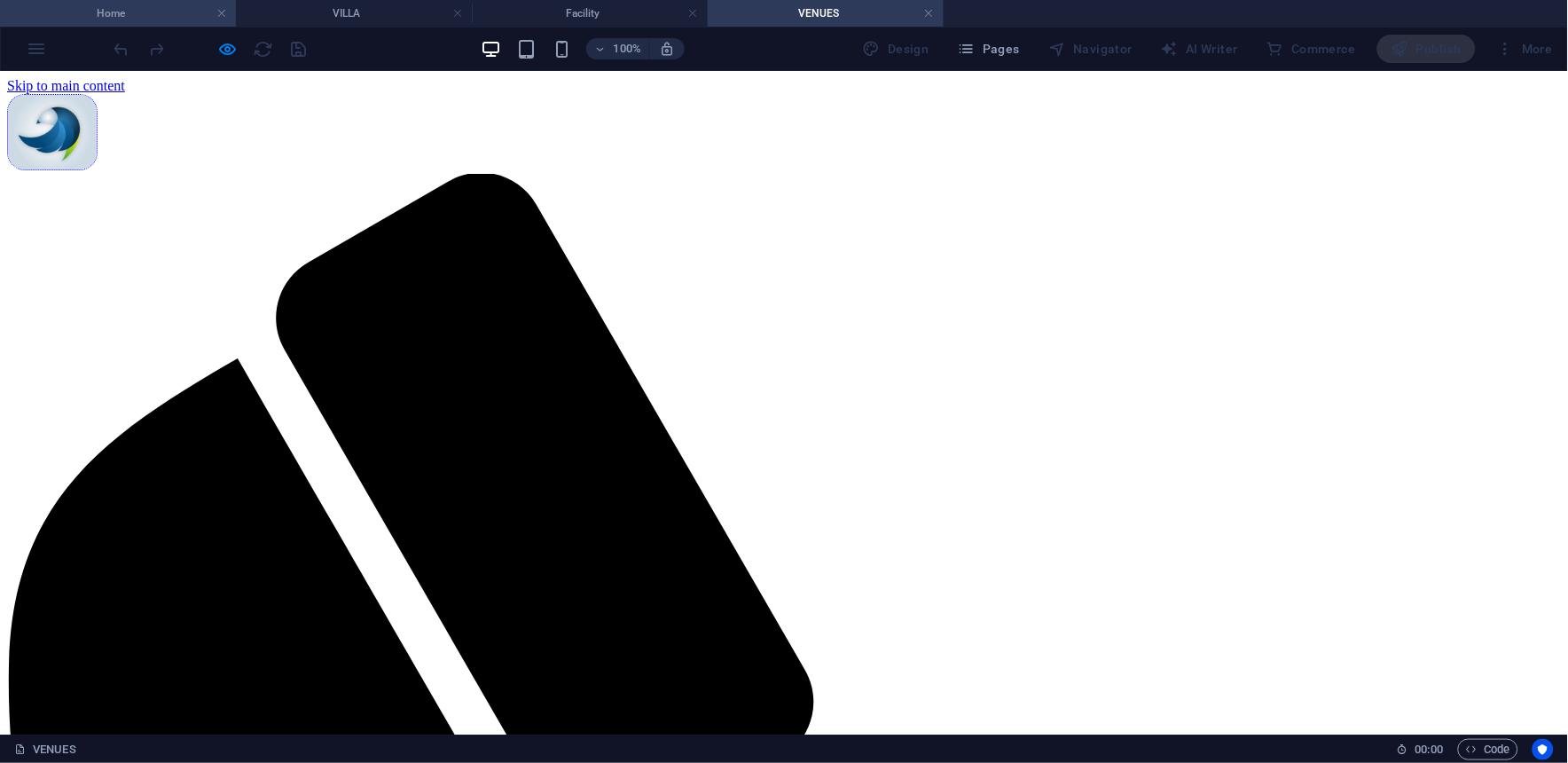
click at [110, 14] on h4 "Home" at bounding box center [118, 13] width 236 height 20
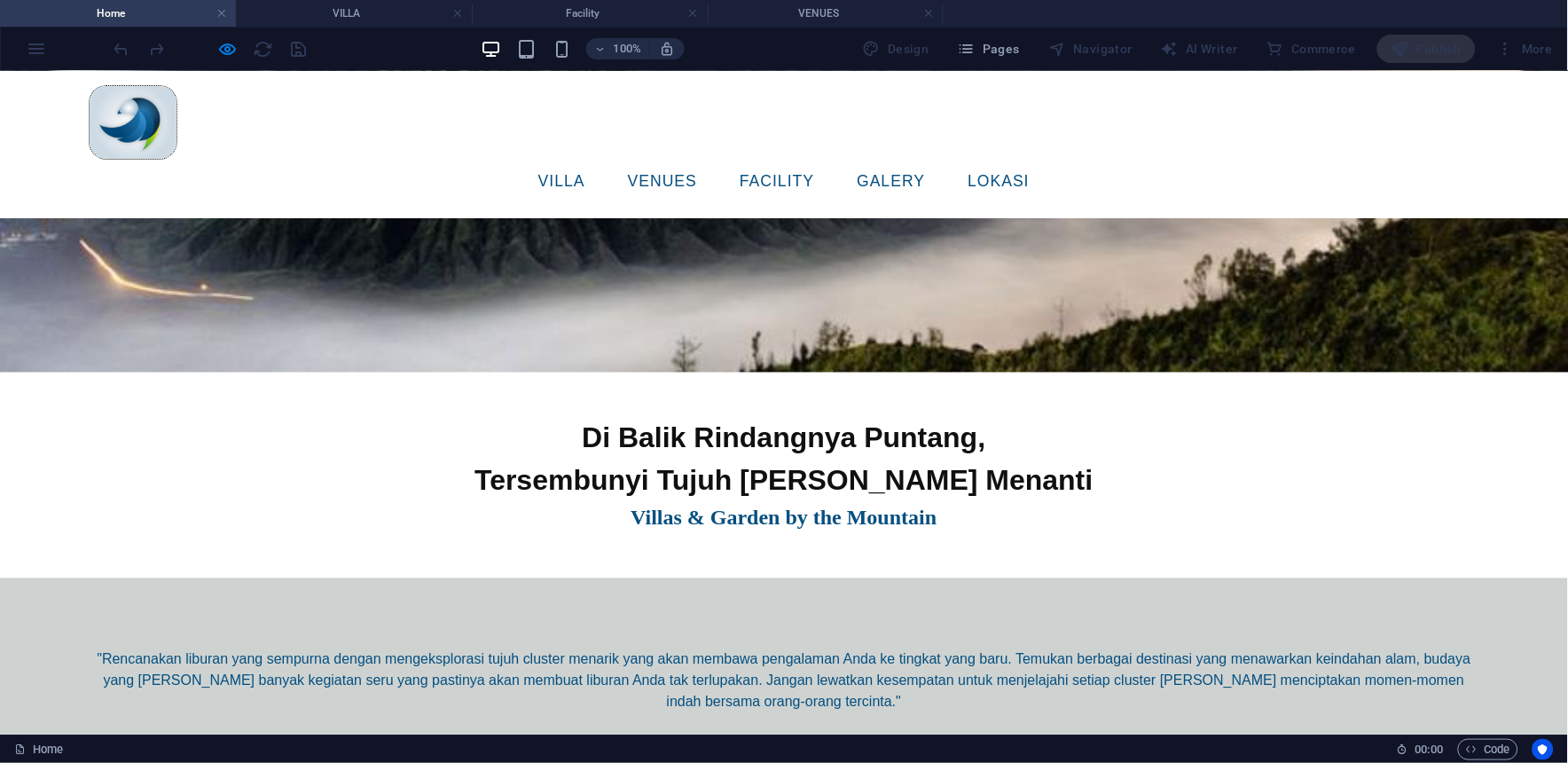
click at [939, 159] on link "Galery" at bounding box center [890, 180] width 96 height 44
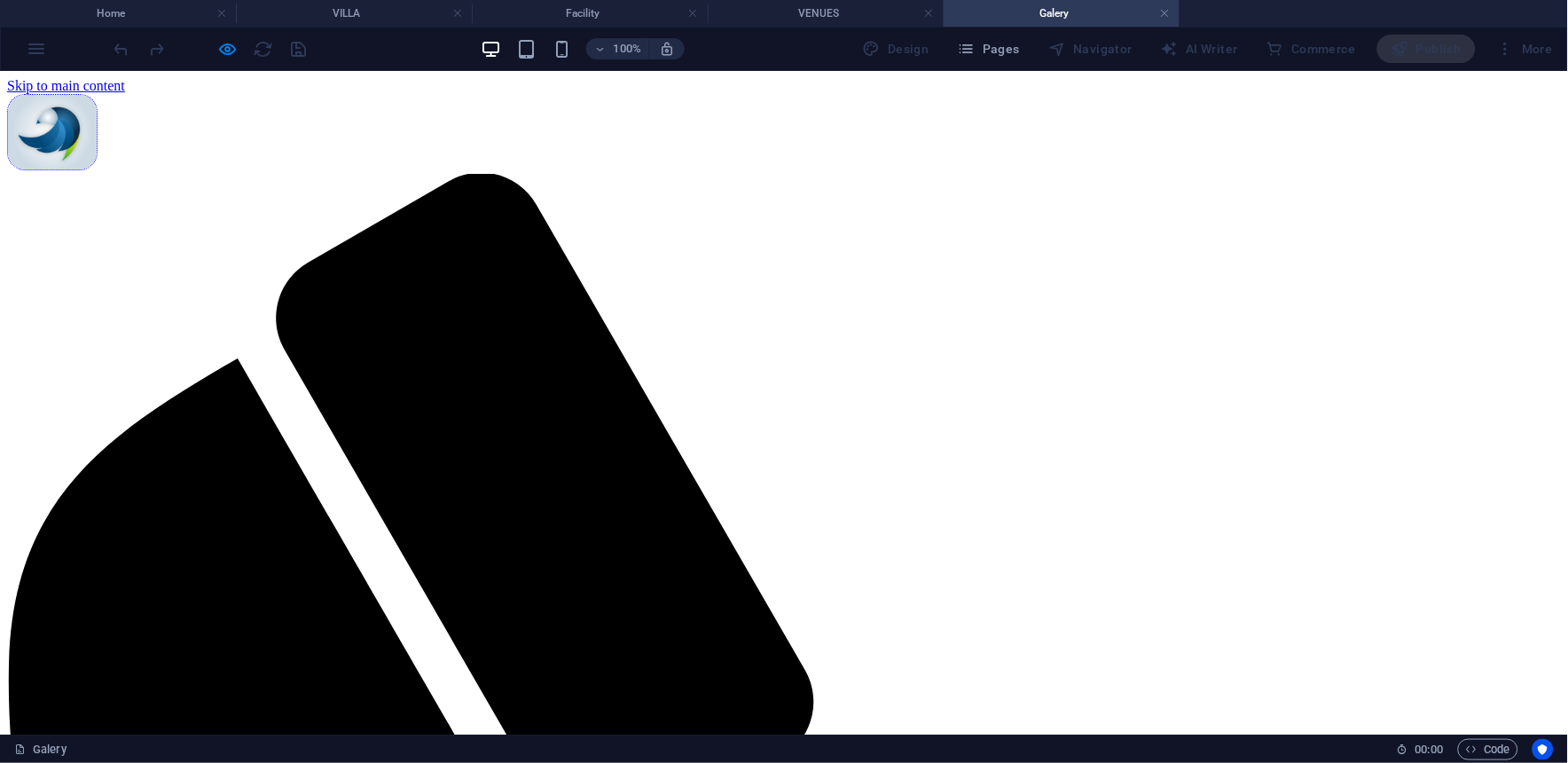
scroll to position [0, 0]
click at [90, 11] on h4 "Home" at bounding box center [118, 13] width 236 height 20
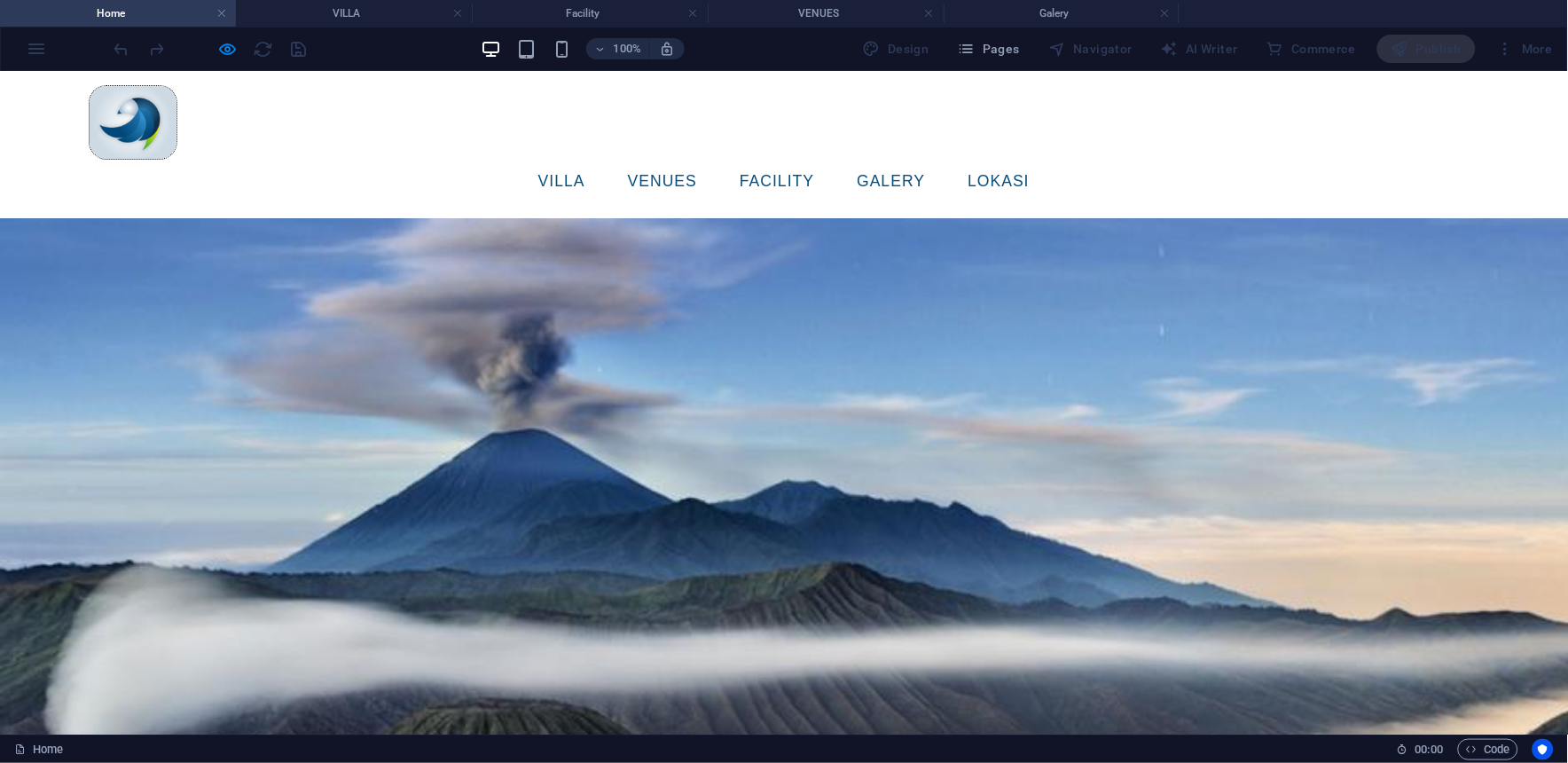
scroll to position [667, 0]
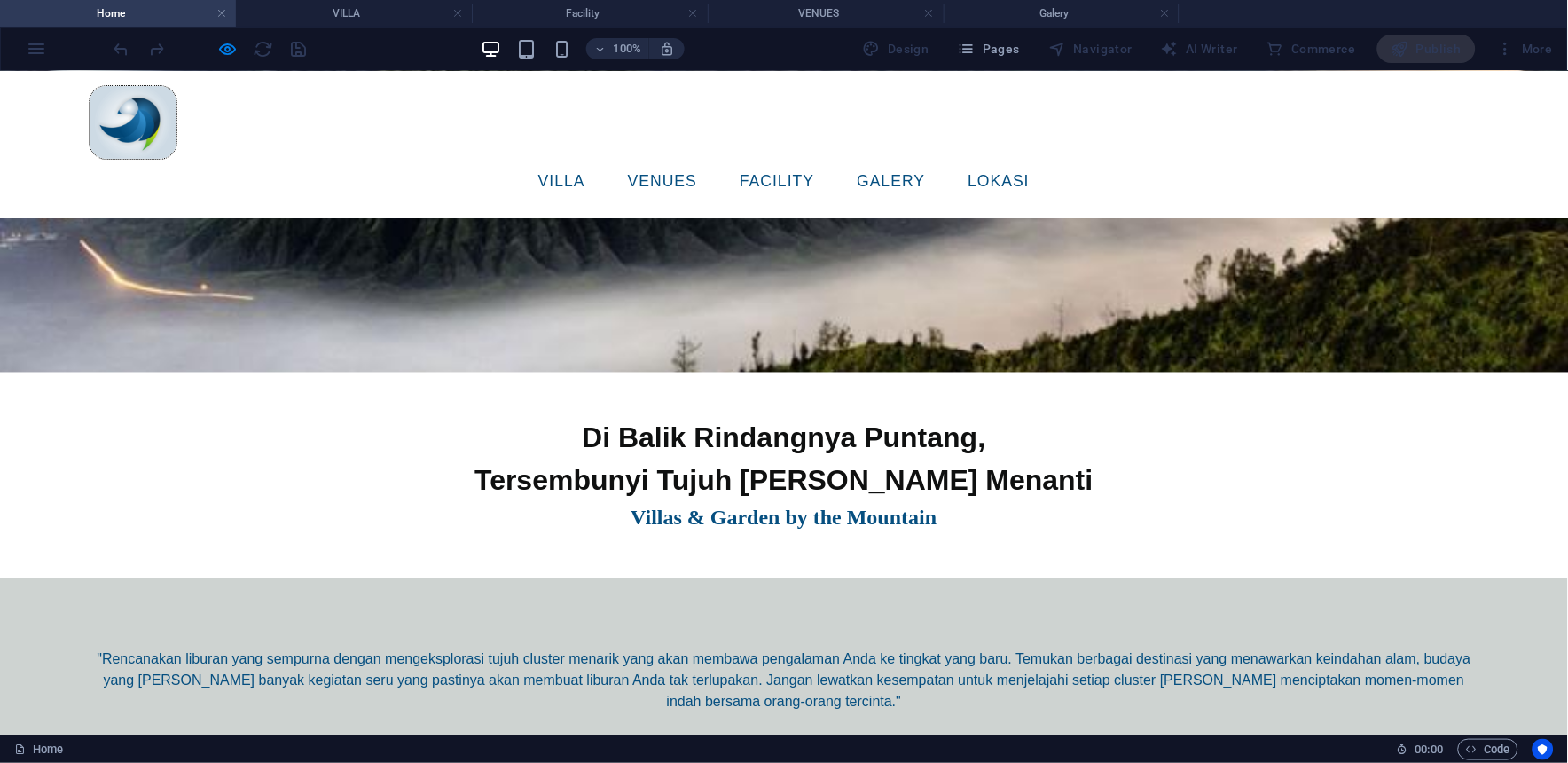
click at [1028, 159] on link "lokasi" at bounding box center [1000, 180] width 91 height 44
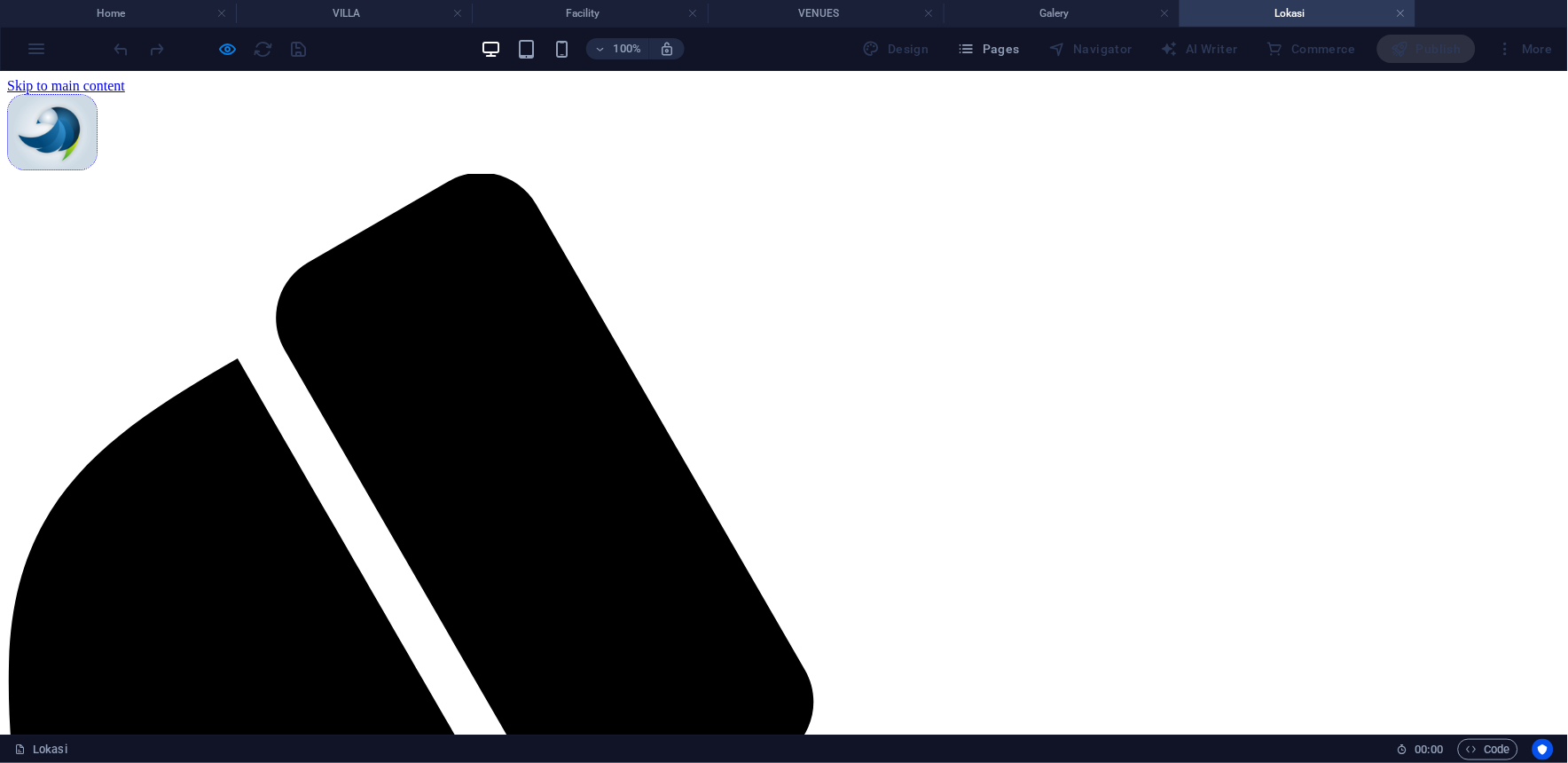
scroll to position [0, 0]
click at [1395, 11] on link at bounding box center [1400, 14] width 10 height 17
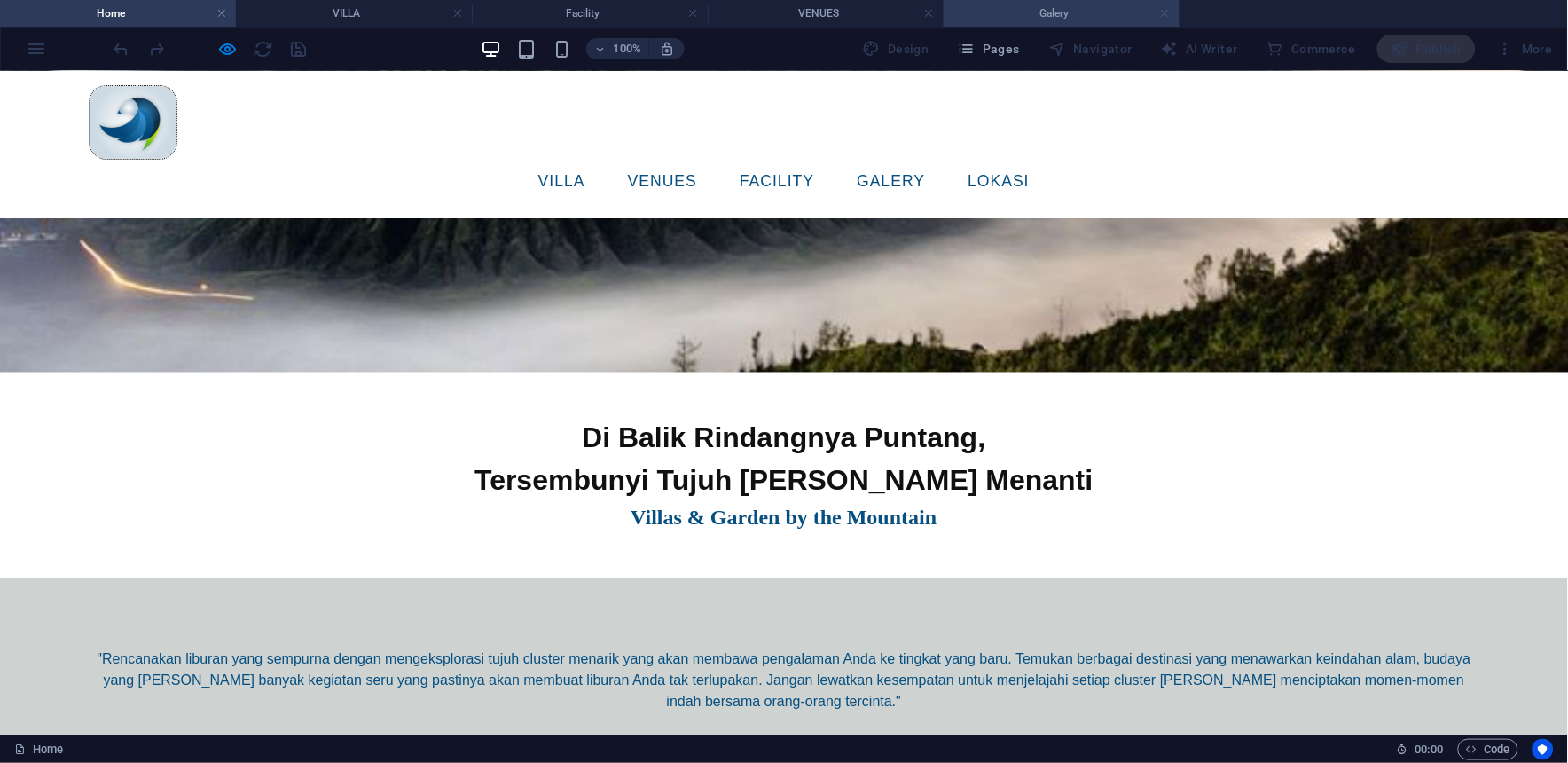
click at [1164, 10] on link at bounding box center [1165, 14] width 10 height 17
click at [931, 11] on link at bounding box center [929, 14] width 10 height 17
click at [689, 10] on link at bounding box center [693, 14] width 10 height 17
click at [456, 14] on link at bounding box center [457, 14] width 10 height 17
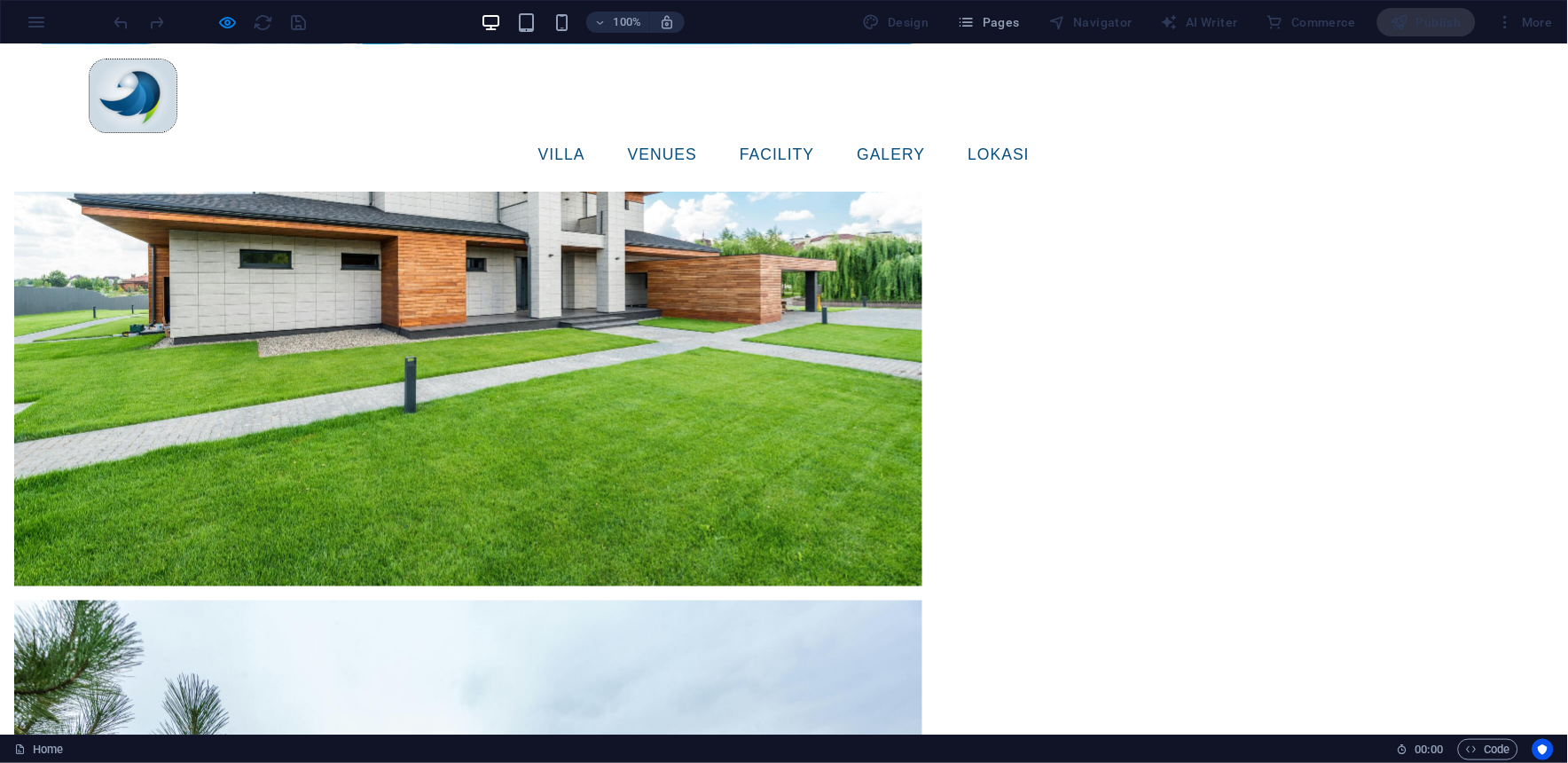
scroll to position [5827, 0]
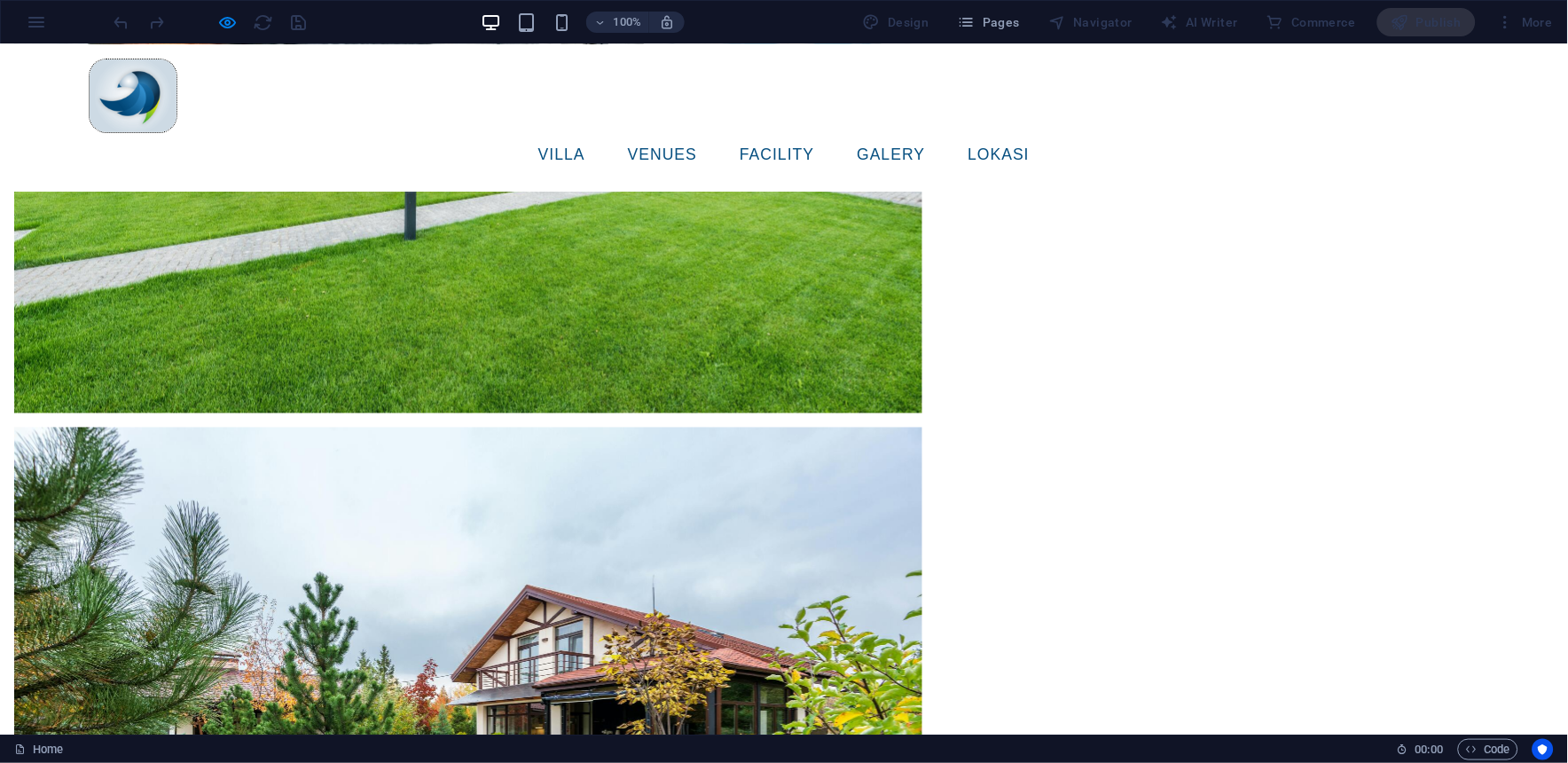
drag, startPoint x: 1284, startPoint y: 656, endPoint x: 1138, endPoint y: 637, distance: 147.2
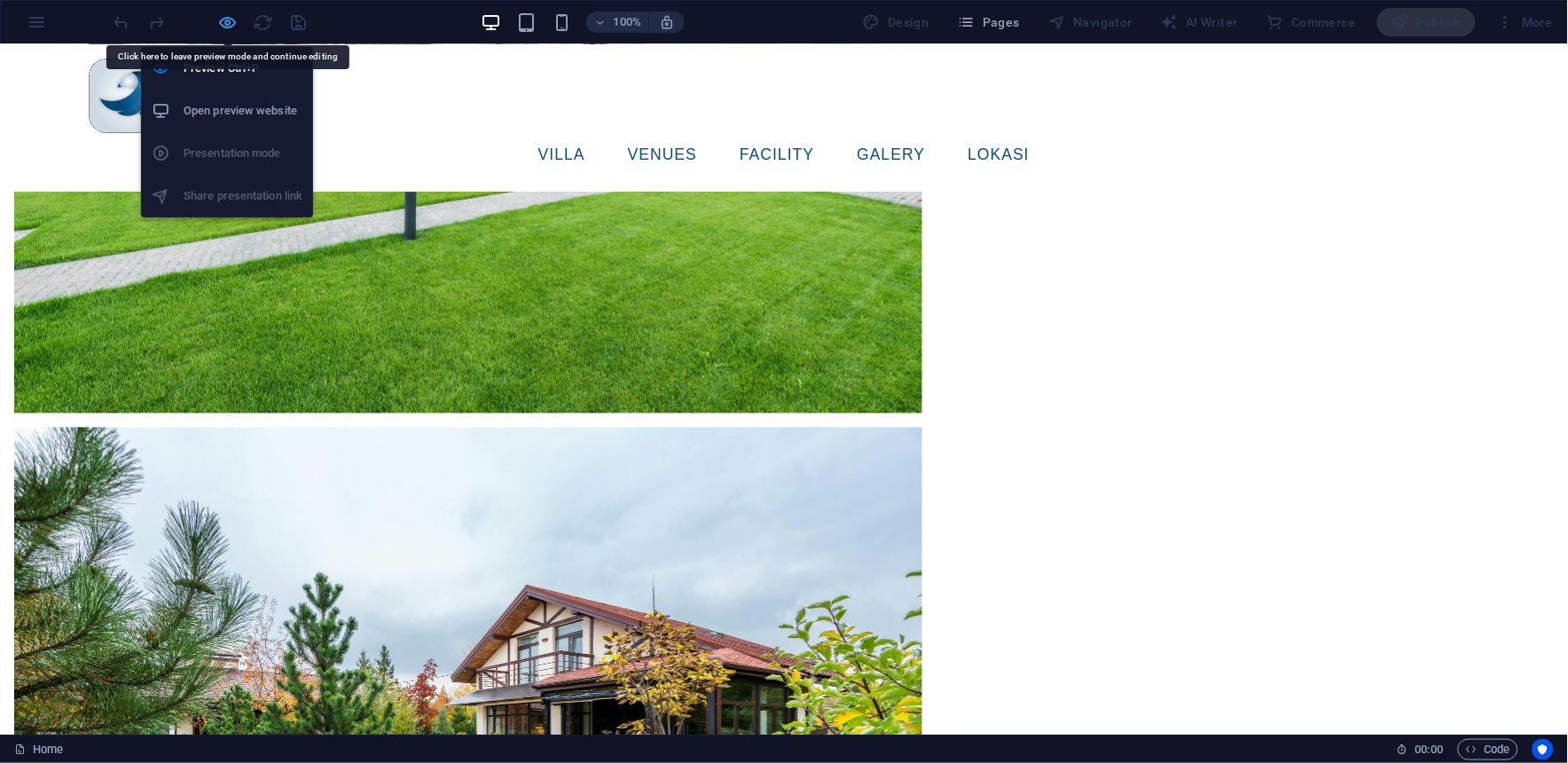
click at [232, 22] on icon "button" at bounding box center [228, 23] width 21 height 21
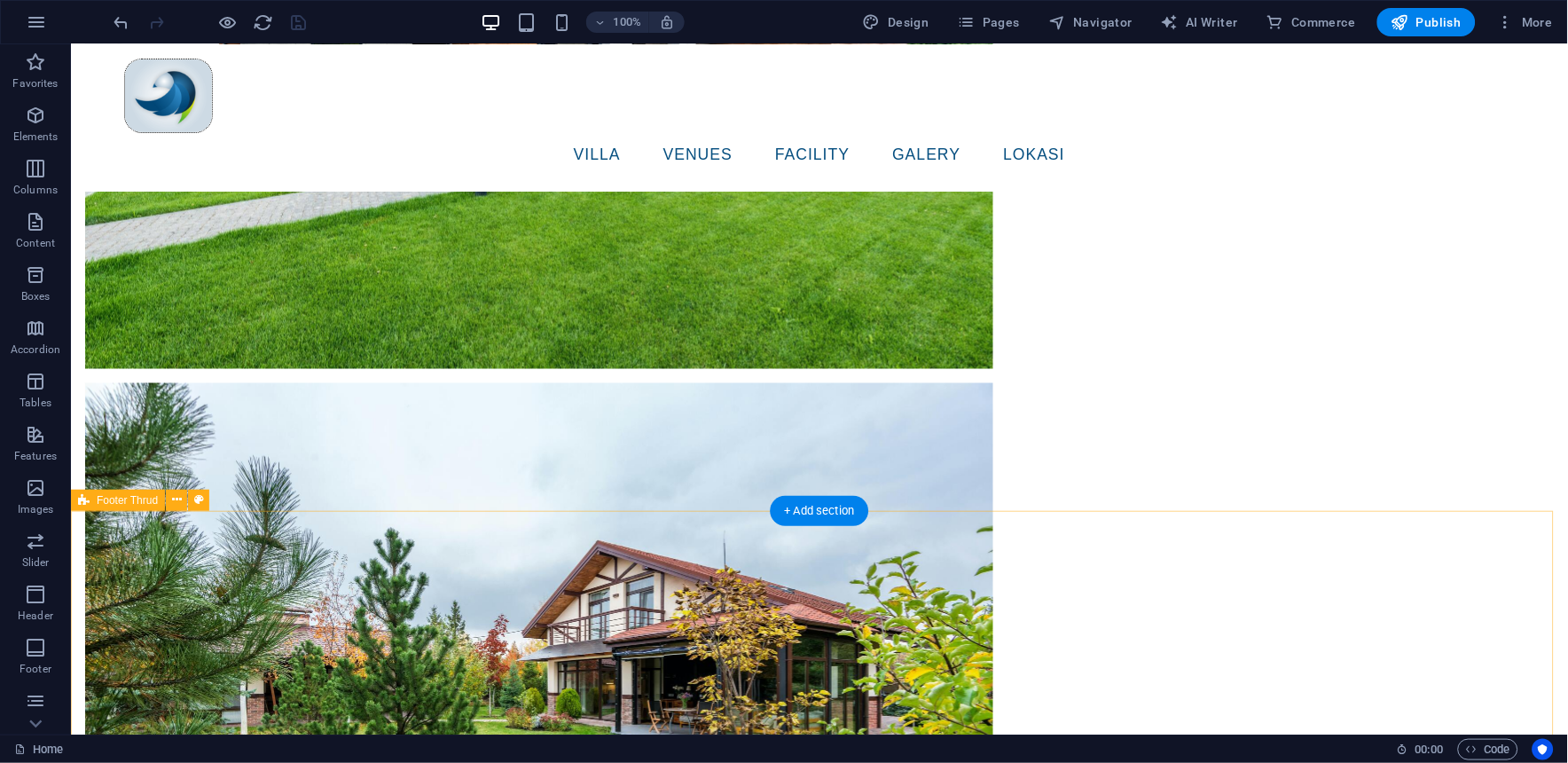
scroll to position [5989, 0]
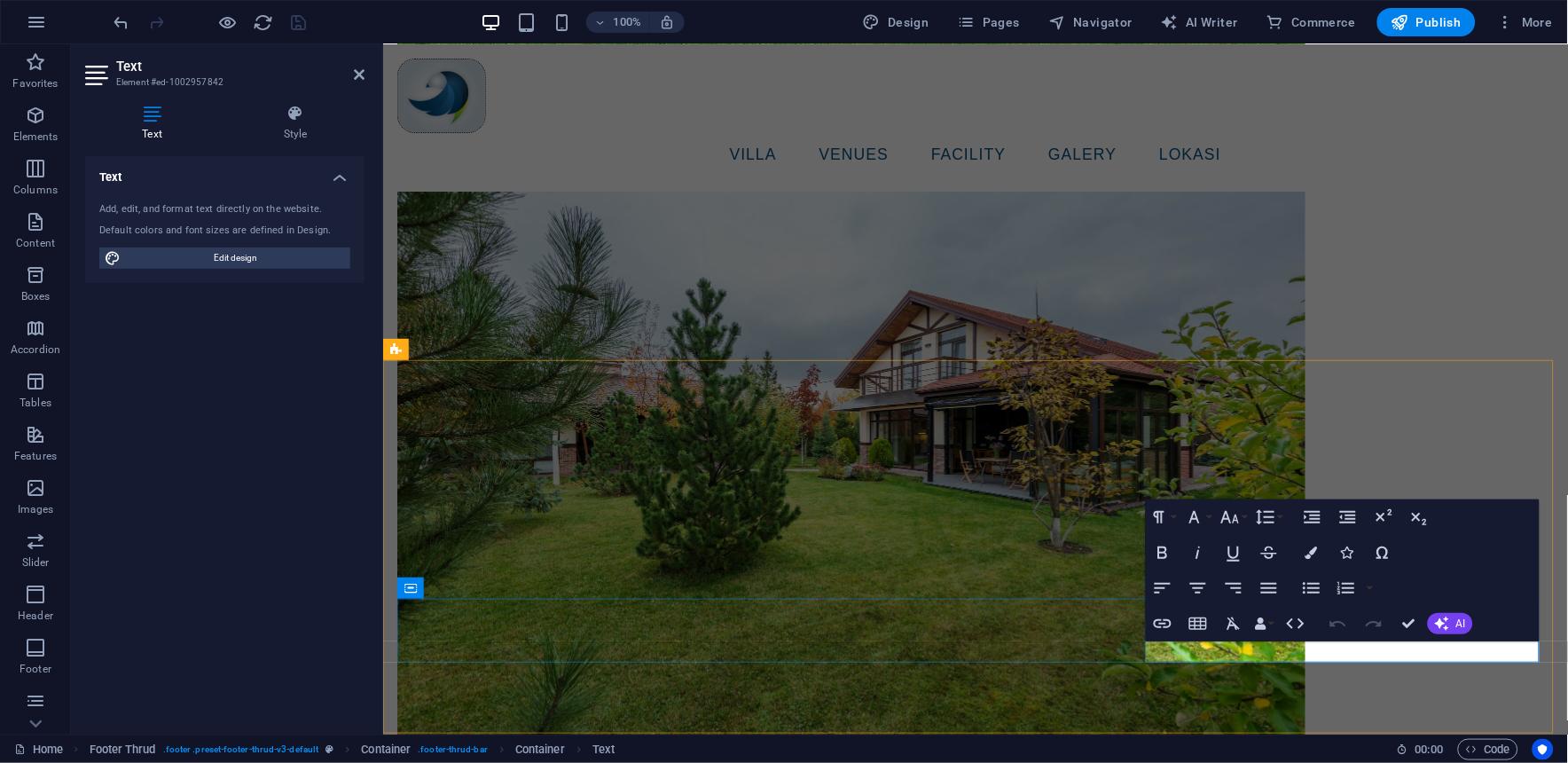
scroll to position [5527, 0]
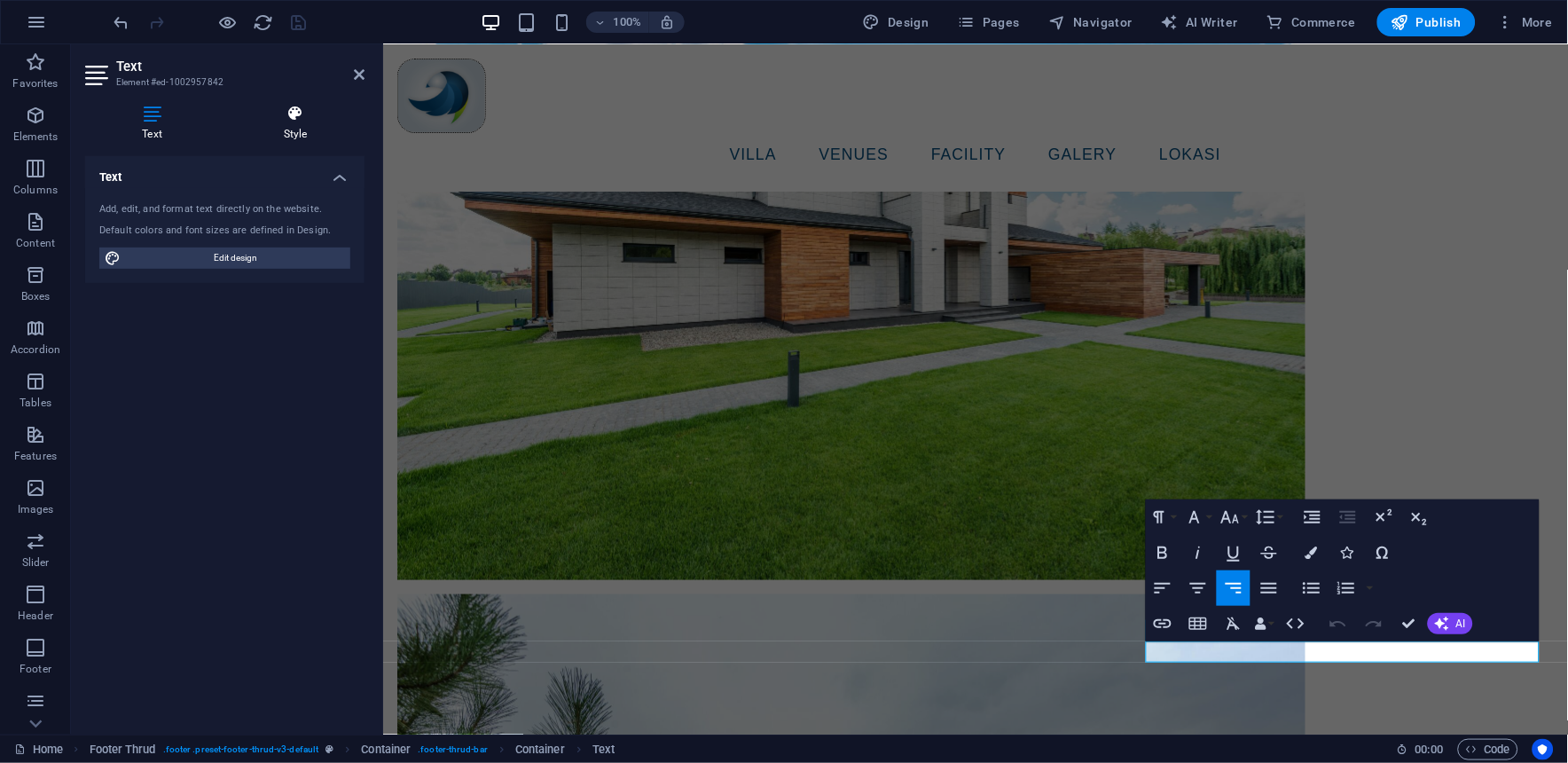
click at [309, 118] on icon at bounding box center [295, 113] width 139 height 18
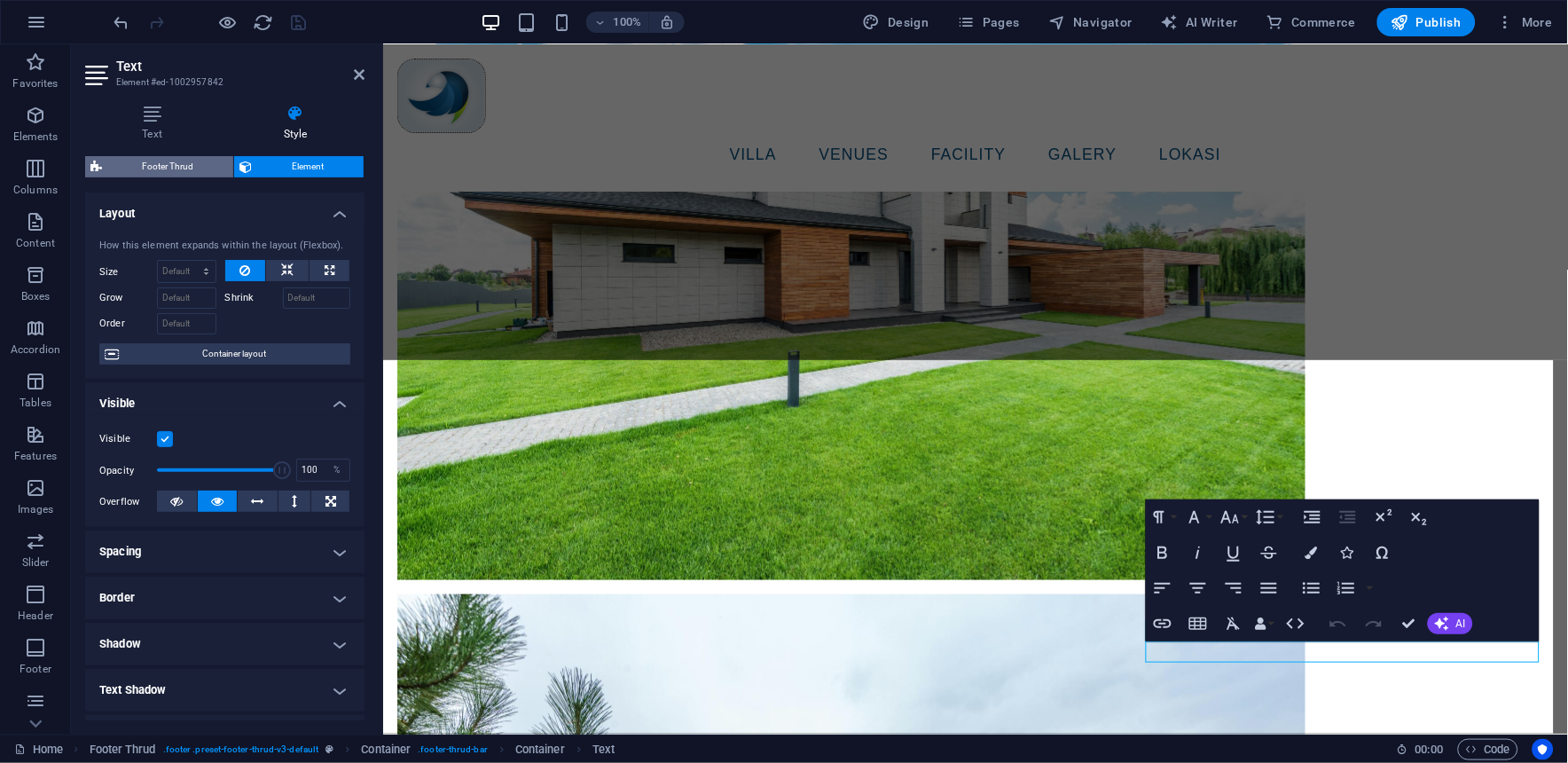
click at [190, 170] on span "Footer Thrud" at bounding box center [168, 166] width 121 height 22
select select "rem"
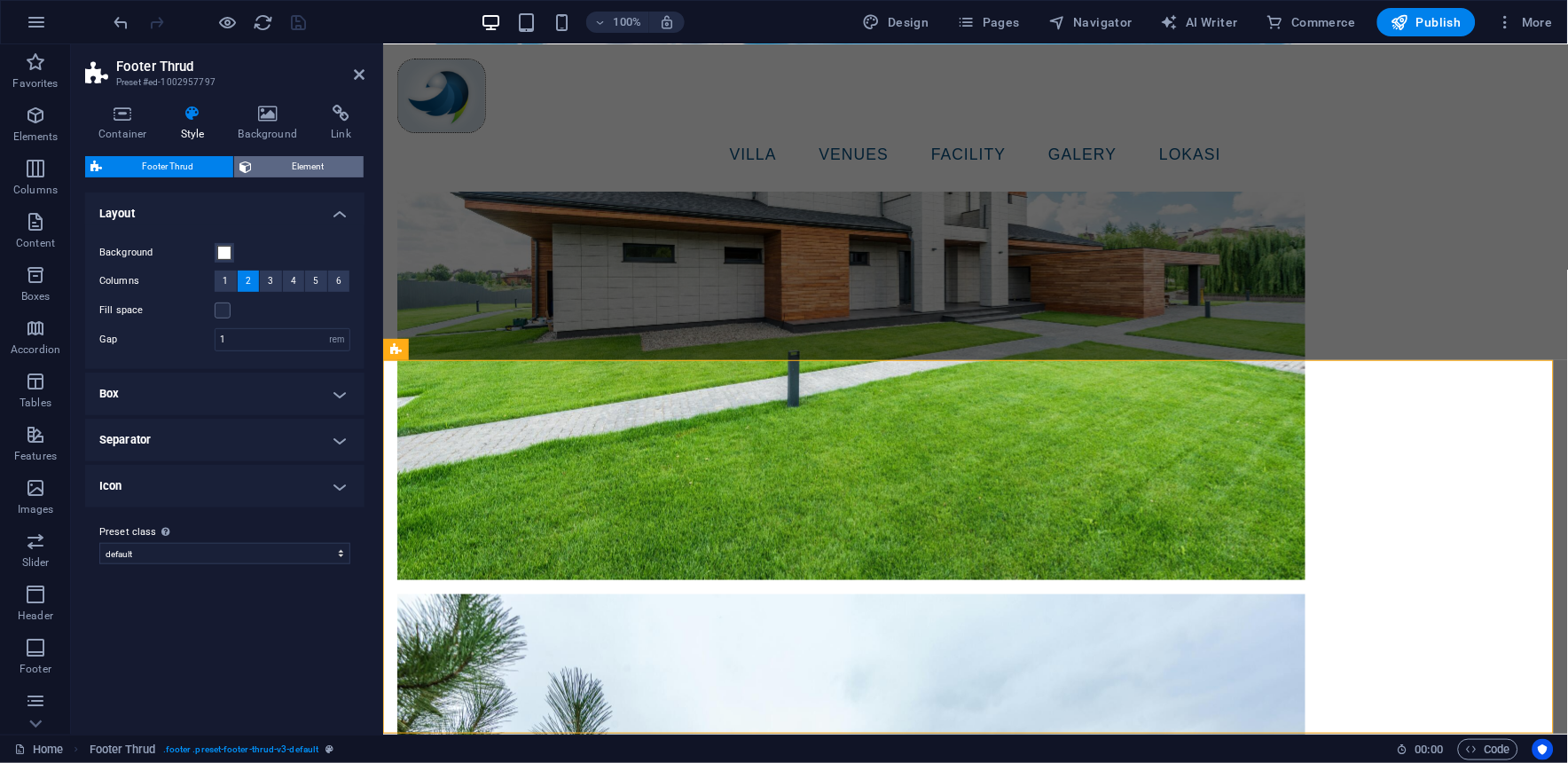
click at [304, 166] on span "Element" at bounding box center [307, 166] width 101 height 22
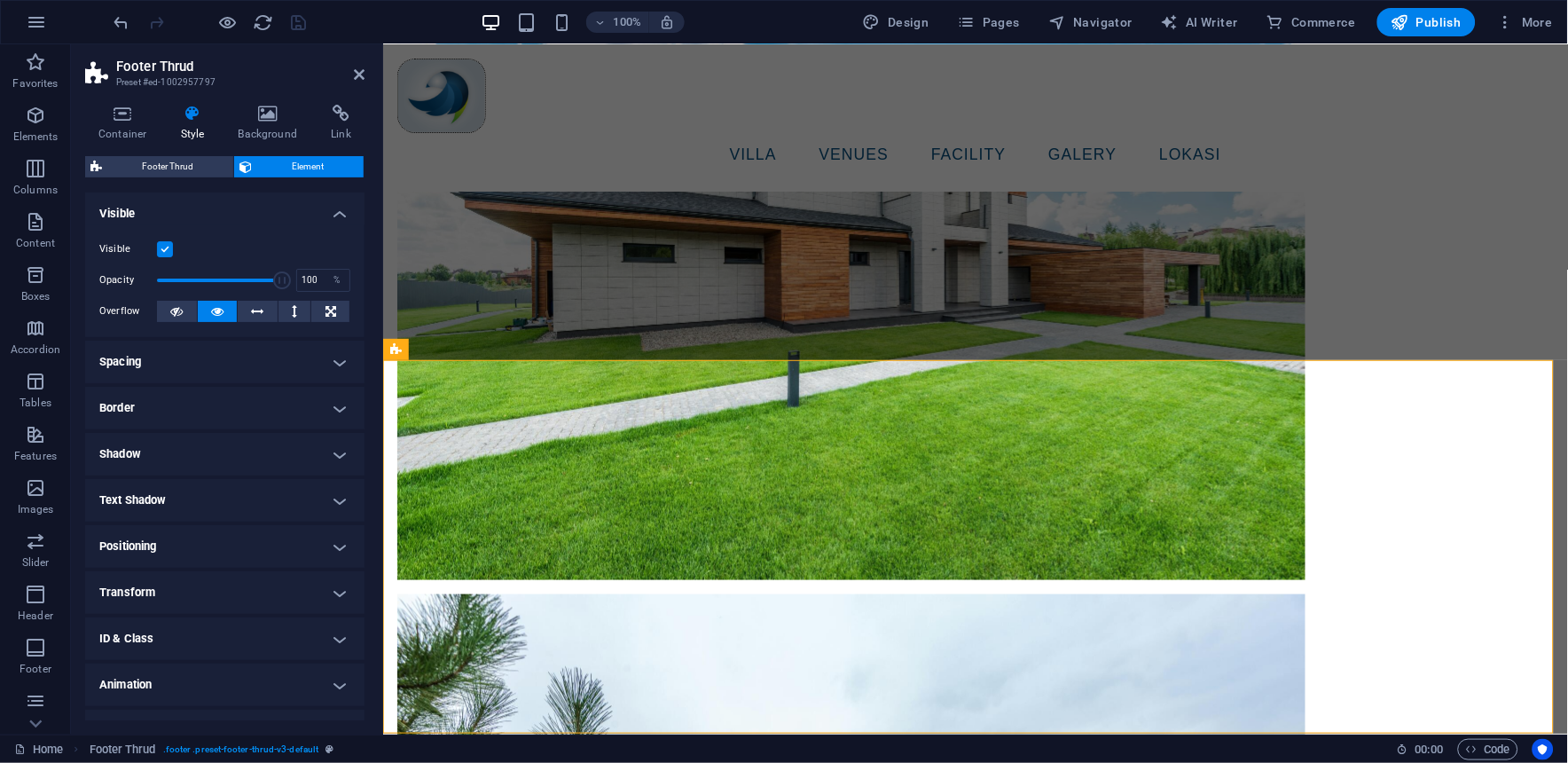
scroll to position [30, 0]
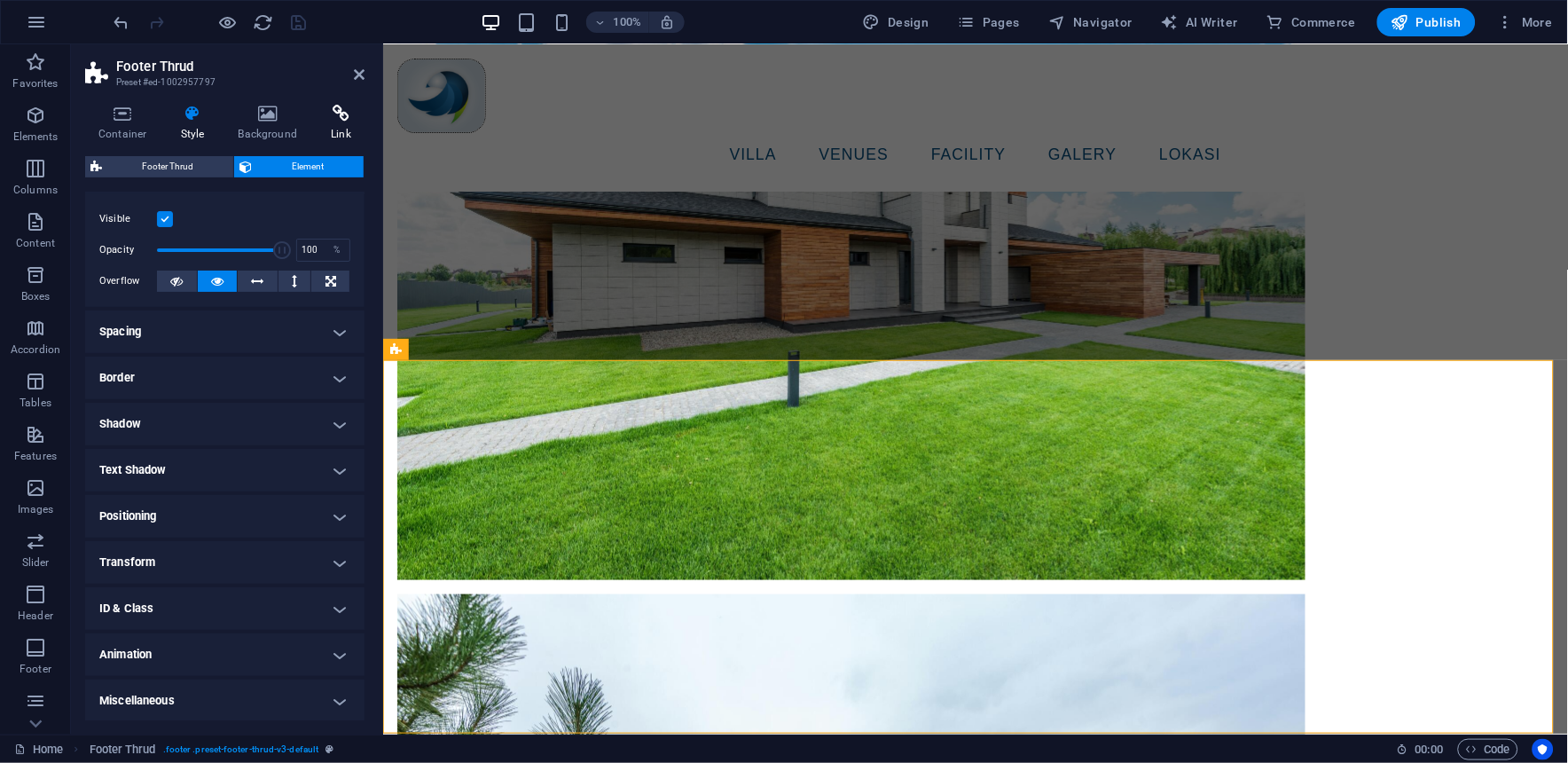
click at [333, 122] on icon at bounding box center [341, 113] width 47 height 18
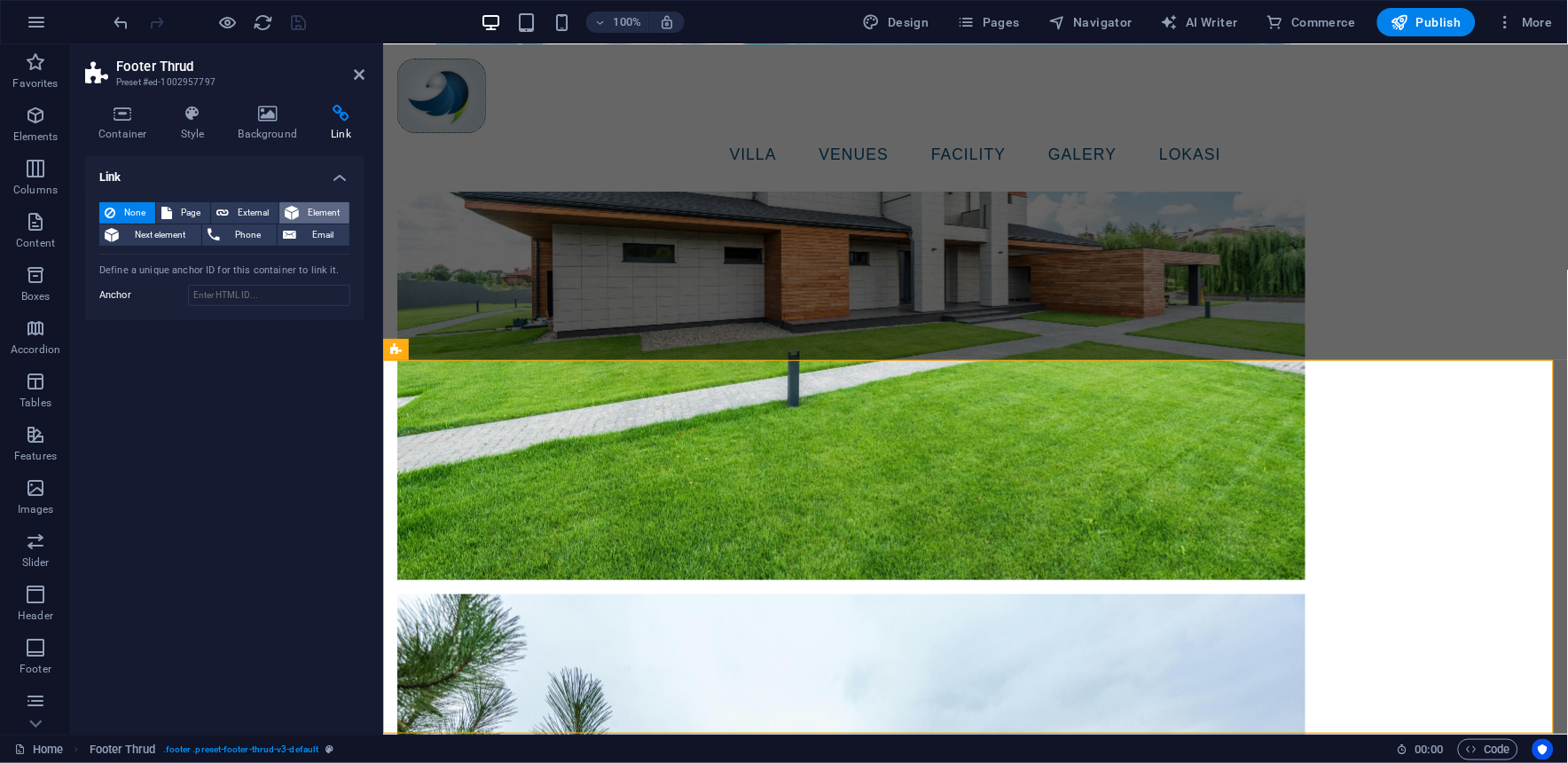
click at [320, 210] on span "Element" at bounding box center [324, 212] width 40 height 22
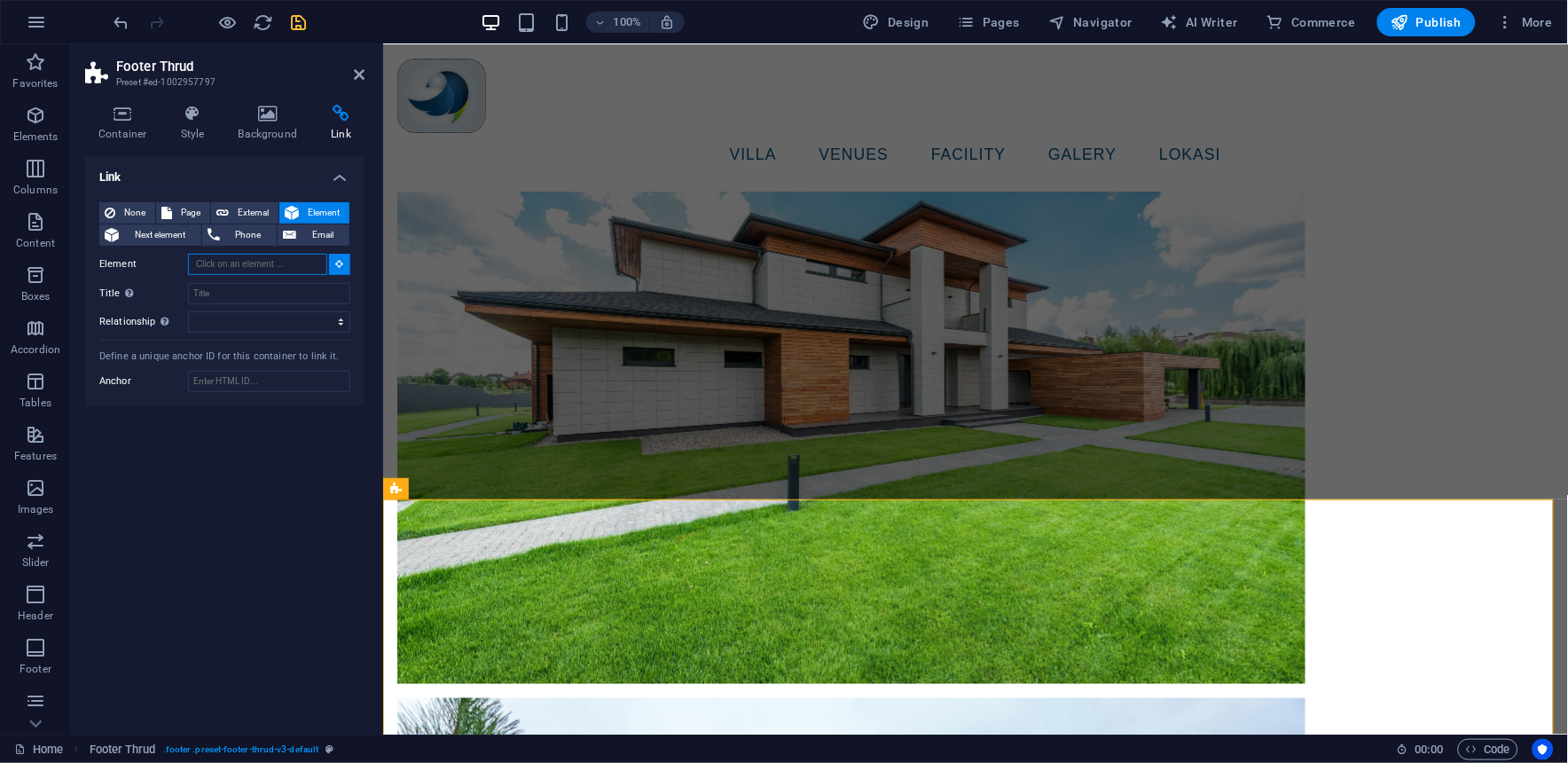
scroll to position [5319, 0]
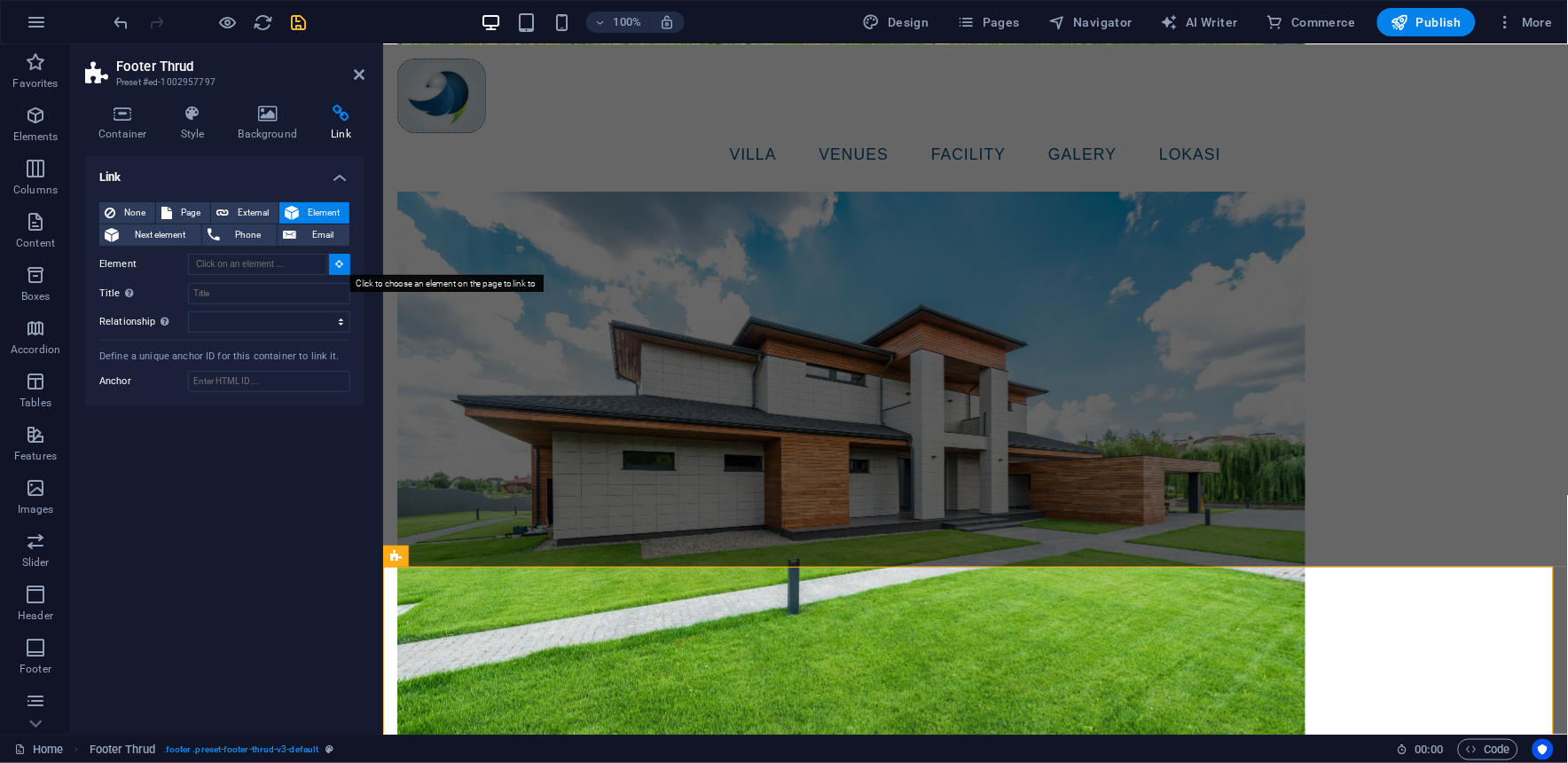
click at [336, 267] on icon at bounding box center [340, 263] width 8 height 8
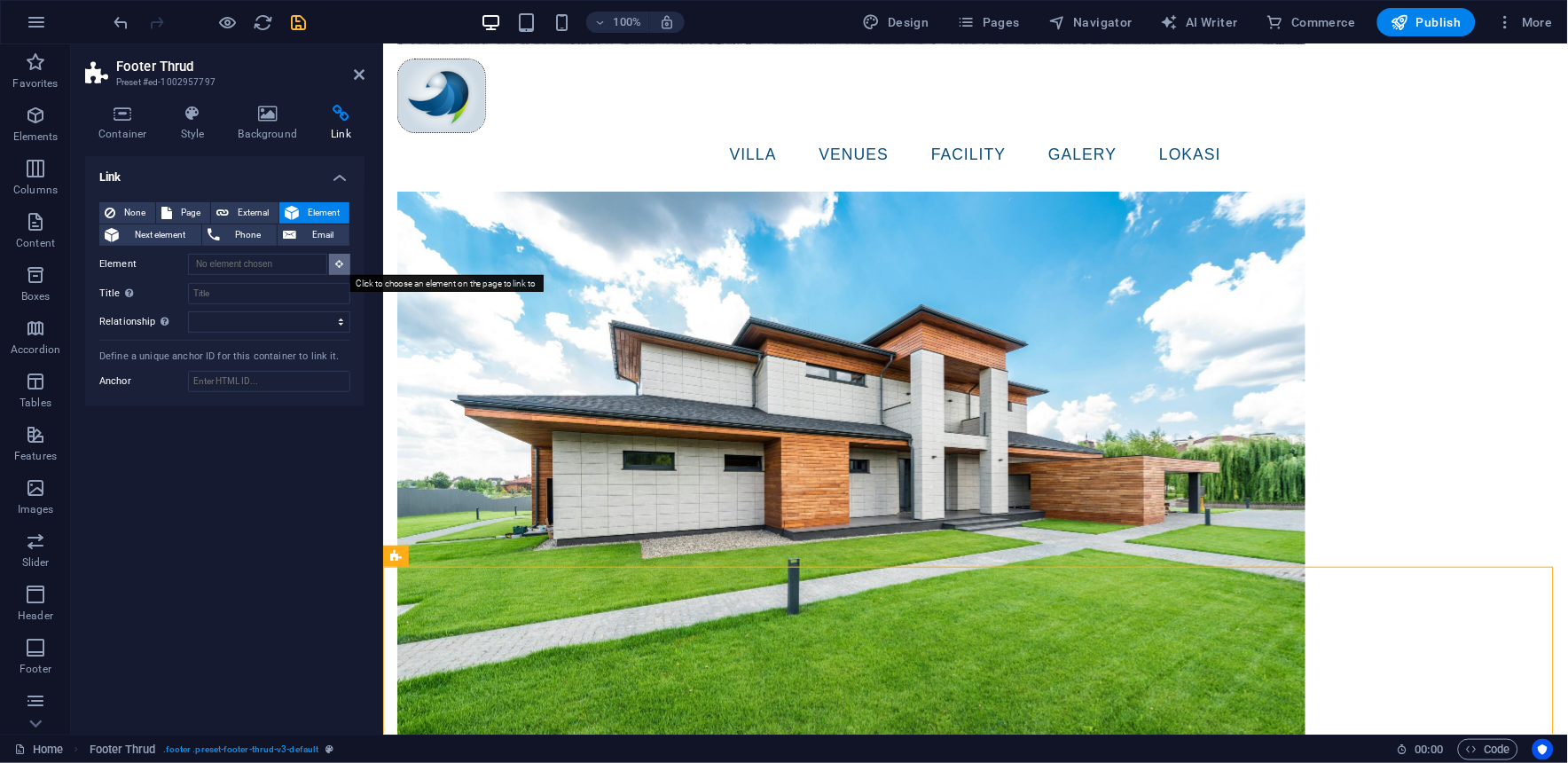
click at [336, 267] on icon at bounding box center [340, 263] width 8 height 8
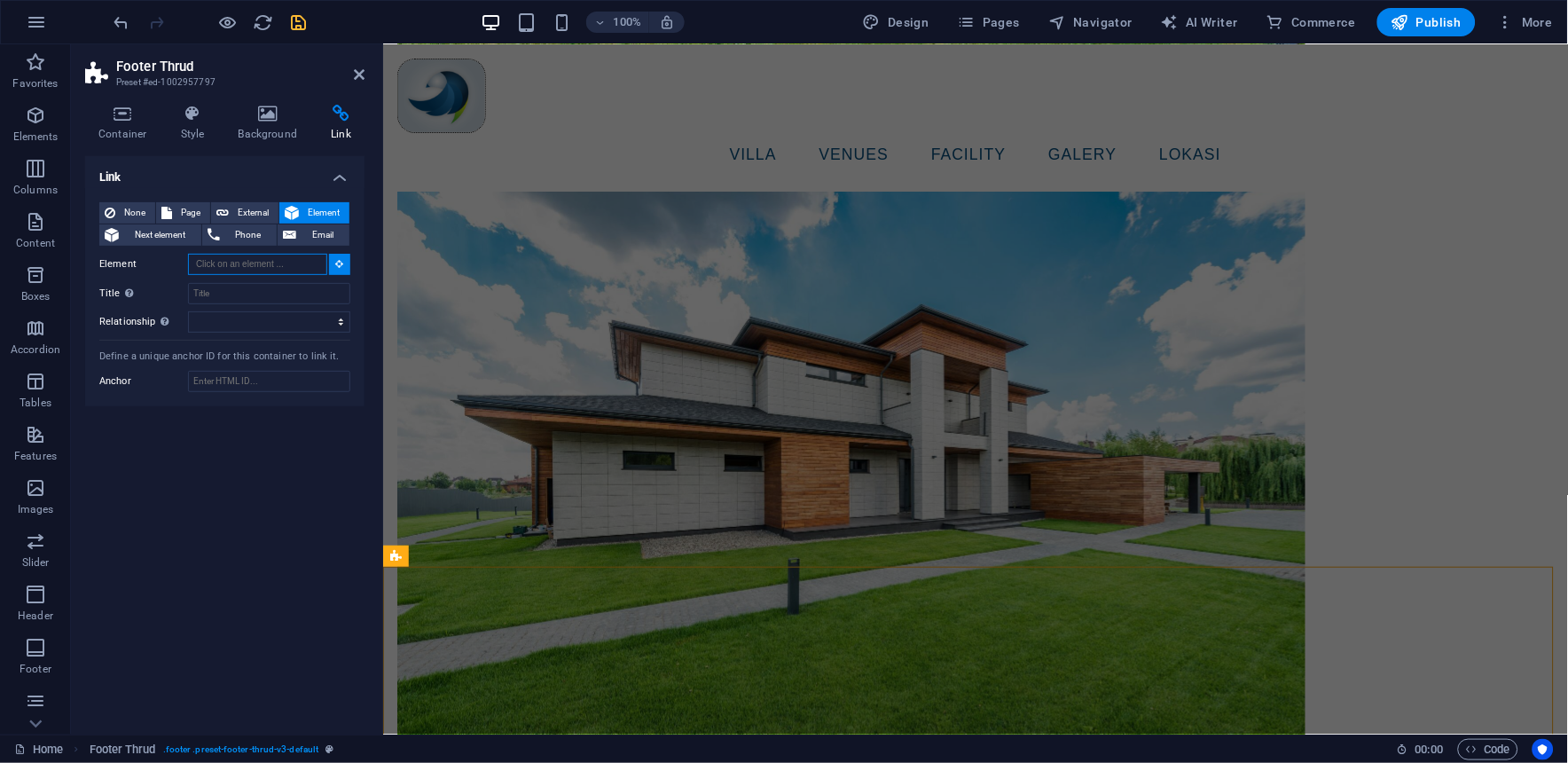
click at [308, 266] on input "Element" at bounding box center [257, 264] width 139 height 22
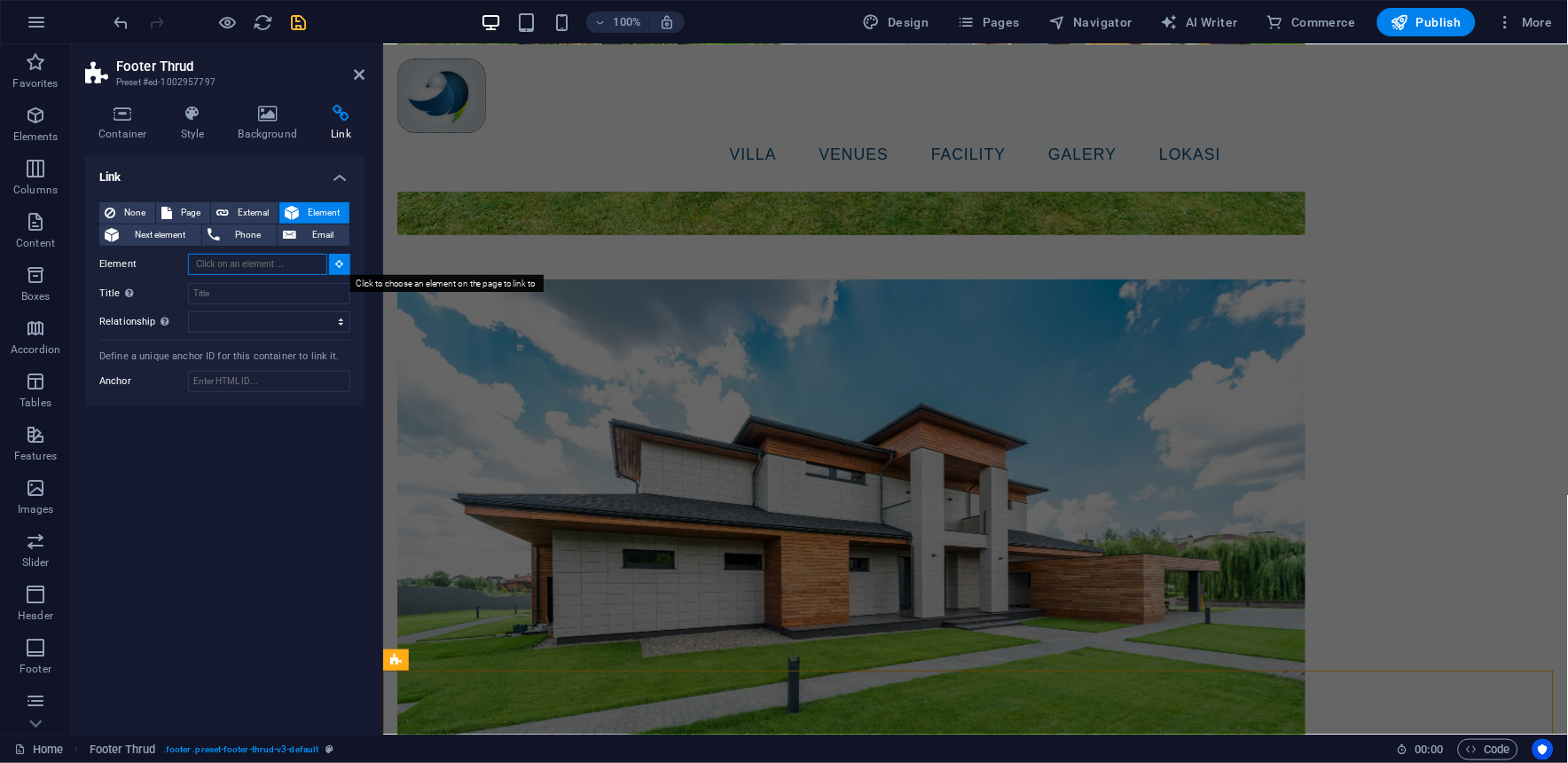
scroll to position [5217, 0]
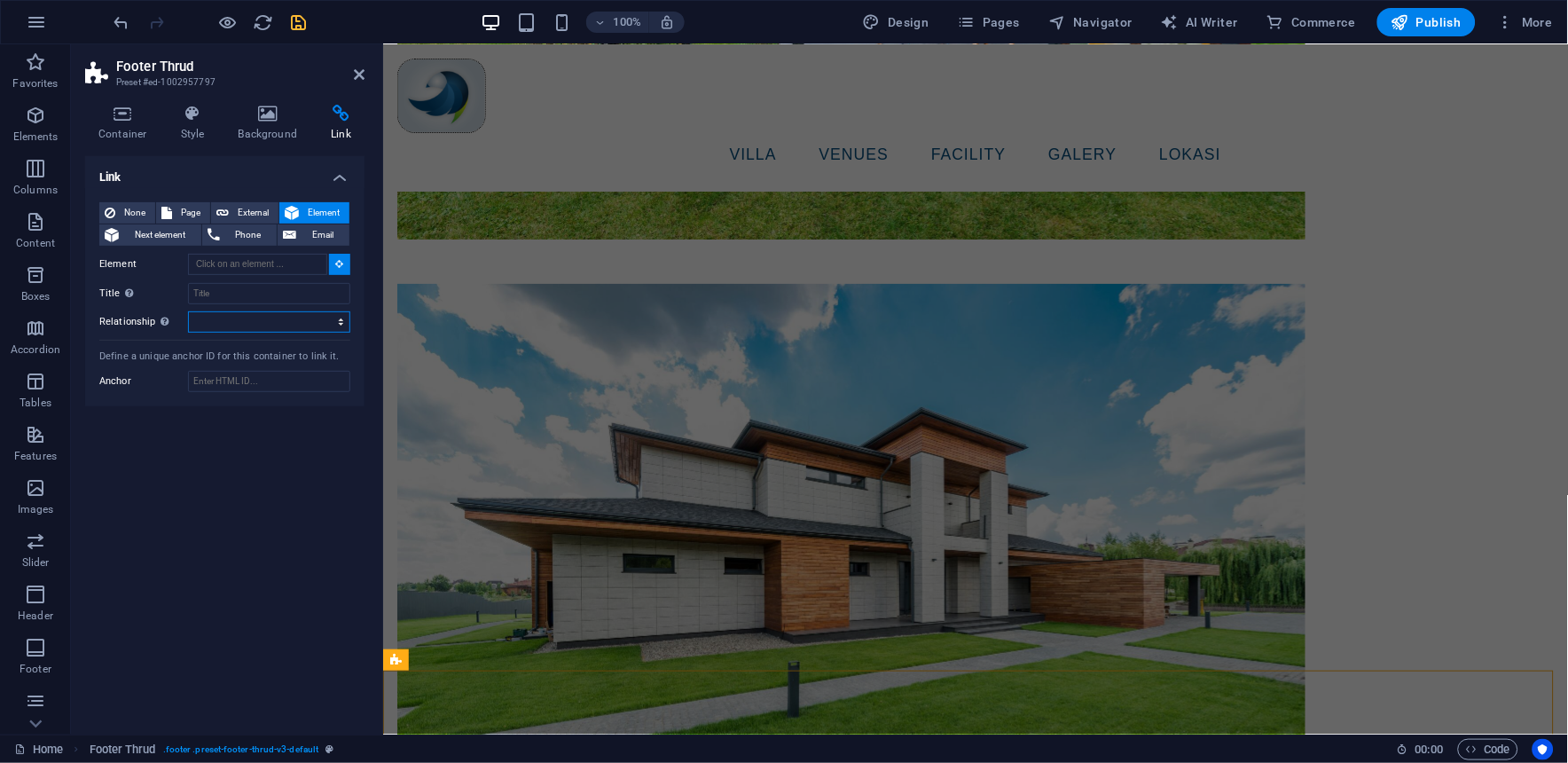
click at [343, 320] on select "alternate author bookmark external help license next nofollow noreferrer noopen…" at bounding box center [269, 322] width 162 height 22
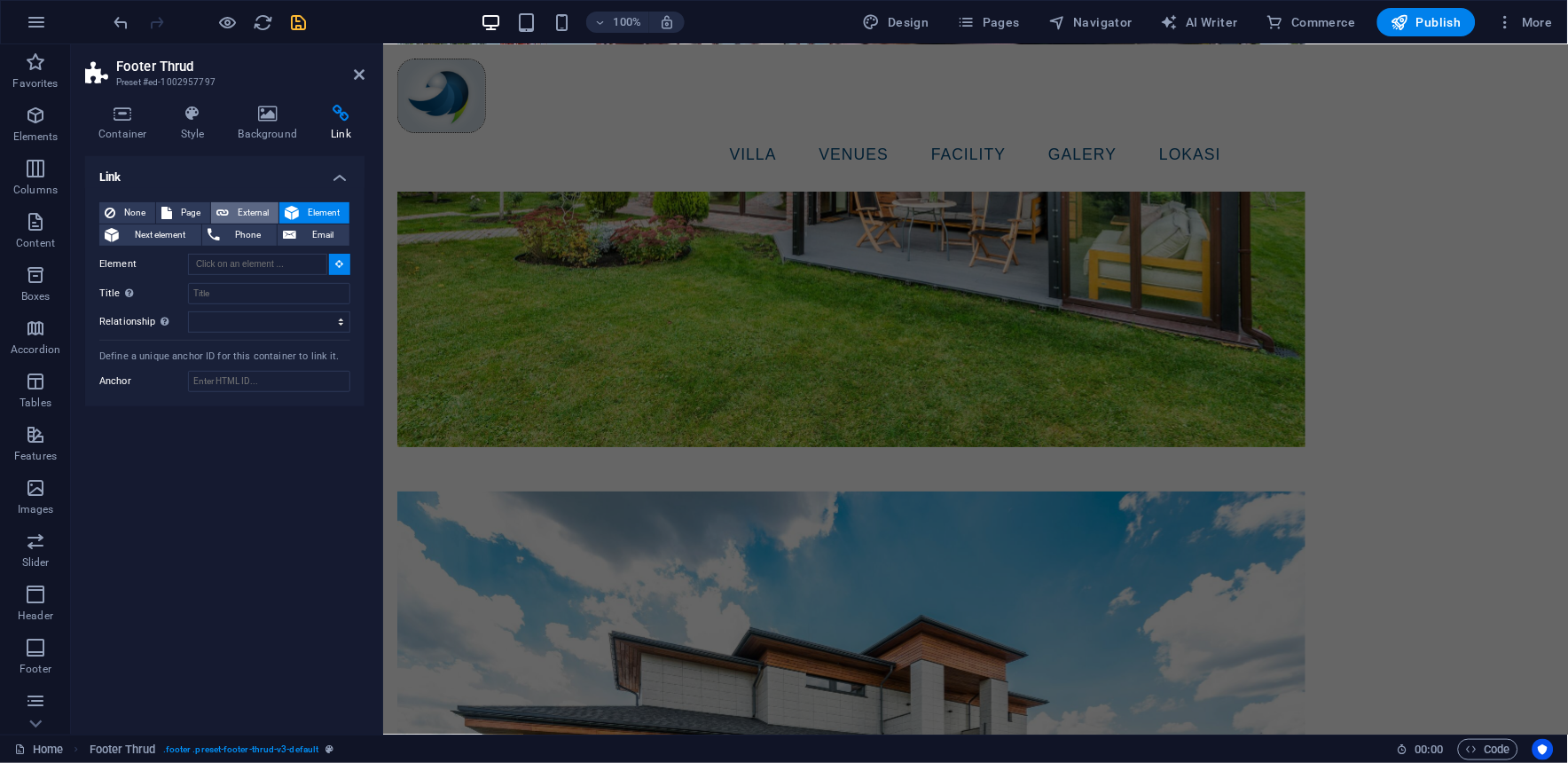
click at [242, 210] on span "External" at bounding box center [253, 212] width 39 height 22
select select "blank"
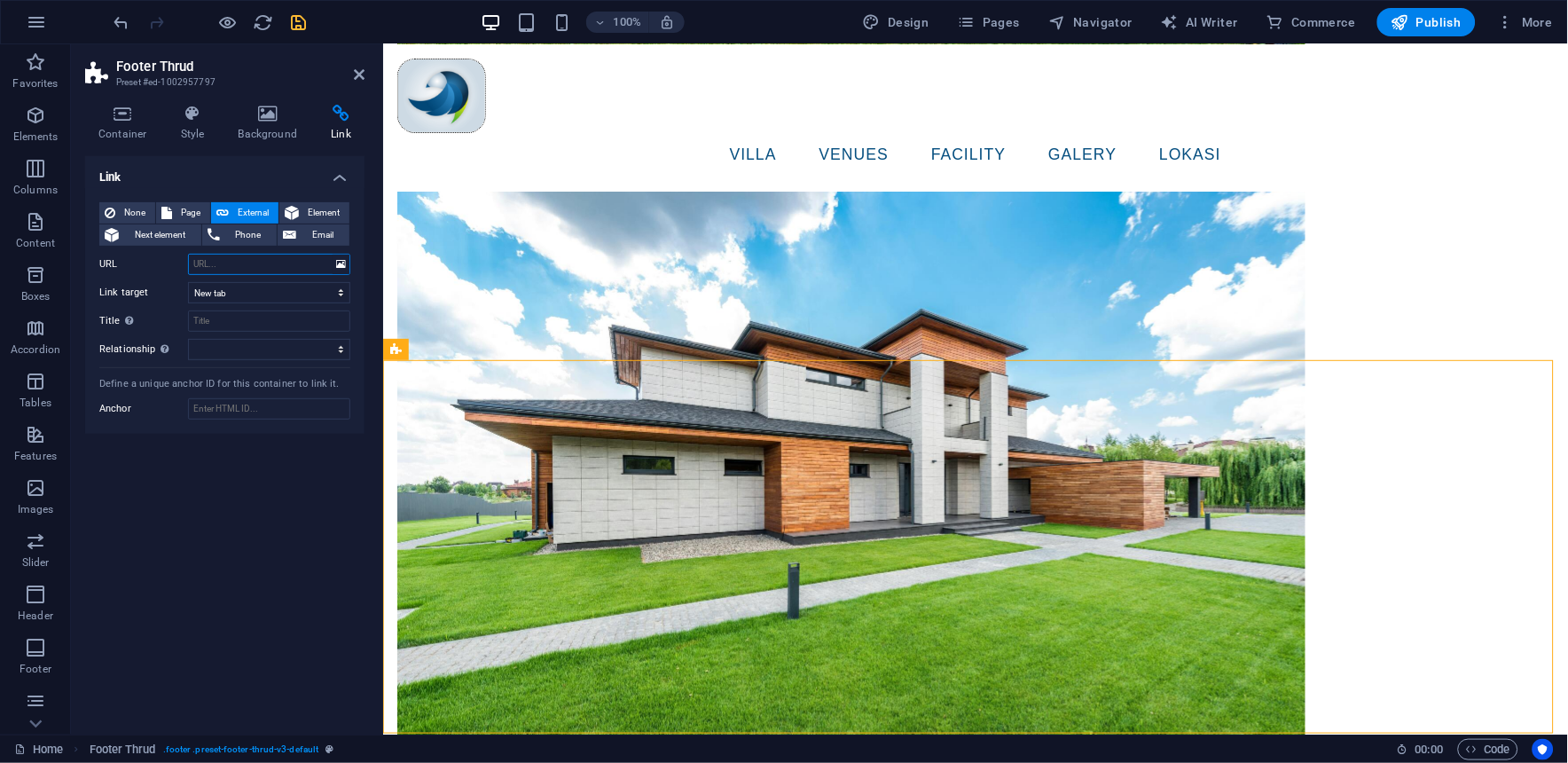
scroll to position [5527, 0]
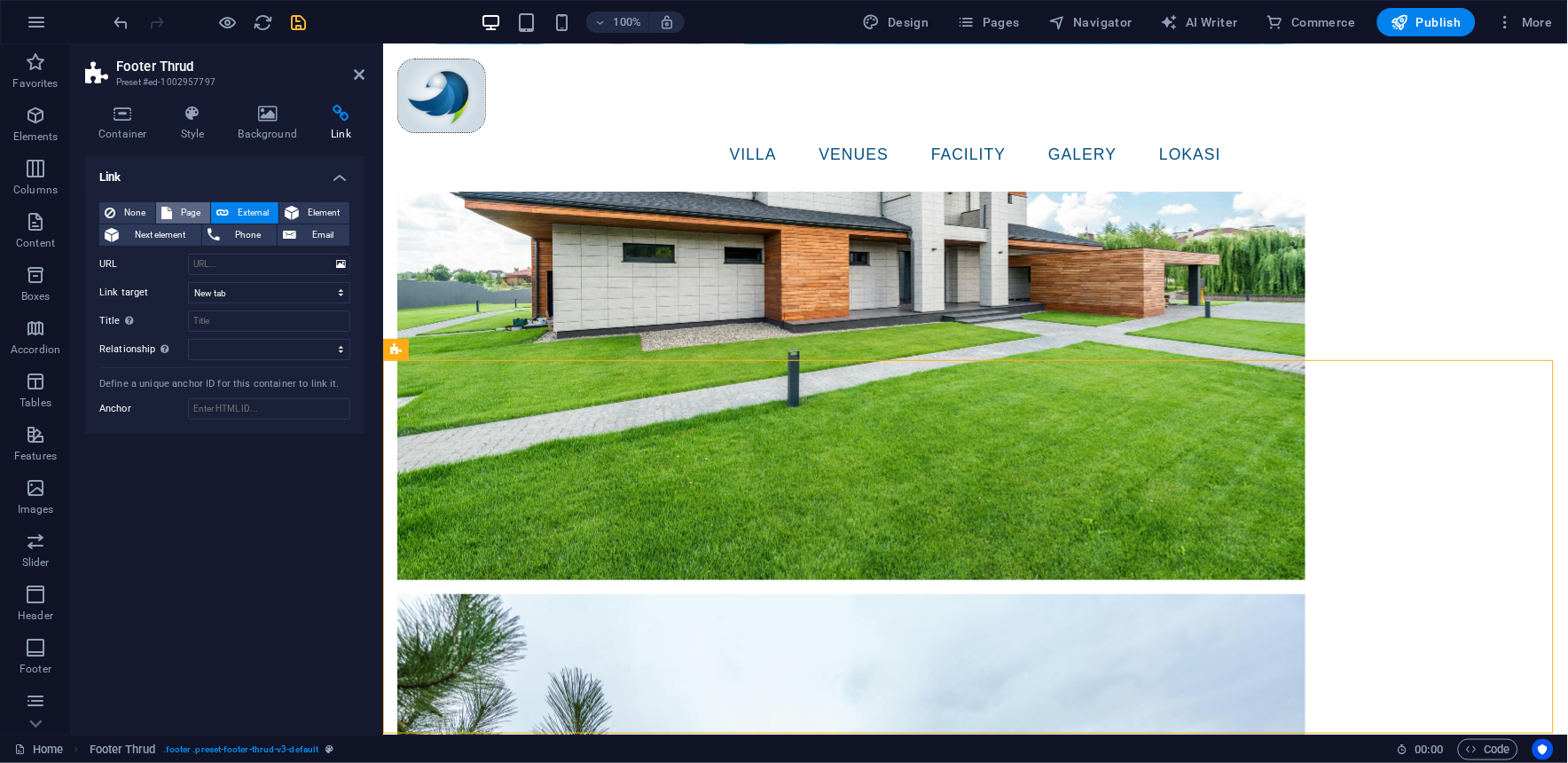
click at [180, 212] on span "Page" at bounding box center [191, 212] width 27 height 22
select select
click at [334, 261] on select "Home VILLA VENUES Facility Galery Lokasi Legal Notice Privacy" at bounding box center [269, 264] width 162 height 22
click at [1020, 20] on span "Pages" at bounding box center [988, 22] width 62 height 18
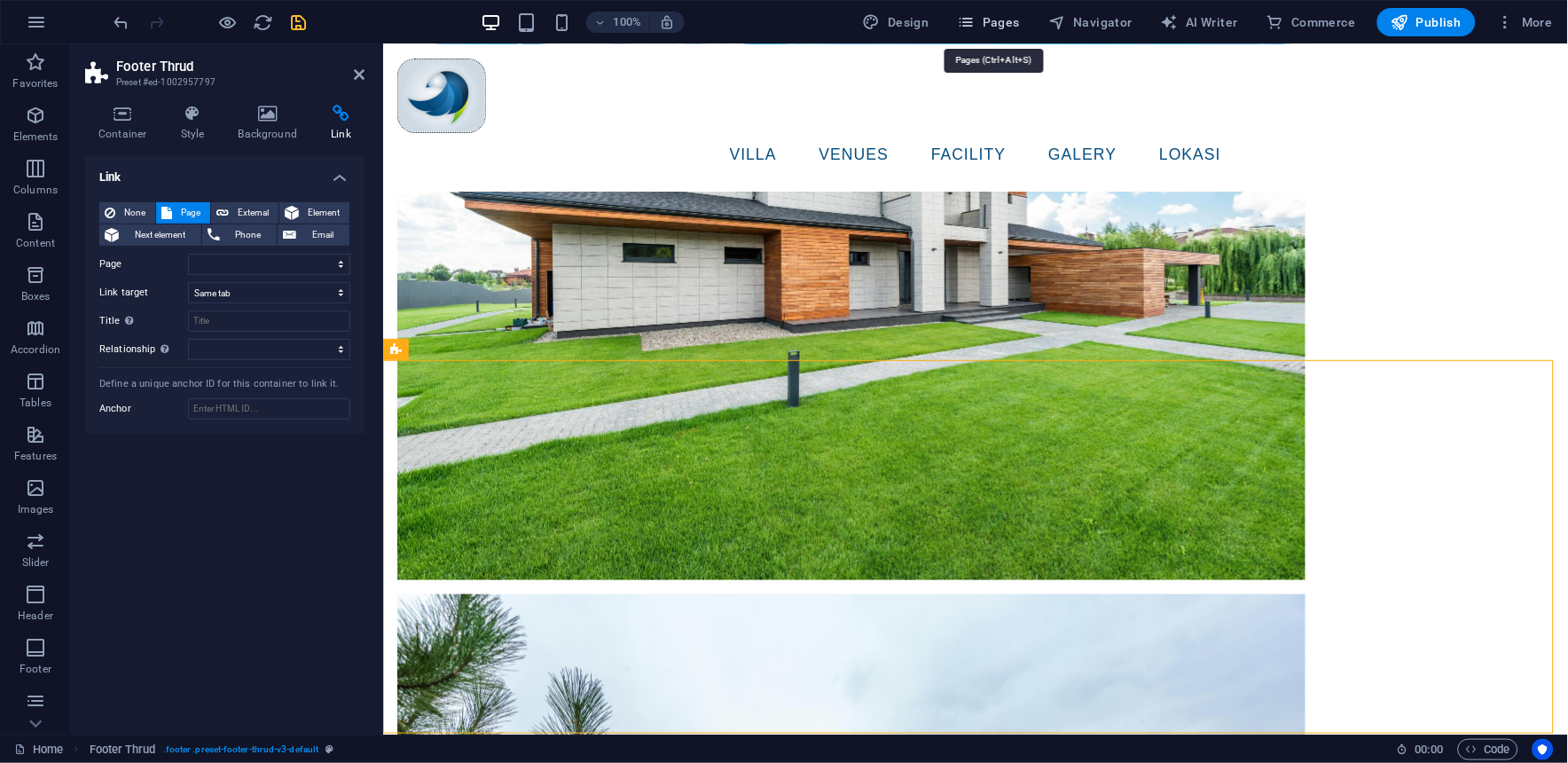
scroll to position [4872, 0]
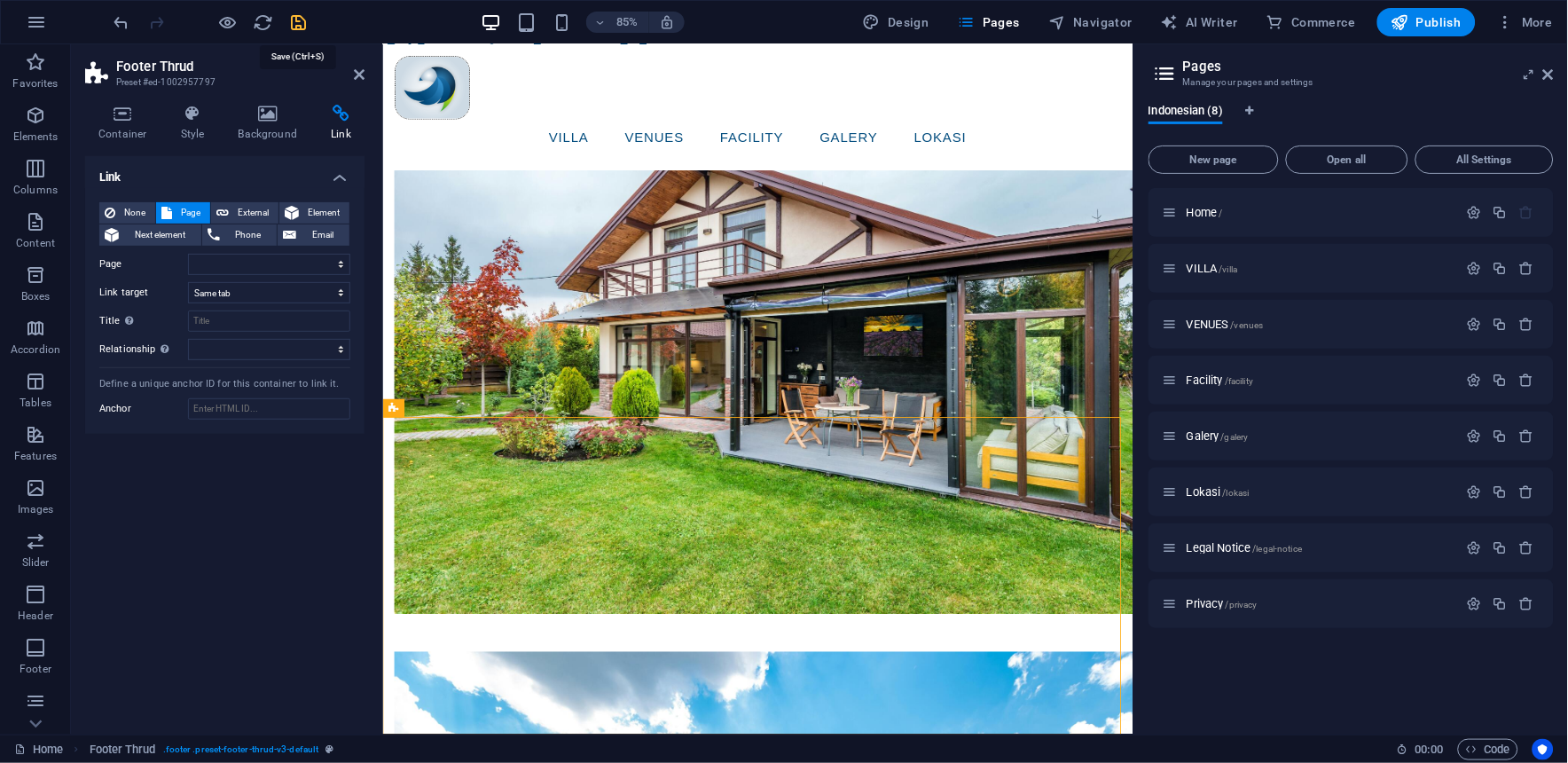
click at [306, 22] on icon "save" at bounding box center [299, 23] width 21 height 21
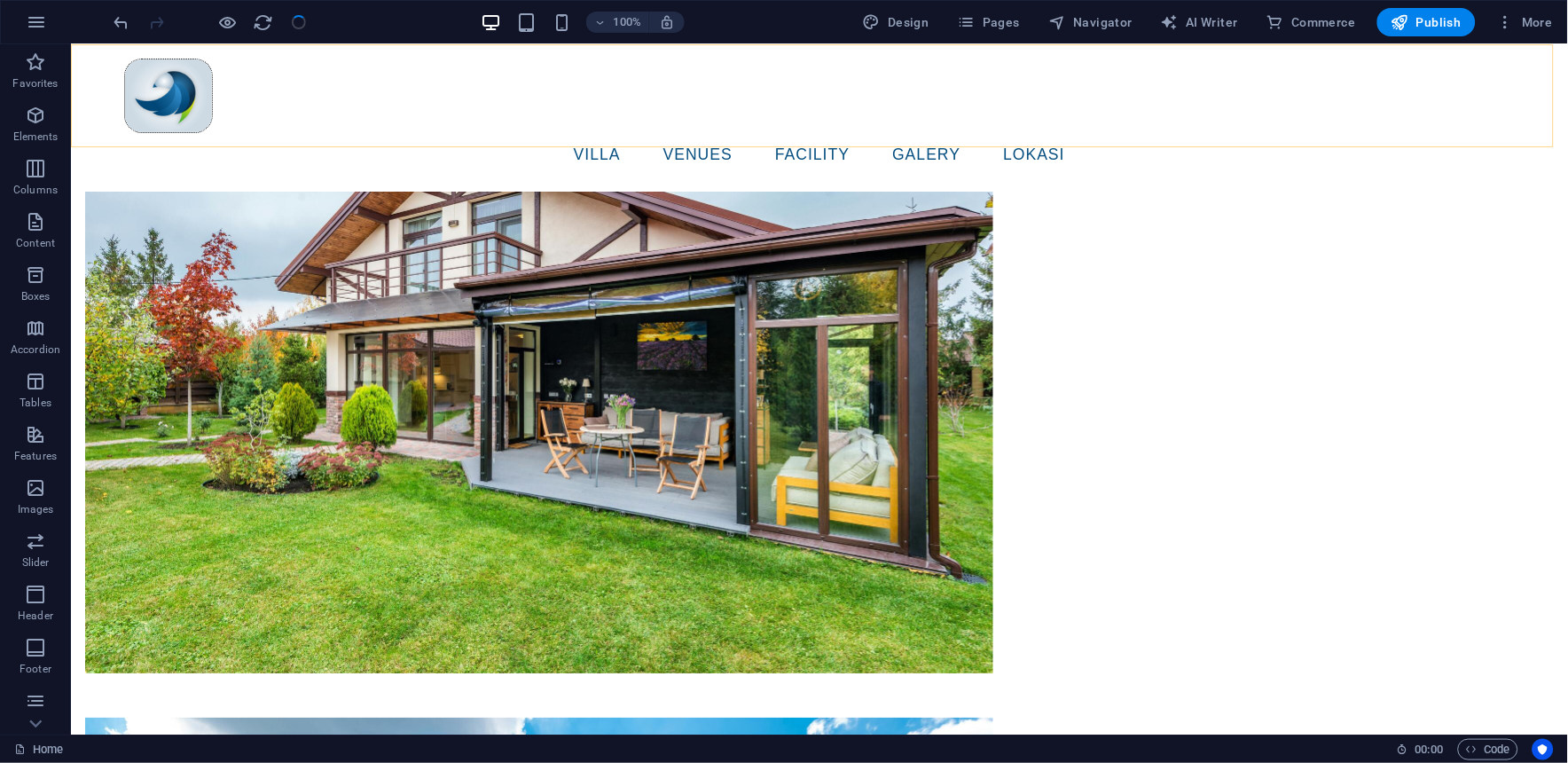
scroll to position [5955, 0]
